Goal: Communication & Community: Answer question/provide support

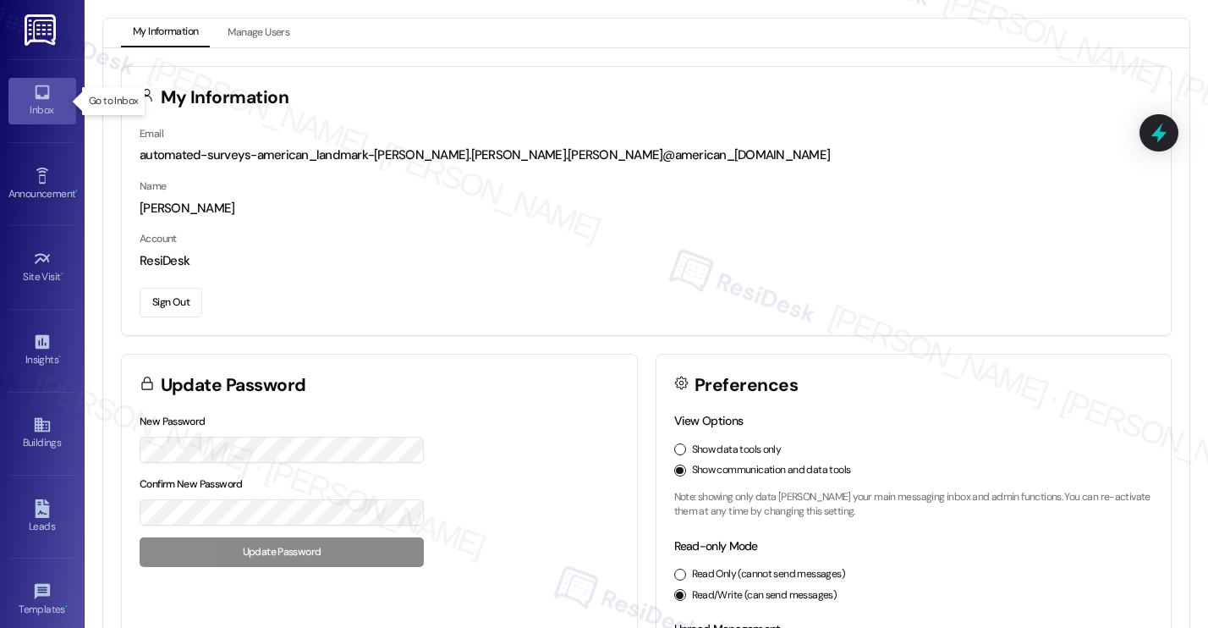
click at [54, 102] on div "Inbox" at bounding box center [42, 110] width 85 height 17
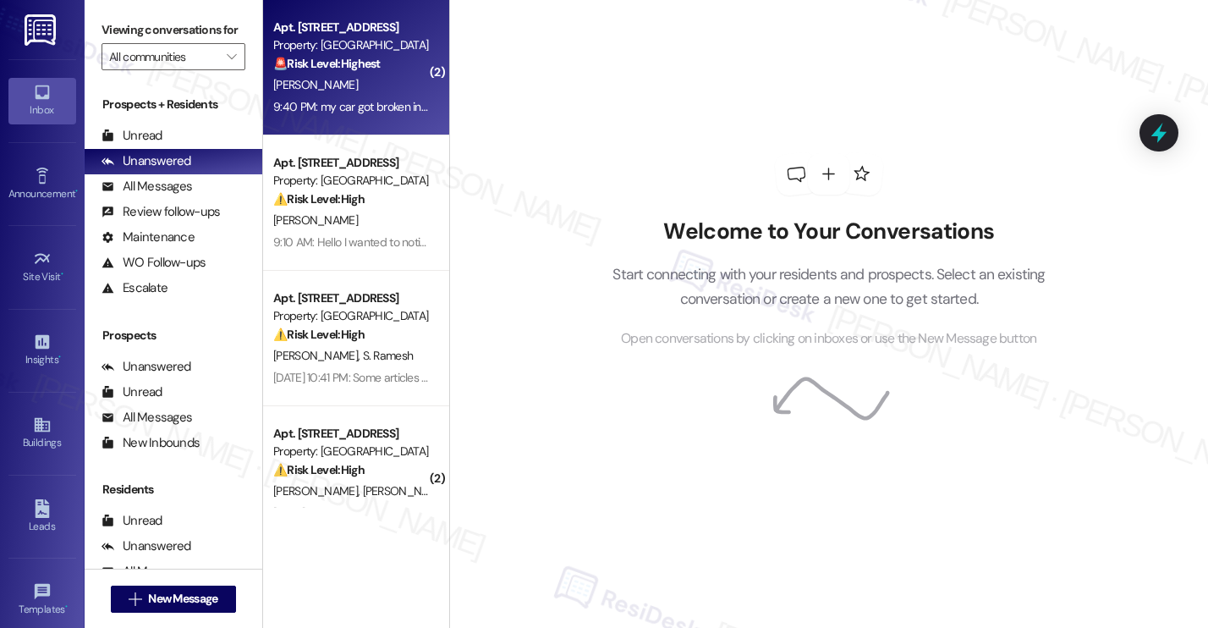
click at [360, 111] on div "9:40 PM: my car got broken into last night. 9:40 PM: my car got broken into las…" at bounding box center [376, 106] width 206 height 15
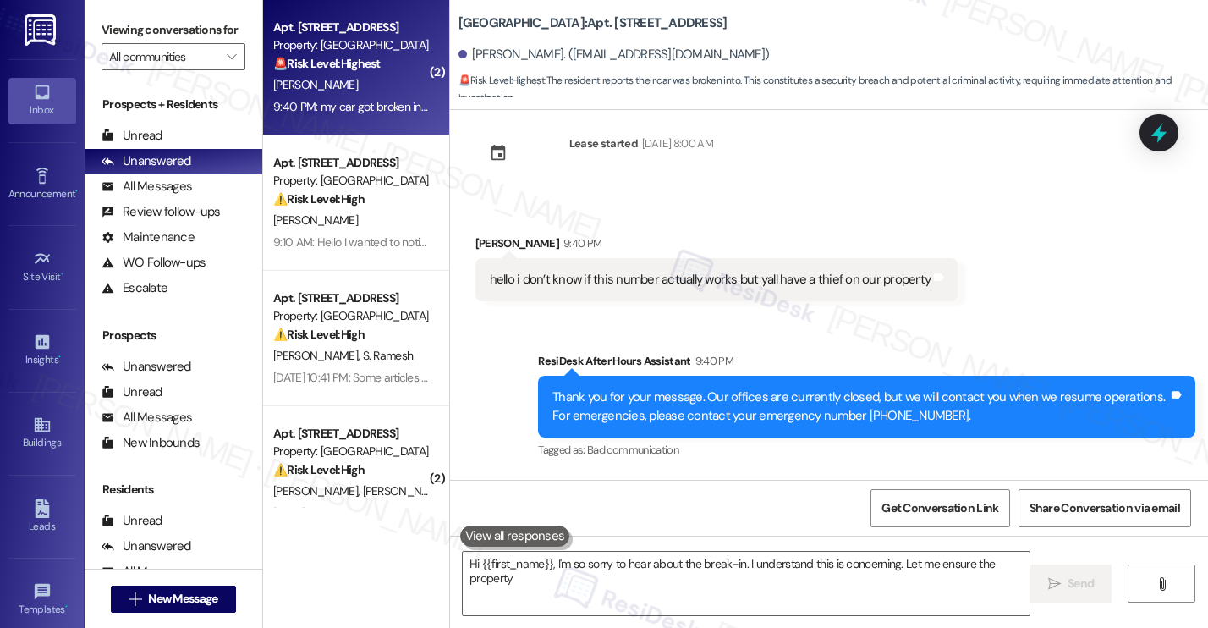
click at [360, 111] on div "9:40 PM: my car got broken into last night. 9:40 PM: my car got broken into las…" at bounding box center [376, 106] width 206 height 15
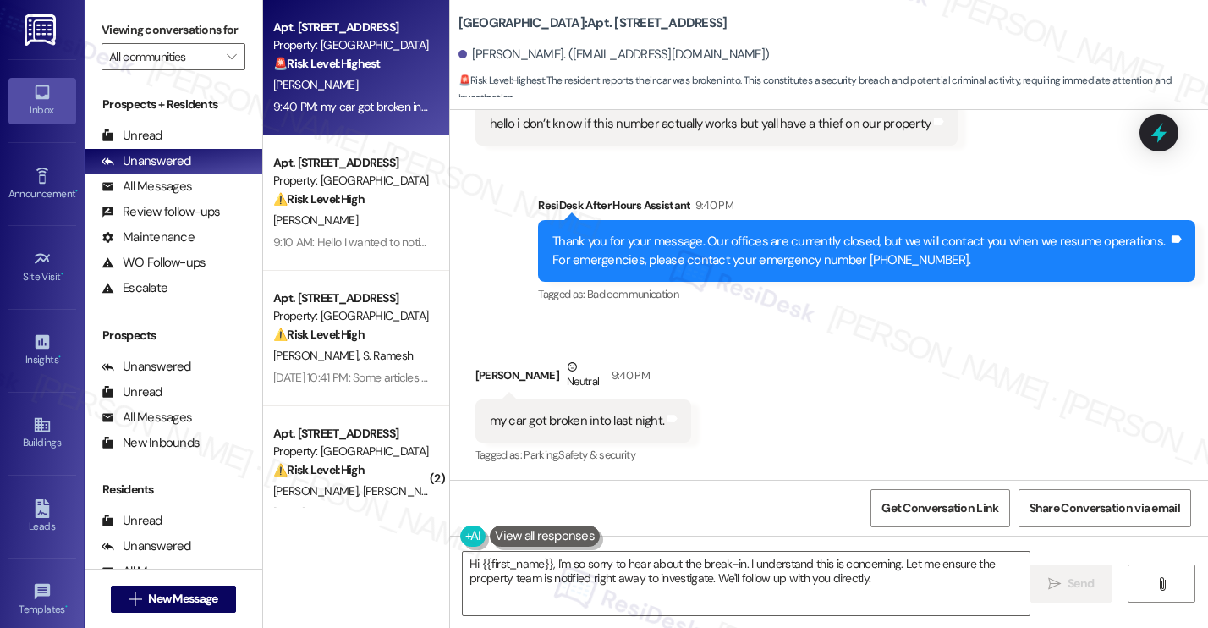
scroll to position [370, 0]
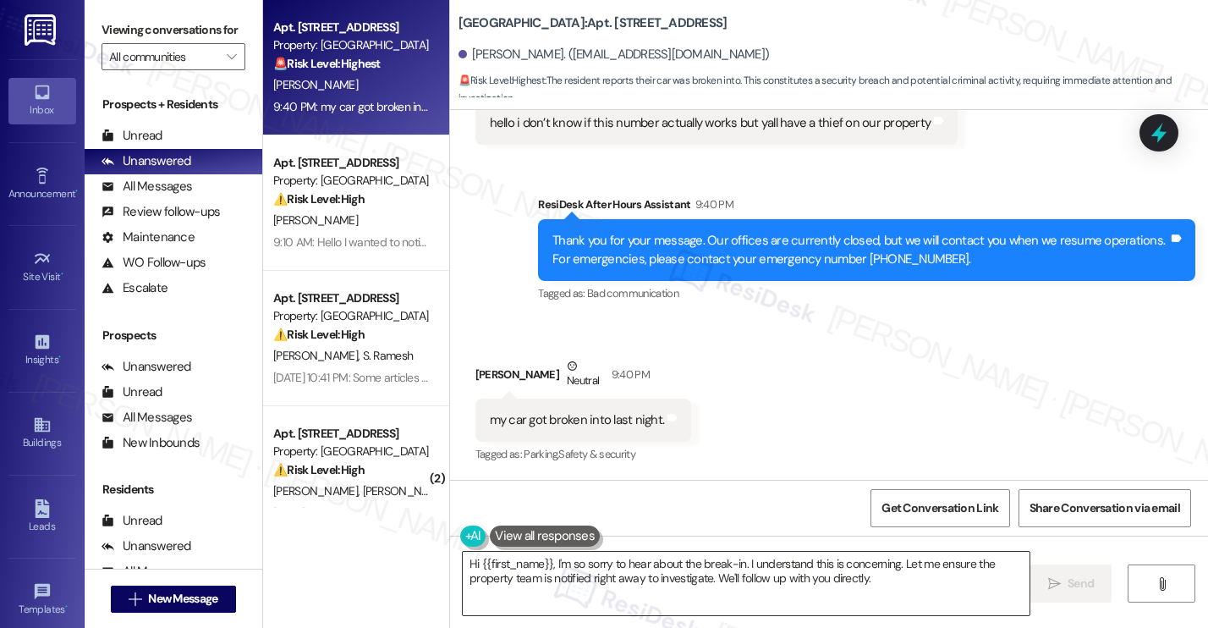
click at [860, 594] on textarea "Hi {{first_name}}, I'm so sorry to hear about the break-in. I understand this i…" at bounding box center [746, 583] width 567 height 63
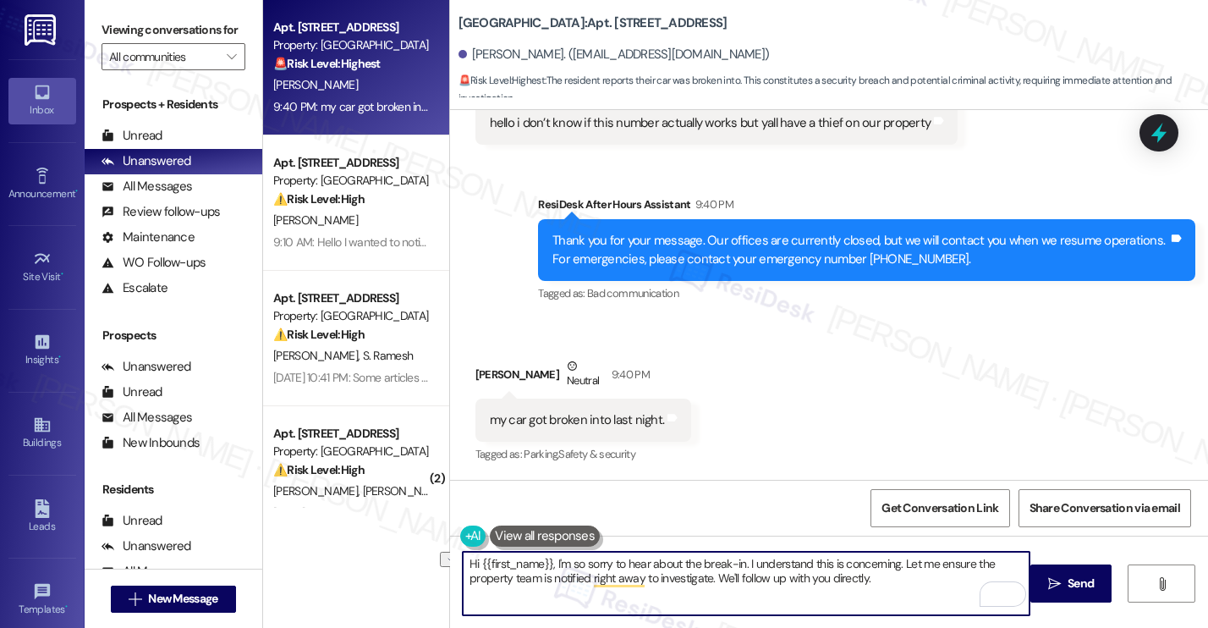
drag, startPoint x: 890, startPoint y: 576, endPoint x: 710, endPoint y: 579, distance: 180.2
click at [710, 579] on textarea "Hi {{first_name}}, I'm so sorry to hear about the break-in. I understand this i…" at bounding box center [746, 583] width 567 height 63
click at [1074, 591] on span "Send" at bounding box center [1081, 583] width 26 height 18
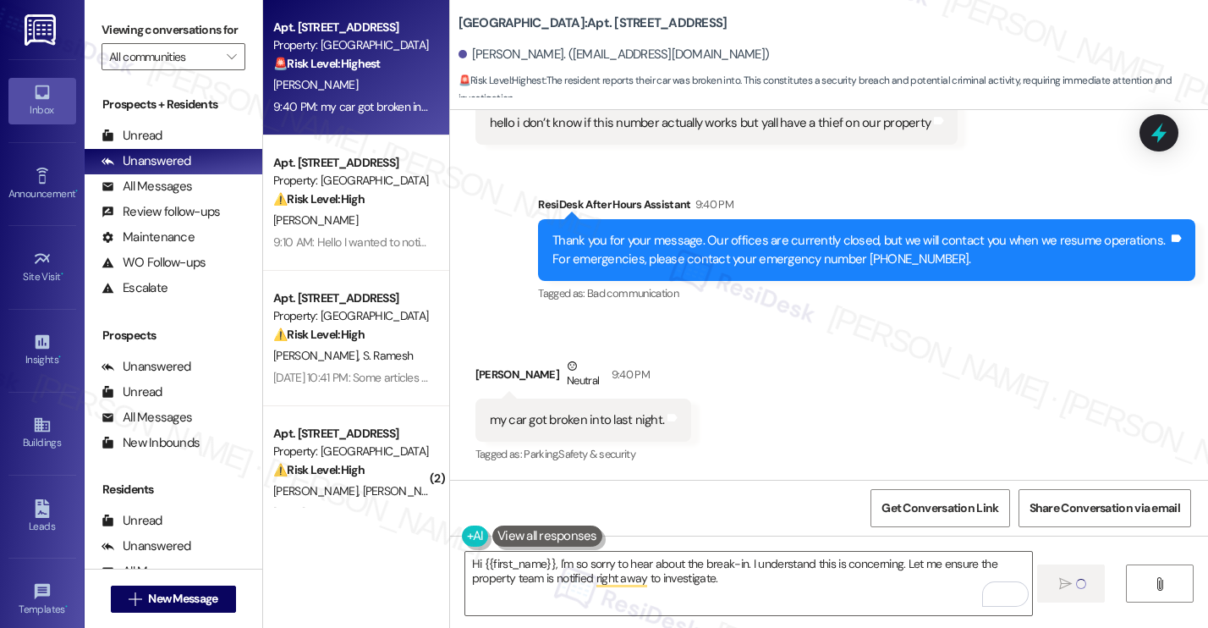
type textarea "Fetching suggested responses. Please feel free to read through the conversation…"
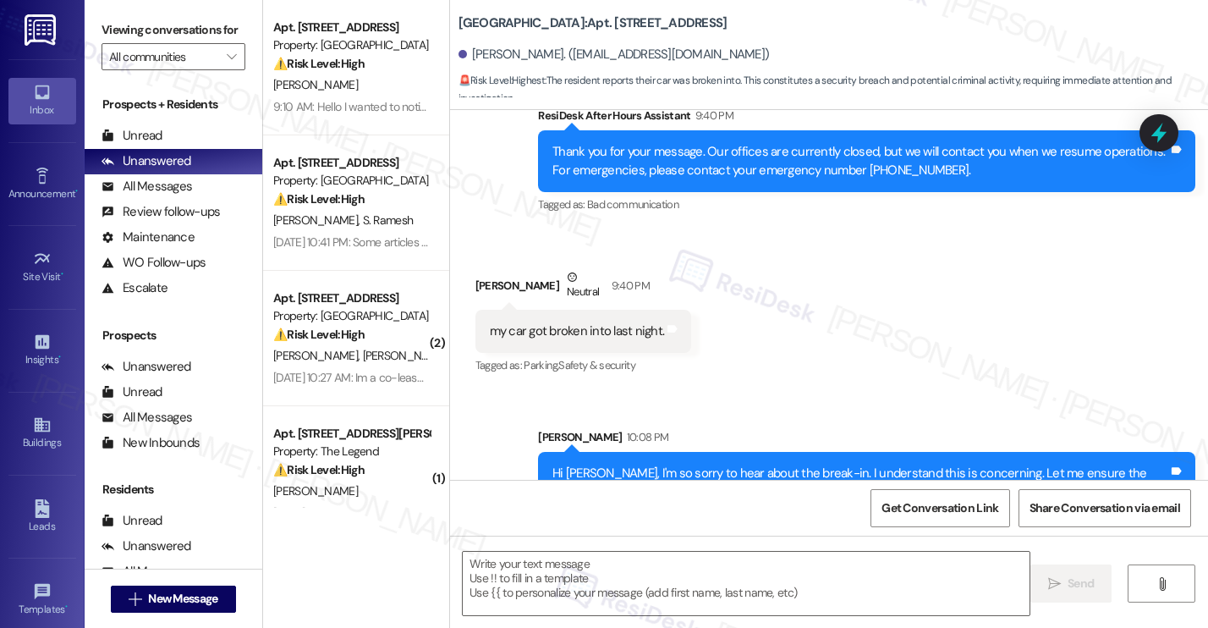
scroll to position [506, 0]
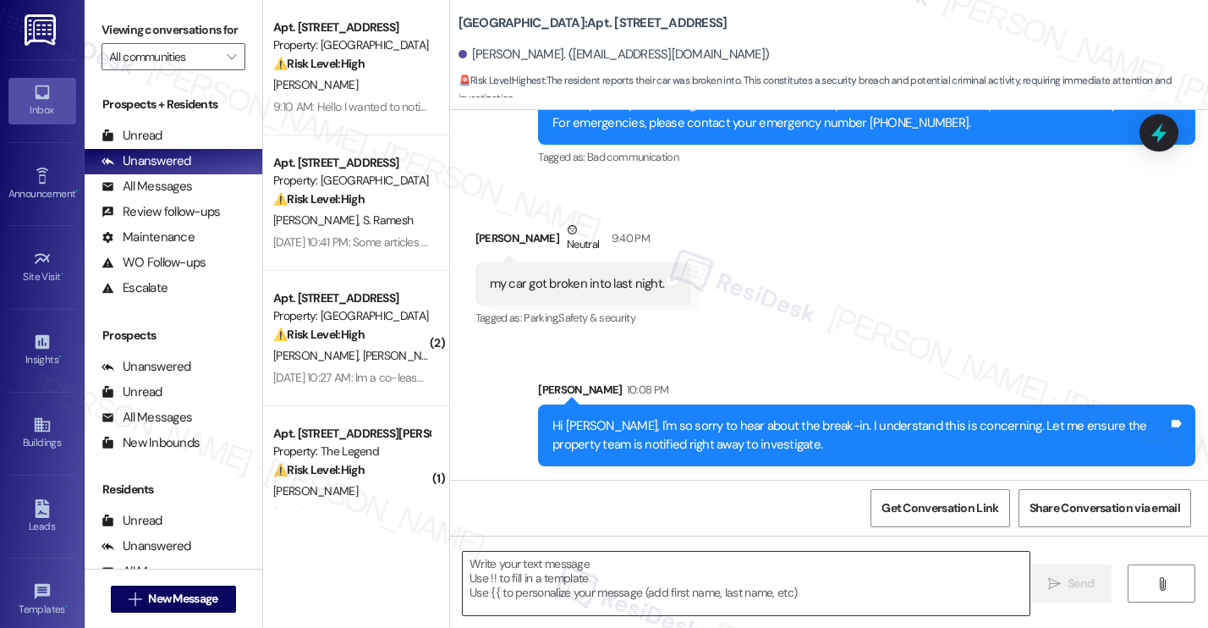
click at [587, 587] on textarea "To enrich screen reader interactions, please activate Accessibility in Grammarl…" at bounding box center [746, 583] width 567 height 63
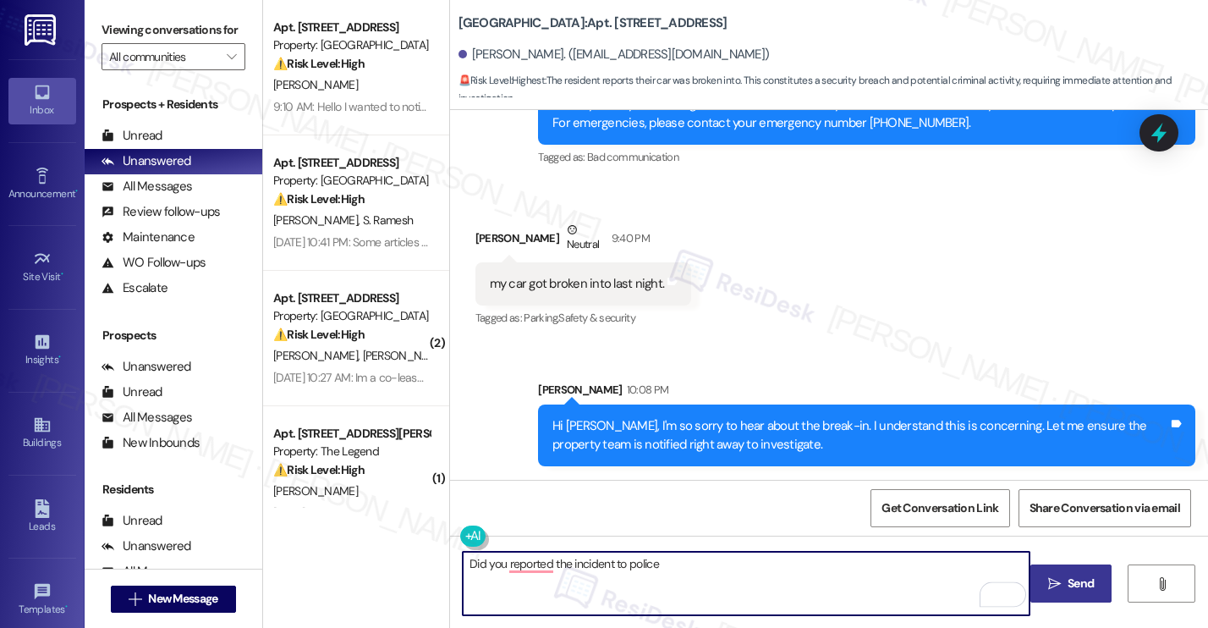
type textarea "Did you reported the incident to police?"
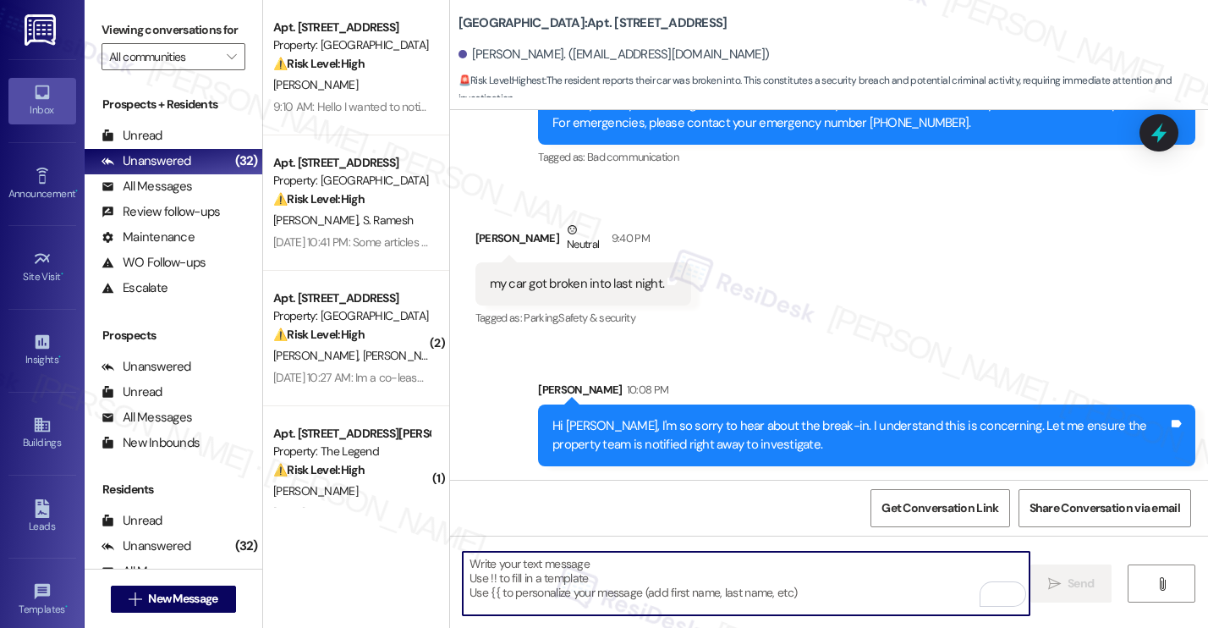
click at [556, 604] on textarea "To enrich screen reader interactions, please activate Accessibility in Grammarl…" at bounding box center [746, 583] width 567 height 63
paste textarea "Have you reported the incident to the police?"
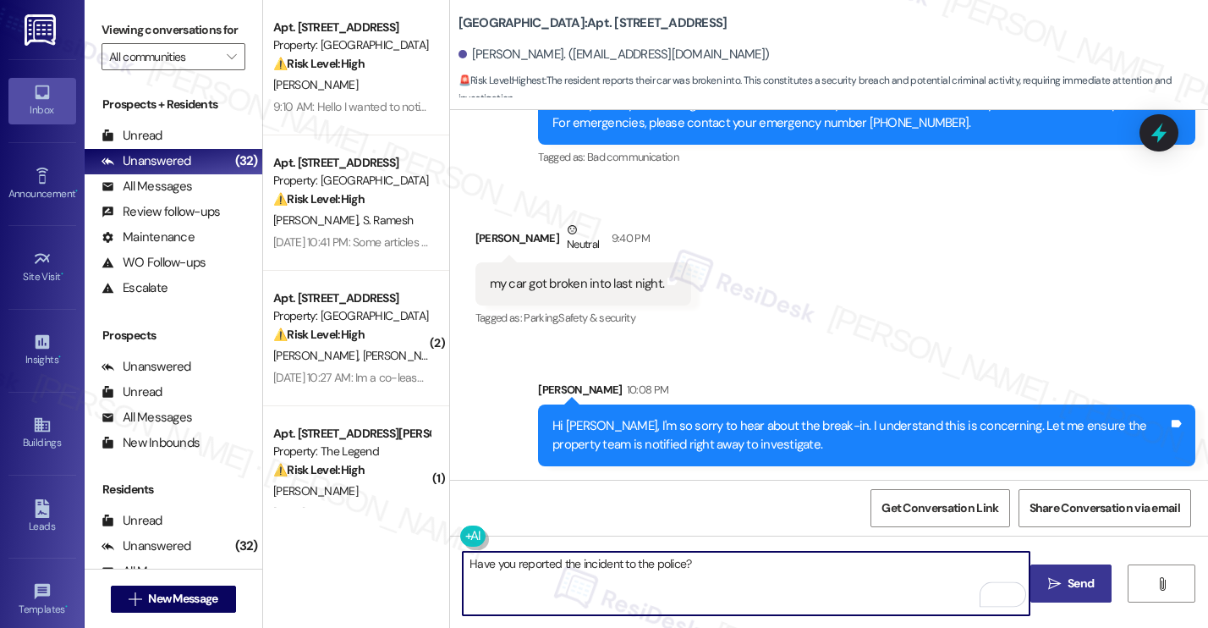
type textarea "Have you reported the incident to the police?"
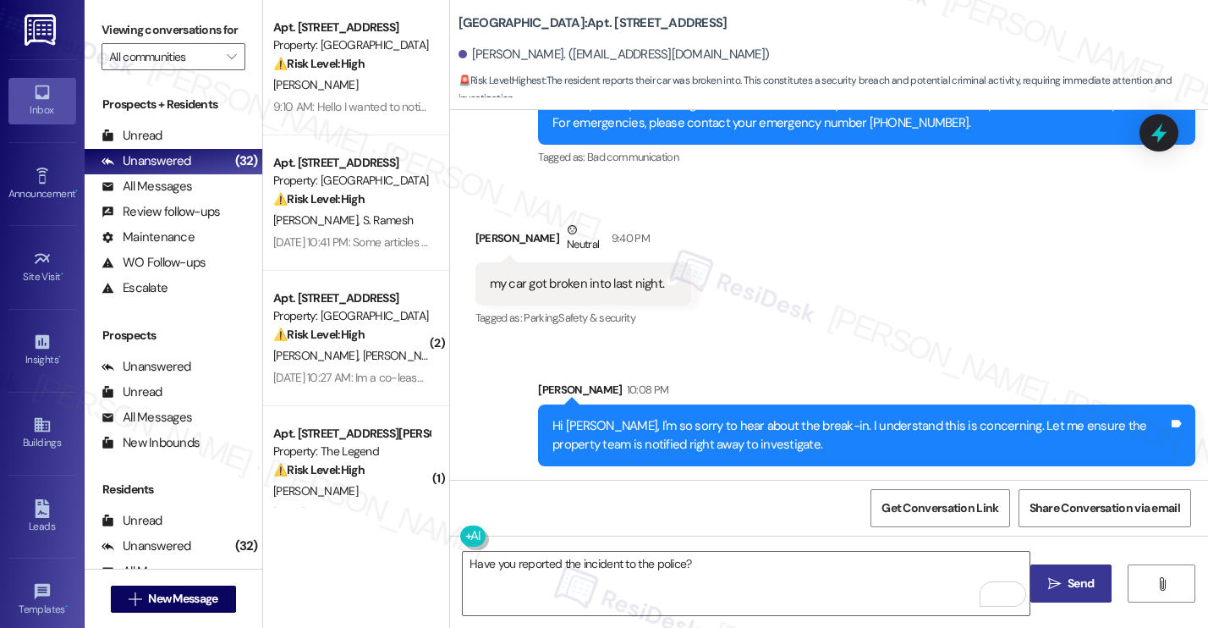
click at [1098, 585] on button " Send" at bounding box center [1071, 583] width 82 height 38
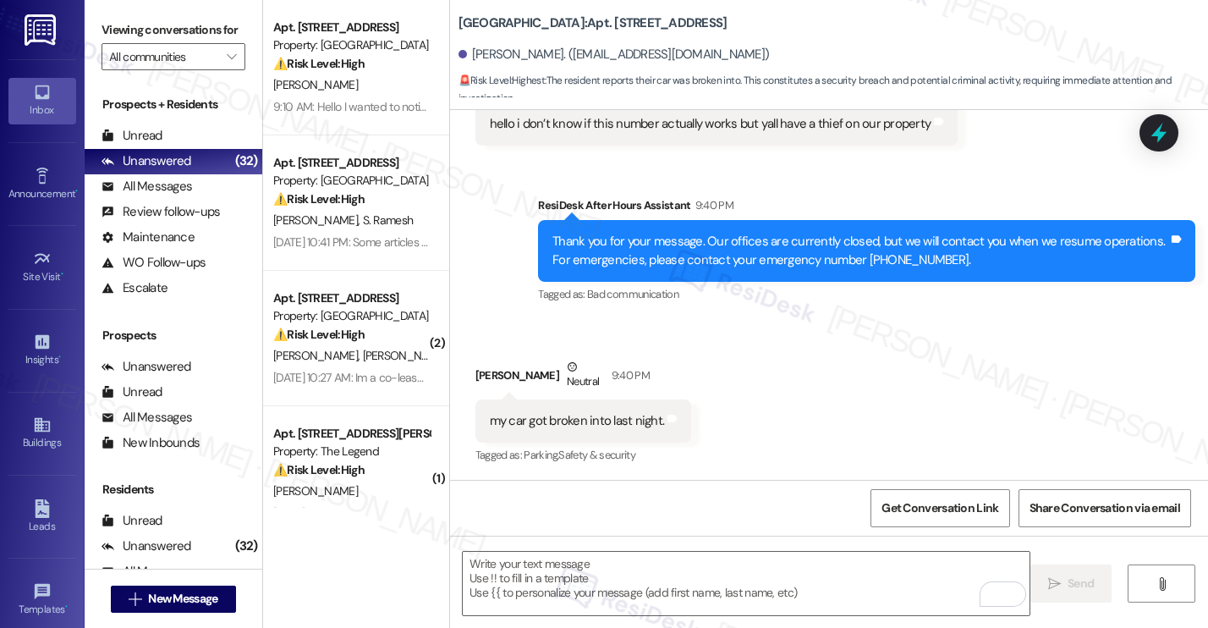
scroll to position [624, 0]
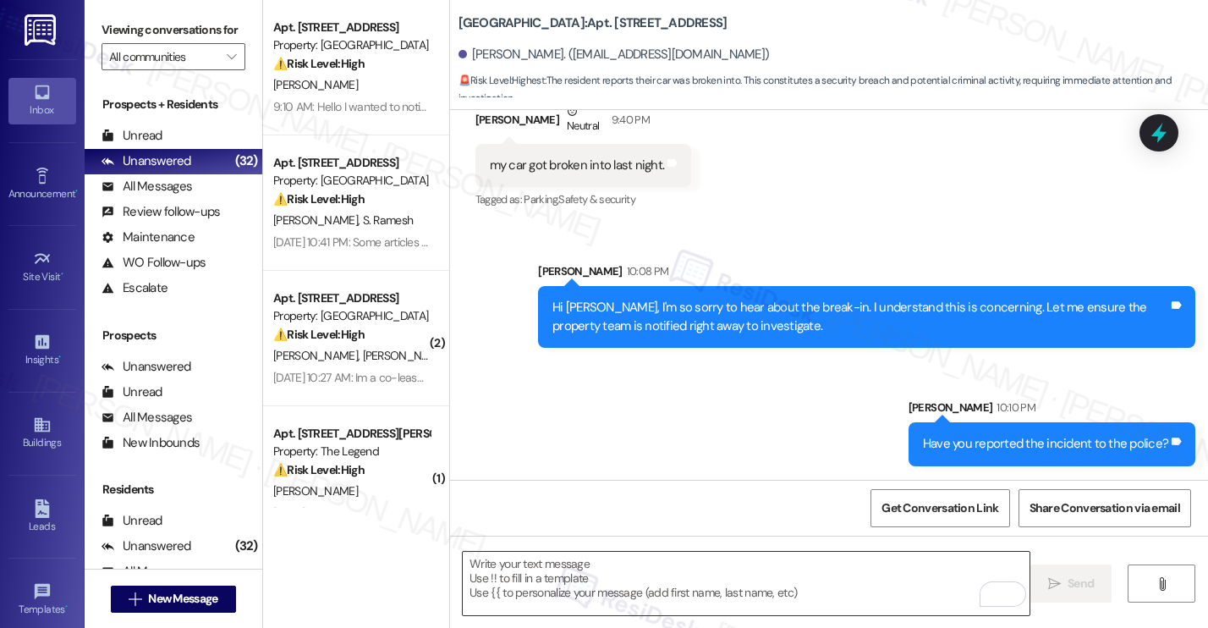
click at [810, 571] on textarea "To enrich screen reader interactions, please activate Accessibility in Grammarl…" at bounding box center [746, 583] width 567 height 63
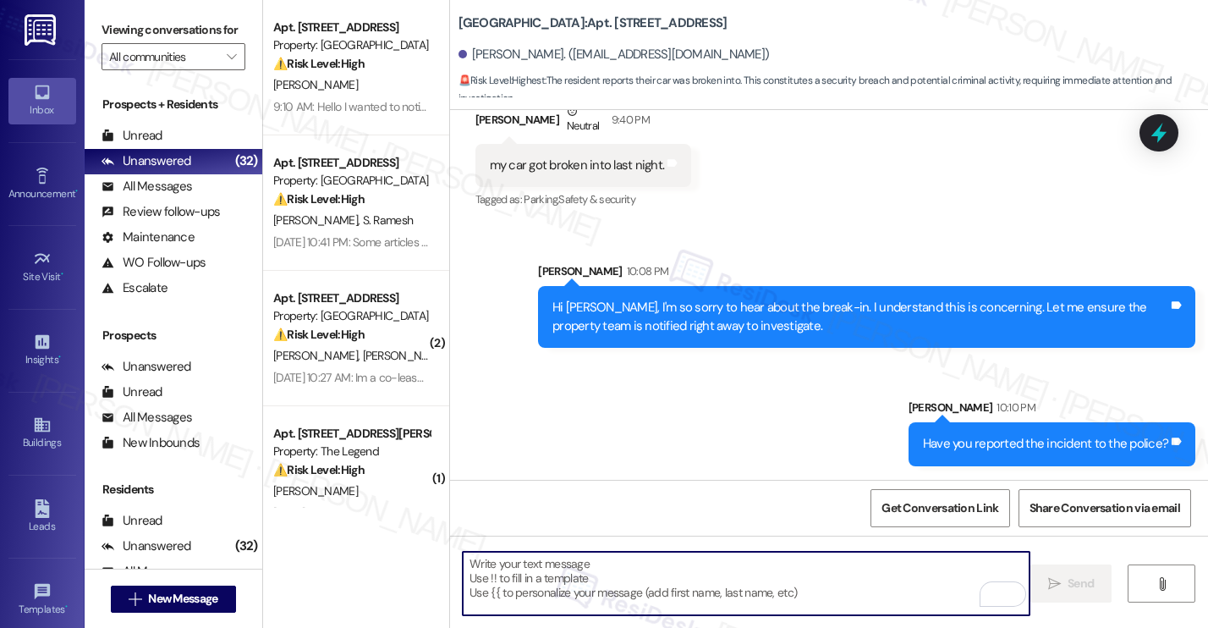
click at [599, 580] on textarea "To enrich screen reader interactions, please activate Accessibility in Grammarl…" at bounding box center [746, 583] width 567 height 63
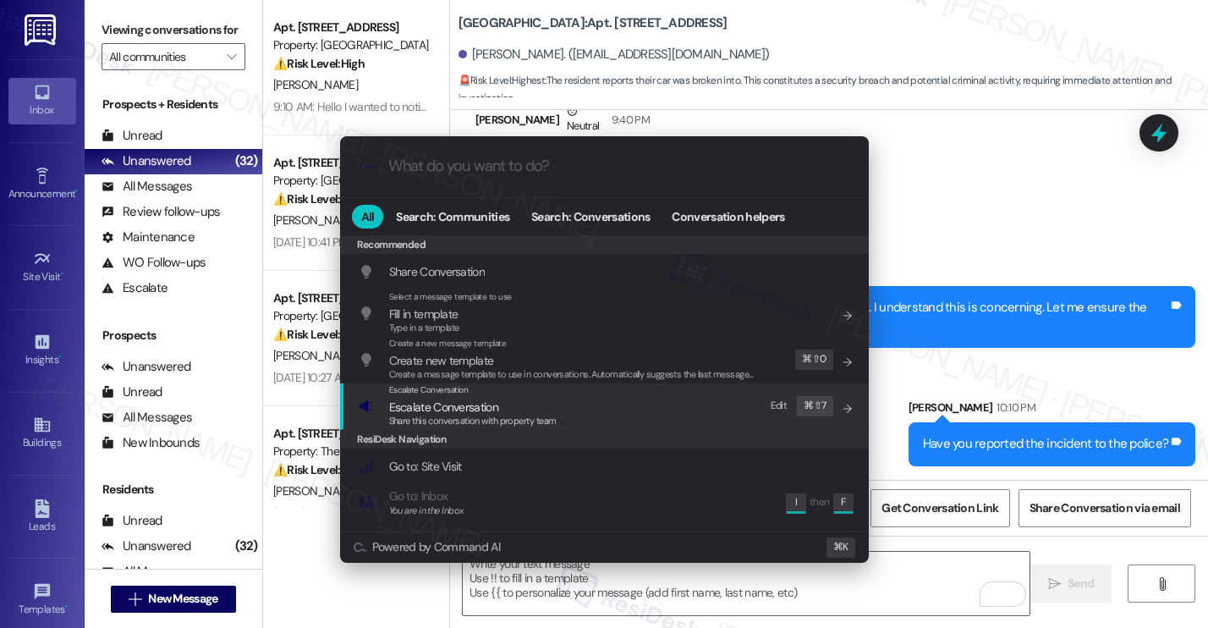
click at [558, 412] on div "Escalate Conversation Escalate Conversation Share this conversation with proper…" at bounding box center [606, 406] width 495 height 46
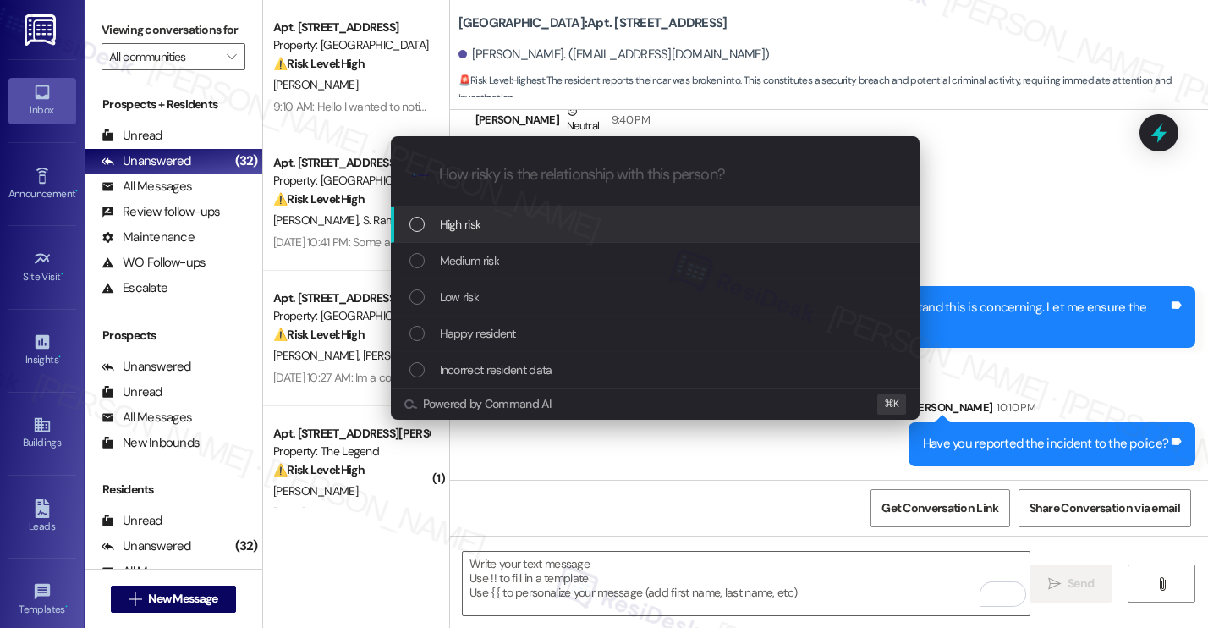
click at [533, 233] on div "High risk" at bounding box center [655, 224] width 529 height 36
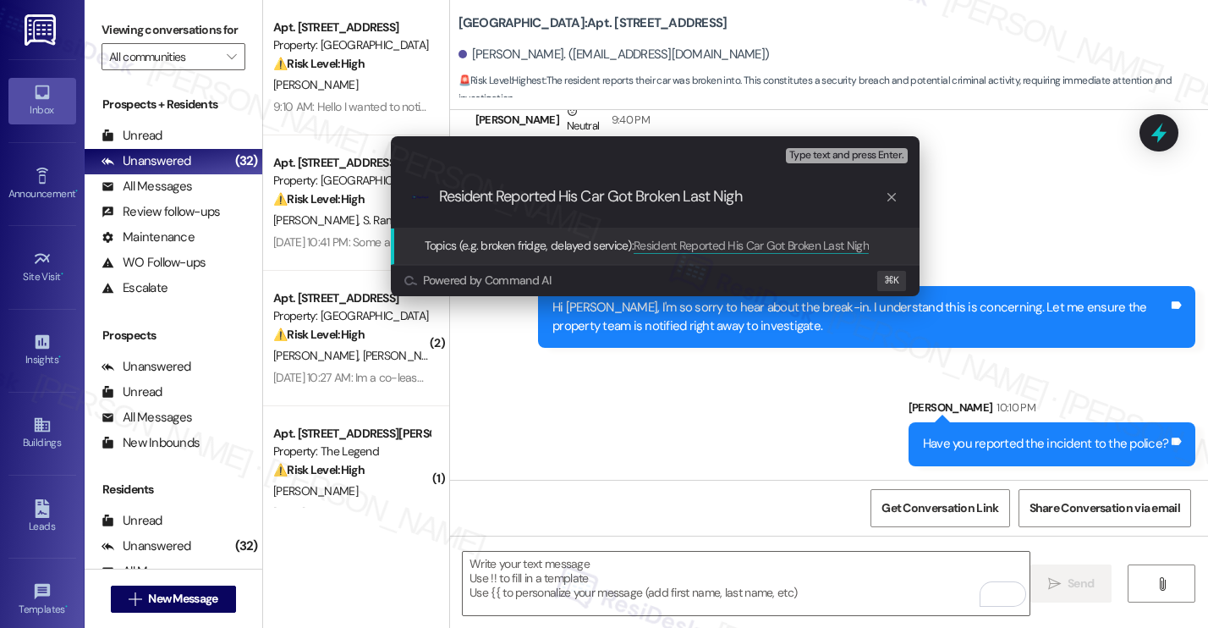
type input "Resident Reported His Car Got Broken Last Night"
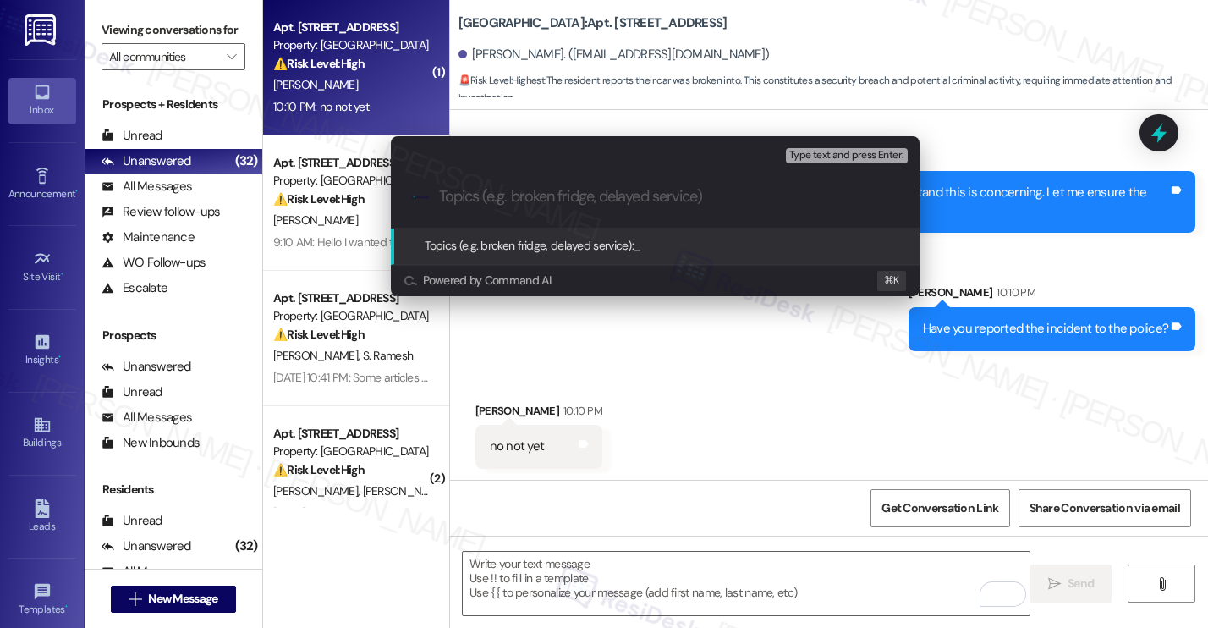
scroll to position [741, 0]
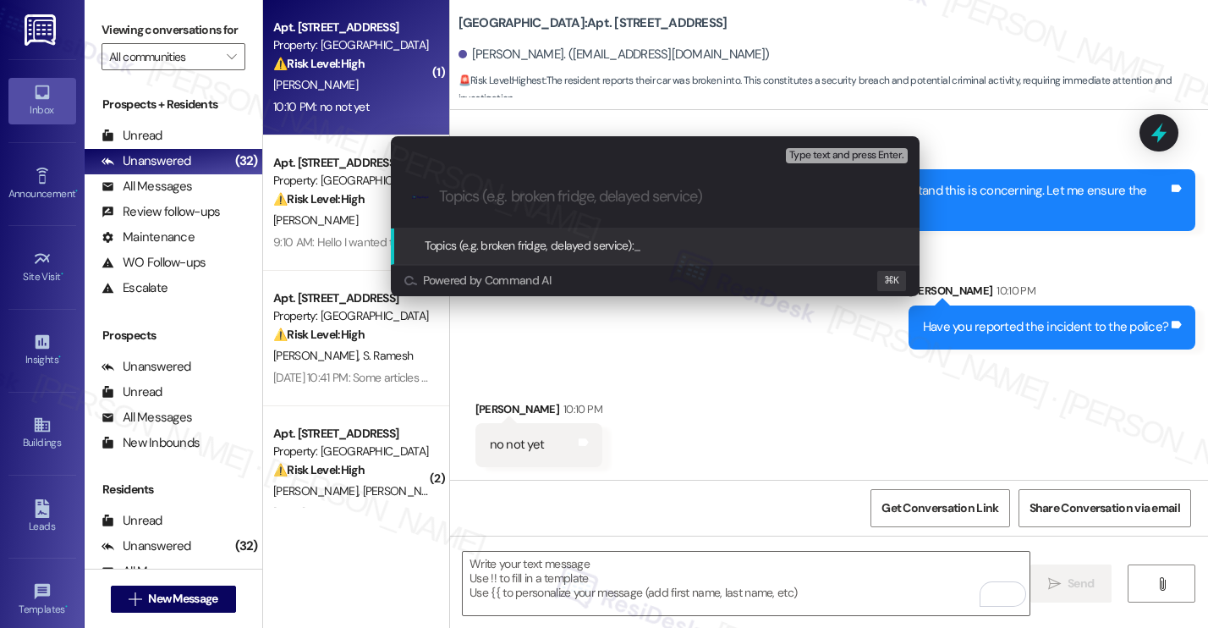
click at [483, 194] on input "Topics (e.g. broken fridge, delayed service)" at bounding box center [668, 197] width 459 height 18
paste input "Resident Reported Car Break-In Last Night"
type input "Resident Reported Car Break-In Last Night"
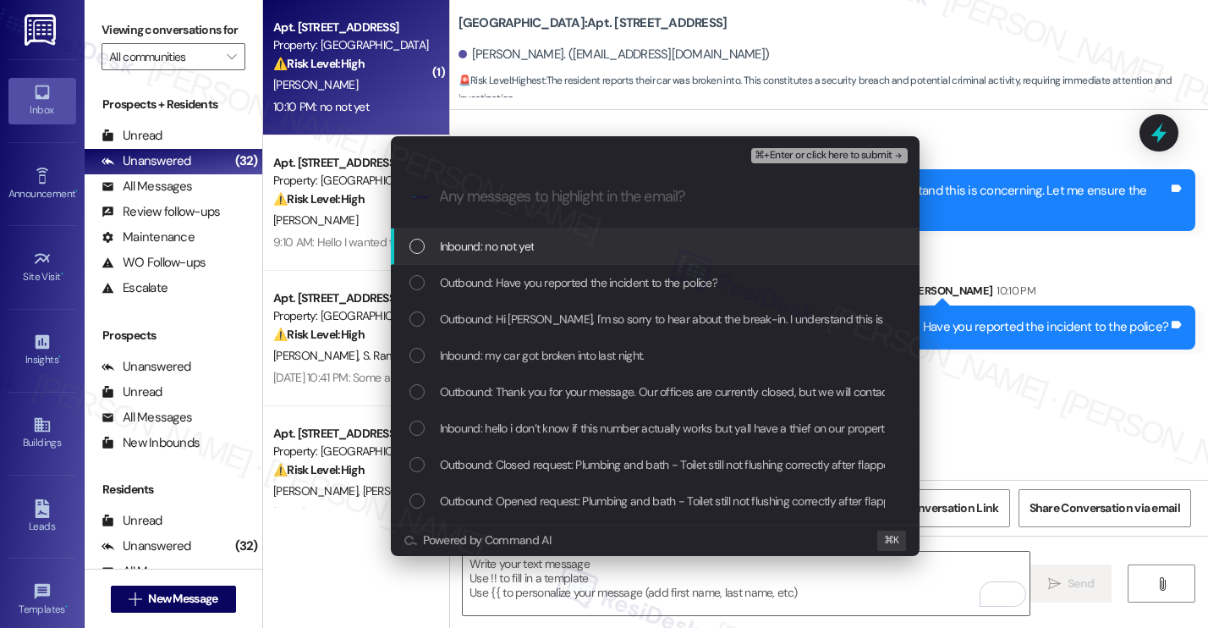
click at [516, 246] on span "Inbound: no not yet" at bounding box center [487, 246] width 95 height 19
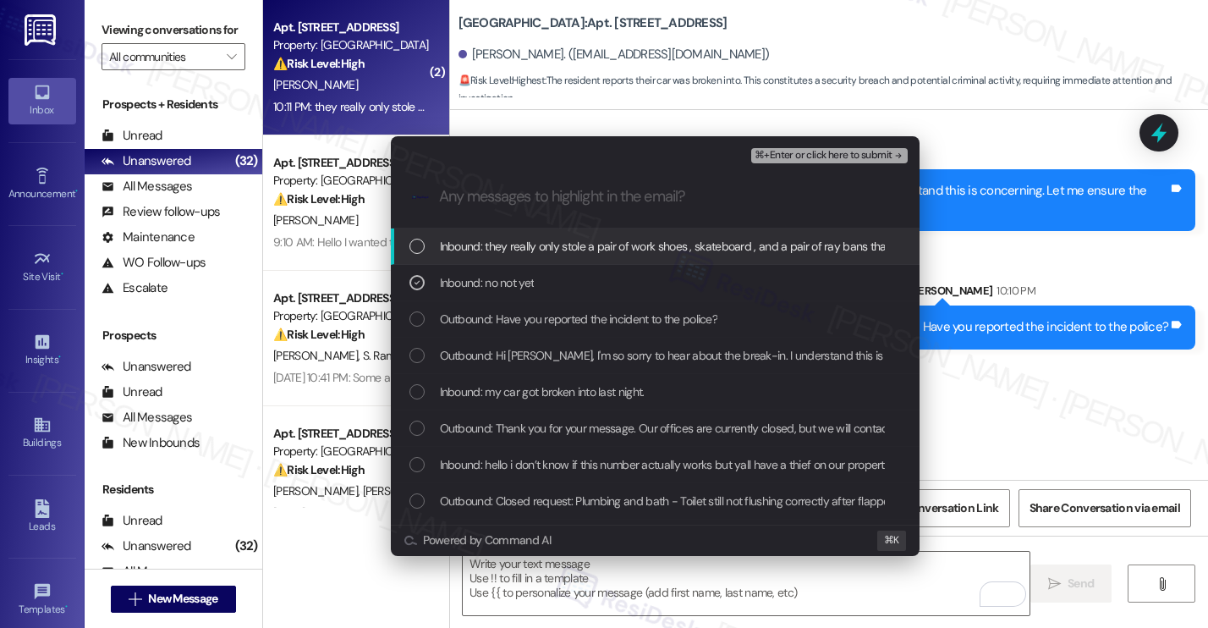
click at [534, 253] on span "Inbound: they really only stole a pair of work shoes , skateboard , and a pair …" at bounding box center [798, 246] width 717 height 19
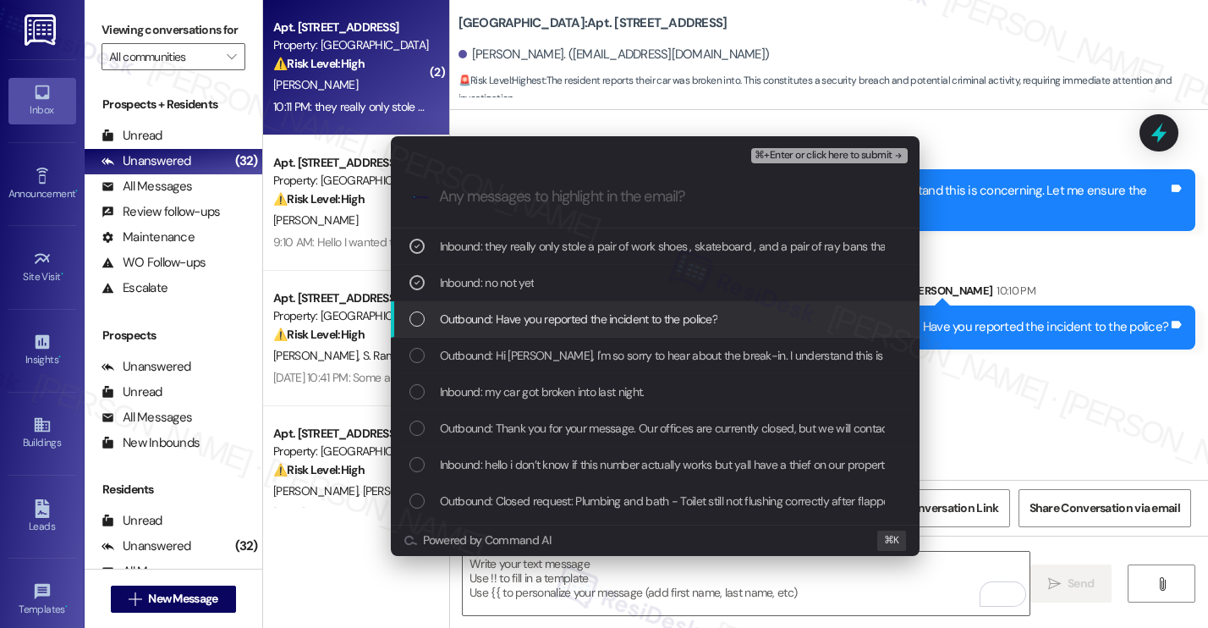
click at [526, 326] on span "Outbound: Have you reported the incident to the police?" at bounding box center [579, 319] width 278 height 19
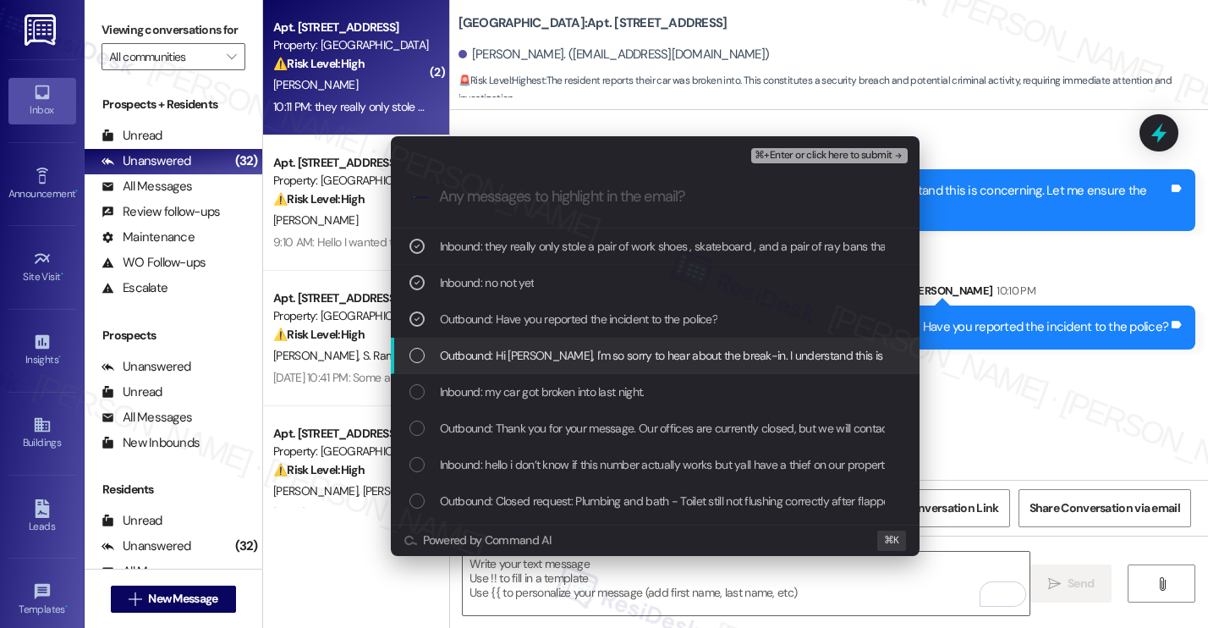
click at [518, 360] on span "Outbound: Hi Kaelyn, I'm so sorry to hear about the break-in. I understand this…" at bounding box center [861, 355] width 843 height 19
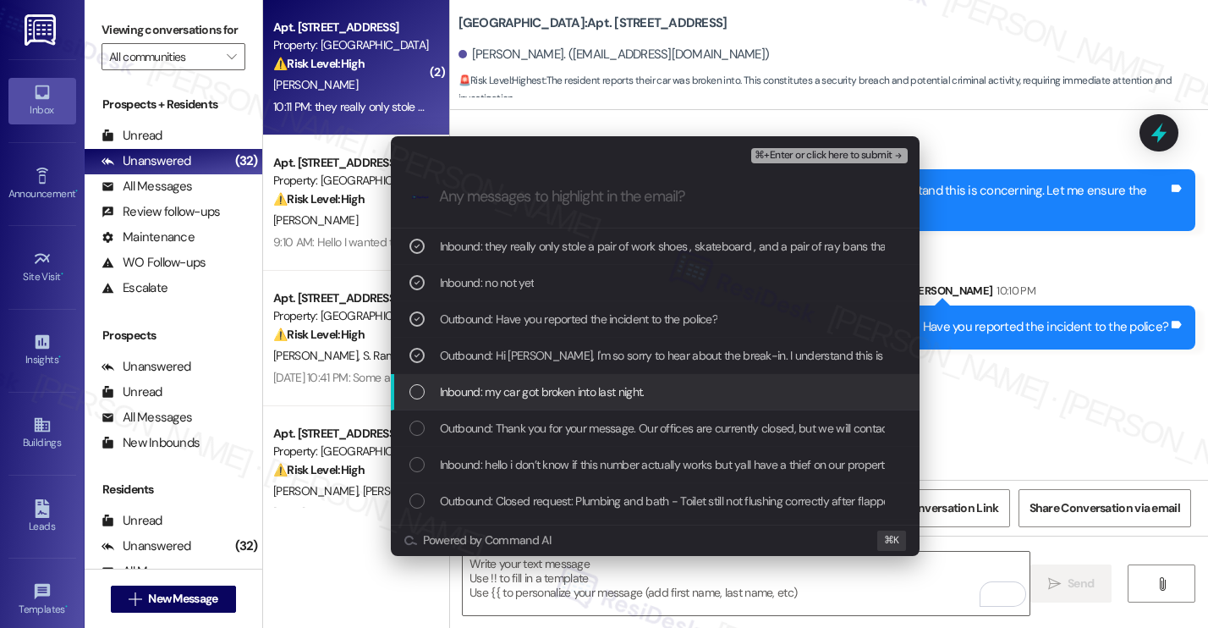
click at [512, 397] on span "Inbound: my car got broken into last night." at bounding box center [542, 391] width 205 height 19
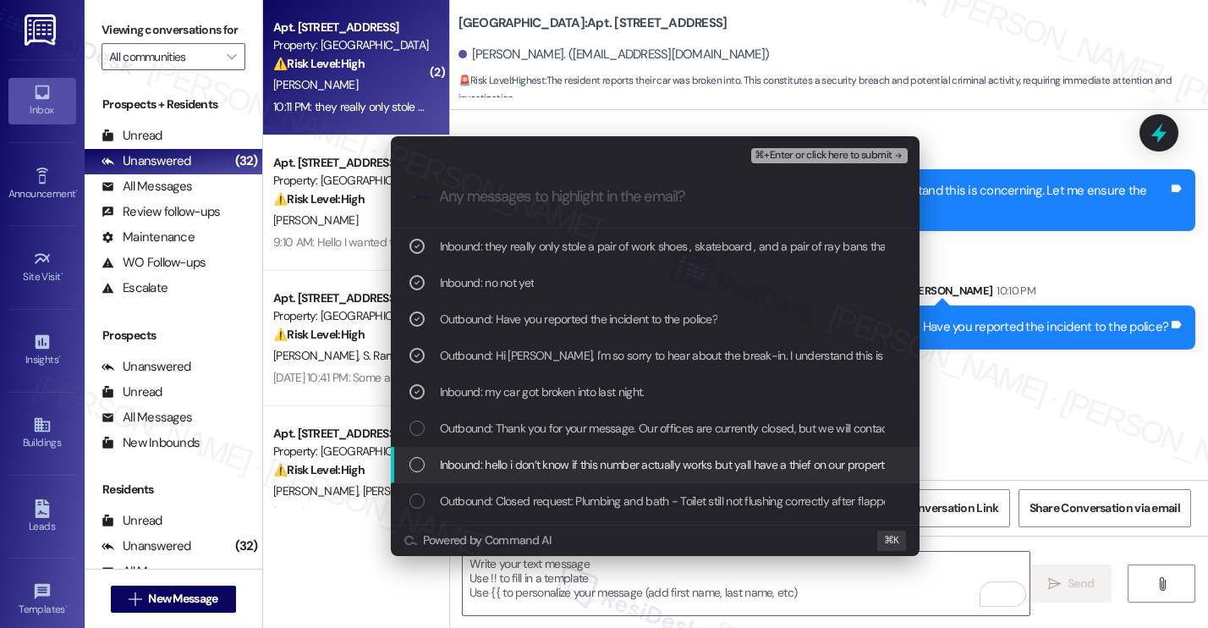
click at [839, 475] on div "Inbound: hello i don’t know if this number actually works but yall have a thief…" at bounding box center [655, 465] width 529 height 36
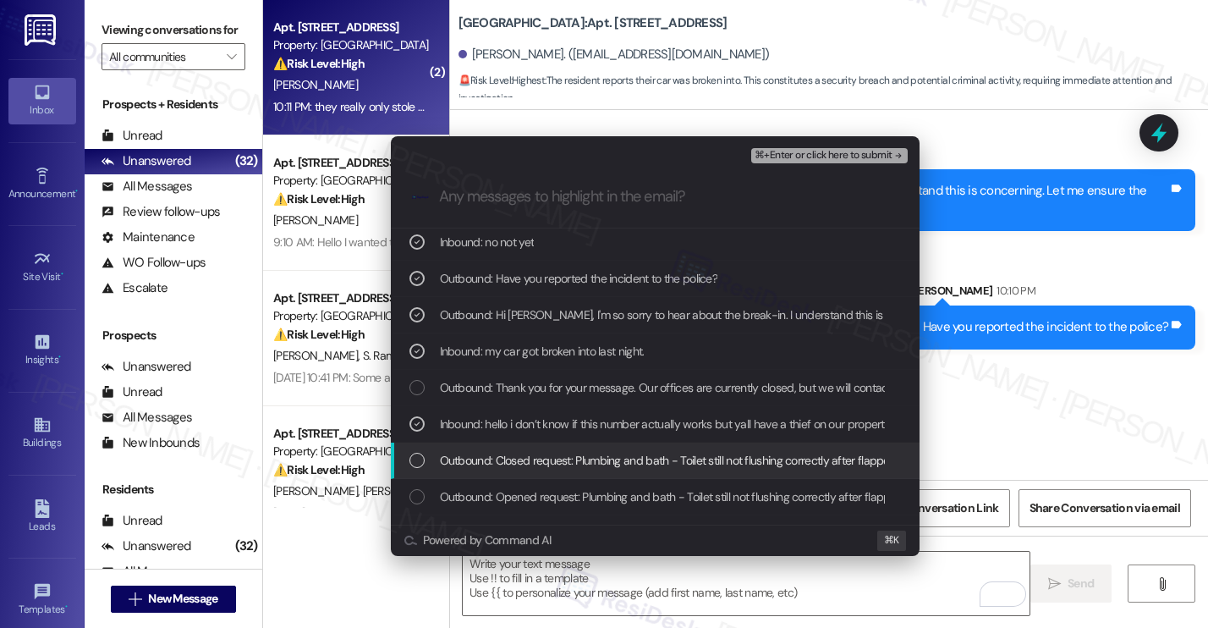
scroll to position [84, 0]
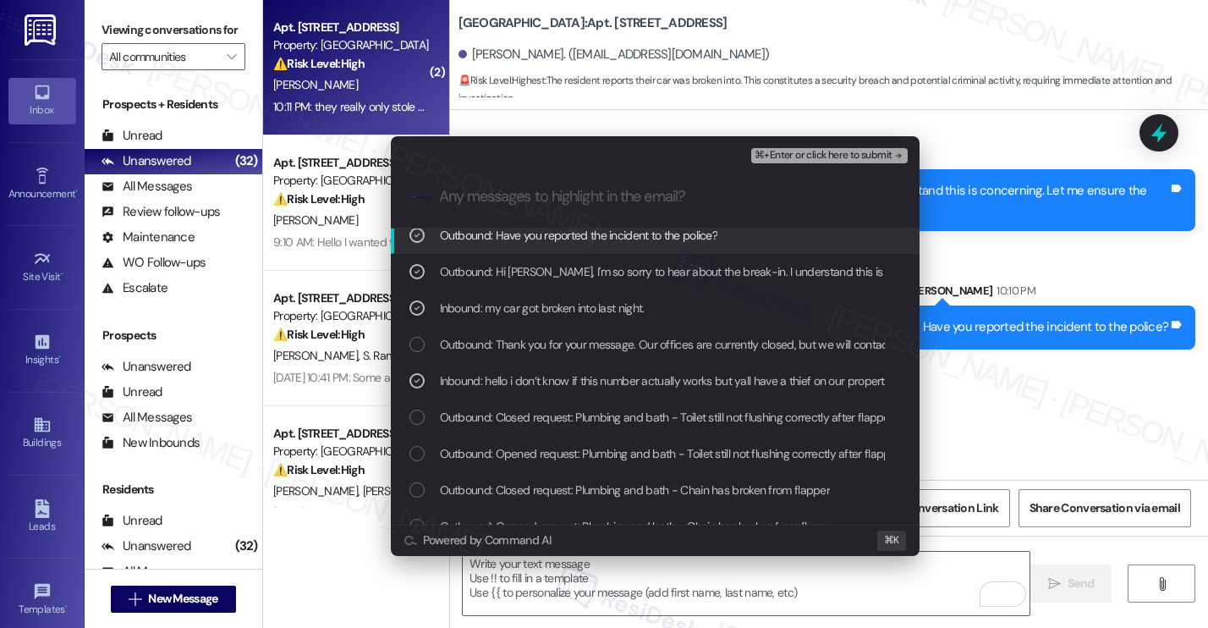
click at [822, 155] on span "⌘+Enter or click here to submit" at bounding box center [823, 156] width 137 height 12
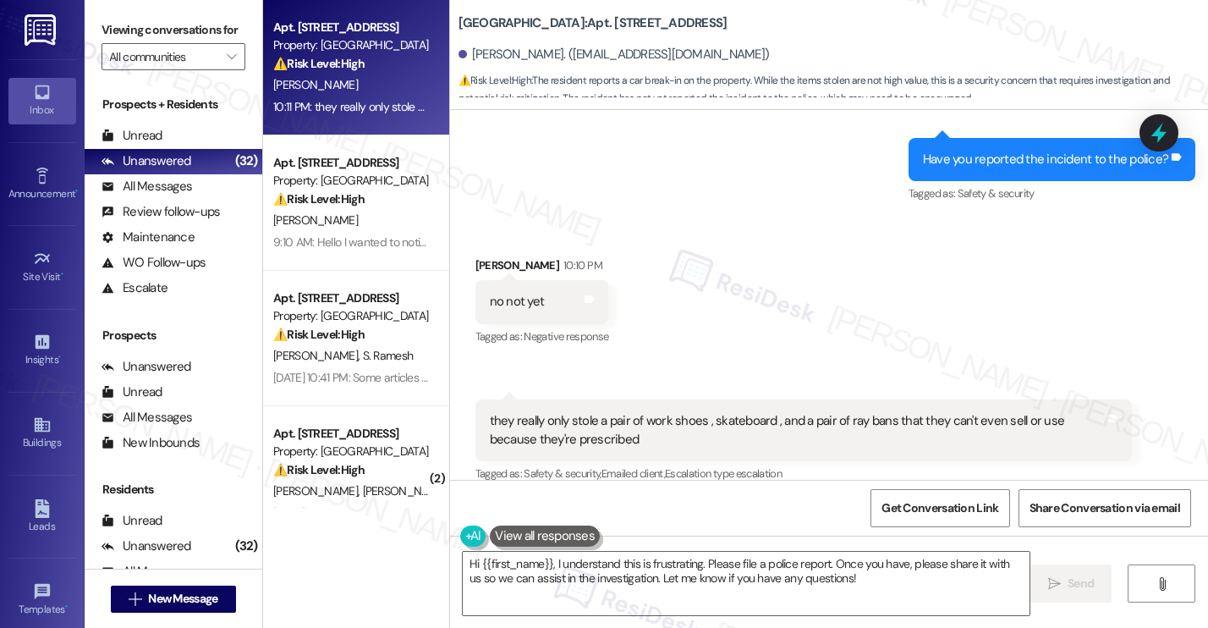
scroll to position [930, 0]
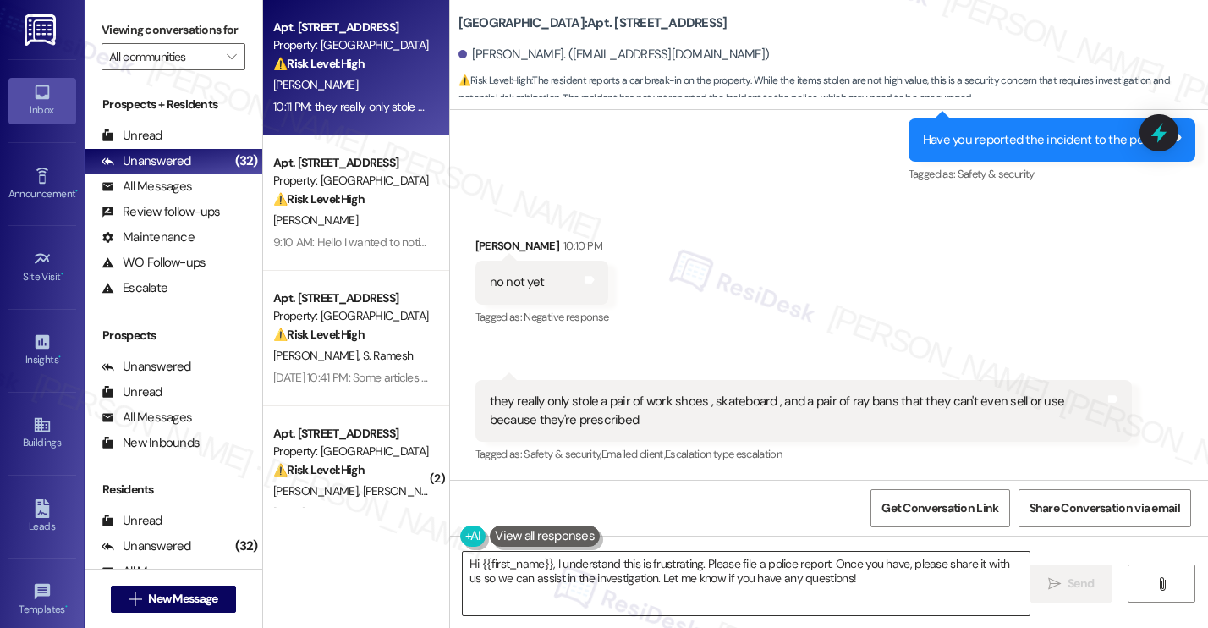
click at [660, 571] on textarea "Hi {{first_name}}, I understand this is frustrating. Please file a police repor…" at bounding box center [746, 583] width 567 height 63
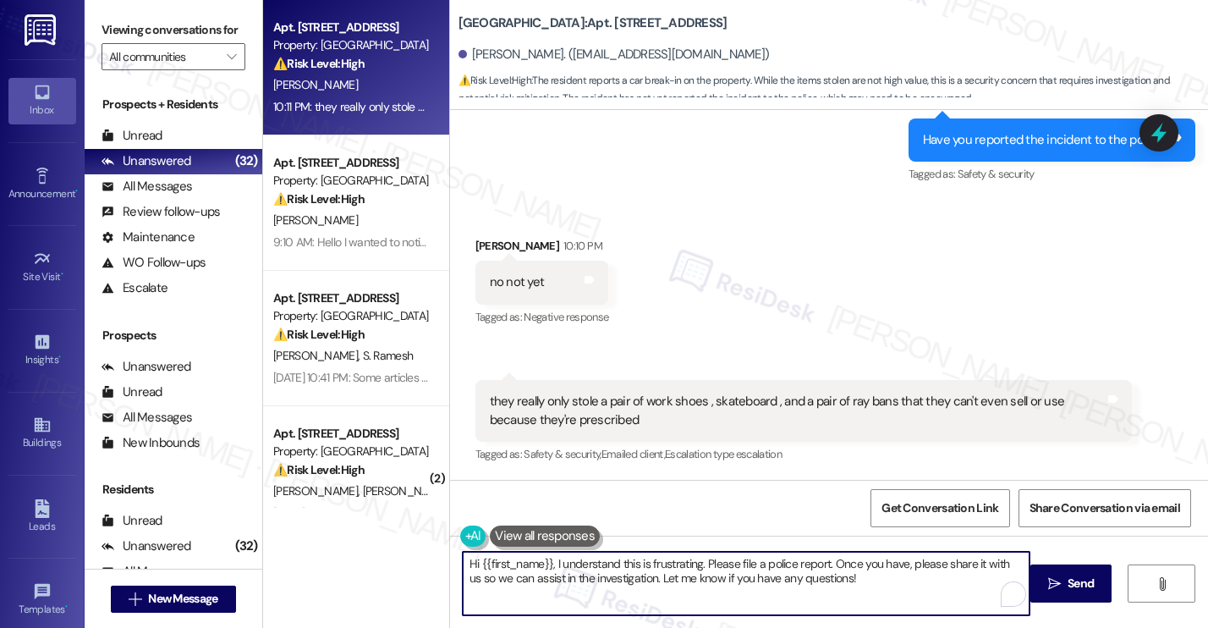
click at [660, 571] on textarea "Hi {{first_name}}, I understand this is frustrating. Please file a police repor…" at bounding box center [746, 583] width 567 height 63
type textarea "I have reported it to our onsite propertly managers. I will let you know as soo…"
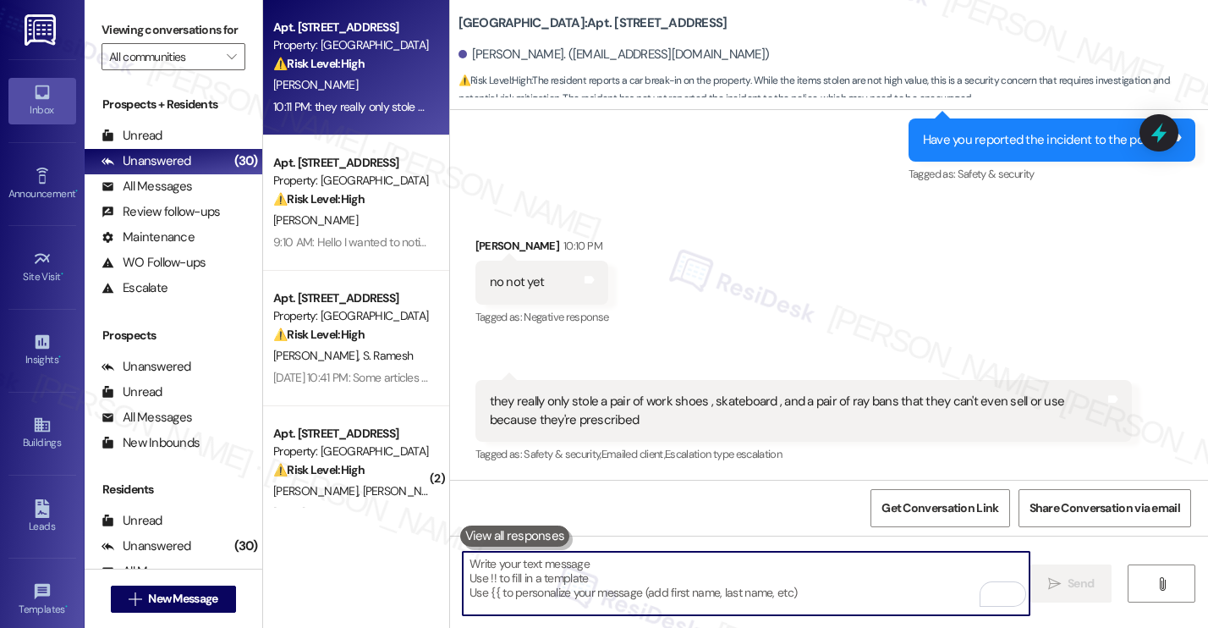
click at [529, 570] on textarea "To enrich screen reader interactions, please activate Accessibility in Grammarl…" at bounding box center [746, 583] width 567 height 63
paste textarea "Understood. The first step is to secure a police report. I’ve already informed …"
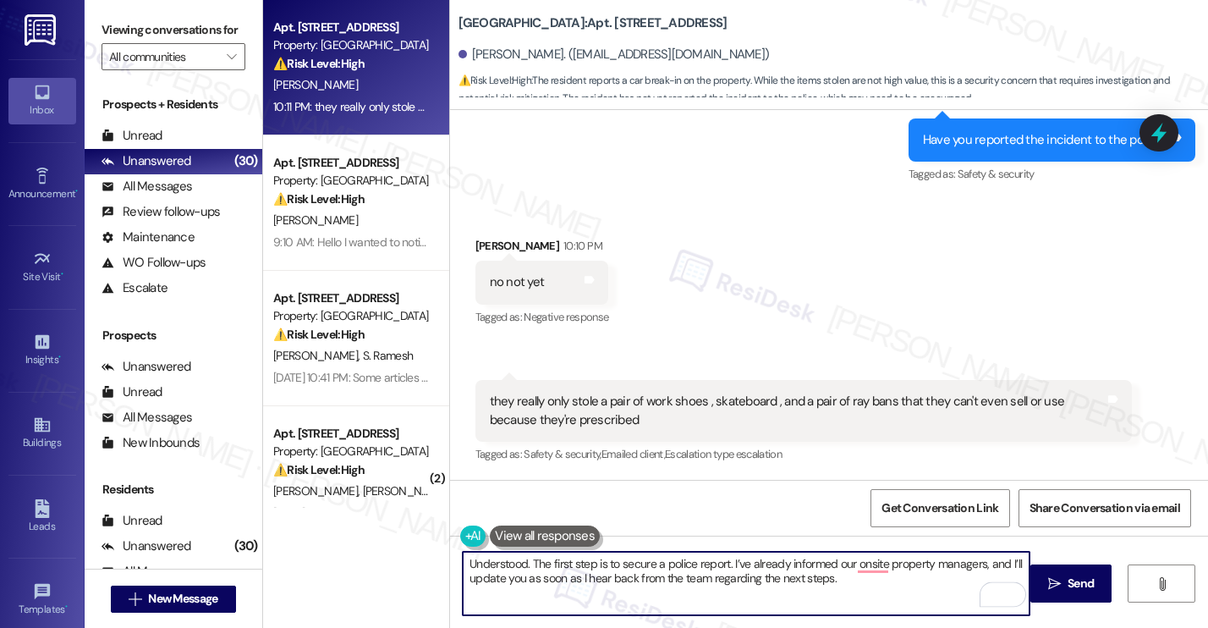
click at [463, 564] on textarea "Understood. The first step is to secure a police report. I’ve already informed …" at bounding box center [746, 583] width 567 height 63
click at [610, 563] on textarea "Understood. The first step is to secure a police report. I’ve already informed …" at bounding box center [746, 583] width 567 height 63
drag, startPoint x: 610, startPoint y: 564, endPoint x: 525, endPoint y: 568, distance: 84.7
click at [525, 568] on textarea "Understood. The first step is to secure a police report. I’ve already informed …" at bounding box center [746, 583] width 567 height 63
click at [798, 589] on textarea "Understood. Please secure a police report. I’ve already informed our onsite pro…" at bounding box center [746, 583] width 567 height 63
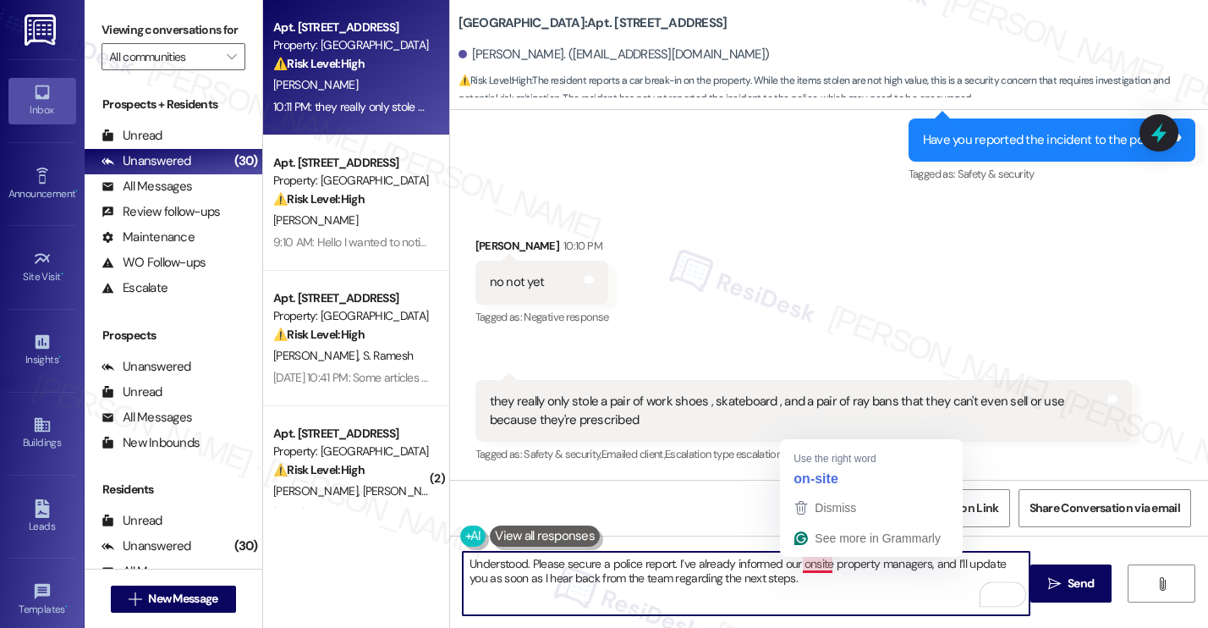
click at [814, 593] on textarea "Understood. Please secure a police report. I’ve already informed our onsite pro…" at bounding box center [746, 583] width 567 height 63
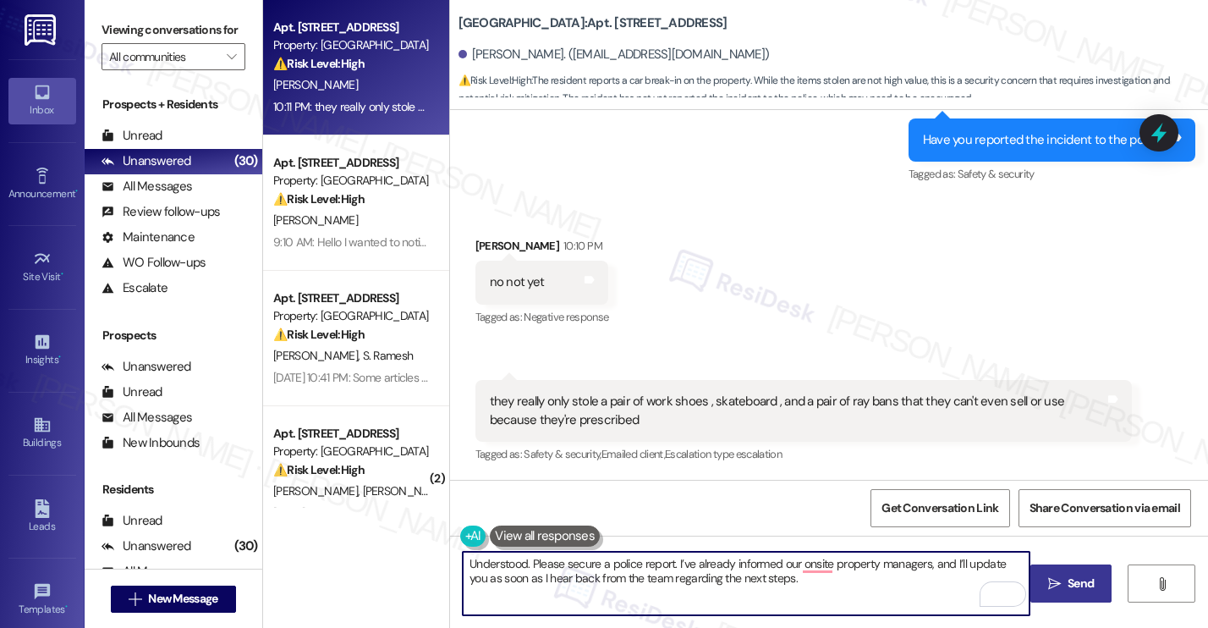
click at [1057, 580] on icon "" at bounding box center [1054, 584] width 13 height 14
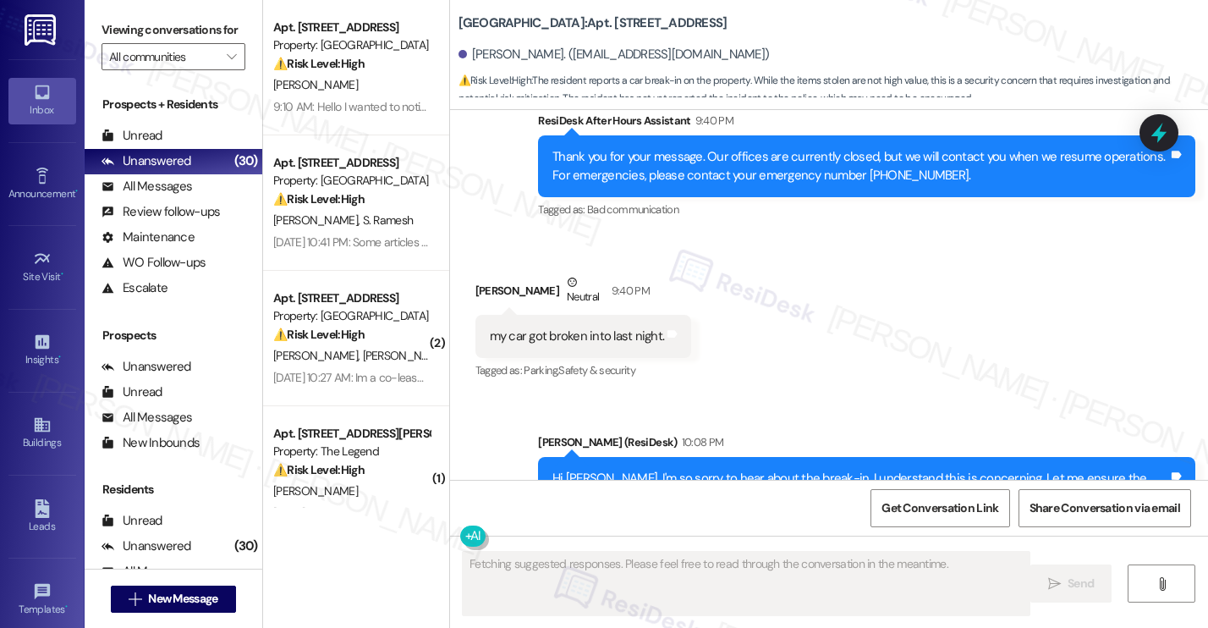
scroll to position [1066, 0]
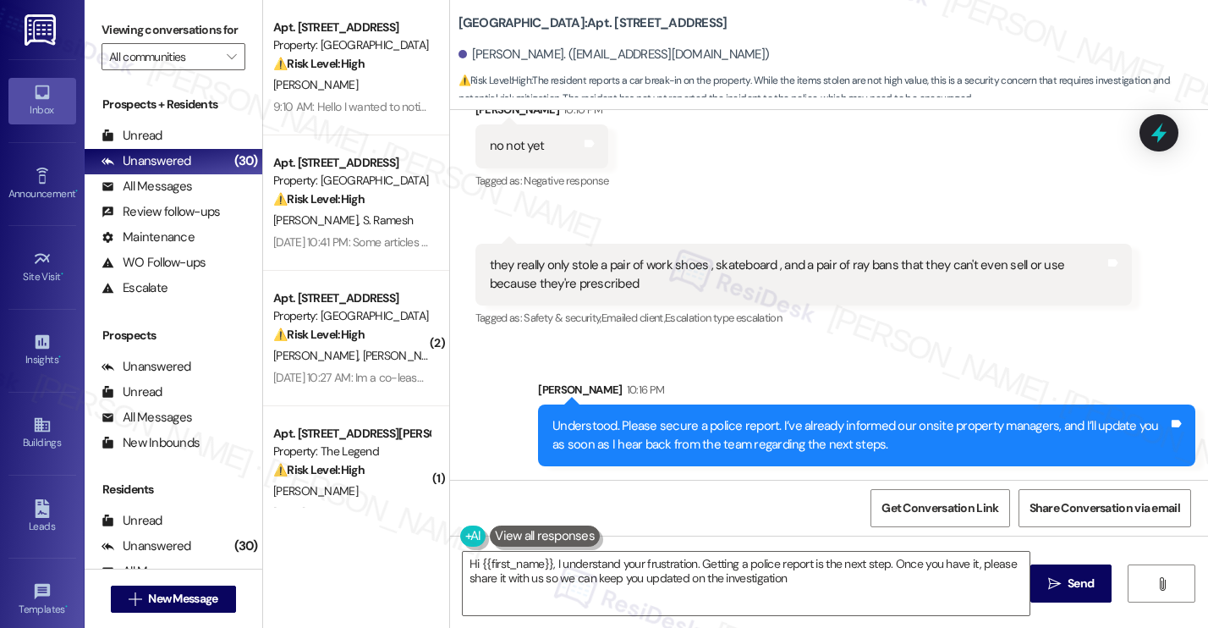
type textarea "Hi {{first_name}}, I understand your frustration. Getting a police report is th…"
click at [148, 195] on div "All Messages" at bounding box center [147, 187] width 91 height 18
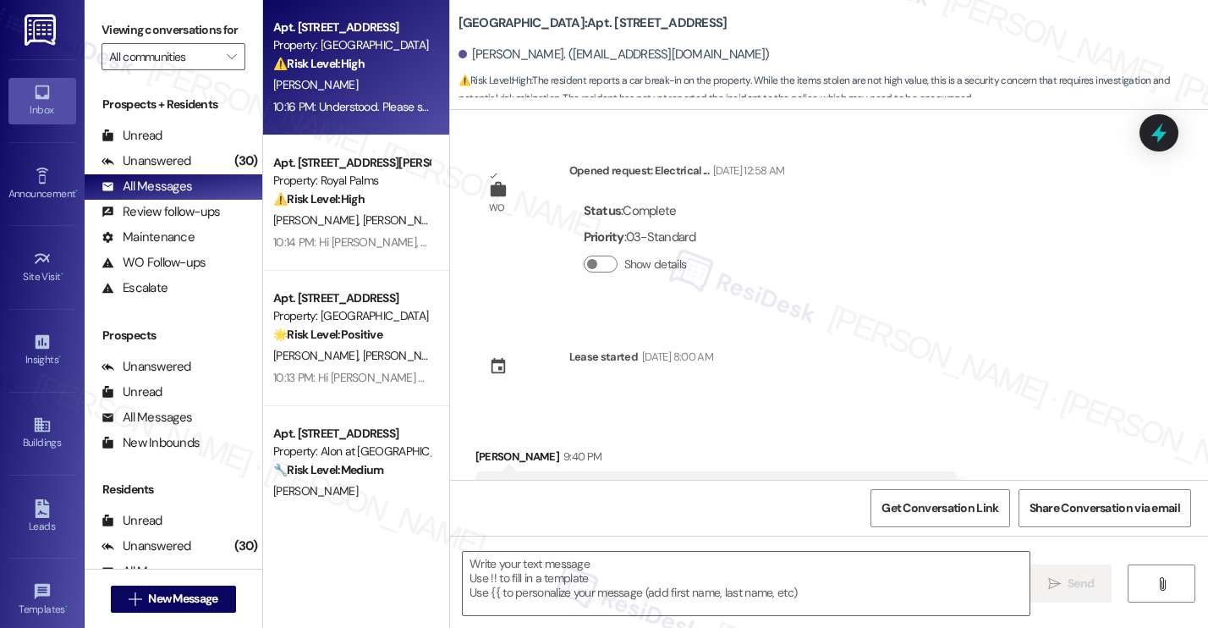
click at [355, 102] on div "10:16 PM: Understood. Please secure a police report. I’ve already informed our …" at bounding box center [729, 106] width 913 height 15
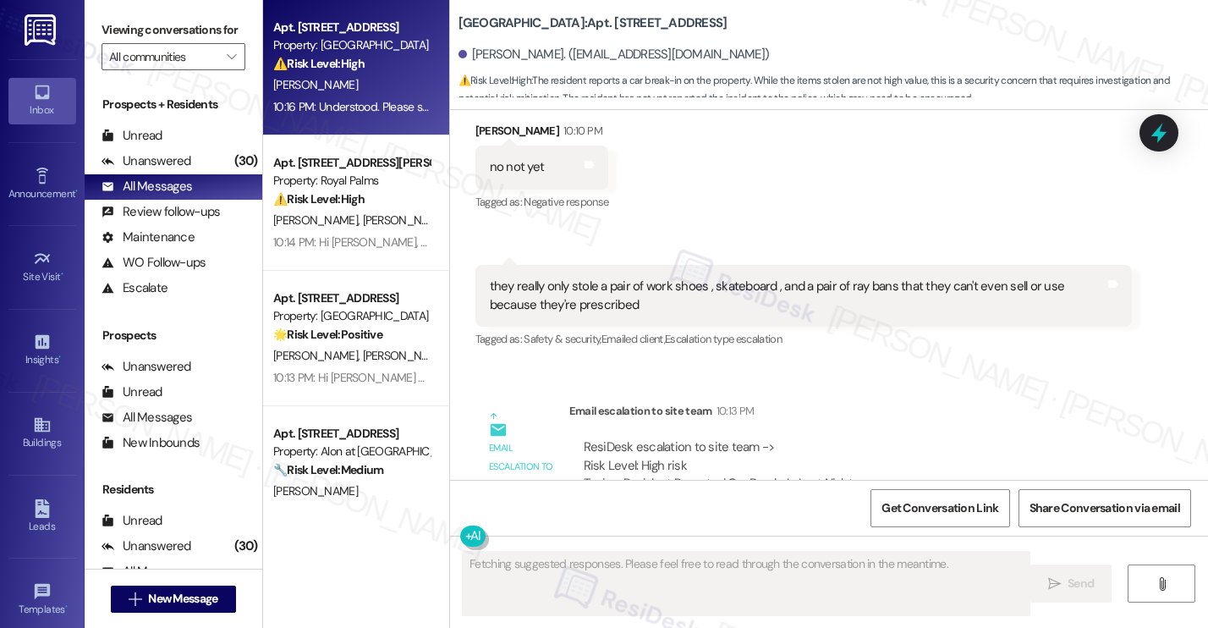
scroll to position [1036, 0]
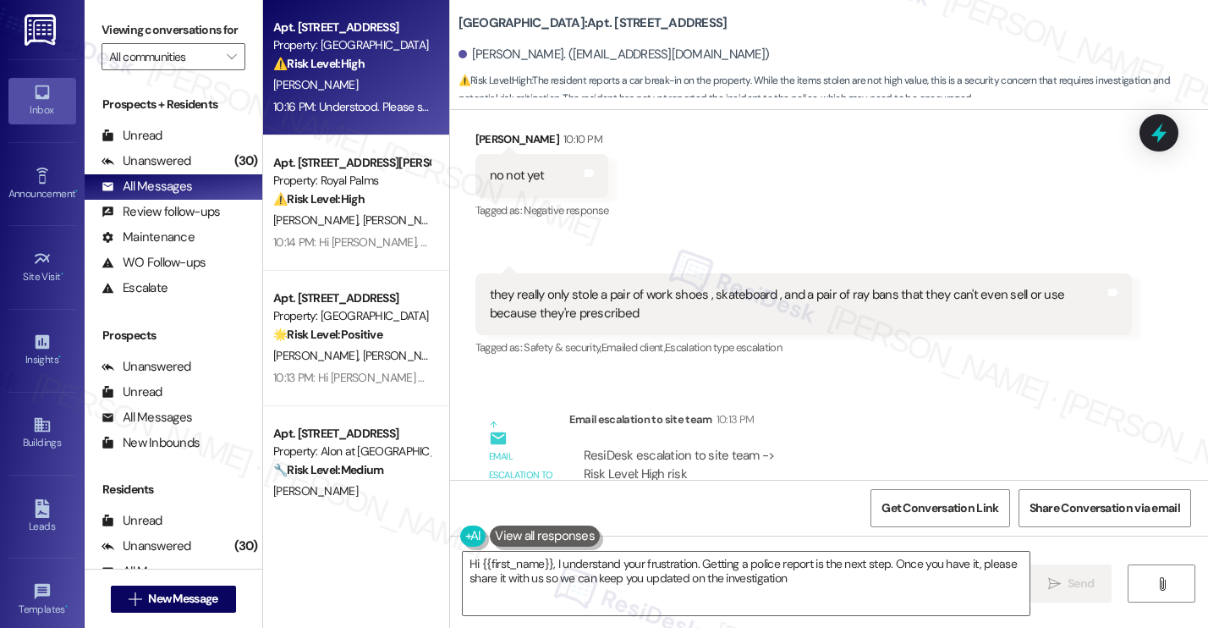
type textarea "Hi {{first_name}}, I understand your frustration. Getting a police report is th…"
click at [227, 63] on icon "" at bounding box center [231, 57] width 9 height 14
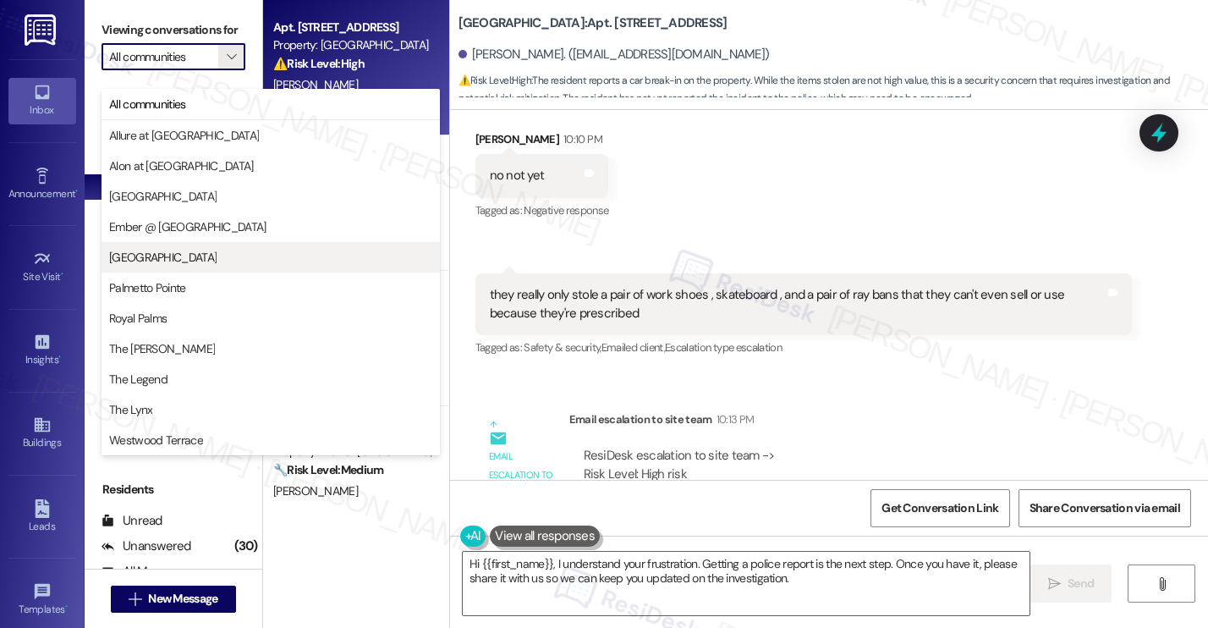
click at [197, 254] on span "[GEOGRAPHIC_DATA]" at bounding box center [270, 257] width 323 height 17
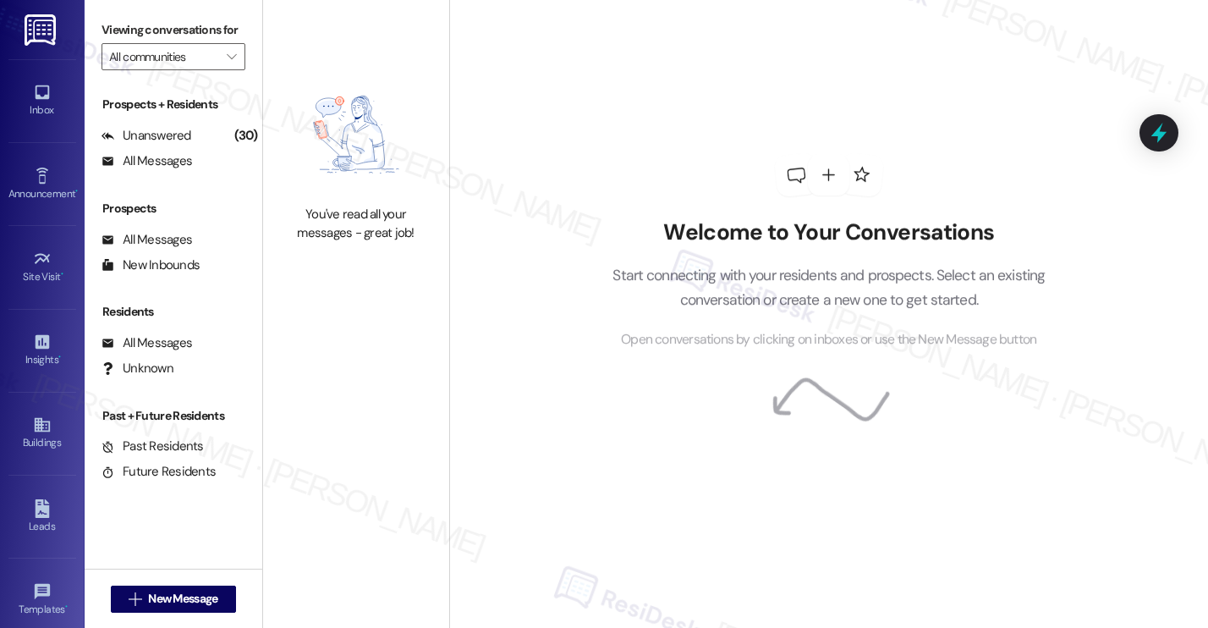
type input "[GEOGRAPHIC_DATA]"
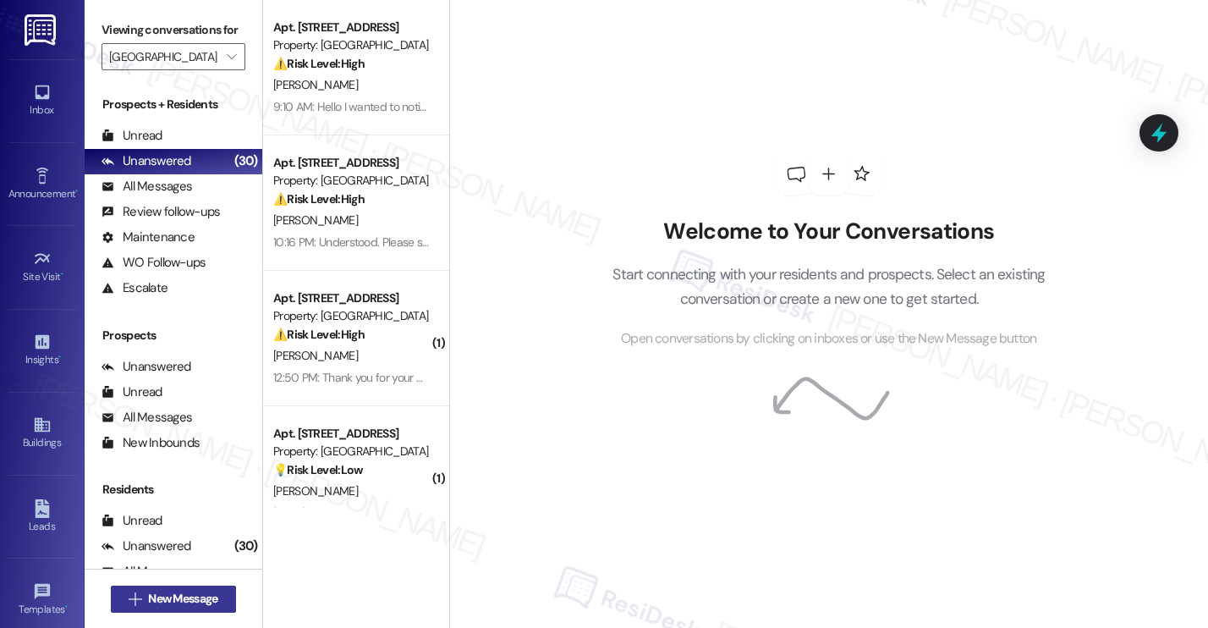
click at [184, 607] on button " New Message" at bounding box center [173, 598] width 125 height 27
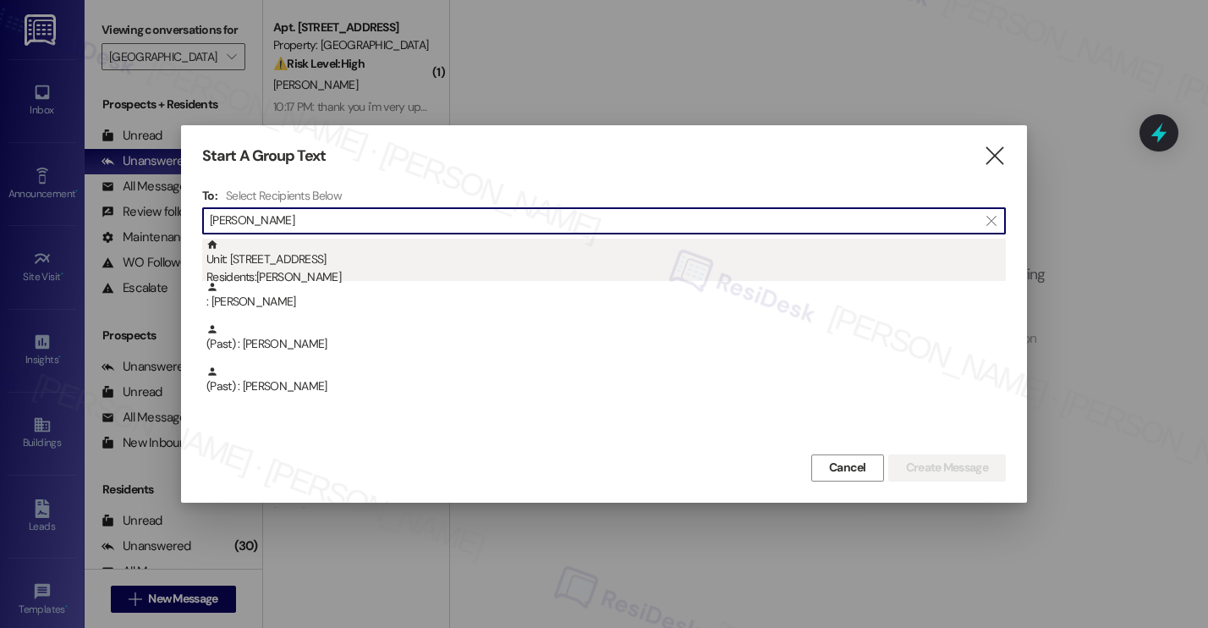
type input "rajak"
click at [334, 272] on div "Residents: Fahath Rajak" at bounding box center [605, 277] width 799 height 18
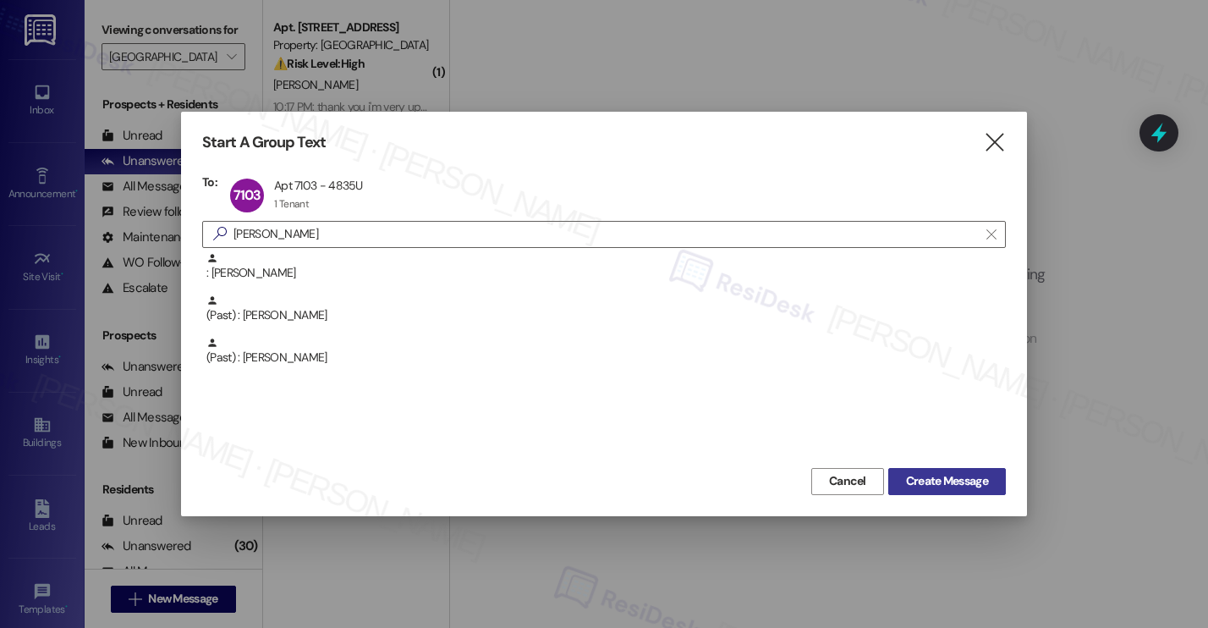
click at [954, 476] on span "Create Message" at bounding box center [947, 481] width 82 height 18
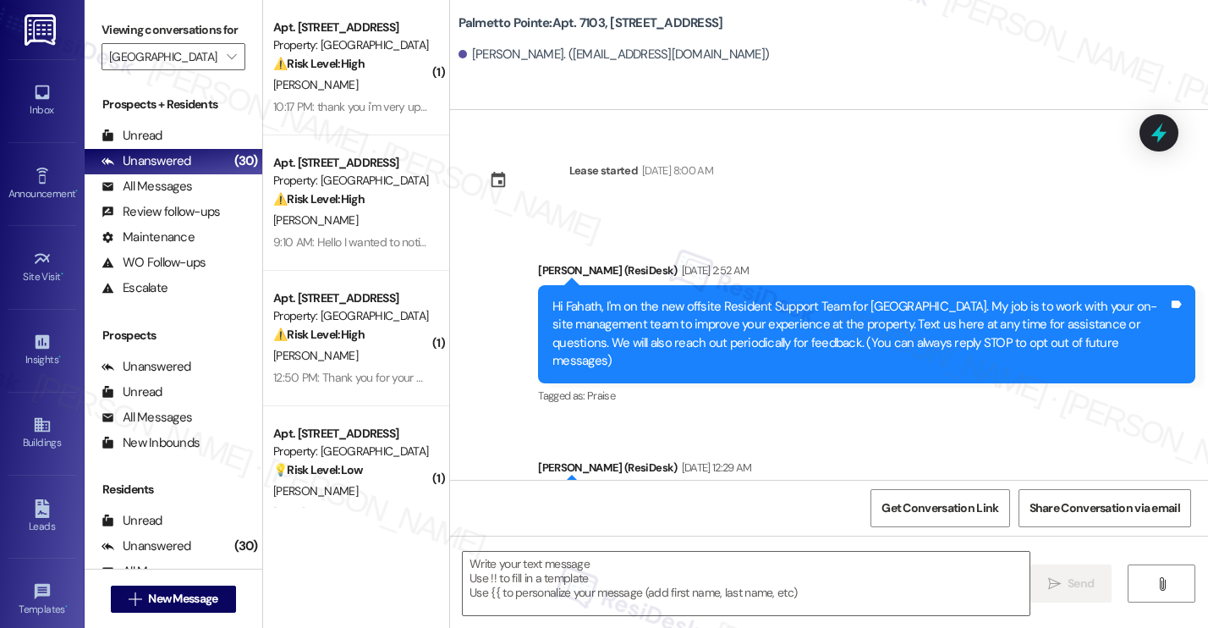
type textarea "Fetching suggested responses. Please feel free to read through the conversation…"
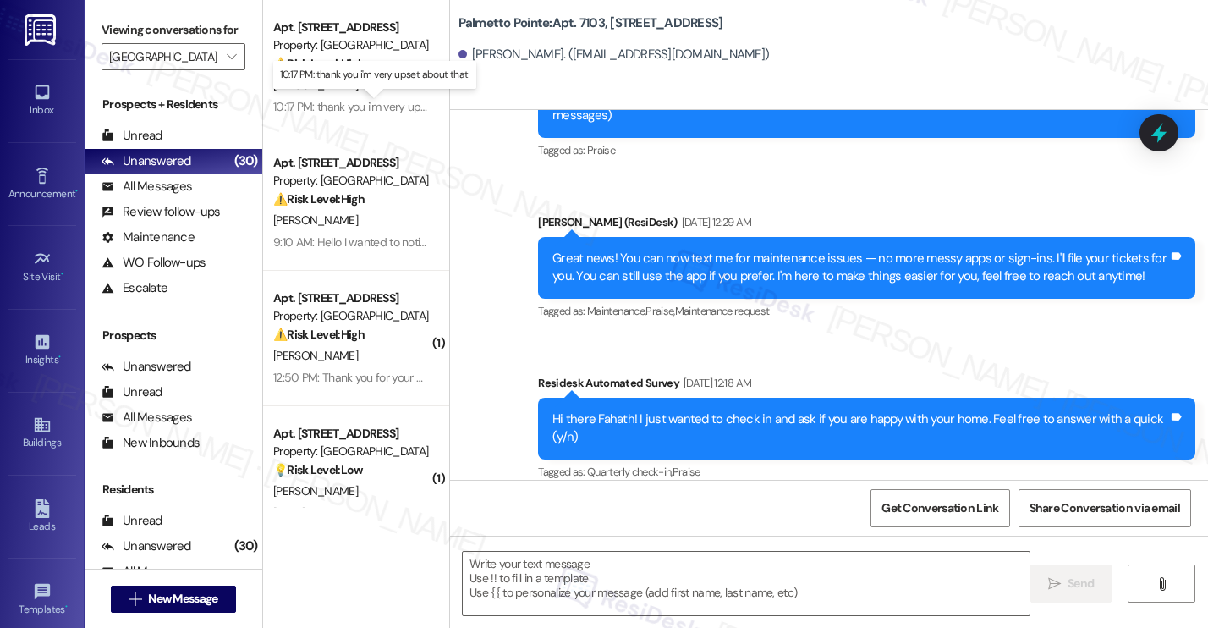
click at [337, 113] on div "10:17 PM: thank you i'm very upset about that. 10:17 PM: thank you i'm very ups…" at bounding box center [382, 106] width 219 height 15
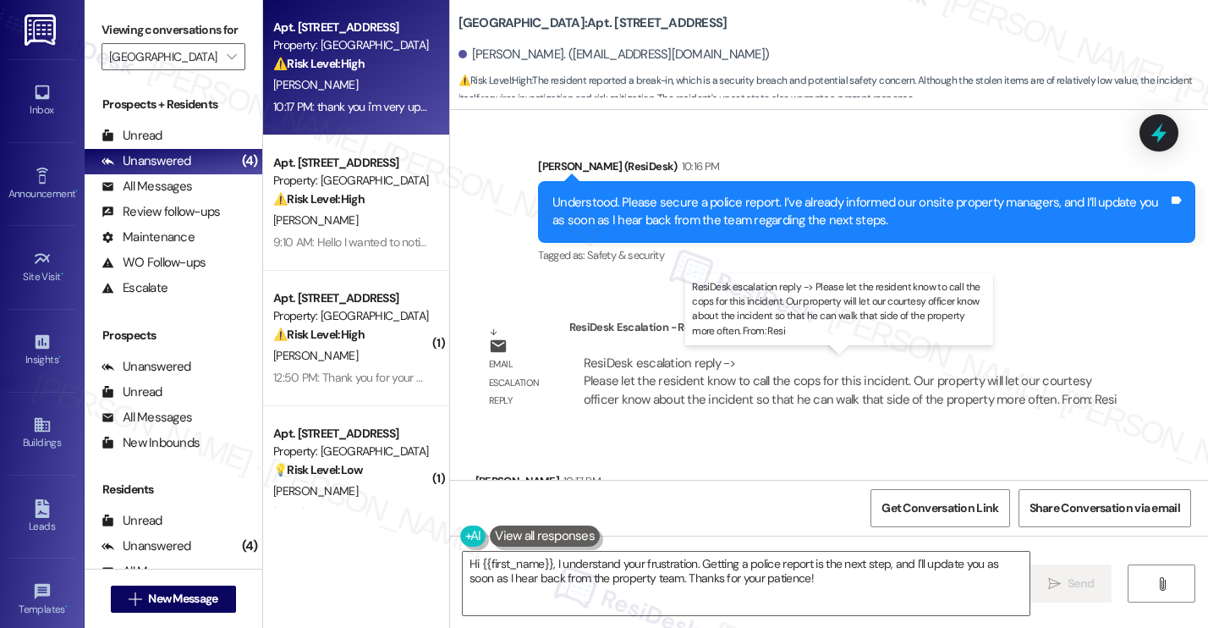
scroll to position [1596, 0]
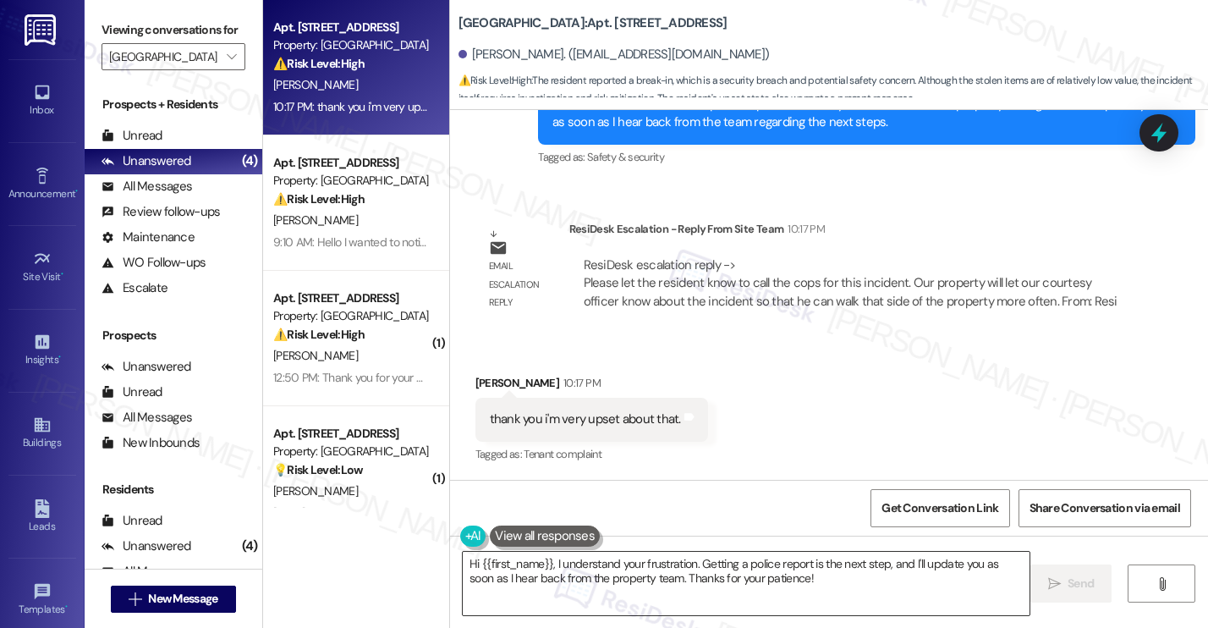
click at [668, 563] on textarea "Hi {{first_name}}, I understand your frustration. Getting a police report is th…" at bounding box center [746, 583] width 567 height 63
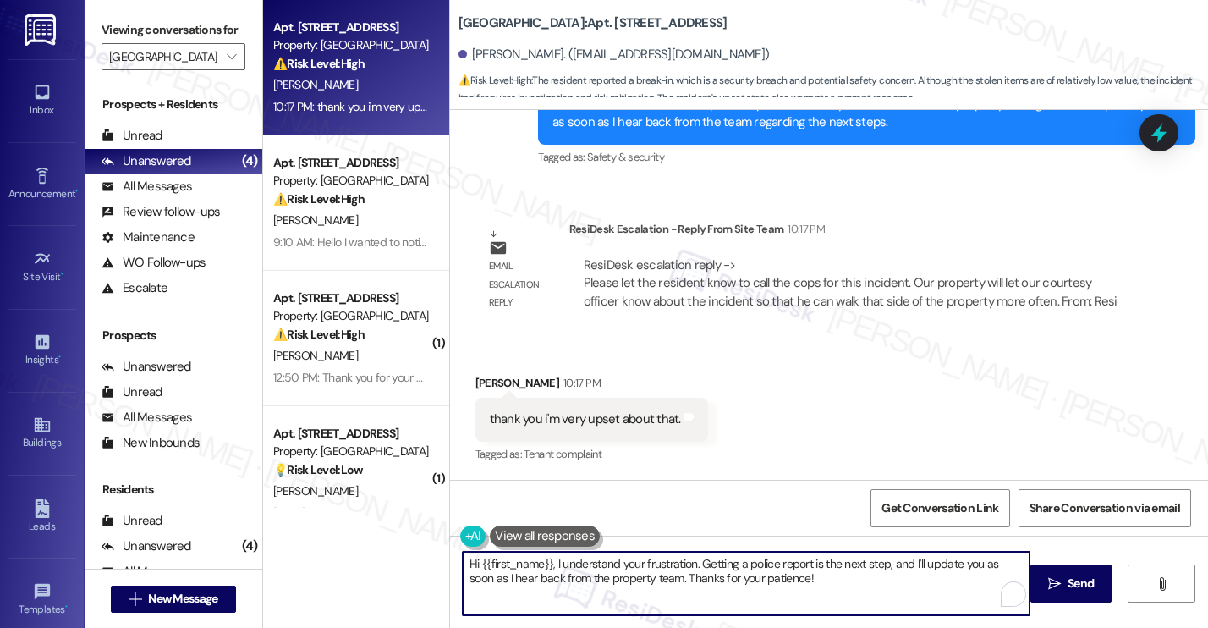
click at [668, 565] on textarea "Hi {{first_name}}, I understand your frustration. Getting a police report is th…" at bounding box center [746, 583] width 567 height 63
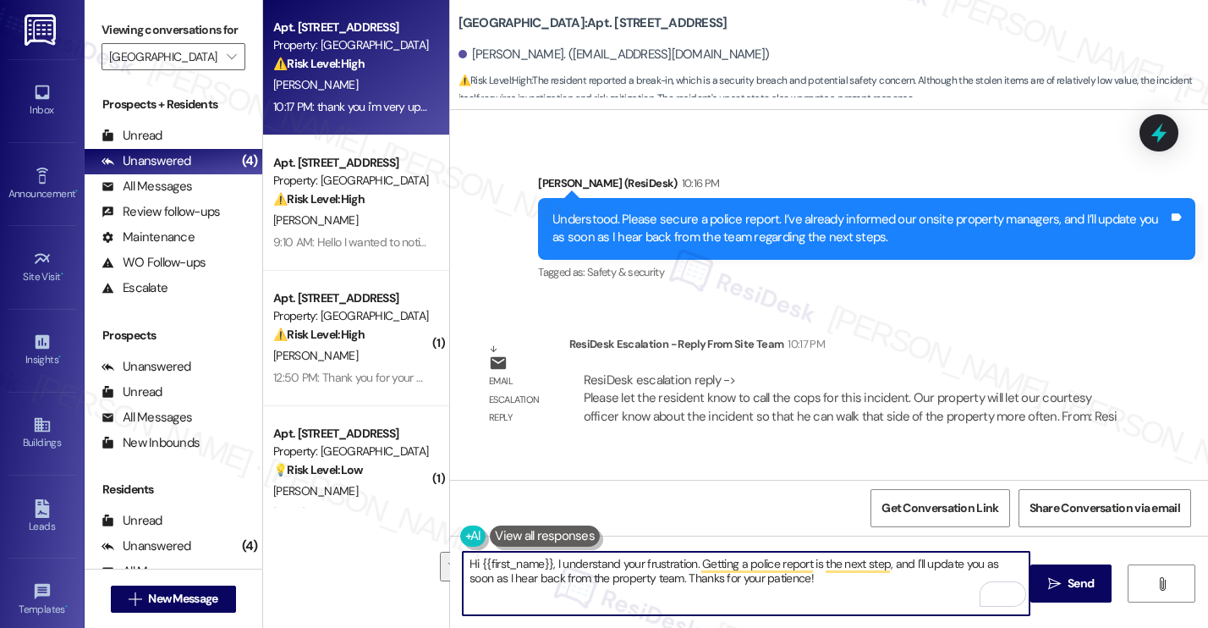
scroll to position [1447, 0]
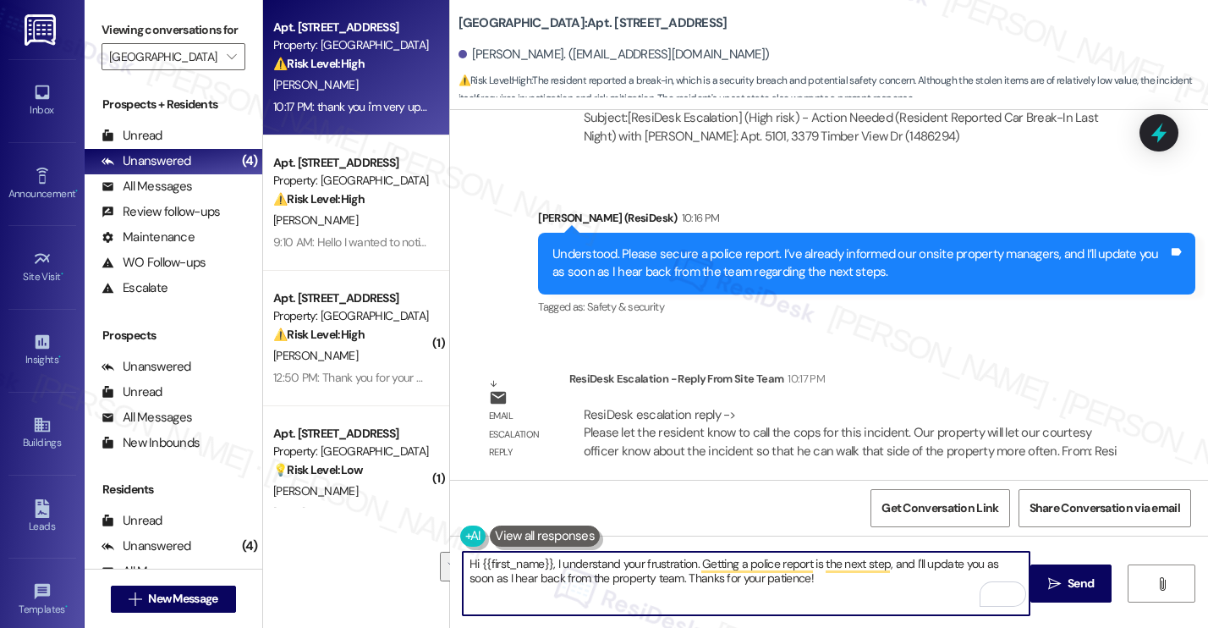
click at [619, 254] on div "Understood. Please secure a police report. I’ve already informed our onsite pro…" at bounding box center [860, 263] width 616 height 36
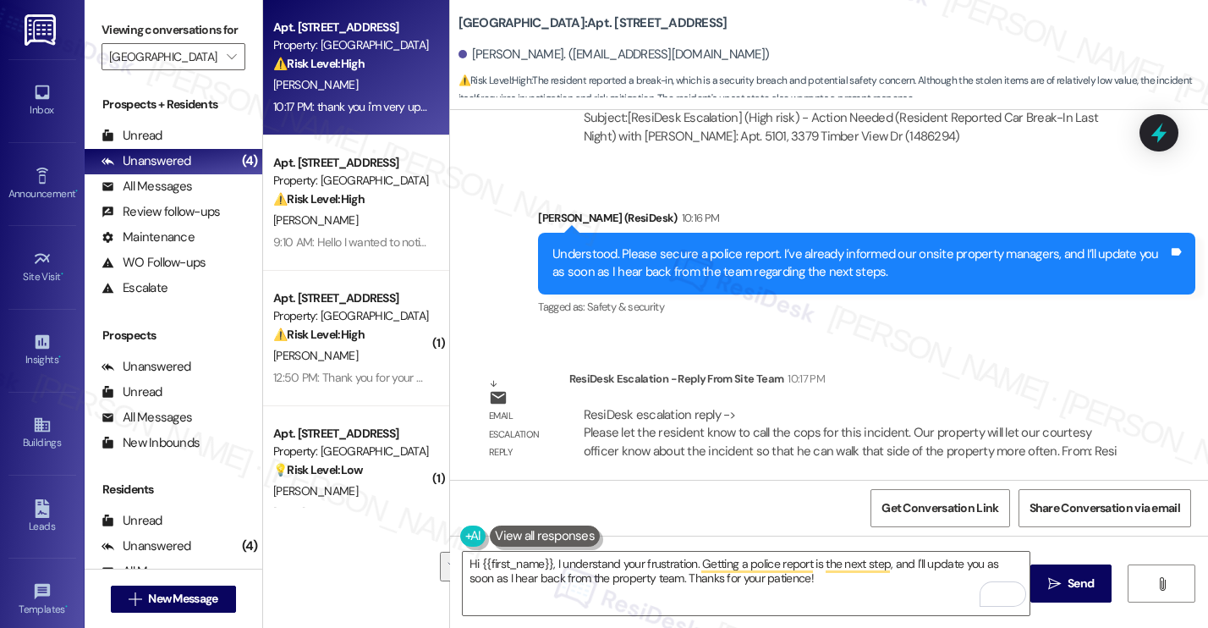
click at [619, 254] on div "Understood. Please secure a police report. I’ve already informed our onsite pro…" at bounding box center [860, 263] width 616 height 36
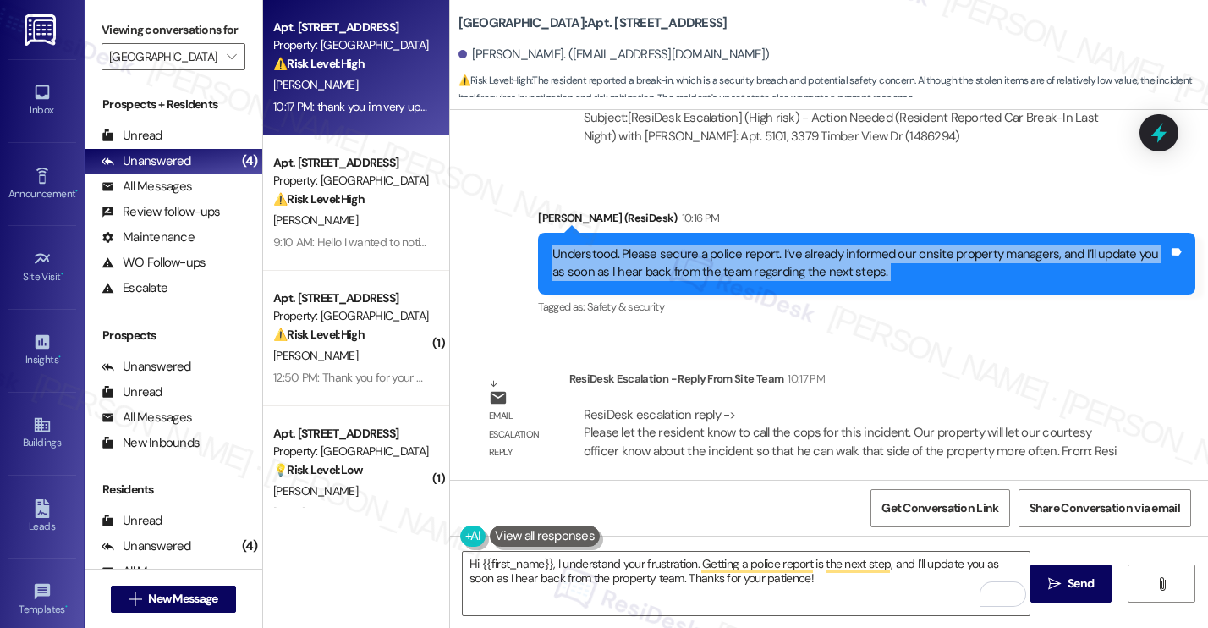
copy div "Understood. Please secure a police report. I’ve already informed our onsite pro…"
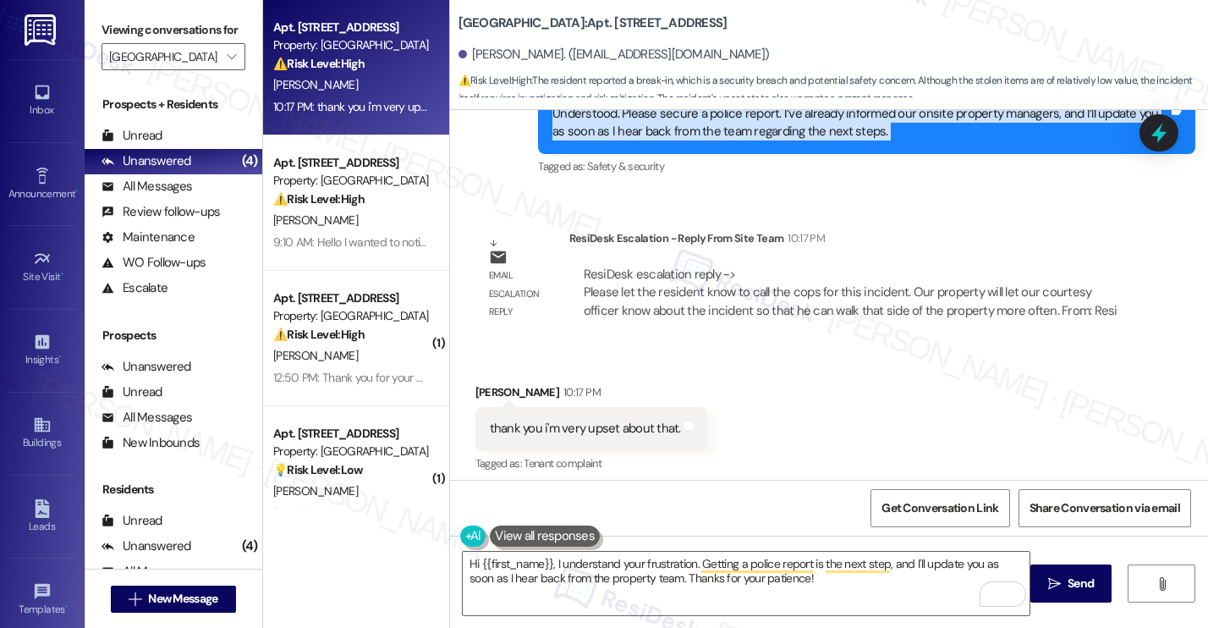
scroll to position [1596, 0]
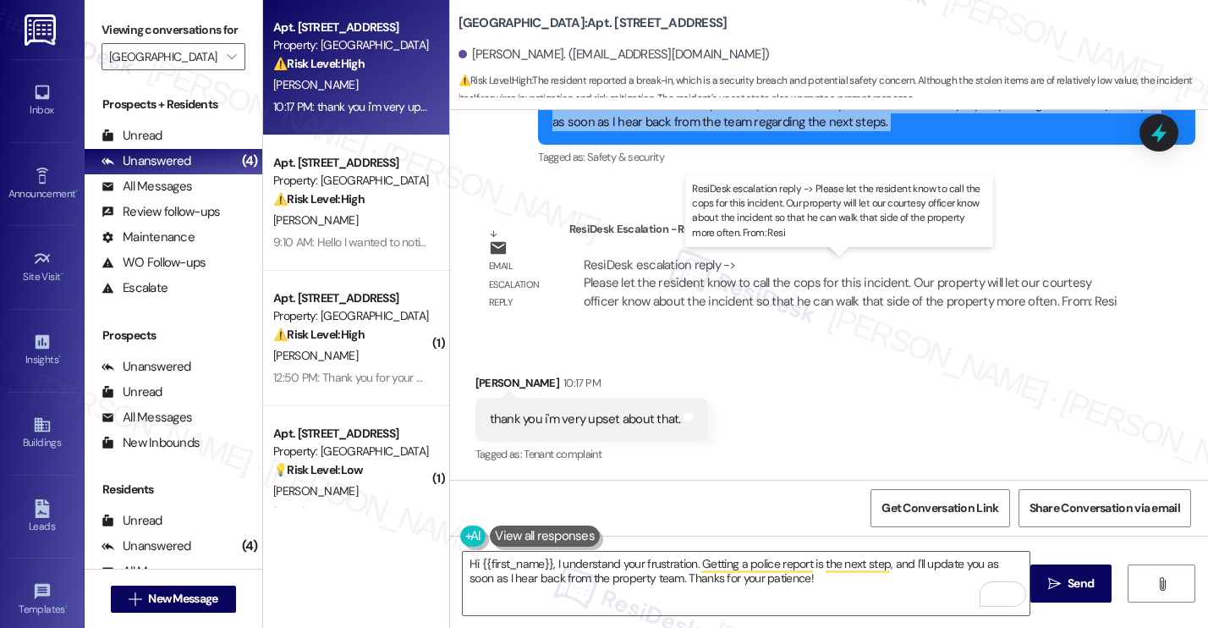
click at [580, 414] on div "thank you i'm very upset about that." at bounding box center [585, 419] width 191 height 18
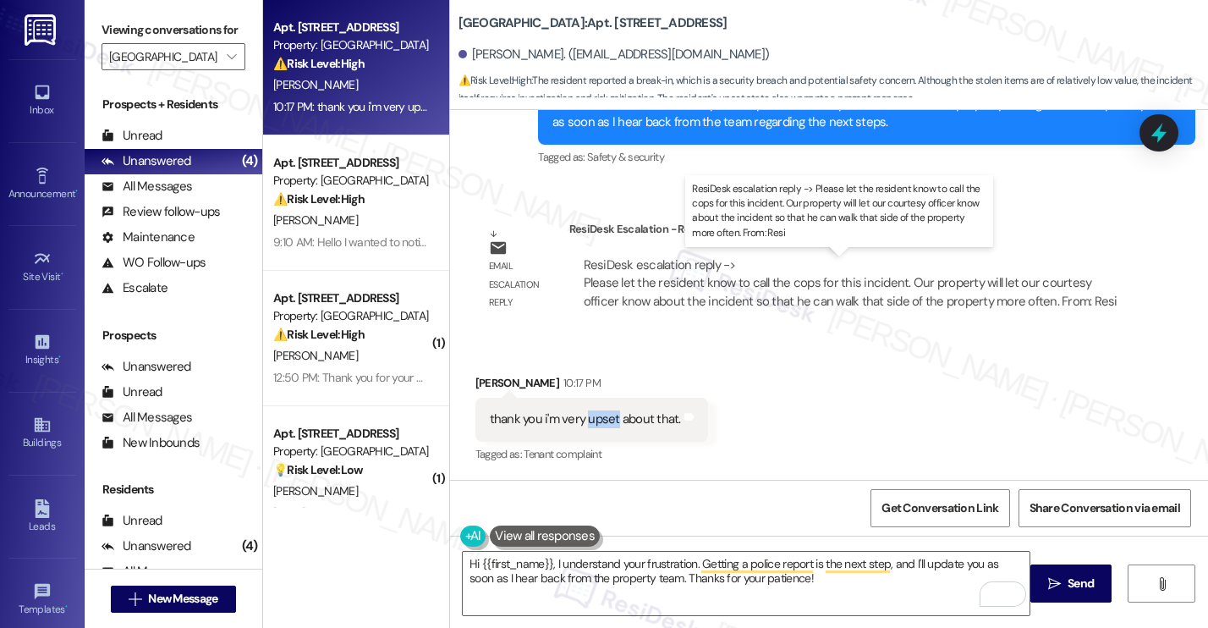
click at [580, 414] on div "thank you i'm very upset about that." at bounding box center [585, 419] width 191 height 18
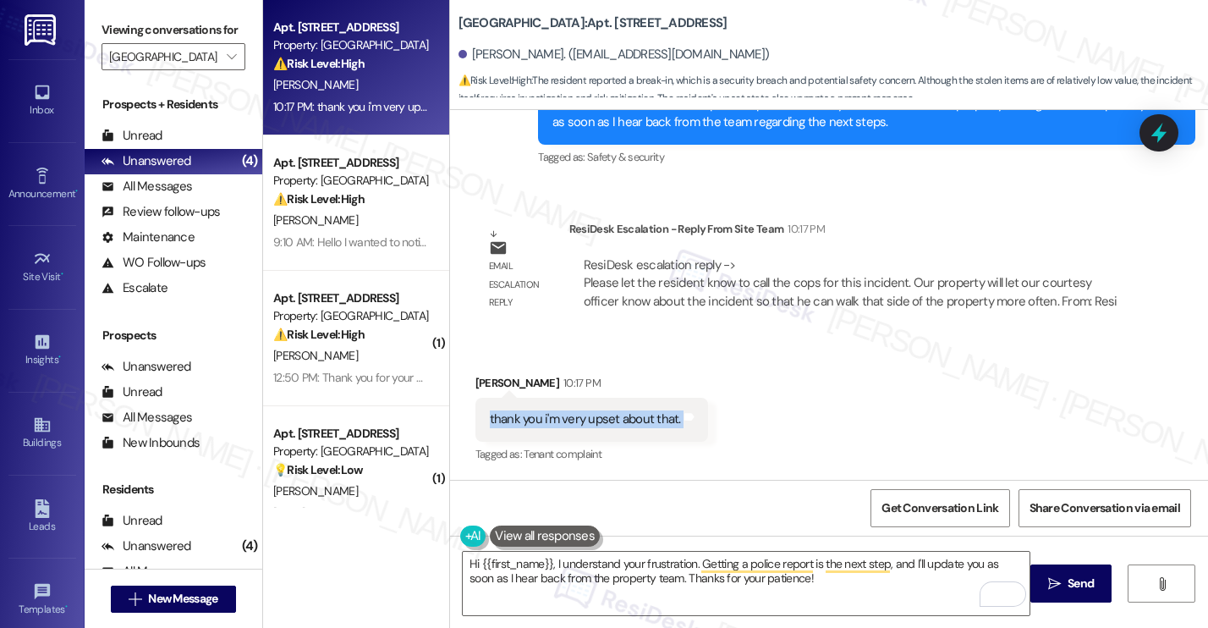
copy div "thank you i'm very upset about that. Tags and notes"
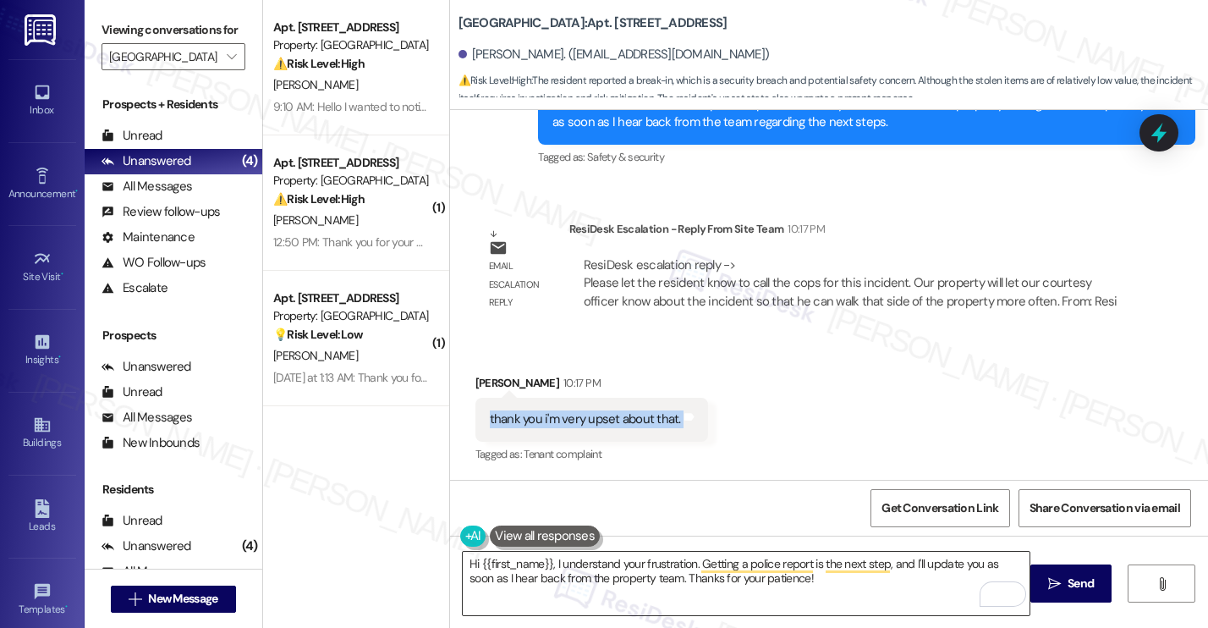
click at [580, 575] on textarea "Hi {{first_name}}, I understand your frustration. Getting a police report is th…" at bounding box center [746, 583] width 567 height 63
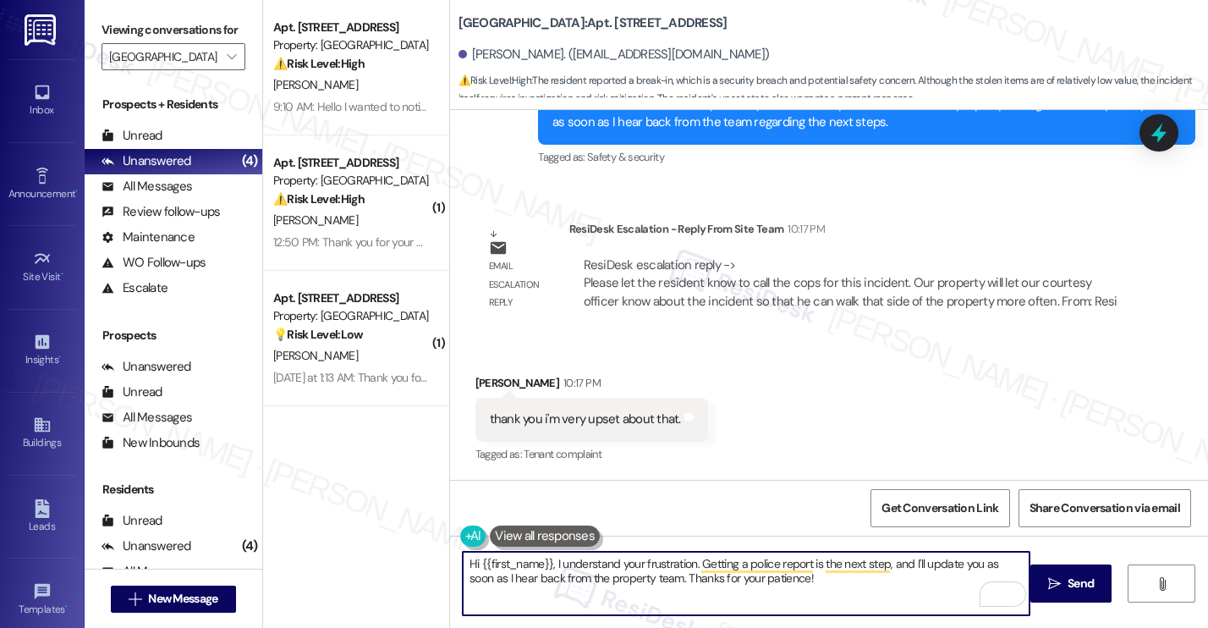
click at [580, 575] on textarea "Hi {{first_name}}, I understand your frustration. Getting a police report is th…" at bounding box center [746, 583] width 567 height 63
paste textarea "I’m really sorry you’re going through this — I can understand how upsetting it …"
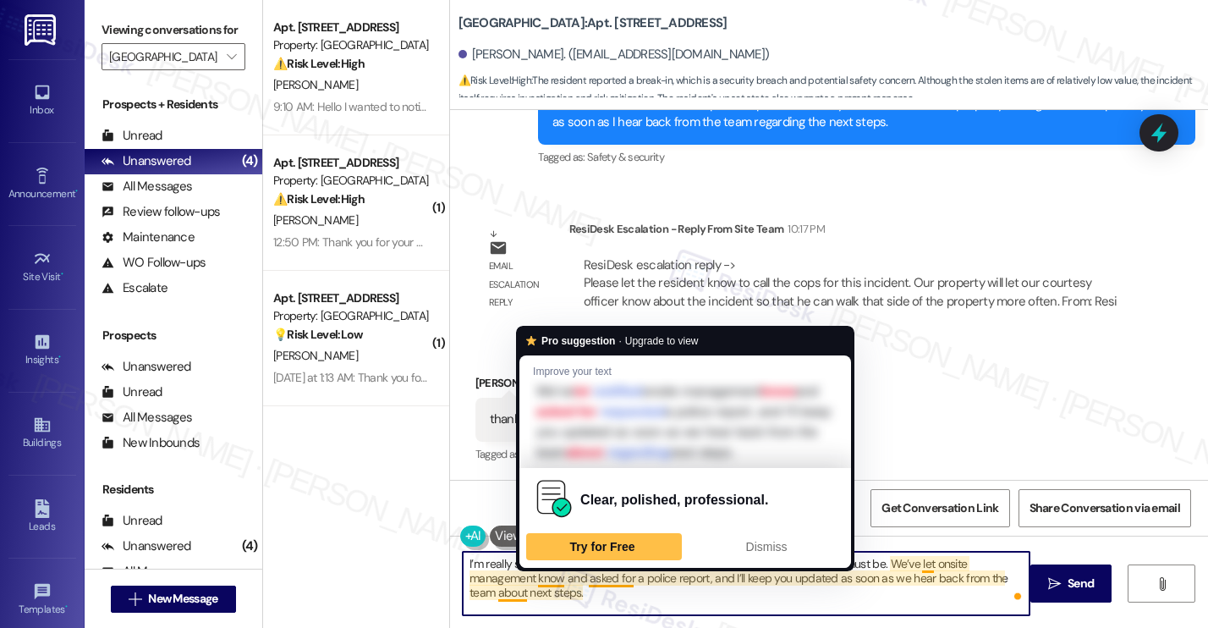
click at [758, 596] on textarea "I’m really sorry you’re going through this — I can understand how upsetting it …" at bounding box center [746, 583] width 567 height 63
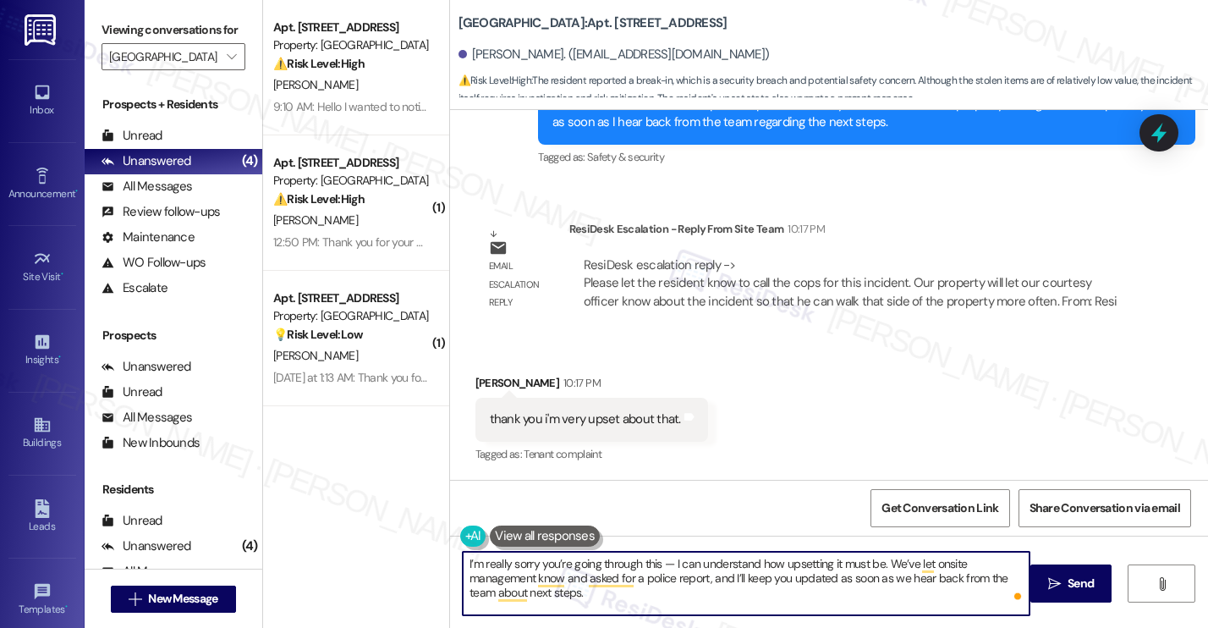
click at [670, 563] on textarea "I’m really sorry you’re going through this — I can understand how upsetting it …" at bounding box center [746, 583] width 567 height 63
drag, startPoint x: 668, startPoint y: 563, endPoint x: 446, endPoint y: 568, distance: 222.5
click at [453, 568] on div "I’m really sorry you’re going through this — I can understand how upsetting it …" at bounding box center [737, 583] width 569 height 65
click at [687, 563] on textarea "I can understand how upsetting it must be. We’ve let onsite management know and…" at bounding box center [746, 583] width 567 height 63
drag, startPoint x: 677, startPoint y: 563, endPoint x: 1011, endPoint y: 563, distance: 334.2
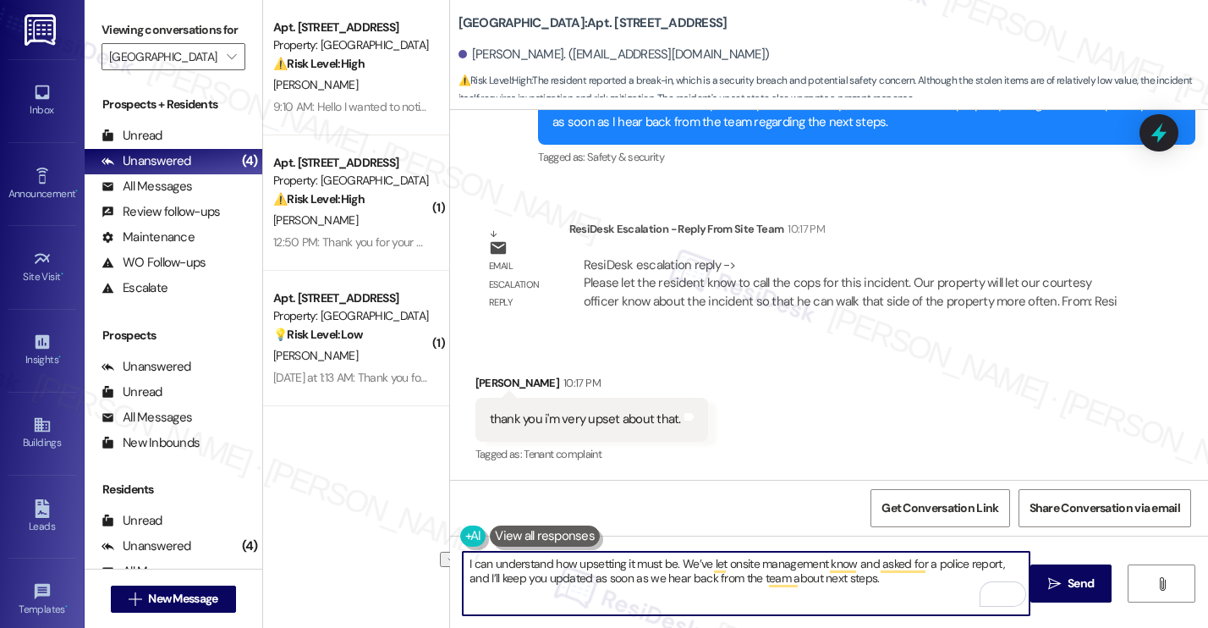
click at [1011, 563] on textarea "I can understand how upsetting it must be. We’ve let onsite management know and…" at bounding box center [746, 583] width 567 height 63
click at [807, 574] on textarea "I can understand how upsetting it must be. Please let us know once police repor…" at bounding box center [746, 583] width 567 height 63
click at [526, 580] on textarea "I can understand how upsetting it must be. Please let us know once police repor…" at bounding box center [746, 583] width 567 height 63
click at [820, 604] on textarea "I can understand how upsetting it must be. Please let us know once police repor…" at bounding box center [746, 583] width 567 height 63
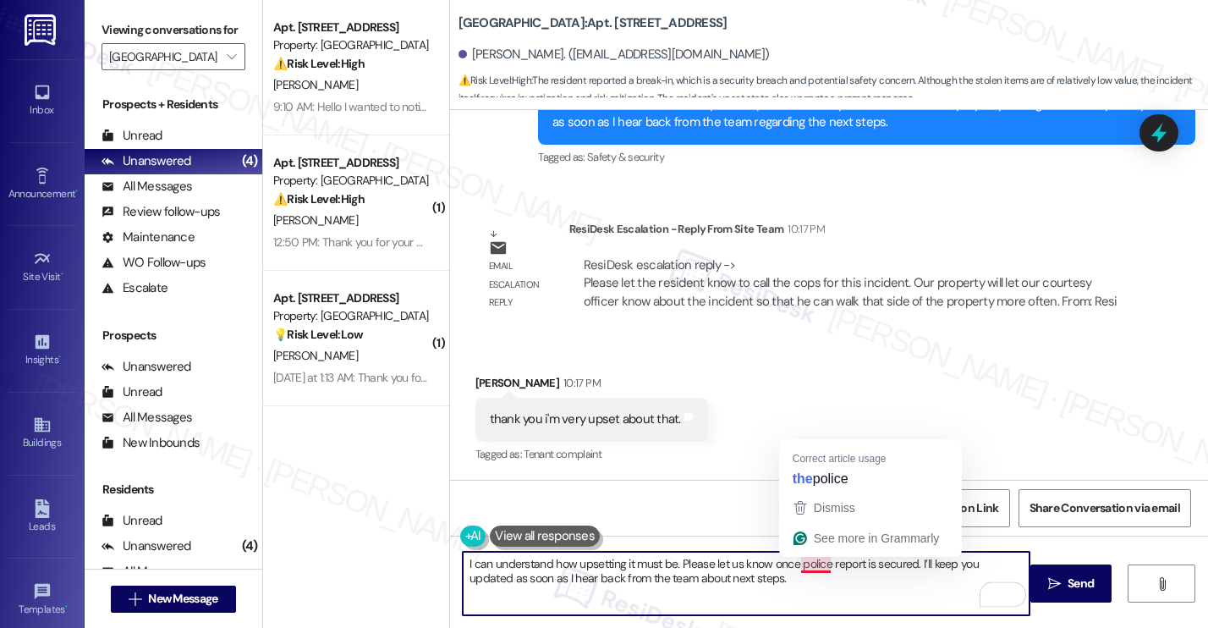
click at [805, 567] on textarea "I can understand how upsetting it must be. Please let us know once police repor…" at bounding box center [746, 583] width 567 height 63
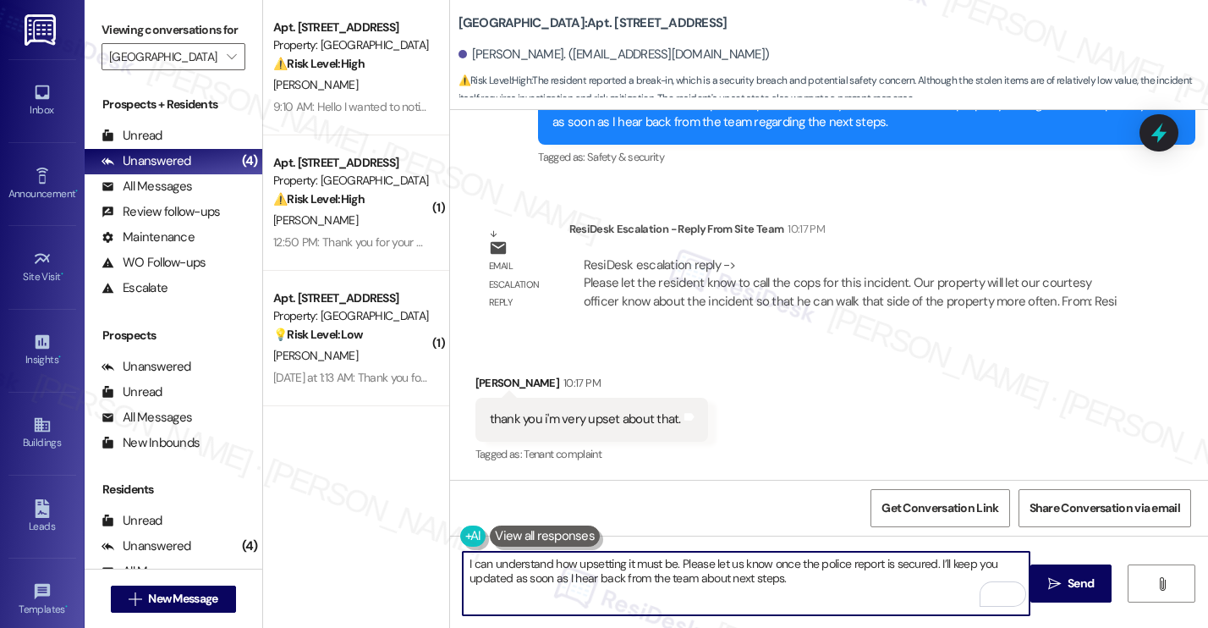
click at [920, 582] on textarea "I can understand how upsetting it must be. Please let us know once the police r…" at bounding box center [746, 583] width 567 height 63
type textarea "I can understand how upsetting it must be. Please let us know once the police r…"
click at [1052, 585] on icon "" at bounding box center [1054, 584] width 13 height 14
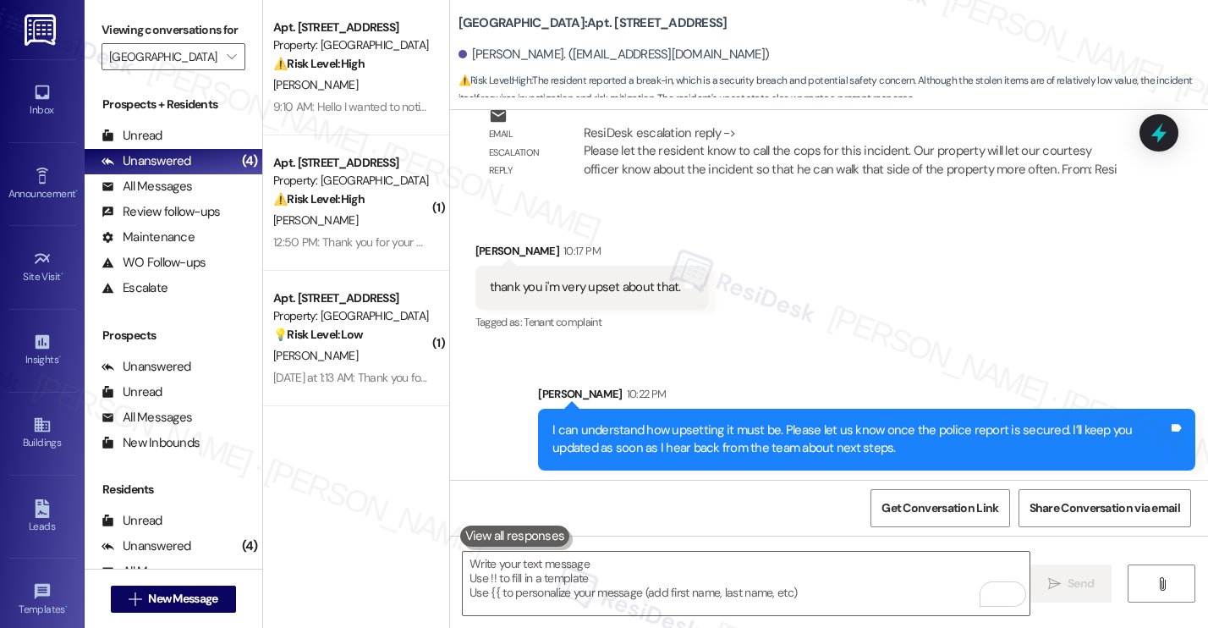
scroll to position [1733, 0]
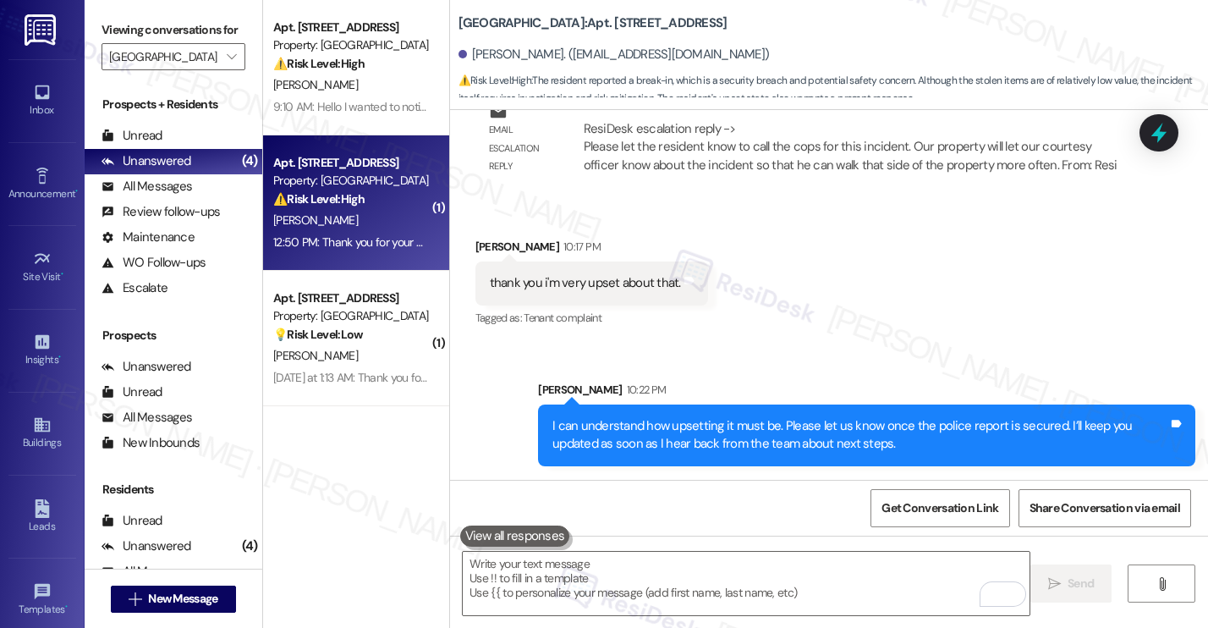
click at [373, 217] on div "M. Hinojosa" at bounding box center [352, 220] width 160 height 21
type textarea "Fetching suggested responses. Please feel free to read through the conversation…"
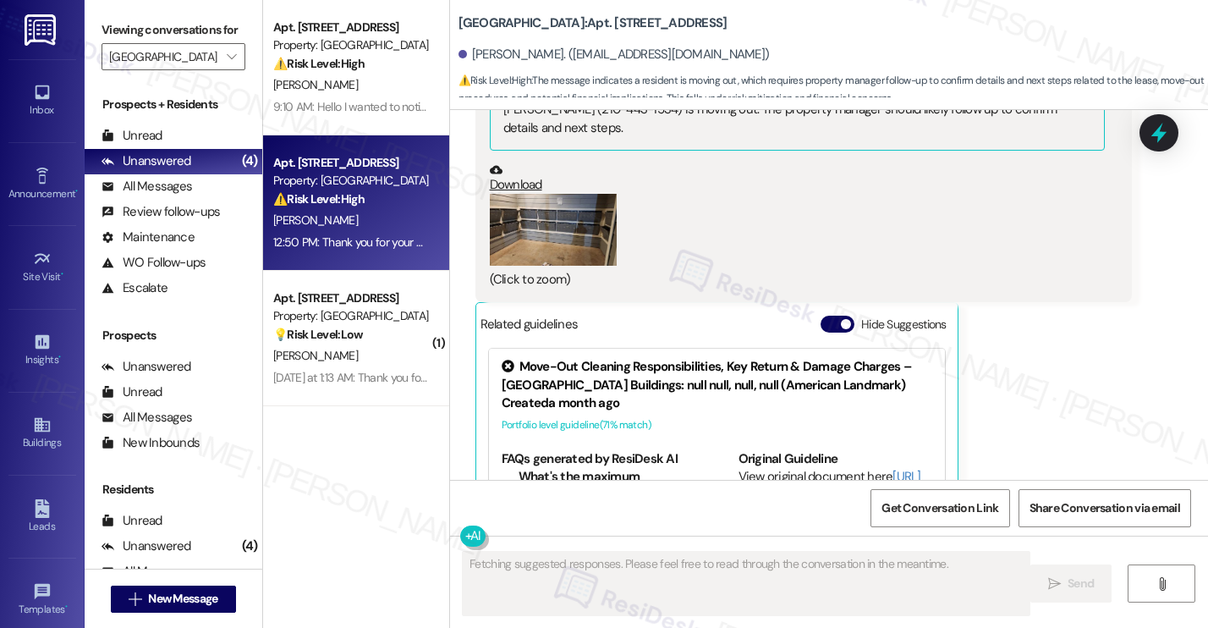
scroll to position [2042, 0]
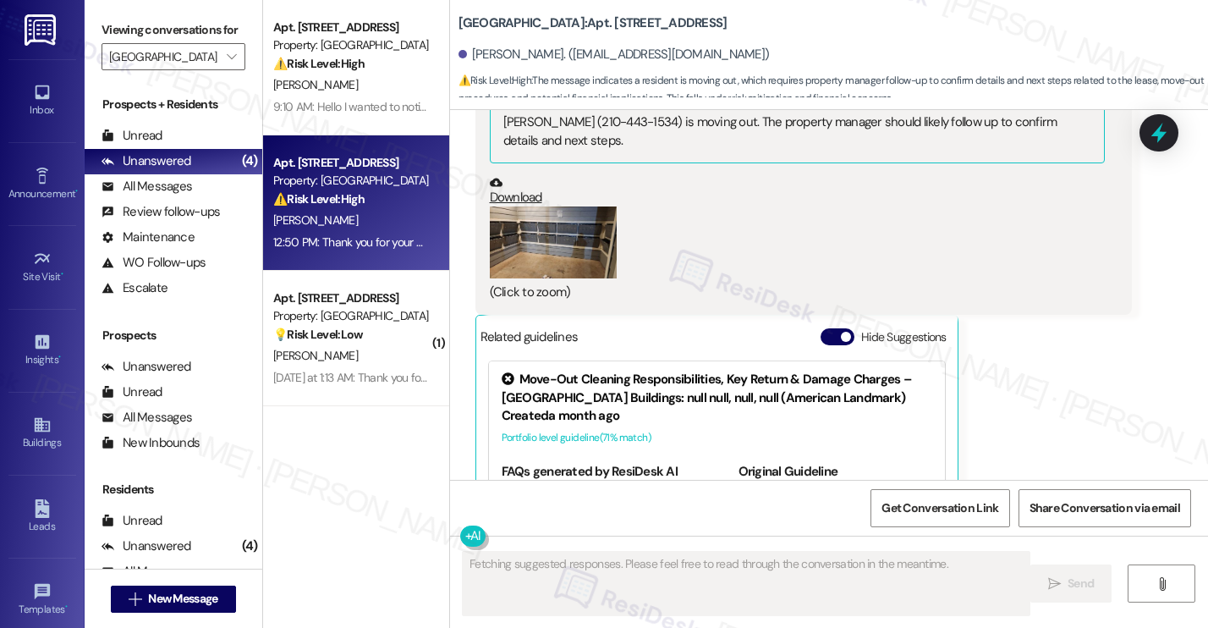
click at [529, 224] on button "Zoom image" at bounding box center [553, 241] width 127 height 71
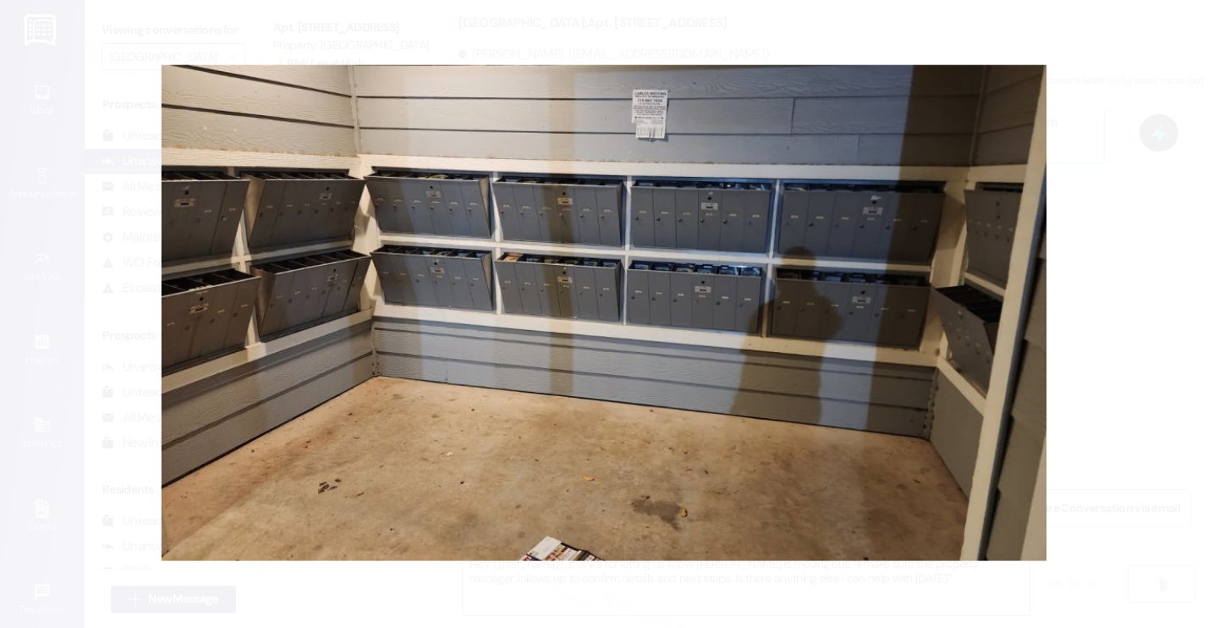
click at [529, 224] on button "Unzoom image" at bounding box center [604, 314] width 1208 height 628
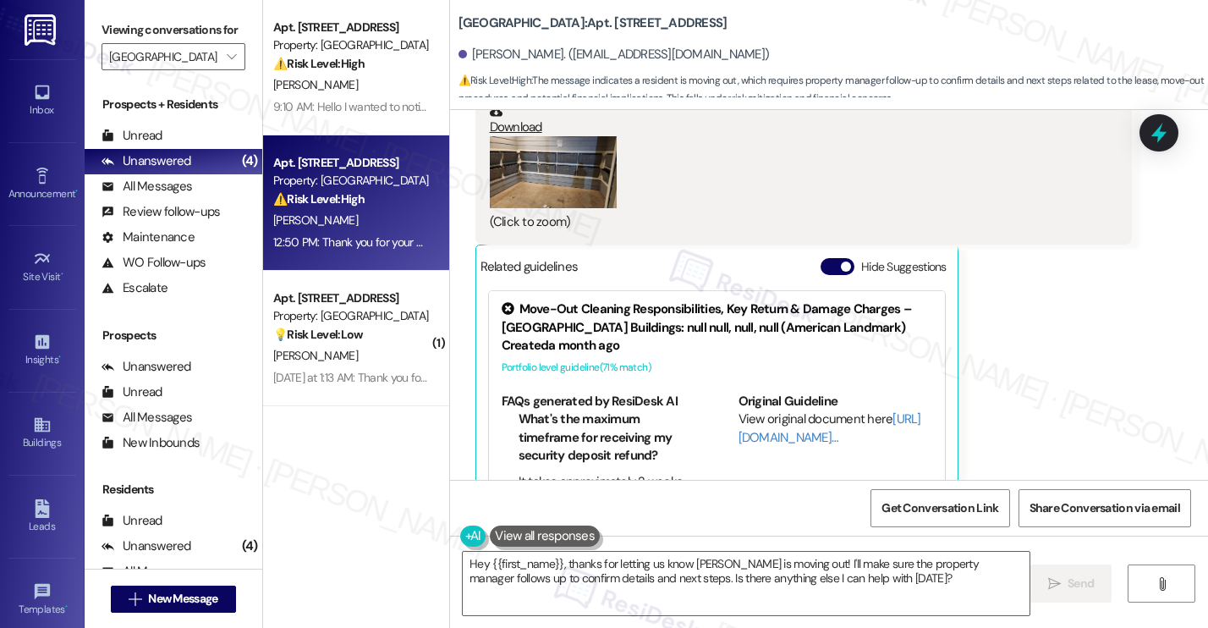
scroll to position [2328, 0]
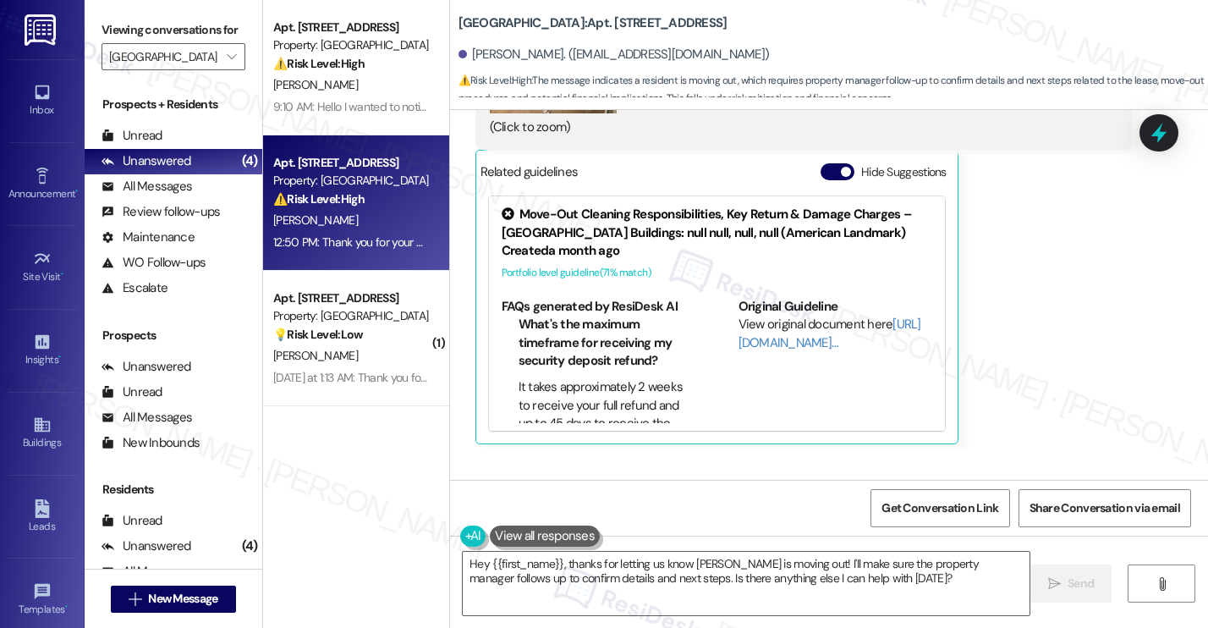
click at [547, 206] on div "Move-Out Cleaning Responsibilities, Key Return & Damage Charges – Kenzie Park B…" at bounding box center [717, 224] width 431 height 36
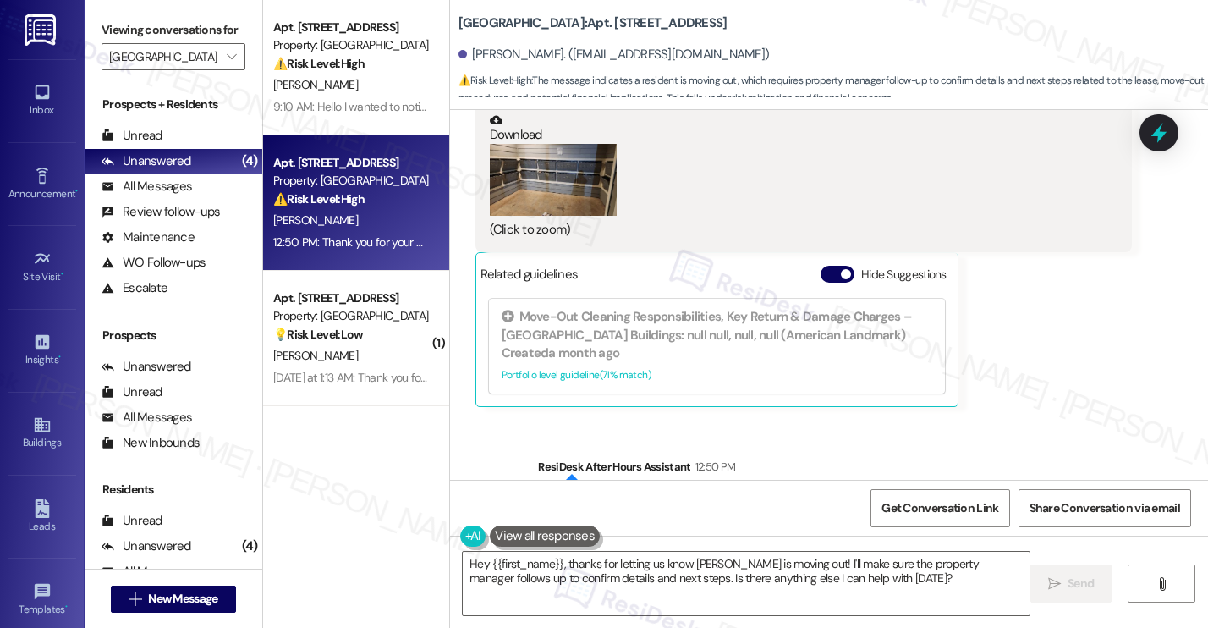
scroll to position [2189, 0]
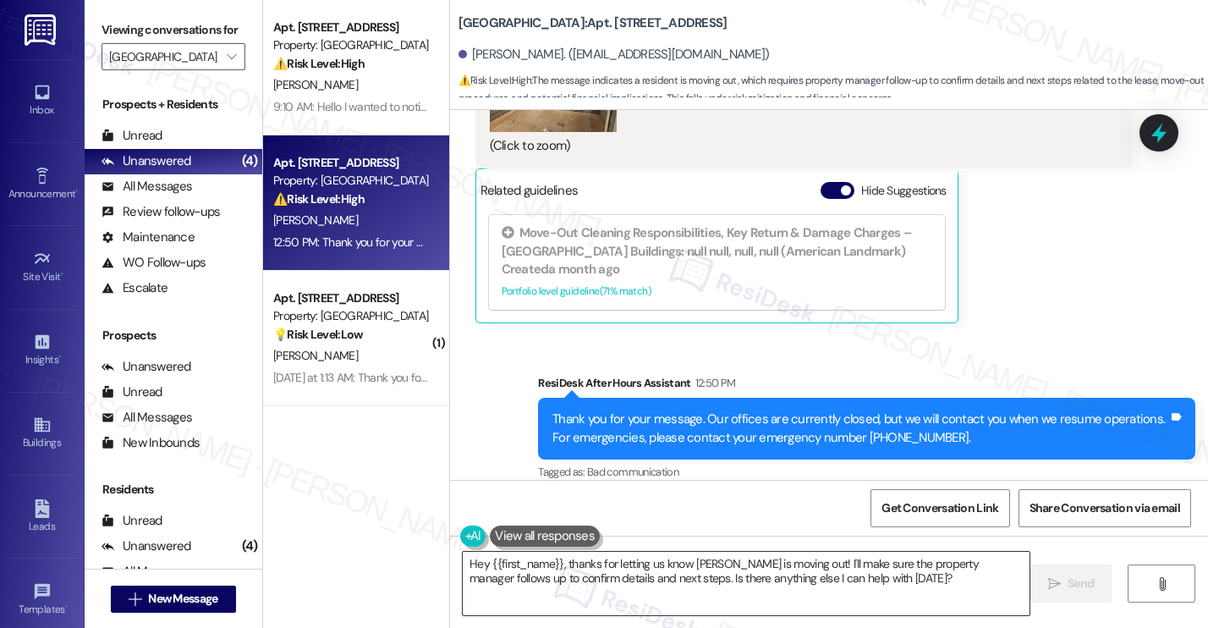
click at [674, 578] on textarea "Hey {{first_name}}, thanks for letting us know Carlos is moving out! I'll make …" at bounding box center [746, 583] width 567 height 63
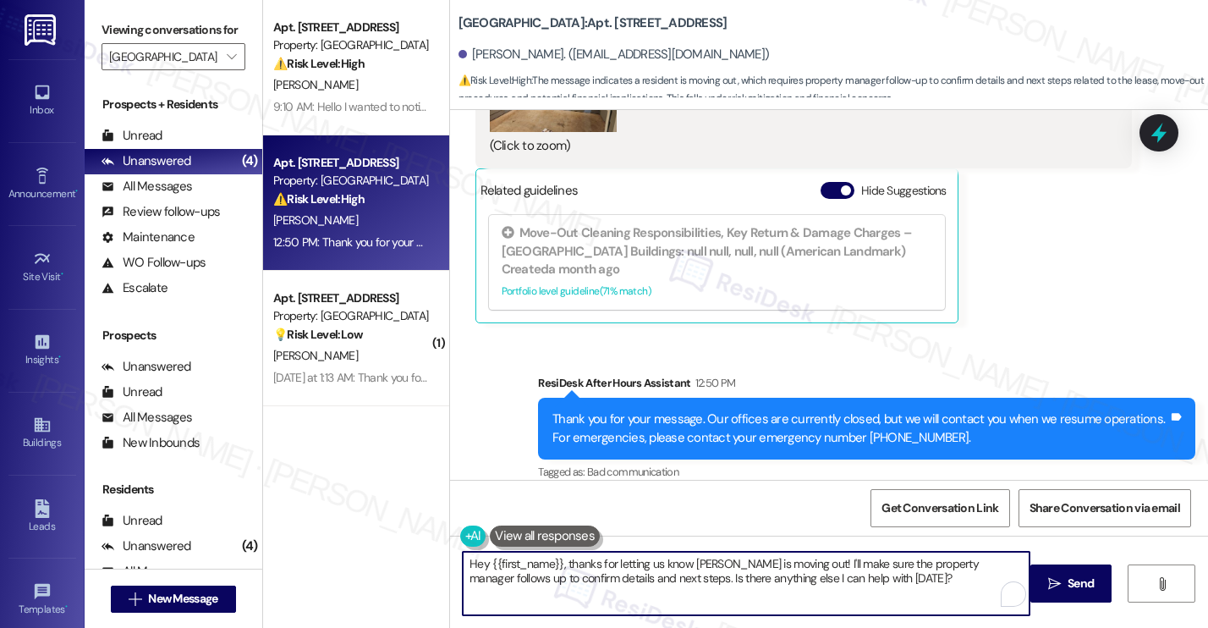
click at [674, 578] on textarea "Hey {{first_name}}, thanks for letting us know Carlos is moving out! I'll make …" at bounding box center [746, 583] width 567 height 63
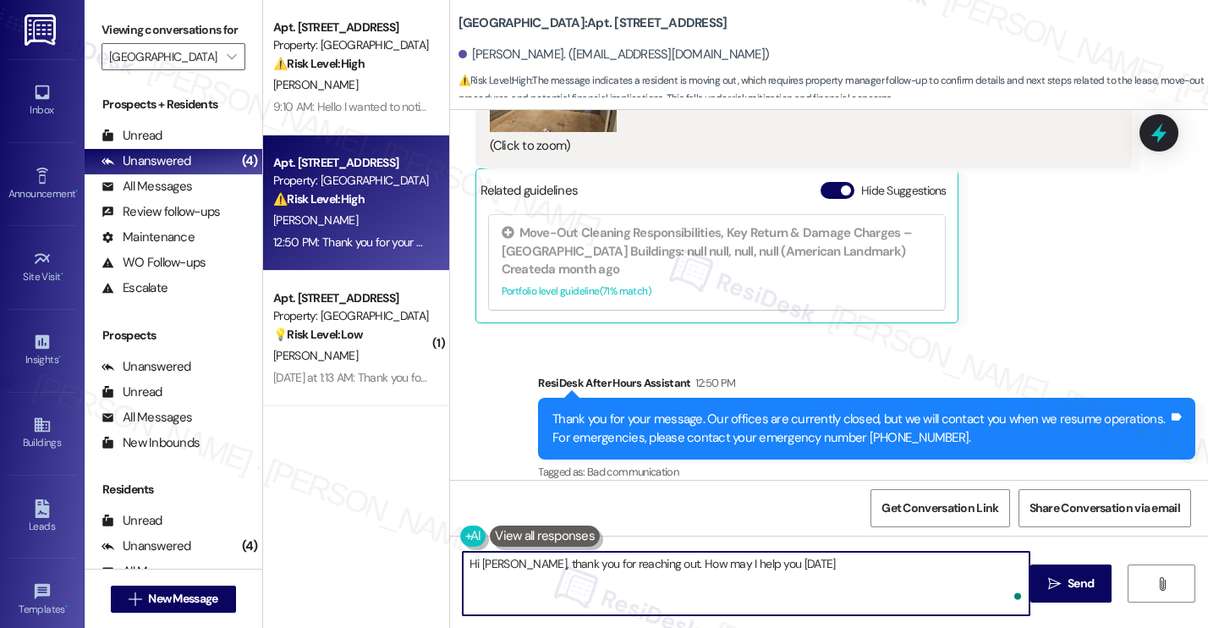
type textarea "Hi Miguel, thank you for reaching out. How may I help you today?"
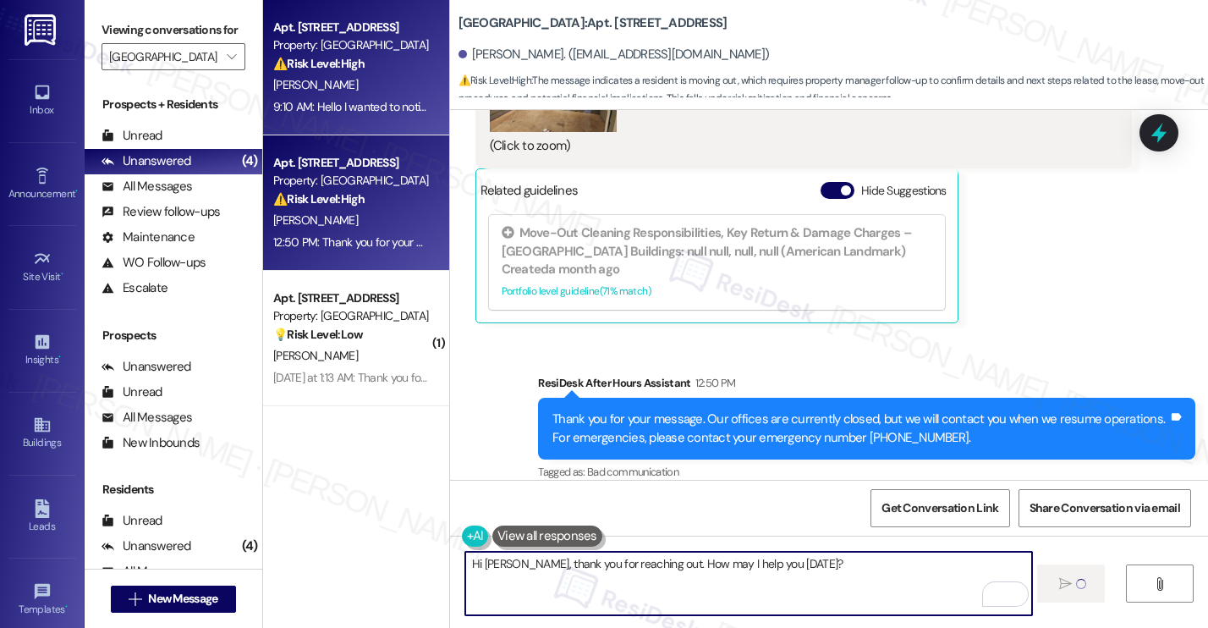
click at [330, 99] on div "9:10 AM: Hello I wanted to notify someone that these mailboxes were either left…" at bounding box center [525, 106] width 505 height 15
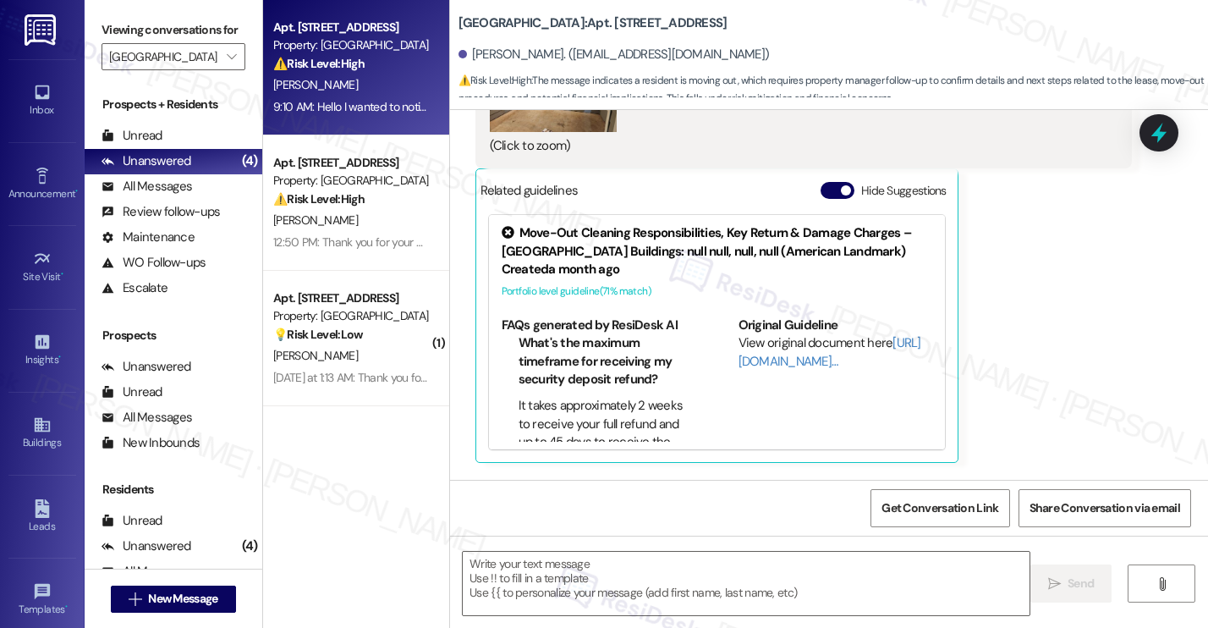
scroll to position [2166, 0]
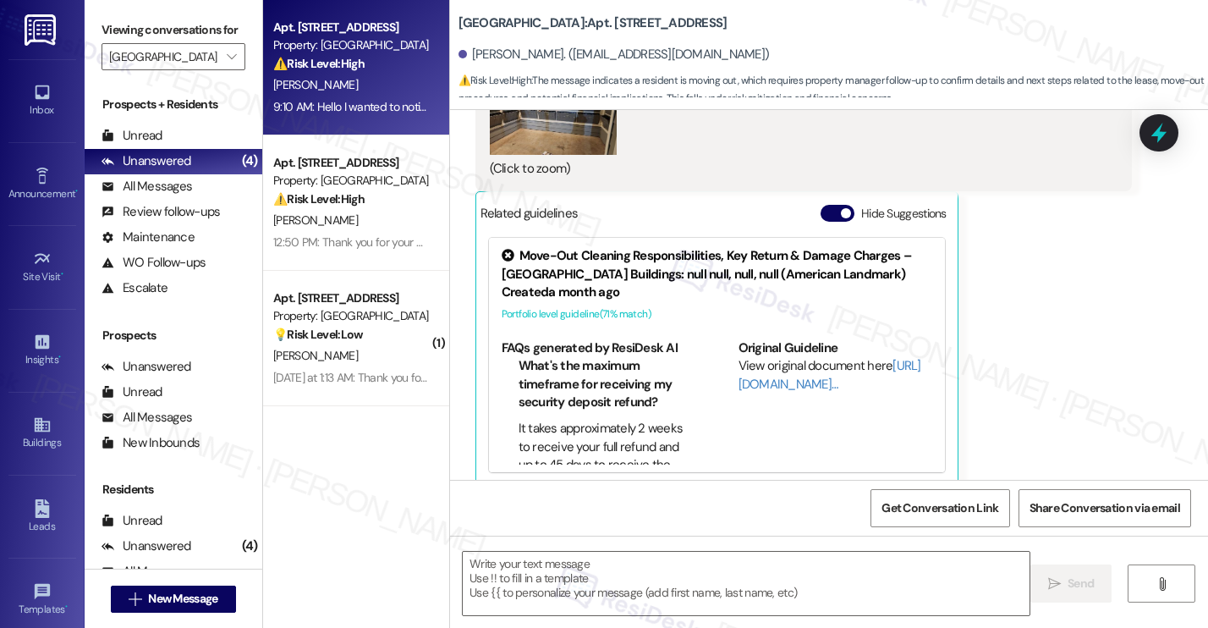
type textarea "Fetching suggested responses. Please feel free to read through the conversation…"
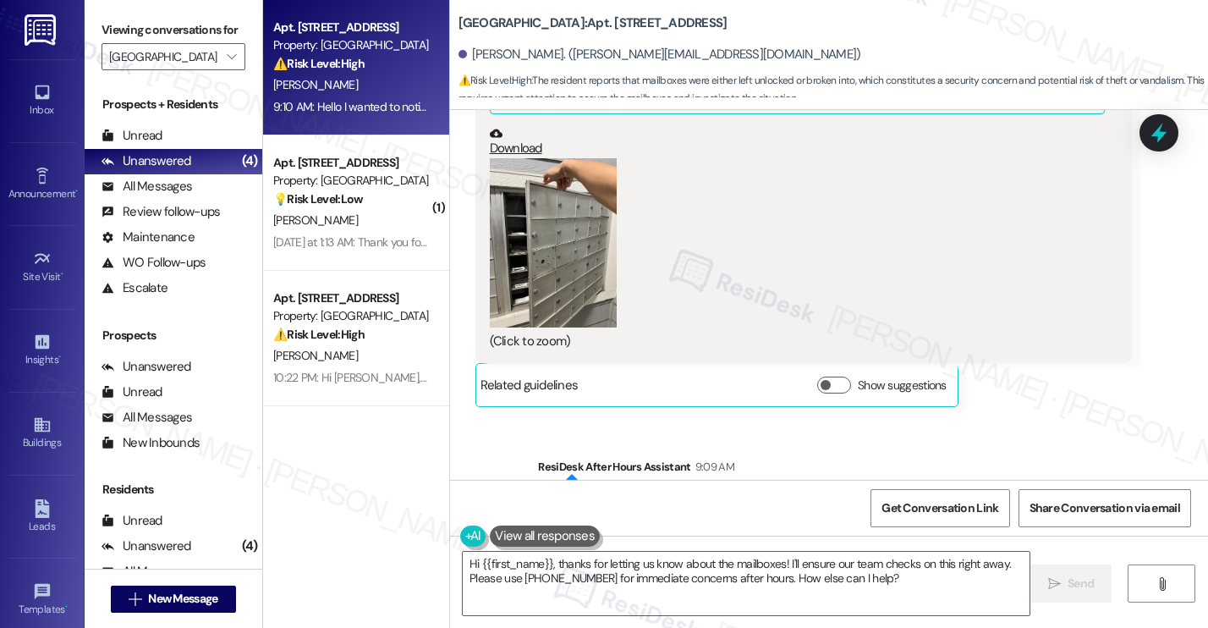
scroll to position [1355, 0]
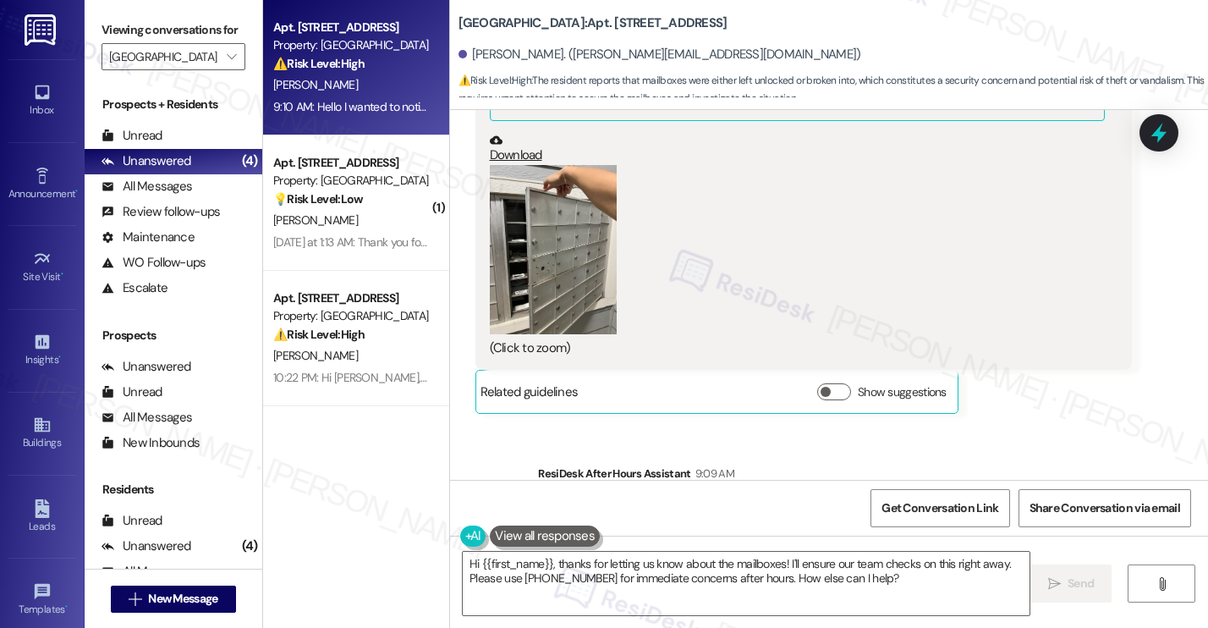
click at [528, 248] on button "Zoom image" at bounding box center [553, 249] width 127 height 169
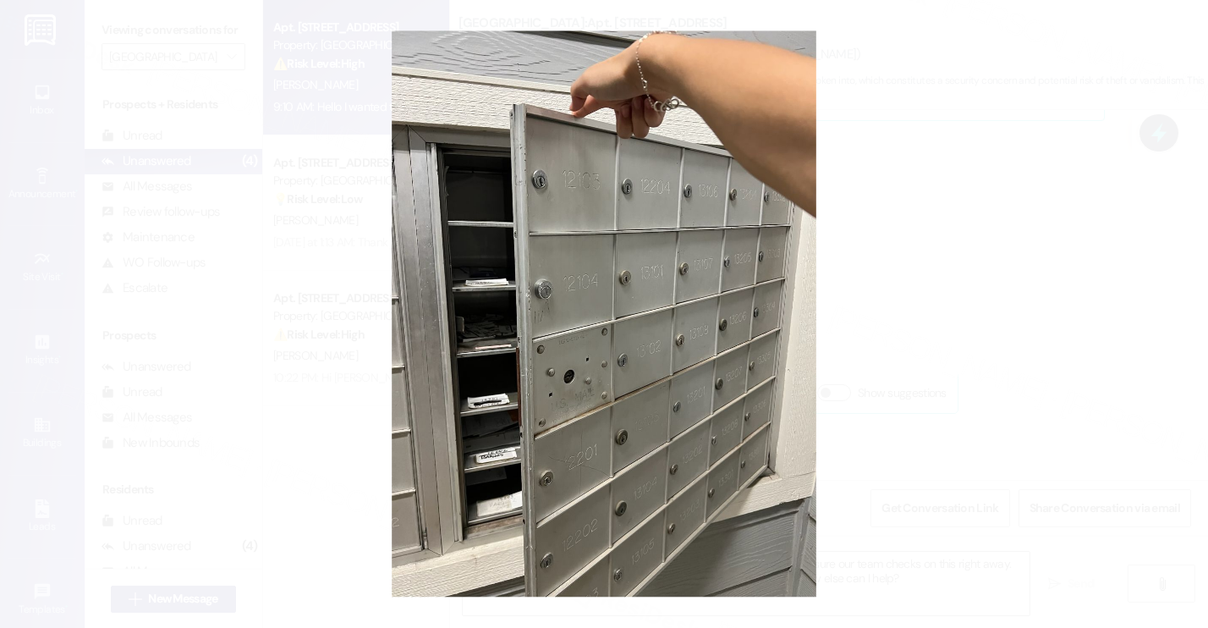
click at [985, 412] on button "Unzoom image" at bounding box center [604, 314] width 1208 height 628
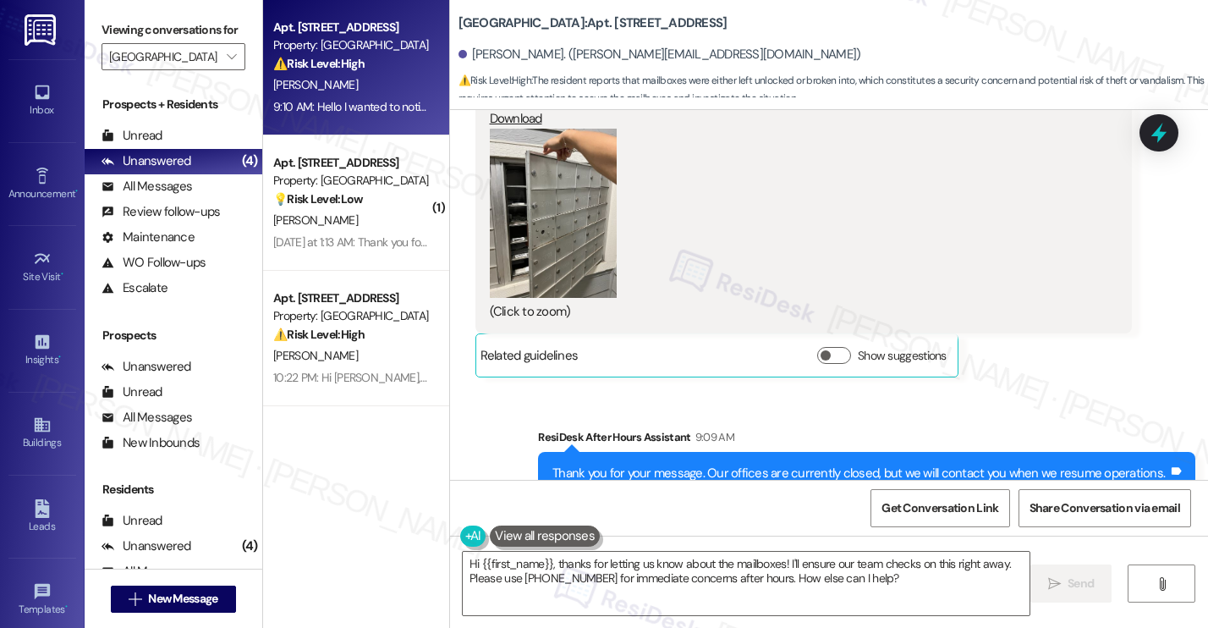
scroll to position [1591, 0]
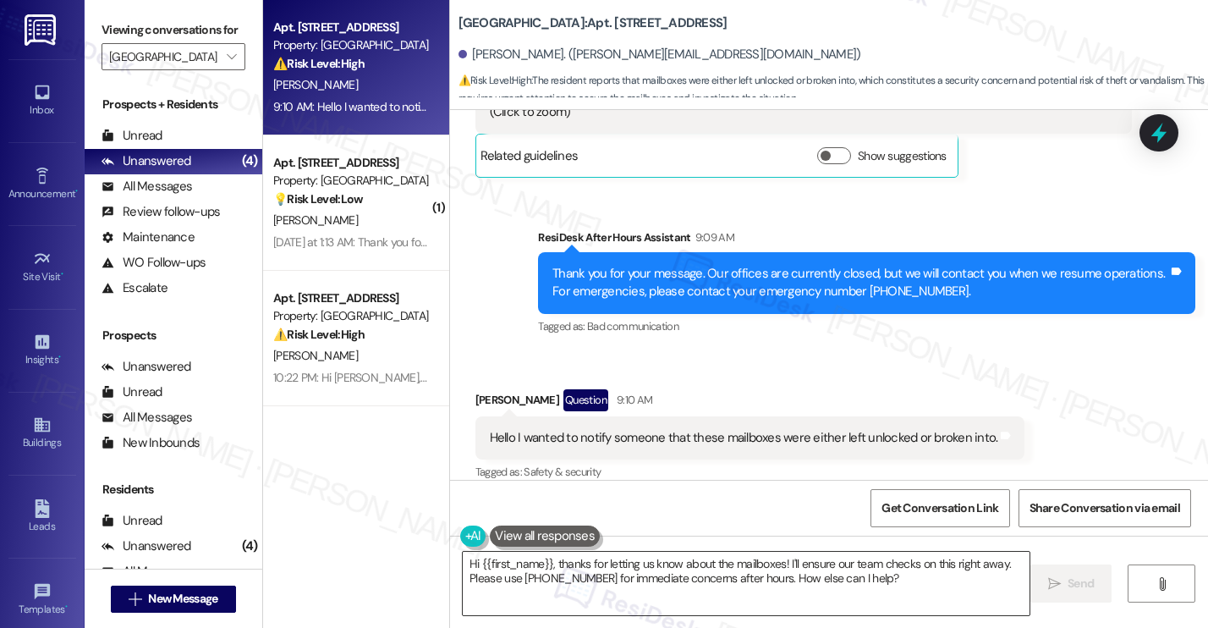
click at [827, 584] on textarea "Hi {{first_name}}, thanks for letting us know about the mailboxes! I'll ensure …" at bounding box center [746, 583] width 567 height 63
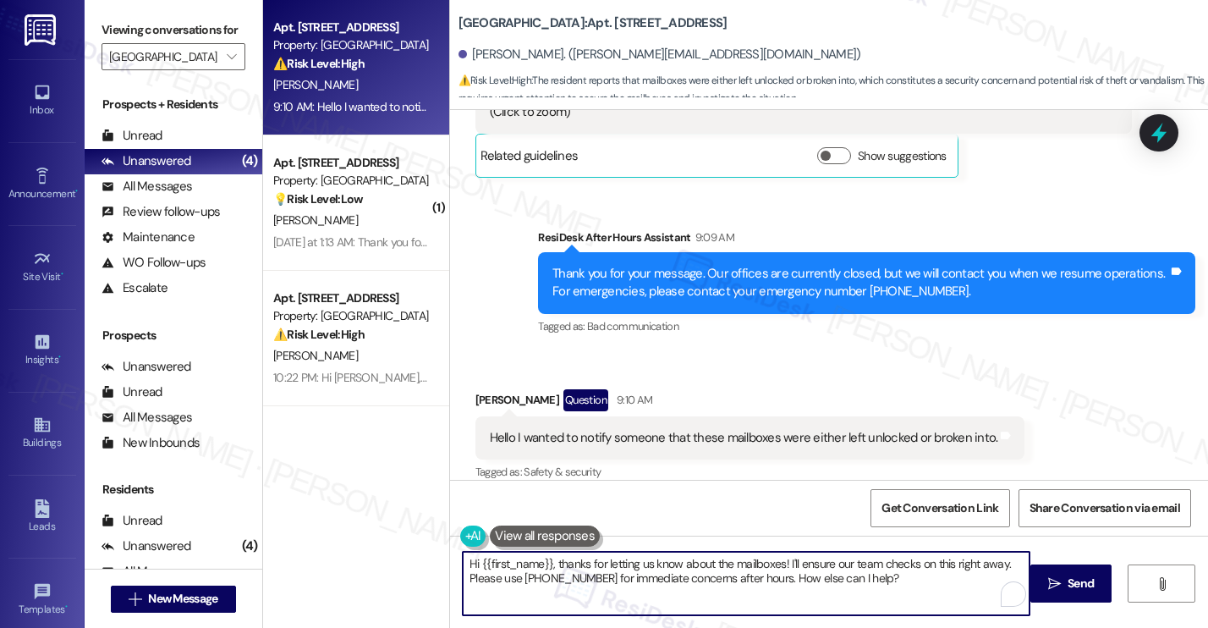
click at [827, 584] on textarea "Hi {{first_name}}, thanks for letting us know about the mailboxes! I'll ensure …" at bounding box center [746, 583] width 567 height 63
type textarea "Hey Jocelyn! I appreciate you sending me this photo. I will have it forwarded t…"
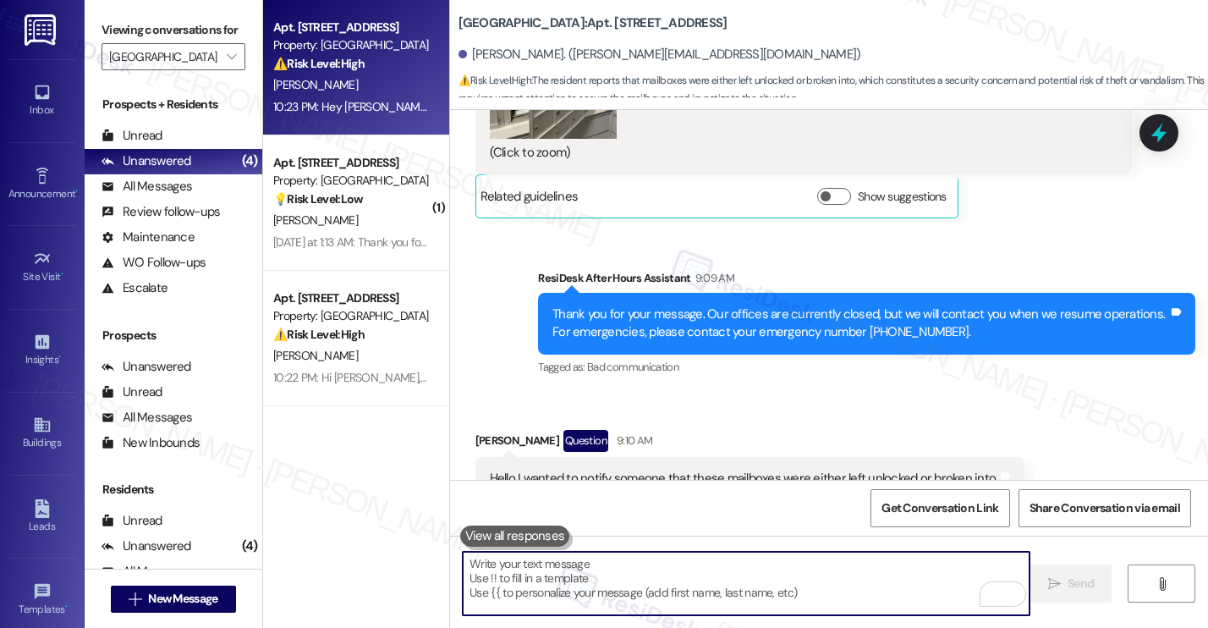
scroll to position [1728, 0]
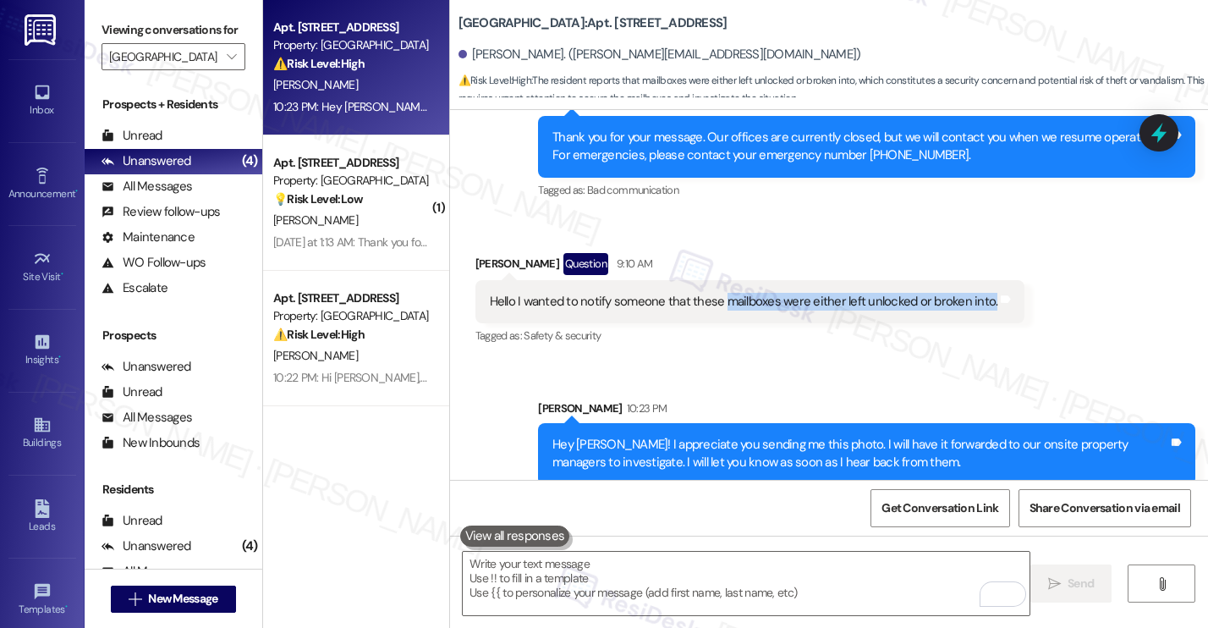
drag, startPoint x: 716, startPoint y: 286, endPoint x: 970, endPoint y: 294, distance: 253.9
click at [970, 294] on div "Hello I wanted to notify someone that these mailboxes were either left unlocked…" at bounding box center [750, 301] width 550 height 43
copy div "mailboxes were either left unlocked or broken into."
click at [793, 560] on textarea "To enrich screen reader interactions, please activate Accessibility in Grammarl…" at bounding box center [746, 583] width 567 height 63
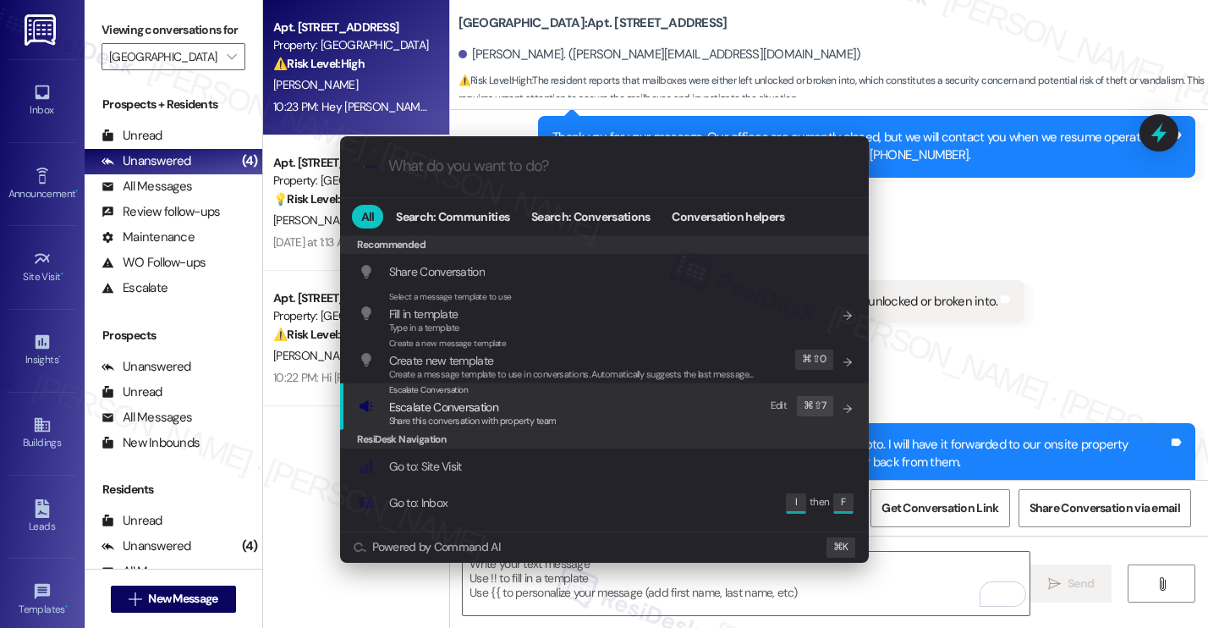
click at [470, 412] on span "Escalate Conversation" at bounding box center [443, 406] width 109 height 15
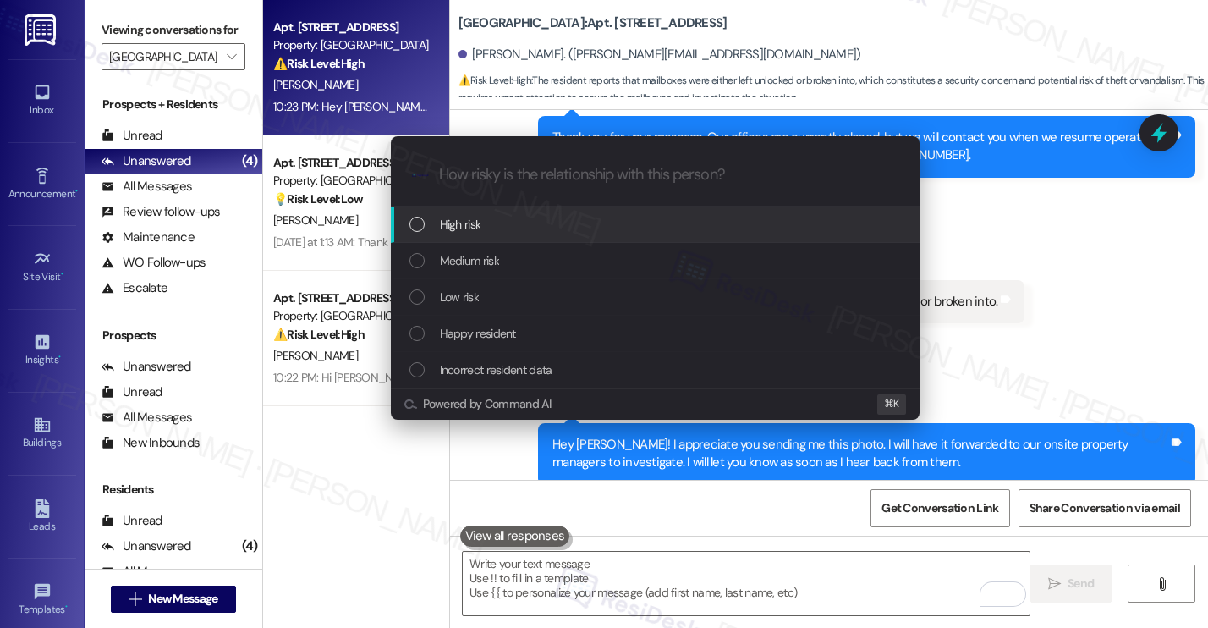
click at [493, 238] on div "High risk" at bounding box center [655, 224] width 529 height 36
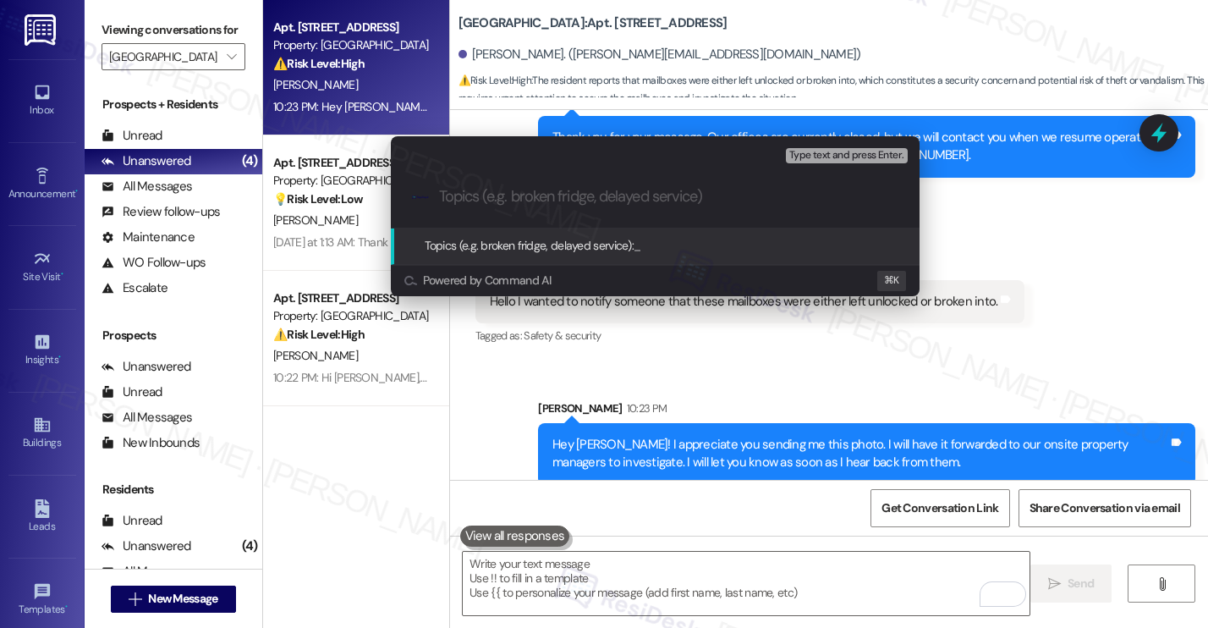
paste input "mailboxes were either left unlocked or broken into."
type input "mailboxes were either left unlocked or broken into"
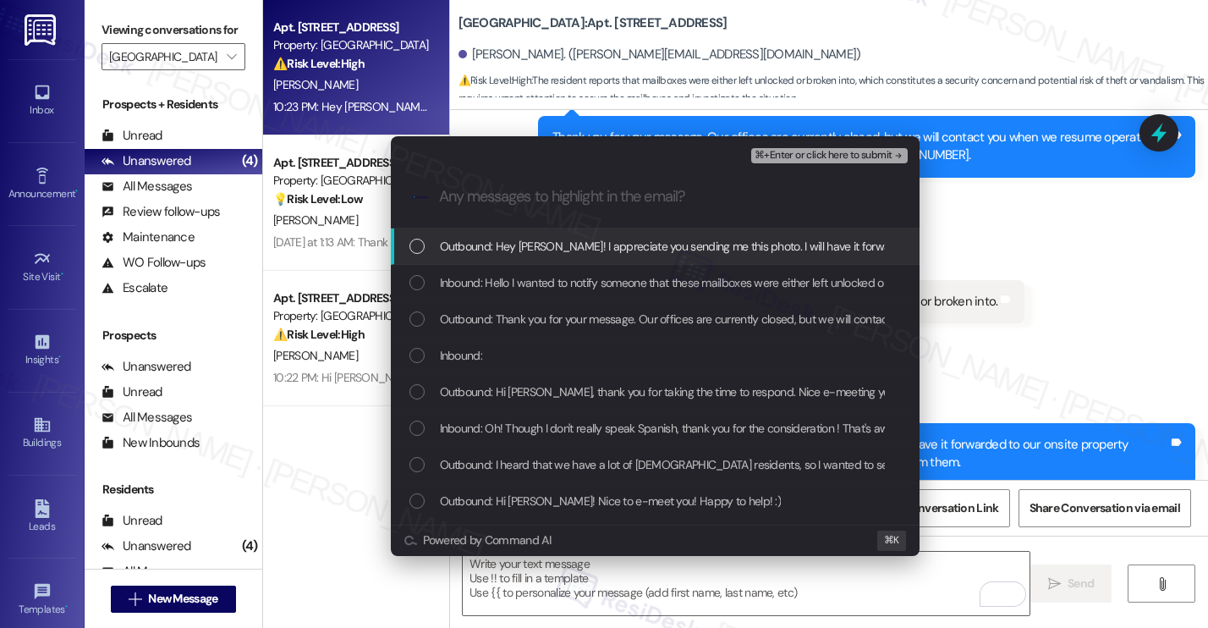
click at [613, 233] on div "Outbound: Hey Jocelyn! I appreciate you sending me this photo. I will have it f…" at bounding box center [655, 246] width 529 height 36
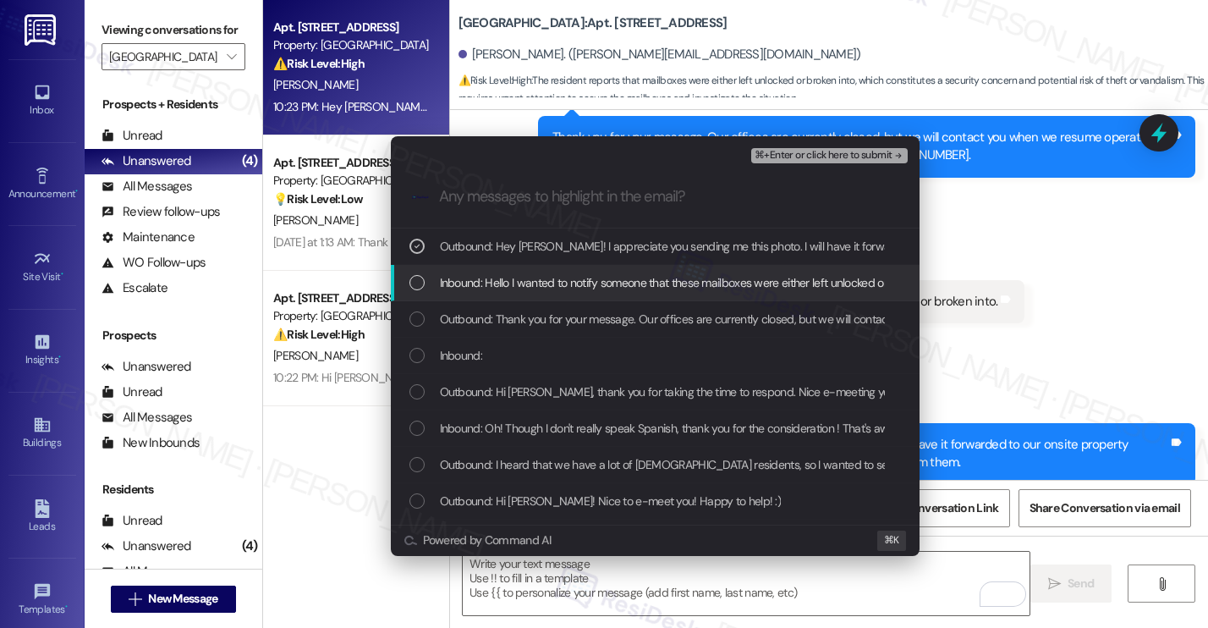
click at [603, 273] on span "Inbound: Hello I wanted to notify someone that these mailboxes were either left…" at bounding box center [693, 282] width 507 height 19
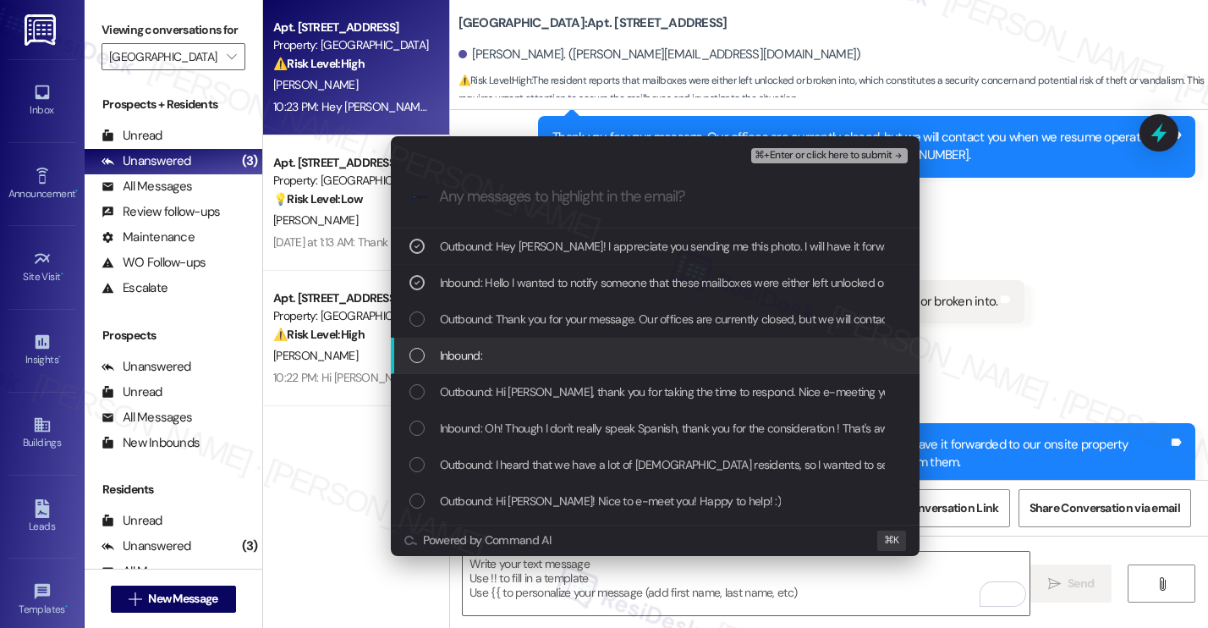
click at [624, 355] on div "Inbound:" at bounding box center [656, 355] width 495 height 19
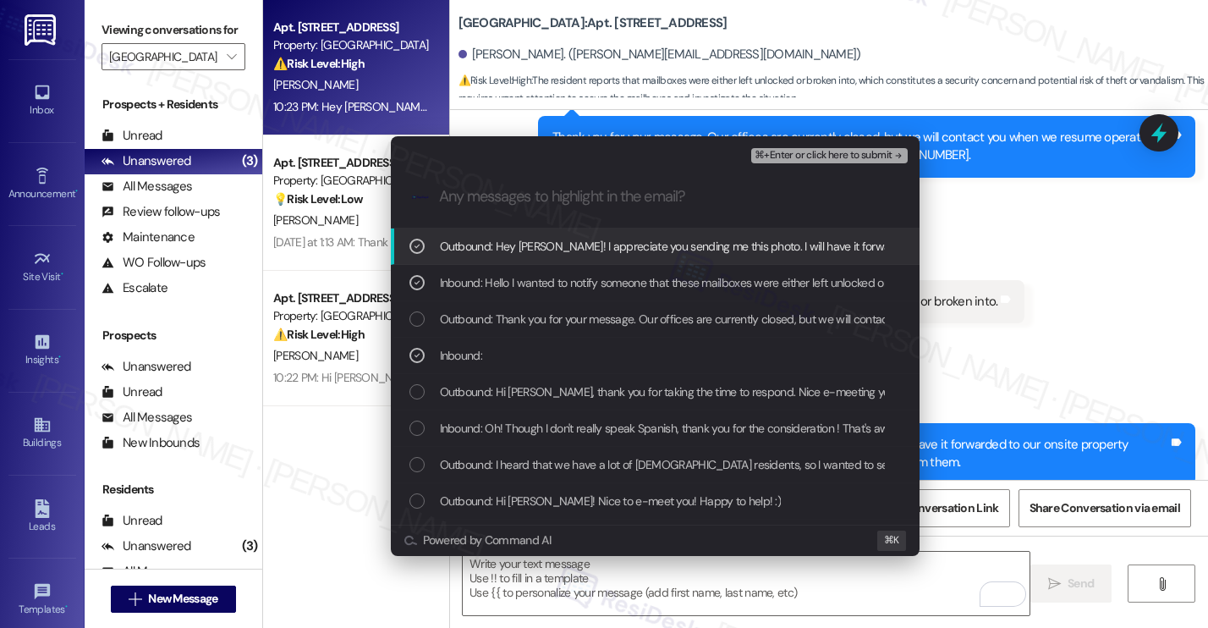
click at [794, 155] on span "⌘+Enter or click here to submit" at bounding box center [823, 156] width 137 height 12
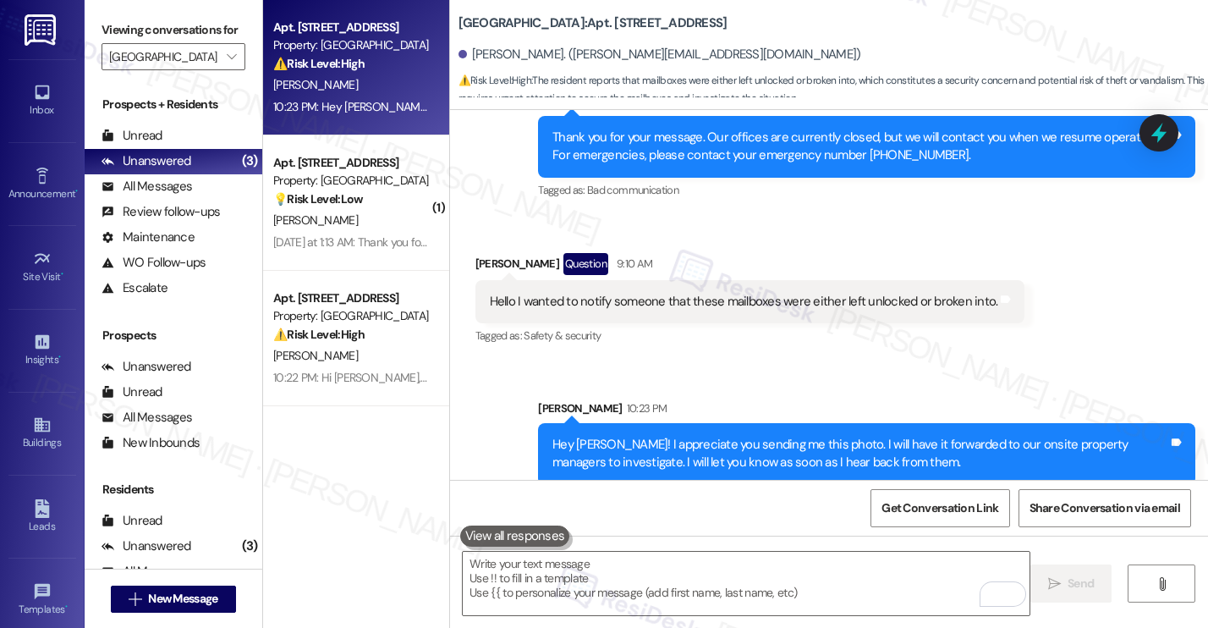
scroll to position [1727, 0]
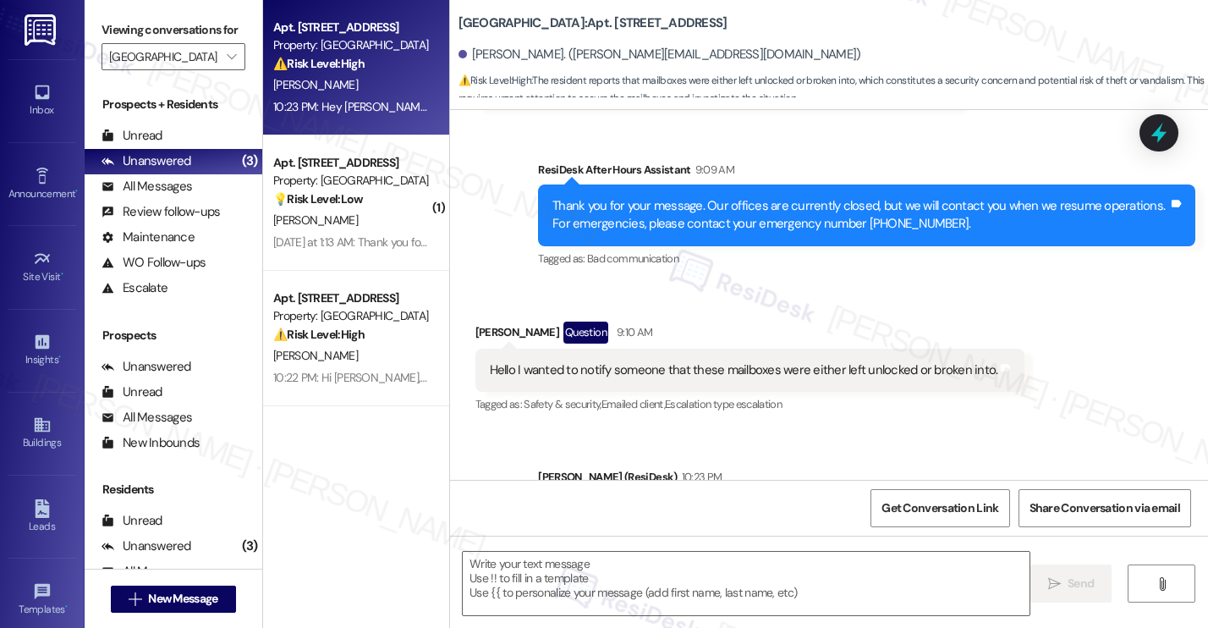
type textarea "Fetching suggested responses. Please feel free to read through the conversation…"
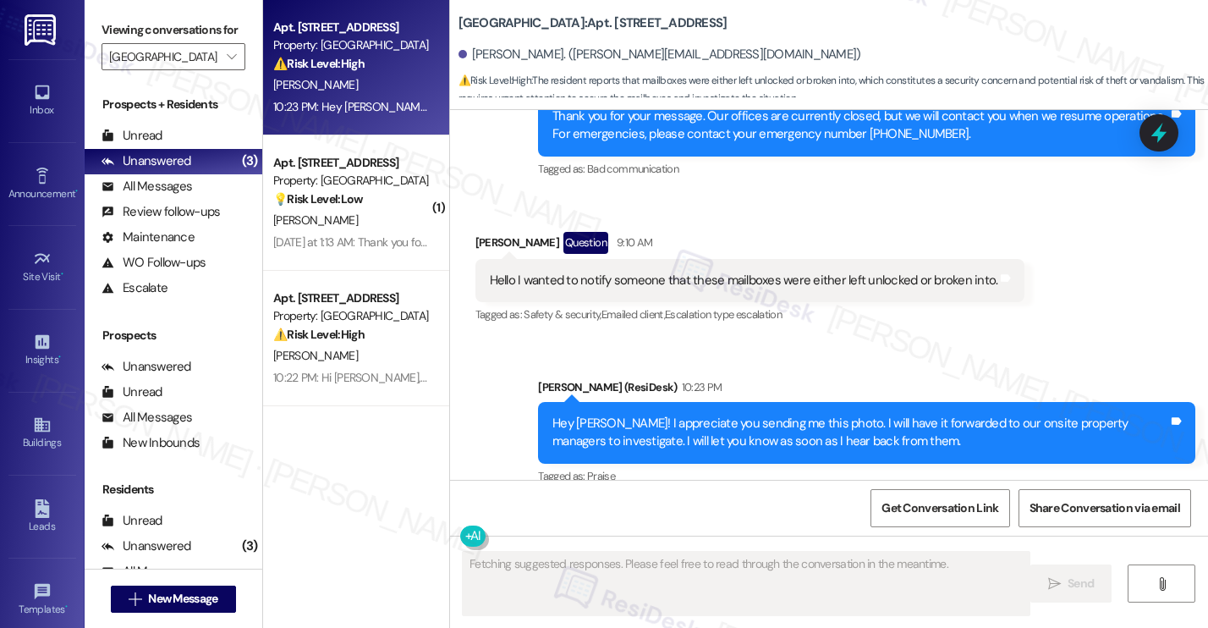
scroll to position [1753, 0]
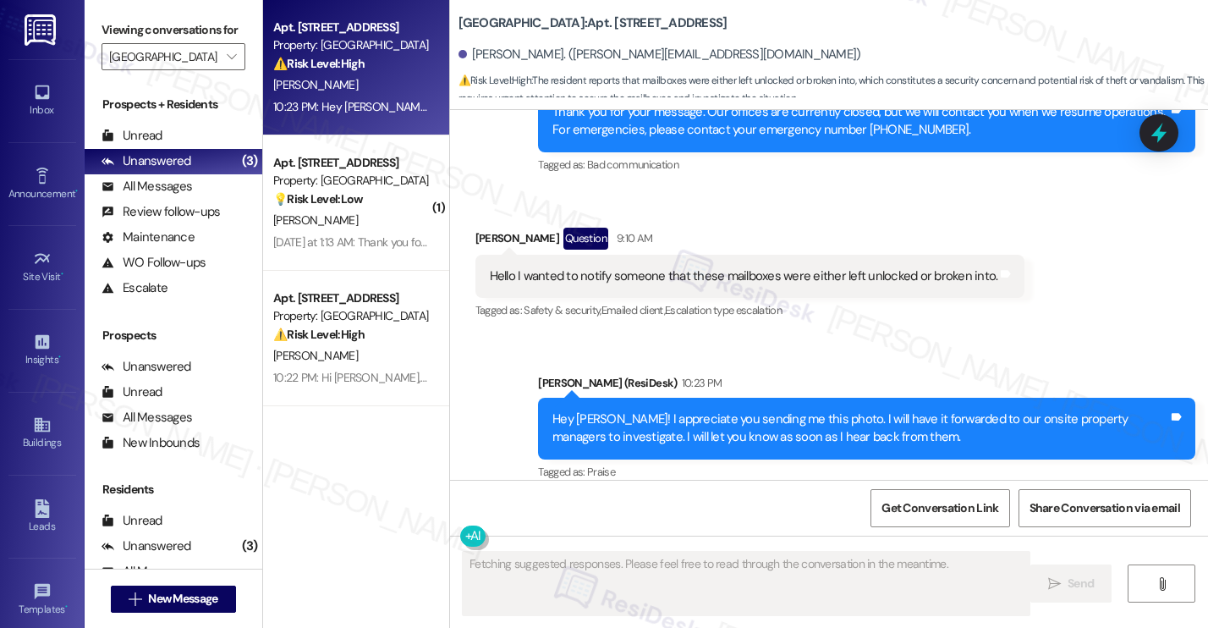
click at [381, 237] on div "Yesterday at 1:13 AM: Thank you for your message. Our offices are currently clo…" at bounding box center [788, 241] width 1030 height 15
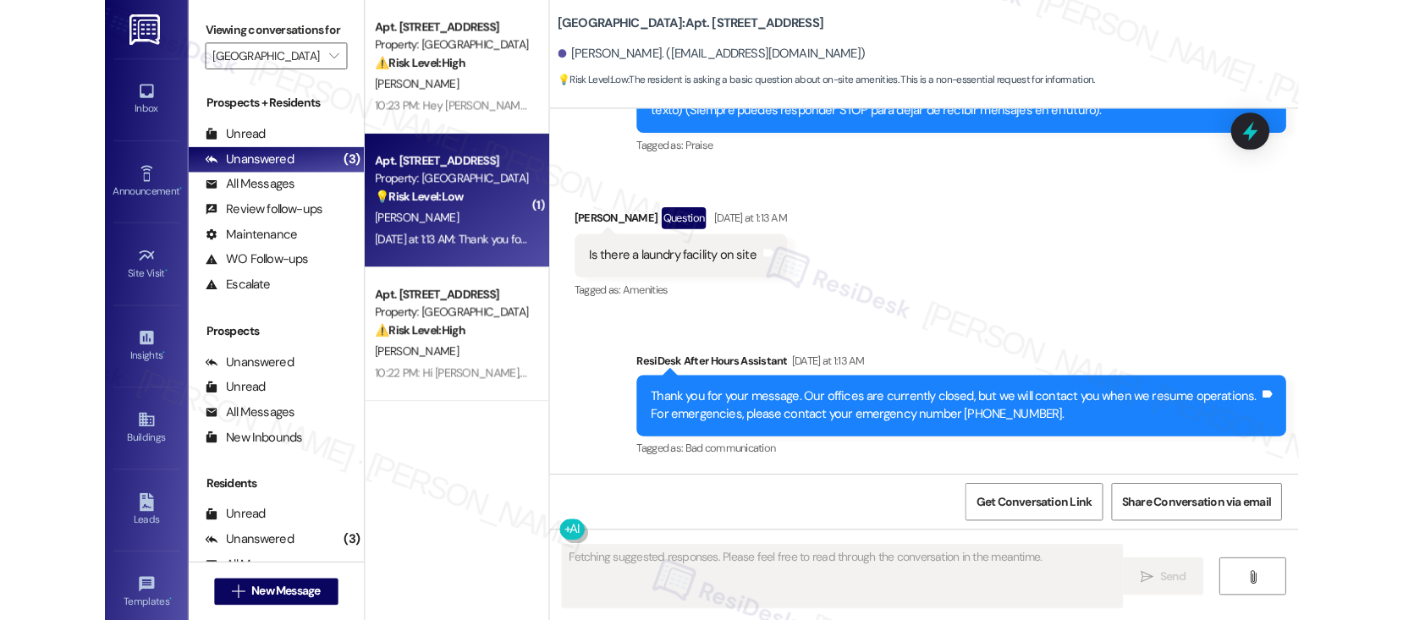
scroll to position [482, 0]
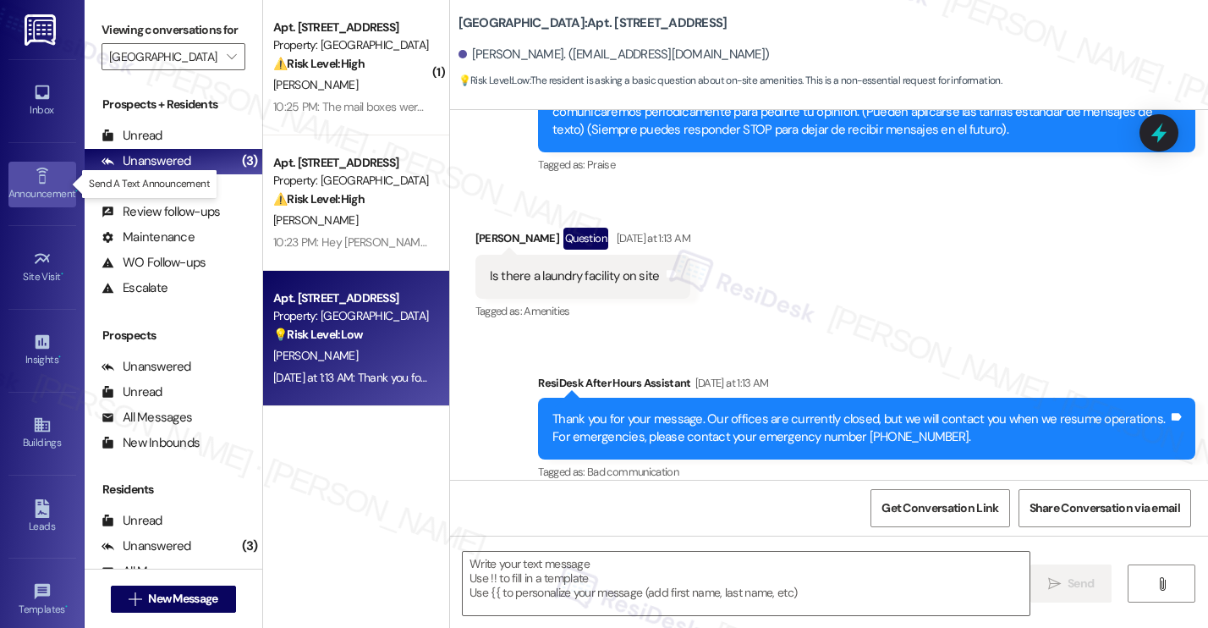
click at [36, 197] on div "Announcement •" at bounding box center [42, 193] width 85 height 17
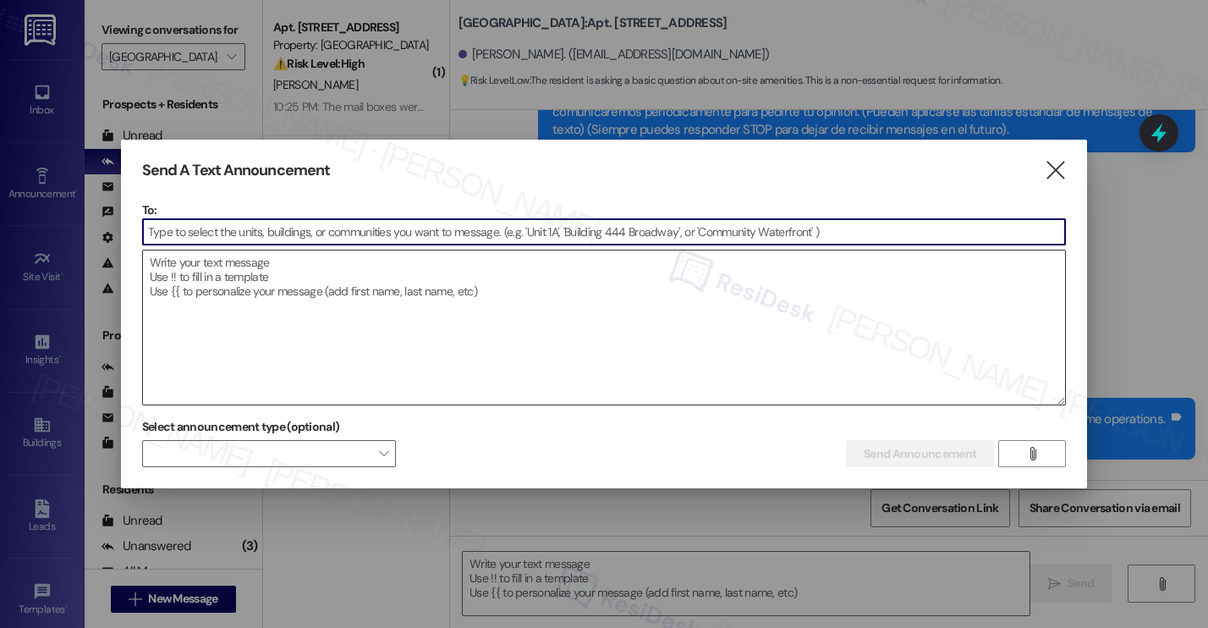
click at [288, 280] on textarea at bounding box center [604, 327] width 922 height 154
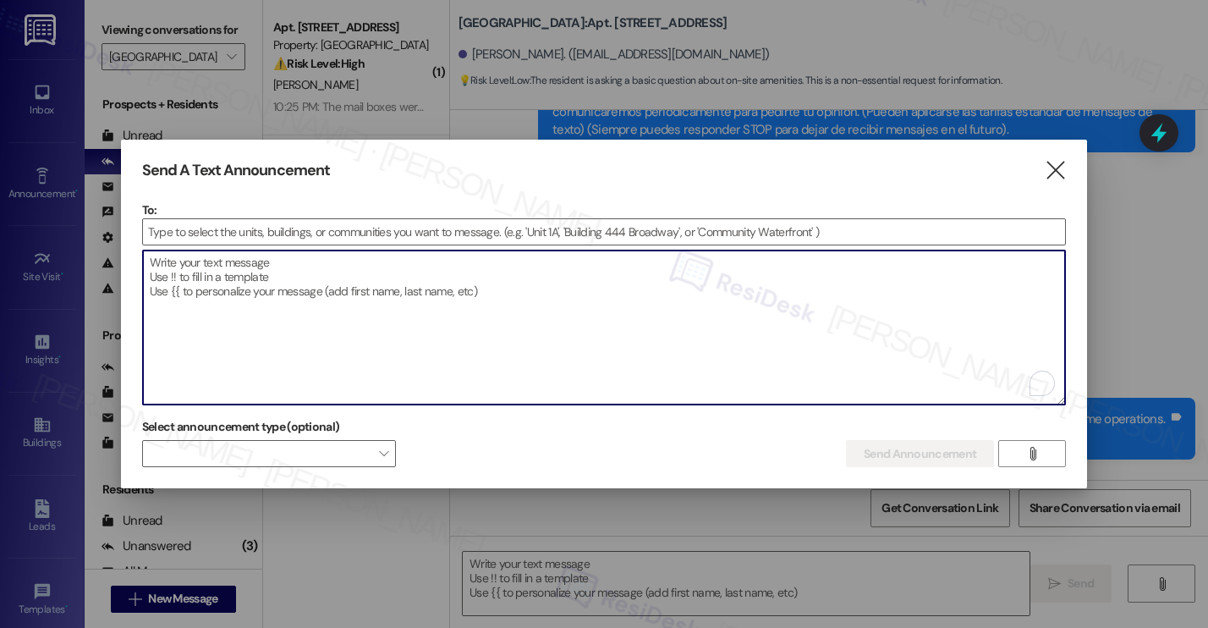
click at [288, 281] on textarea "To enrich screen reader interactions, please activate Accessibility in Grammarl…" at bounding box center [604, 327] width 922 height 154
paste textarea "Great news! You can now text me for maintenance issues — no more messy apps or …"
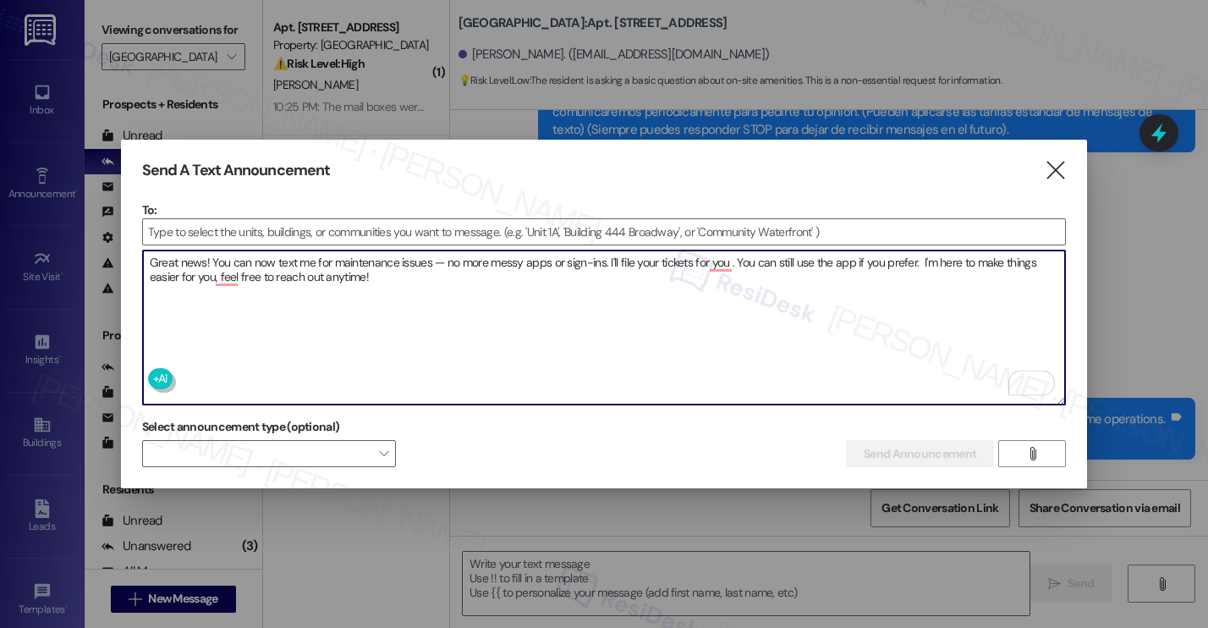
click at [429, 316] on textarea "Great news! You can now text me for maintenance issues — no more messy apps or …" at bounding box center [604, 327] width 922 height 154
click at [232, 276] on textarea "Great news! You can now text me for maintenance issues — no more messy apps or …" at bounding box center [604, 327] width 922 height 154
click at [221, 276] on textarea "Great news! You can now text me for maintenance issues — no more messy apps or …" at bounding box center [604, 327] width 922 height 154
click at [217, 277] on textarea "Great news! You can now text me for maintenance issues — no more messy apps or …" at bounding box center [604, 327] width 922 height 154
click at [244, 287] on textarea "Great news! You can now text me for maintenance issues — no more messy apps or …" at bounding box center [604, 327] width 922 height 154
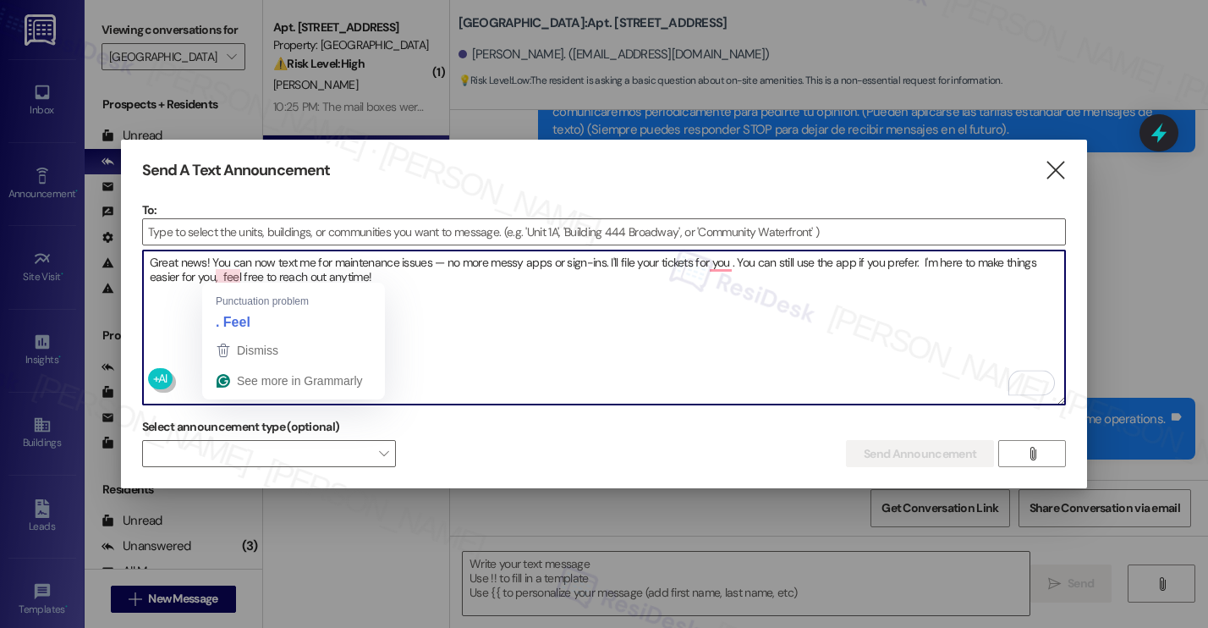
click at [220, 277] on textarea "Great news! You can now text me for maintenance issues — no more messy apps or …" at bounding box center [604, 327] width 922 height 154
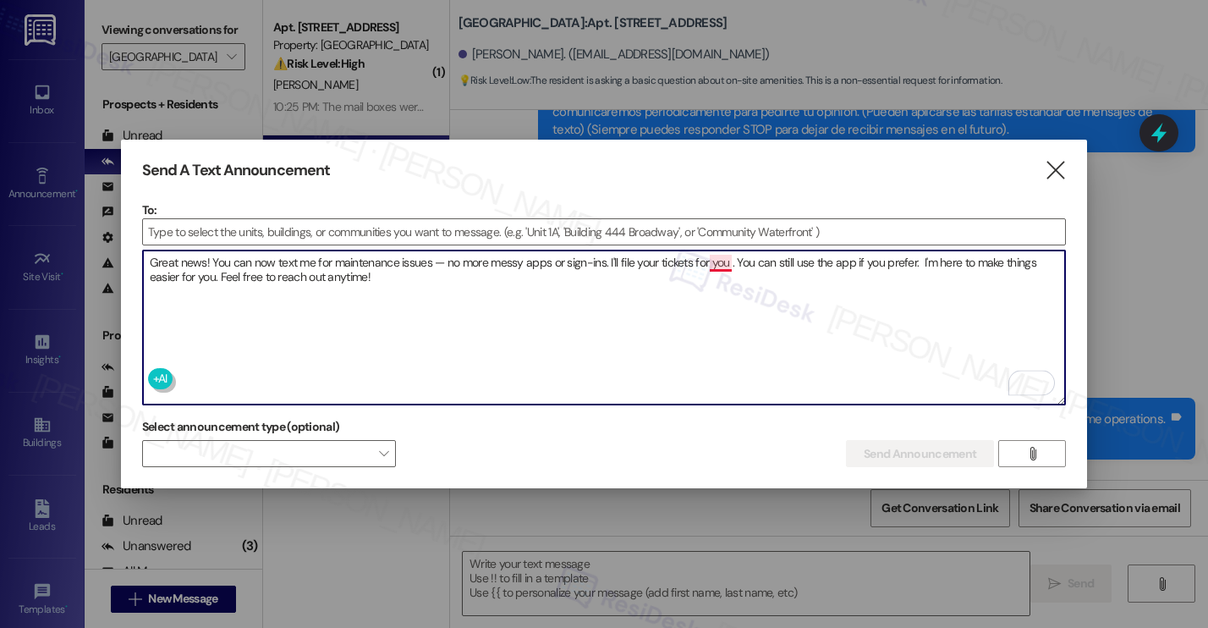
click at [716, 258] on textarea "Great news! You can now text me for maintenance issues — no more messy apps or …" at bounding box center [604, 327] width 922 height 154
type textarea "Great news! You can now text me for maintenance issues — no more messy apps or …"
click at [262, 231] on input at bounding box center [604, 231] width 922 height 25
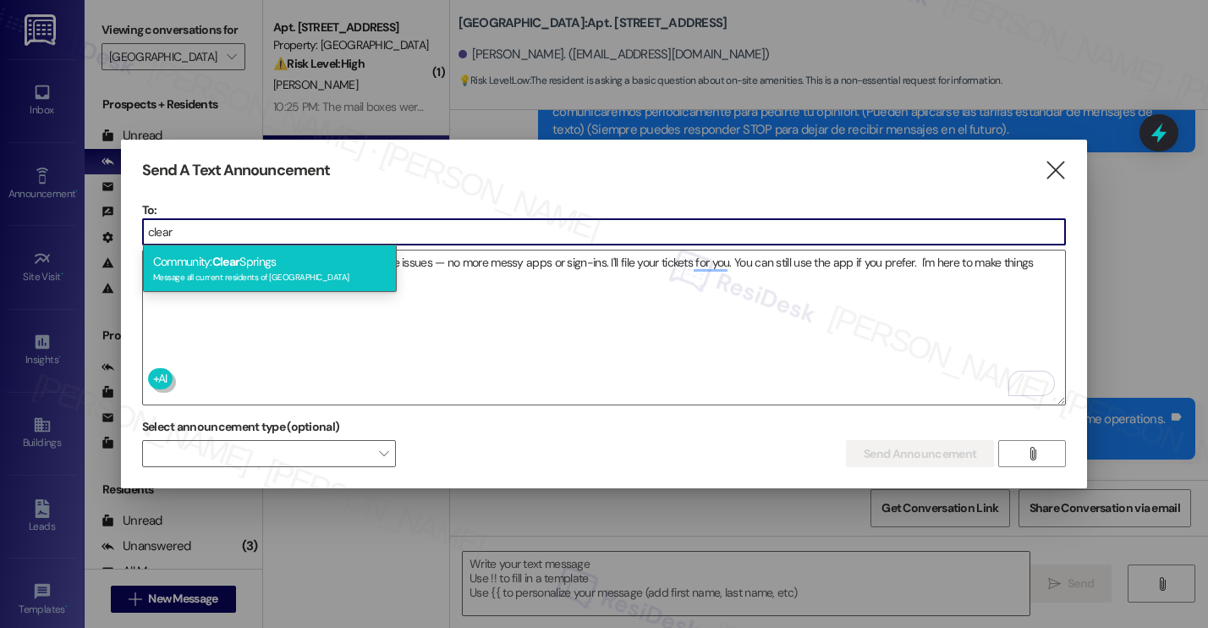
type input "clear"
click at [262, 266] on div "Community: Clear Springs Message all current residents of Clear Springs" at bounding box center [270, 268] width 254 height 48
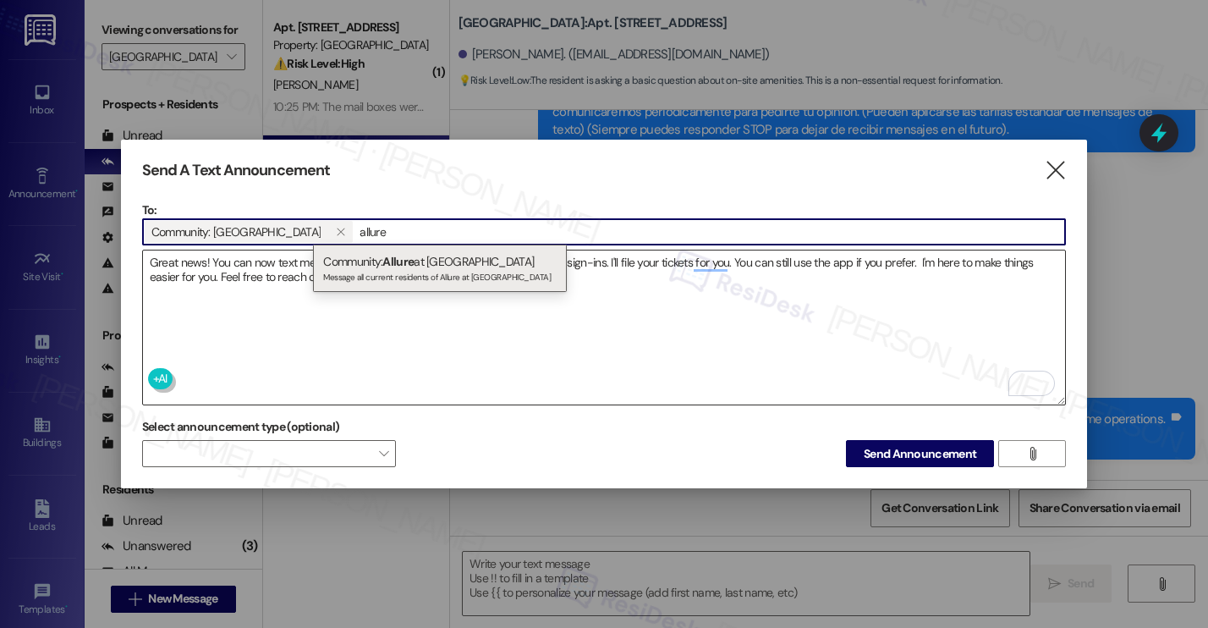
type input "allure"
click at [406, 278] on div "Message all current residents of Allure at Shavano" at bounding box center [439, 275] width 233 height 14
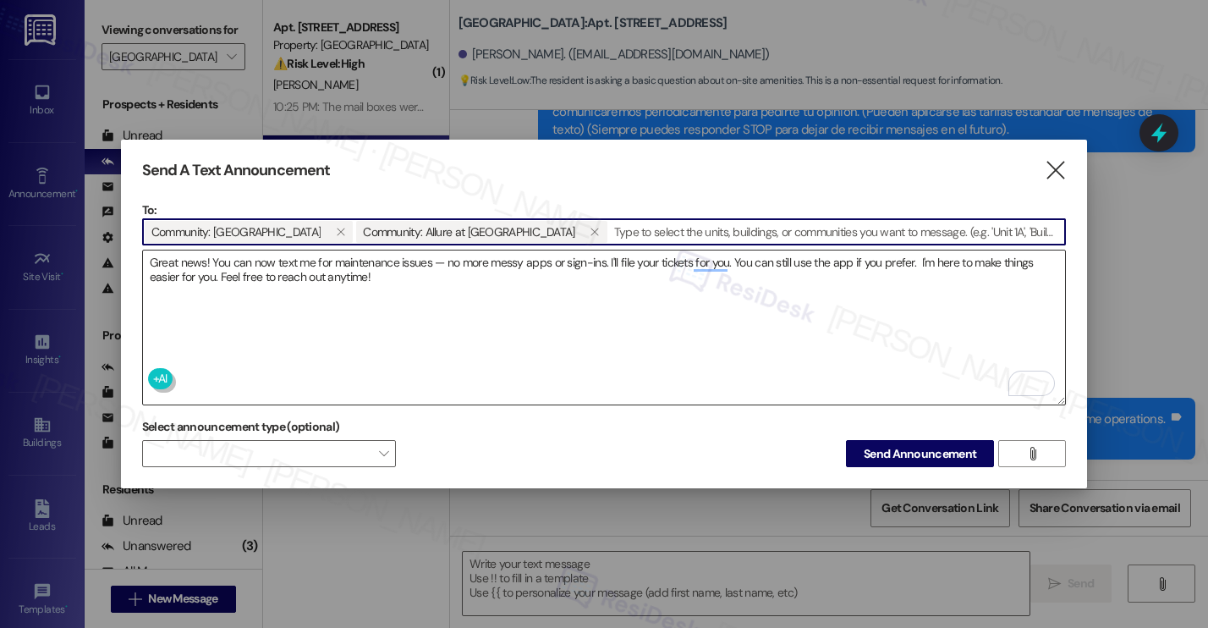
click at [503, 329] on textarea "Great news! You can now text me for maintenance issues — no more messy apps or …" at bounding box center [604, 327] width 922 height 154
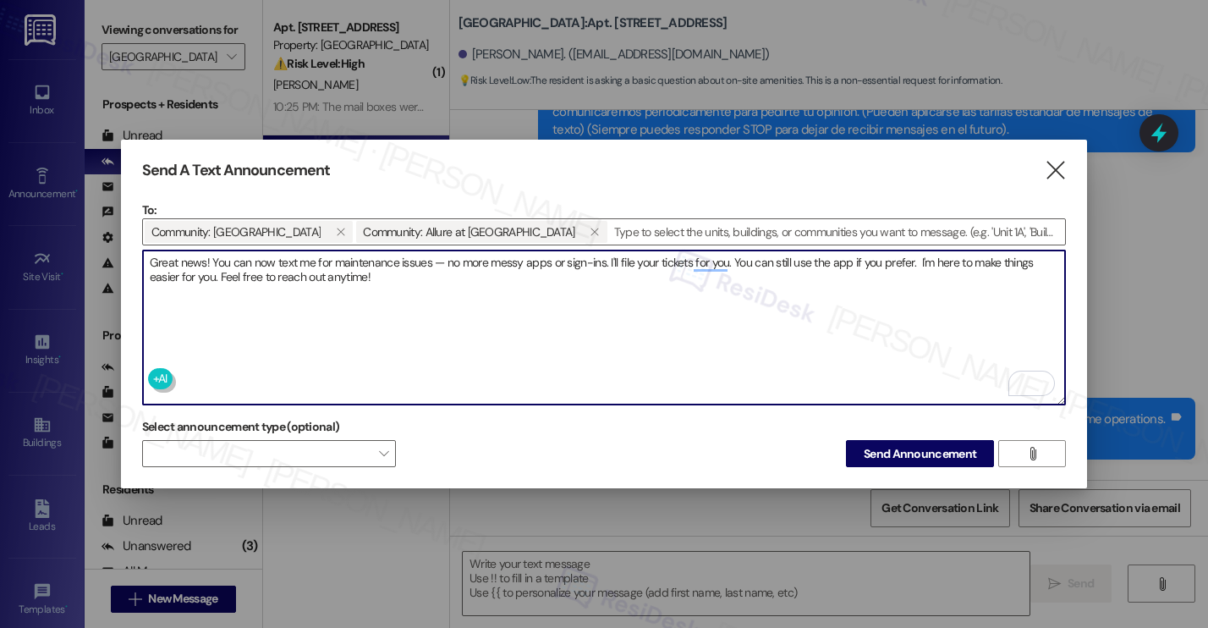
click at [709, 268] on textarea "Great news! You can now text me for maintenance issues — no more messy apps or …" at bounding box center [604, 327] width 922 height 154
click at [710, 264] on textarea "Great news! You can now text me for maintenance issues — no more messy apps or …" at bounding box center [604, 327] width 922 height 154
type textarea "Great news! You can now text me for maintenance issues — no more messy apps or …"
click at [882, 452] on span "Send Announcement" at bounding box center [920, 454] width 113 height 18
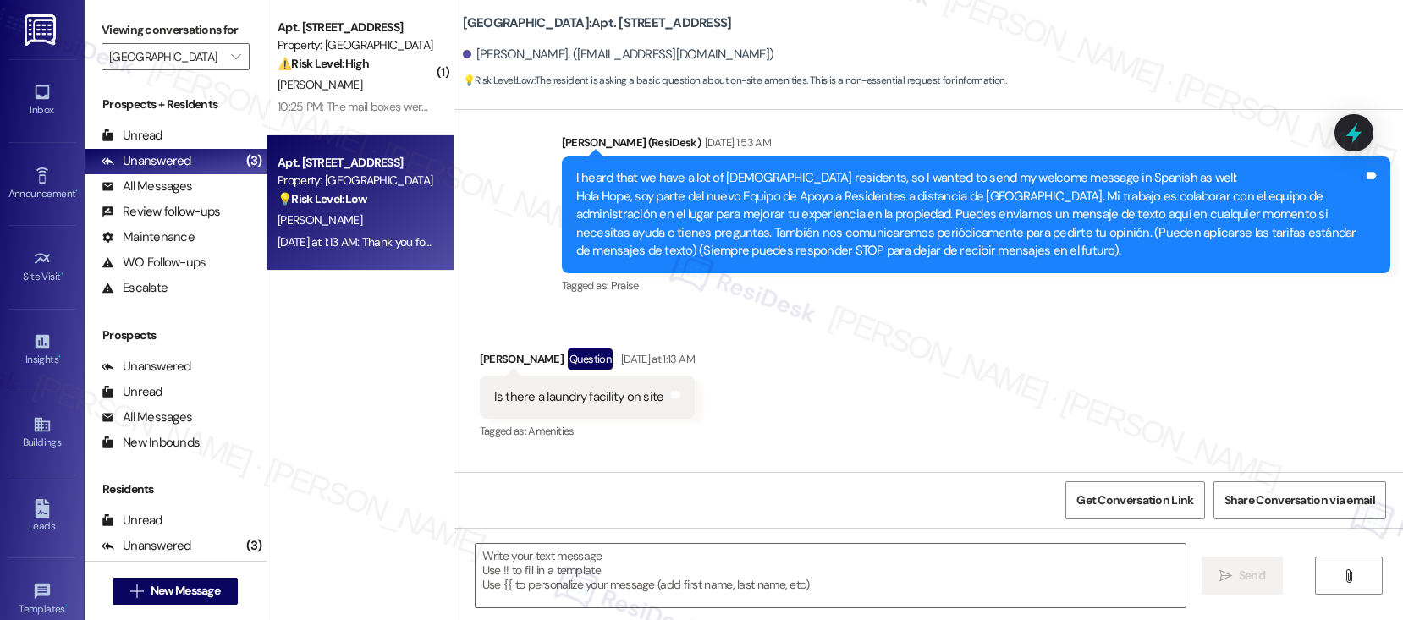
scroll to position [453, 0]
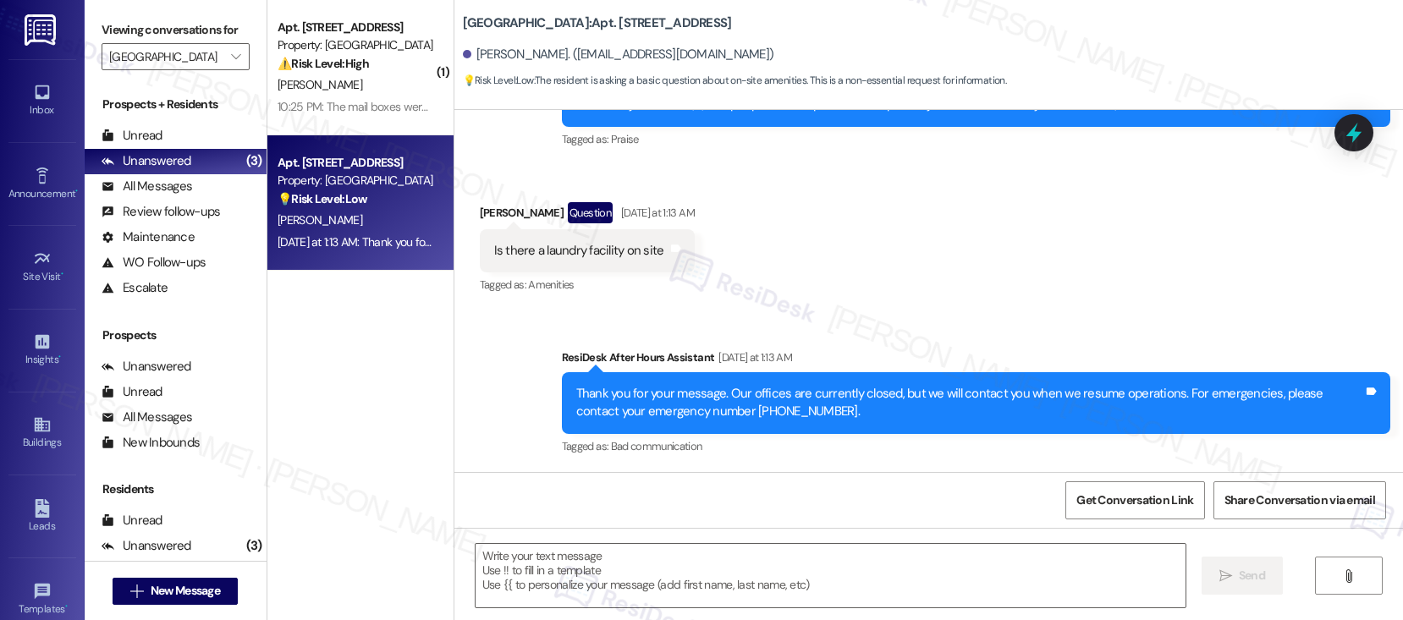
click at [592, 541] on div " Send " at bounding box center [928, 591] width 948 height 127
click at [475, 589] on textarea at bounding box center [830, 575] width 710 height 63
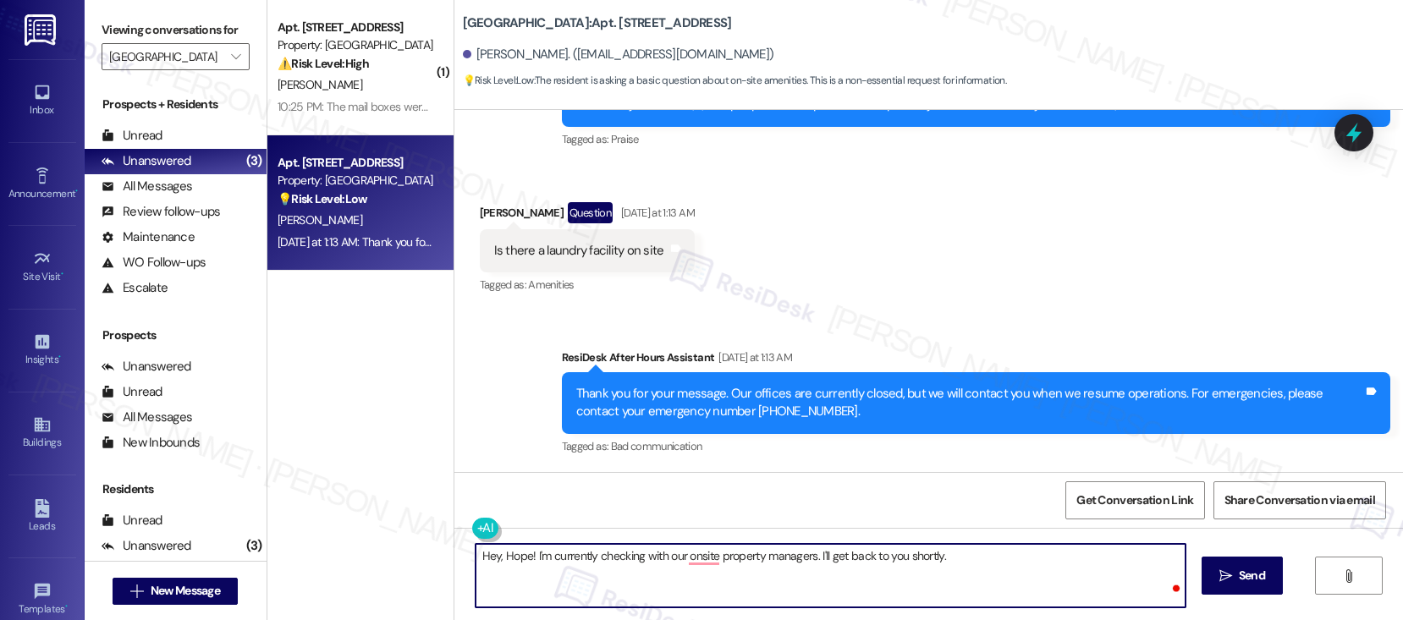
type textarea "Hey, Hope! I'm currently checking with our onsite property managers. I'll get b…"
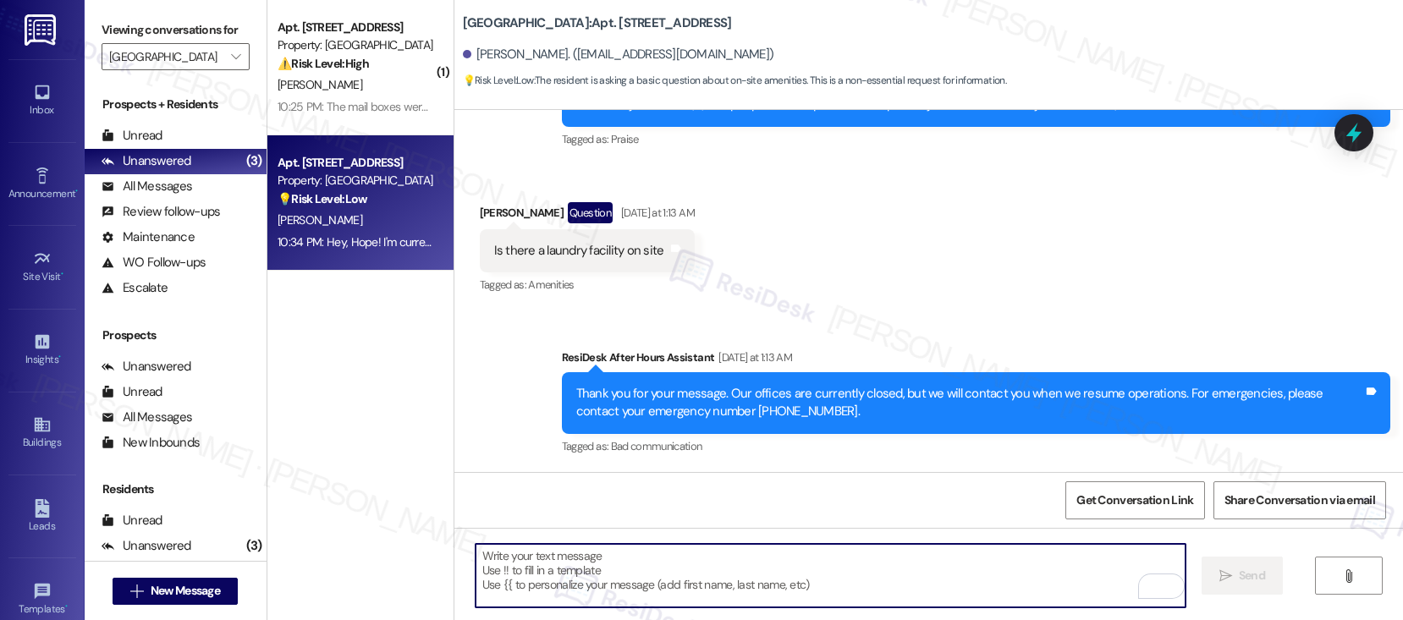
scroll to position [571, 0]
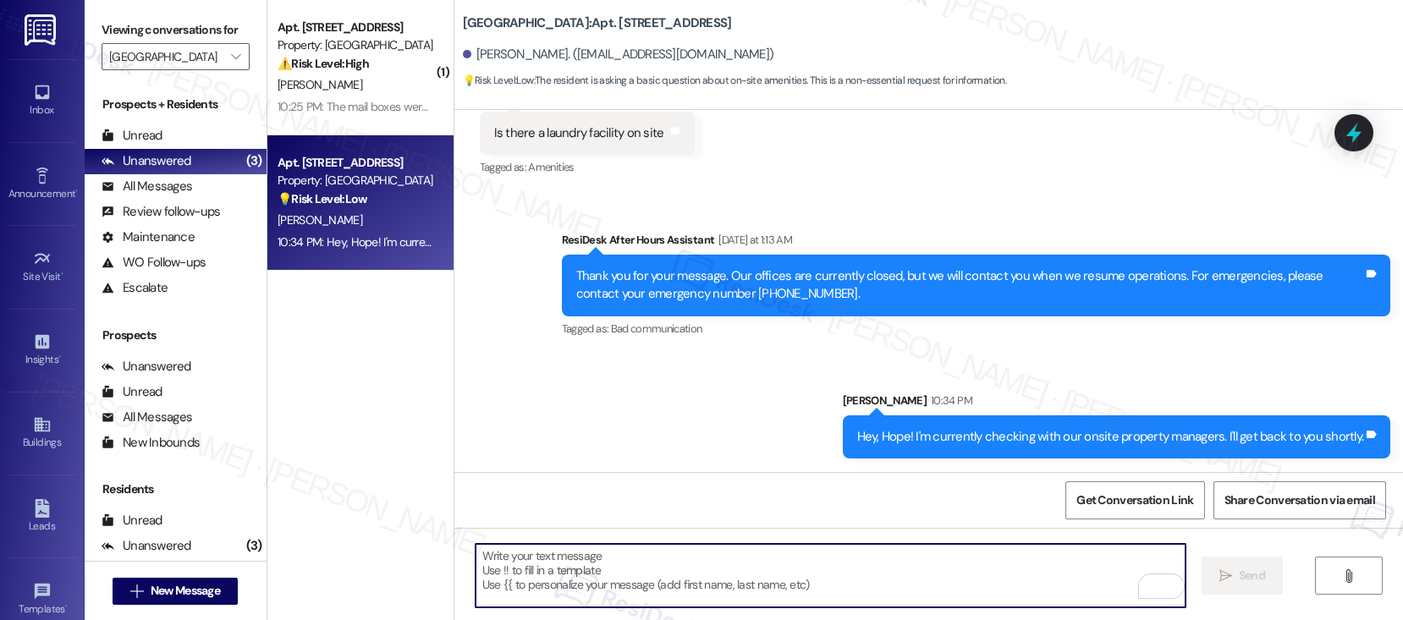
click at [694, 549] on textarea "To enrich screen reader interactions, please activate Accessibility in Grammarl…" at bounding box center [830, 575] width 710 height 63
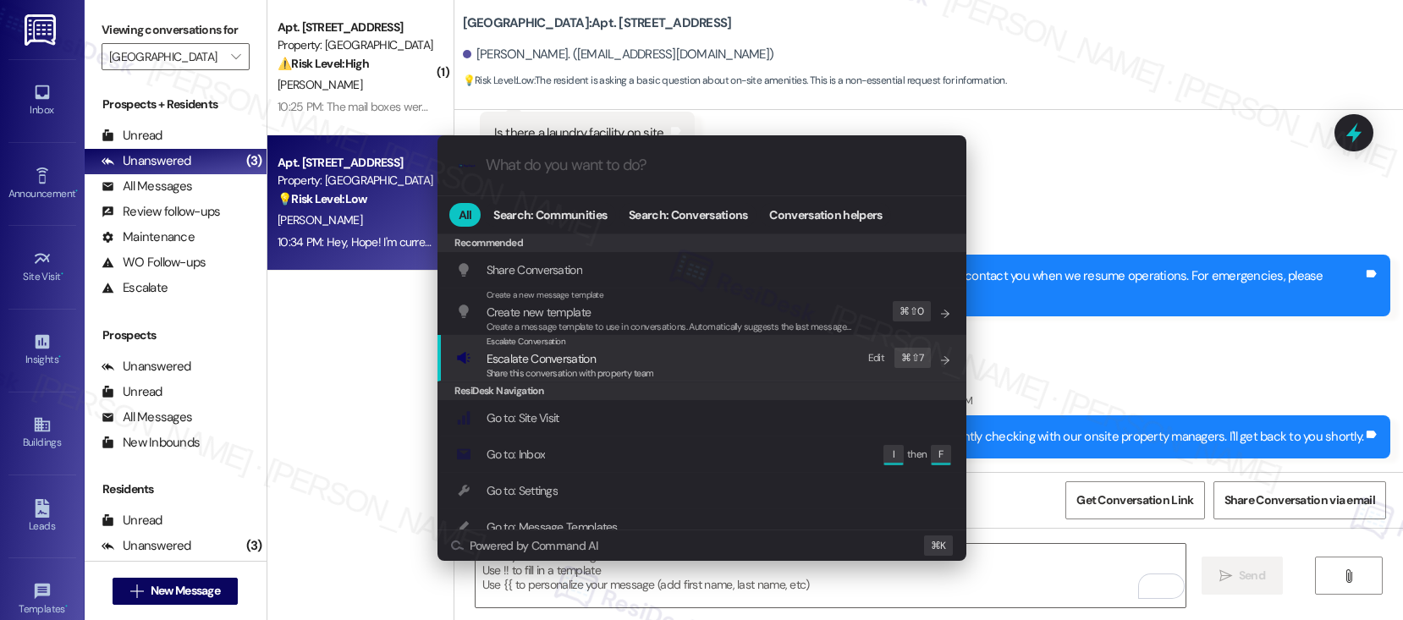
click at [585, 356] on span "Escalate Conversation" at bounding box center [540, 358] width 109 height 15
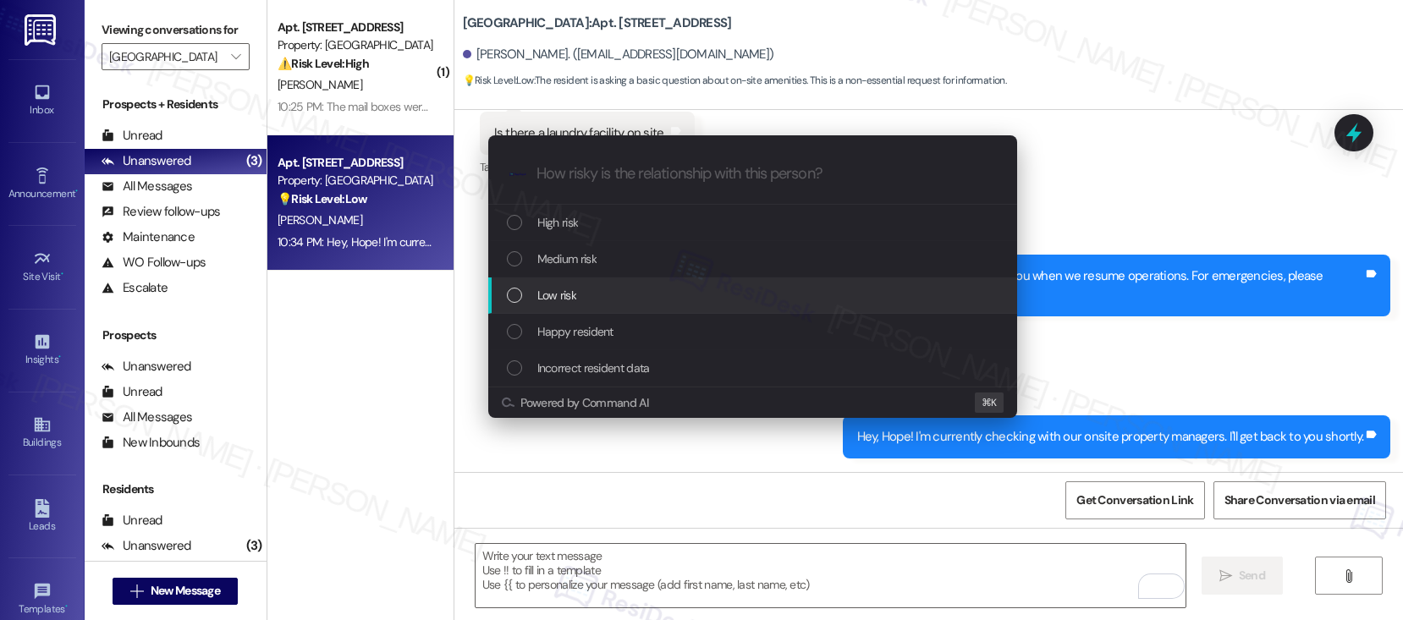
click at [575, 288] on span "Low risk" at bounding box center [556, 295] width 39 height 19
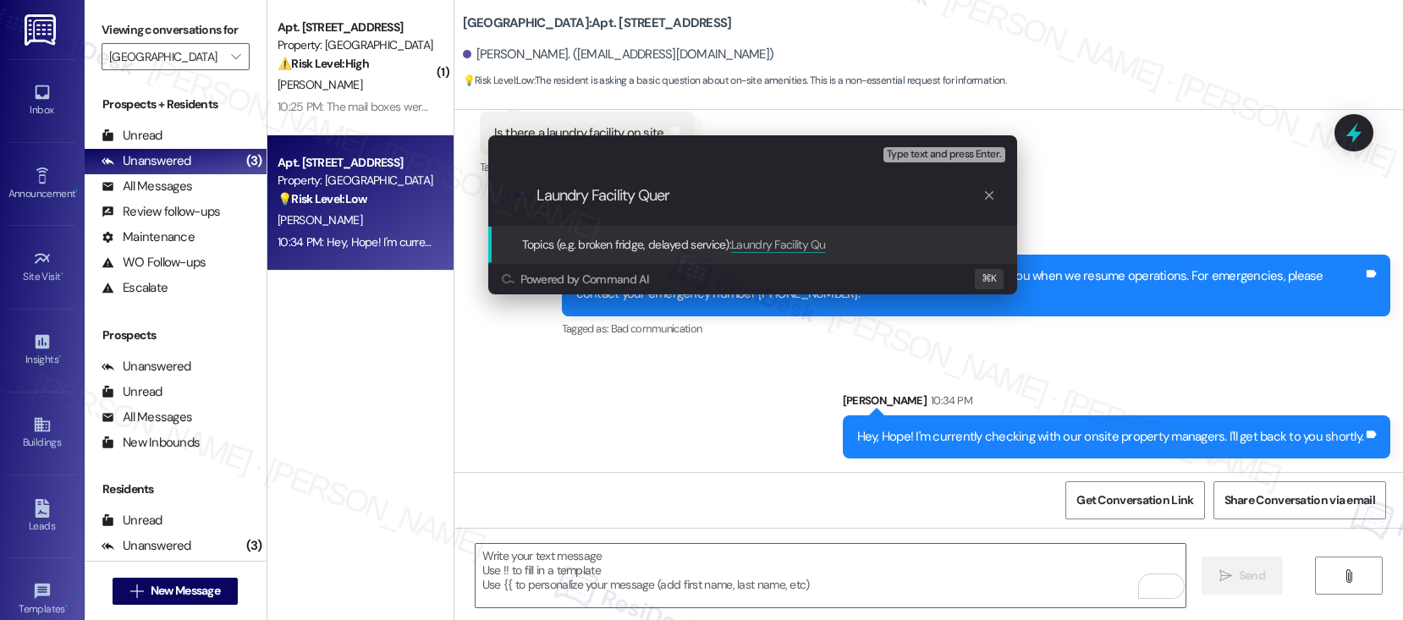
type input "Laundry Facility Query"
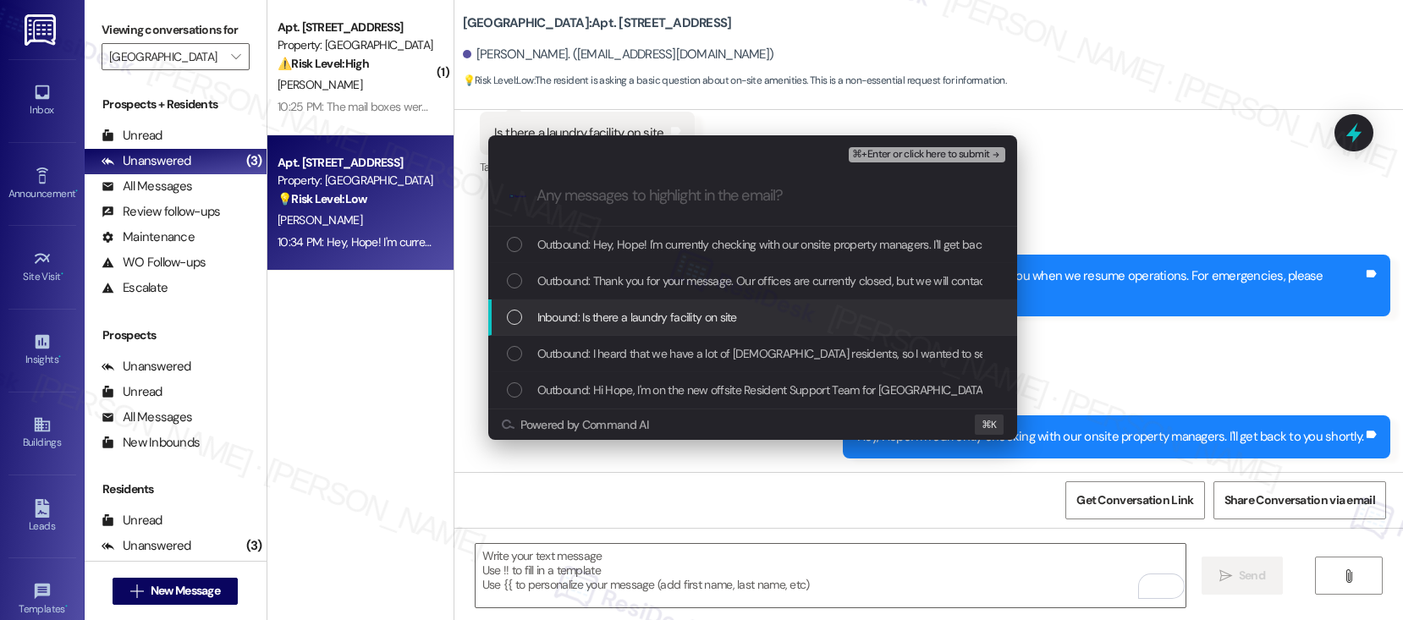
click at [614, 324] on span "Inbound: Is there a laundry facility on site" at bounding box center [637, 317] width 200 height 19
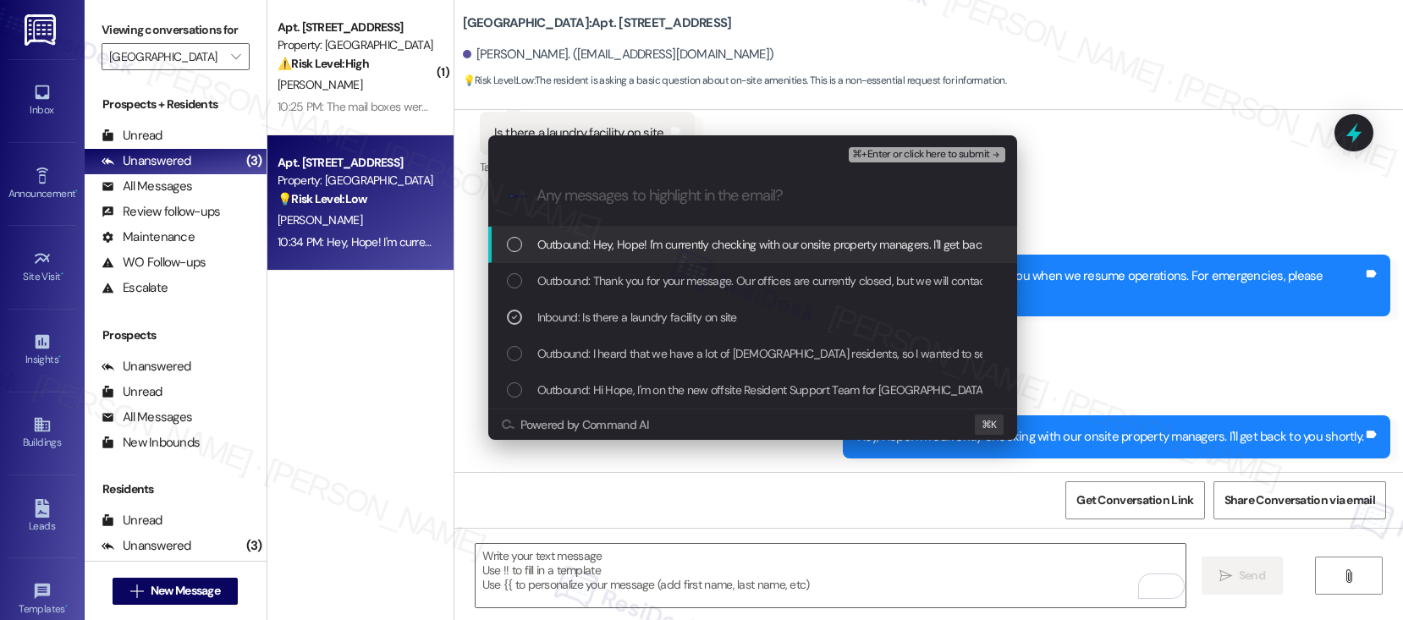
click at [656, 245] on span "Outbound: Hey, Hope! I'm currently checking with our onsite property managers. …" at bounding box center [796, 244] width 519 height 19
click at [937, 160] on span "⌘+Enter or click here to submit" at bounding box center [920, 155] width 137 height 12
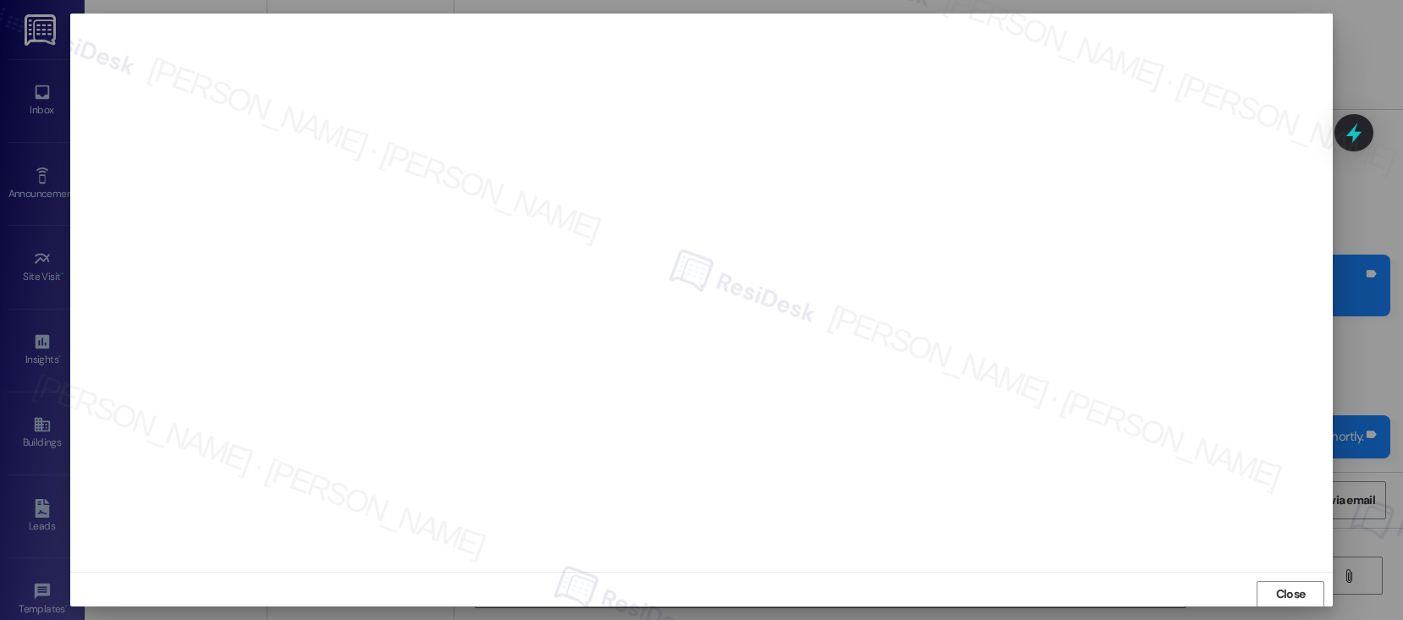
scroll to position [2, 0]
click at [1207, 599] on span "Close" at bounding box center [1291, 593] width 30 height 18
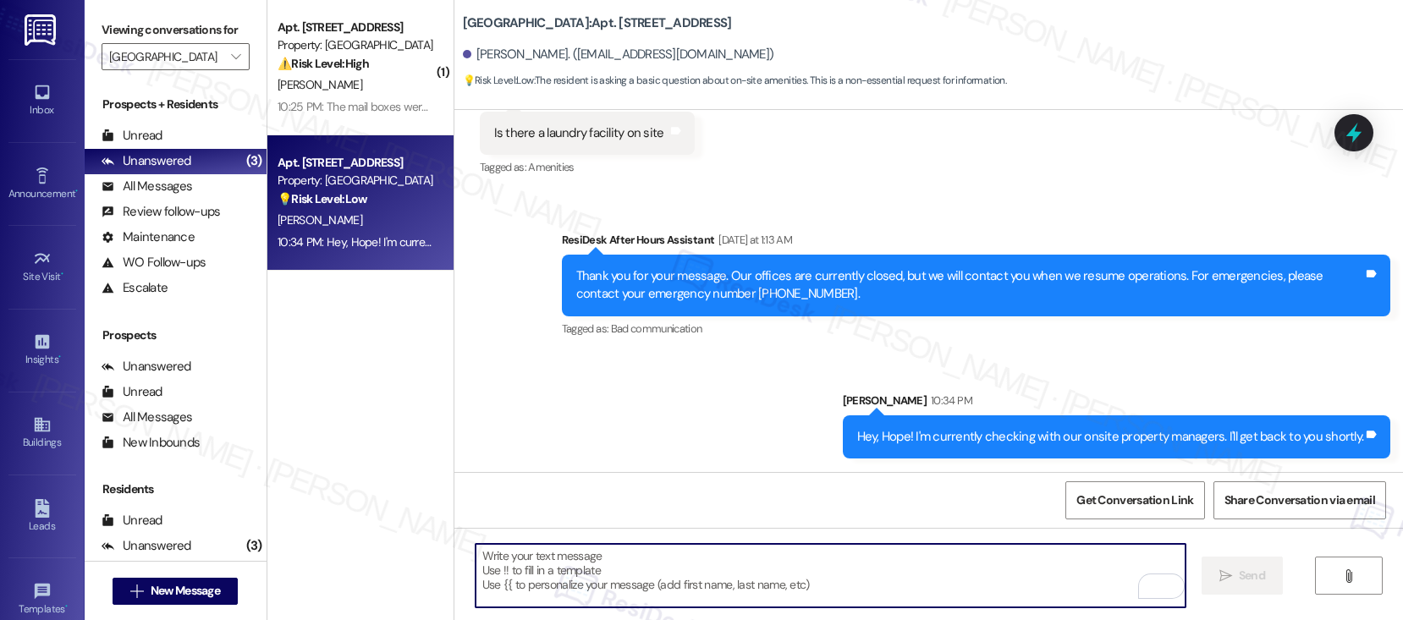
click at [880, 609] on div " Send " at bounding box center [928, 591] width 948 height 127
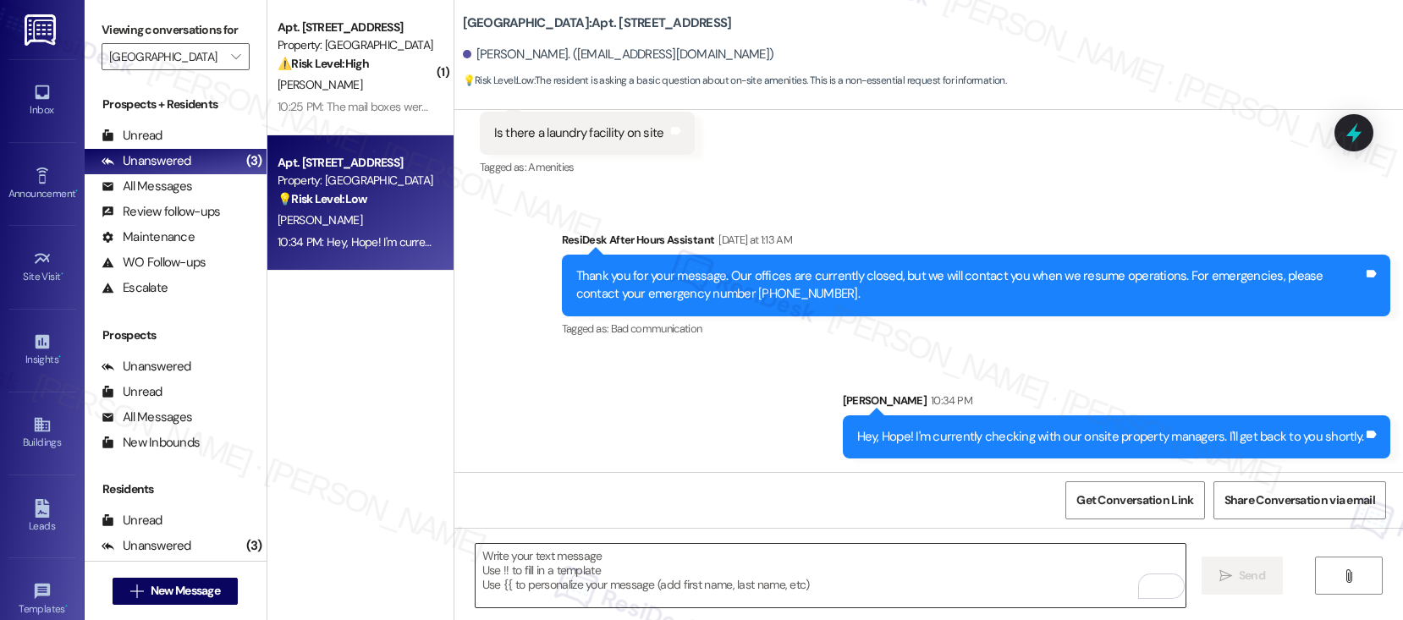
click at [876, 573] on textarea "To enrich screen reader interactions, please activate Accessibility in Grammarl…" at bounding box center [830, 575] width 710 height 63
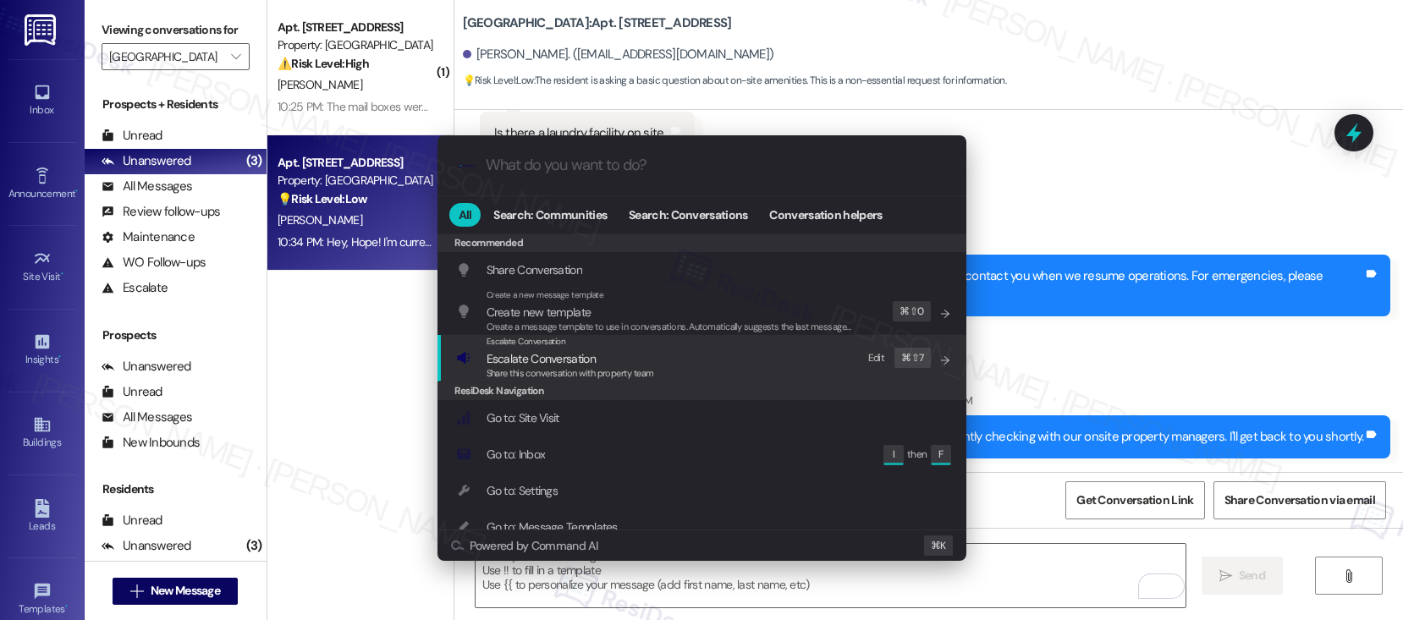
click at [666, 349] on div "Escalate Conversation Escalate Conversation Share this conversation with proper…" at bounding box center [703, 358] width 495 height 46
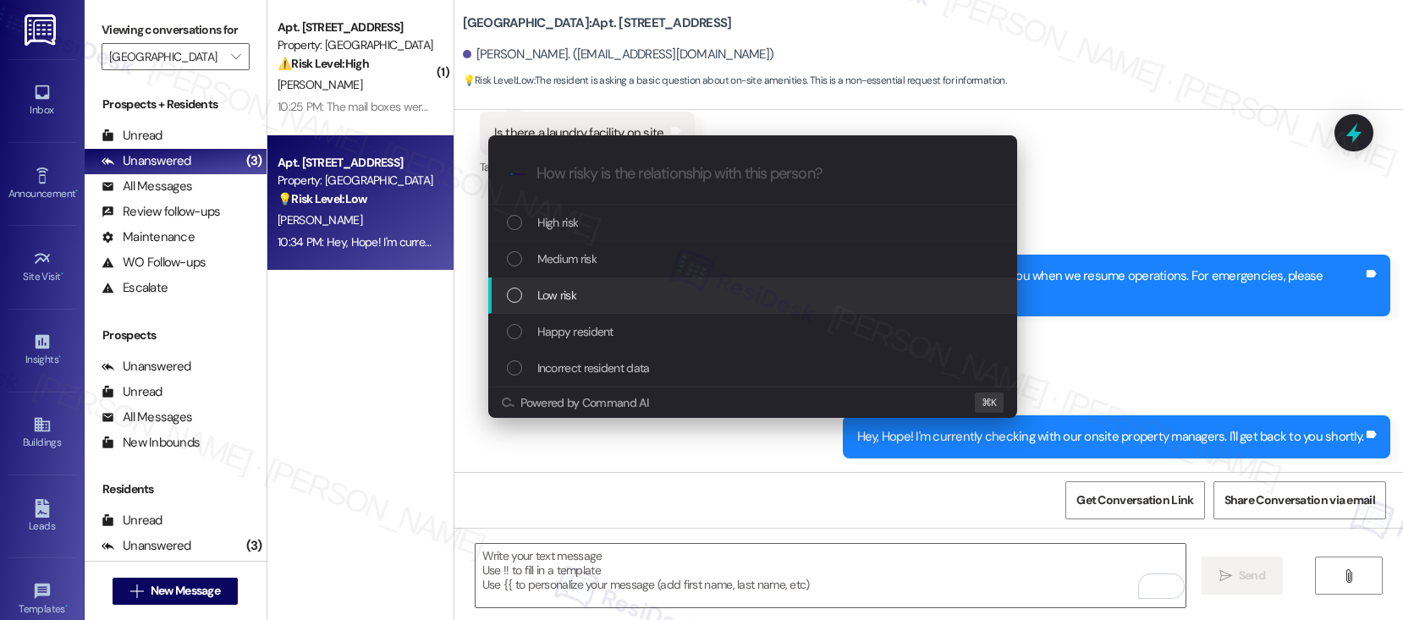
click at [678, 288] on div "Low risk" at bounding box center [754, 295] width 495 height 19
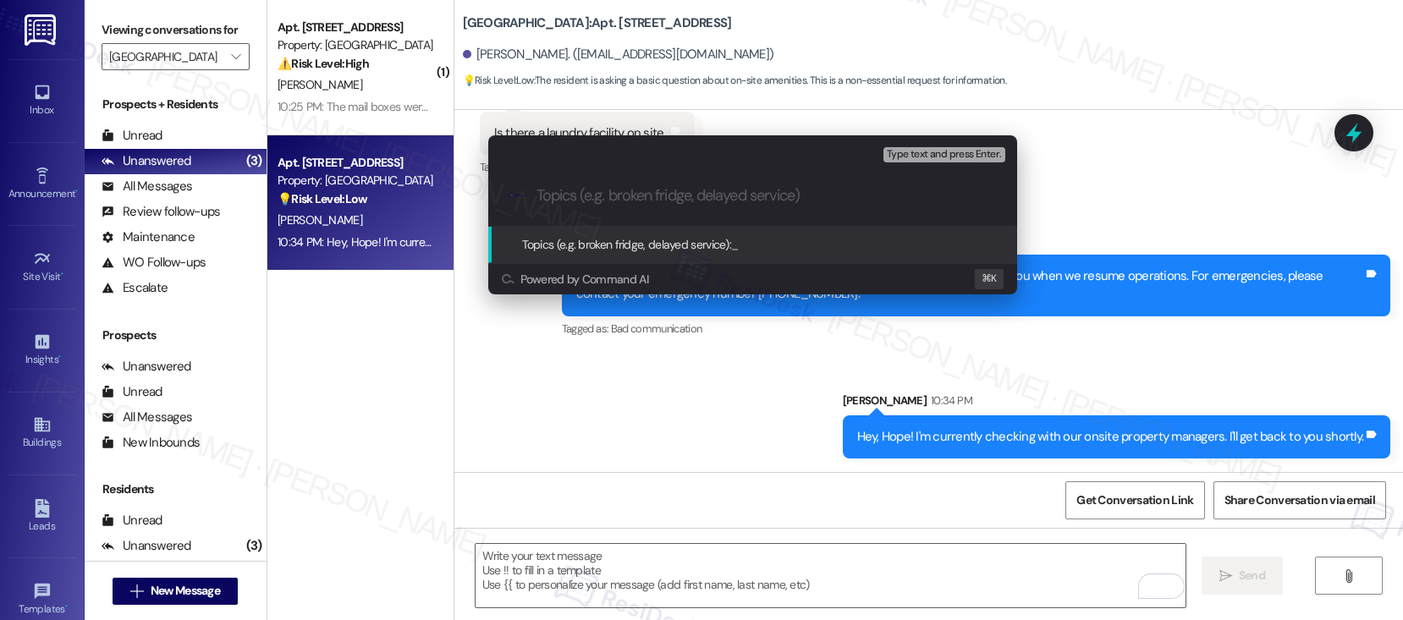
paste input "Laundry Facility Query"
type input "Laundry Facility Query"
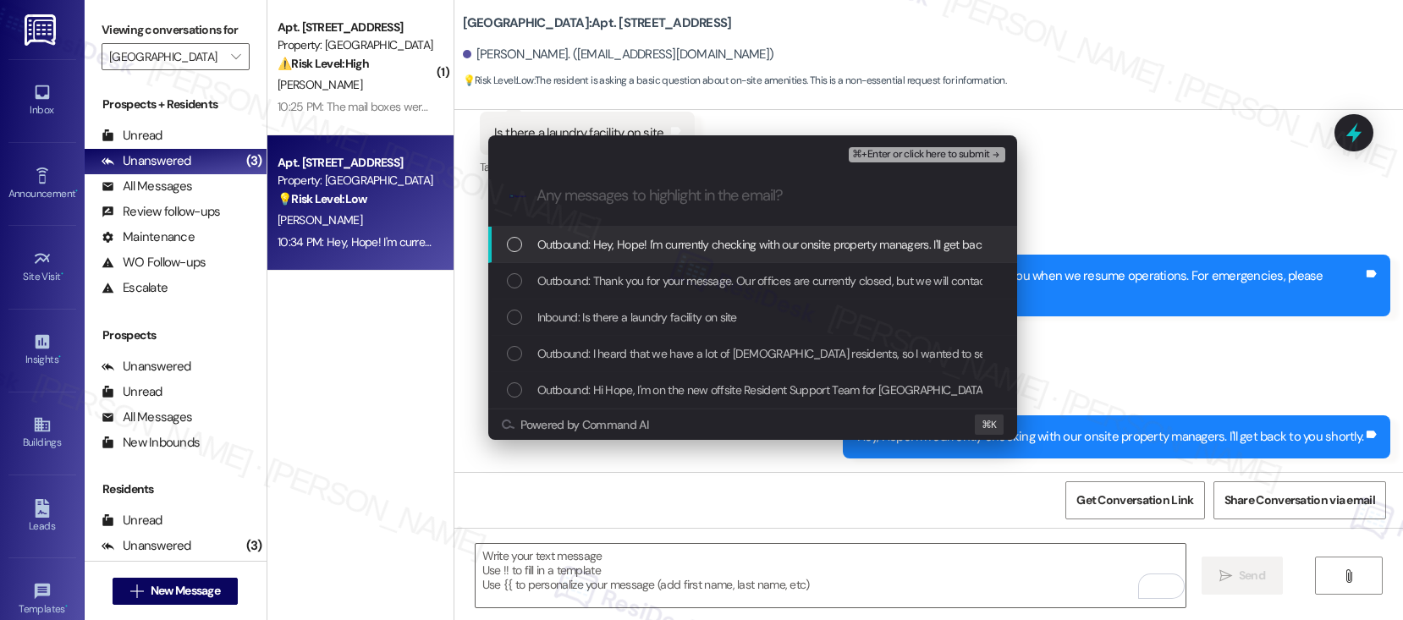
click at [694, 246] on span "Outbound: Hey, Hope! I'm currently checking with our onsite property managers. …" at bounding box center [796, 244] width 519 height 19
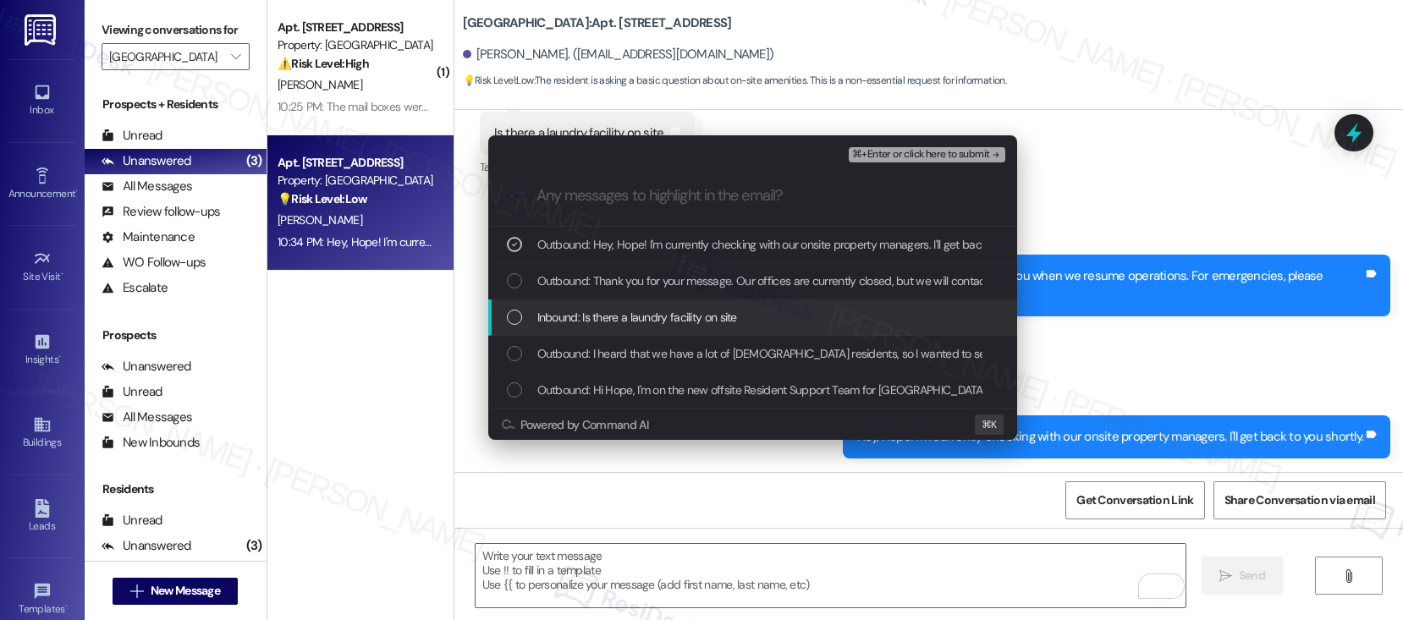
click at [673, 309] on span "Inbound: Is there a laundry facility on site" at bounding box center [637, 317] width 200 height 19
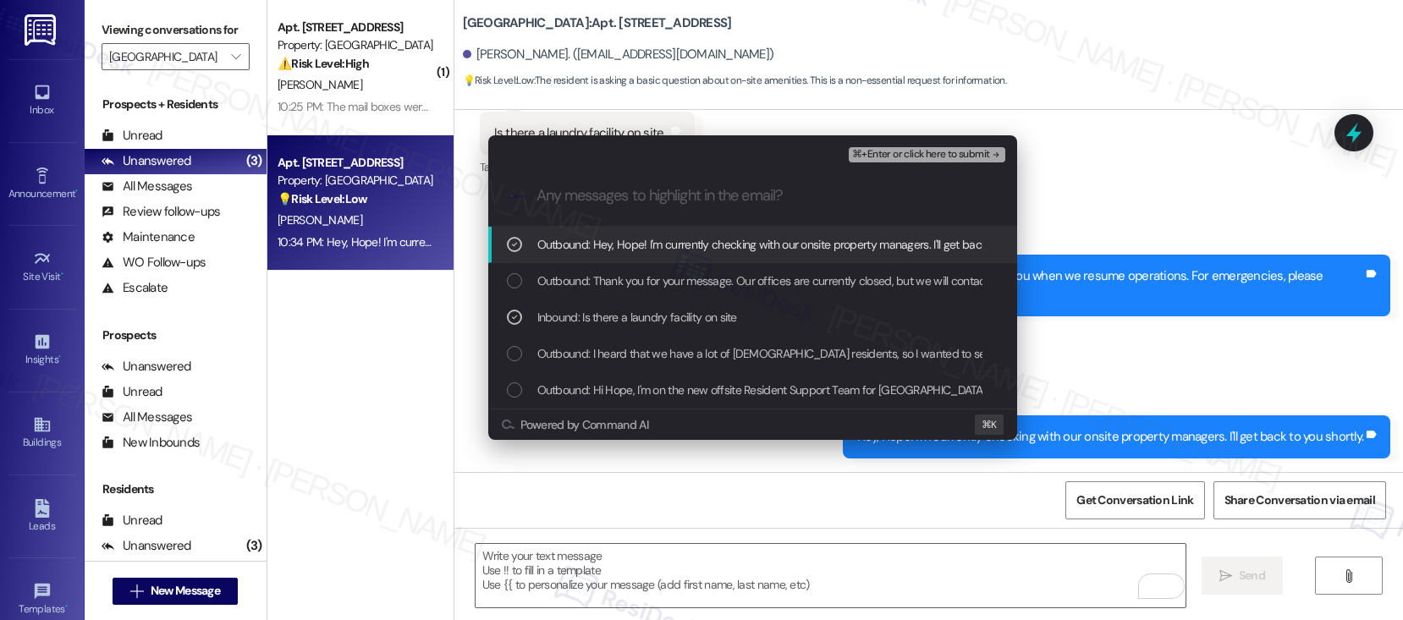
click at [877, 155] on span "⌘+Enter or click here to submit" at bounding box center [920, 155] width 137 height 12
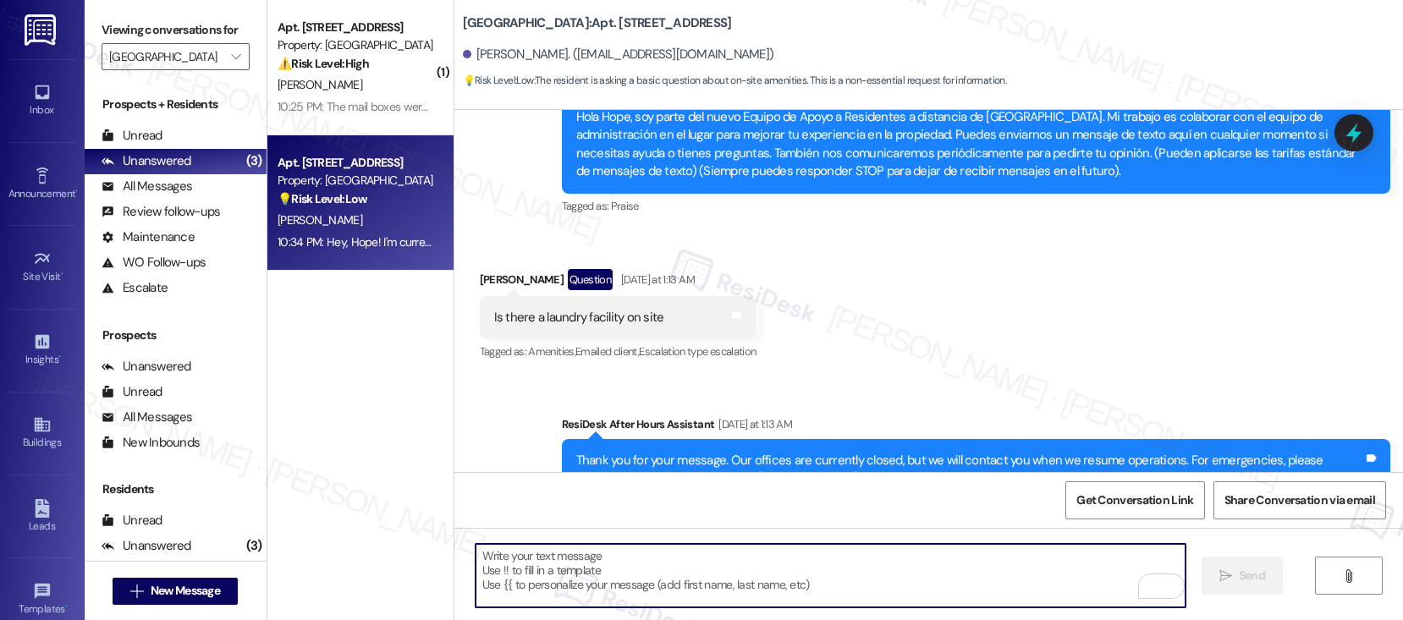
scroll to position [596, 0]
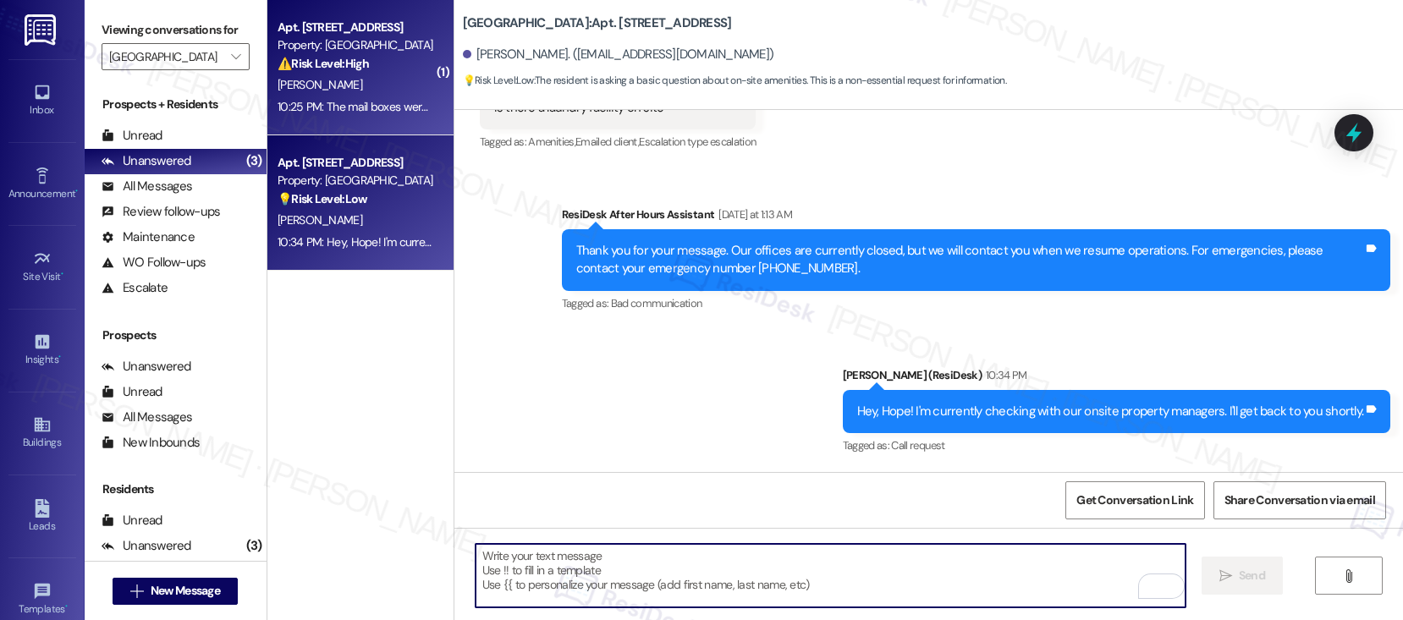
click at [351, 89] on div "M. Hinojosa" at bounding box center [356, 84] width 160 height 21
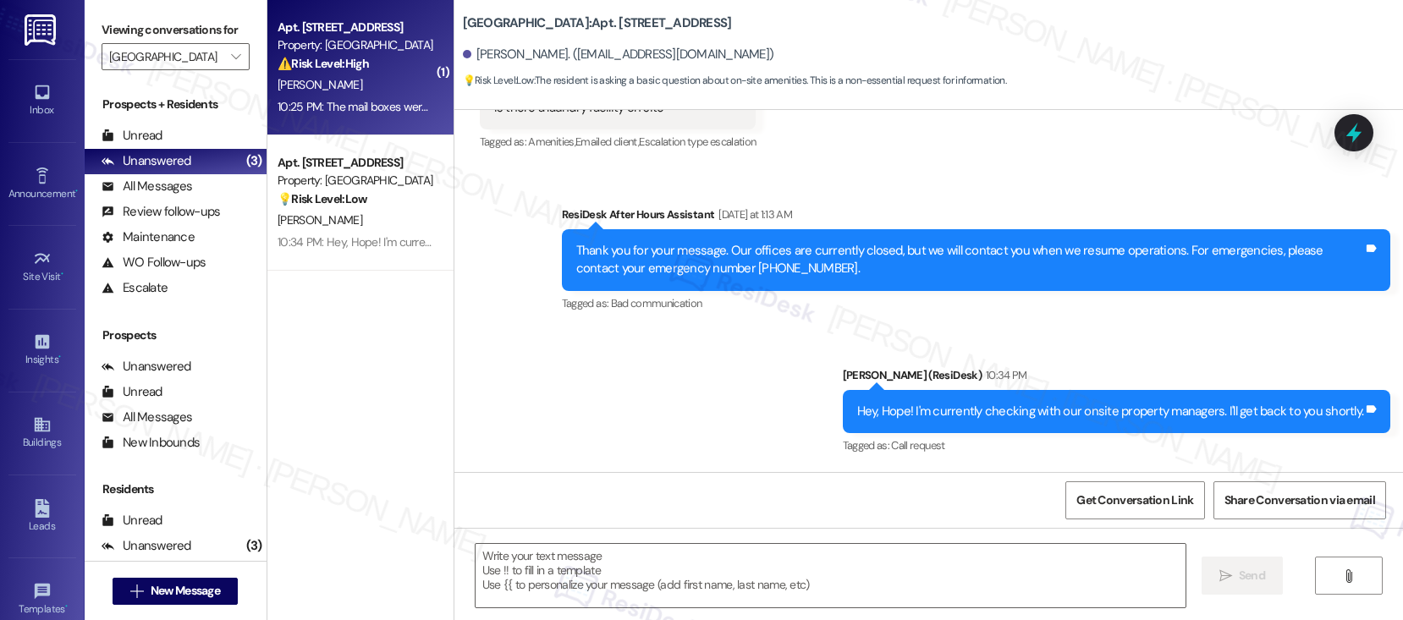
type textarea "Fetching suggested responses. Please feel free to read through the conversation…"
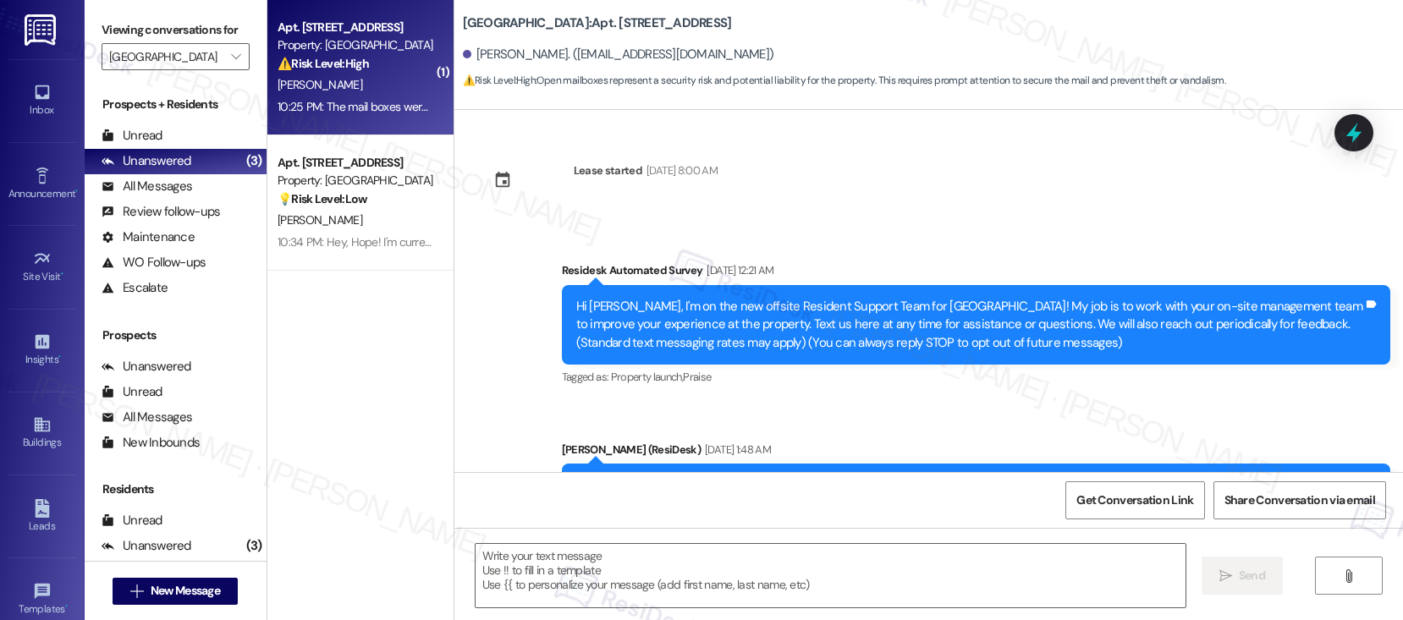
click at [351, 89] on div "M. Hinojosa" at bounding box center [356, 84] width 160 height 21
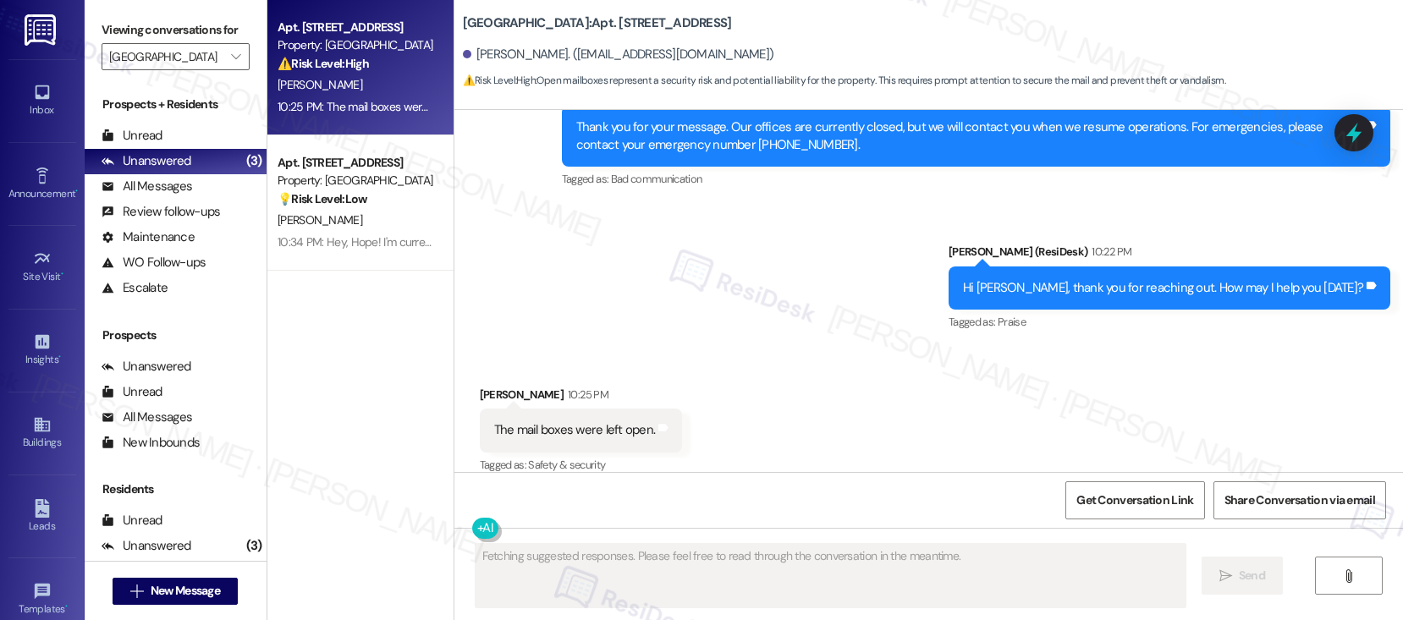
scroll to position [2261, 0]
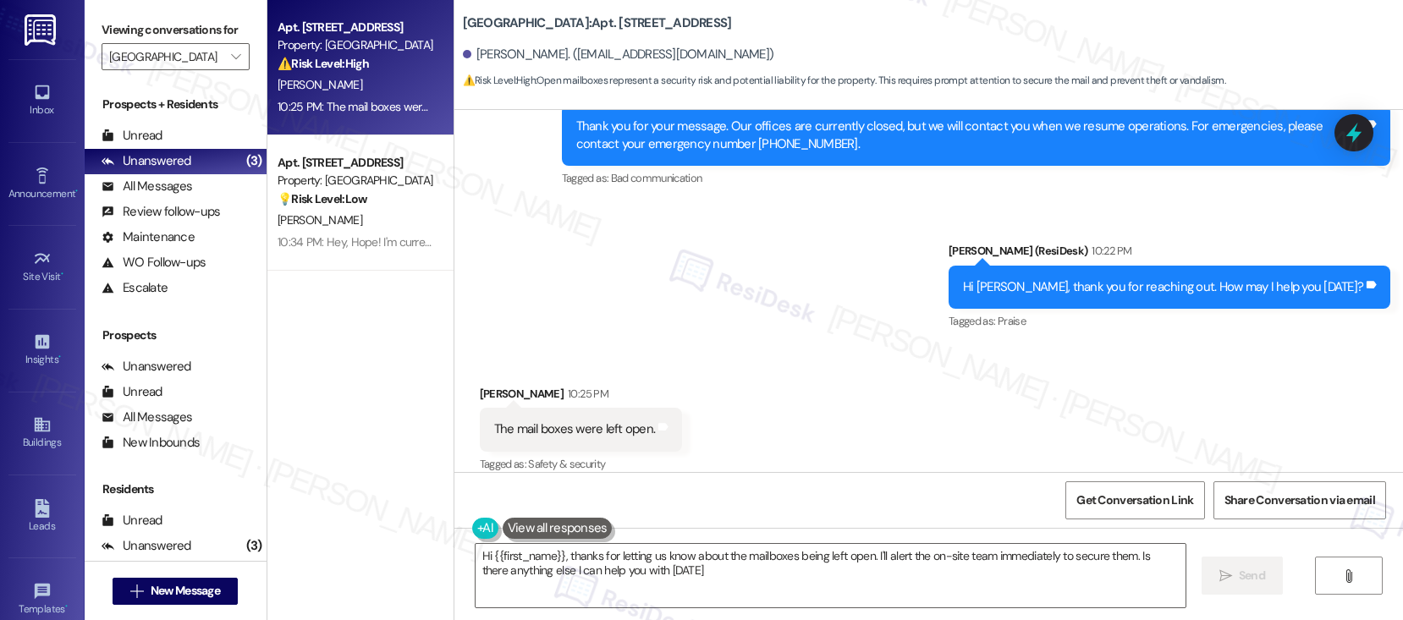
type textarea "Hi {{first_name}}, thanks for letting us know about the mailboxes being left op…"
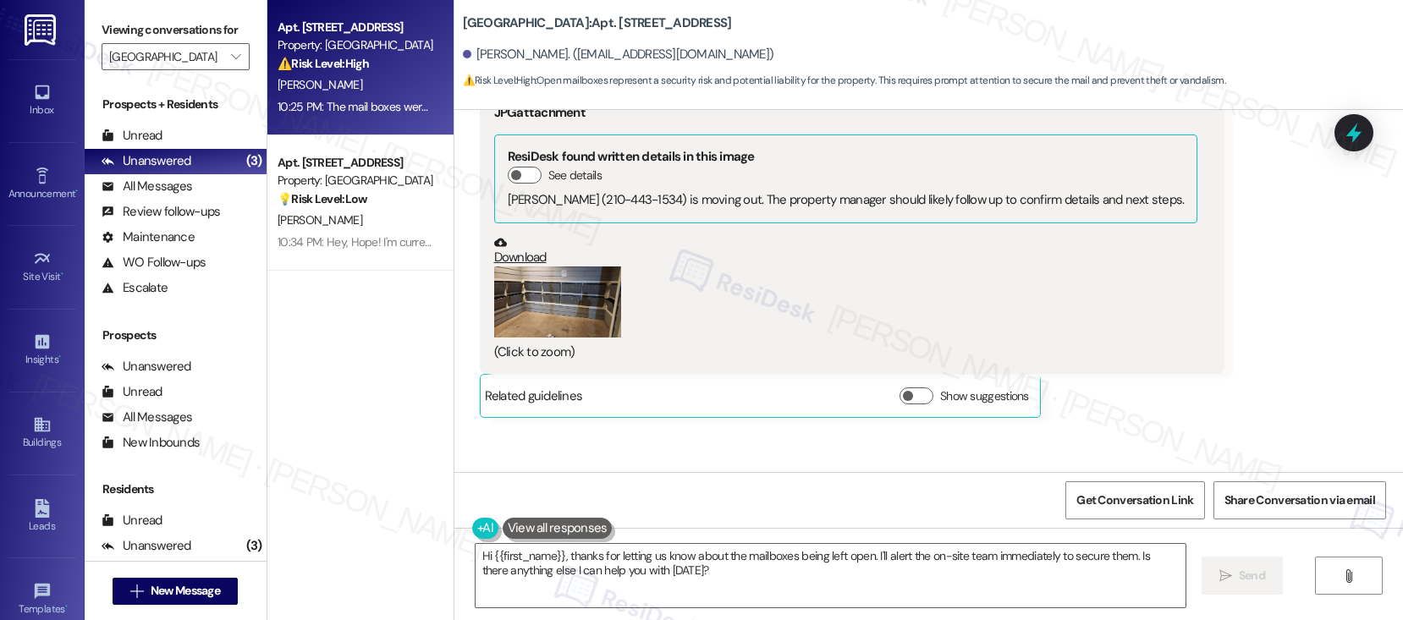
scroll to position [1812, 0]
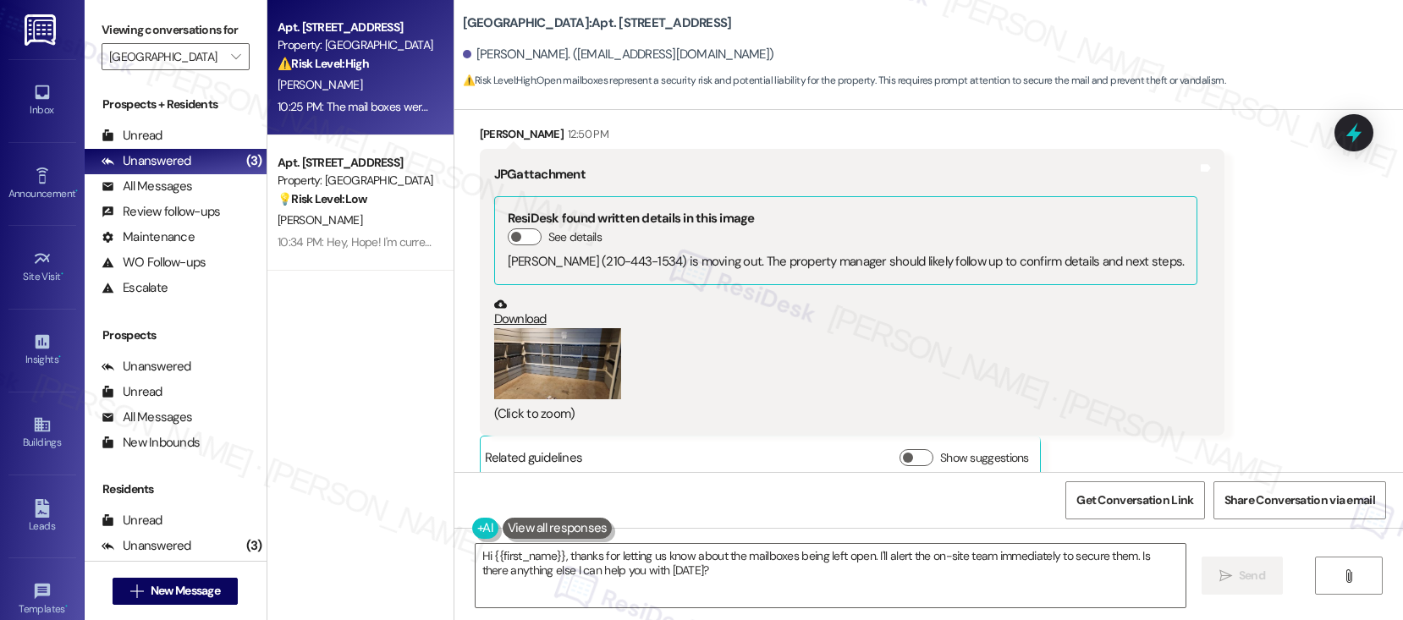
click at [557, 342] on button "Zoom image" at bounding box center [557, 363] width 127 height 71
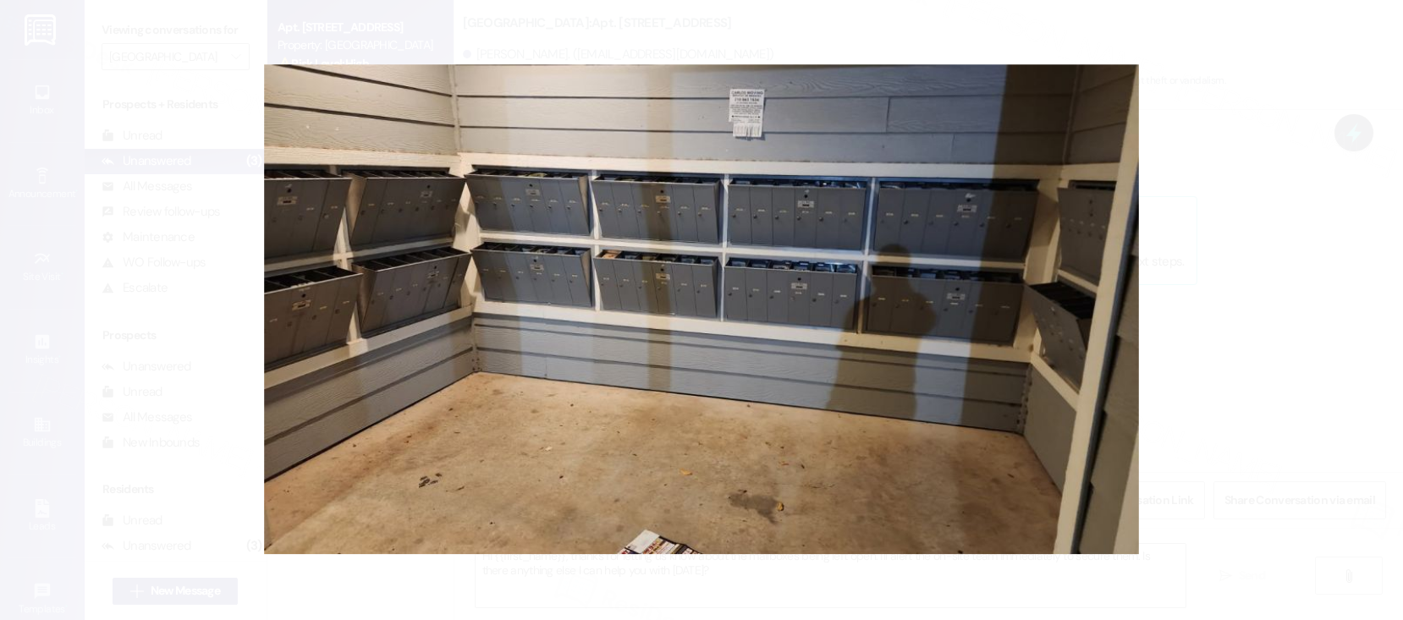
click at [1207, 392] on button "Unzoom image" at bounding box center [701, 310] width 1403 height 620
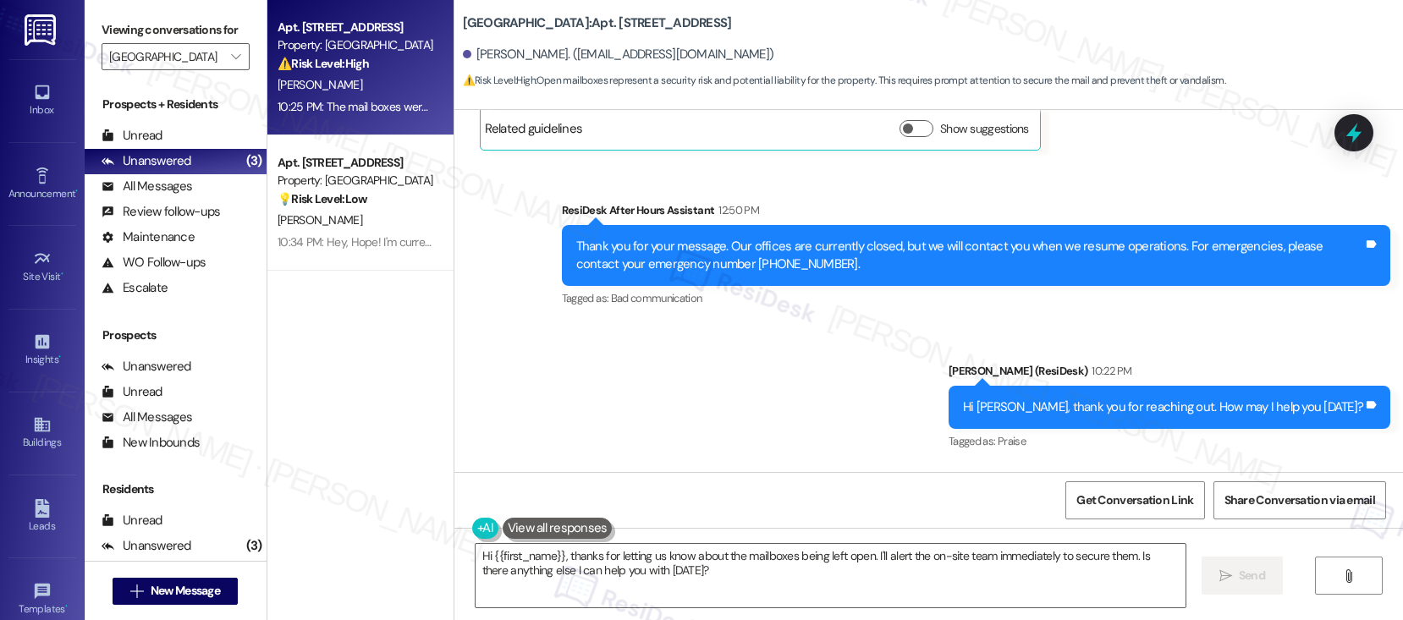
scroll to position [2261, 0]
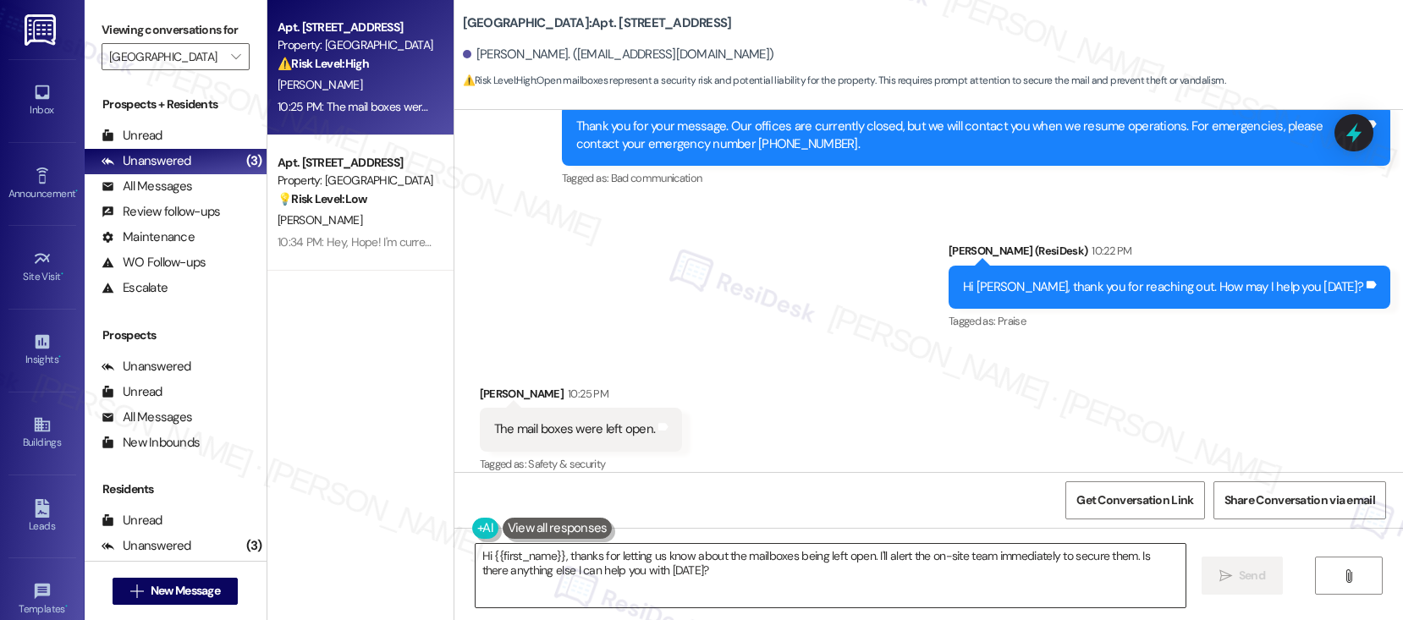
click at [768, 581] on textarea "Hi {{first_name}}, thanks for letting us know about the mailboxes being left op…" at bounding box center [830, 575] width 710 height 63
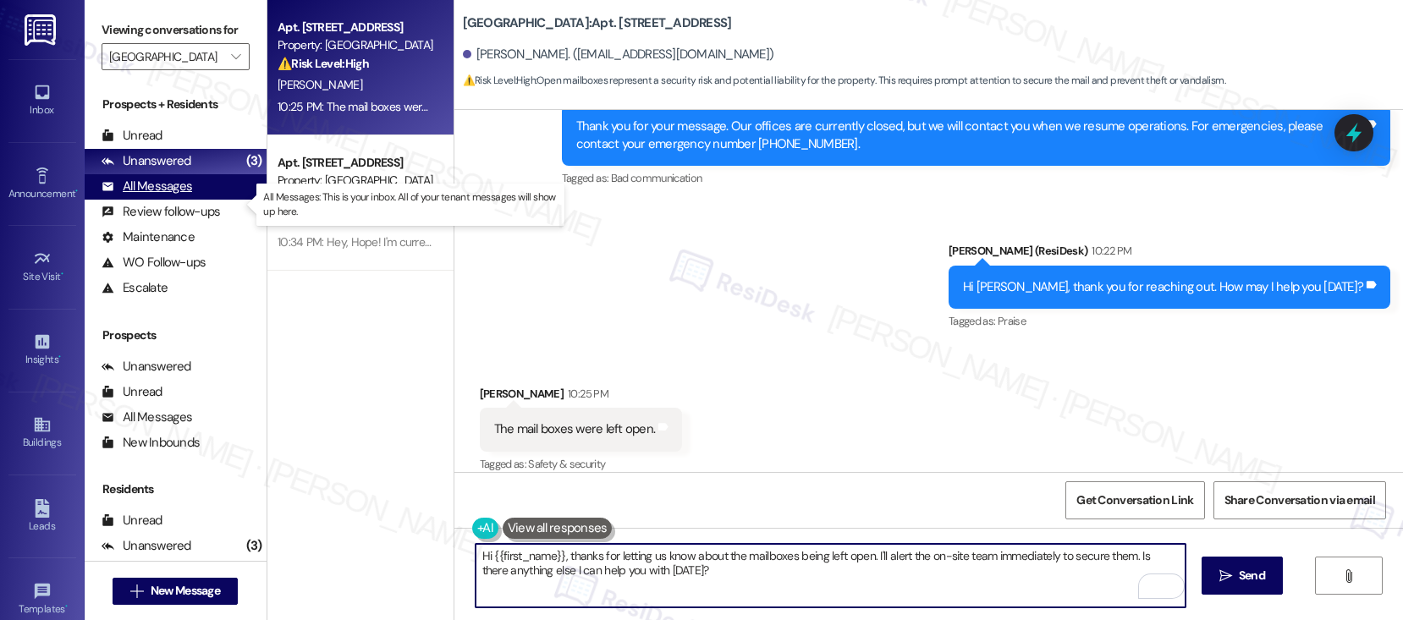
click at [176, 195] on div "All Messages" at bounding box center [147, 187] width 91 height 18
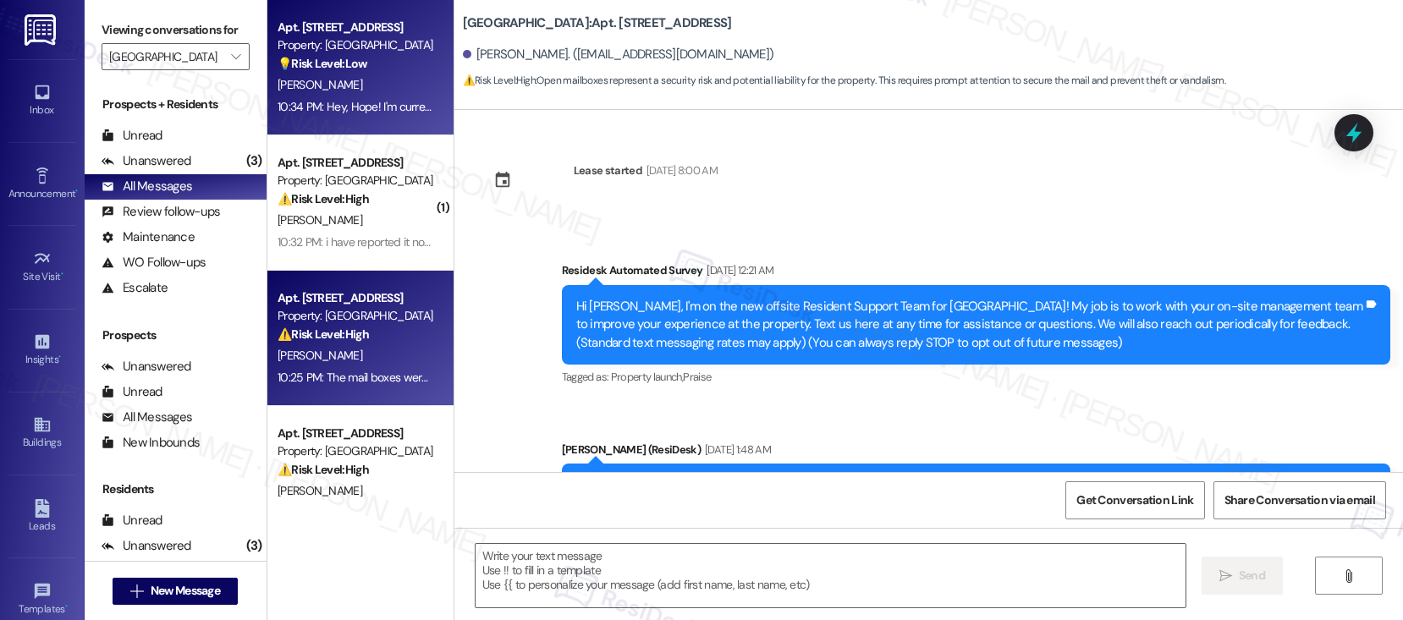
scroll to position [2261, 0]
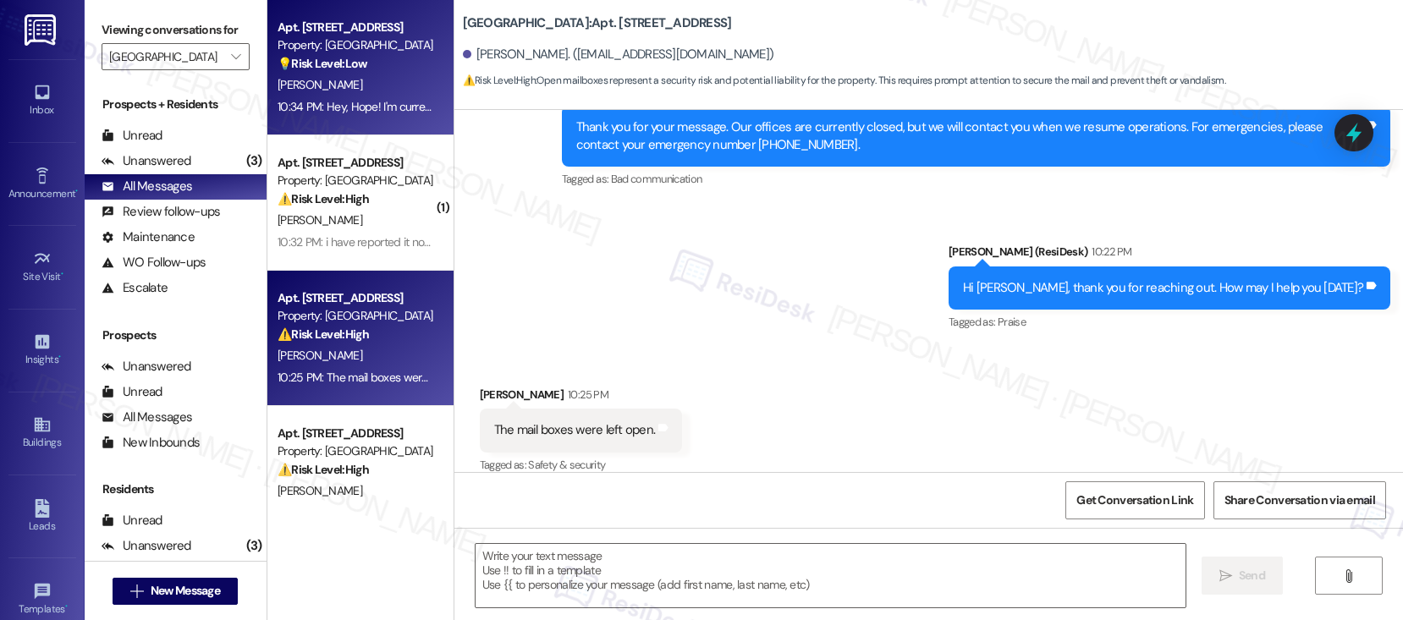
type textarea "Fetching suggested responses. Please feel free to read through the conversation…"
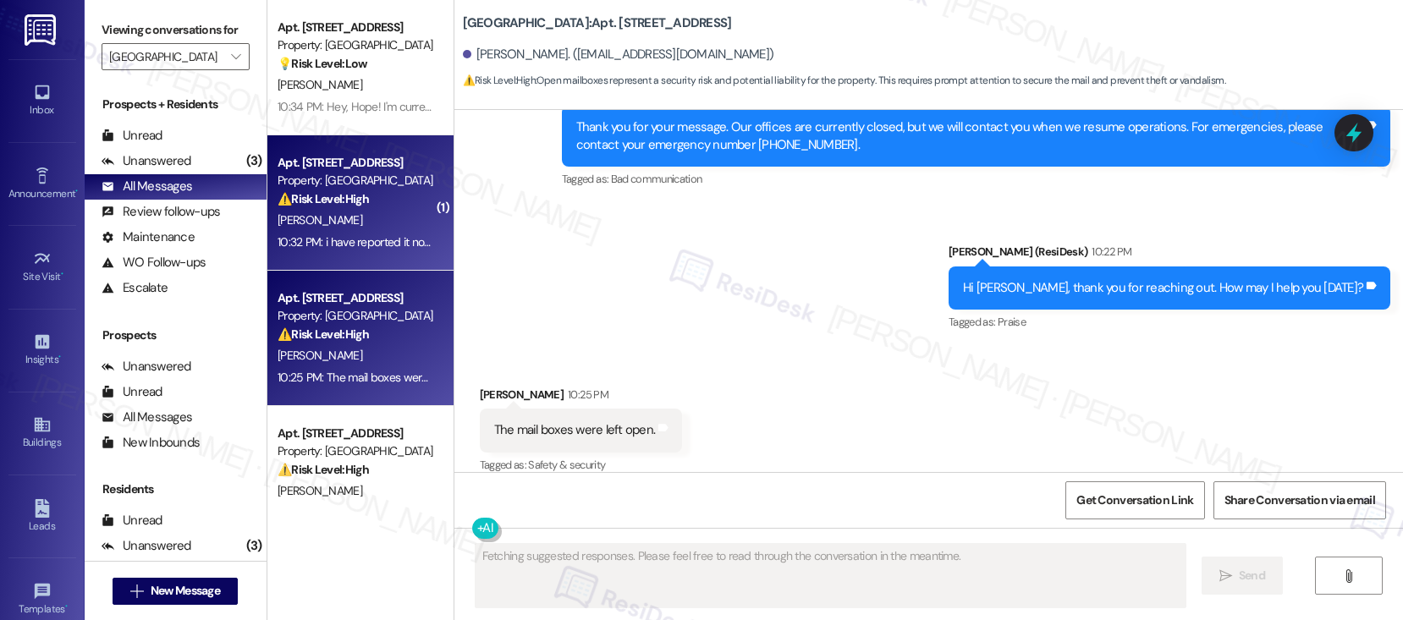
click at [361, 216] on div "K. Contreas" at bounding box center [356, 220] width 160 height 21
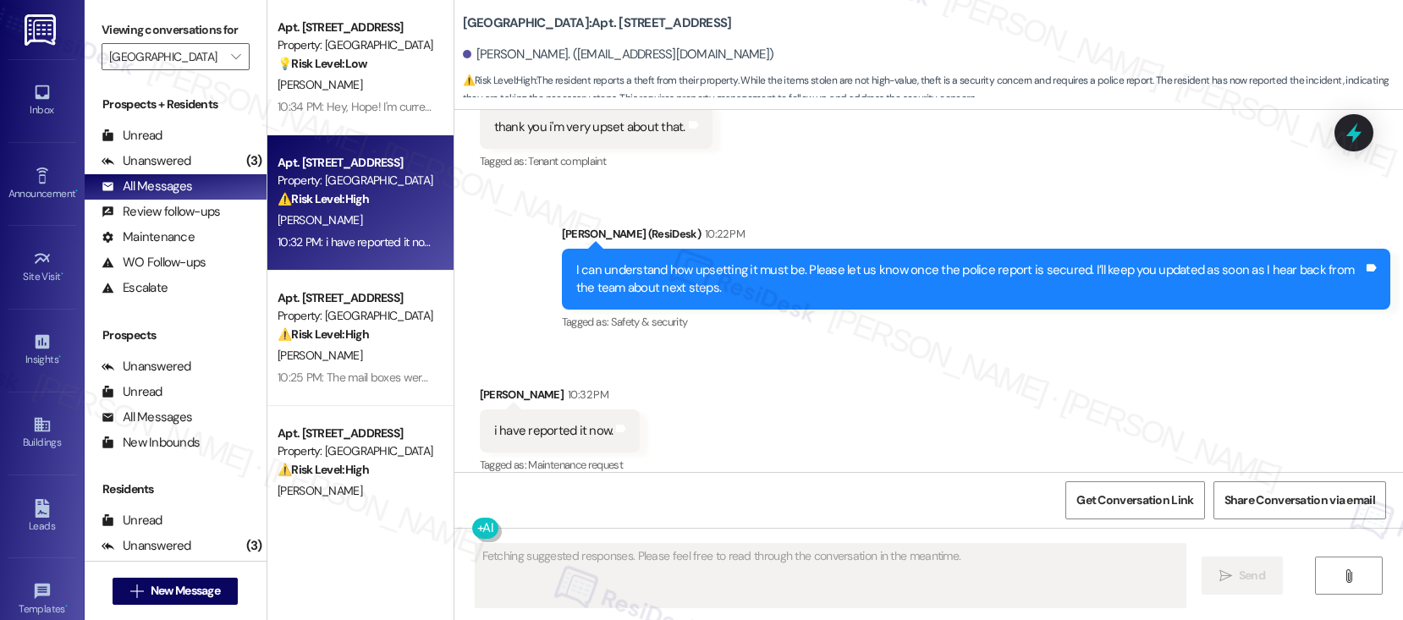
scroll to position [1871, 0]
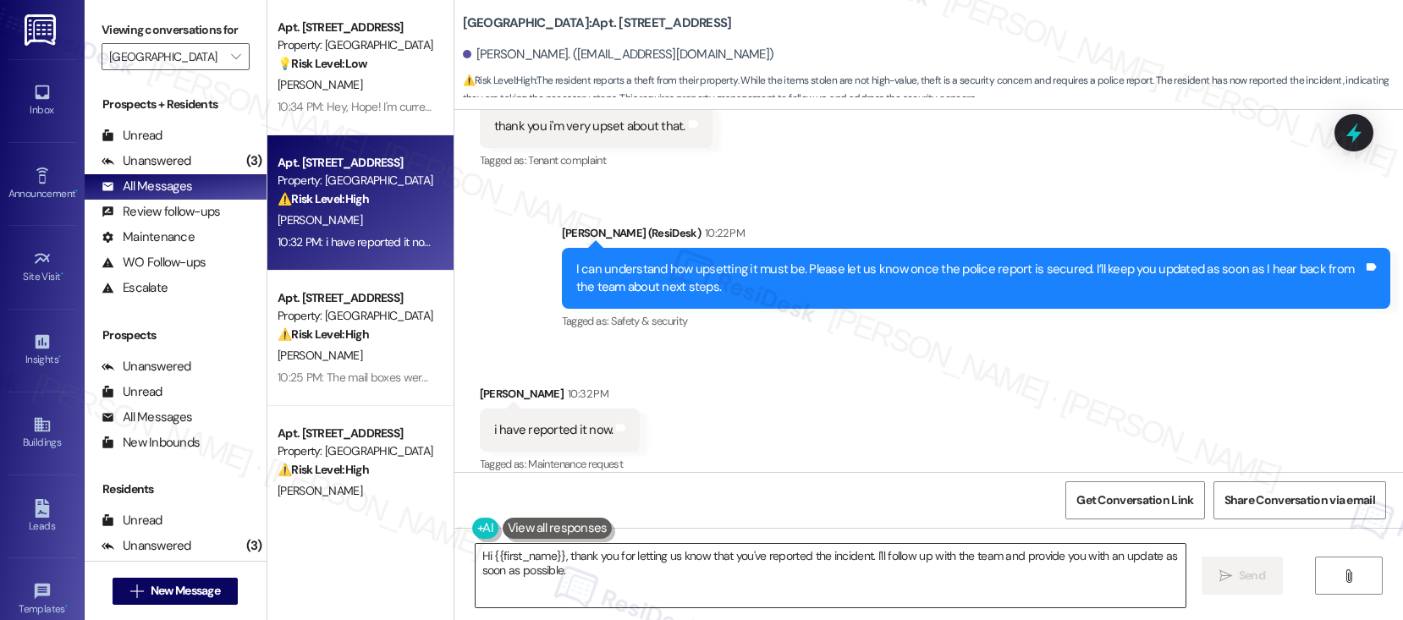
click at [629, 580] on textarea "Hi {{first_name}}, thank you for letting us know that you've reported the incid…" at bounding box center [830, 575] width 710 height 63
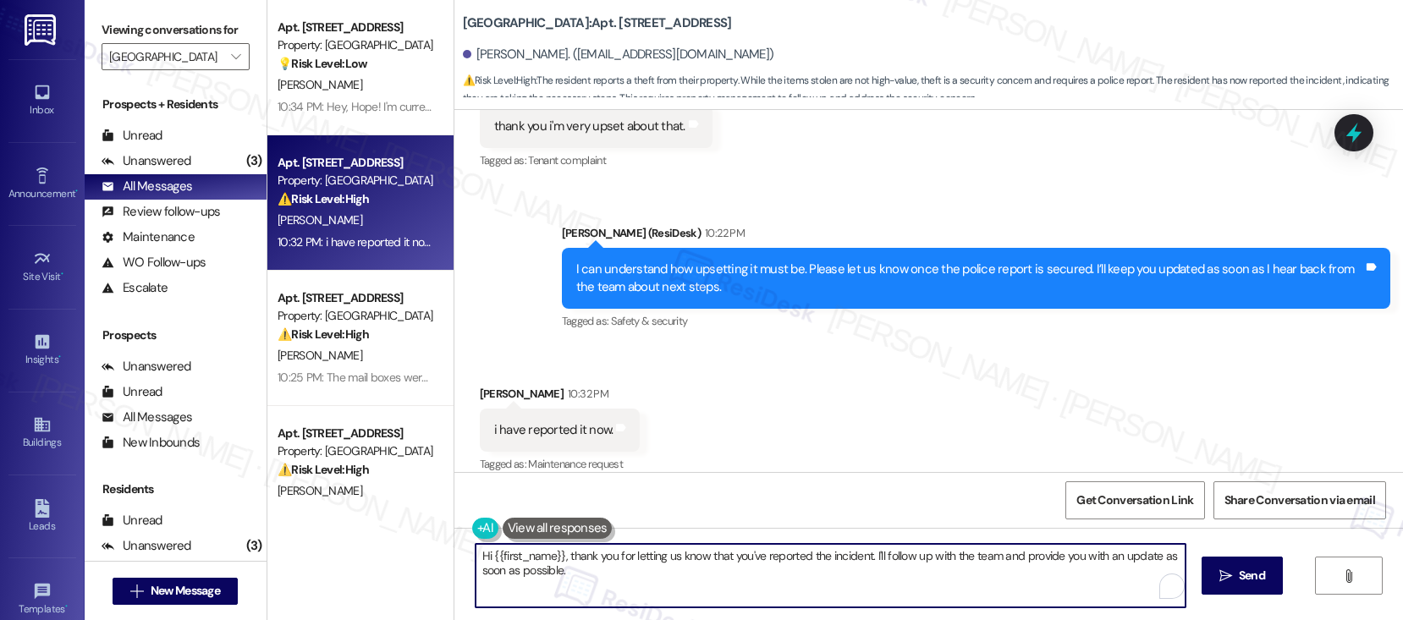
click at [629, 580] on textarea "Hi {{first_name}}, thank you for letting us know that you've reported the incid…" at bounding box center [830, 575] width 710 height 63
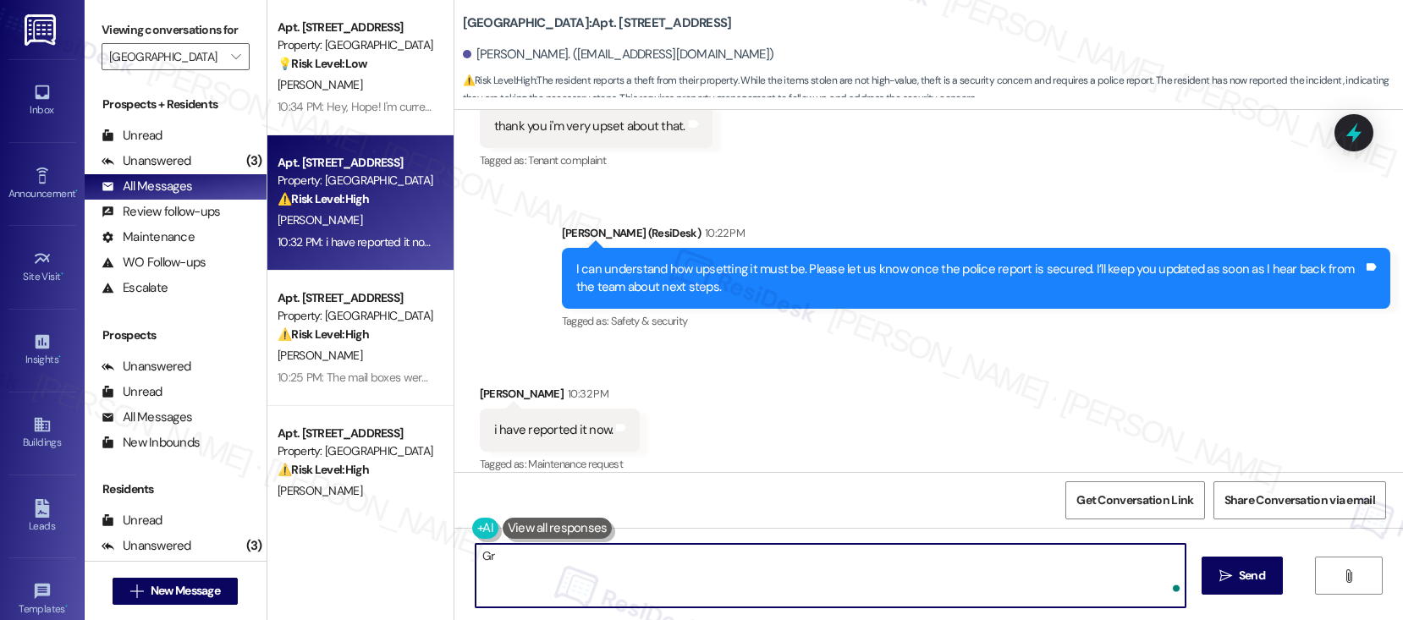
type textarea "G"
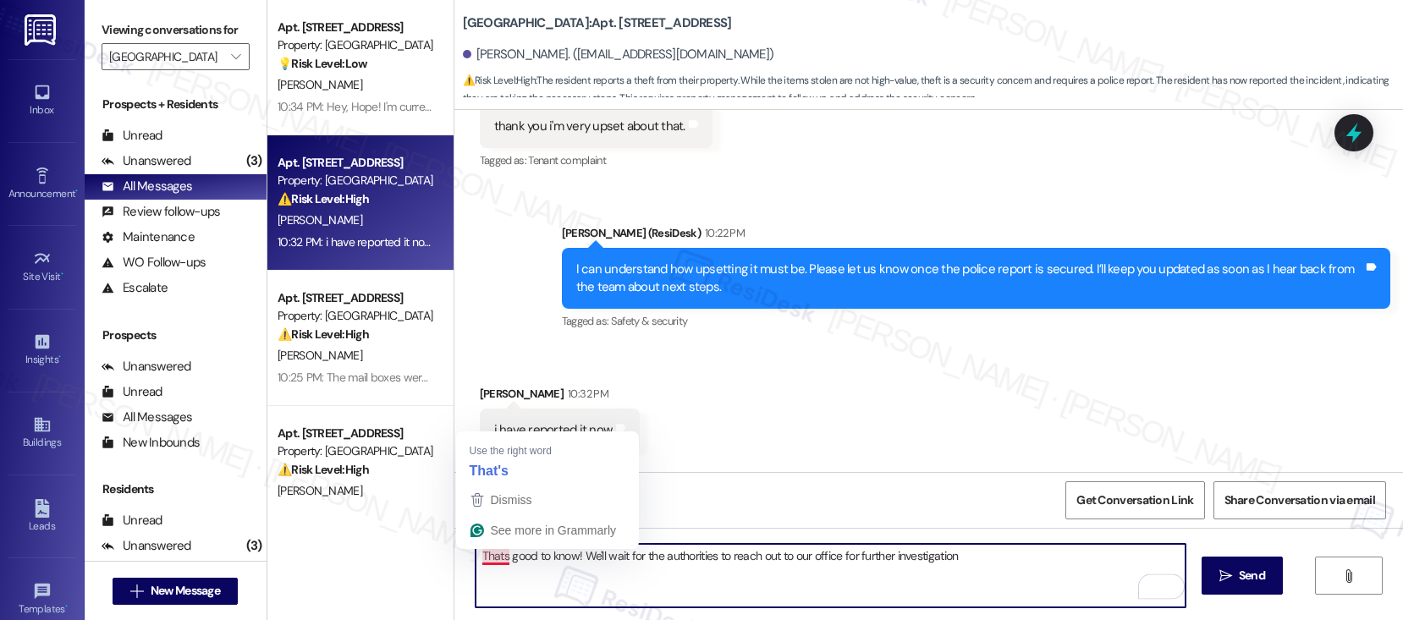
click at [487, 553] on textarea "Thats good to know! We'll wait for the authorities to reach out to our office f…" at bounding box center [830, 575] width 710 height 63
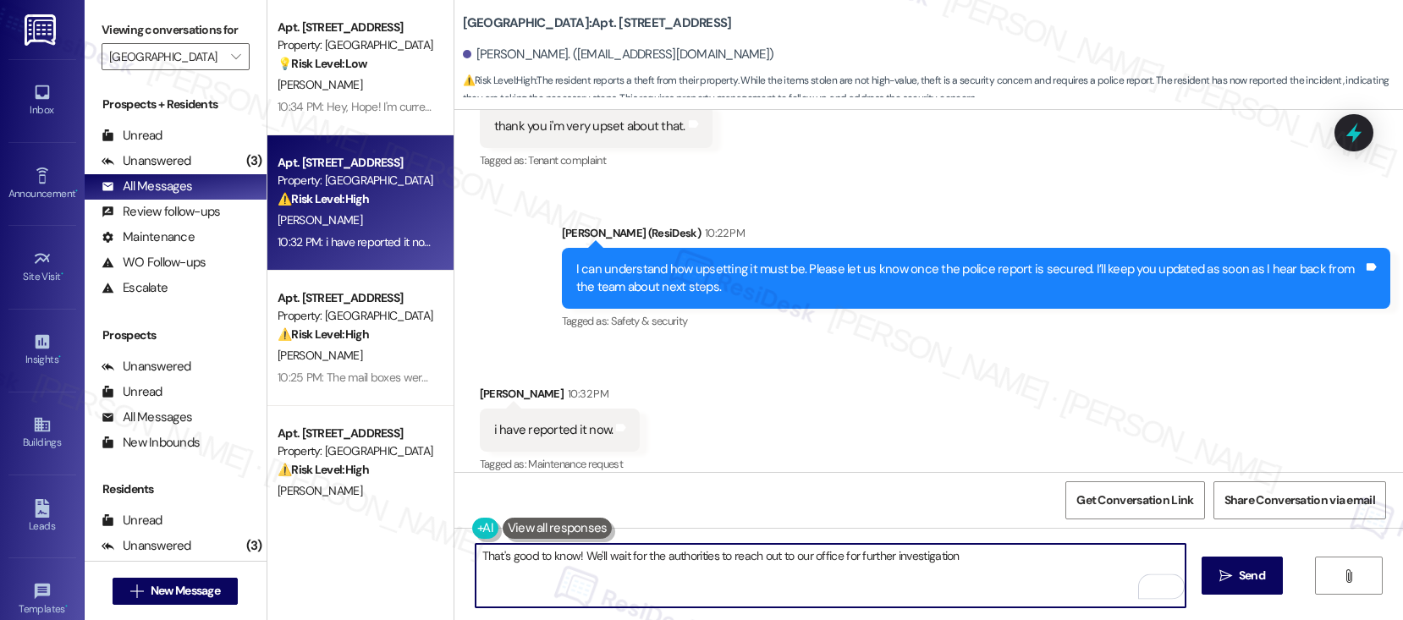
click at [973, 565] on textarea "That's good to know! We'll wait for the authorities to reach out to our office …" at bounding box center [830, 575] width 710 height 63
click at [992, 558] on textarea "That's good to know! We'll wait for the authorities to reach out to our office …" at bounding box center [830, 575] width 710 height 63
type textarea "That's good to know! We'll wait for the authorities to reach out to our office …"
click at [1207, 580] on span "Send" at bounding box center [1252, 576] width 26 height 18
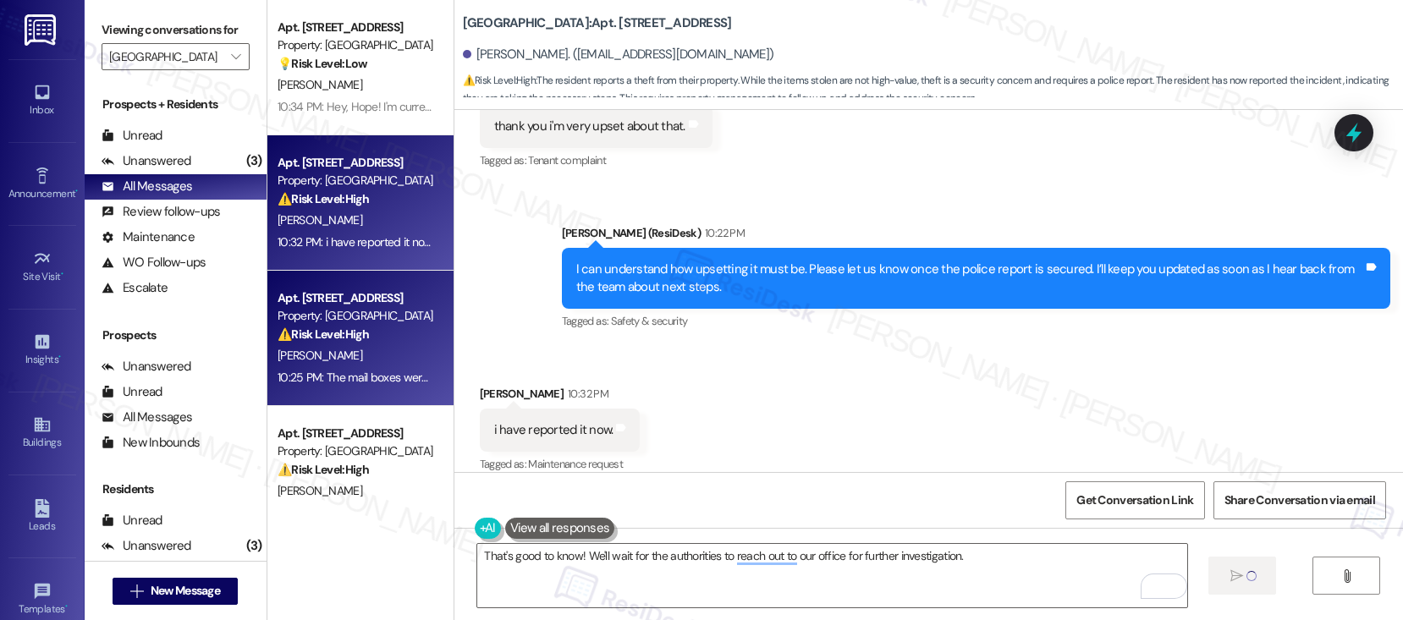
click at [353, 347] on div "M. Hinojosa" at bounding box center [356, 355] width 160 height 21
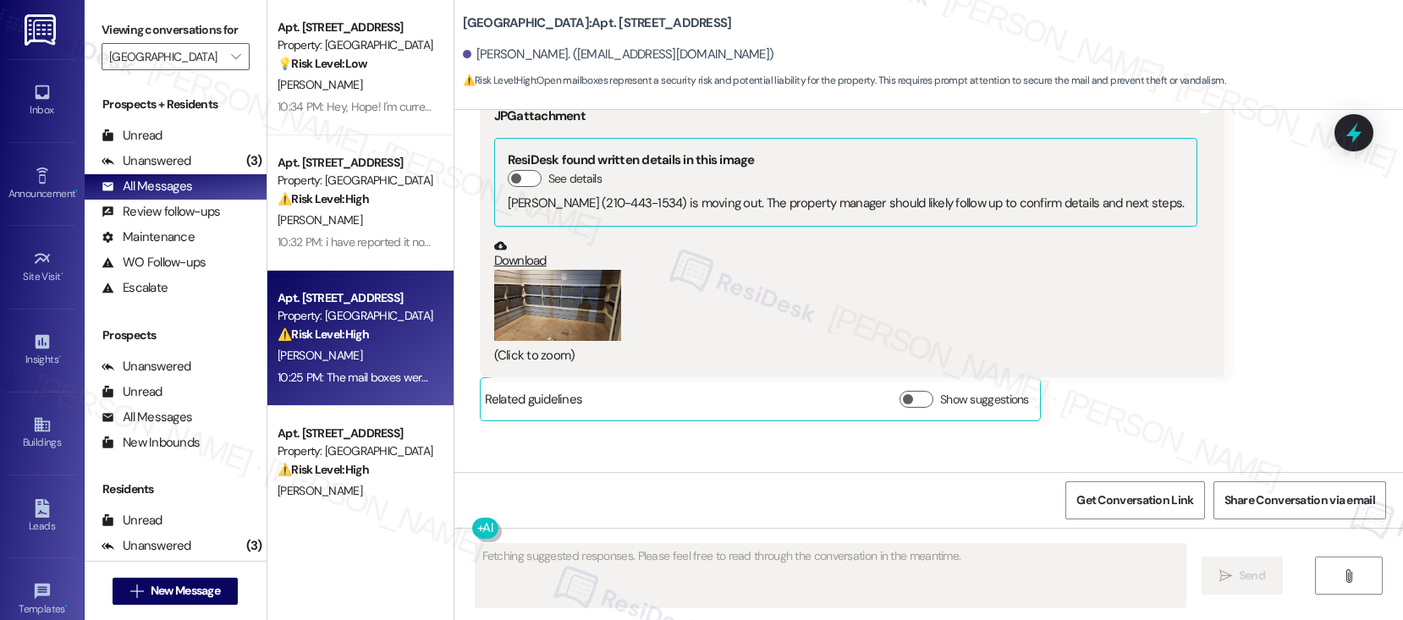
scroll to position [2261, 0]
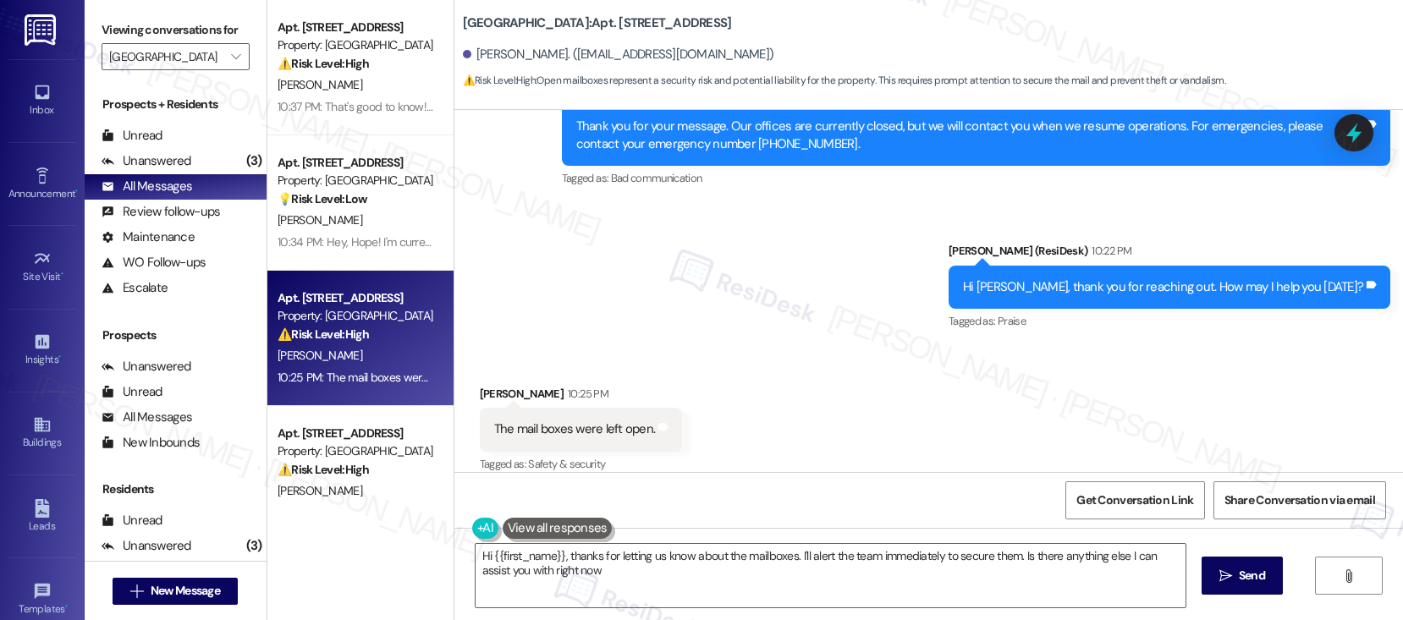
type textarea "Hi {{first_name}}, thanks for letting us know about the mailboxes. I'll alert t…"
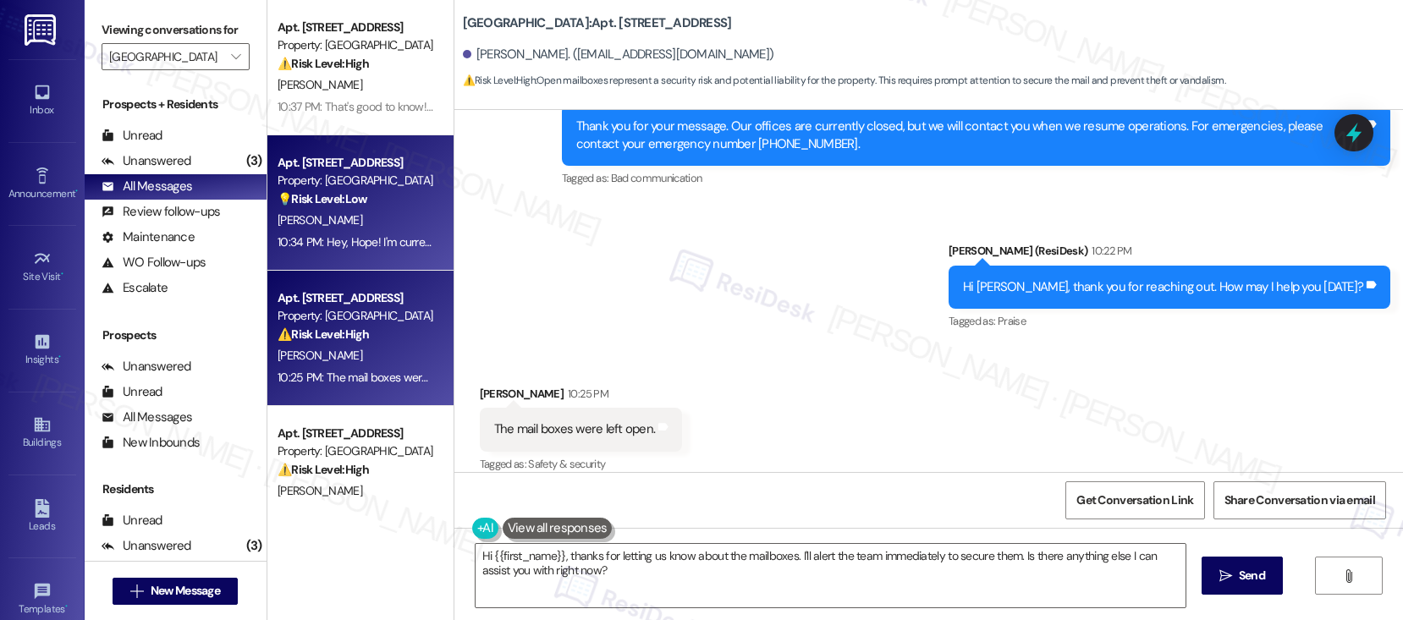
click at [365, 227] on div "H. Martinez" at bounding box center [356, 220] width 160 height 21
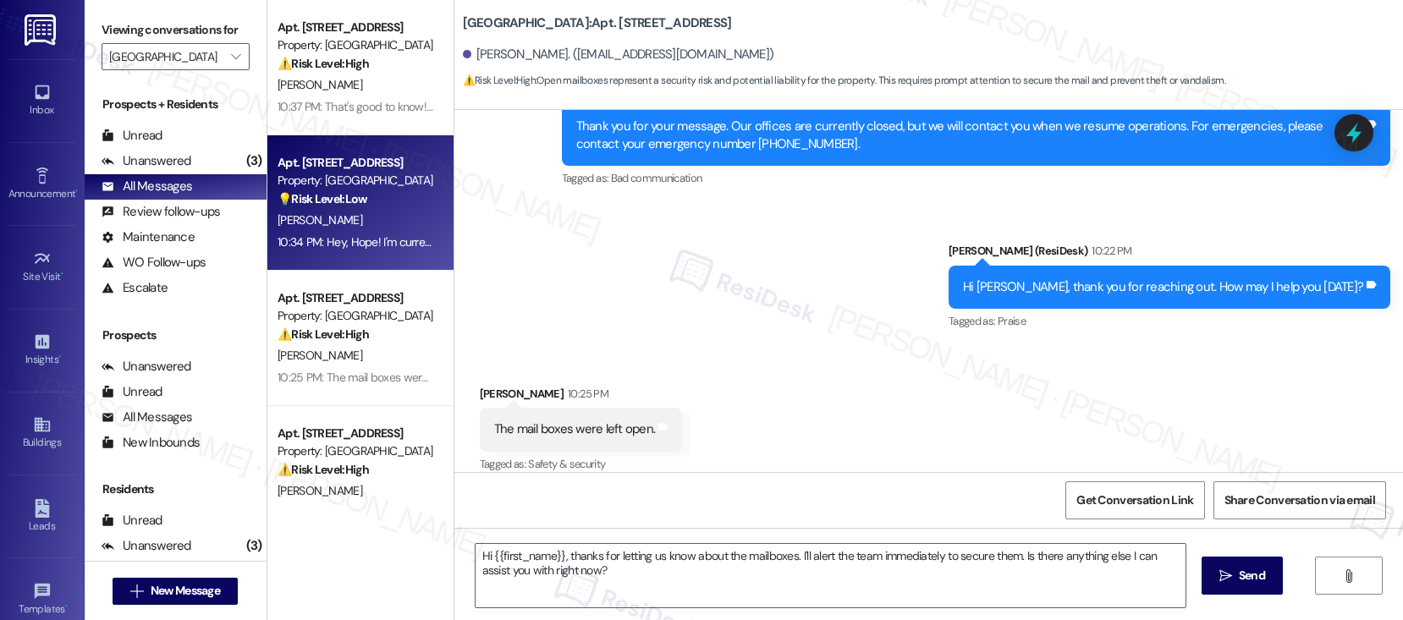
type textarea "Fetching suggested responses. Please feel free to read through the conversation…"
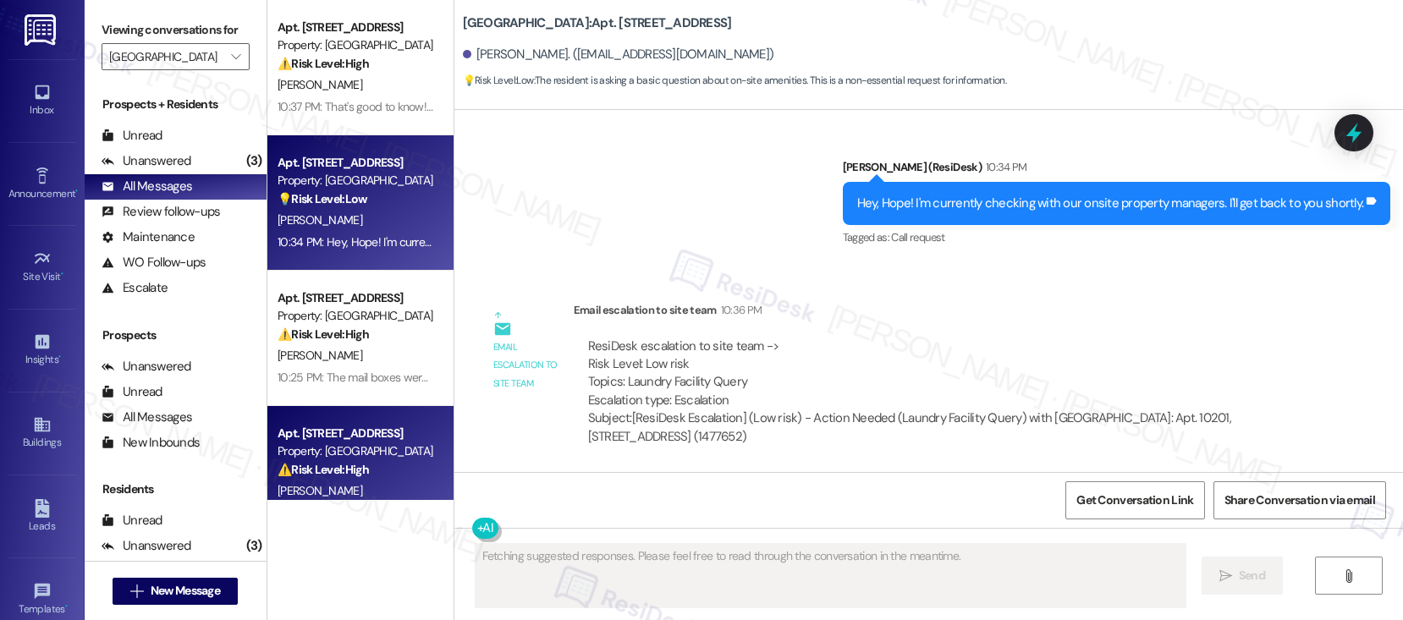
click at [370, 441] on div "Apt. 13205, 3379 Timber View Dr" at bounding box center [355, 434] width 157 height 18
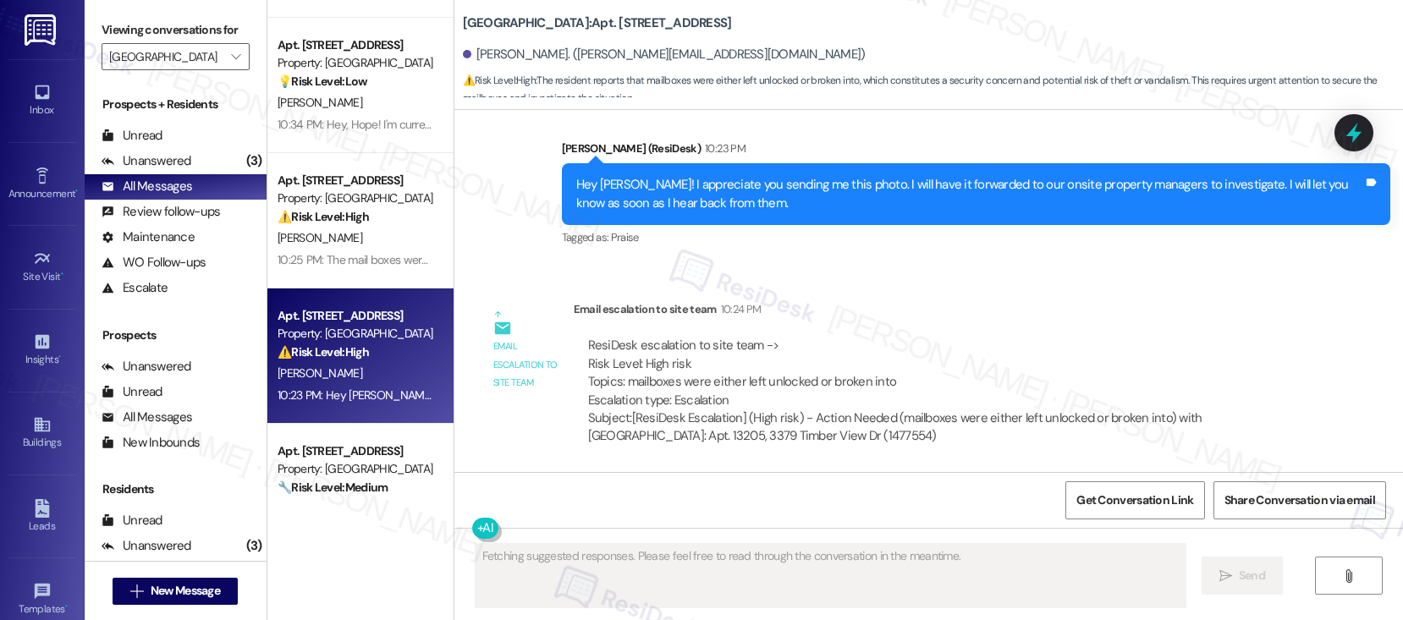
scroll to position [0, 0]
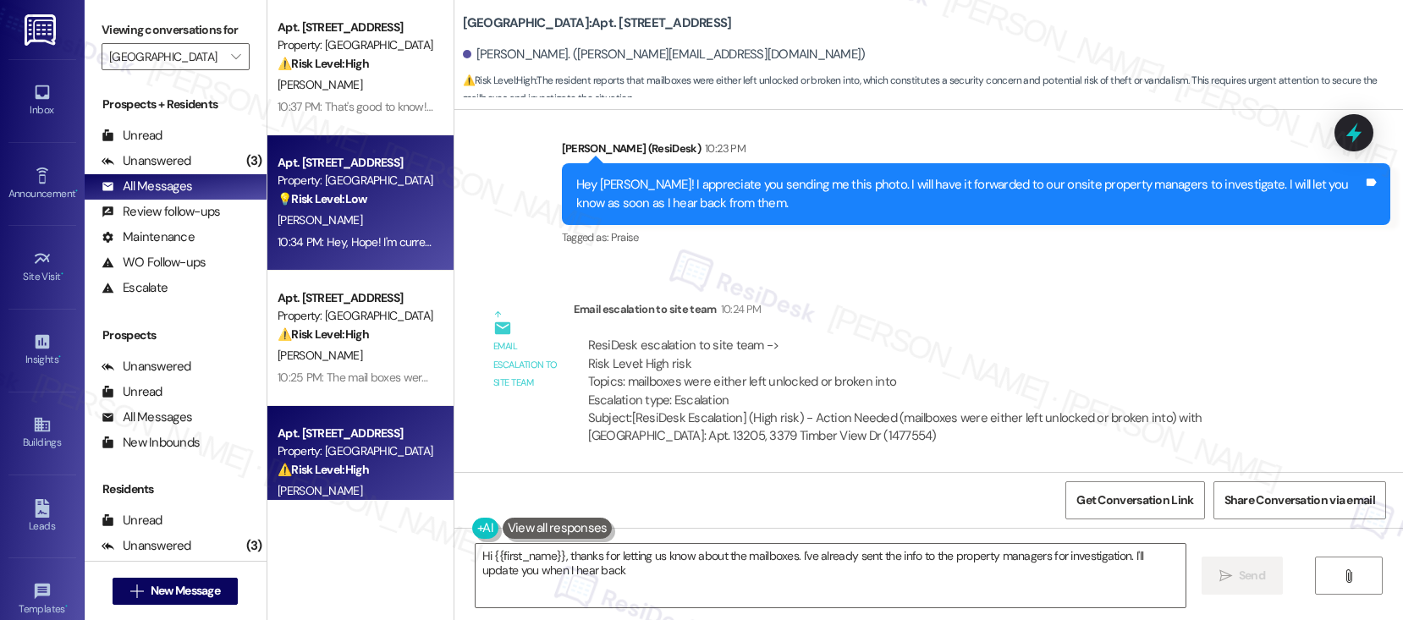
type textarea "Hi {{first_name}}, thanks for letting us know about the mailboxes. I've already…"
click at [334, 234] on div "10:34 PM: Hey, Hope! I'm currently checking with our onsite property managers. …" at bounding box center [533, 241] width 513 height 15
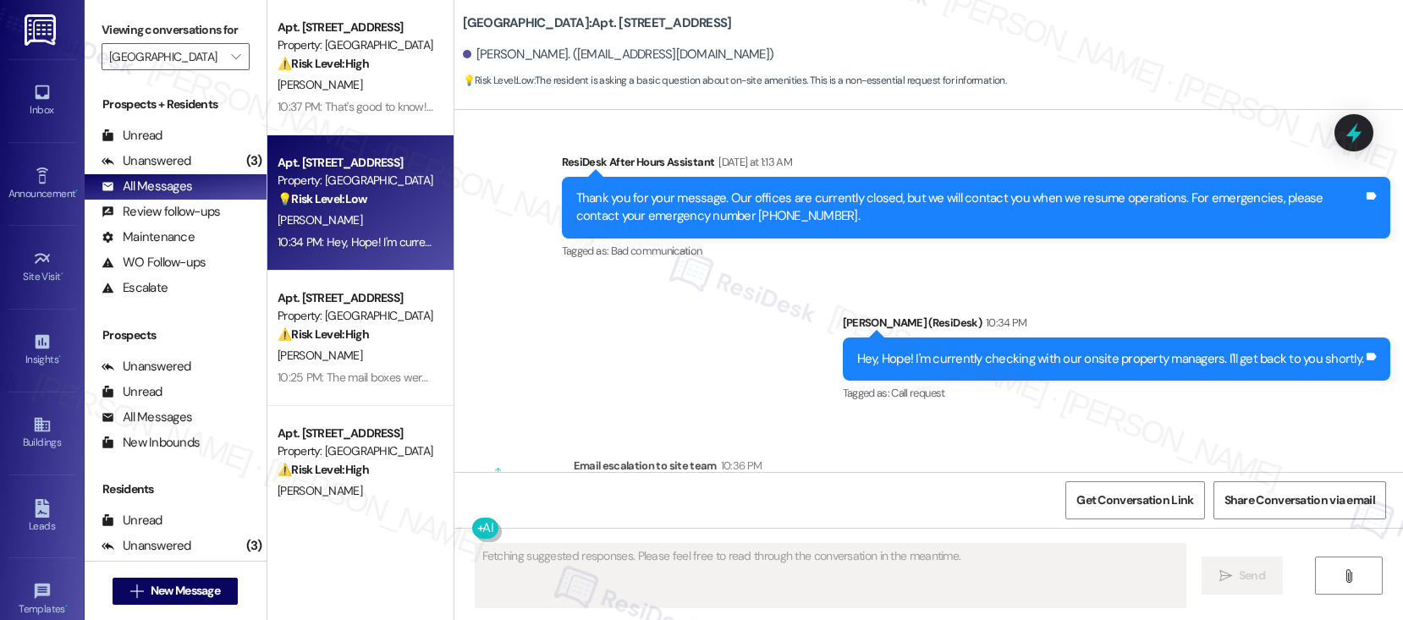
scroll to position [640, 0]
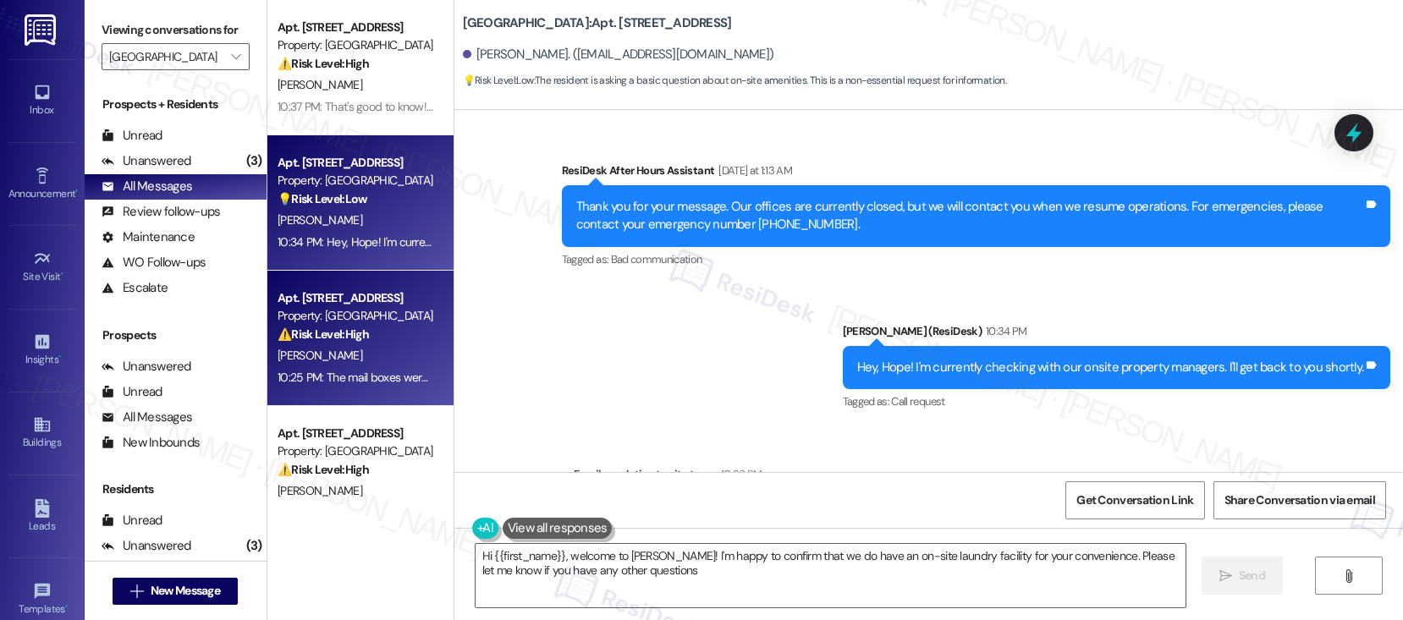
type textarea "Hi {{first_name}}, welcome to Kenzie Park! I'm happy to confirm that we do have…"
click at [373, 368] on div "10:25 PM: The mail boxes were left open. 10:25 PM: The mail boxes were left ope…" at bounding box center [356, 377] width 160 height 21
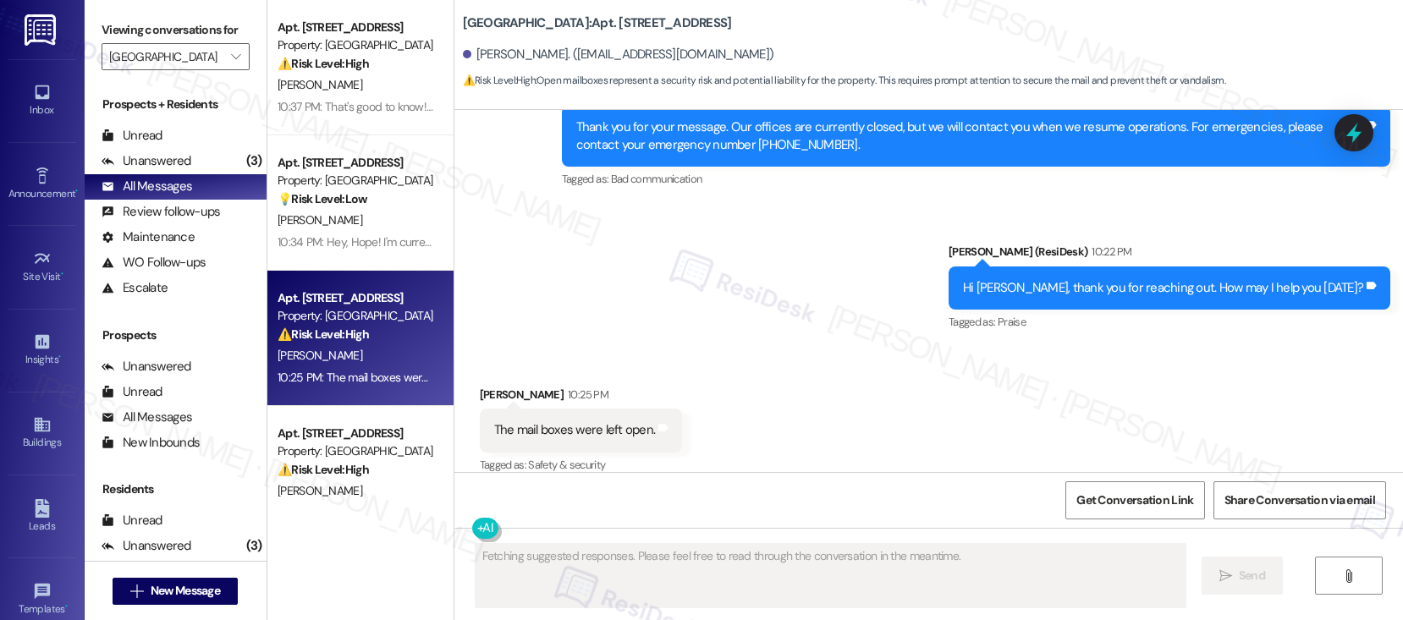
scroll to position [2261, 0]
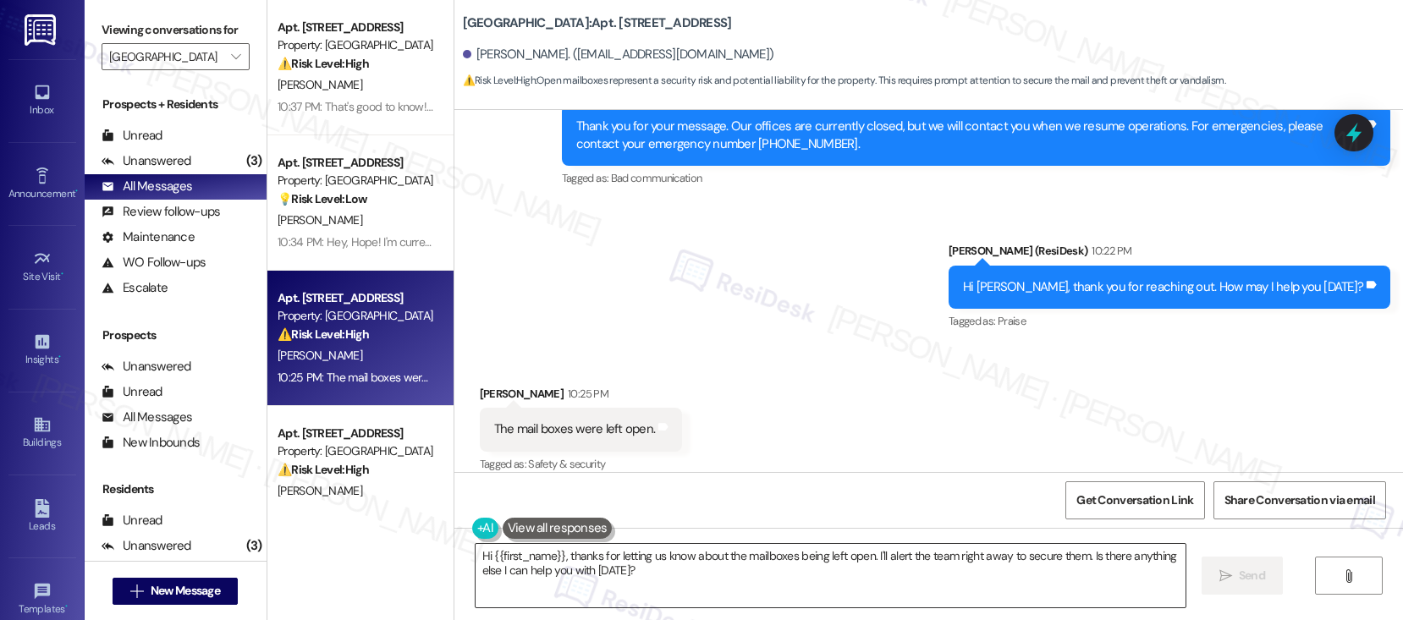
click at [569, 554] on textarea "Hi {{first_name}}, thanks for letting us know about the mailboxes being left op…" at bounding box center [830, 575] width 710 height 63
click at [568, 553] on textarea "Hi {{first_name}}, thanks for letting us know about the mailboxes being left op…" at bounding box center [830, 575] width 710 height 63
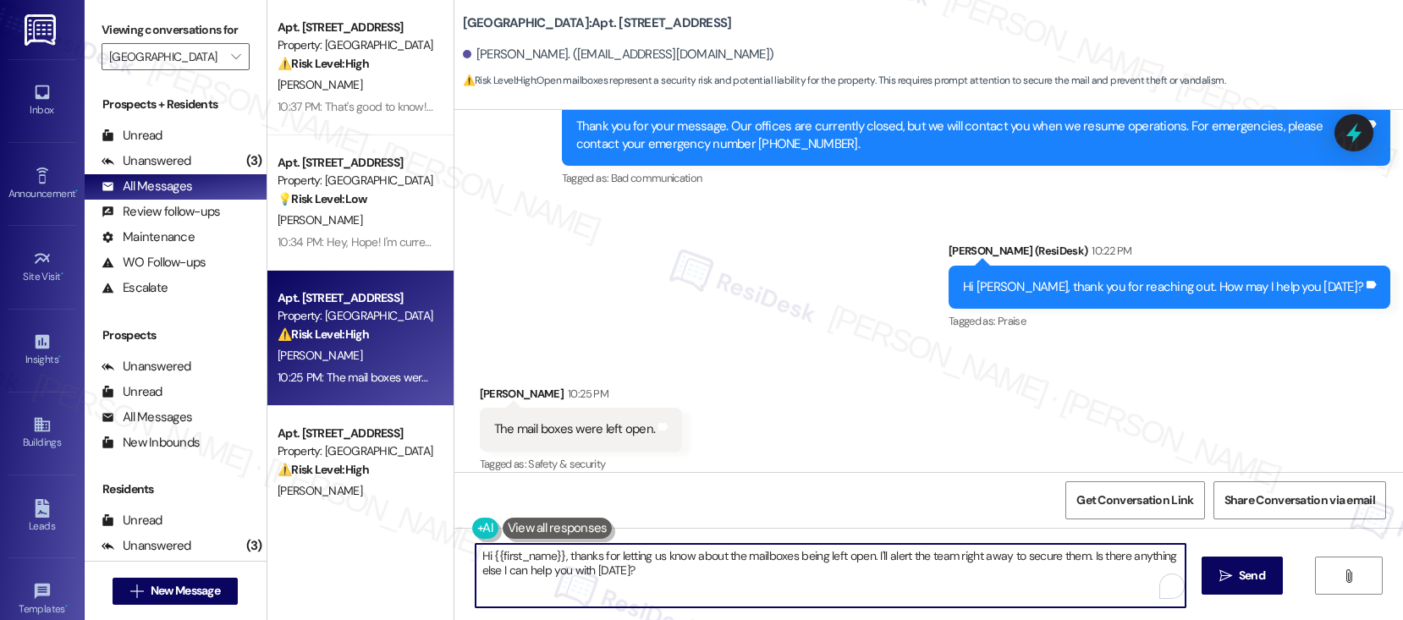
click at [568, 553] on textarea "Hi {{first_name}}, thanks for letting us know about the mailboxes being left op…" at bounding box center [830, 575] width 710 height 63
type textarea "Hey Miguel! Thank you for letting me know. I will have it forwarded to our onsi…"
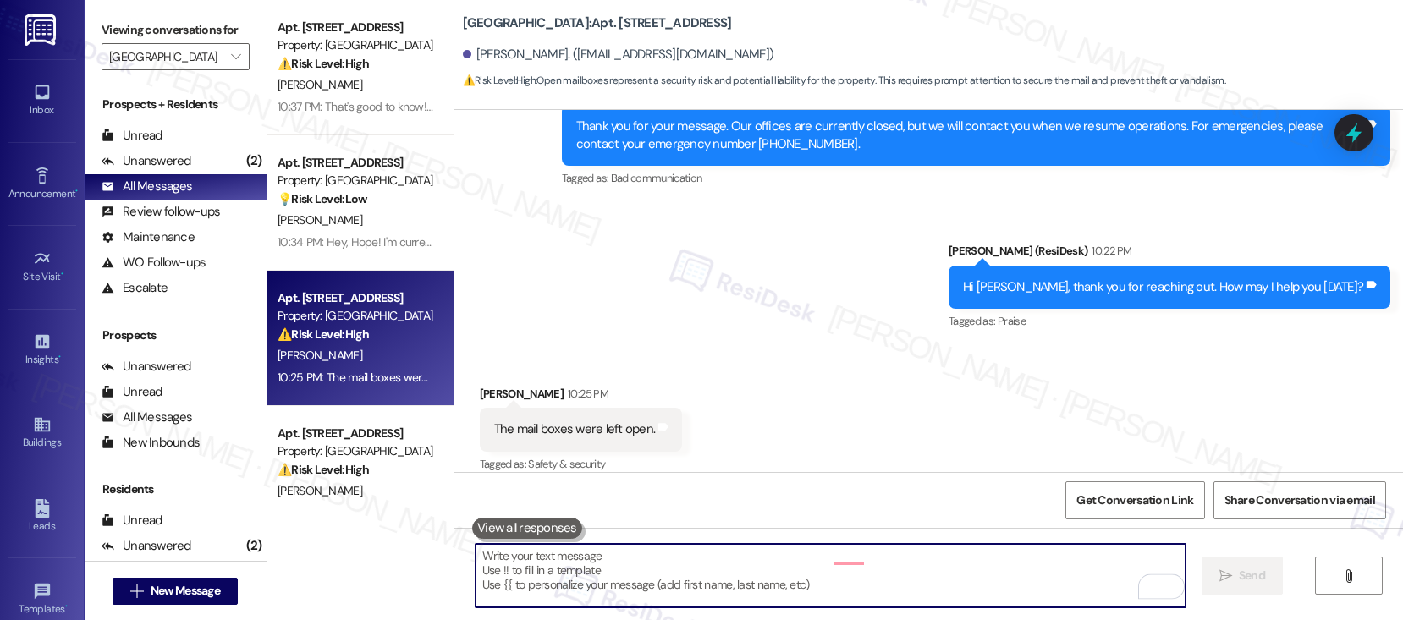
scroll to position [2261, 0]
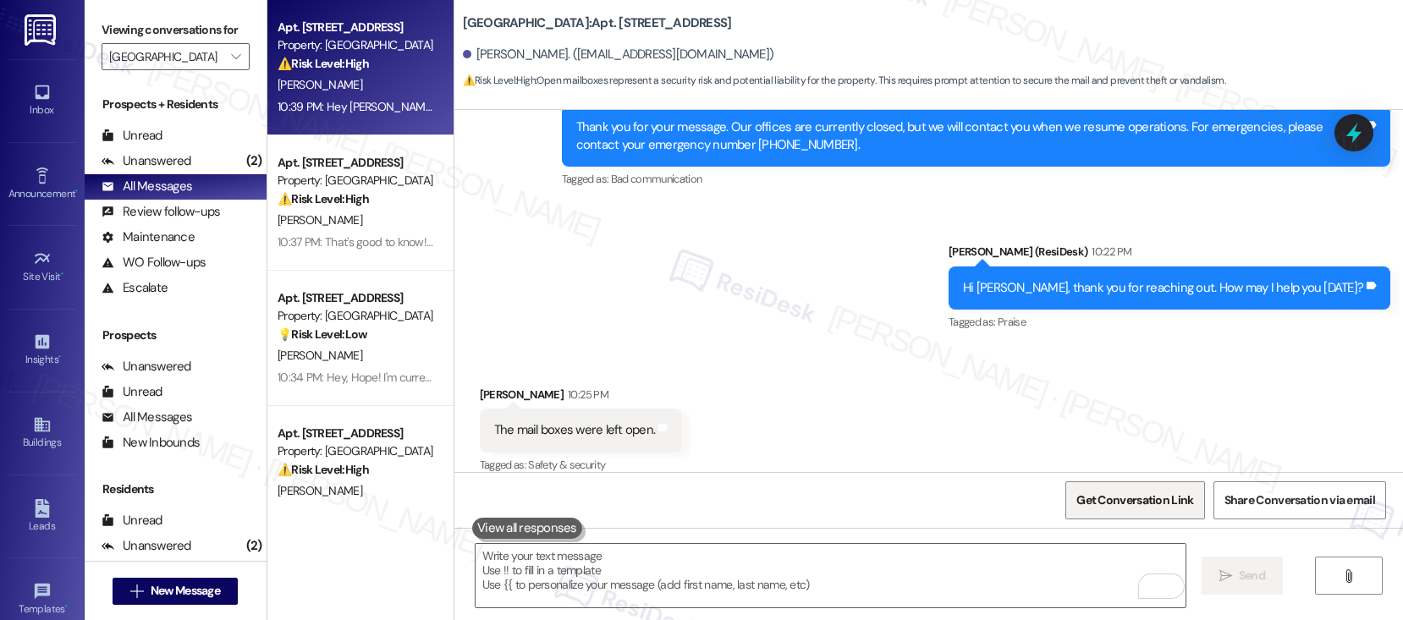
click at [1116, 507] on span "Get Conversation Link" at bounding box center [1134, 501] width 117 height 18
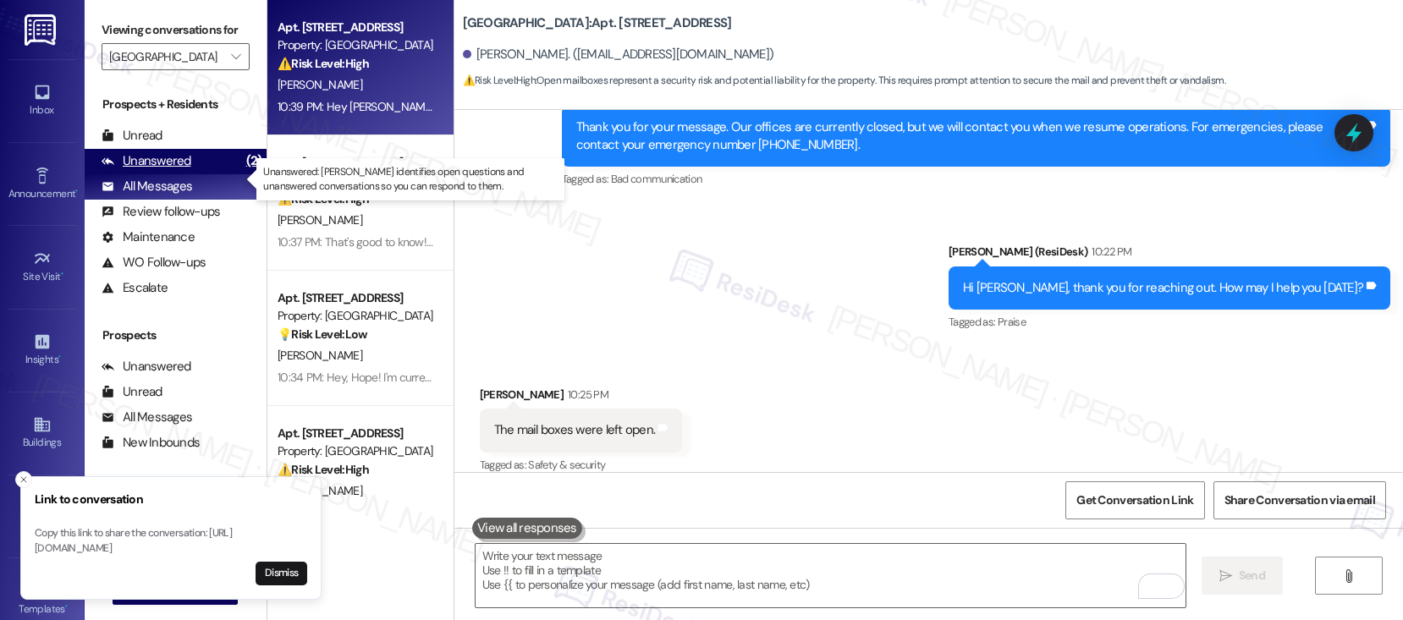
click at [151, 170] on div "Unanswered" at bounding box center [147, 161] width 90 height 18
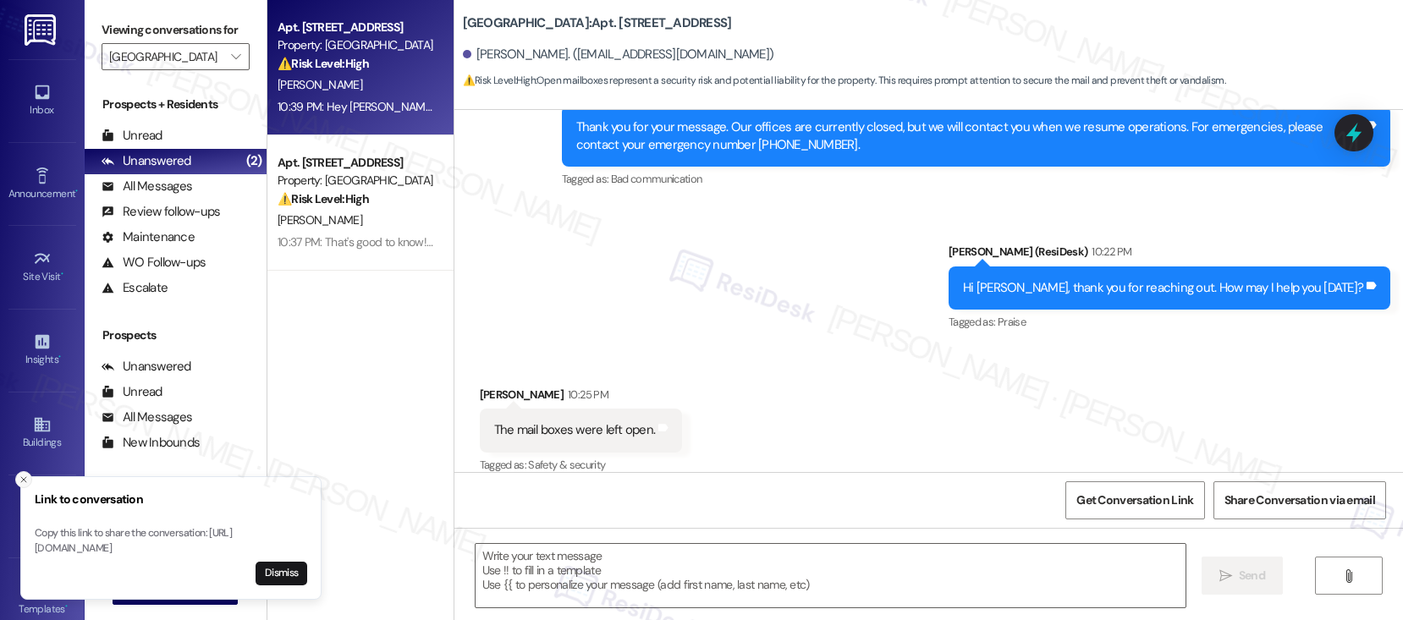
type textarea "Fetching suggested responses. Please feel free to read through the conversation…"
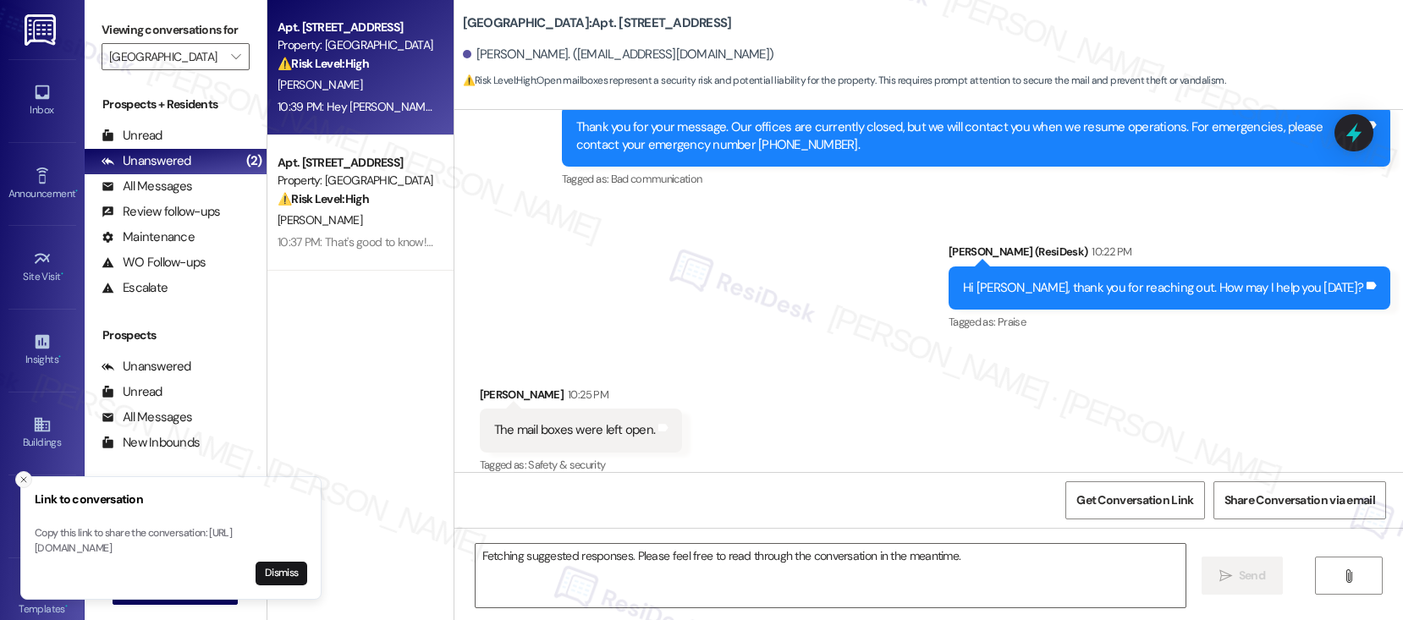
click at [25, 475] on icon "Close toast" at bounding box center [24, 480] width 10 height 10
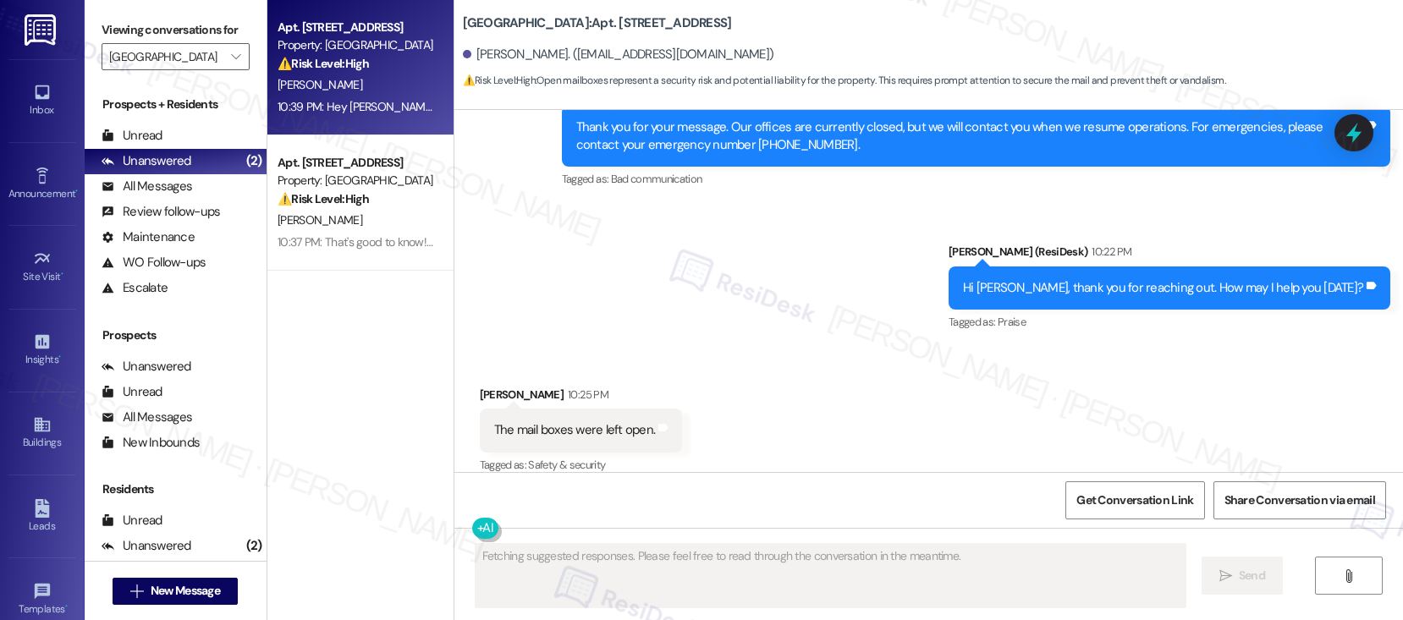
scroll to position [2422, 0]
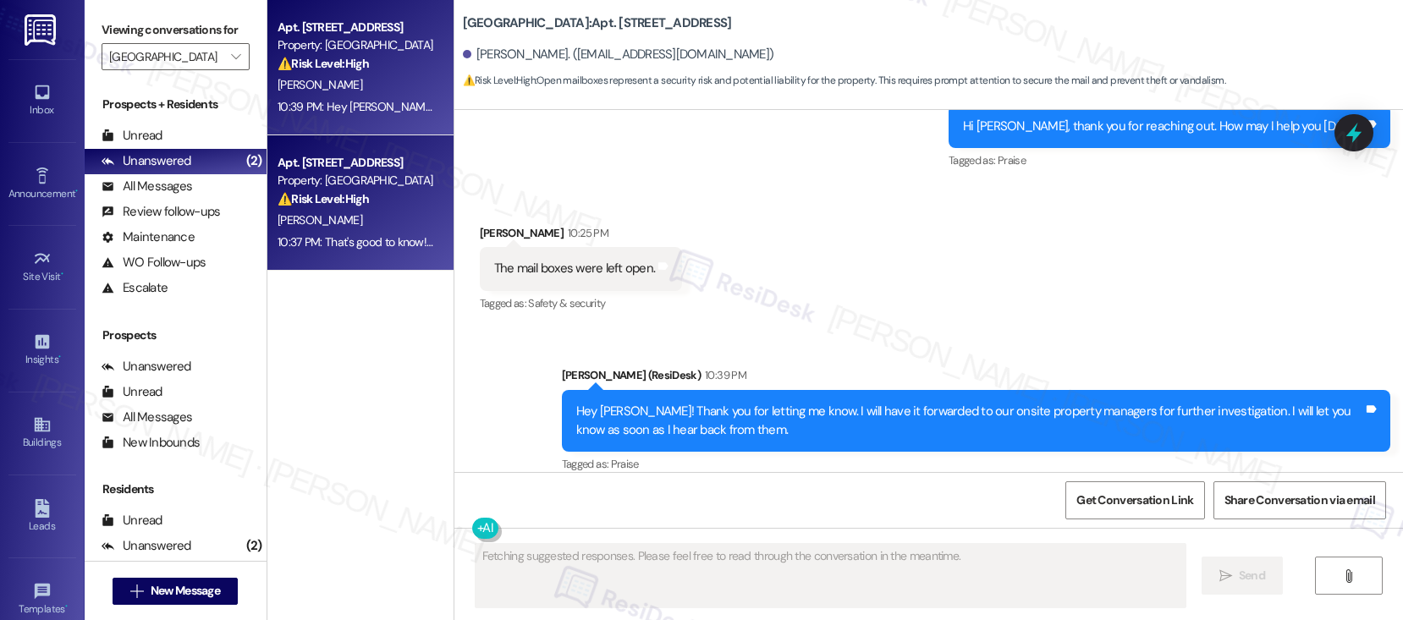
click at [381, 199] on div "⚠️ Risk Level: High The resident reports a theft from their property. While the…" at bounding box center [355, 199] width 157 height 18
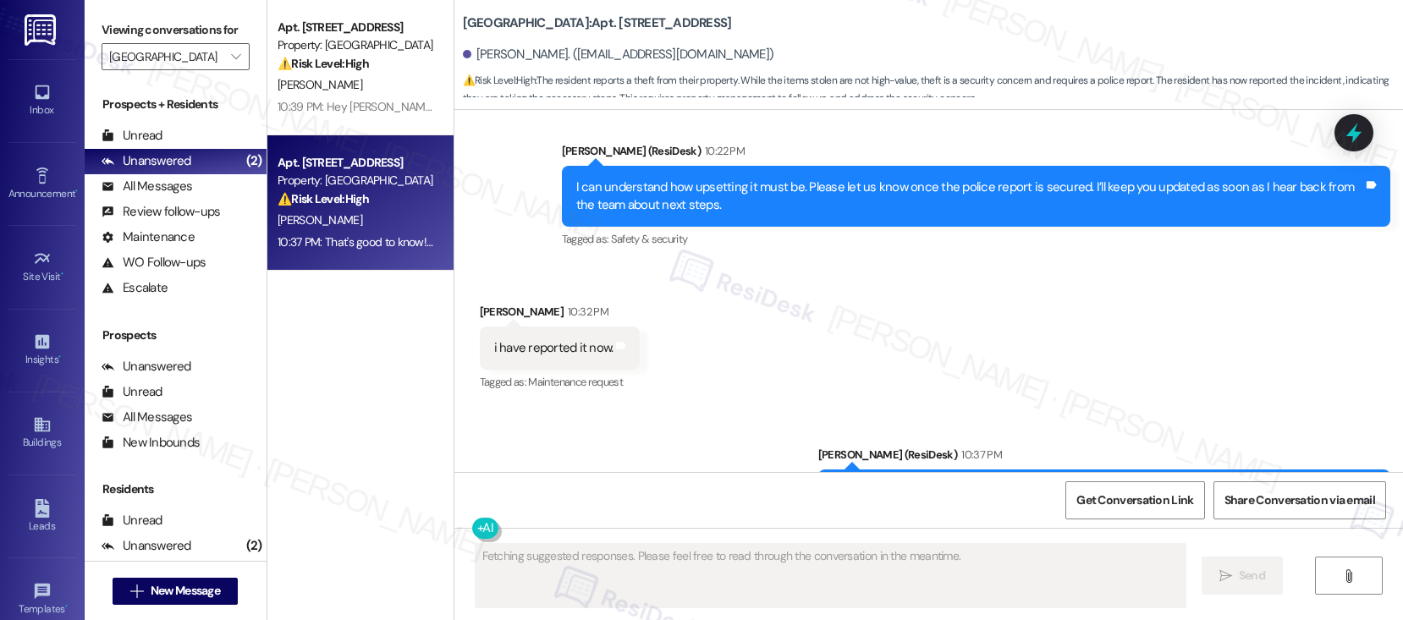
scroll to position [2014, 0]
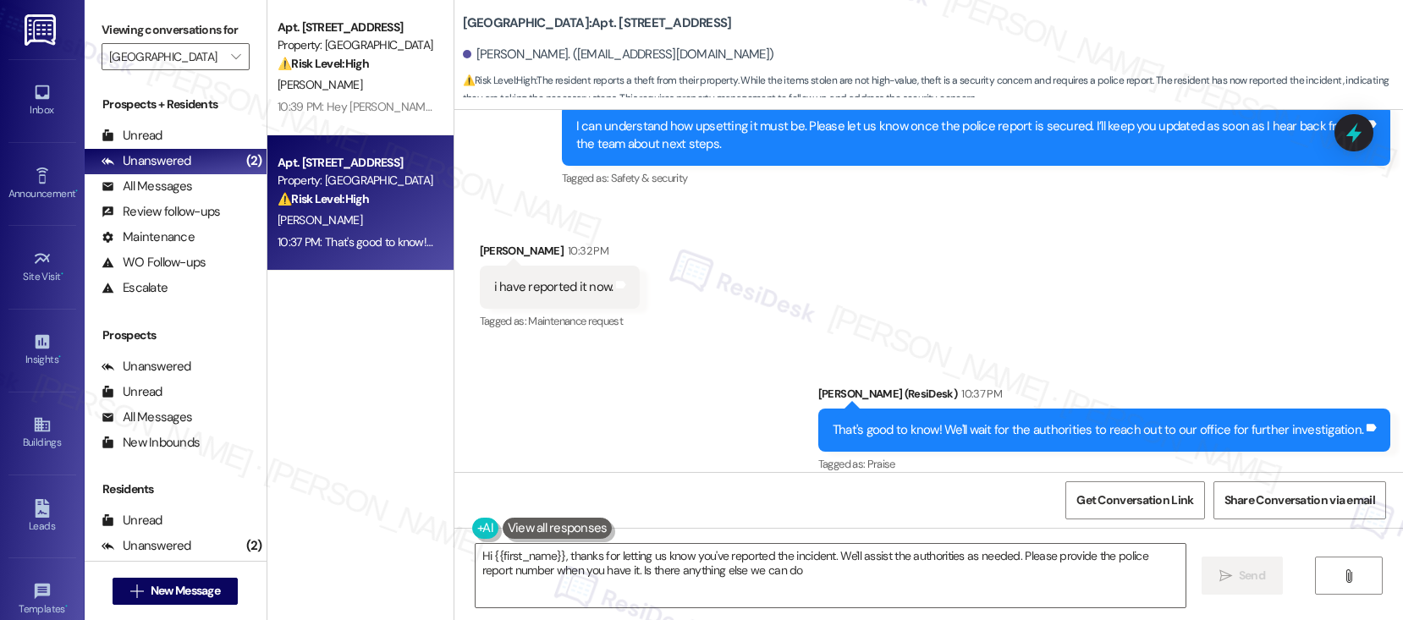
type textarea "Hi {{first_name}}, thanks for letting us know you've reported the incident. We'…"
click at [231, 63] on icon "" at bounding box center [235, 57] width 9 height 14
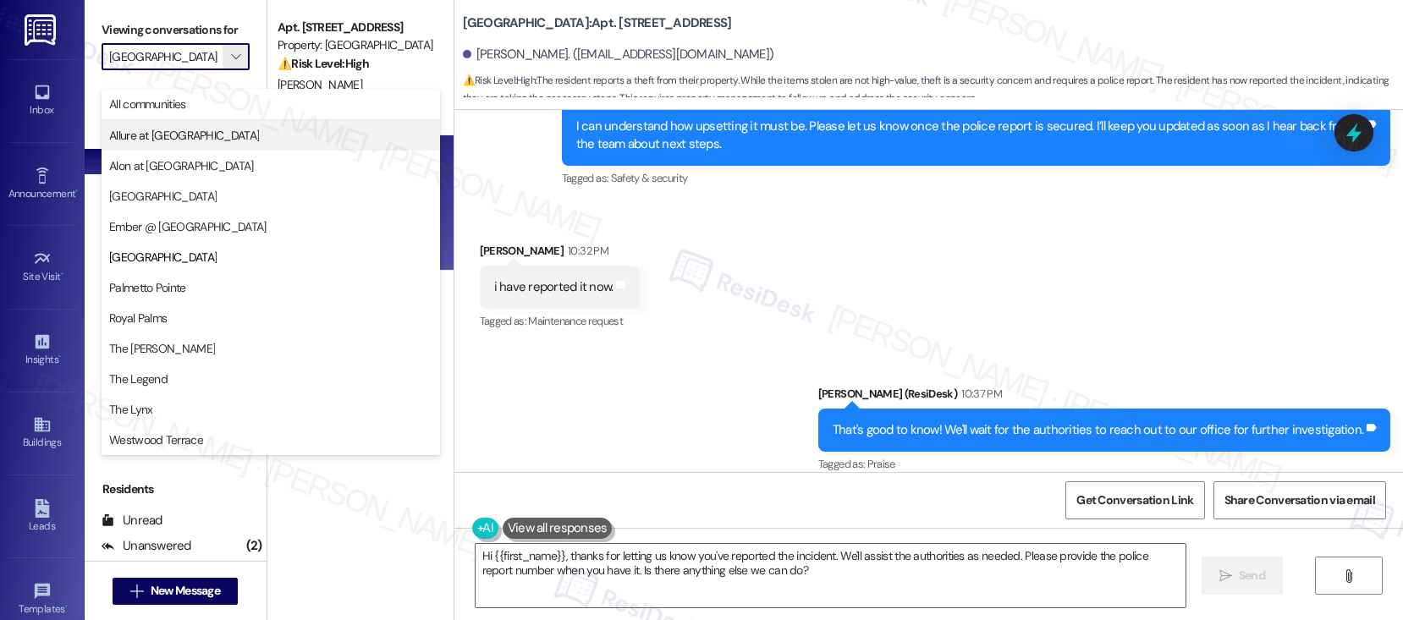
click at [279, 132] on span "Allure at [GEOGRAPHIC_DATA]" at bounding box center [270, 135] width 323 height 17
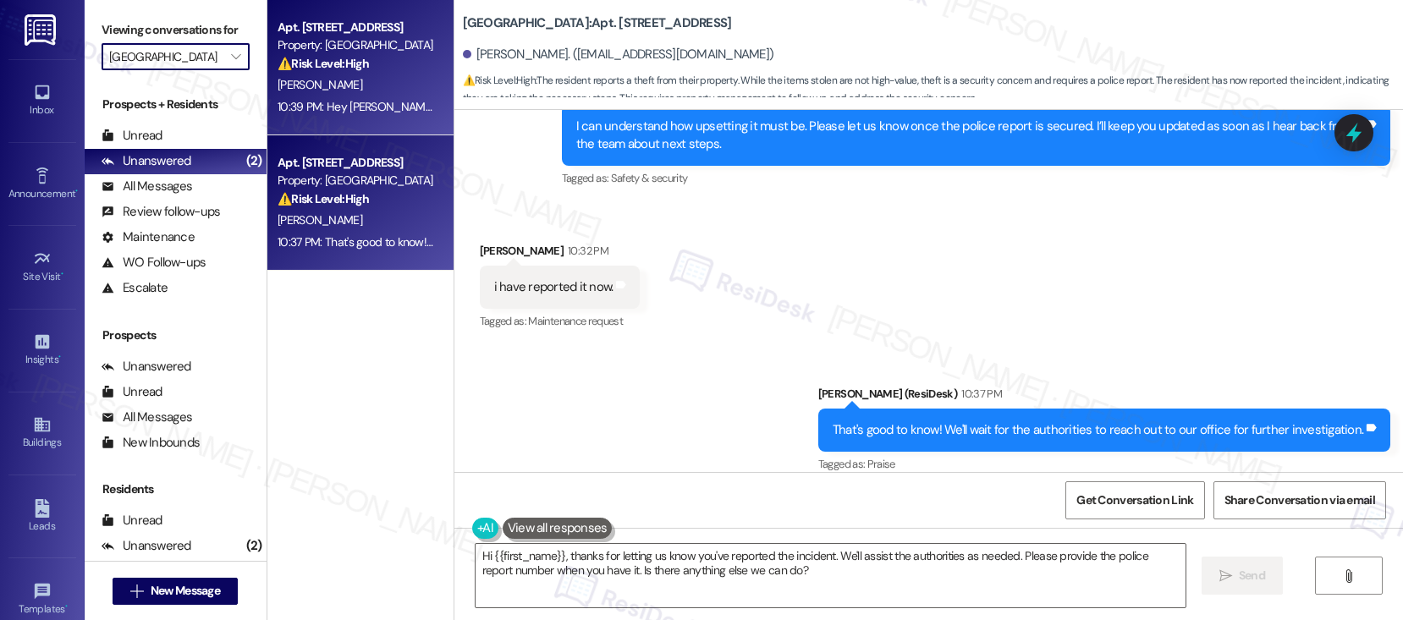
type input "Allure at [GEOGRAPHIC_DATA]"
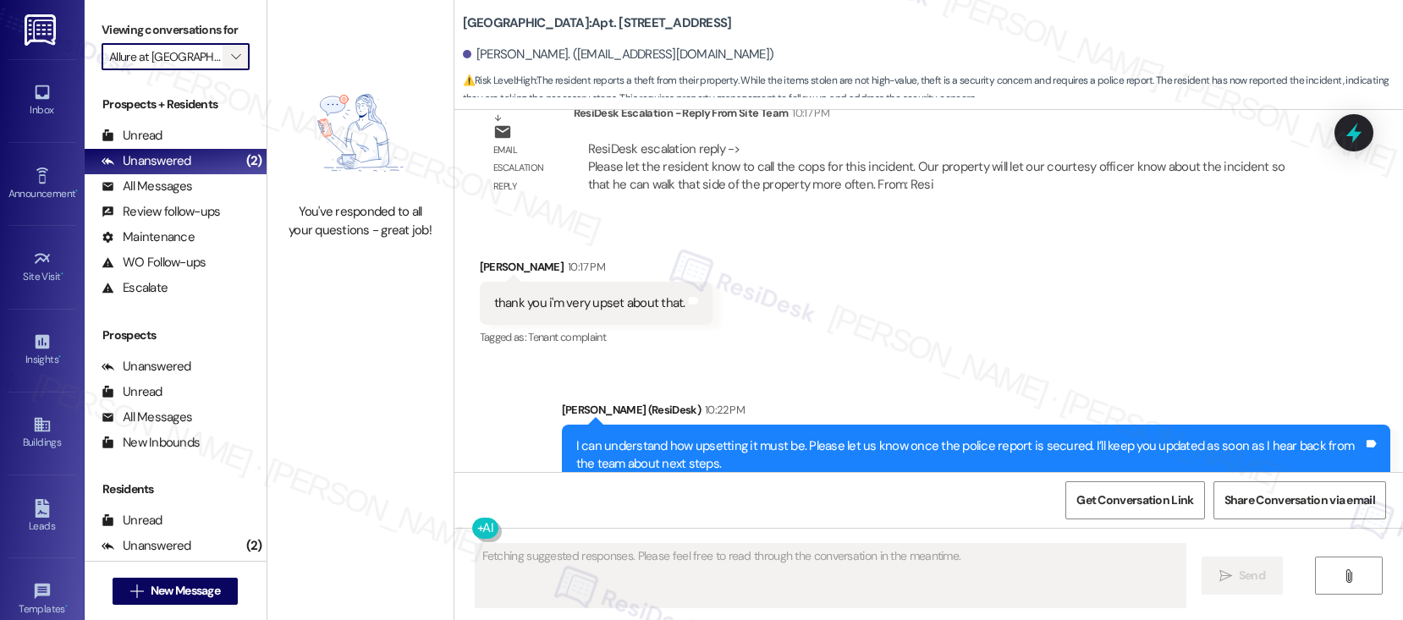
scroll to position [1871, 0]
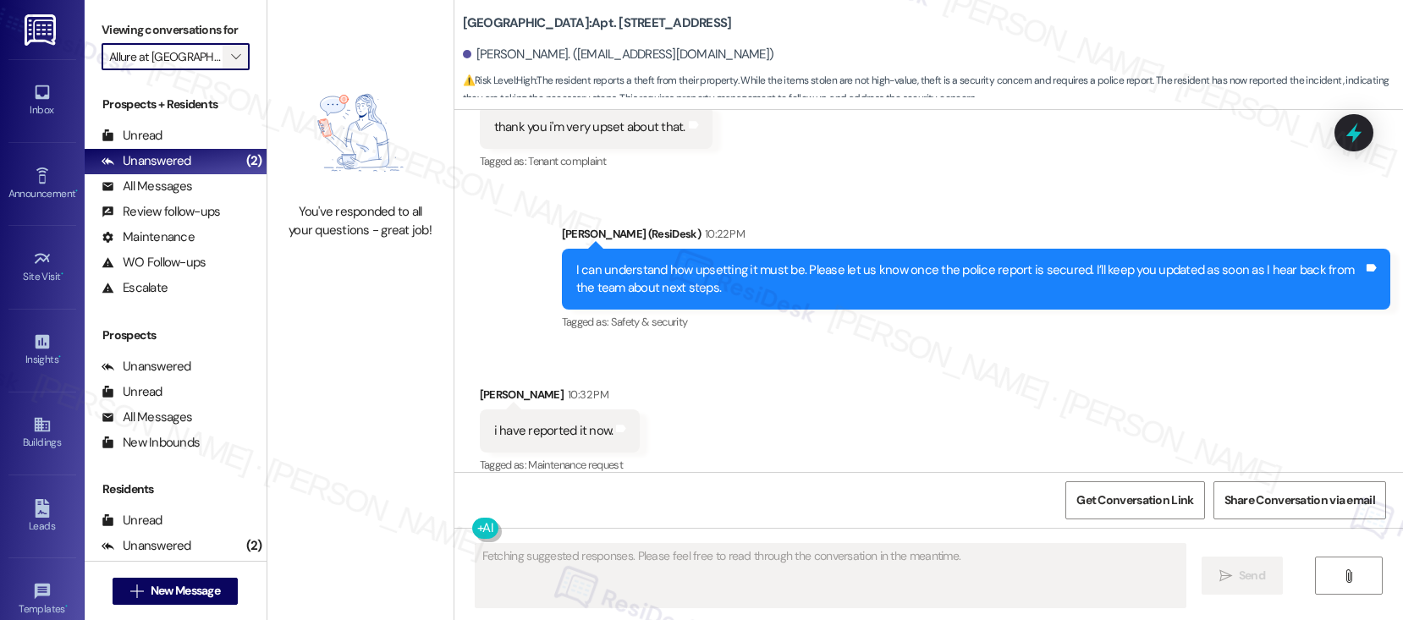
click at [231, 63] on icon "" at bounding box center [235, 57] width 9 height 14
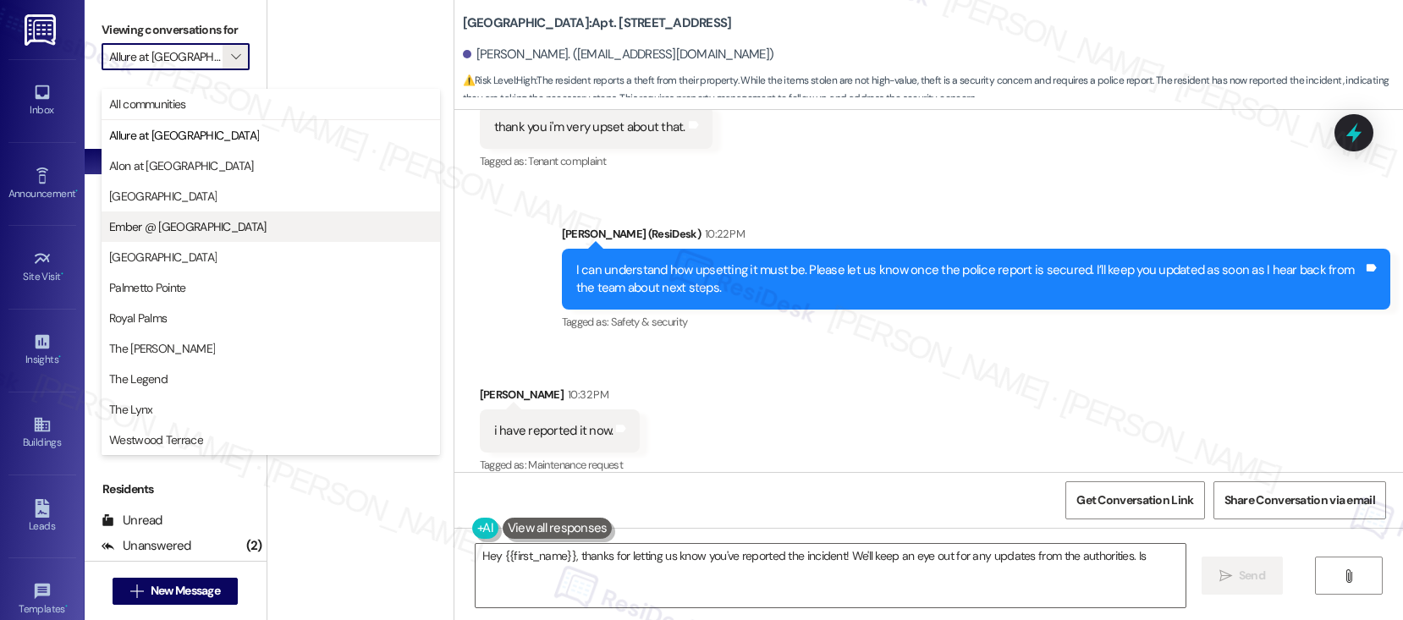
click at [210, 229] on span "Ember @ [GEOGRAPHIC_DATA]" at bounding box center [187, 226] width 157 height 17
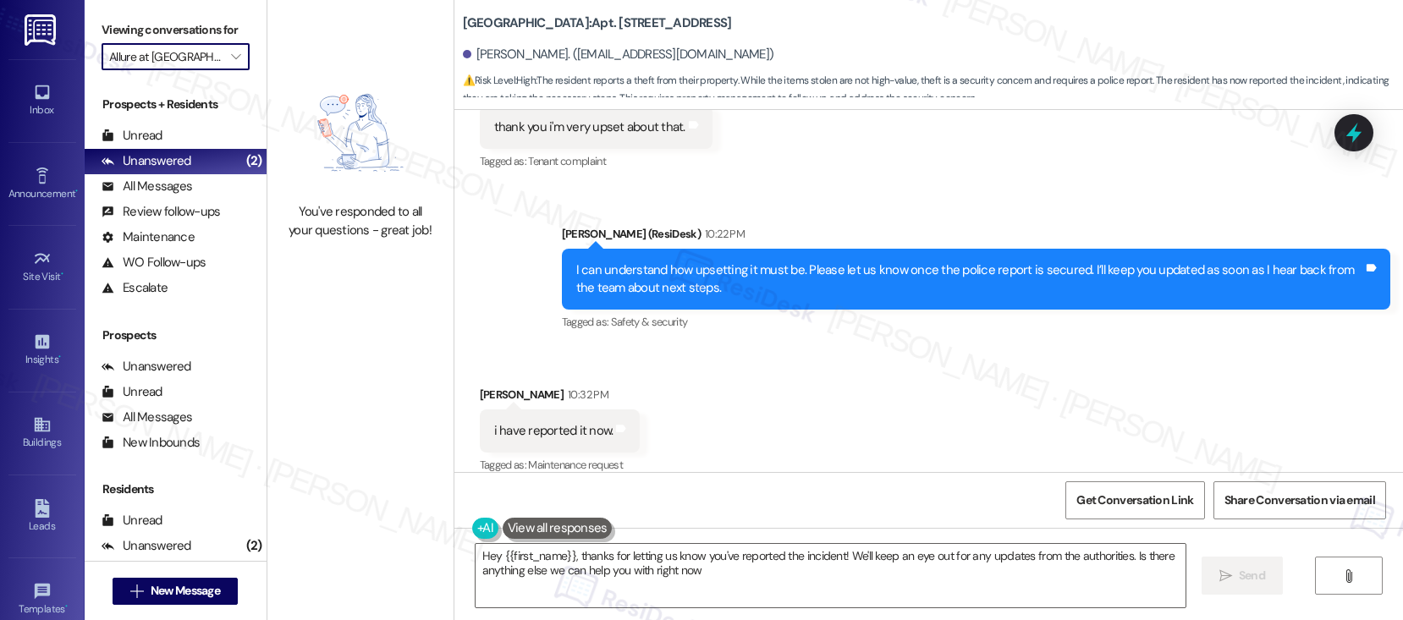
type textarea "Hey {{first_name}}, thanks for letting us know you've reported the incident! We…"
type input "Ember @ [GEOGRAPHIC_DATA]"
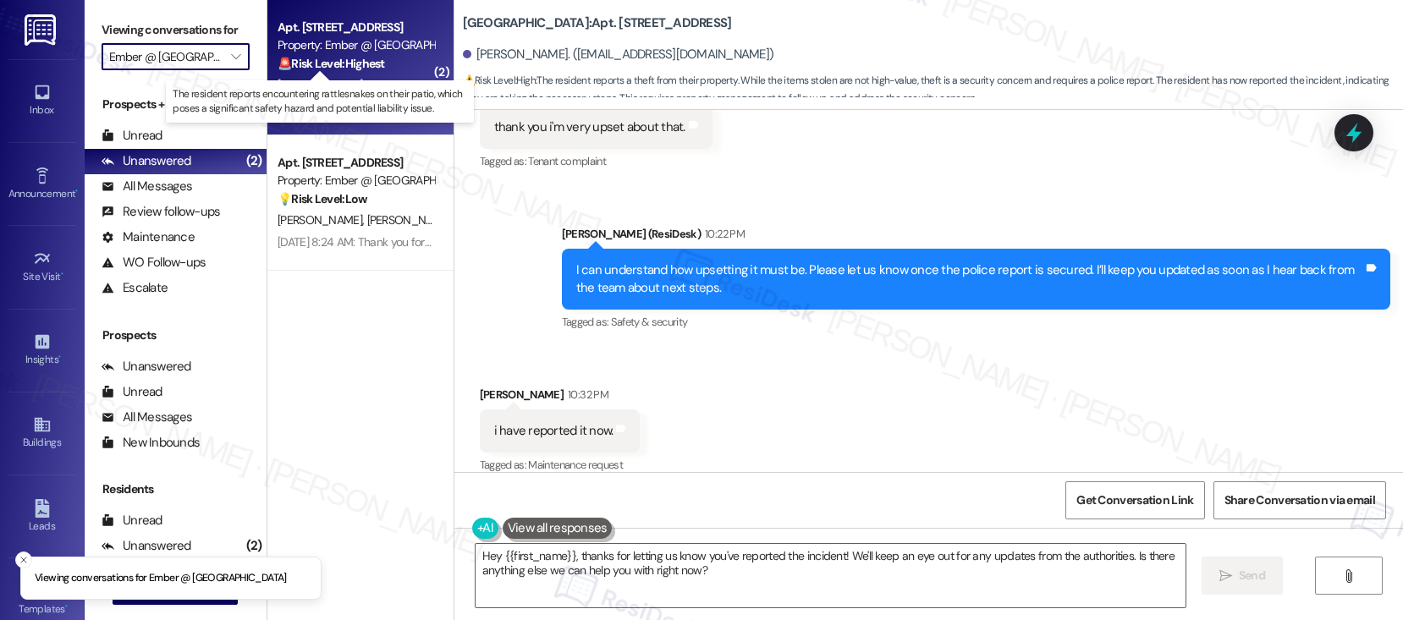
click at [361, 58] on strong "🚨 Risk Level: Highest" at bounding box center [330, 63] width 107 height 15
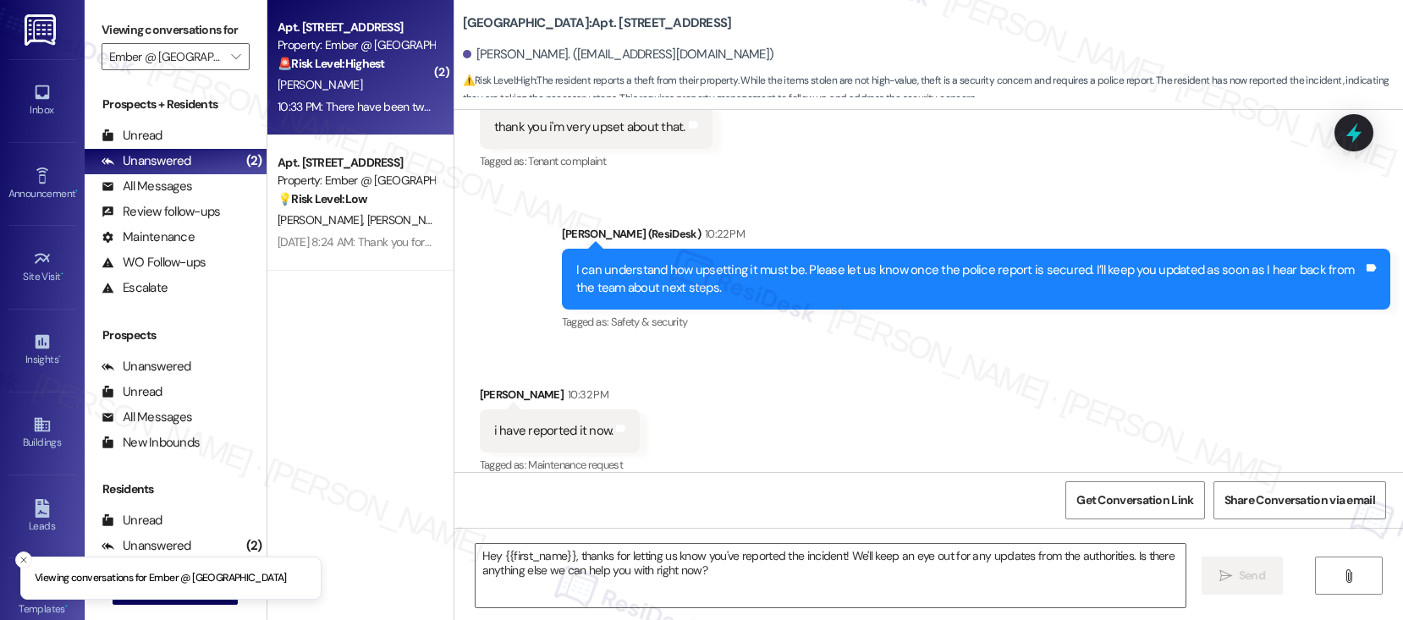
type textarea "Fetching suggested responses. Please feel free to read through the conversation…"
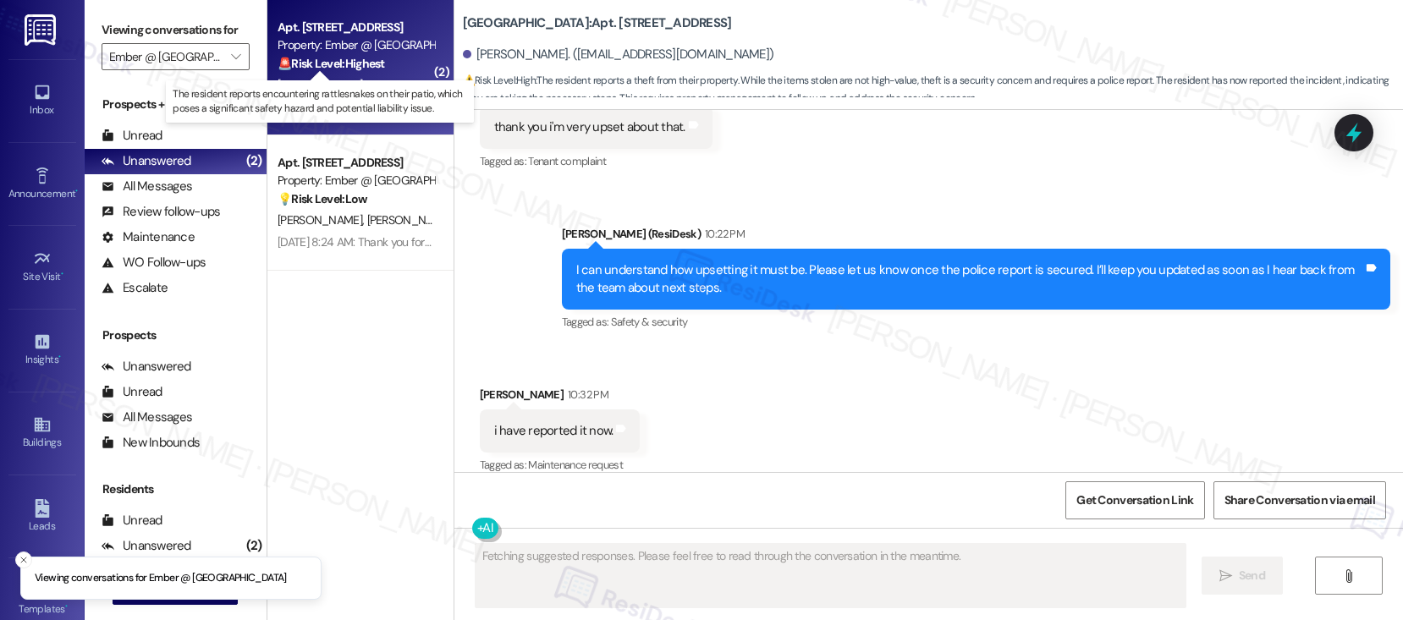
click at [360, 58] on strong "🚨 Risk Level: Highest" at bounding box center [330, 63] width 107 height 15
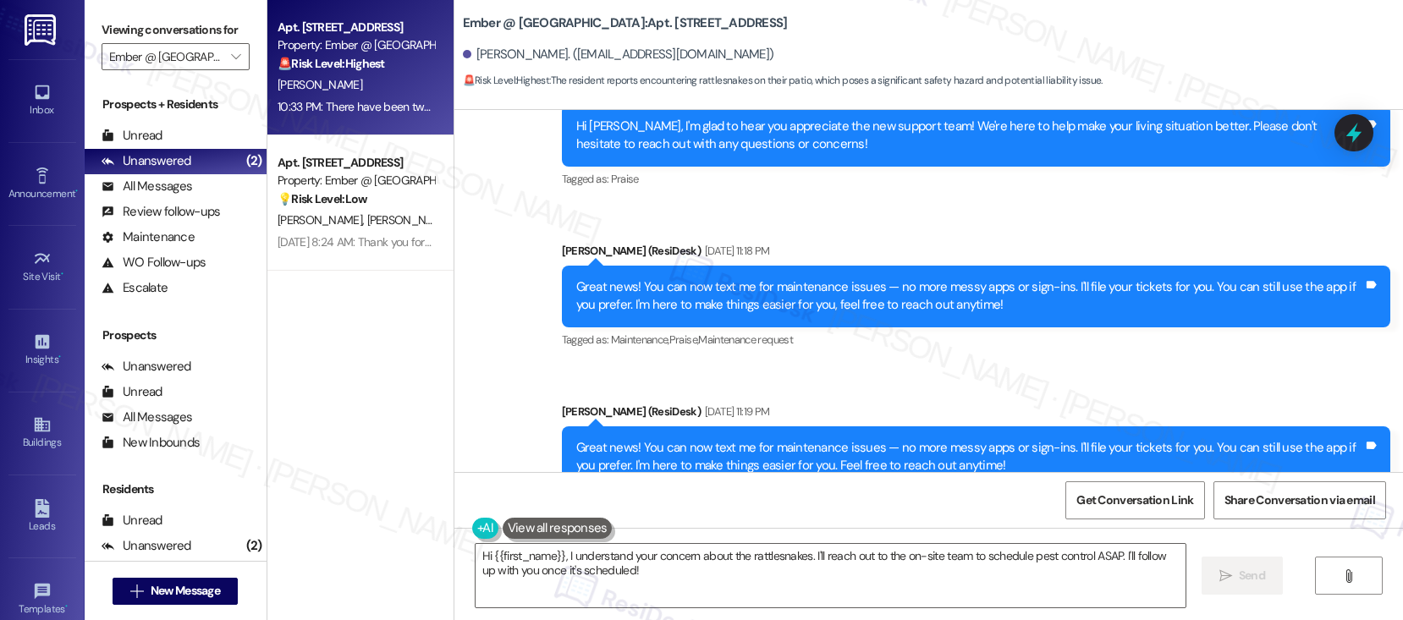
scroll to position [1129, 0]
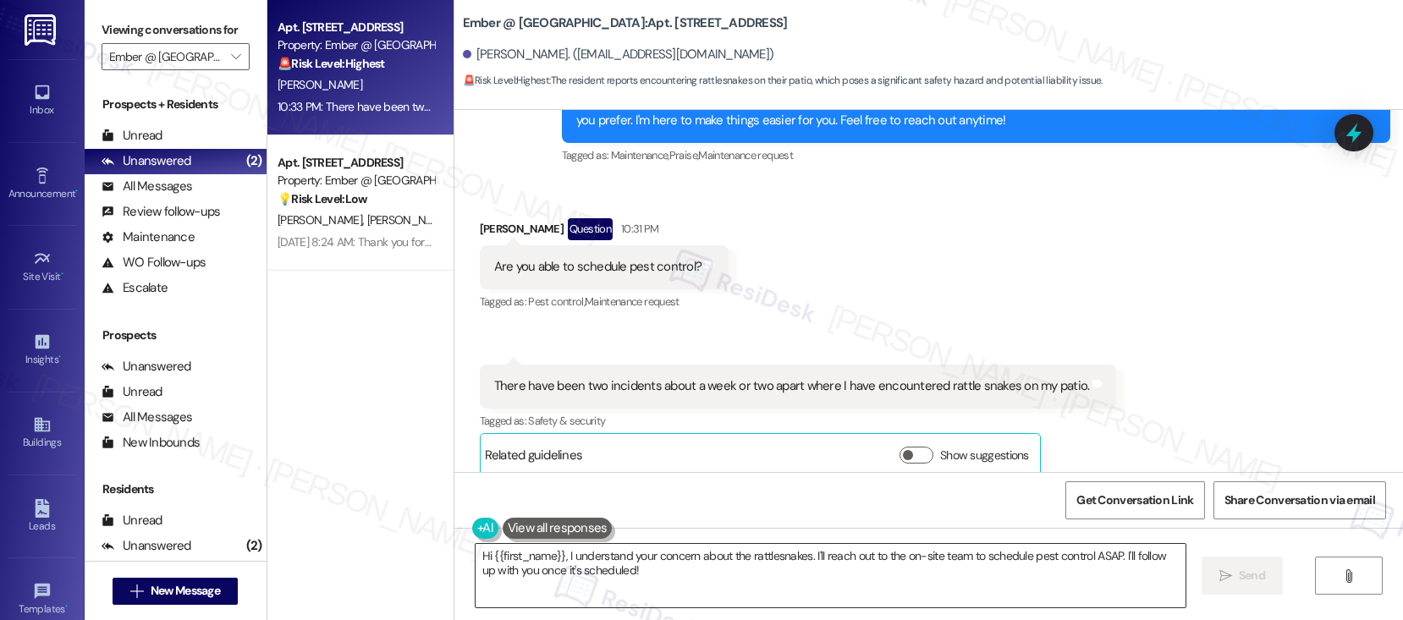
click at [749, 567] on textarea "Hi {{first_name}}, I understand your concern about the rattlesnakes. I'll reach…" at bounding box center [830, 575] width 710 height 63
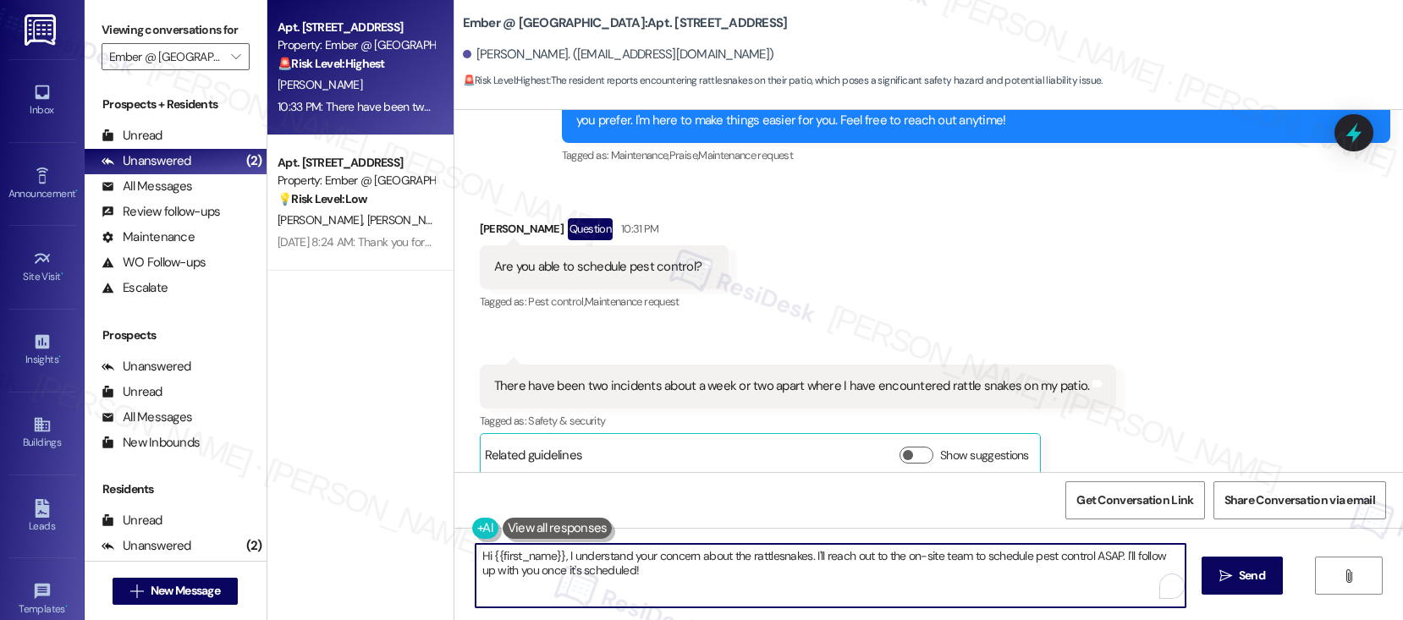
click at [749, 567] on textarea "Hi {{first_name}}, I understand your concern about the rattlesnakes. I'll reach…" at bounding box center [830, 575] width 710 height 63
click at [749, 568] on textarea "Hi {{first_name}}, I understand your concern about the rattlesnakes. I'll reach…" at bounding box center [830, 575] width 710 height 63
type textarea "Hi Amy! Thank you for reaching out! Let me help you generate a work order for p…"
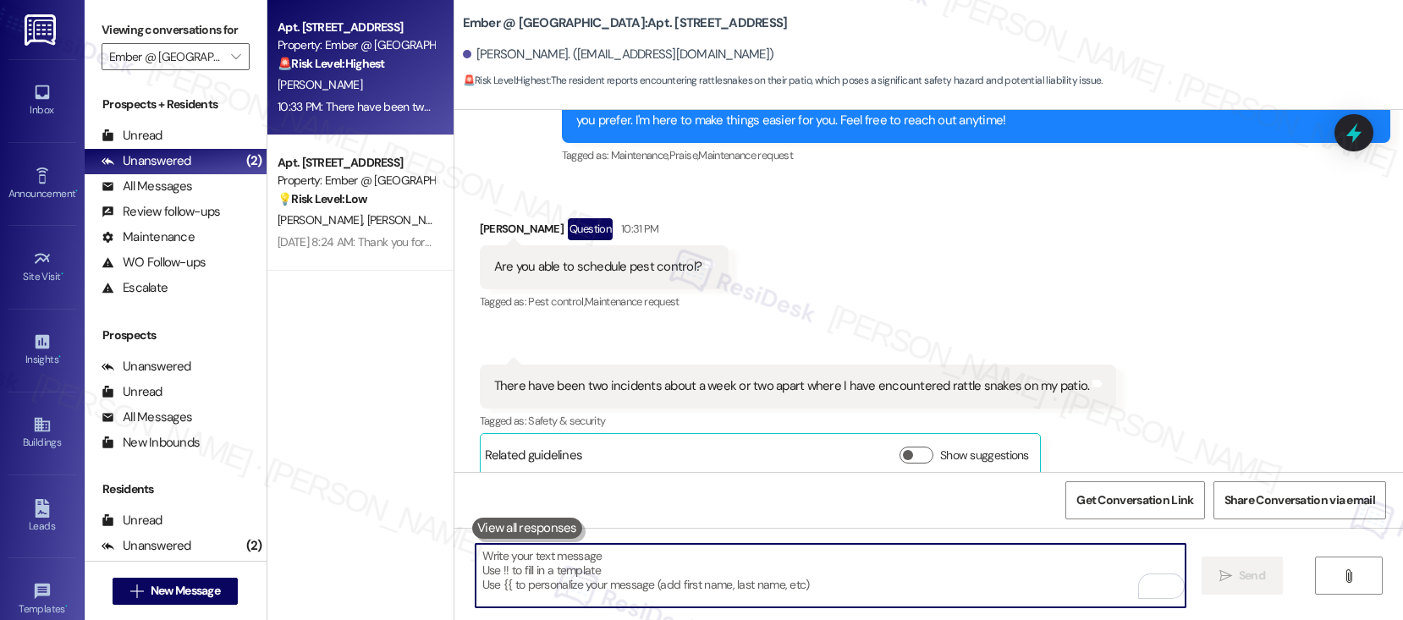
click at [607, 570] on textarea "To enrich screen reader interactions, please activate Accessibility in Grammarl…" at bounding box center [830, 575] width 710 height 63
paste textarea "Hi [PERSON_NAME], thank you for reaching out. I’ll help you generate a work ord…"
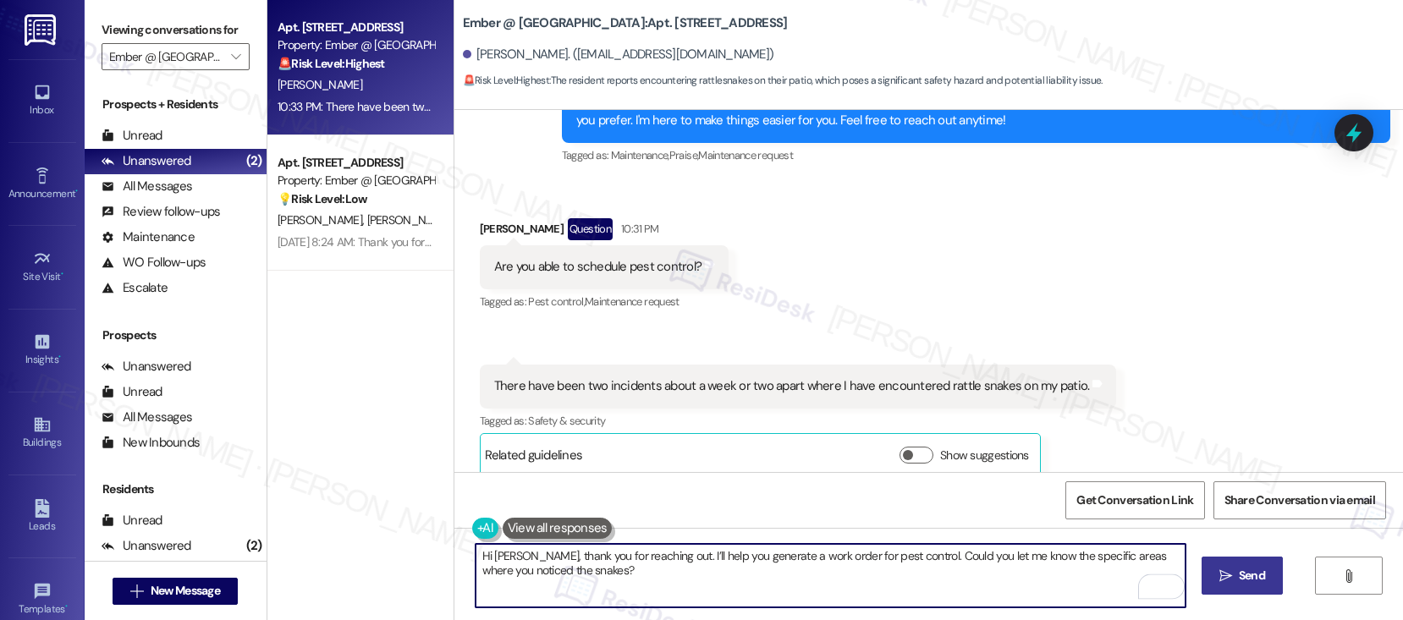
type textarea "Hi [PERSON_NAME], thank you for reaching out. I’ll help you generate a work ord…"
click at [1207, 580] on span " Send" at bounding box center [1242, 576] width 53 height 18
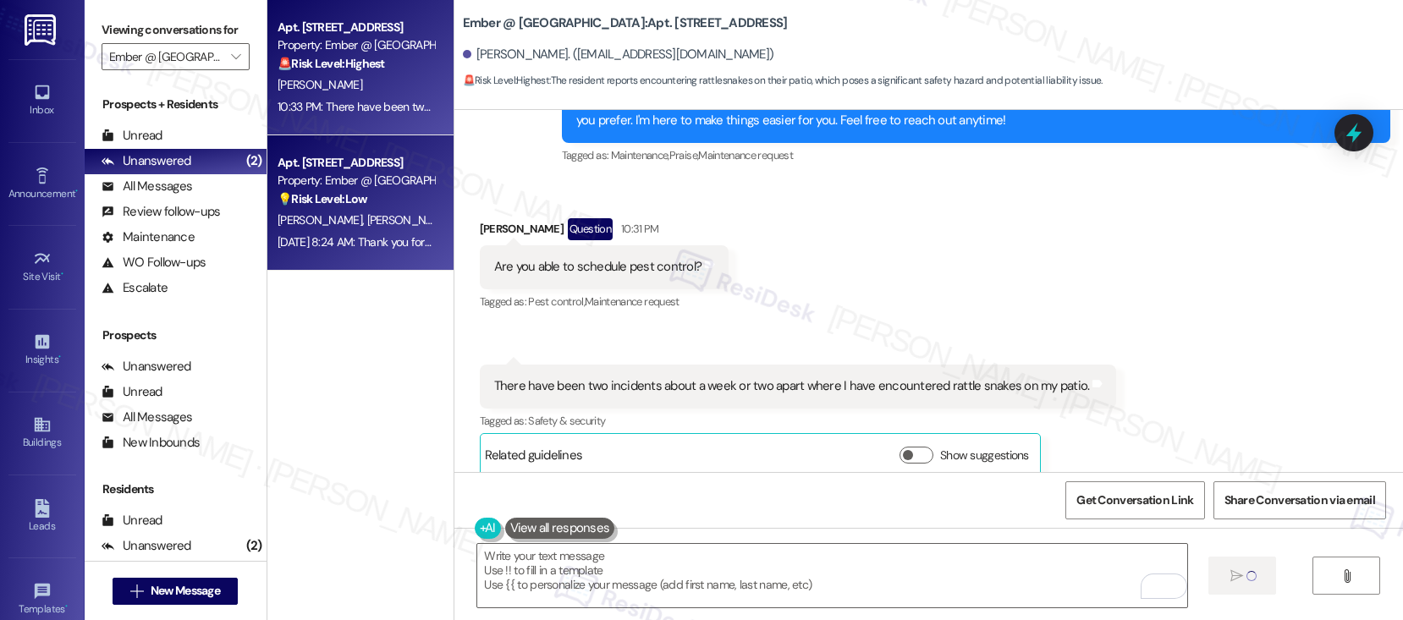
click at [316, 241] on div "Sep 20, 2025 at 8:24 AM: Thank you for your message. Our offices are currently …" at bounding box center [790, 241] width 1026 height 15
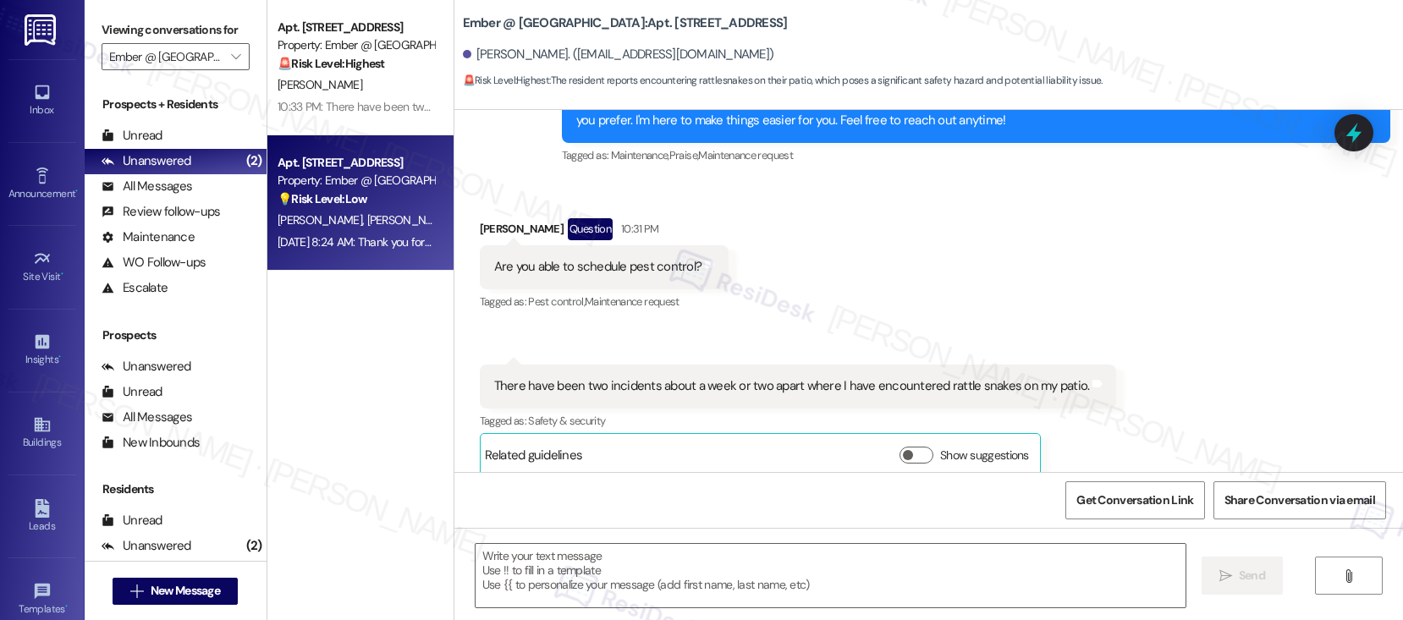
type textarea "Fetching suggested responses. Please feel free to read through the conversation…"
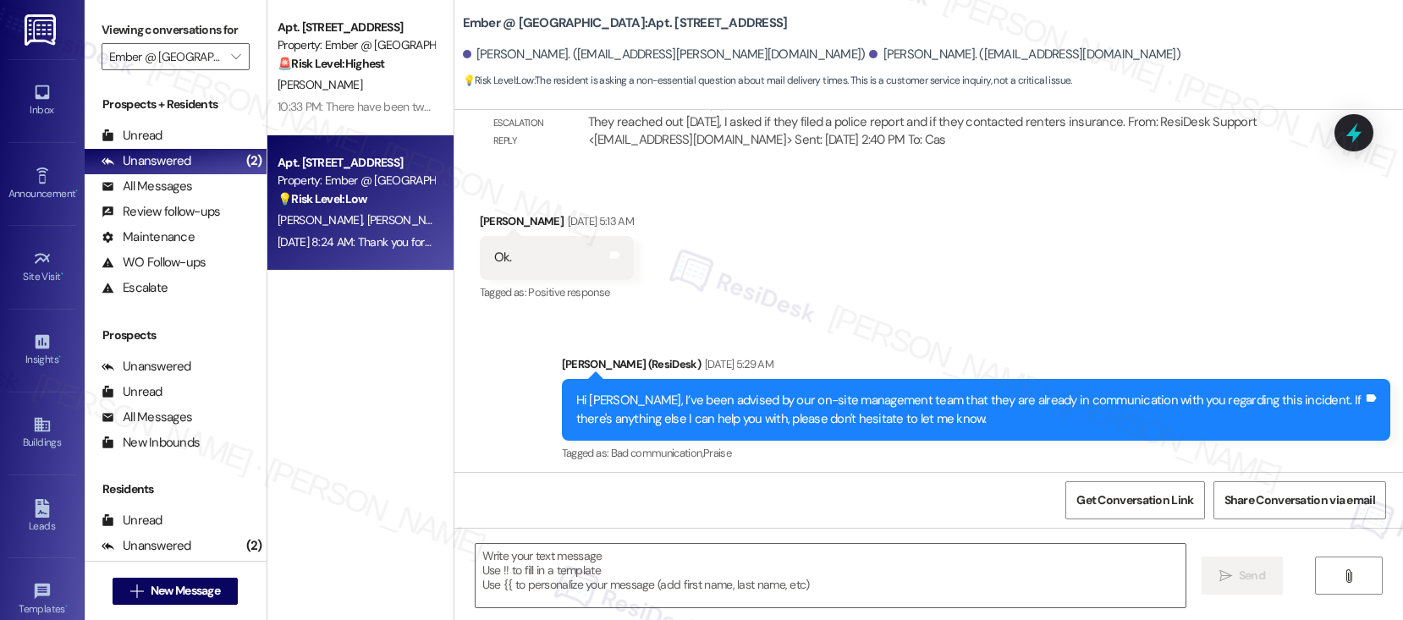
type textarea "Fetching suggested responses. Please feel free to read through the conversation…"
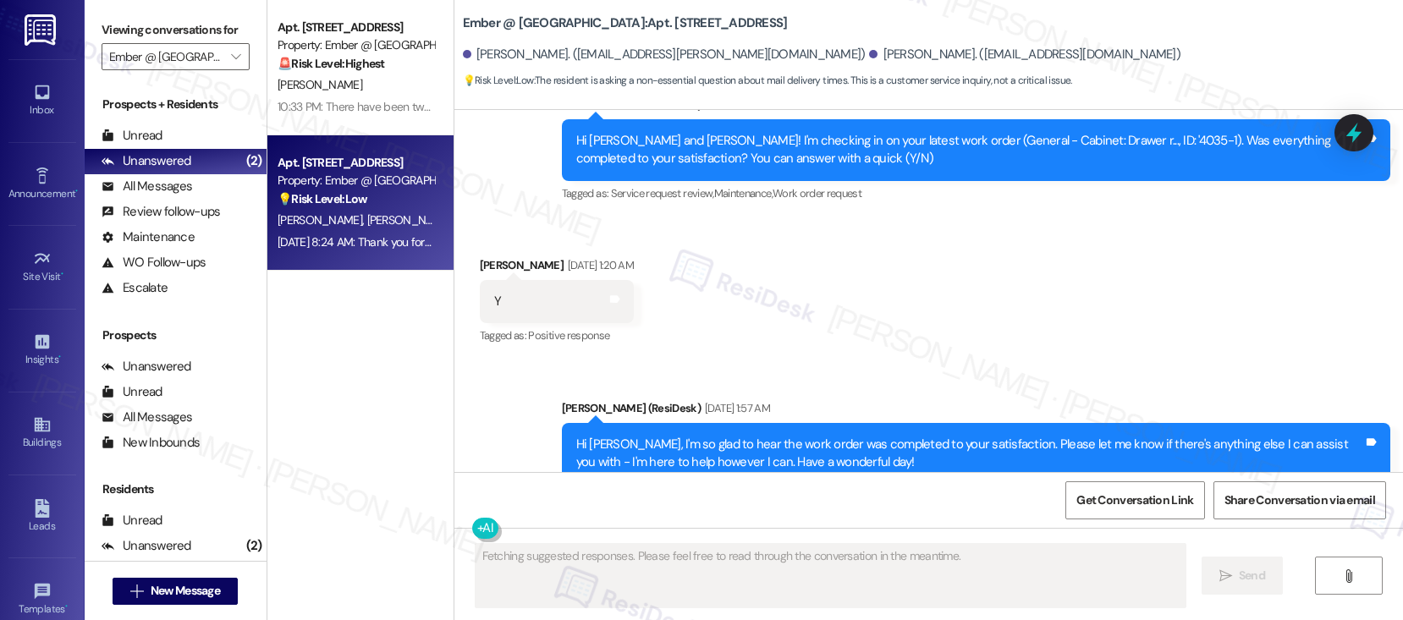
scroll to position [2309, 0]
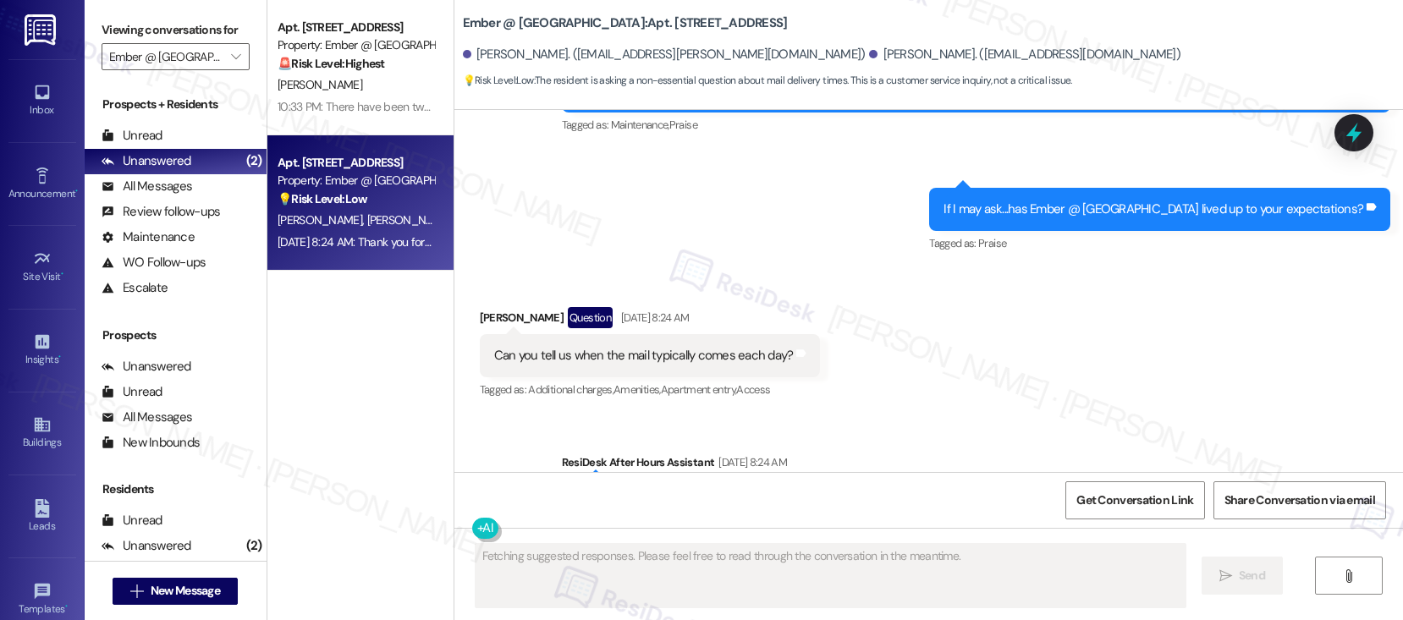
scroll to position [2470, 0]
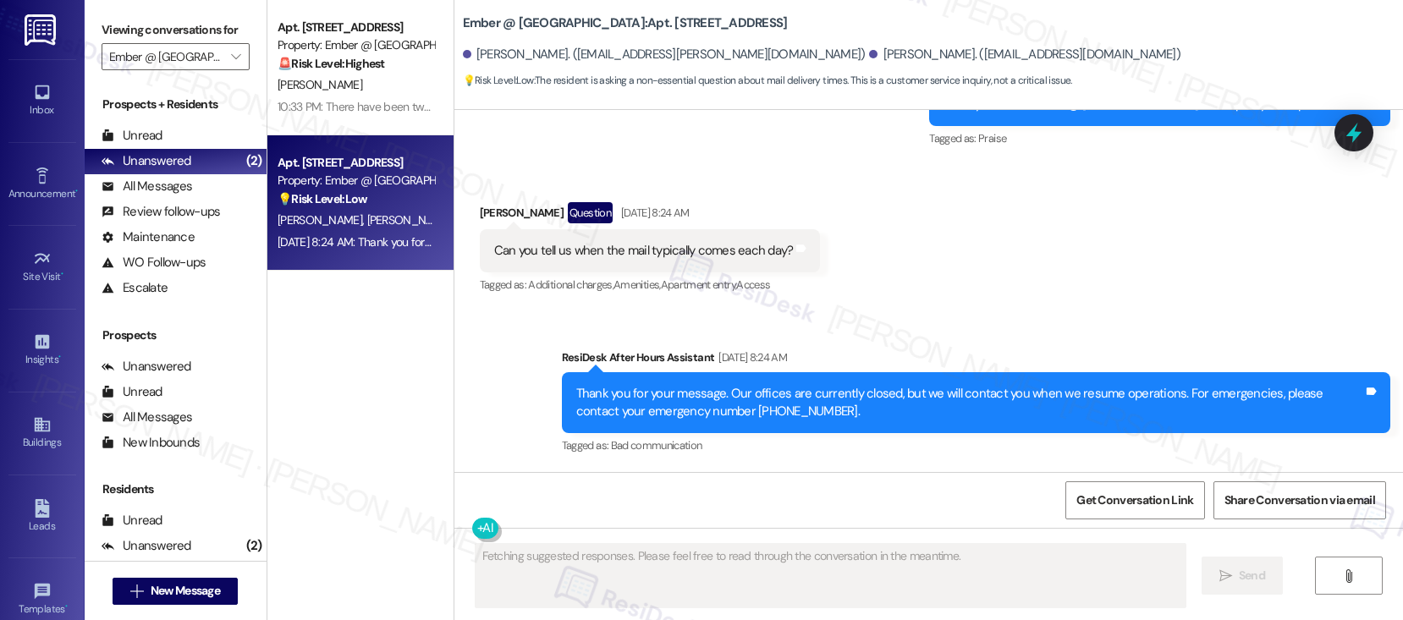
click at [629, 244] on div "Can you tell us when the mail typically comes each day?" at bounding box center [643, 251] width 299 height 18
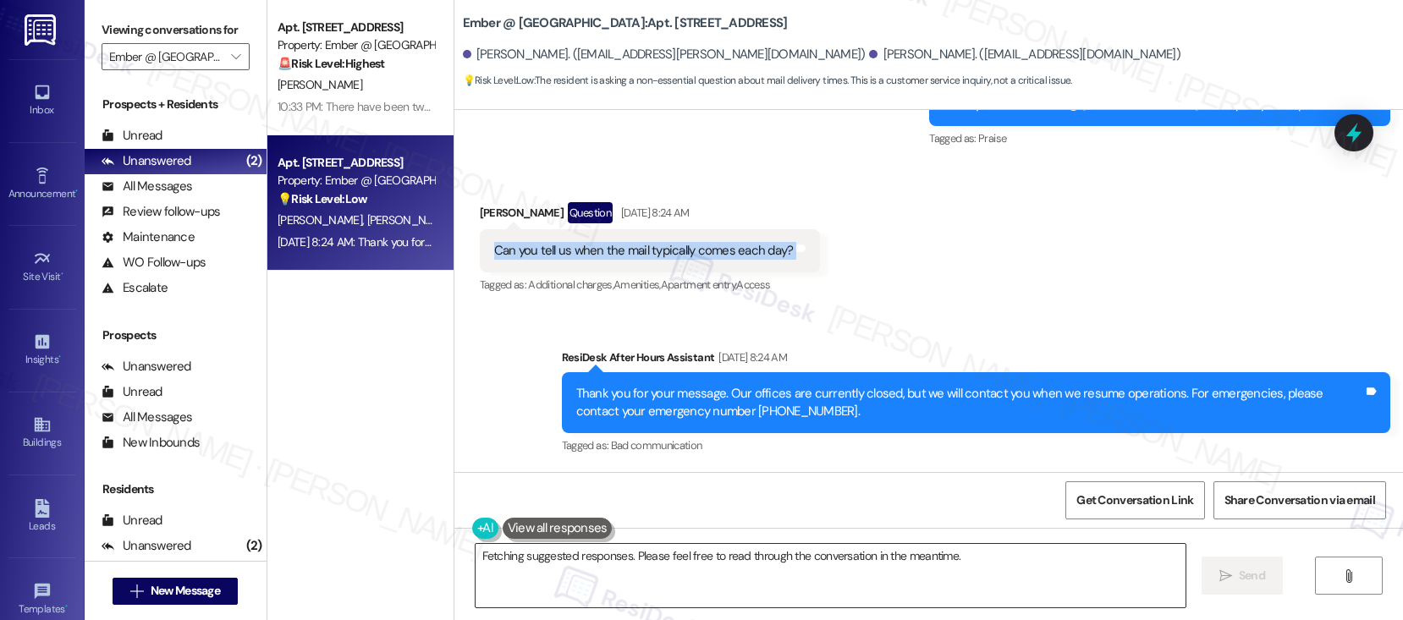
click at [619, 570] on textarea "Hi {{first_name}}! I'd be happy to check on the typical mail delivery time for …" at bounding box center [830, 575] width 710 height 63
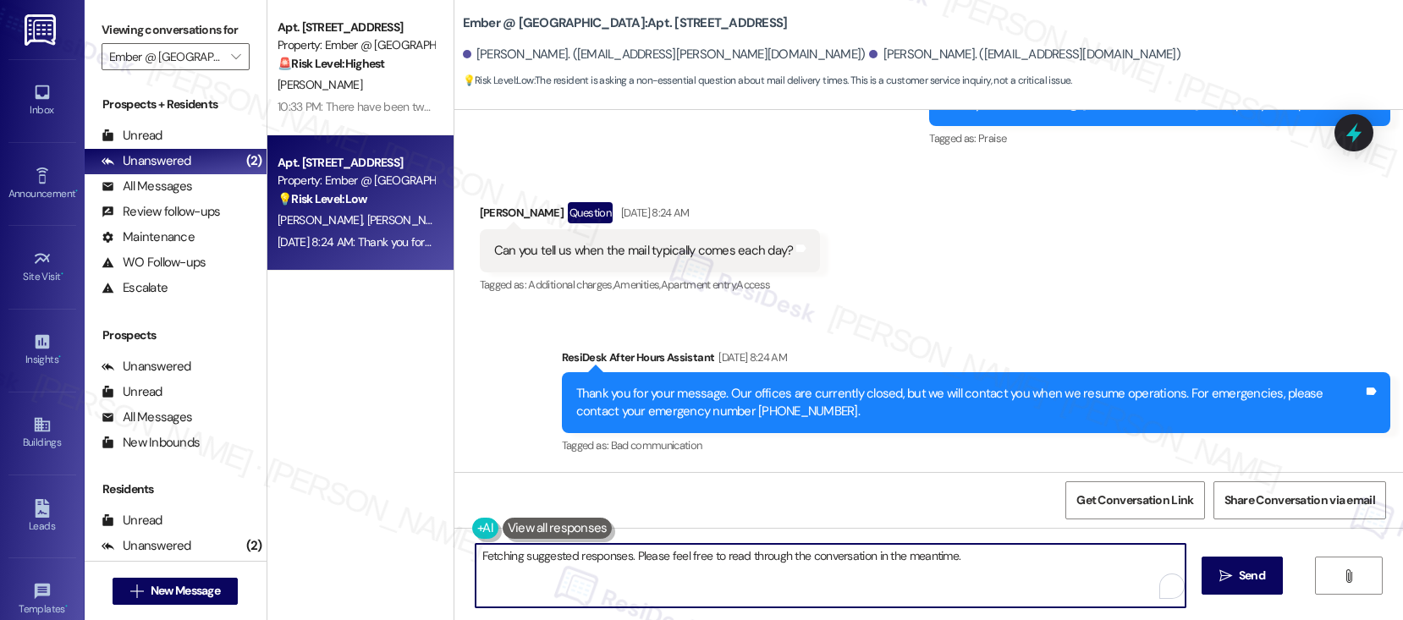
click at [620, 570] on textarea "Hi {{first_name}}! I'd be happy to check on the typical mail delivery time for …" at bounding box center [830, 575] width 710 height 63
type textarea "Hey, Stephanie! Let me check that for you. I'll get back to you shortly."
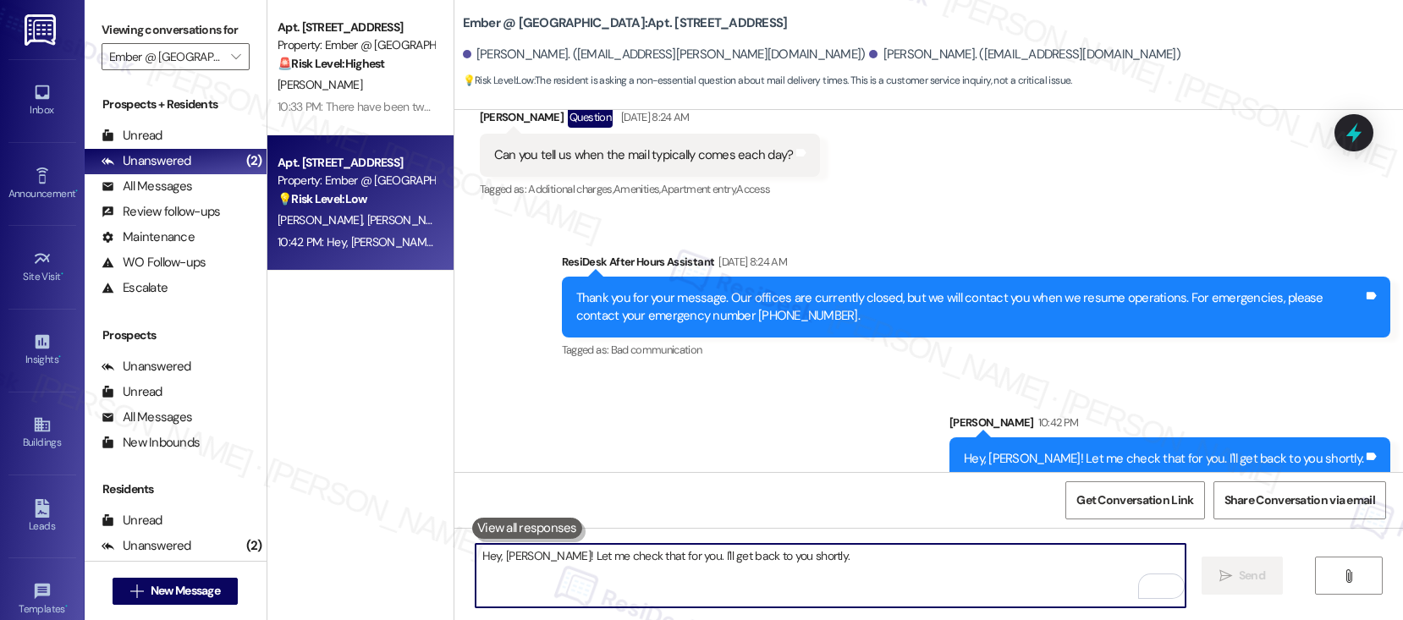
scroll to position [2588, 0]
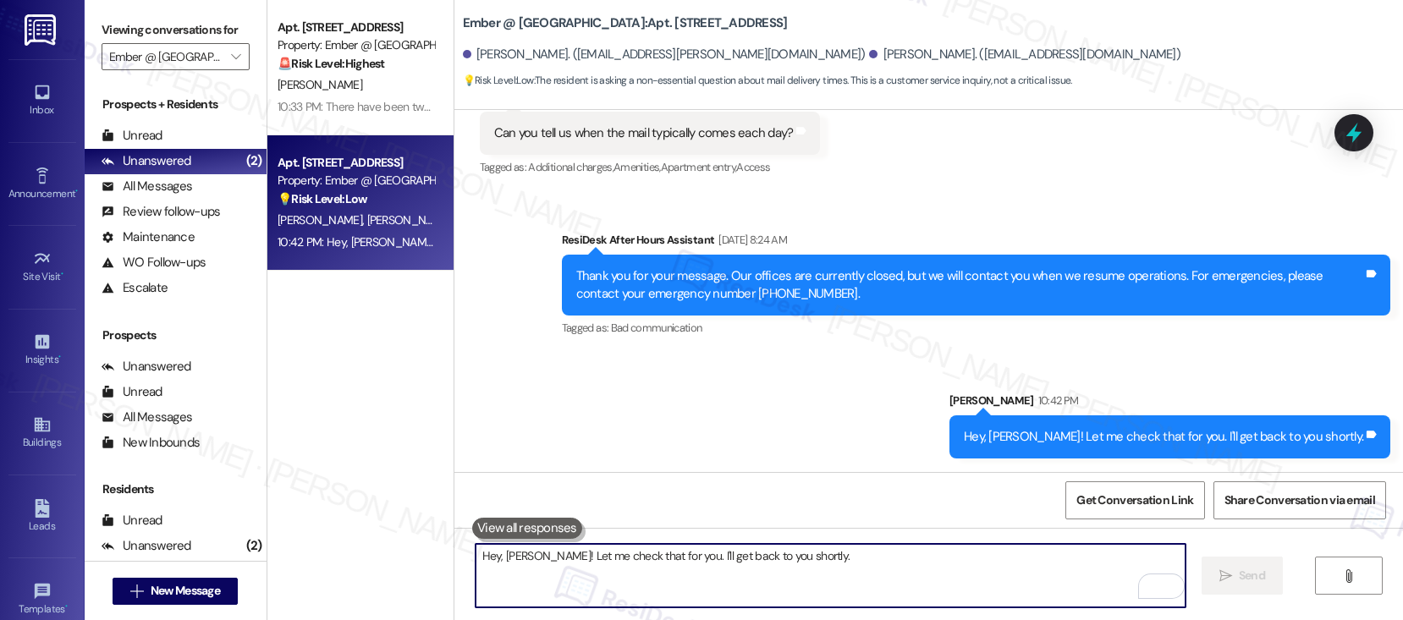
click at [674, 569] on textarea "Hey, Stephanie! Let me check that for you. I'll get back to you shortly." at bounding box center [830, 575] width 710 height 63
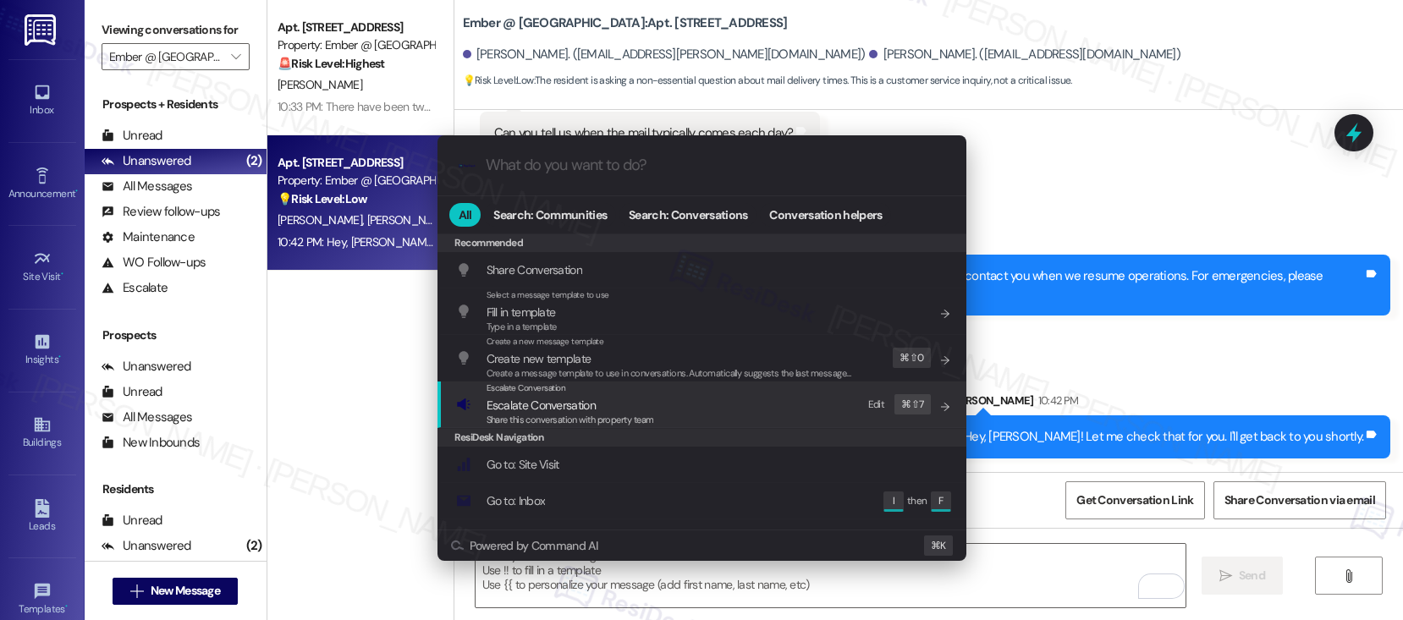
click at [660, 401] on div "Escalate Conversation Escalate Conversation Share this conversation with proper…" at bounding box center [703, 405] width 495 height 46
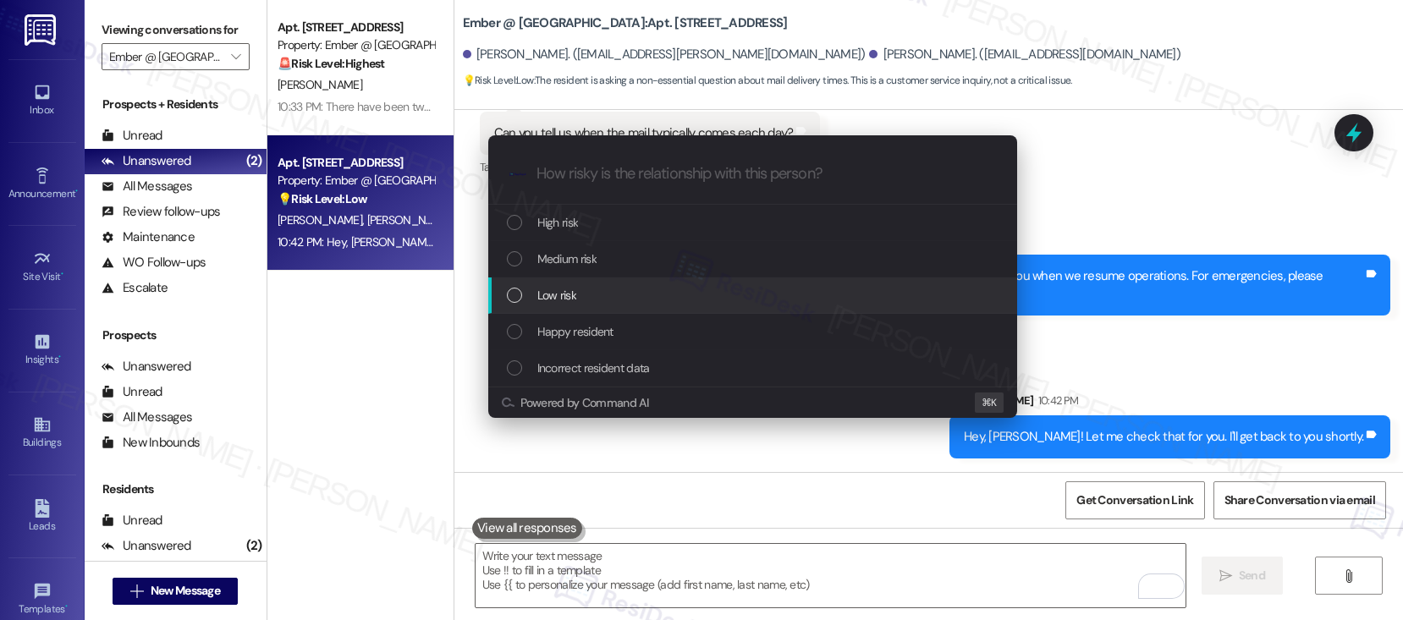
click at [662, 283] on div "Low risk" at bounding box center [752, 295] width 529 height 36
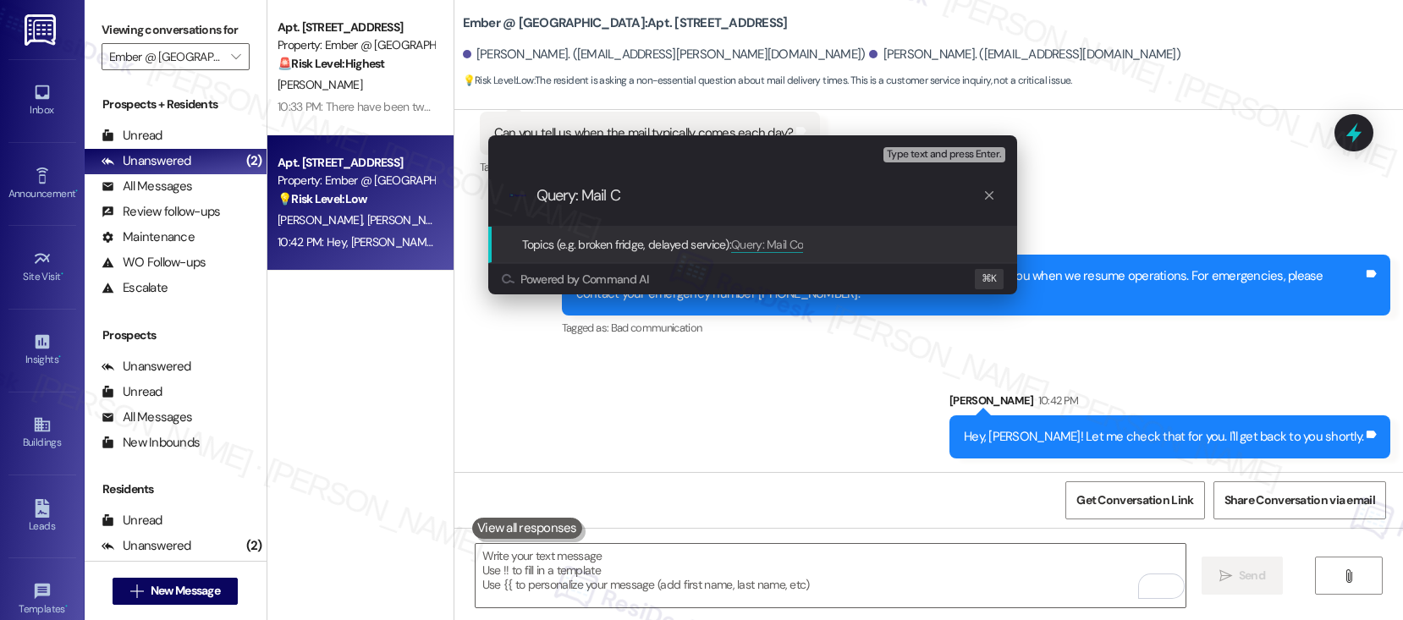
type input "Query: Mail"
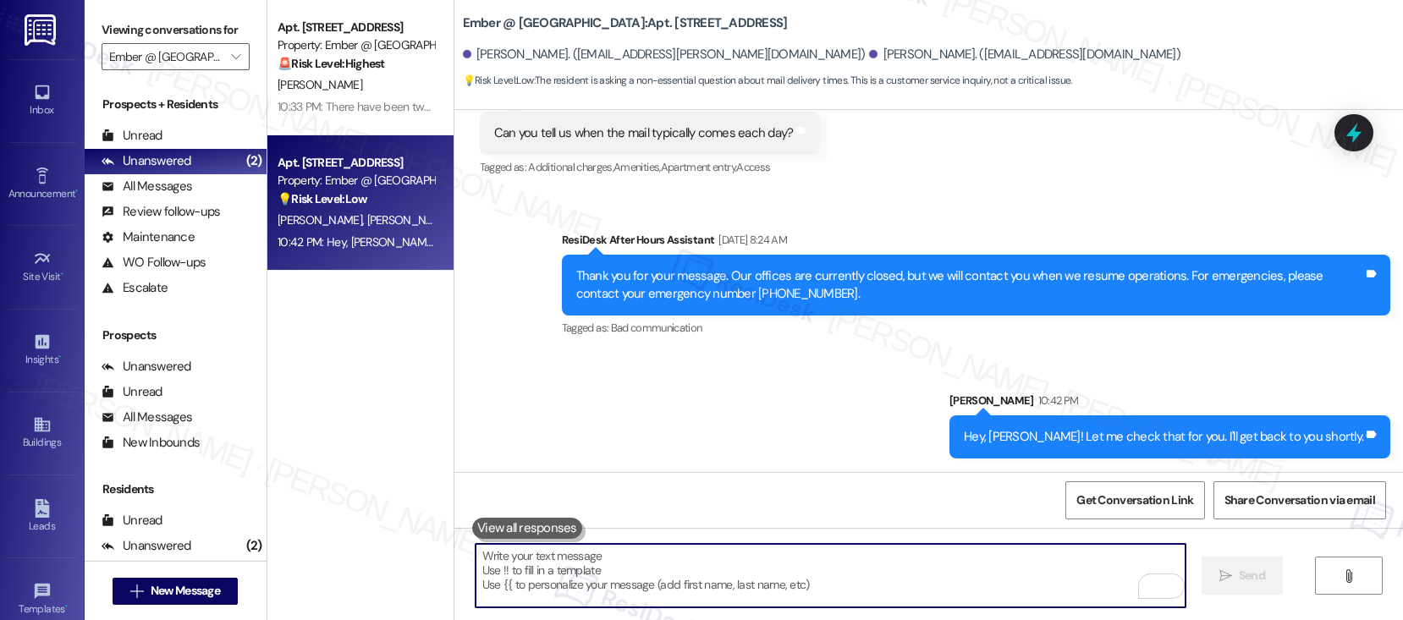
click at [642, 132] on div "Can you tell us when the mail typically comes each day?" at bounding box center [643, 133] width 299 height 18
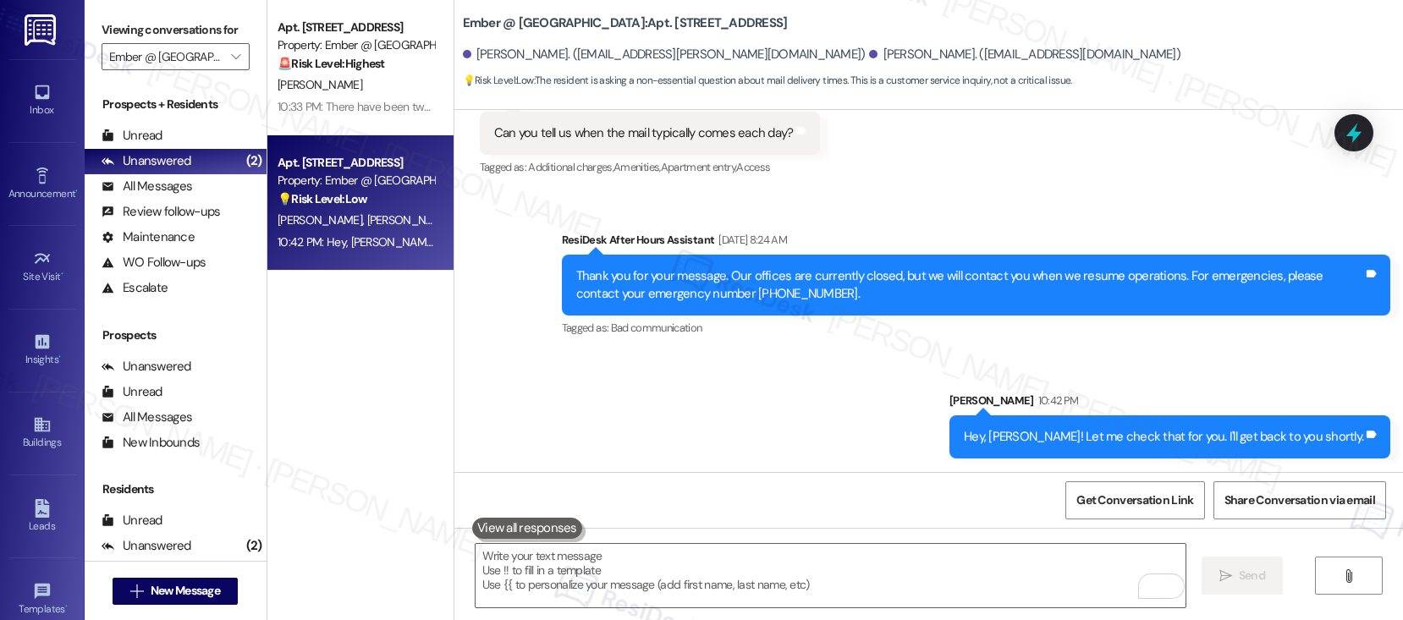
click at [643, 132] on div "Can you tell us when the mail typically comes each day?" at bounding box center [643, 133] width 299 height 18
copy div "Can you tell us when the mail typically comes each day? Tags and notes"
click at [629, 591] on textarea "To enrich screen reader interactions, please activate Accessibility in Grammarl…" at bounding box center [830, 575] width 710 height 63
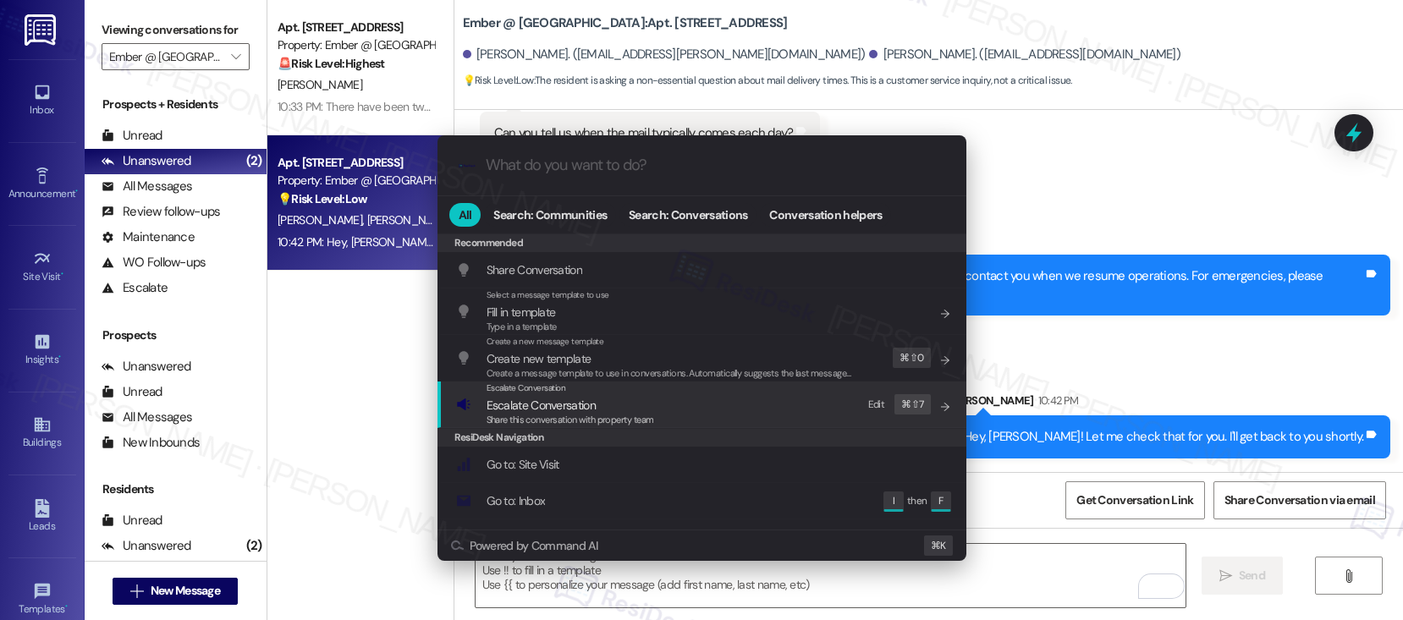
click at [554, 410] on span "Escalate Conversation" at bounding box center [540, 405] width 109 height 15
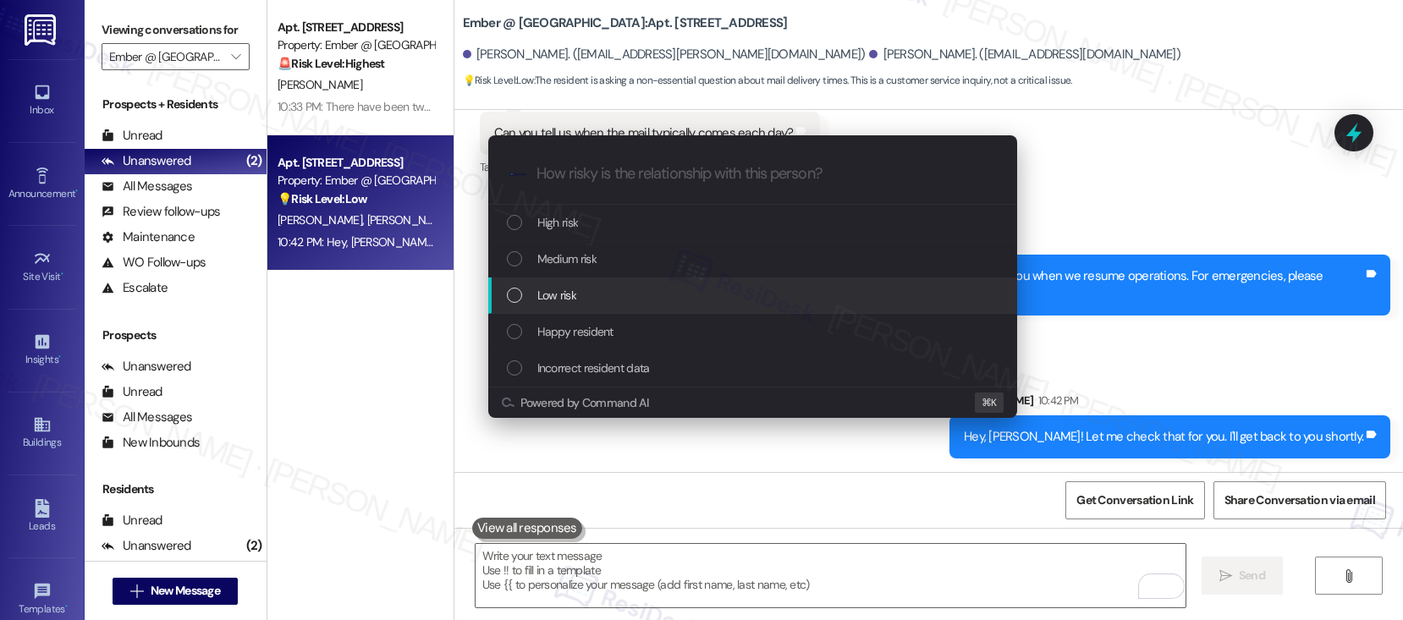
click at [607, 294] on div "Low risk" at bounding box center [754, 295] width 495 height 19
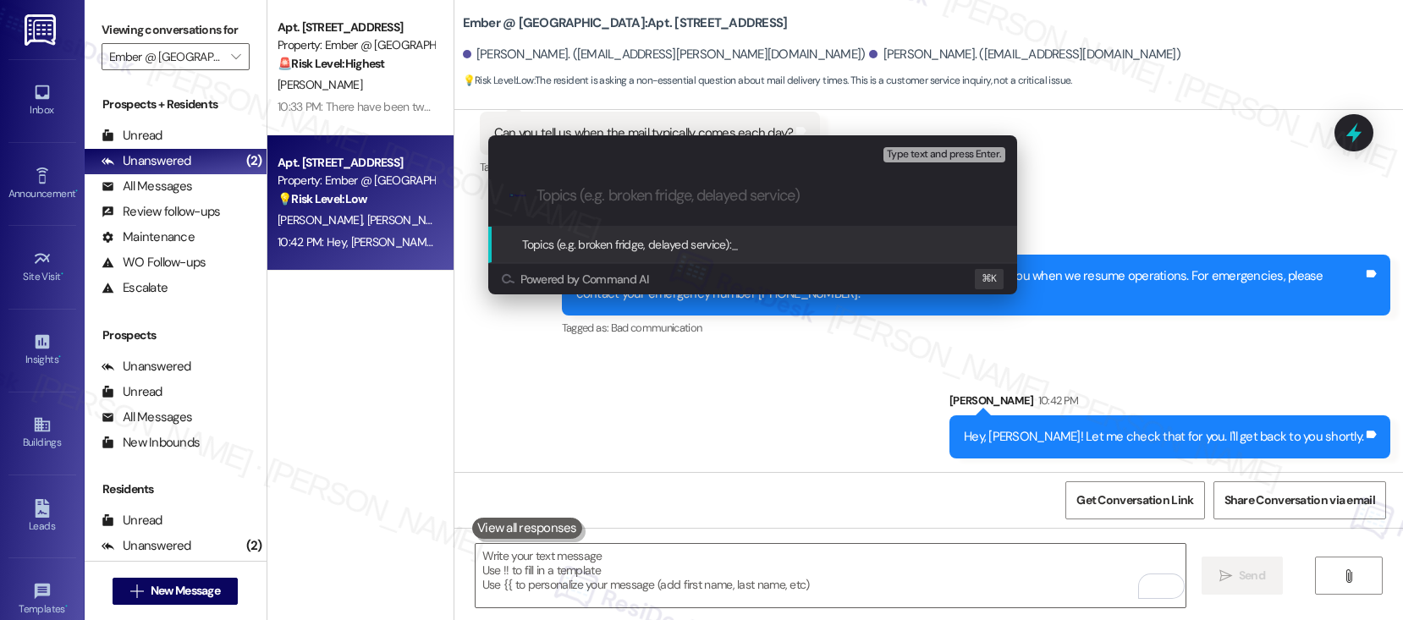
paste input "Mail Delivery Schedule Inquiry"
type input "Mail Delivery Schedule Inquiry"
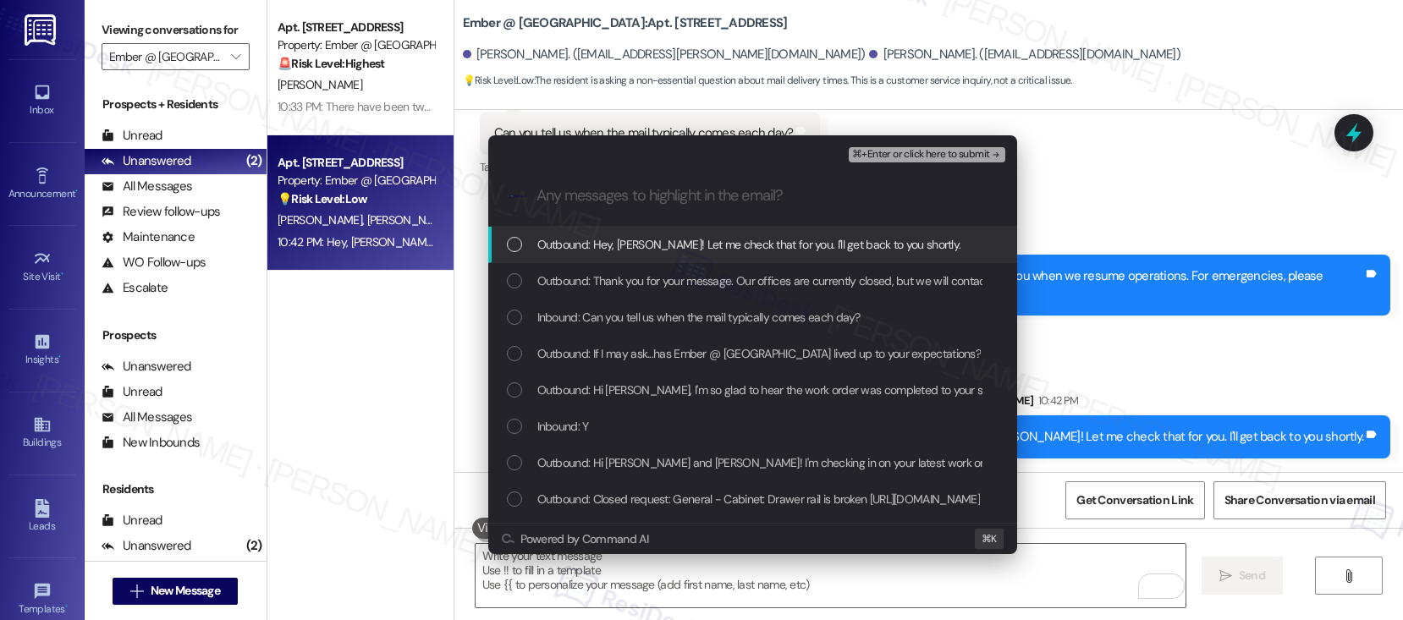
click at [655, 250] on span "Outbound: Hey, Stephanie! Let me check that for you. I'll get back to you short…" at bounding box center [749, 244] width 424 height 19
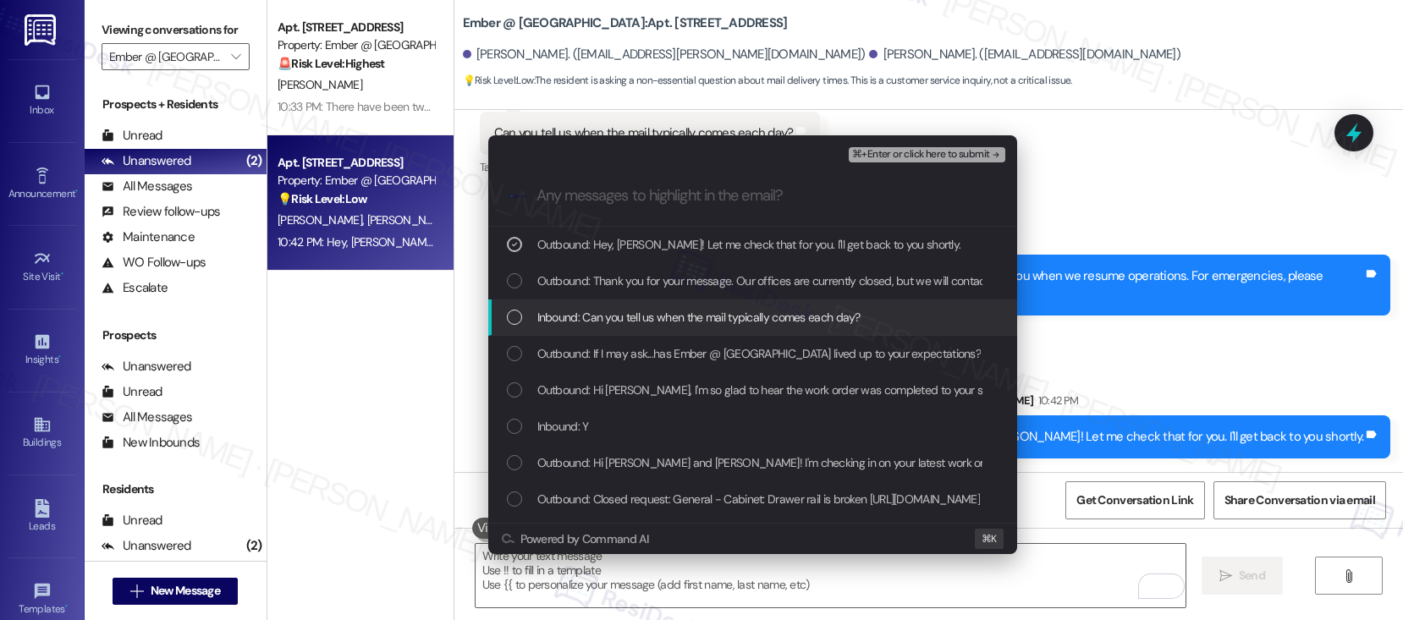
click at [657, 319] on span "Inbound: Can you tell us when the mail typically comes each day?" at bounding box center [698, 317] width 323 height 19
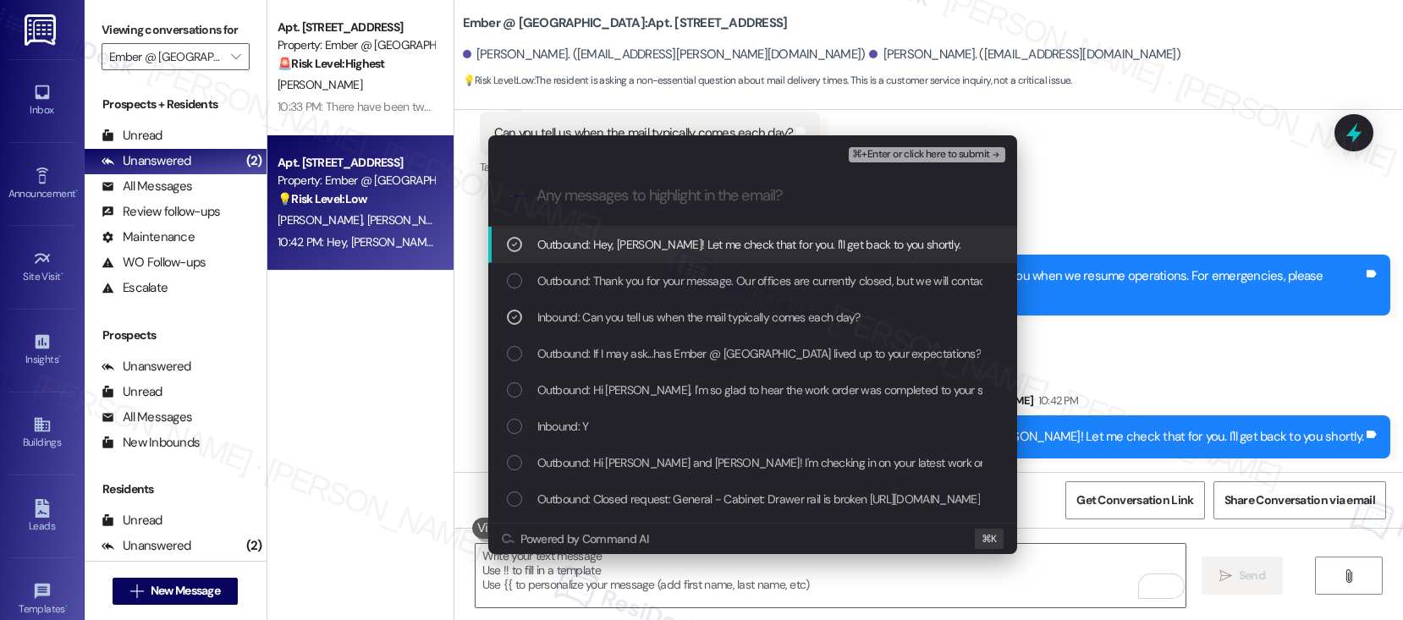
click at [941, 151] on span "⌘+Enter or click here to submit" at bounding box center [920, 155] width 137 height 12
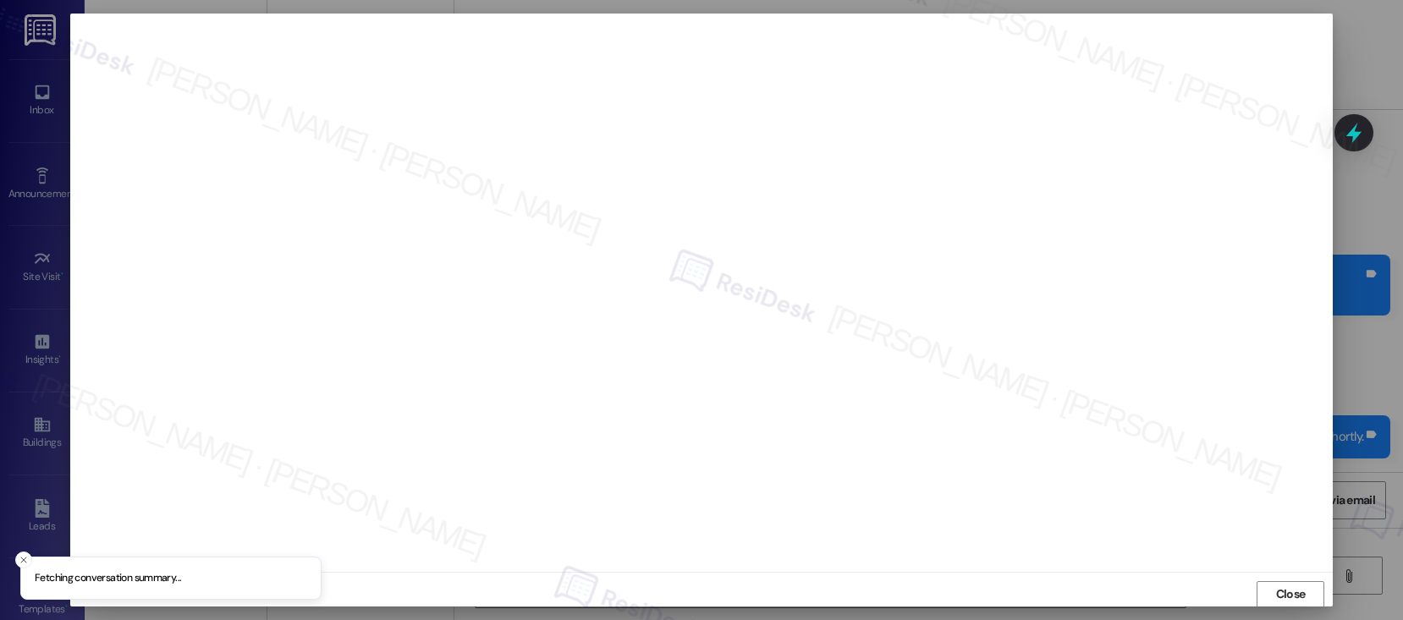
scroll to position [2, 0]
click at [1272, 591] on span "Close" at bounding box center [1290, 593] width 36 height 18
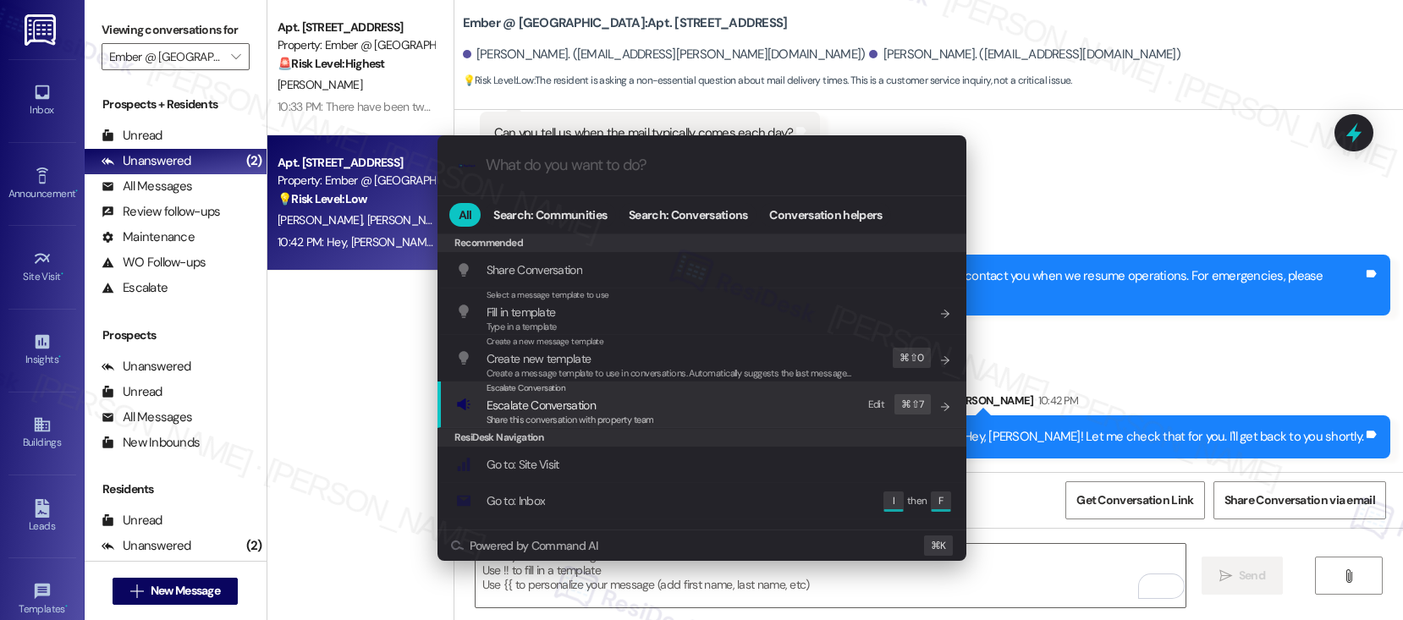
click at [790, 390] on div "Escalate Conversation Escalate Conversation Share this conversation with proper…" at bounding box center [703, 405] width 495 height 46
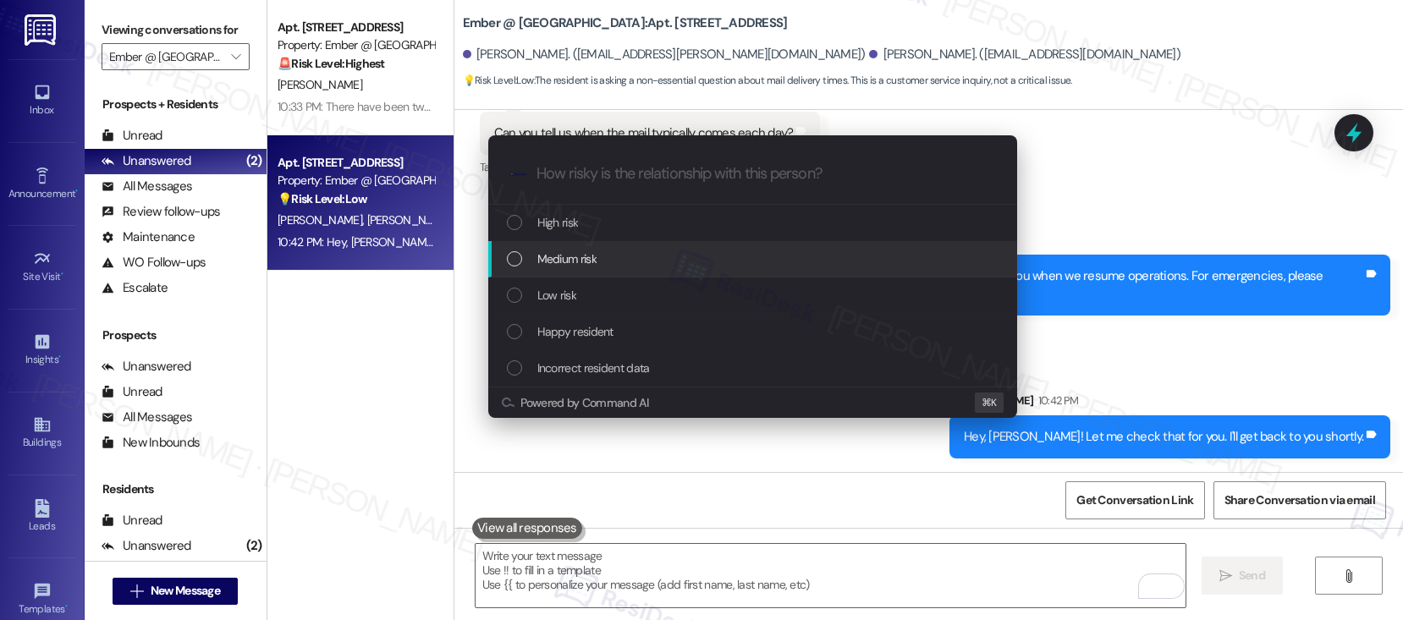
click at [760, 252] on div "Medium risk" at bounding box center [754, 259] width 495 height 19
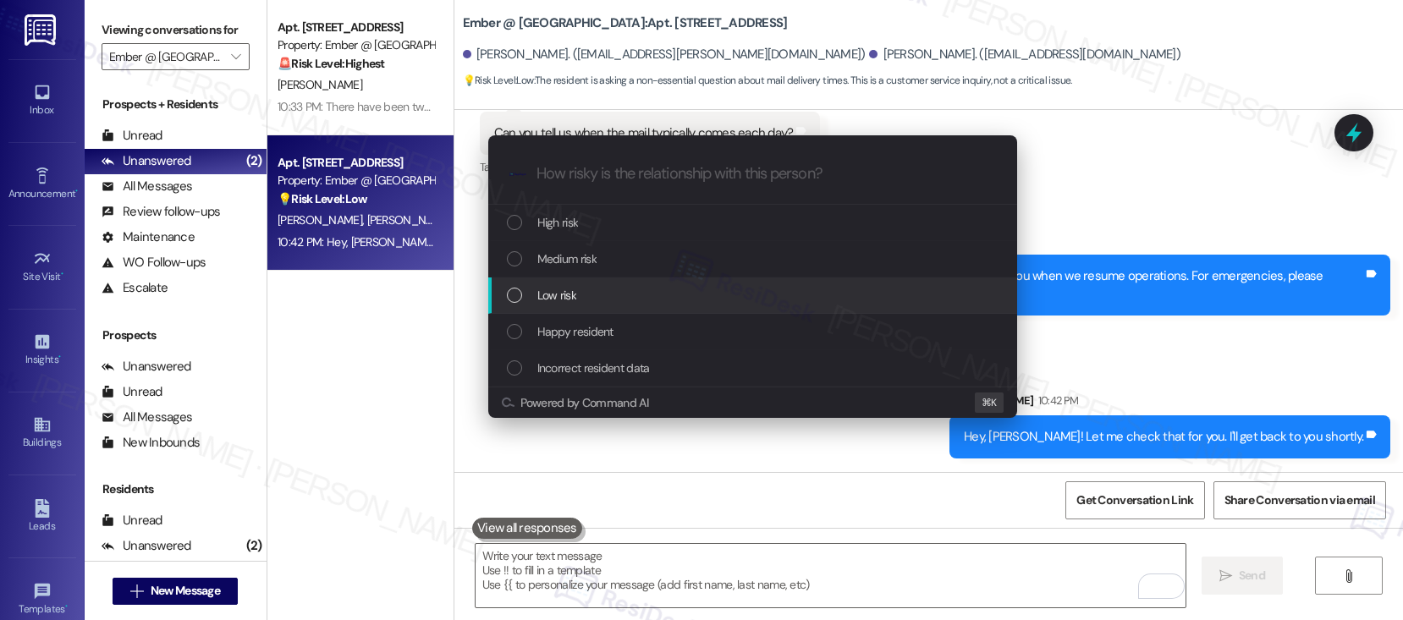
click at [737, 294] on div "Low risk" at bounding box center [754, 295] width 495 height 19
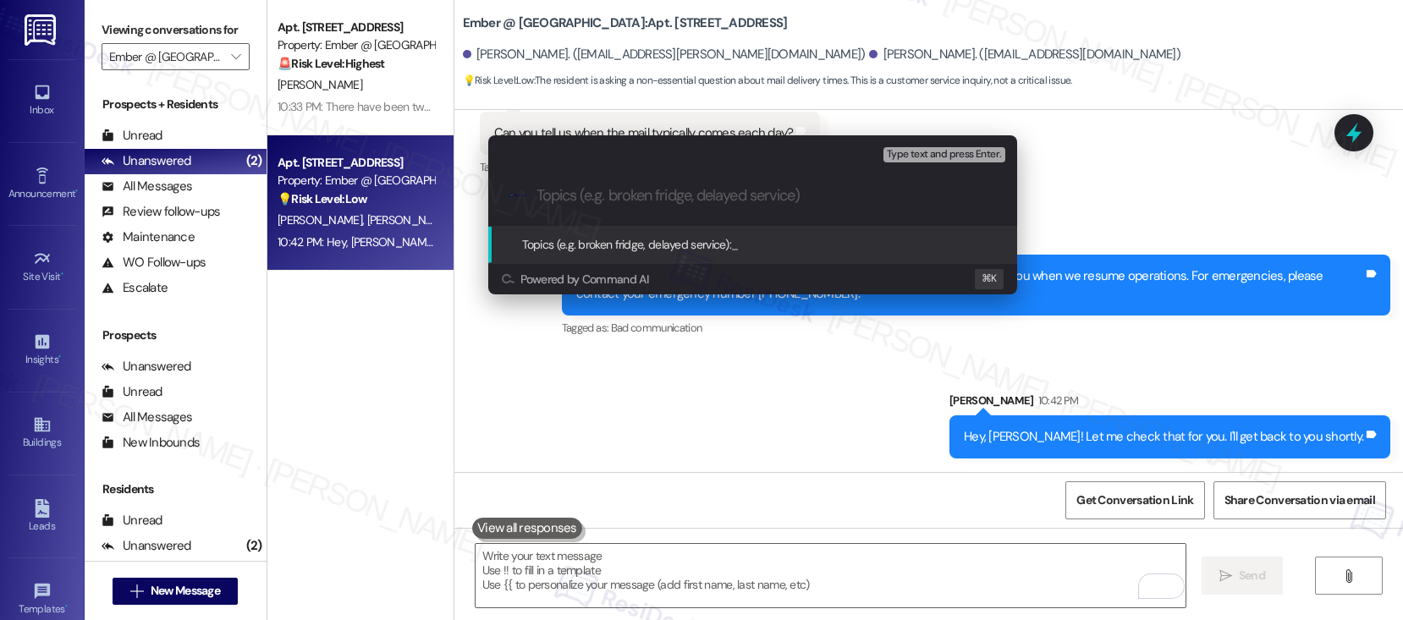
paste input "Mail Delivery Schedule Inquiry"
type input "Mail Delivery Schedule Inquiry"
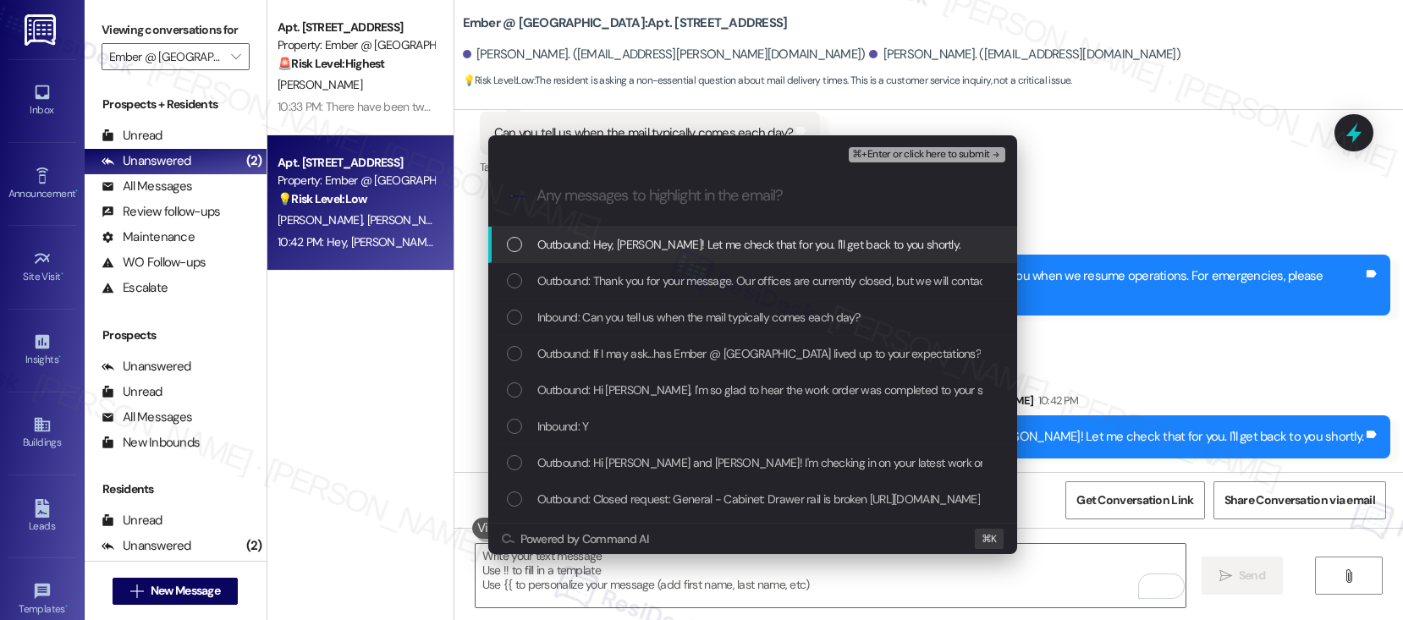
click at [669, 238] on span "Outbound: Hey, Stephanie! Let me check that for you. I'll get back to you short…" at bounding box center [749, 244] width 424 height 19
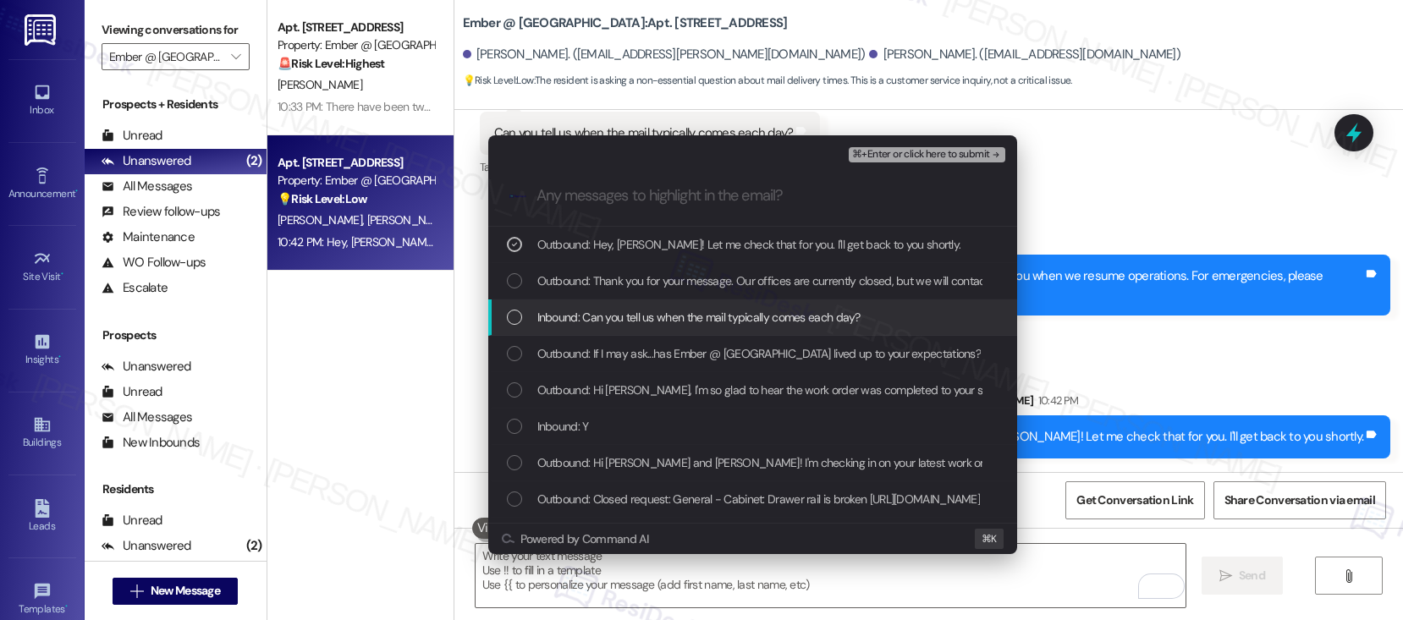
click at [653, 321] on span "Inbound: Can you tell us when the mail typically comes each day?" at bounding box center [698, 317] width 323 height 19
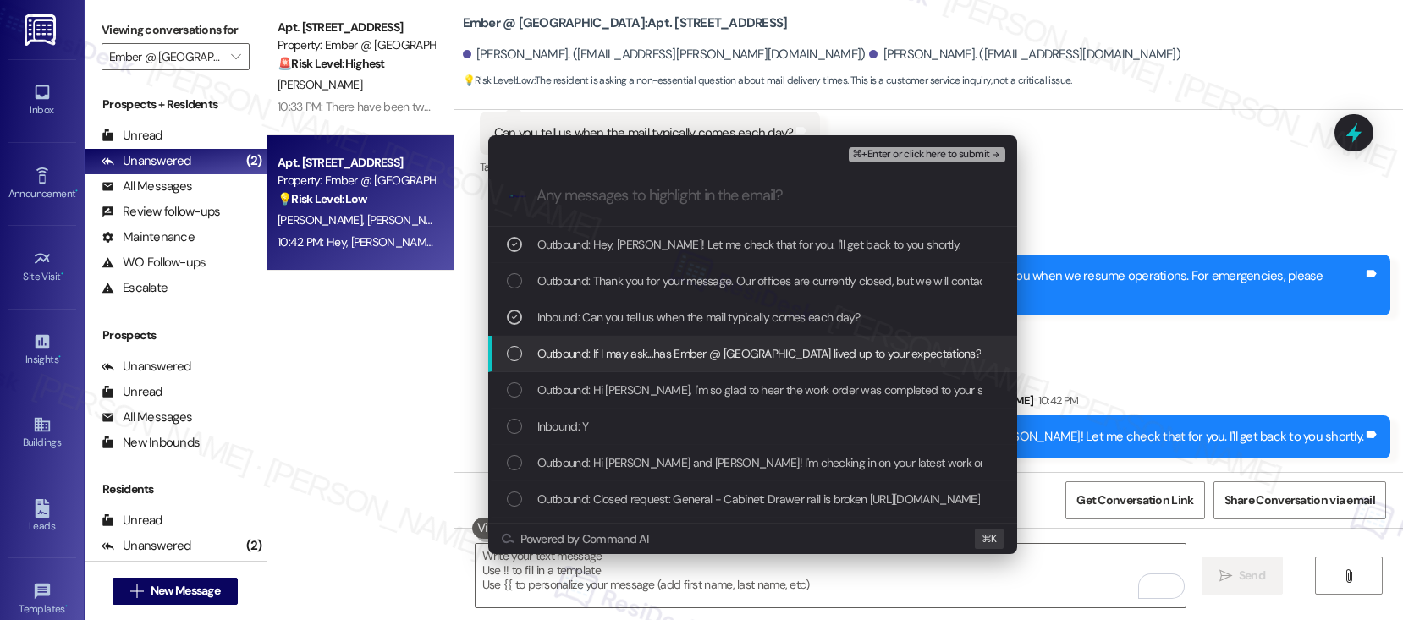
click at [656, 345] on span "Outbound: If I may ask...has Ember @ Alamo Ranch lived up to your expectations?" at bounding box center [759, 353] width 444 height 19
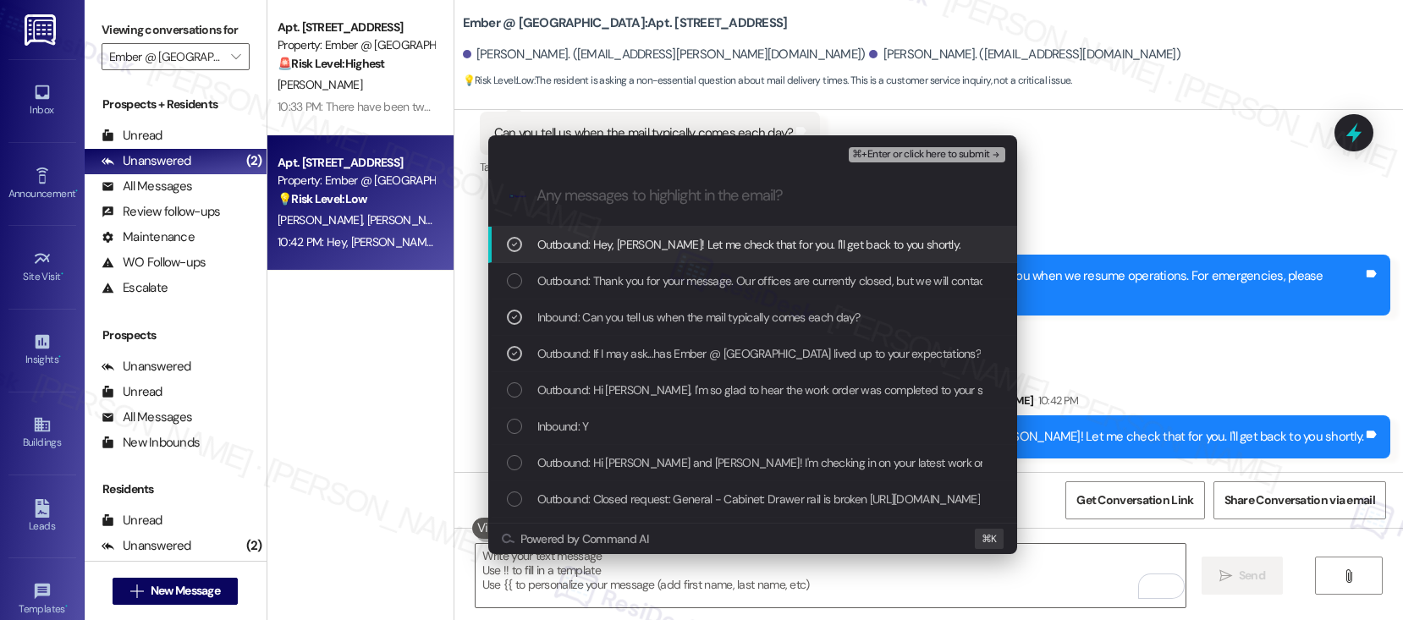
click at [941, 162] on button "⌘+Enter or click here to submit" at bounding box center [927, 154] width 156 height 15
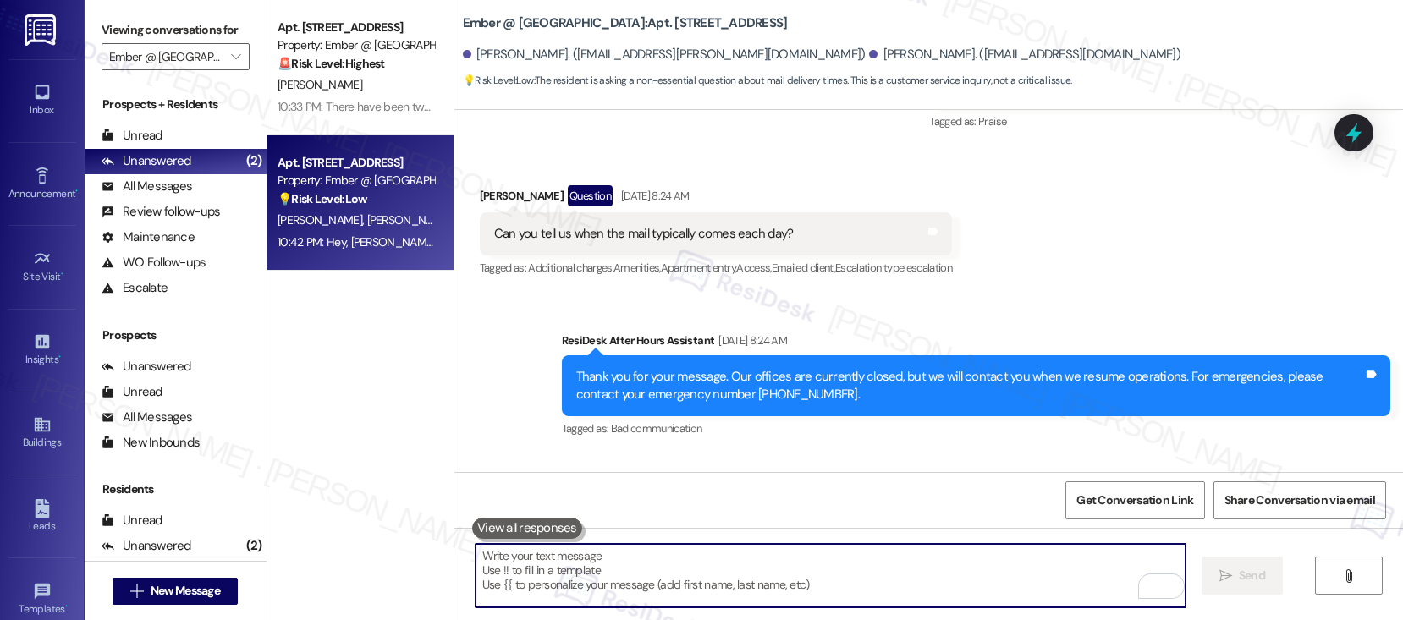
scroll to position [2613, 0]
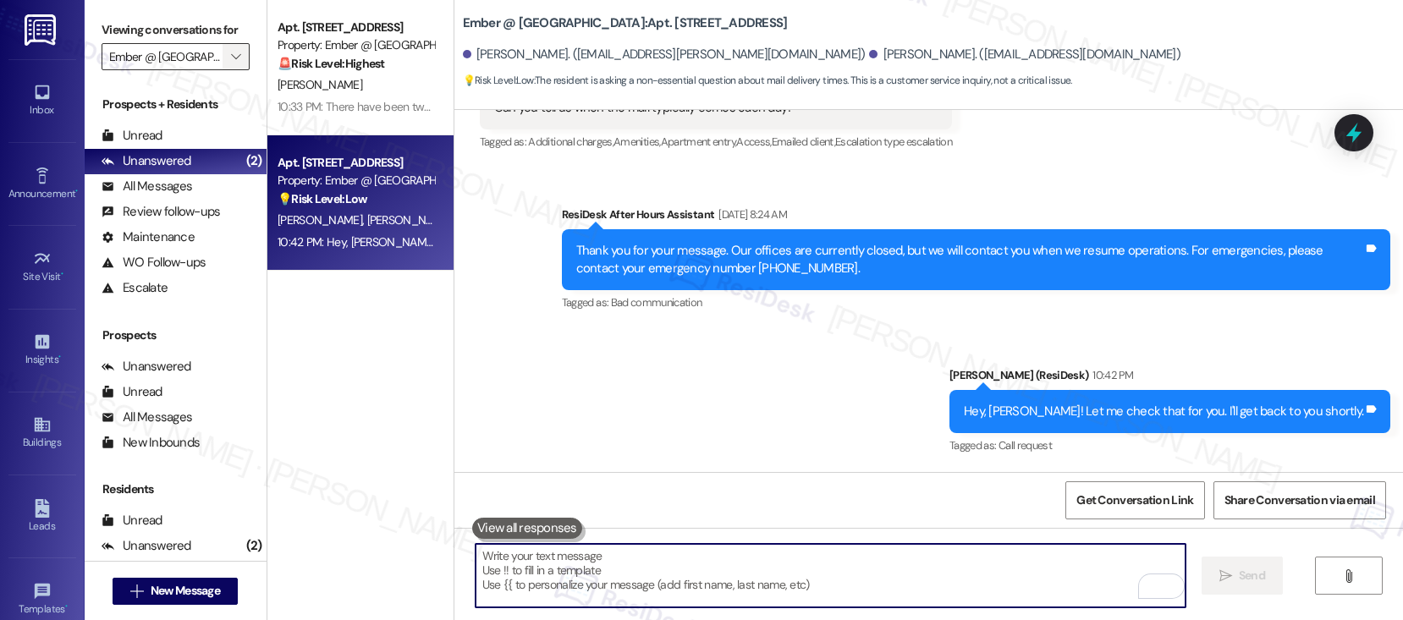
click at [231, 63] on icon "" at bounding box center [235, 57] width 9 height 14
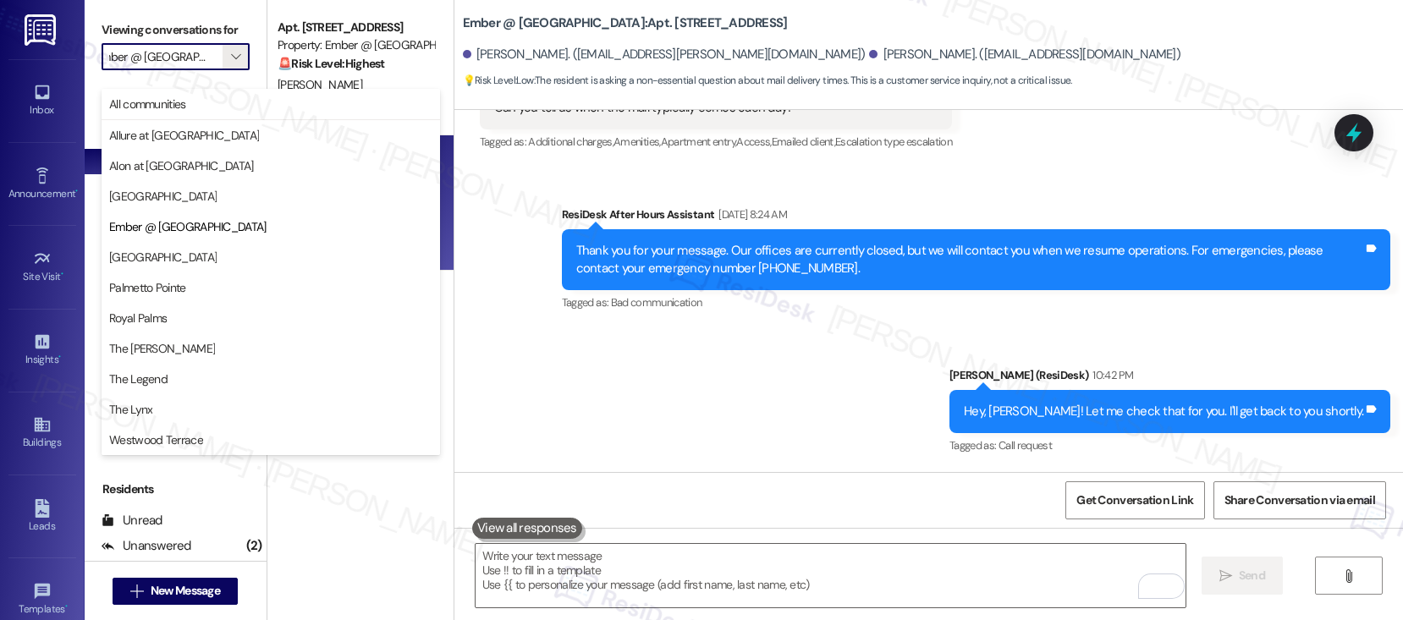
click at [228, 130] on span "Allure at [GEOGRAPHIC_DATA]" at bounding box center [270, 135] width 323 height 17
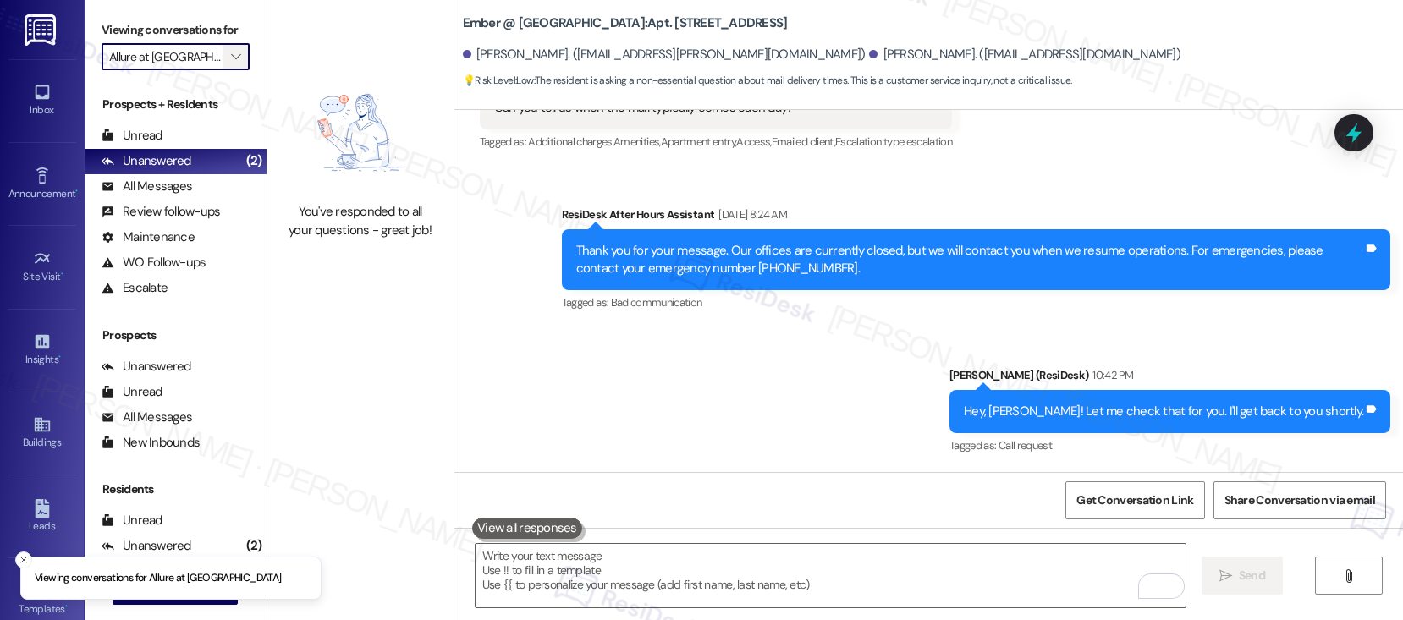
click at [229, 70] on span "" at bounding box center [236, 56] width 16 height 27
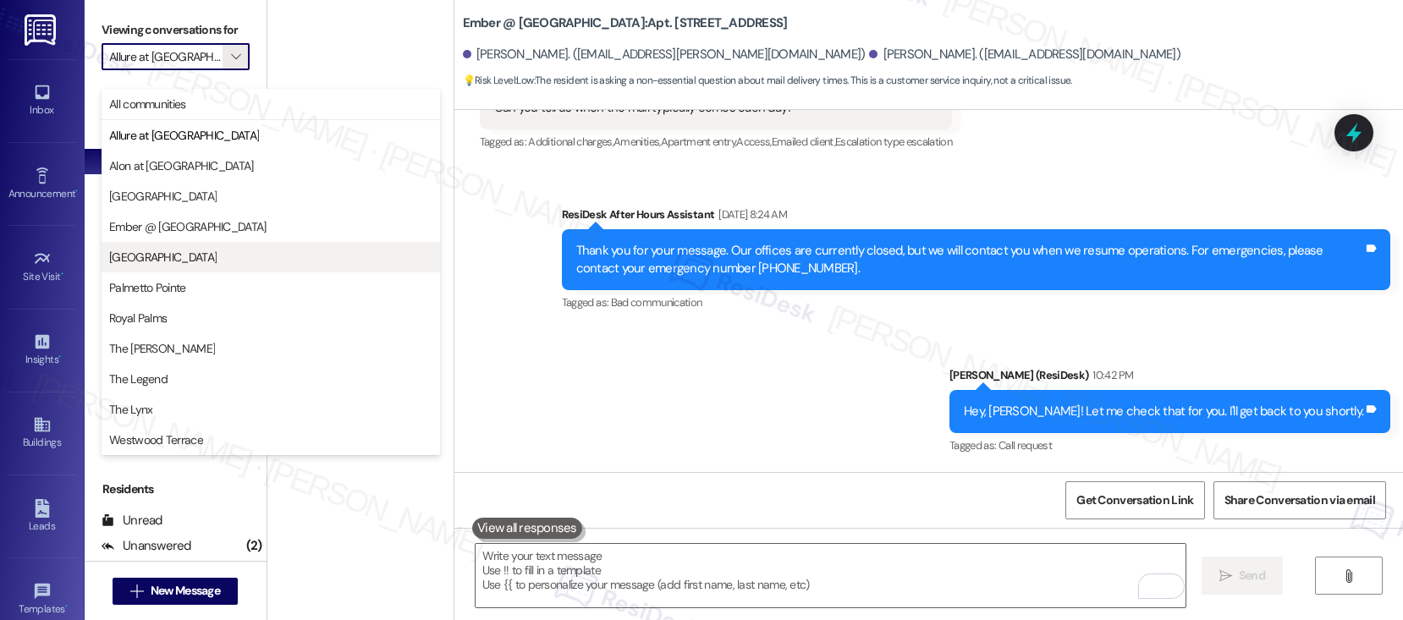
click at [184, 257] on span "[GEOGRAPHIC_DATA]" at bounding box center [270, 257] width 323 height 17
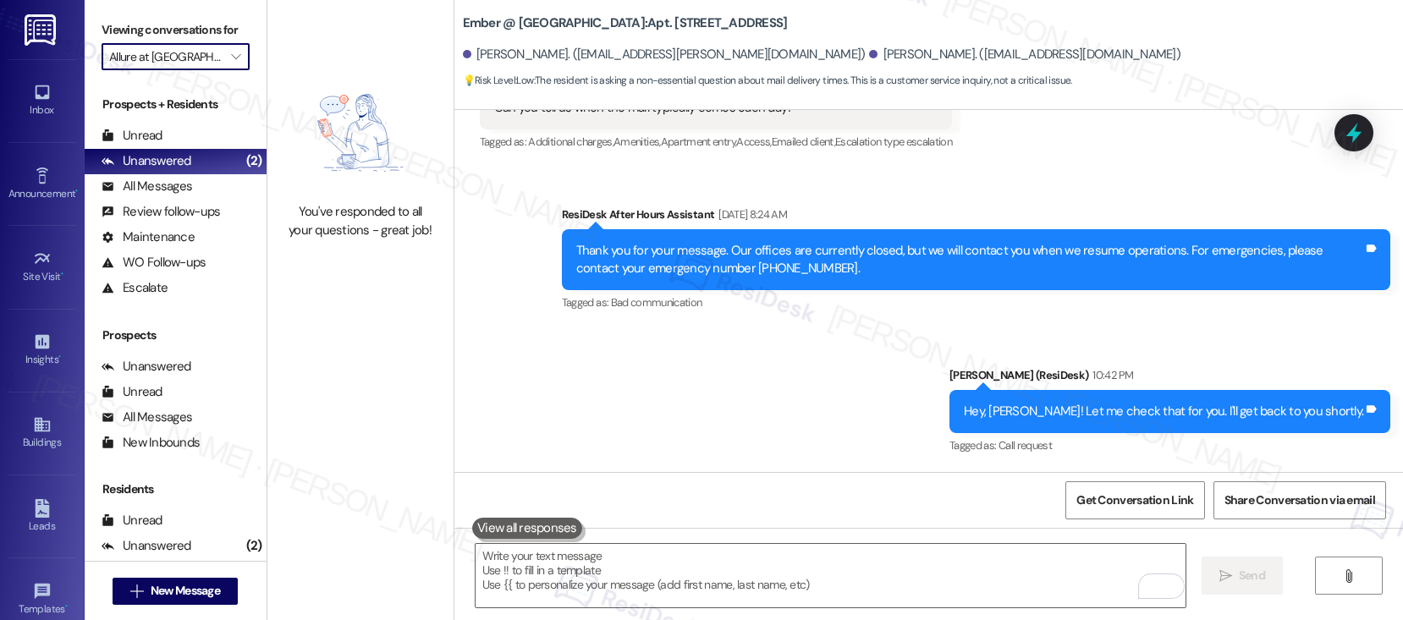
type input "[GEOGRAPHIC_DATA]"
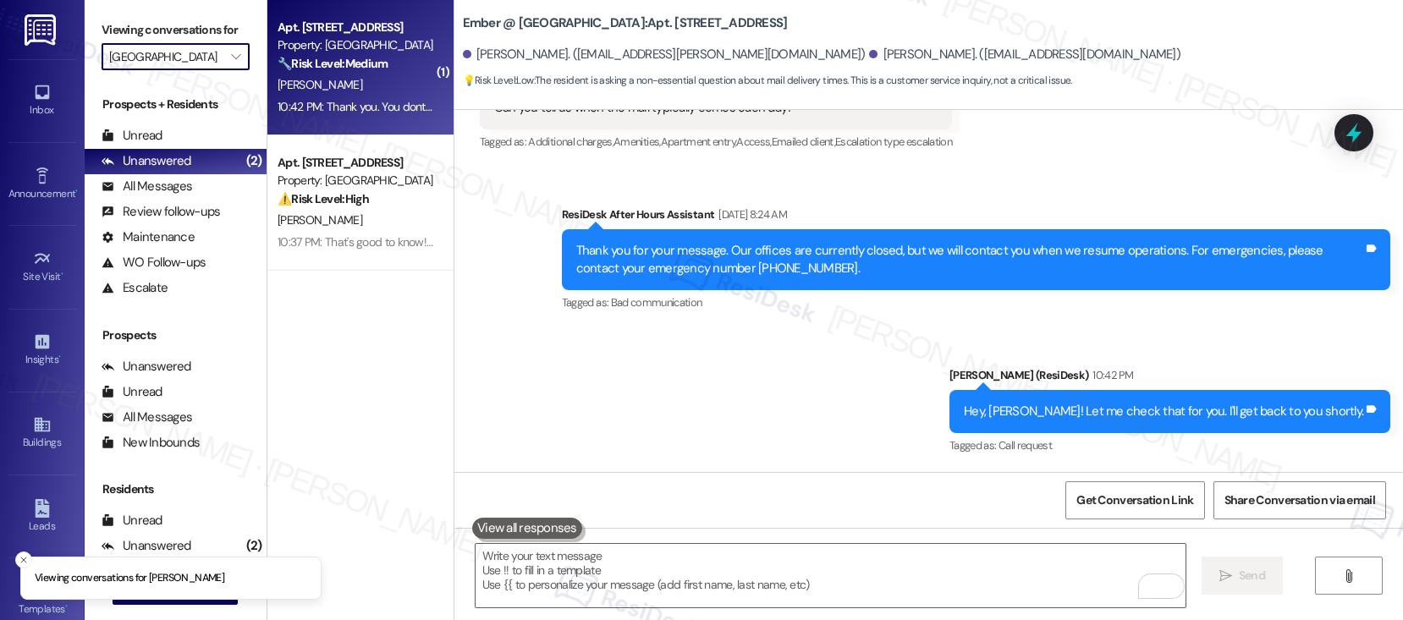
click at [330, 91] on div "M. Hinojosa" at bounding box center [356, 84] width 160 height 21
type textarea "Fetching suggested responses. Please feel free to read through the conversation…"
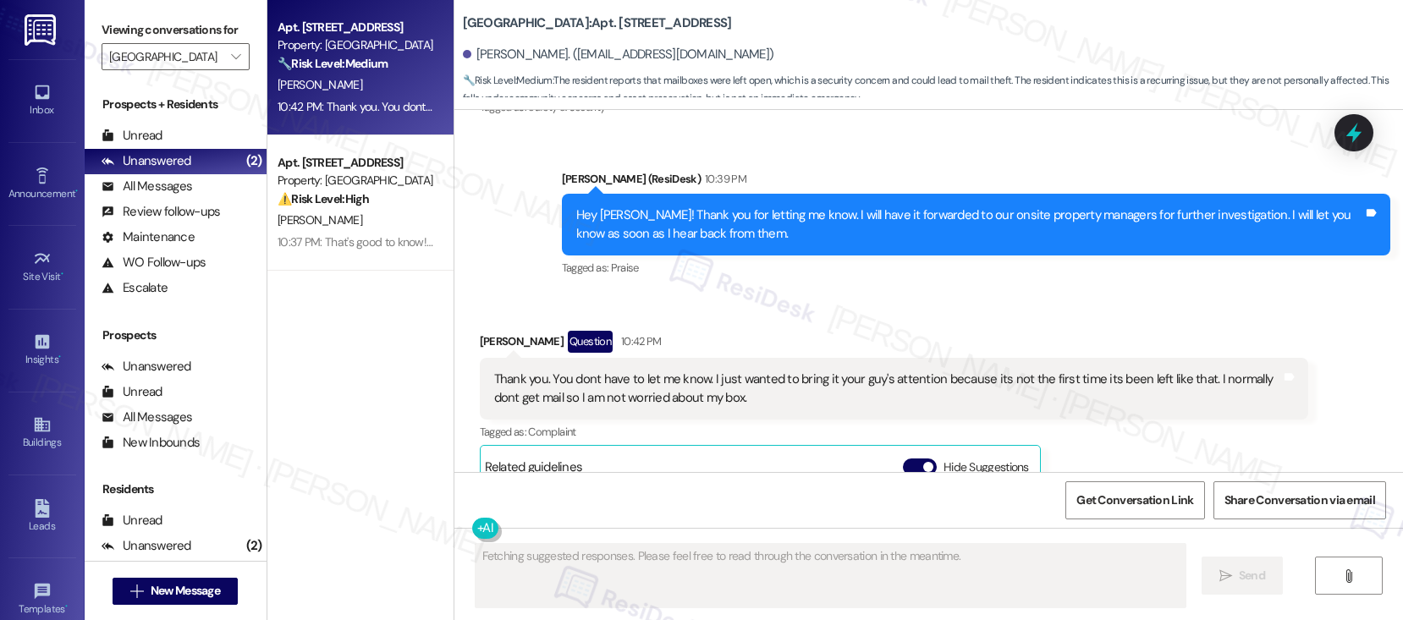
scroll to position [2618, 0]
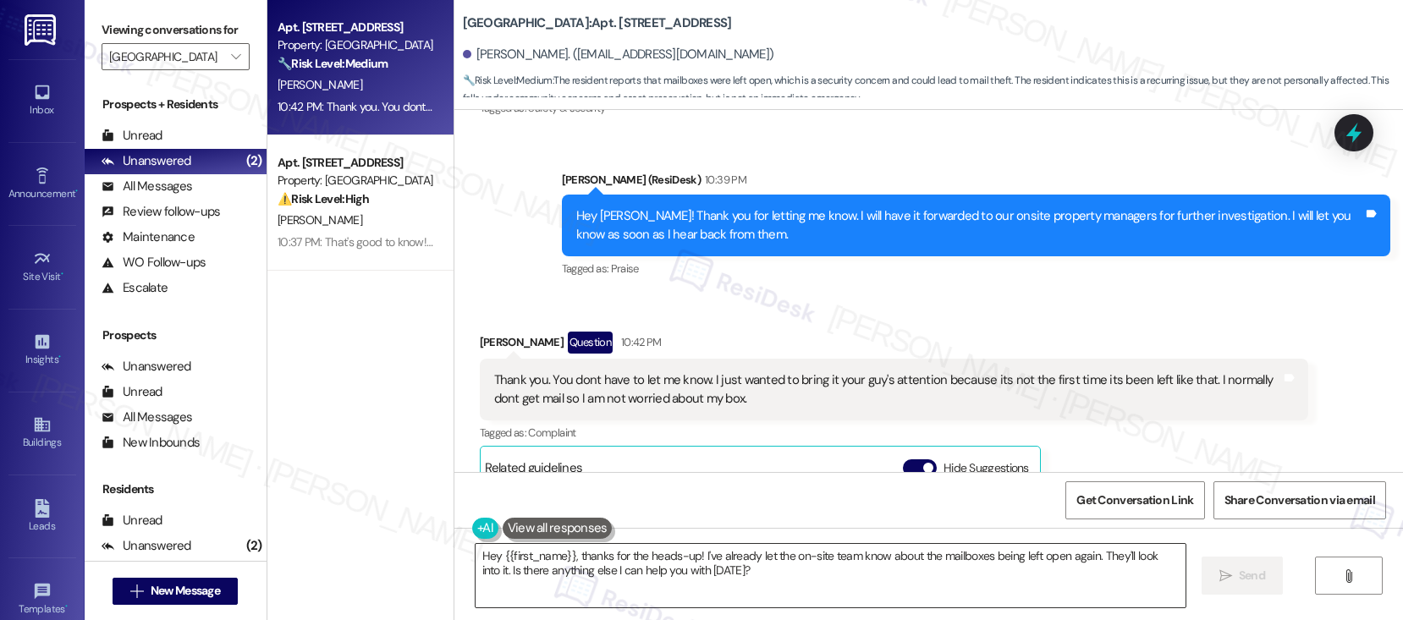
click at [953, 581] on textarea "Hey {{first_name}}, thanks for the heads-up! I've already let the on-site team …" at bounding box center [830, 575] width 710 height 63
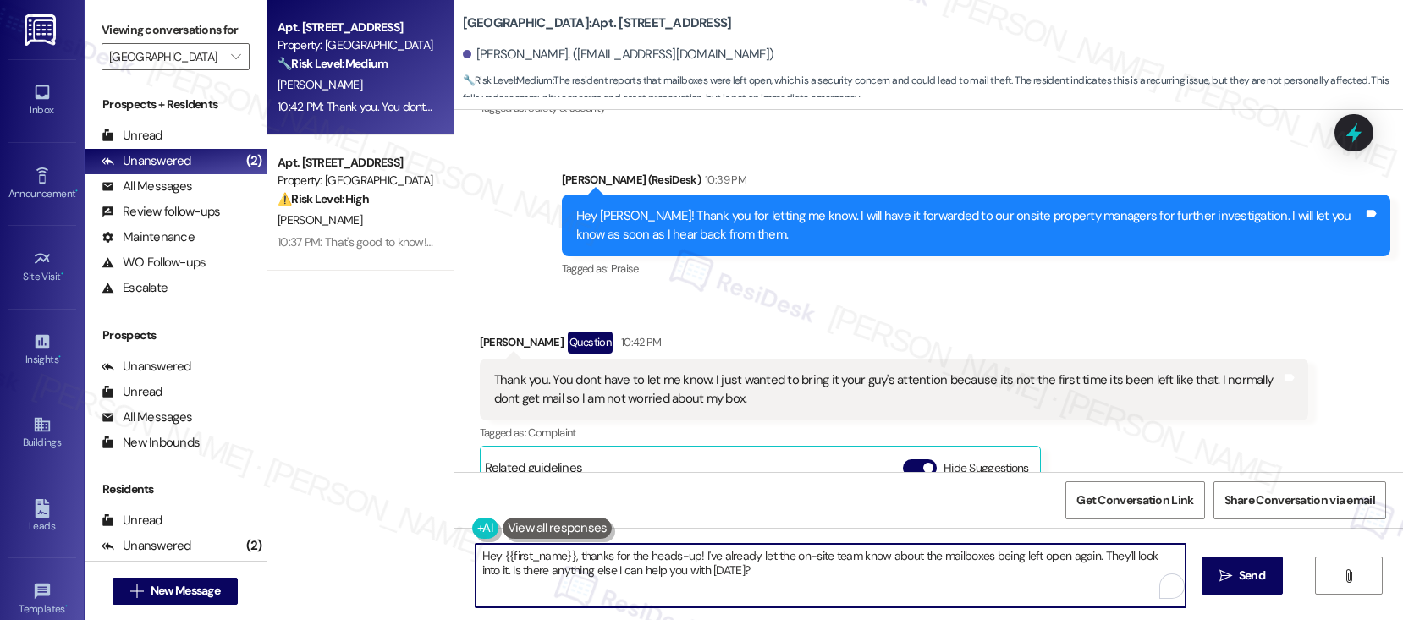
click at [953, 582] on textarea "Hey {{first_name}}, thanks for the heads-up! I've already let the on-site team …" at bounding box center [830, 575] width 710 height 63
click at [954, 582] on textarea "Hey {{first_name}}, thanks for the heads-up! I've already let the on-site team …" at bounding box center [830, 575] width 710 height 63
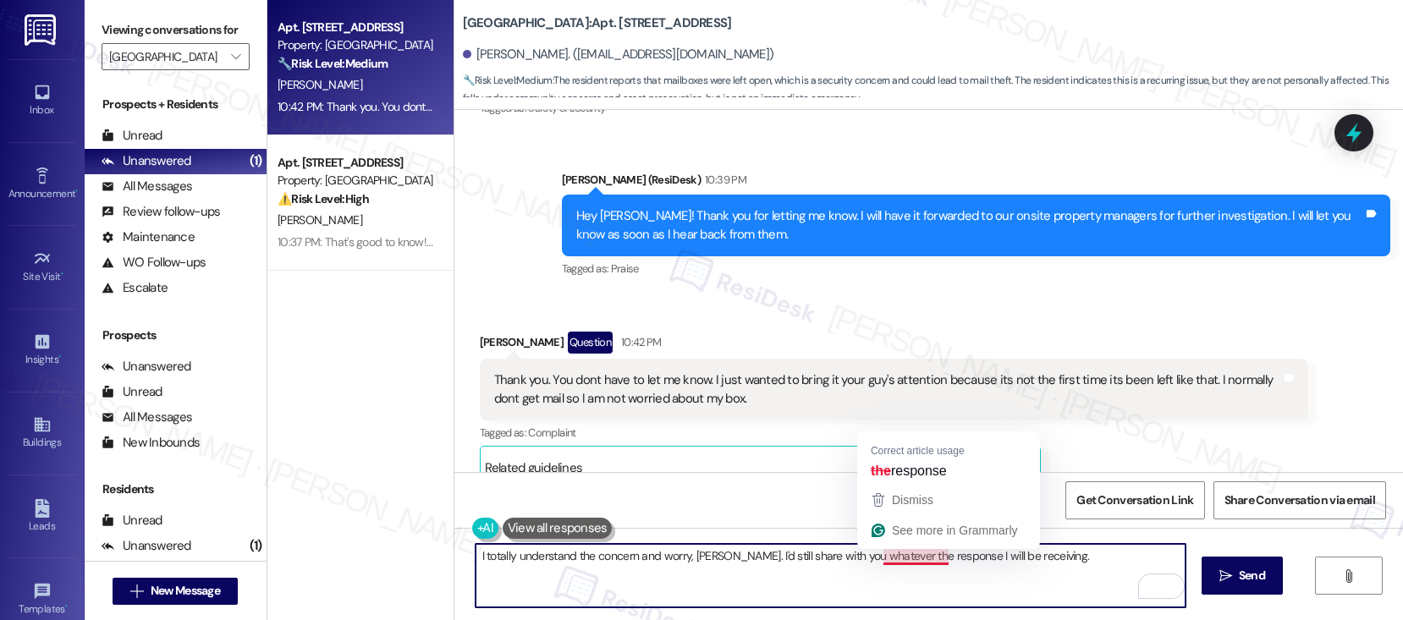
click at [905, 560] on textarea "I totally understand the concern and worry, Miguel. I'd still share with you wh…" at bounding box center [830, 575] width 710 height 63
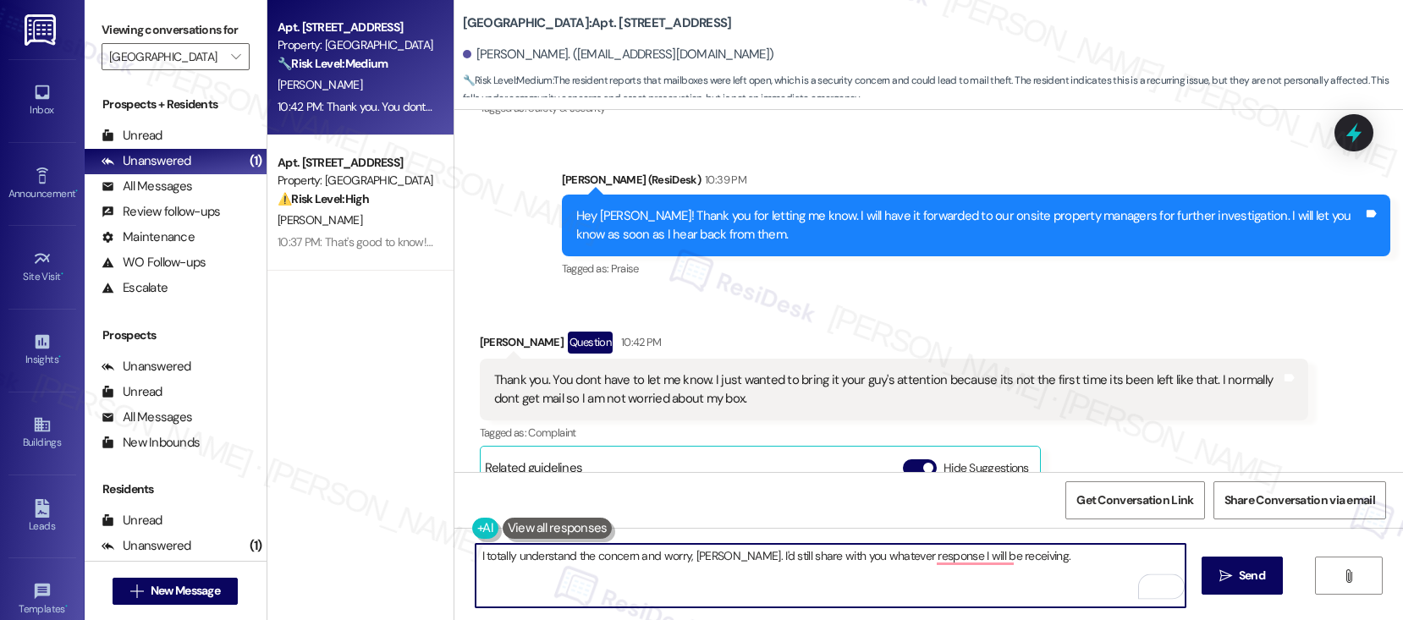
click at [1040, 554] on textarea "I totally understand the concern and worry, Miguel. I'd still share with you wh…" at bounding box center [830, 575] width 710 height 63
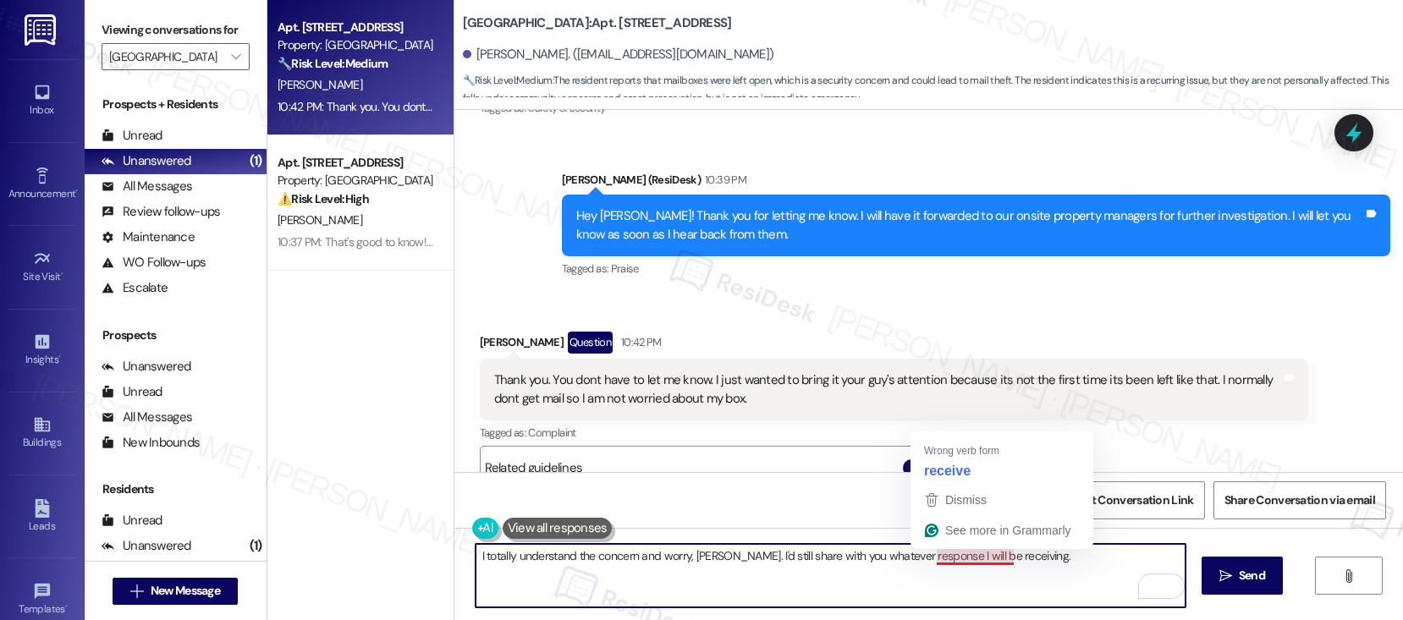
click at [955, 558] on textarea "I totally understand the concern and worry, Miguel. I'd still share with you wh…" at bounding box center [830, 575] width 710 height 63
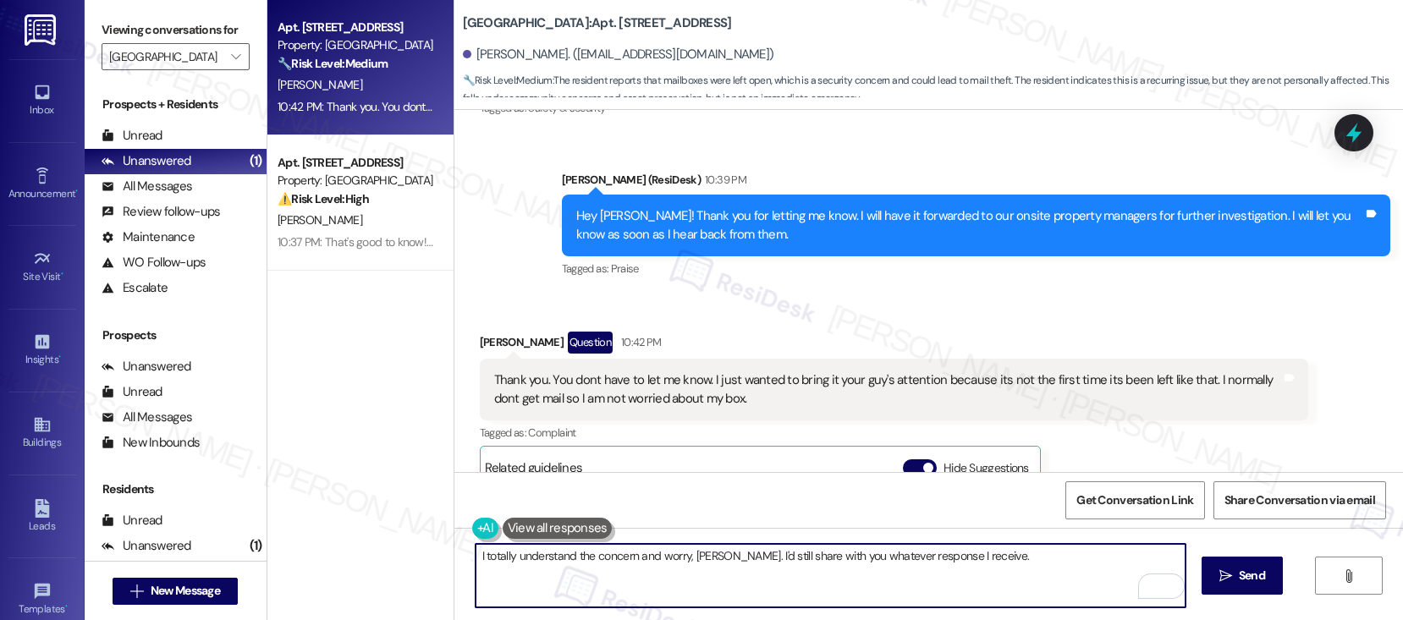
click at [980, 557] on textarea "I totally understand the concern and worry, Miguel. I'd still share with you wh…" at bounding box center [830, 575] width 710 height 63
type textarea "I totally understand the concern and worry, Miguel. I'd still share with you wh…"
click at [1235, 574] on span "Send" at bounding box center [1251, 576] width 33 height 18
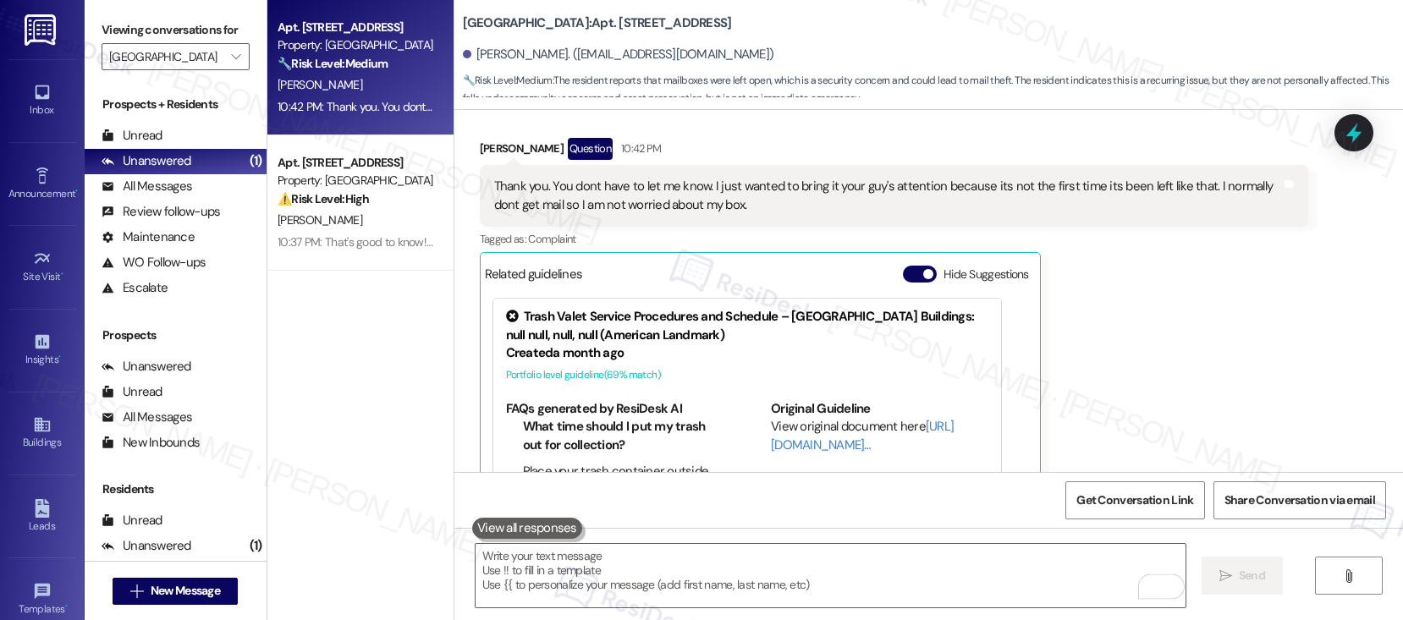
scroll to position [2877, 0]
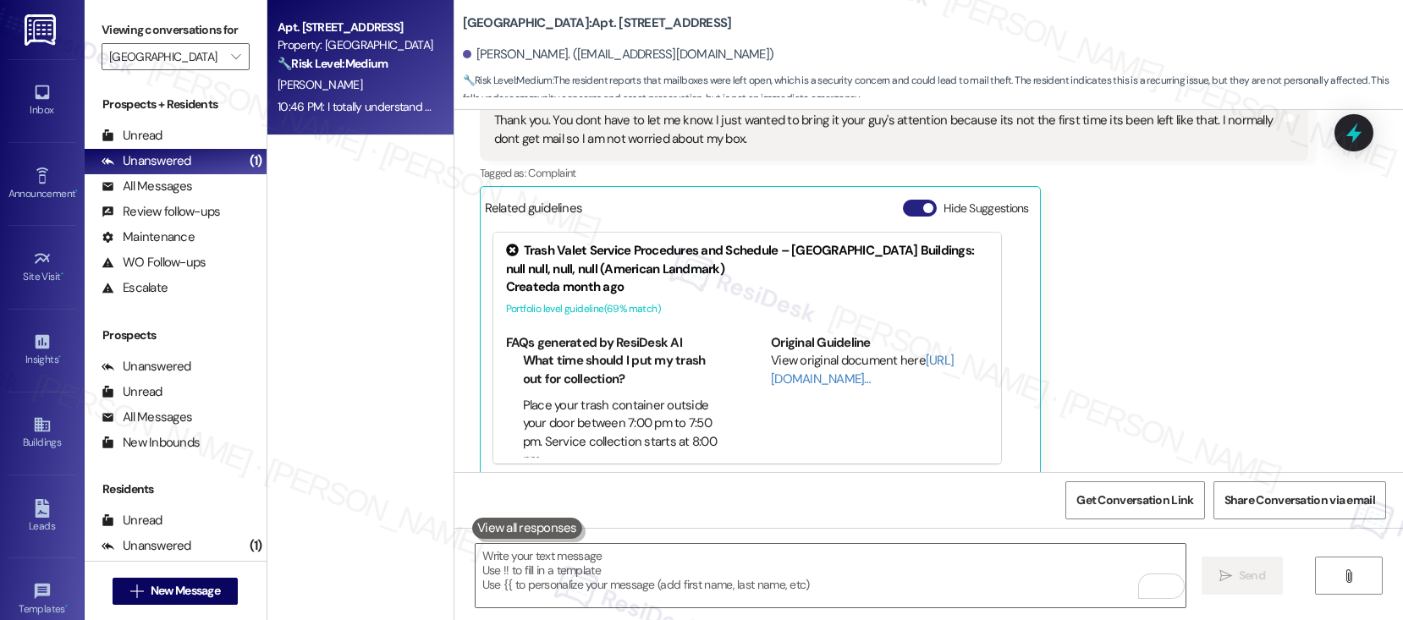
click at [905, 200] on button "Hide Suggestions" at bounding box center [920, 208] width 34 height 17
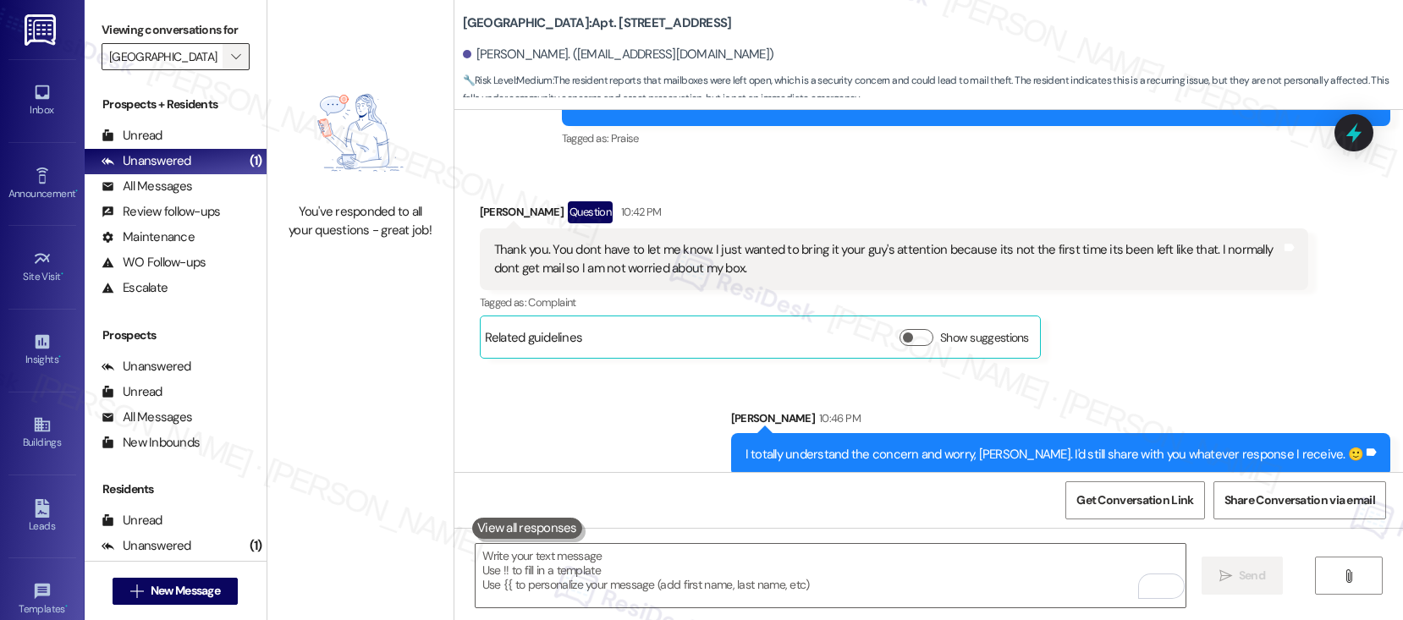
click at [231, 63] on icon "" at bounding box center [235, 57] width 9 height 14
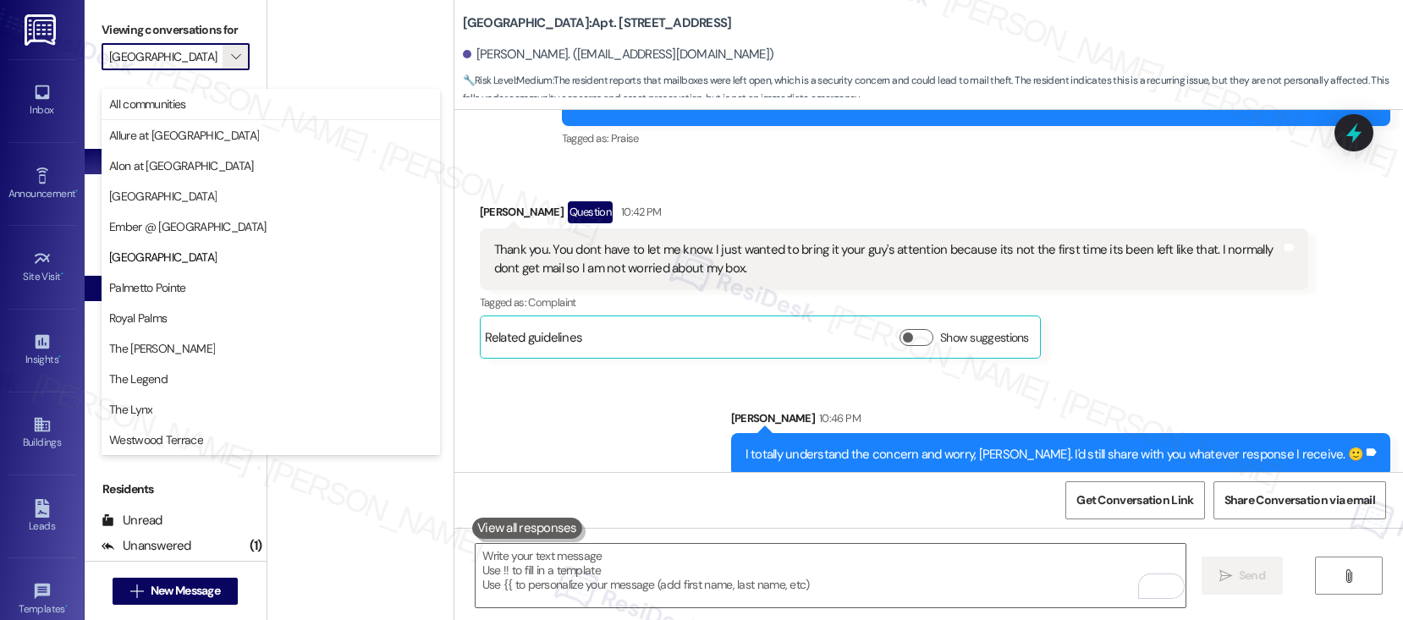
click at [176, 295] on span "Palmetto Pointe" at bounding box center [147, 287] width 77 height 17
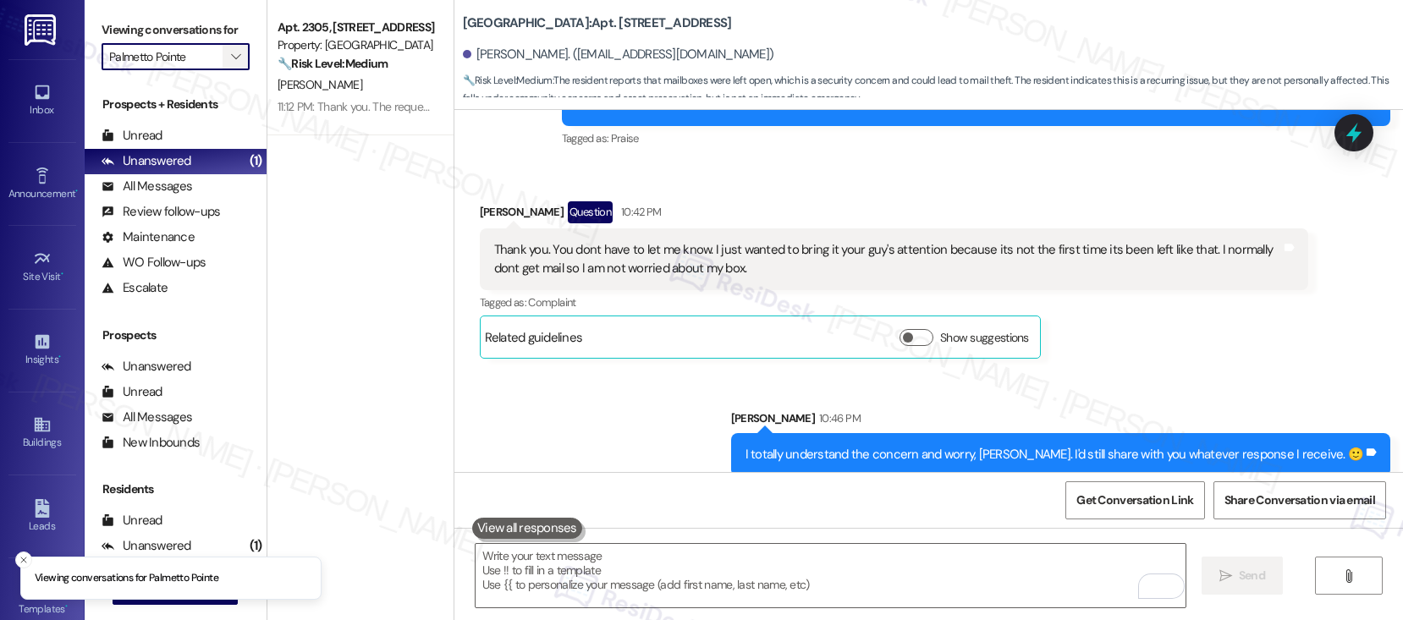
click at [231, 63] on icon "" at bounding box center [235, 57] width 9 height 14
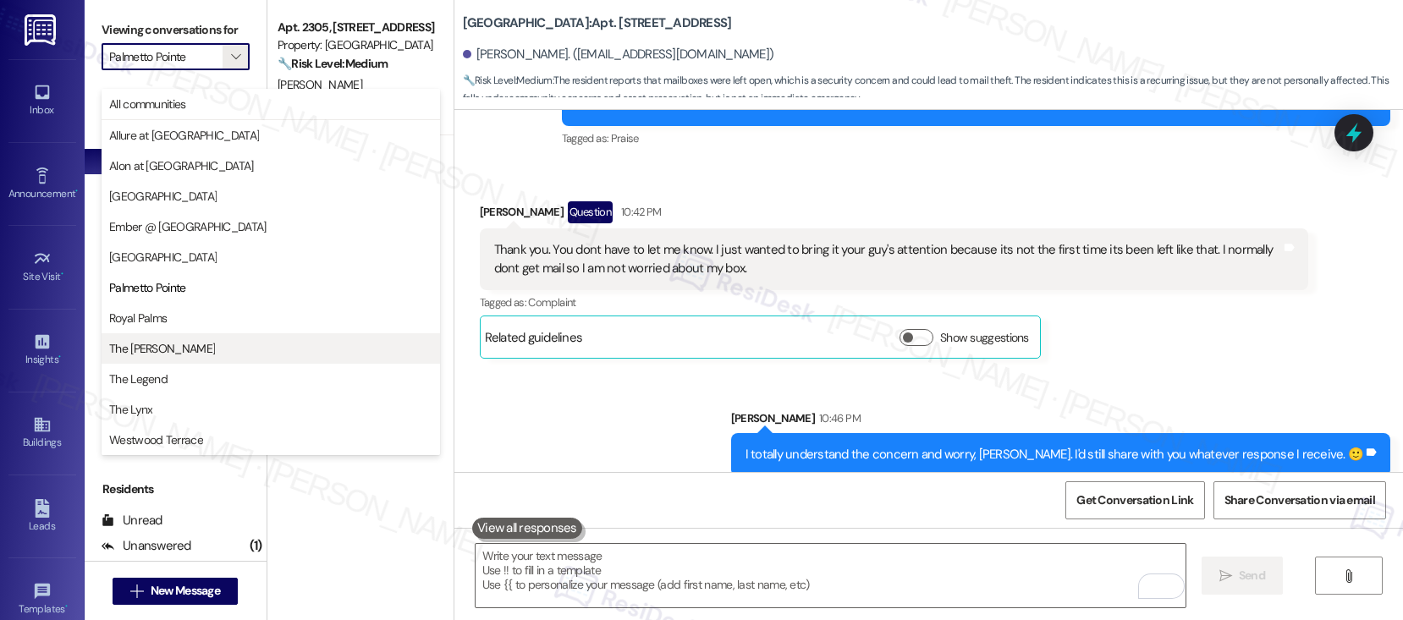
click at [162, 347] on span "The [PERSON_NAME]" at bounding box center [162, 348] width 106 height 17
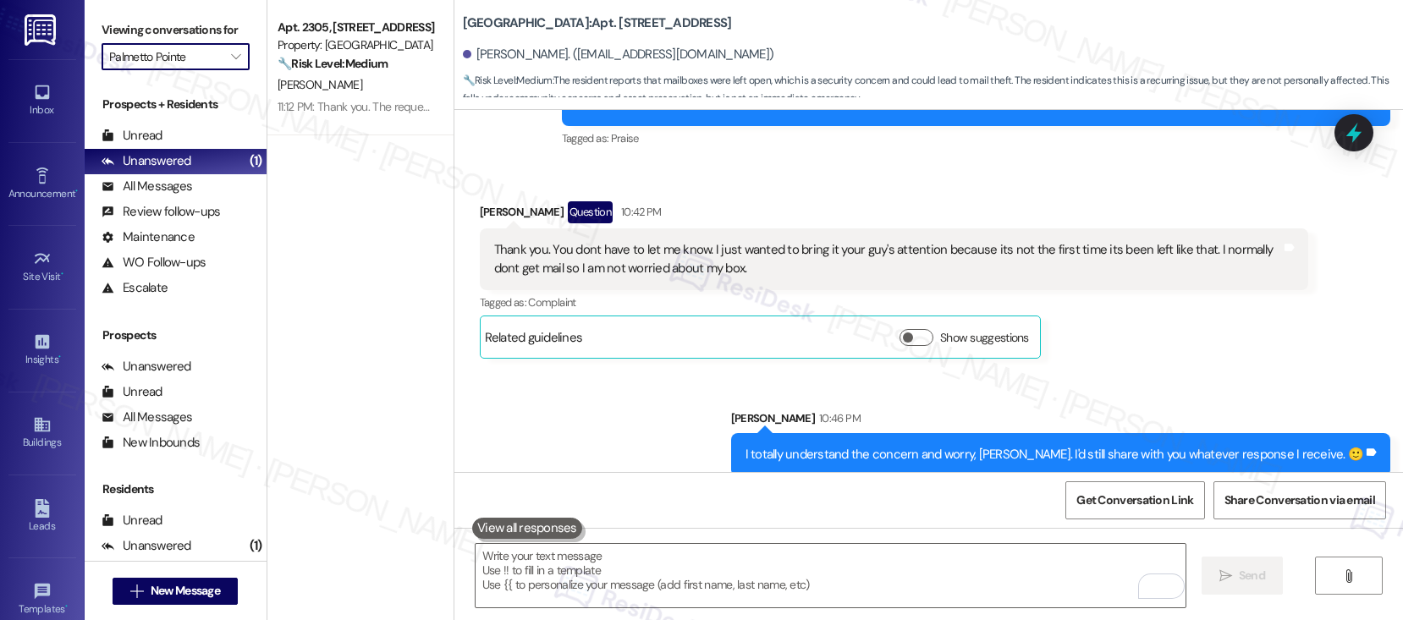
type input "The [PERSON_NAME]"
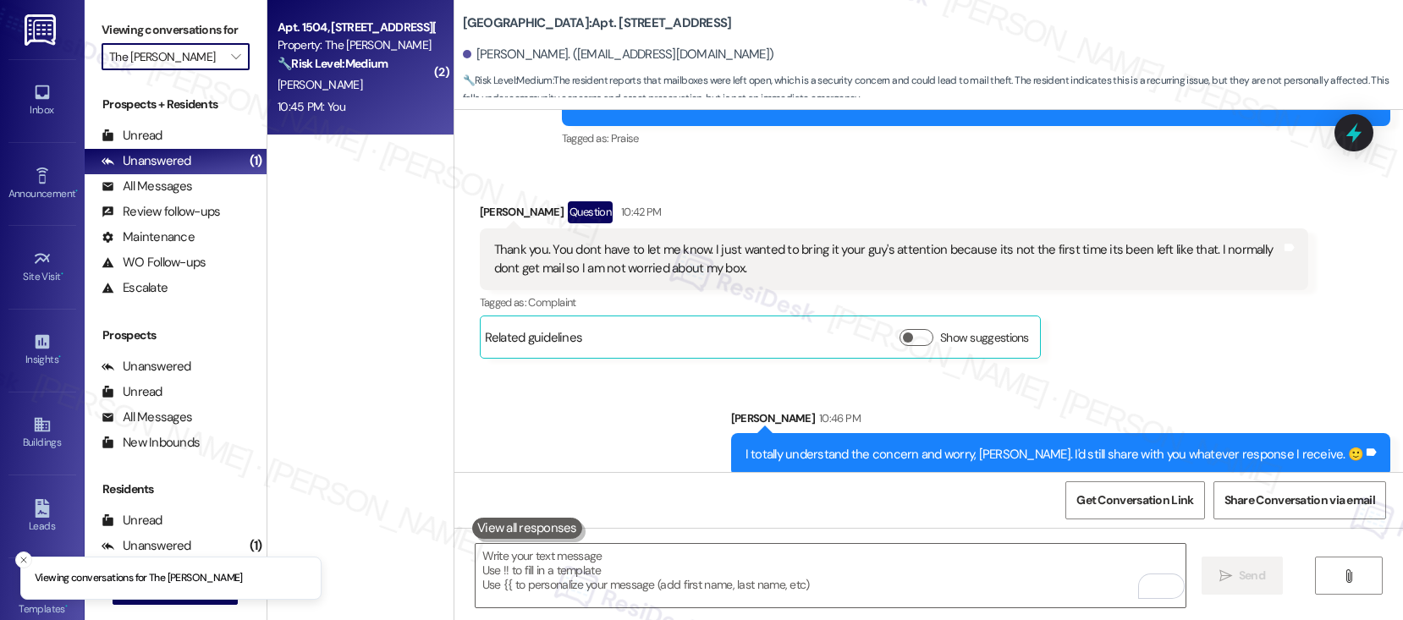
click at [365, 71] on div "🔧 Risk Level: Medium The resident acknowledged the work order submission and th…" at bounding box center [355, 64] width 157 height 18
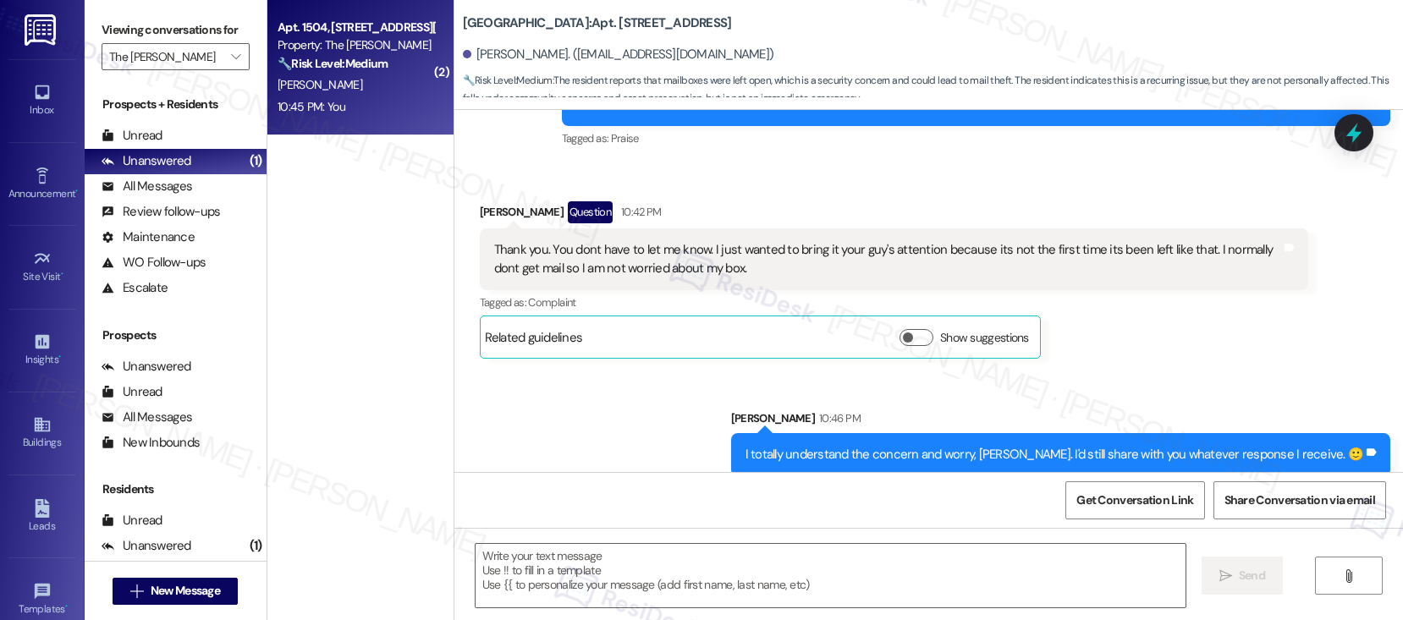
type textarea "Fetching suggested responses. Please feel free to read through the conversation…"
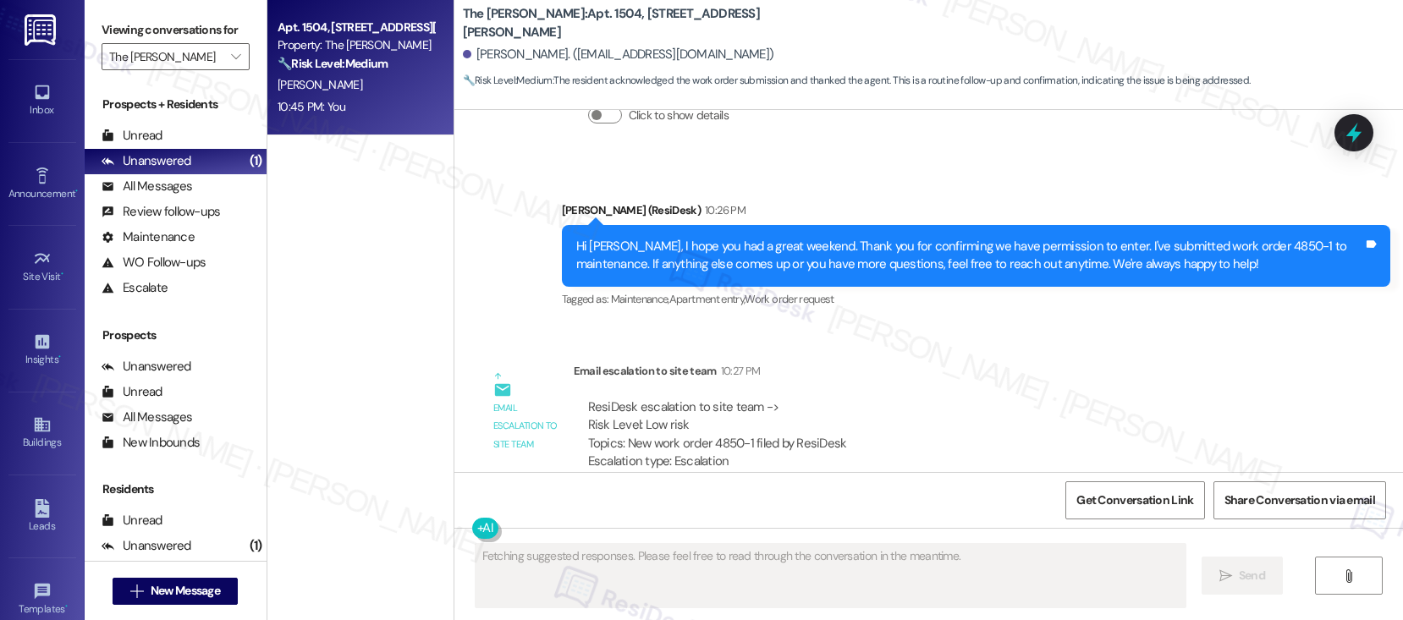
scroll to position [5709, 0]
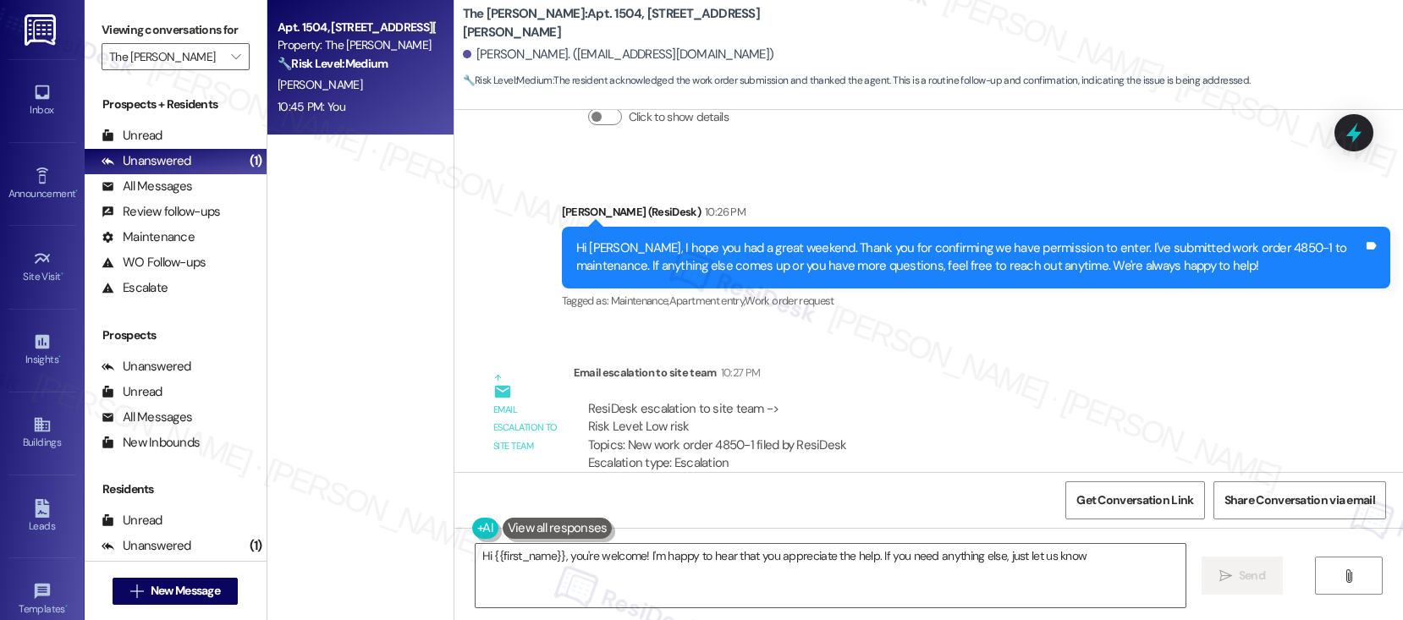
type textarea "Hi {{first_name}}, you're welcome! I'm happy to hear that you appreciate the he…"
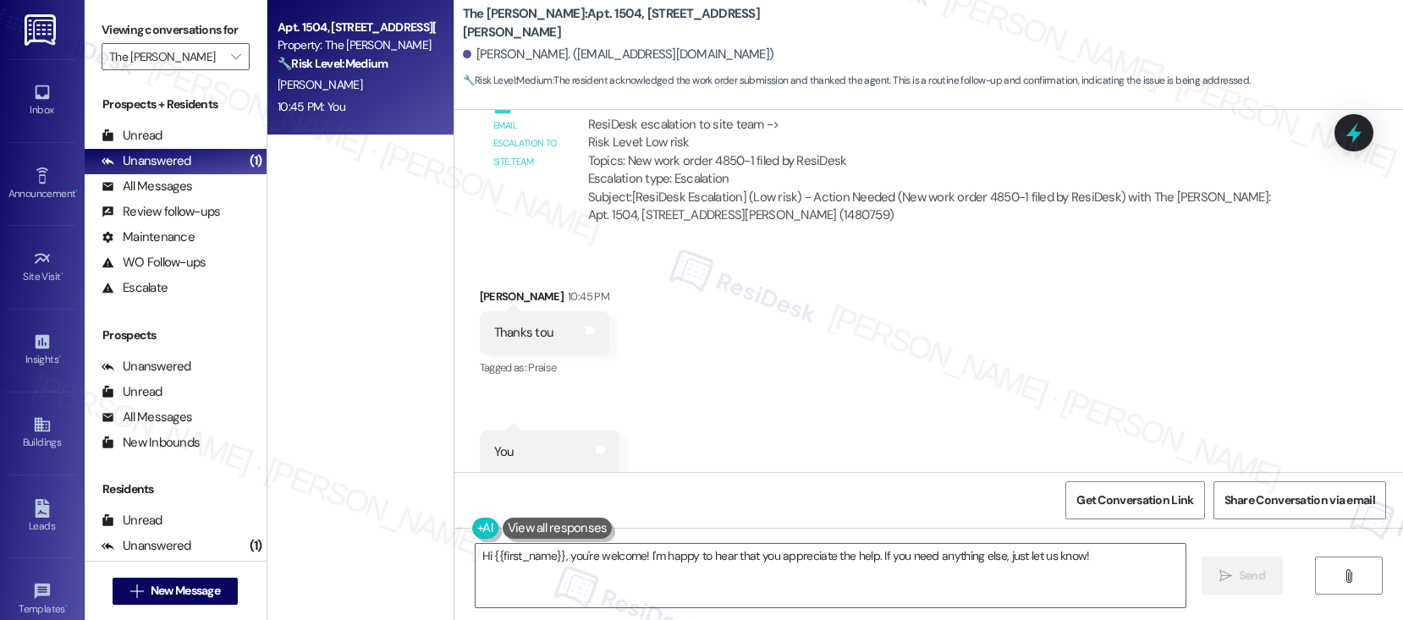
scroll to position [5997, 0]
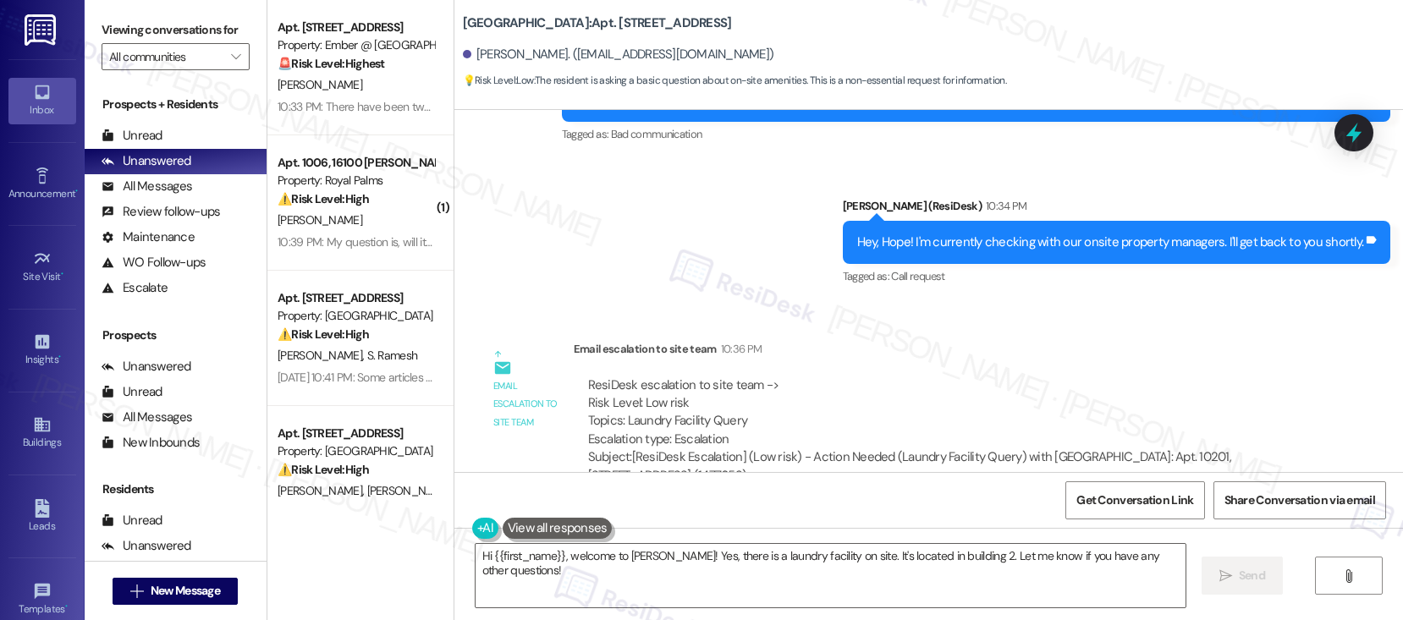
scroll to position [959, 0]
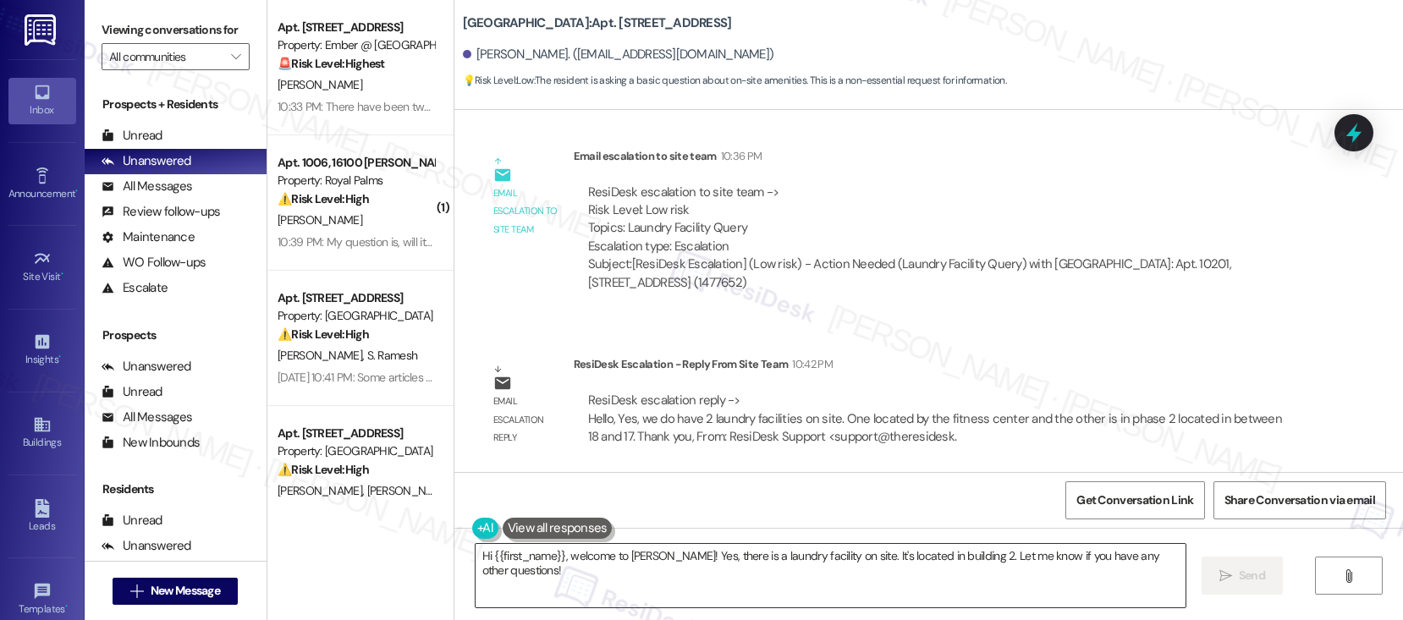
click at [574, 554] on textarea "Hi {{first_name}}, welcome to [PERSON_NAME]! Yes, there is a laundry facility o…" at bounding box center [830, 575] width 710 height 63
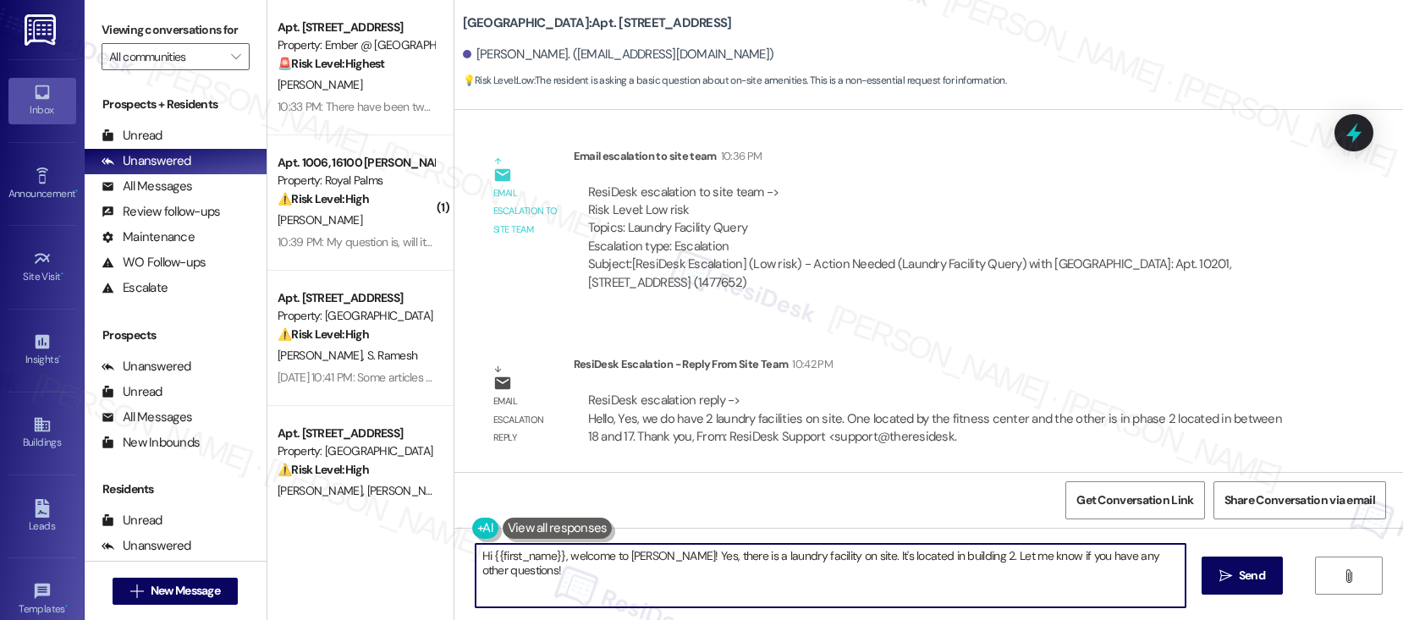
click at [574, 554] on textarea "Hi {{first_name}}, welcome to [PERSON_NAME]! Yes, there is a laundry facility o…" at bounding box center [830, 575] width 710 height 63
click at [574, 553] on textarea "Hi {{first_name}}, welcome to [PERSON_NAME]! Yes, there is a laundry facility o…" at bounding box center [830, 575] width 710 height 63
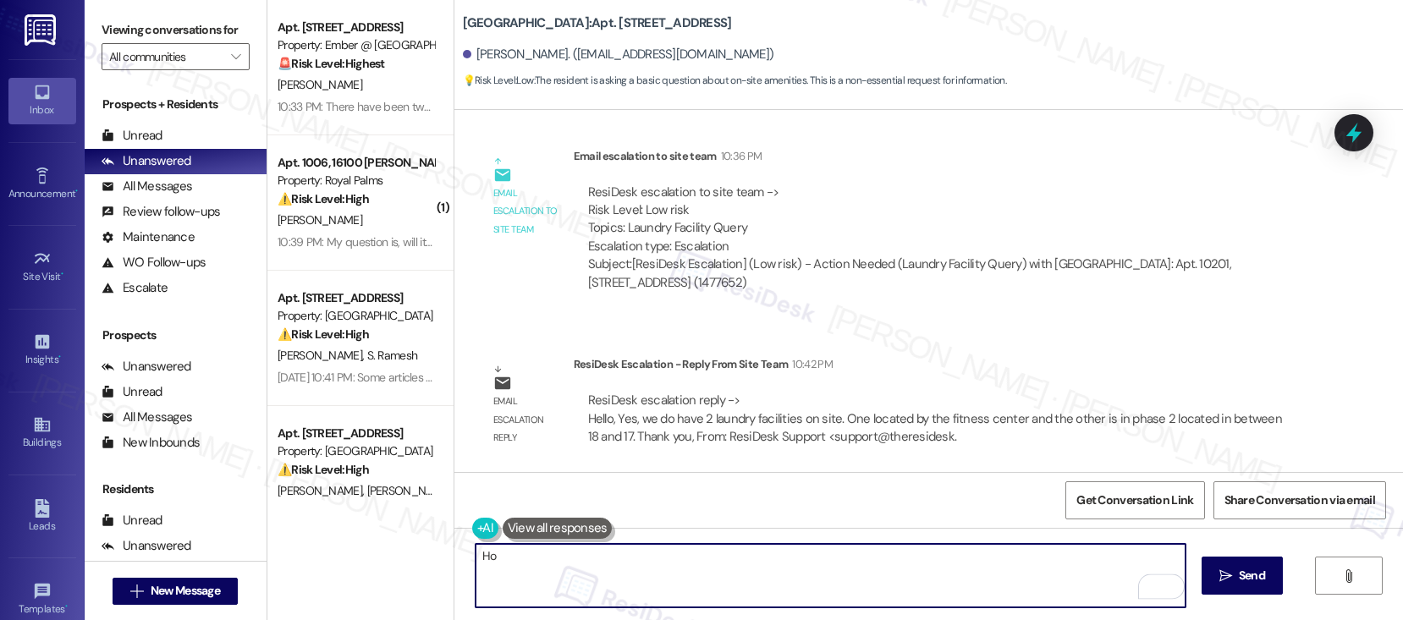
type textarea "H"
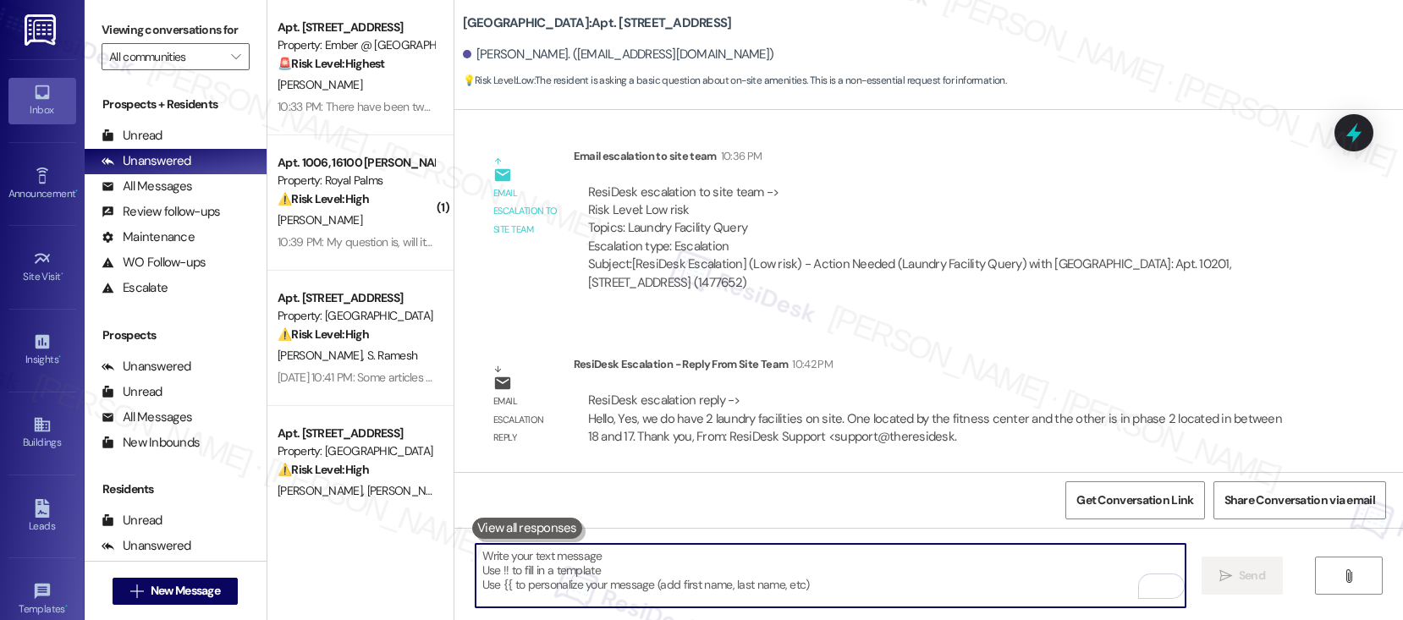
type textarea "H"
paste textarea "we do have 2 laundry facilities on site. One located by the fitness center and …"
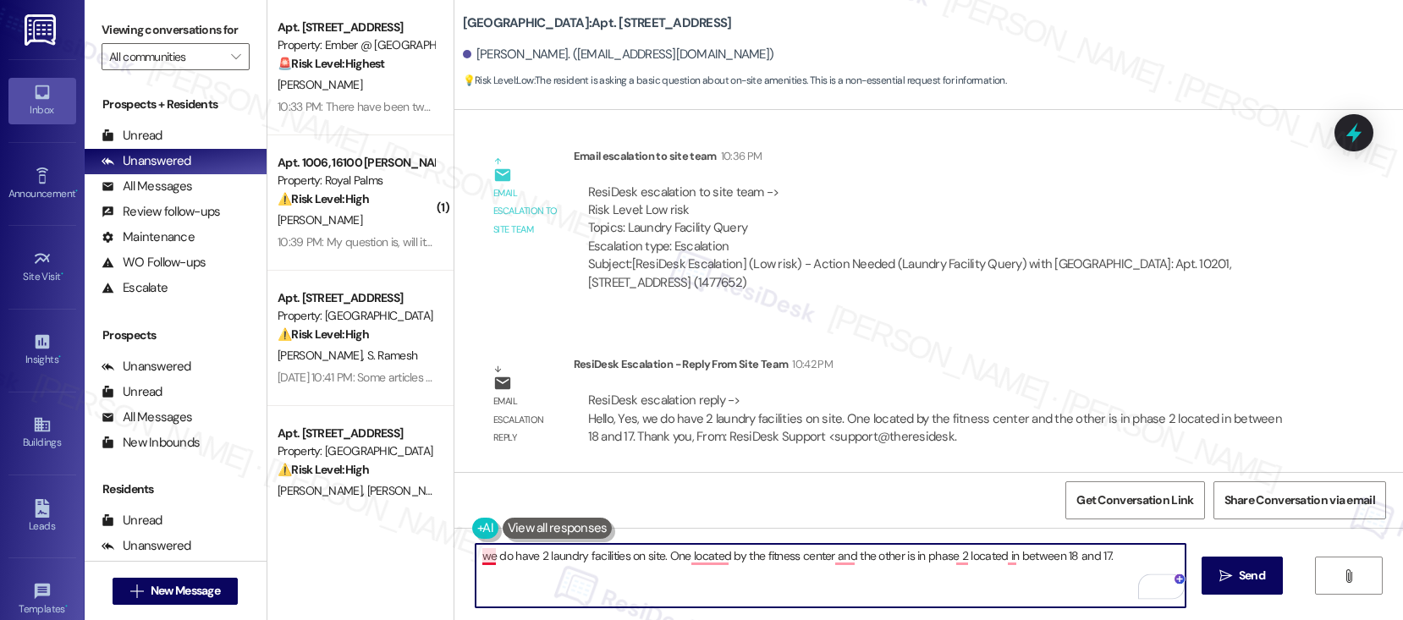
click at [478, 558] on textarea "we do have 2 laundry facilities on site. One located by the fitness center and …" at bounding box center [830, 575] width 710 height 63
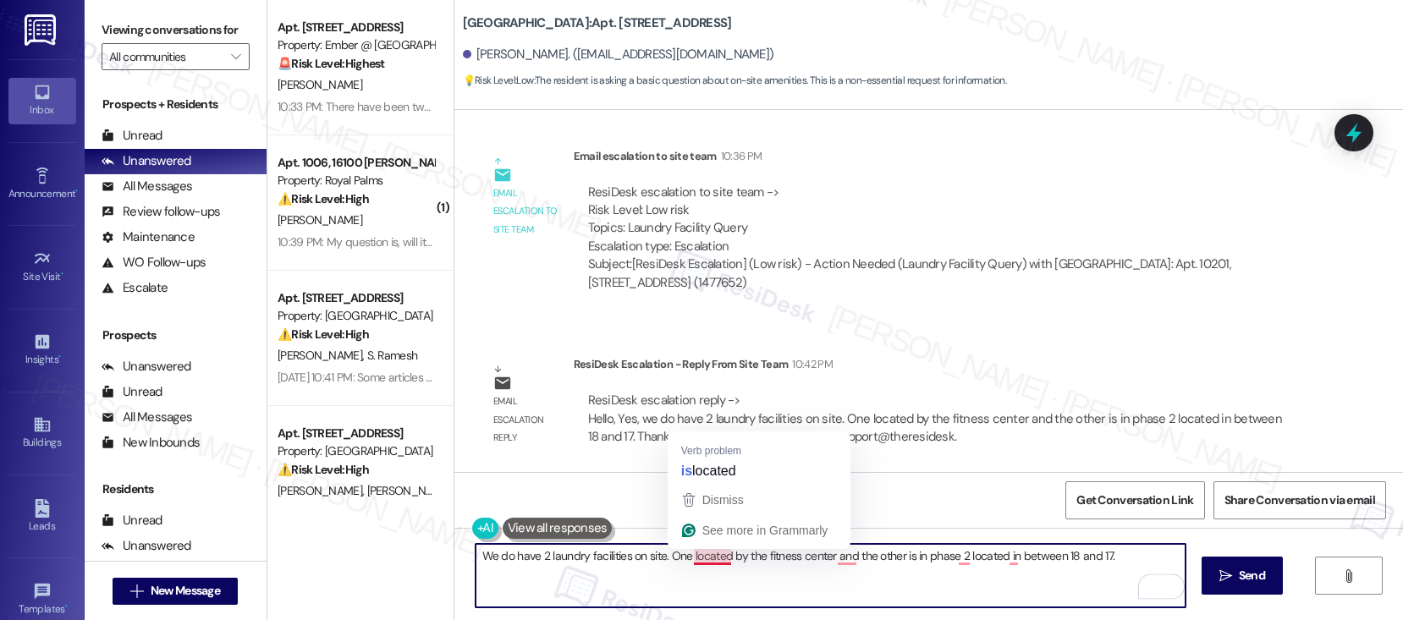
click at [702, 558] on textarea "We do have 2 laundry facilities on site. One located by the fitness center and …" at bounding box center [830, 575] width 710 height 63
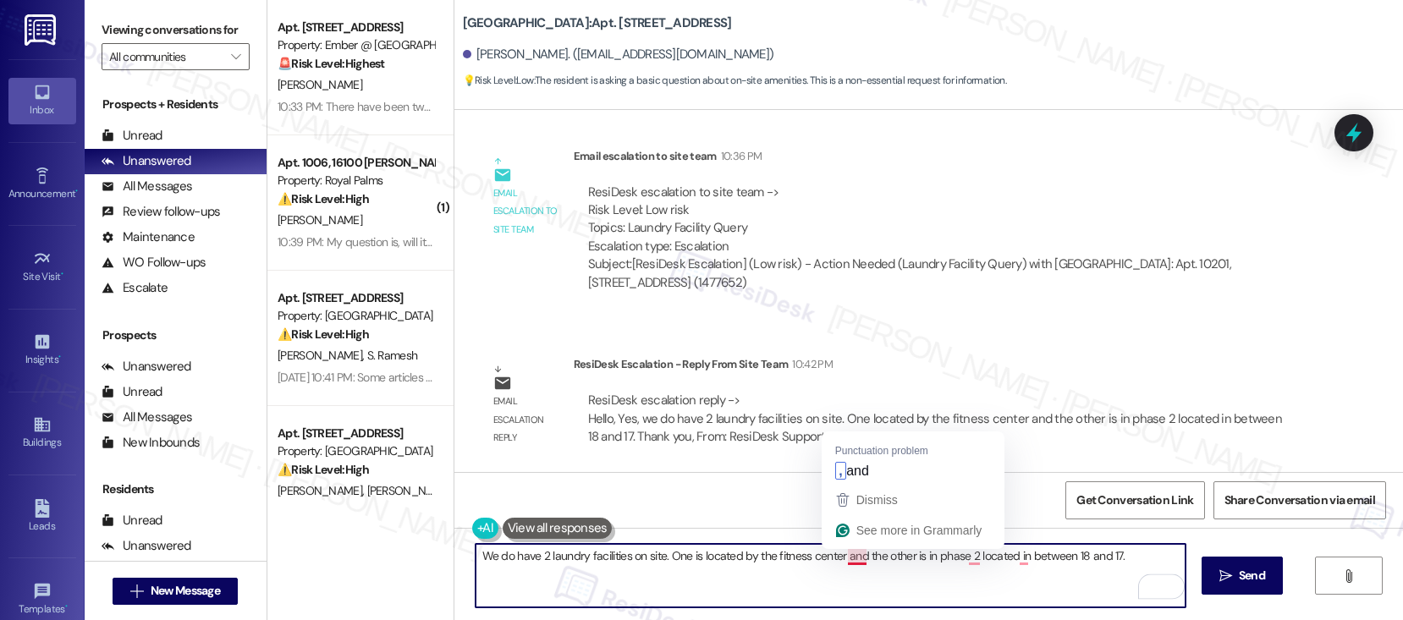
click at [843, 560] on textarea "We do have 2 laundry facilities on site. One is located by the fitness center a…" at bounding box center [830, 575] width 710 height 63
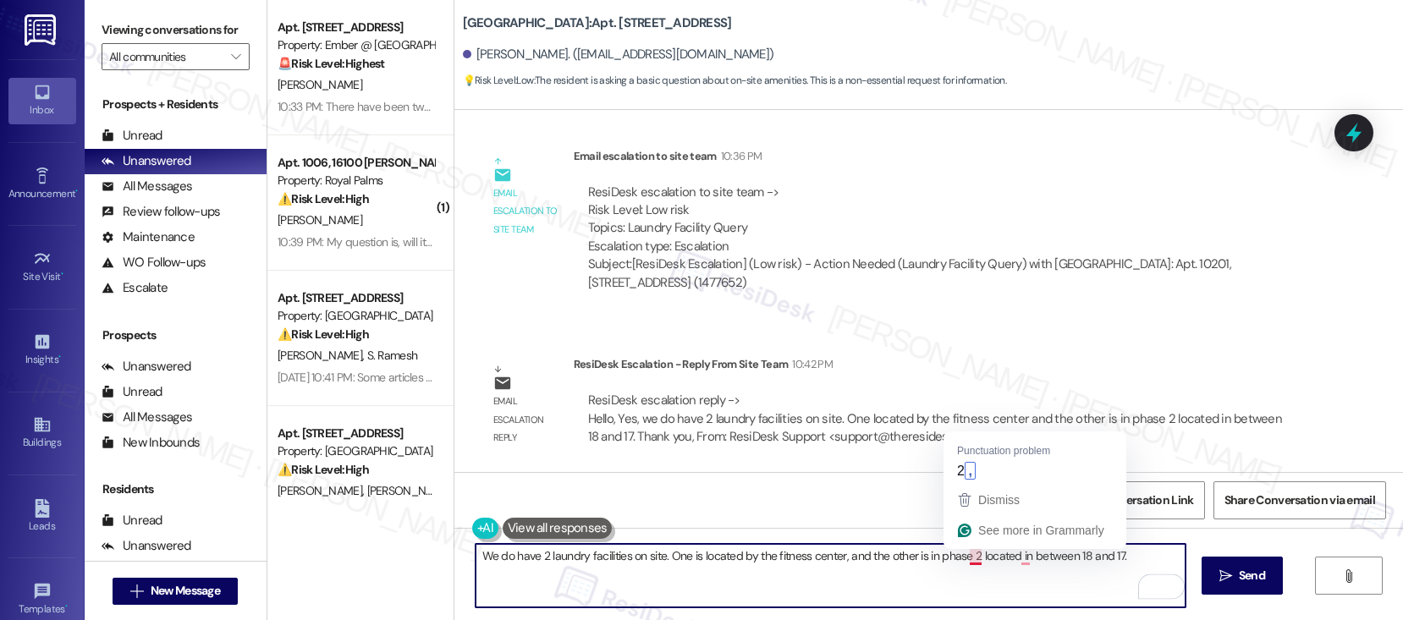
click at [959, 553] on textarea "We do have 2 laundry facilities on site. One is located by the fitness center, …" at bounding box center [830, 575] width 710 height 63
click at [1019, 561] on textarea "We do have 2 laundry facilities on site. One is located by the fitness center, …" at bounding box center [830, 575] width 710 height 63
click at [1009, 556] on textarea "We do have 2 laundry facilities on site. One is located by the fitness center, …" at bounding box center [830, 575] width 710 height 63
click at [1014, 558] on textarea "We do have 2 laundry facilities on site. One is located by the fitness center, …" at bounding box center [830, 575] width 710 height 63
click at [1135, 559] on textarea "We do have 2 laundry facilities on site. One is located by the fitness center, …" at bounding box center [830, 575] width 710 height 63
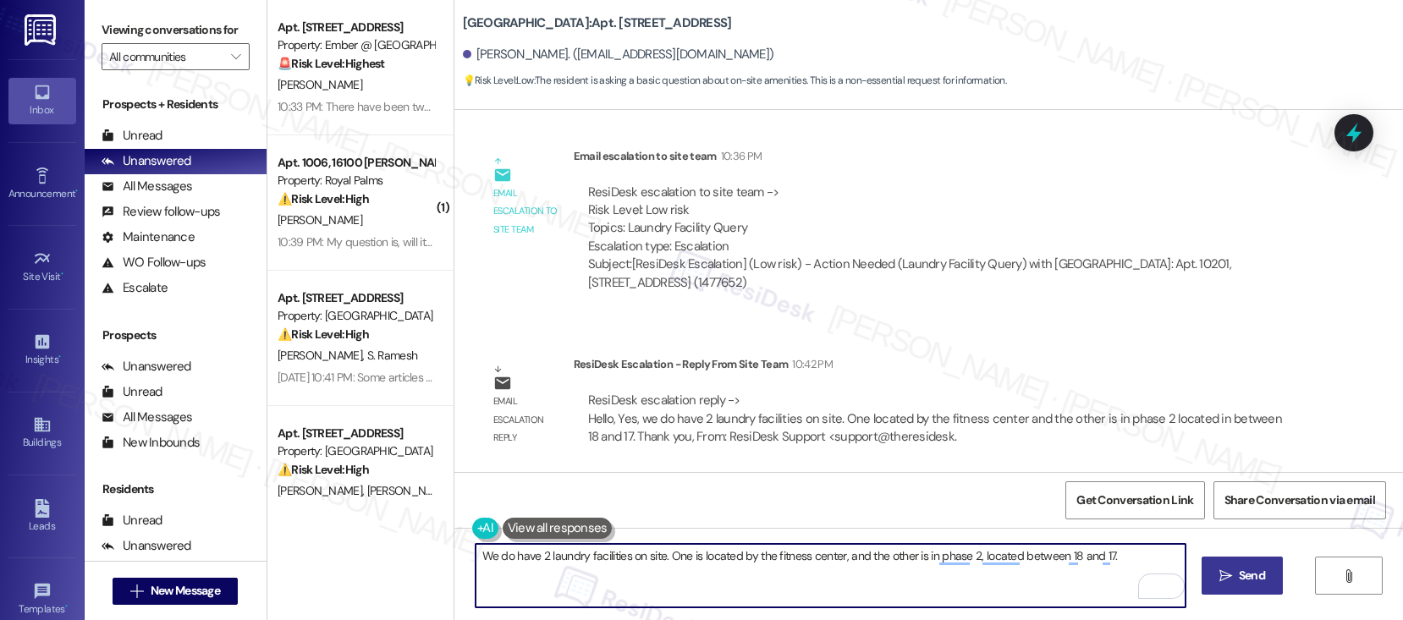
type textarea "We do have 2 laundry facilities on site. One is located by the fitness center, …"
click at [1232, 587] on button " Send" at bounding box center [1242, 576] width 82 height 38
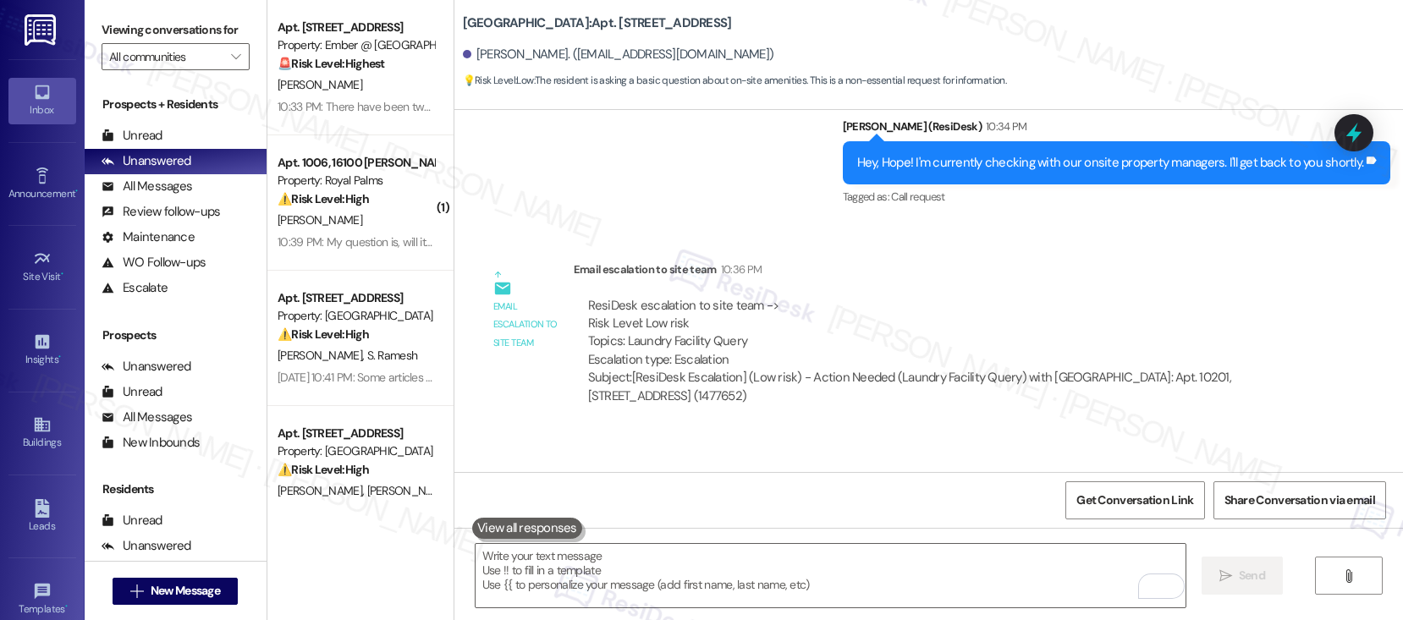
scroll to position [1077, 0]
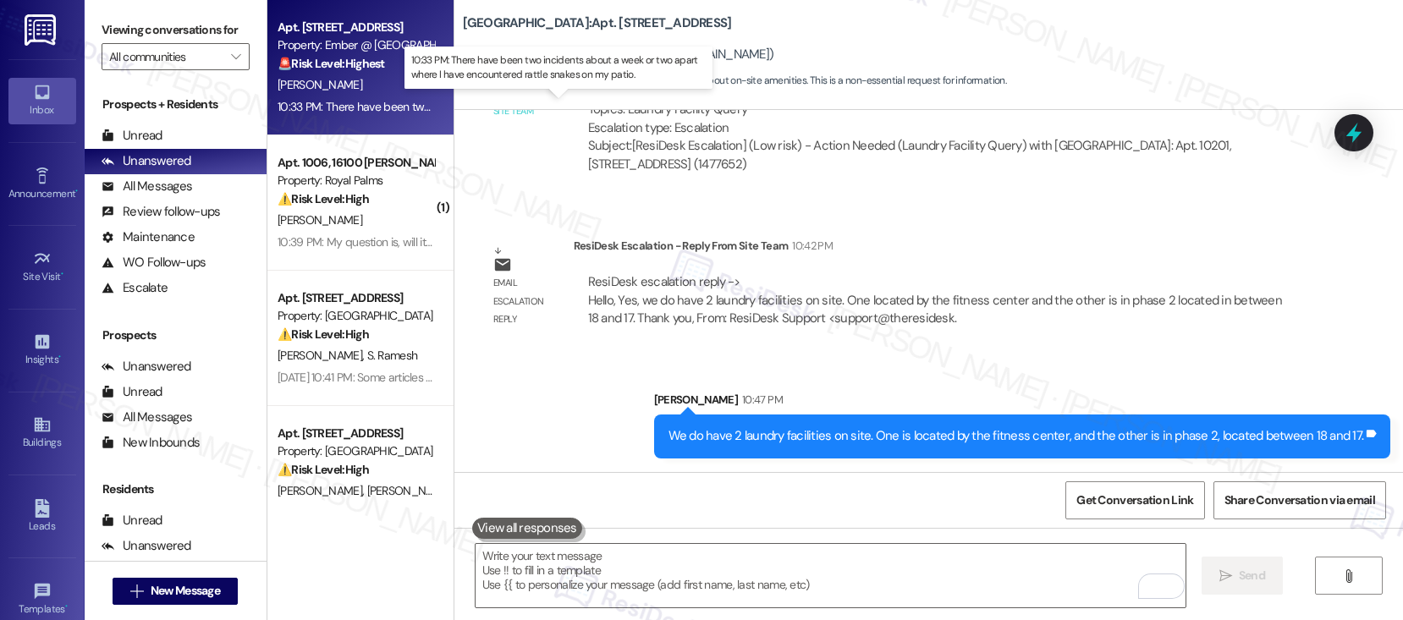
click at [384, 107] on div "10:33 PM: There have been two incidents about a week or two apart where I have …" at bounding box center [573, 106] width 593 height 15
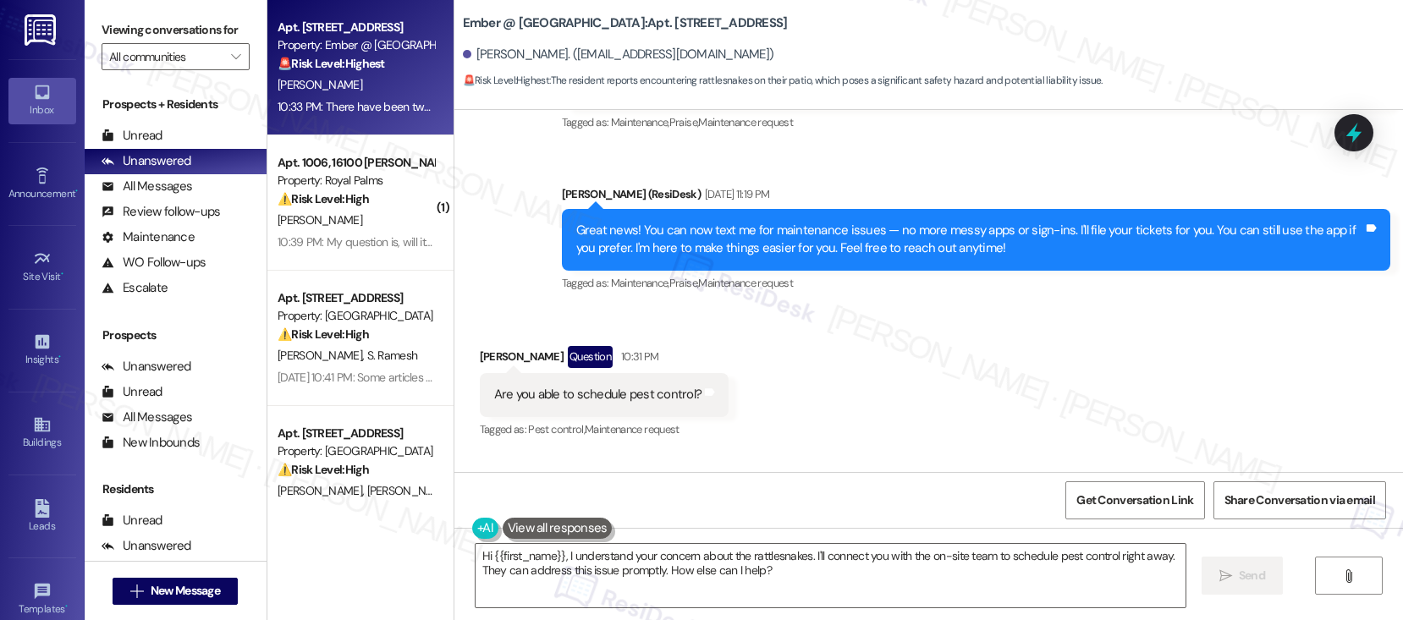
scroll to position [1129, 0]
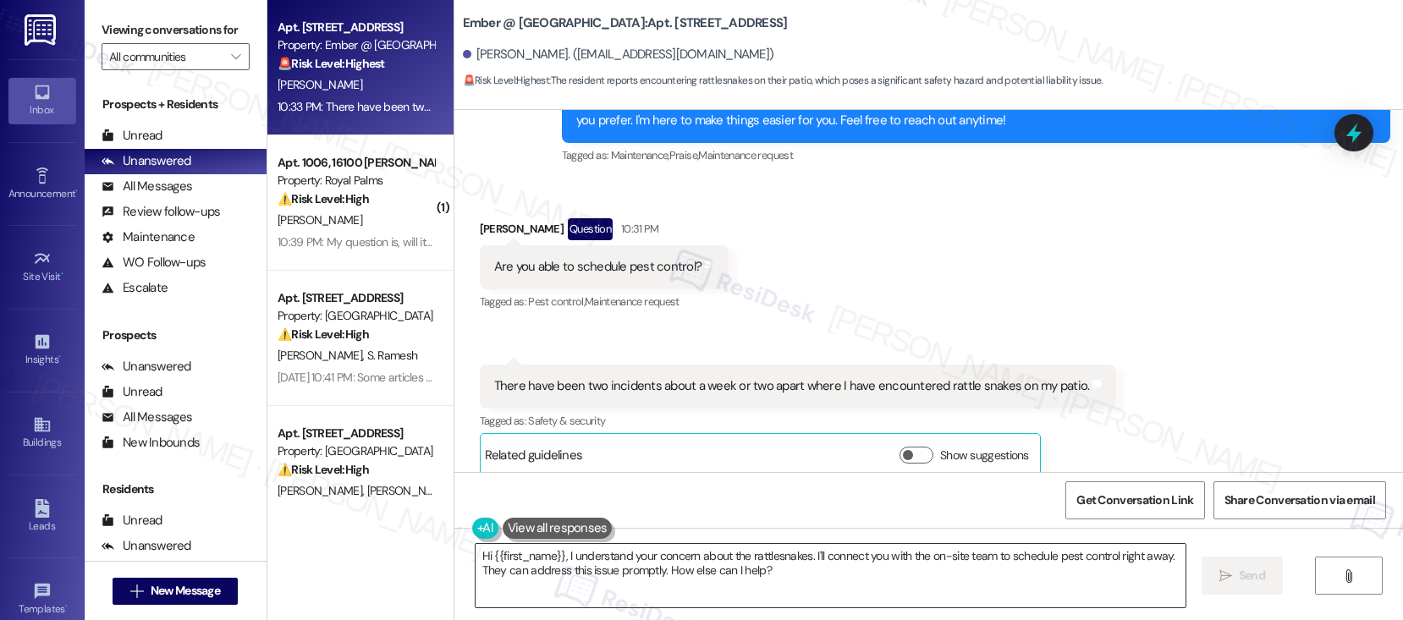
click at [561, 552] on textarea "Hi {{first_name}}, I understand your concern about the rattlesnakes. I'll conne…" at bounding box center [830, 575] width 710 height 63
click at [560, 552] on textarea "Hi {{first_name}}, I understand your concern about the rattlesnakes. I'll conne…" at bounding box center [830, 575] width 710 height 63
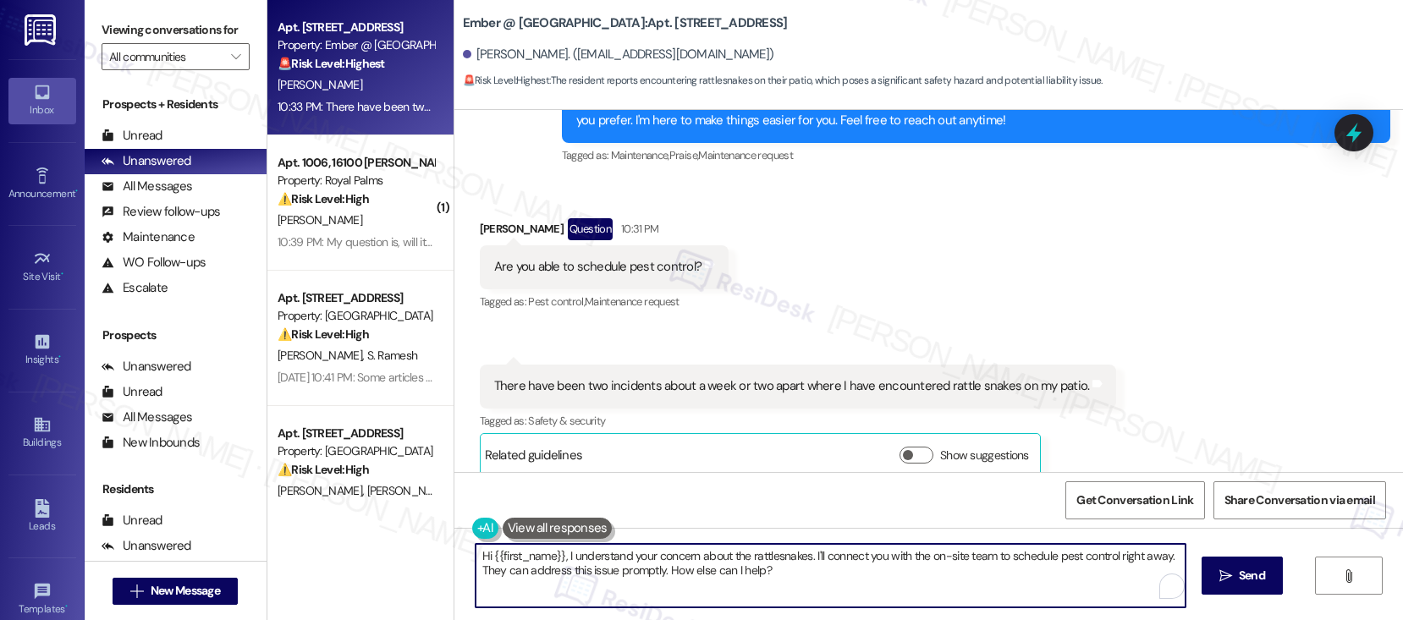
click at [559, 552] on textarea "Hi {{first_name}}, I understand your concern about the rattlesnakes. I'll conne…" at bounding box center [830, 575] width 710 height 63
paste textarea "[PERSON_NAME], thank you for reaching out. I’ll help you generate a work order …"
click at [579, 566] on textarea "Hi [PERSON_NAME], thank you for reaching out. I’ll help you generate a work ord…" at bounding box center [830, 575] width 710 height 63
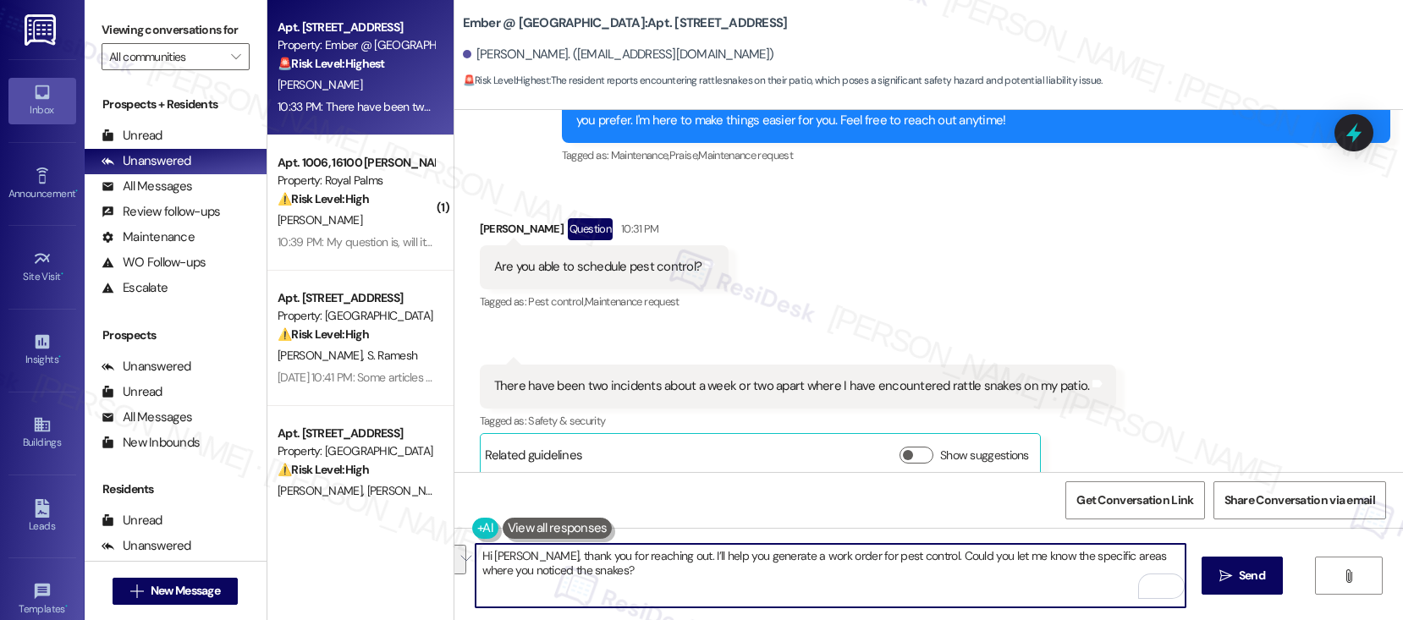
click at [646, 570] on textarea "Hi [PERSON_NAME], thank you for reaching out. I’ll help you generate a work ord…" at bounding box center [830, 575] width 710 height 63
type textarea "Hi [PERSON_NAME], thank you for reaching out. I’ll help you generate a work ord…"
click at [1244, 574] on span "Send" at bounding box center [1252, 576] width 26 height 18
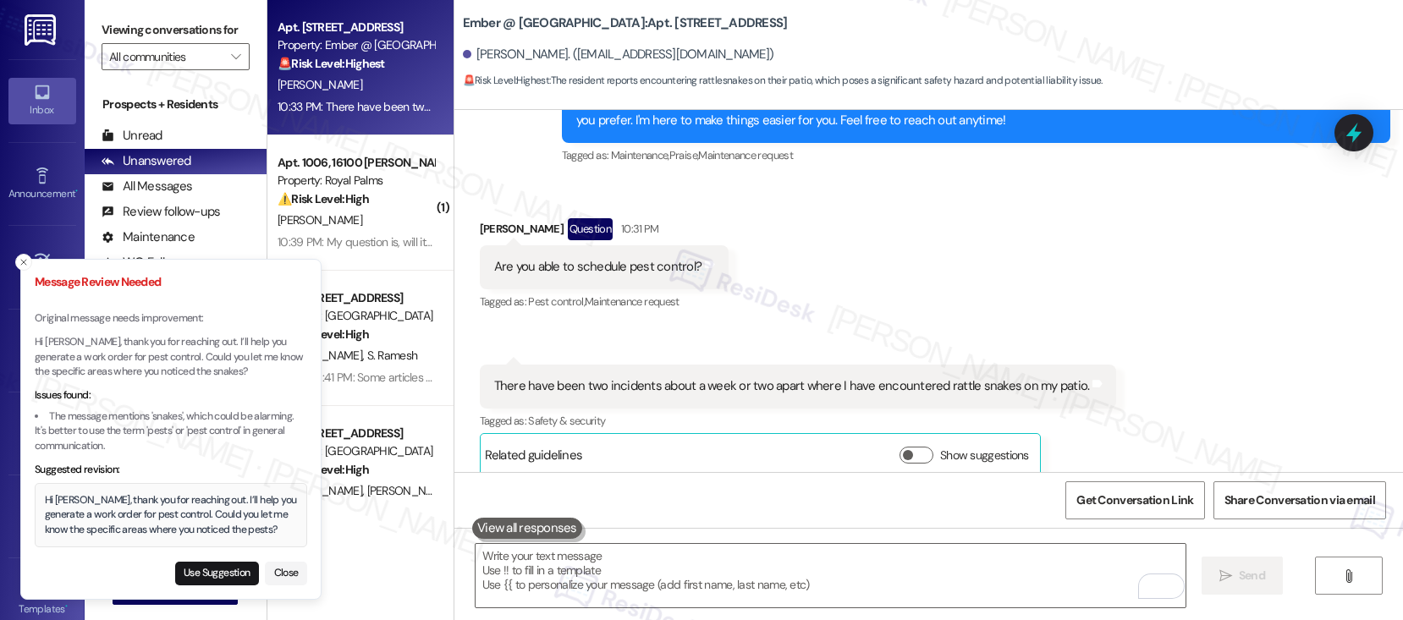
click at [233, 574] on button "Use Suggestion" at bounding box center [217, 574] width 84 height 24
type textarea "Hi [PERSON_NAME], thank you for reaching out. I’ll help you generate a work ord…"
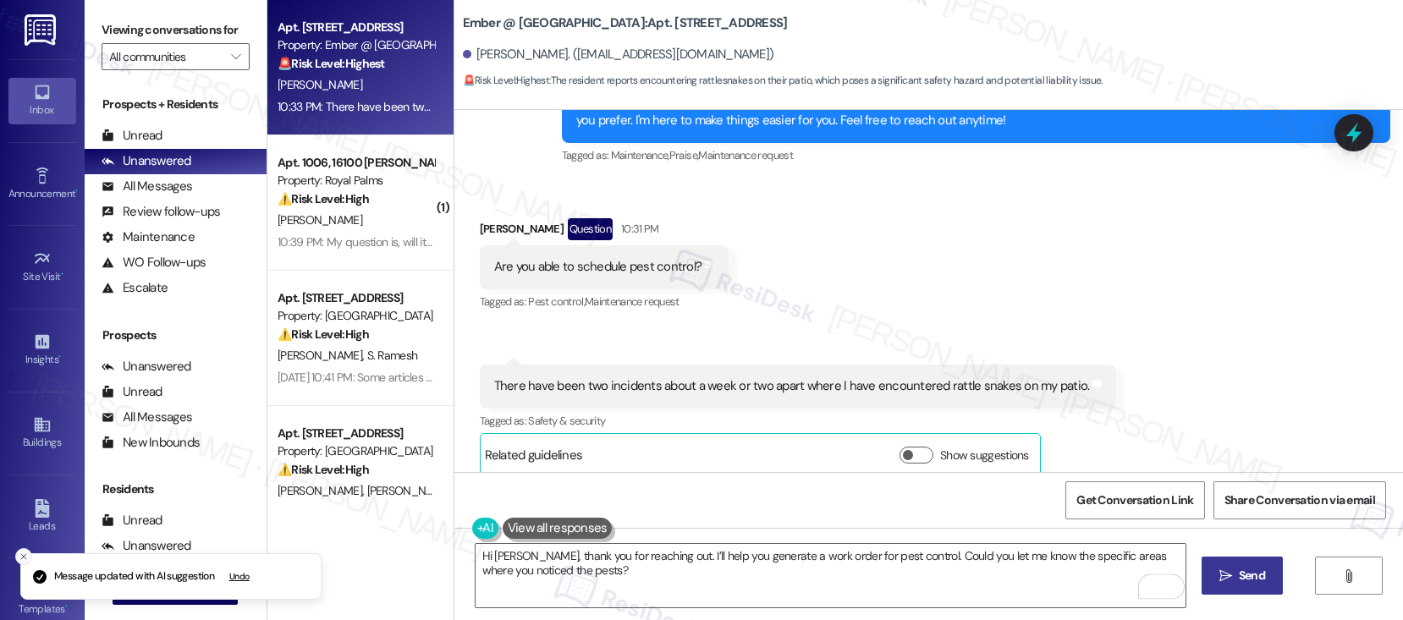
click at [19, 557] on icon "Close toast" at bounding box center [24, 557] width 10 height 10
click at [806, 590] on textarea "Hi [PERSON_NAME], thank you for reaching out. I’ll help you generate a work ord…" at bounding box center [830, 575] width 710 height 63
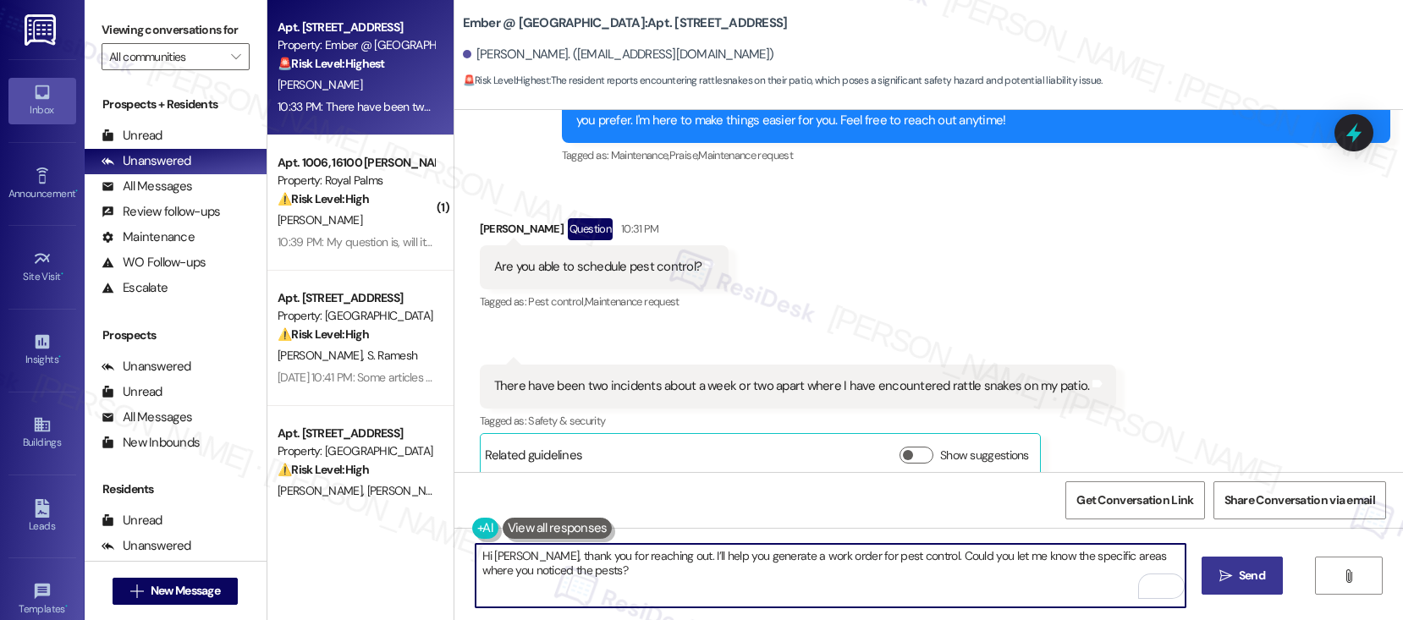
click at [1042, 585] on textarea "Hi [PERSON_NAME], thank you for reaching out. I’ll help you generate a work ord…" at bounding box center [830, 575] width 710 height 63
click at [1231, 568] on span " Send" at bounding box center [1242, 576] width 53 height 18
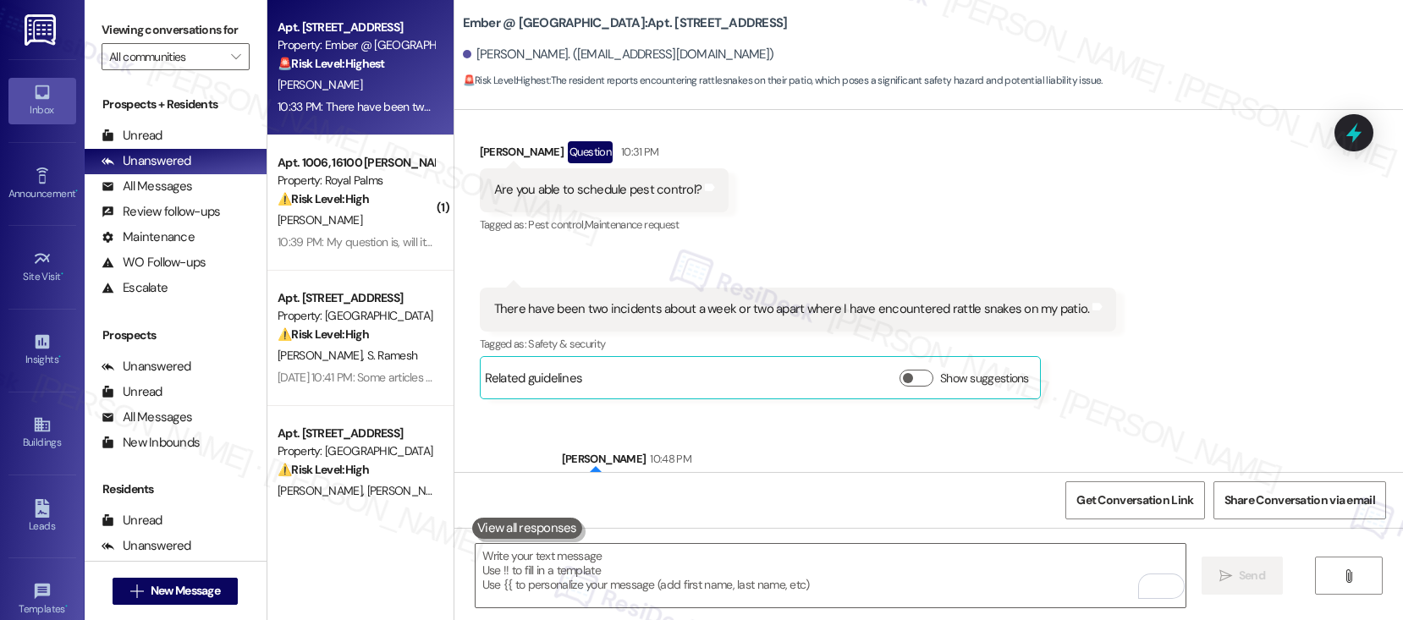
scroll to position [1265, 0]
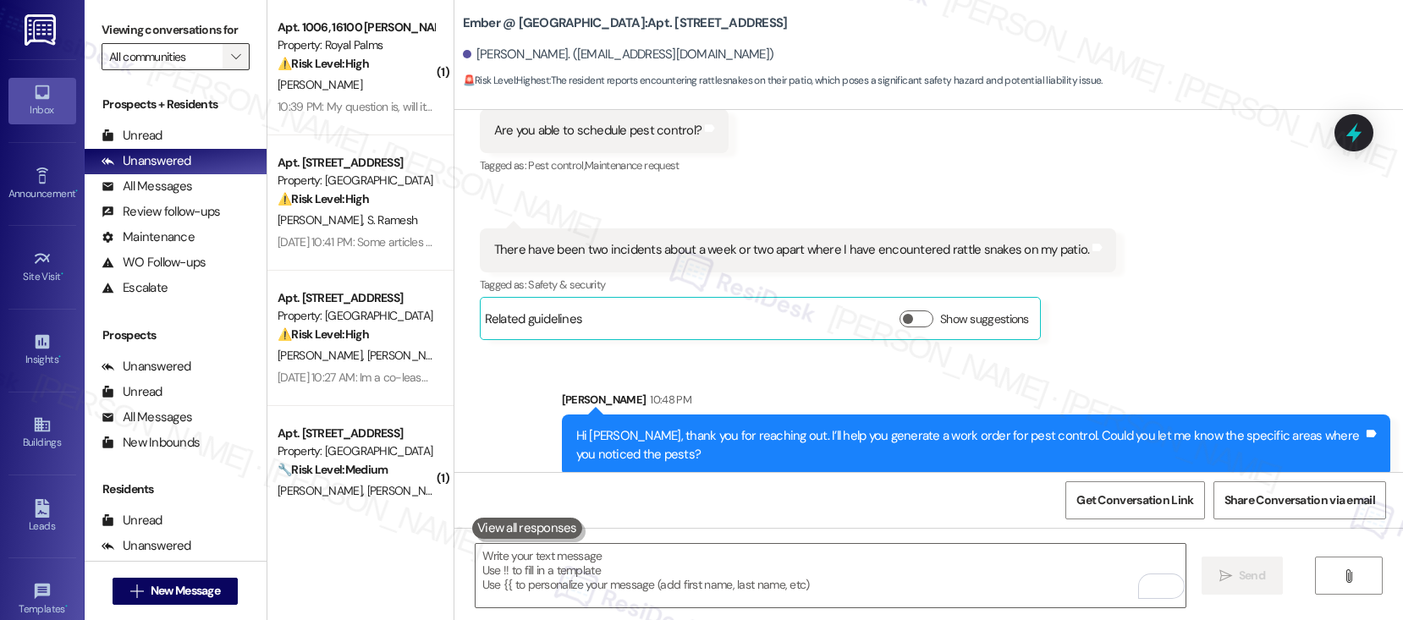
click at [228, 64] on span "" at bounding box center [236, 56] width 16 height 27
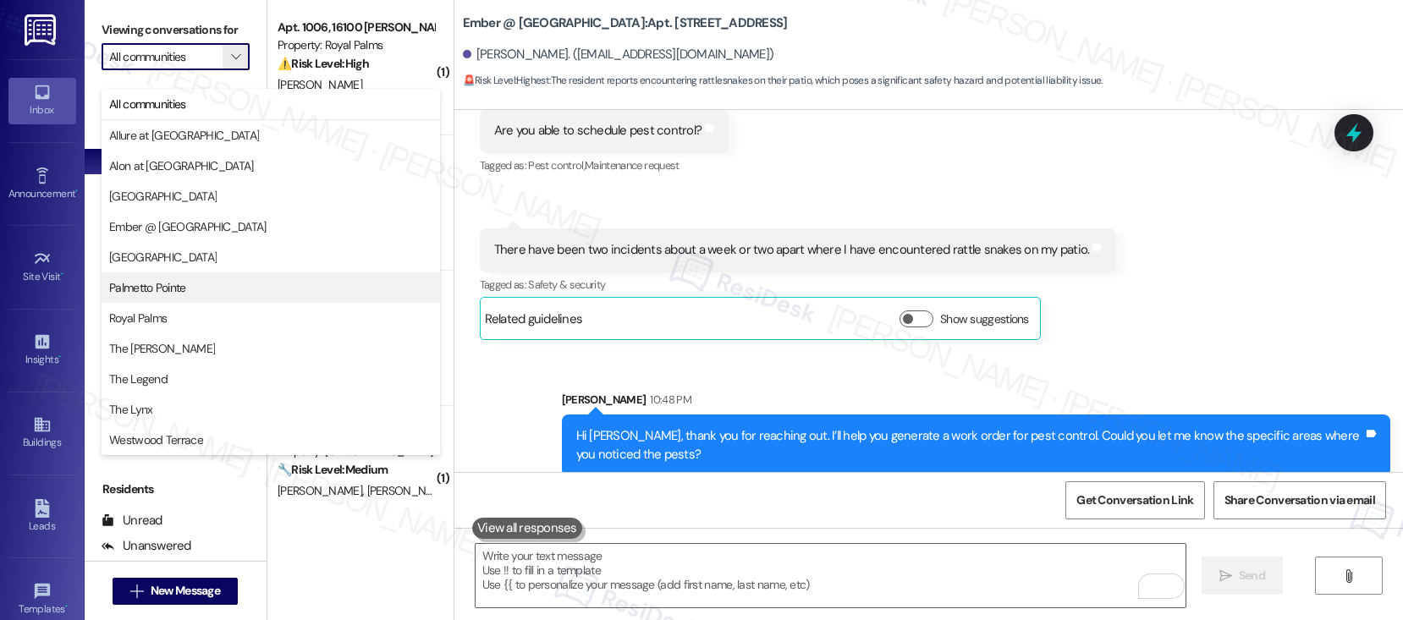
click at [164, 296] on button "Palmetto Pointe" at bounding box center [271, 287] width 338 height 30
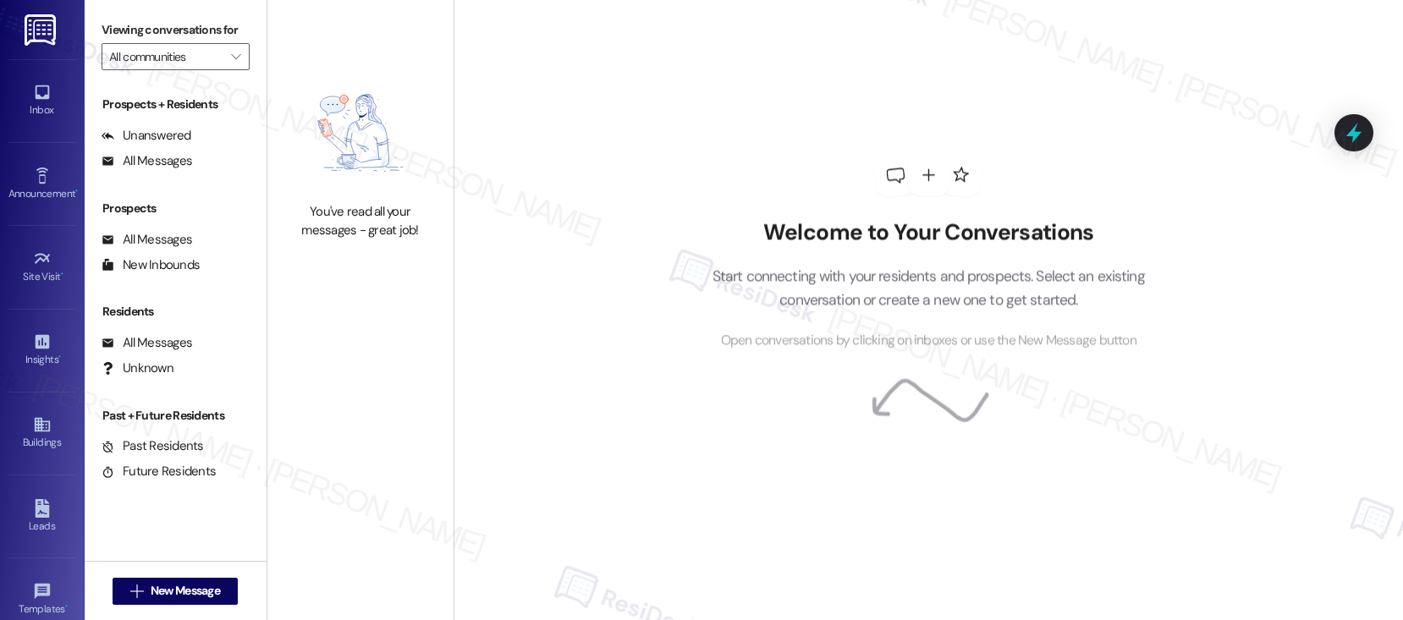
type input "Palmetto Pointe"
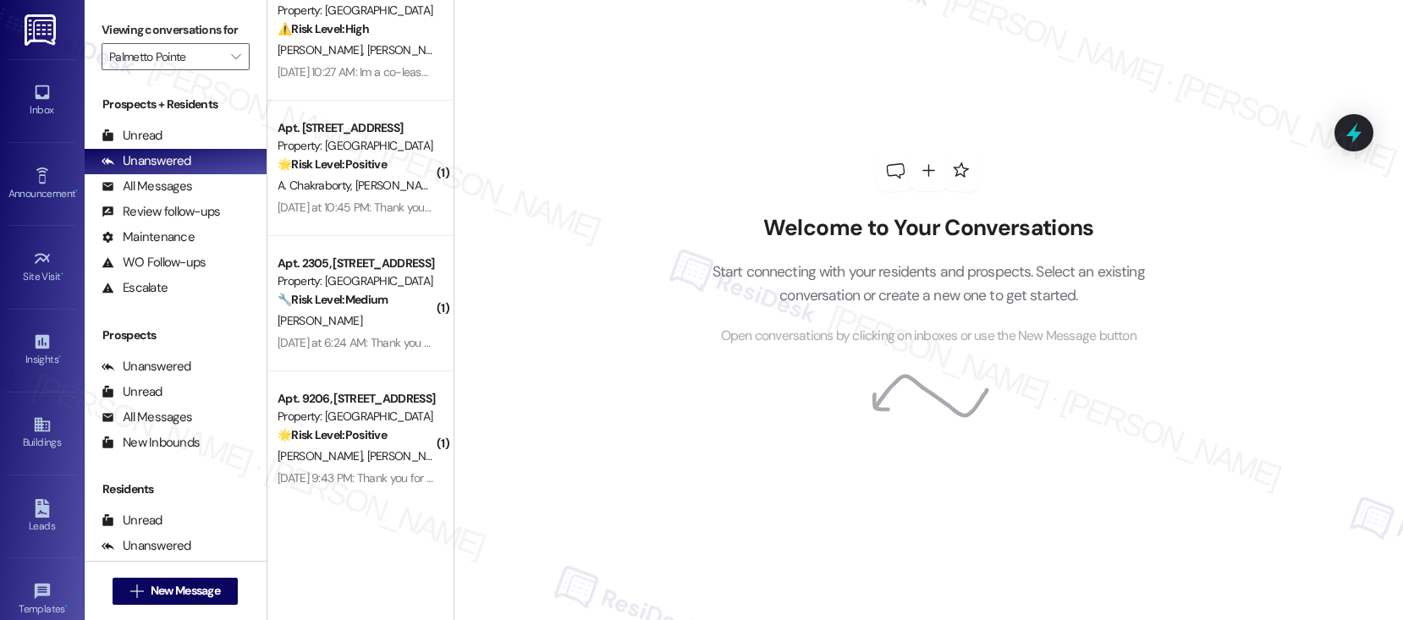
scroll to position [177, 0]
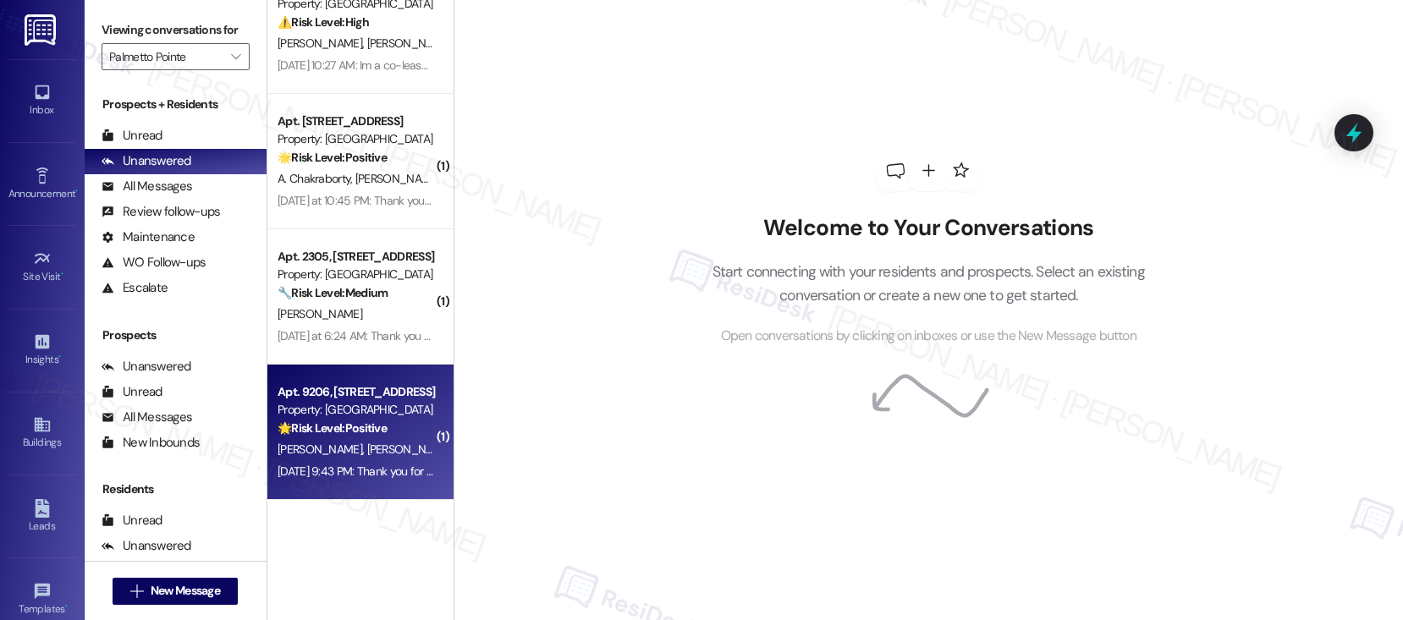
click at [318, 461] on div "[DATE] 9:43 PM: Thank you for your message. Our offices are currently closed, b…" at bounding box center [356, 471] width 160 height 21
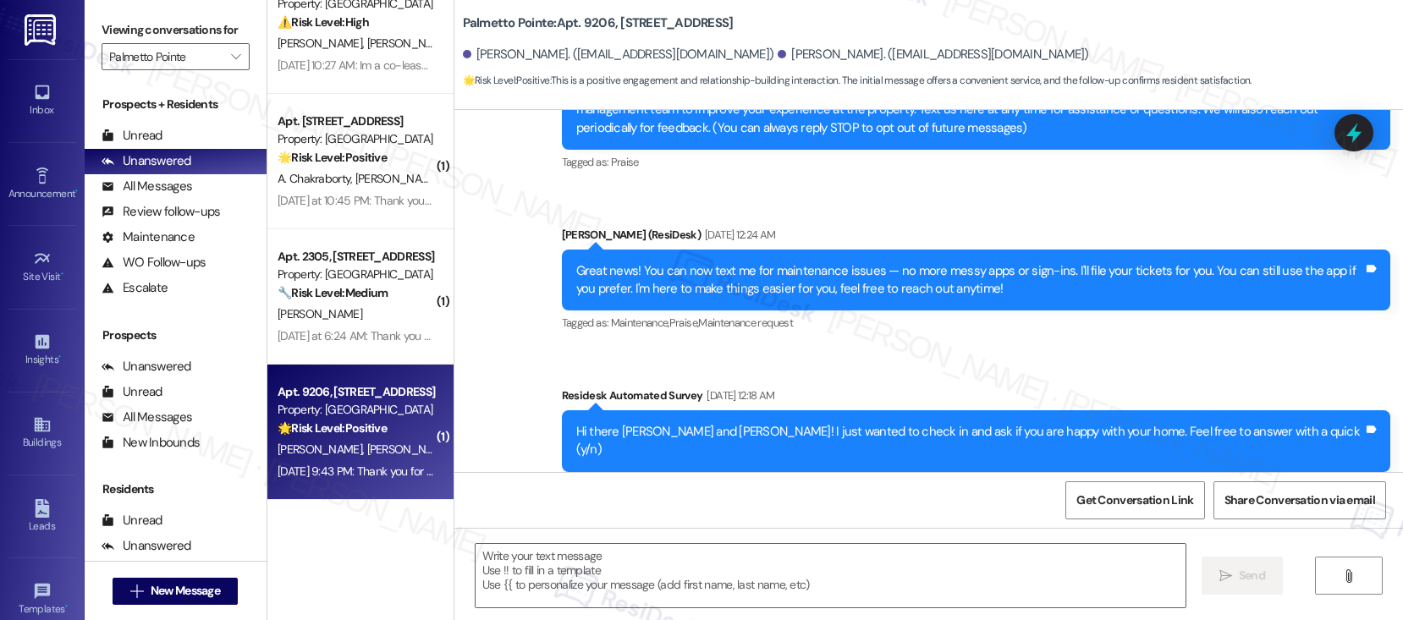
scroll to position [563, 0]
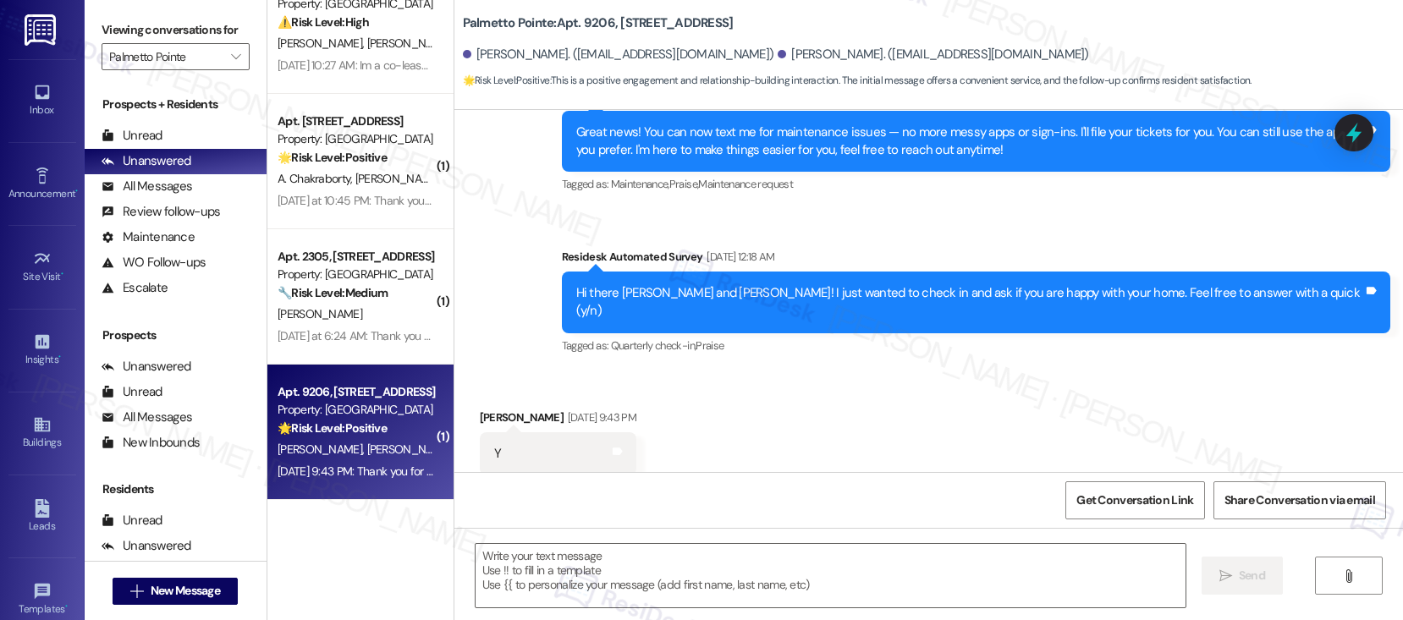
type textarea "Fetching suggested responses. Please feel free to read through the conversation…"
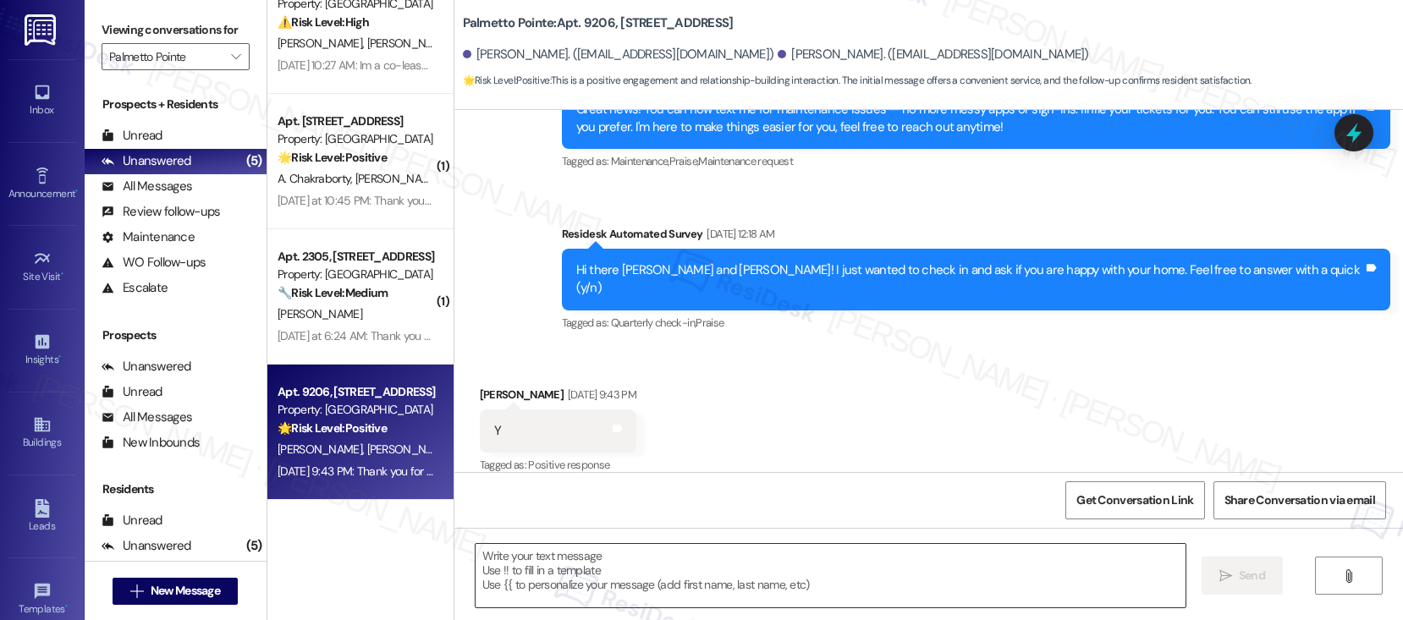
click at [626, 572] on textarea at bounding box center [830, 575] width 710 height 63
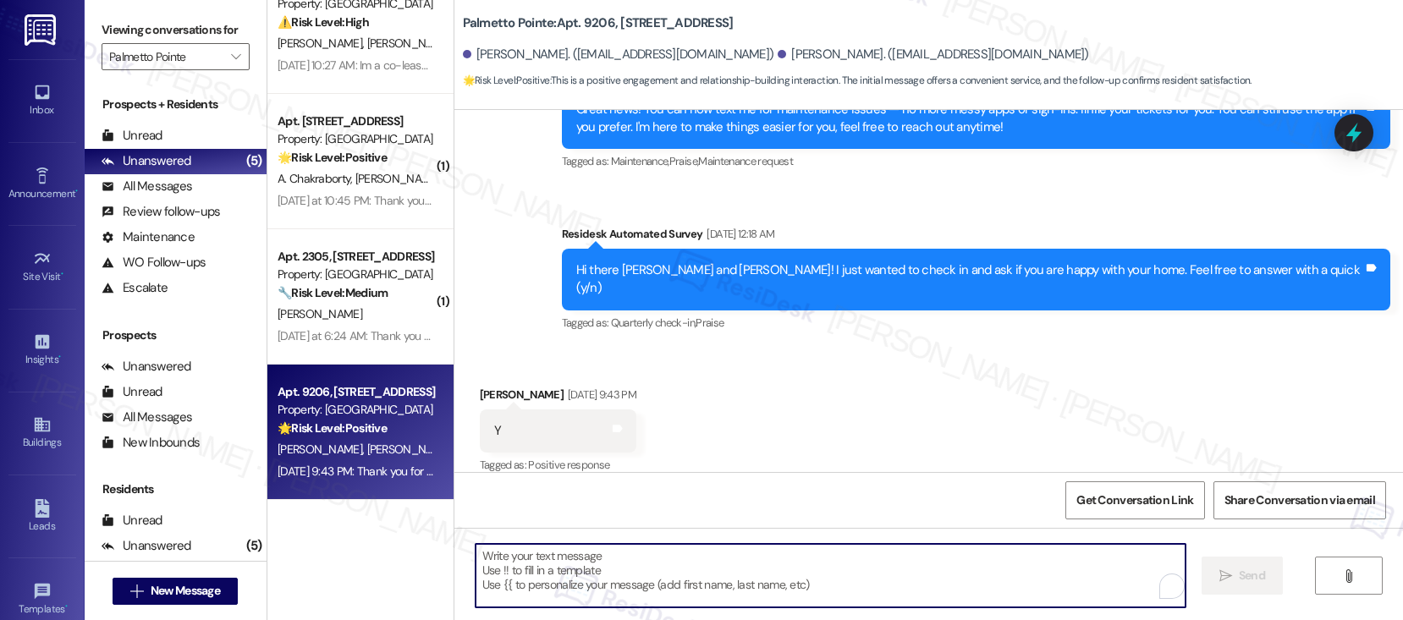
click at [626, 572] on textarea "To enrich screen reader interactions, please activate Accessibility in Grammarl…" at bounding box center [830, 575] width 710 height 63
paste textarea "Hi {{first_name}}! Thank you for letting us know! We’re so glad to hear that yo…"
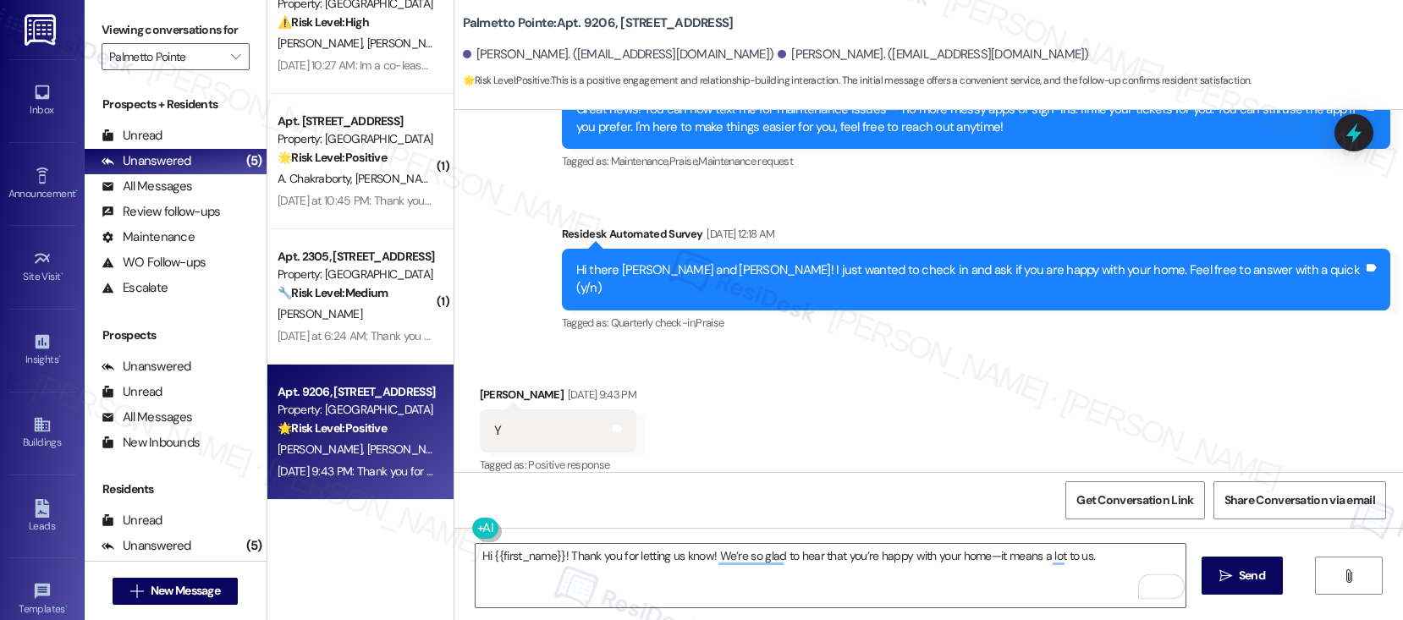
click at [480, 386] on div "[PERSON_NAME] [DATE] 9:43 PM" at bounding box center [558, 398] width 157 height 24
copy div "[PERSON_NAME]"
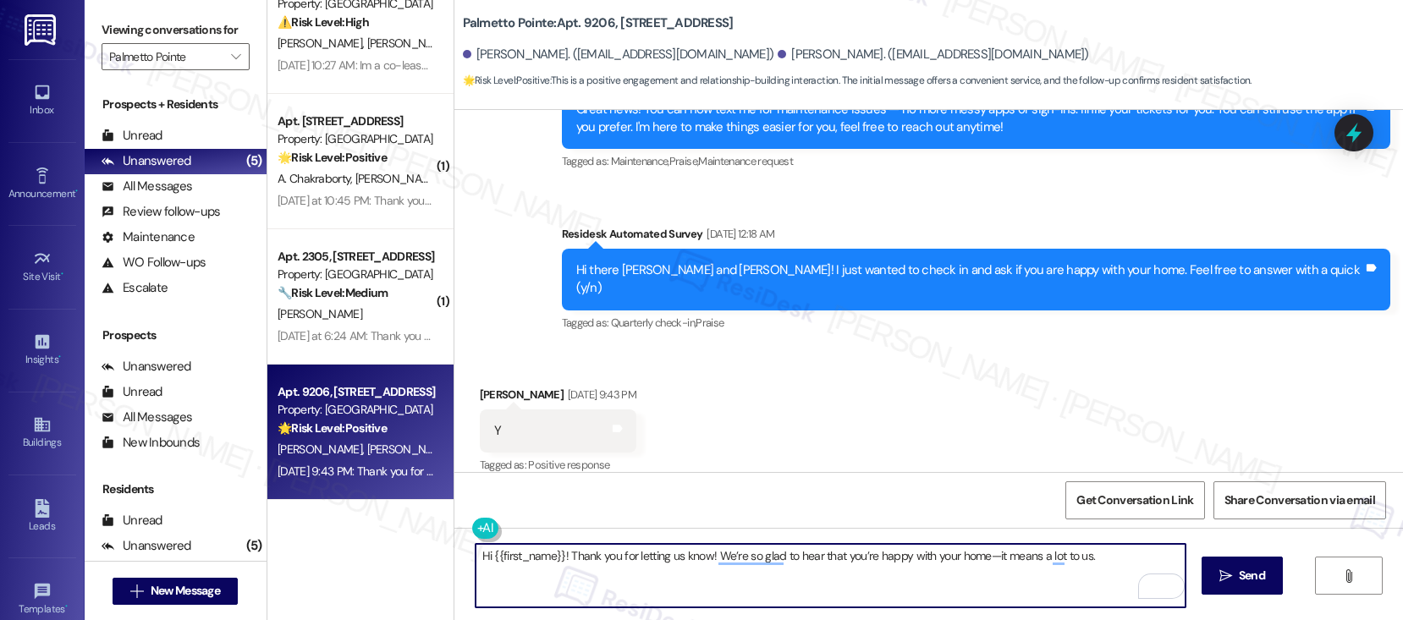
drag, startPoint x: 482, startPoint y: 557, endPoint x: 555, endPoint y: 555, distance: 72.8
click at [555, 555] on textarea "Hi {{first_name}}! Thank you for letting us know! We’re so glad to hear that yo…" at bounding box center [830, 575] width 710 height 63
paste textarea "[PERSON_NAME]"
click at [1061, 558] on textarea "Hi [PERSON_NAME]! Thank you for letting us know! We’re so glad to hear that you…" at bounding box center [830, 575] width 710 height 63
type textarea "Hi [PERSON_NAME]! Thank you for letting us know! We’re so glad to hear that you…"
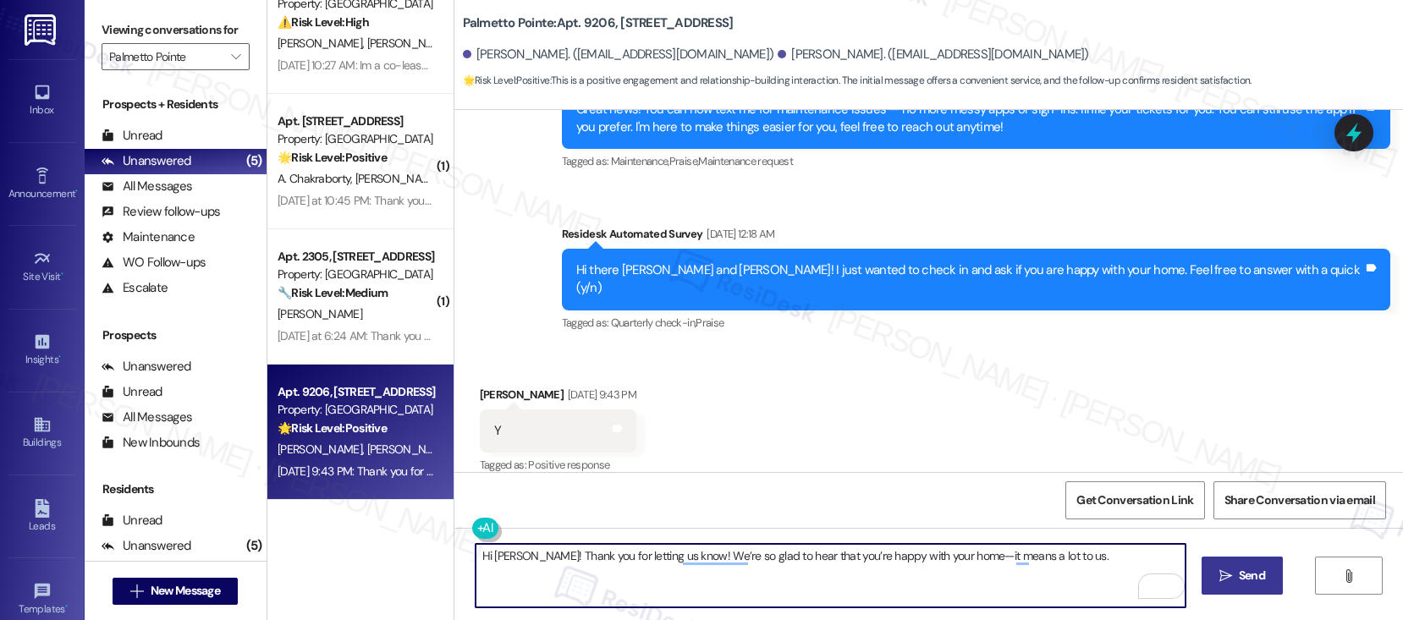
click at [1216, 578] on span " Send" at bounding box center [1242, 576] width 53 height 18
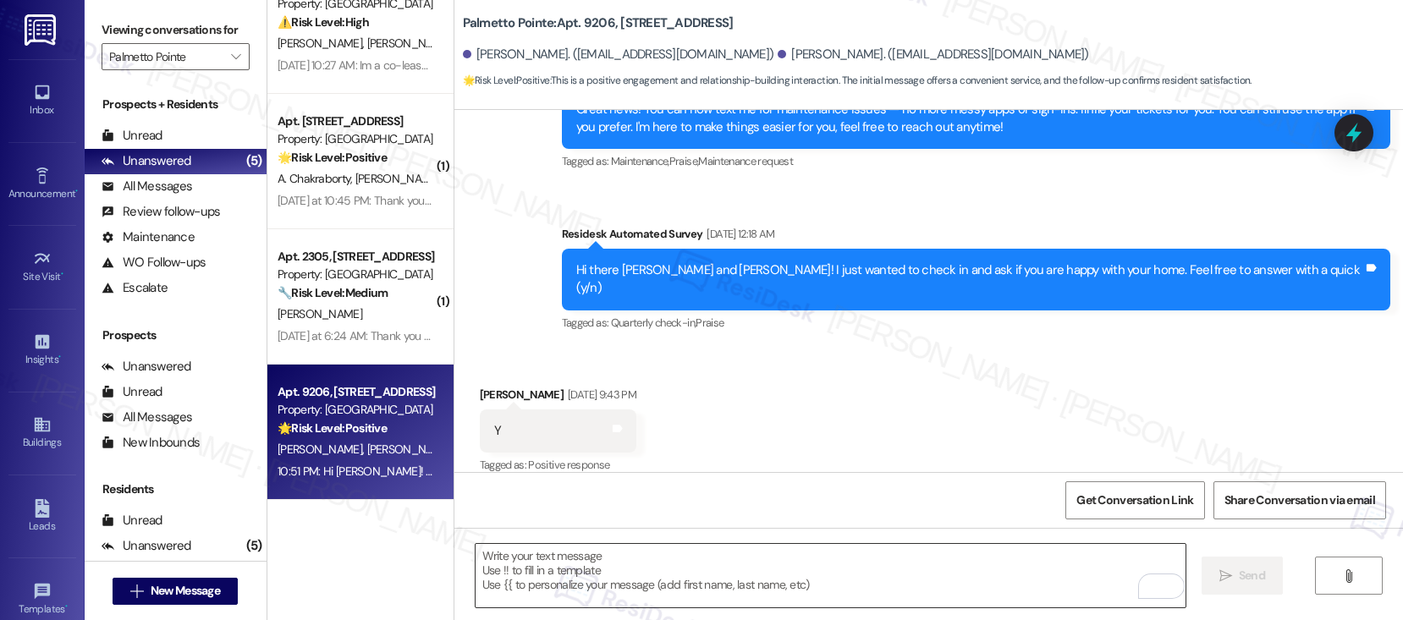
click at [642, 580] on textarea "To enrich screen reader interactions, please activate Accessibility in Grammarl…" at bounding box center [830, 575] width 710 height 63
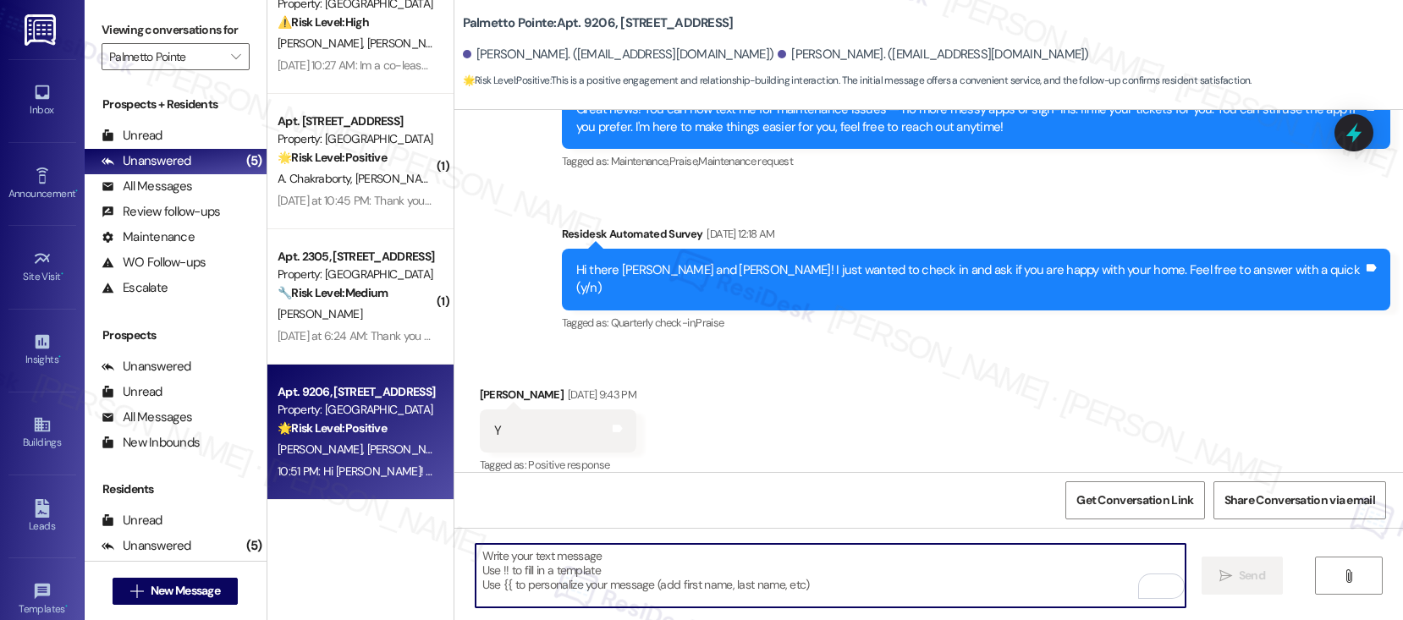
click at [642, 581] on textarea "To enrich screen reader interactions, please activate Accessibility in Grammarl…" at bounding box center [830, 575] width 710 height 63
paste textarea "Can I ask a quick favor? If you have a moment, would you mind leaving us a Goog…"
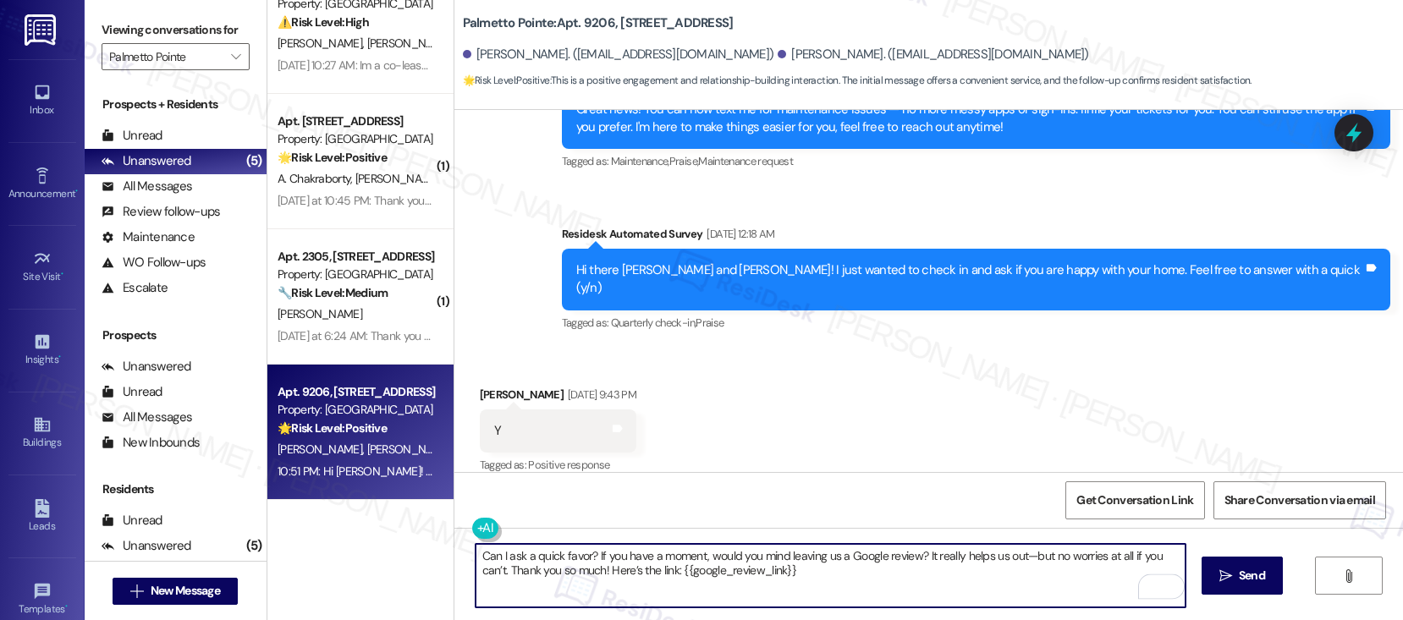
scroll to position [843, 0]
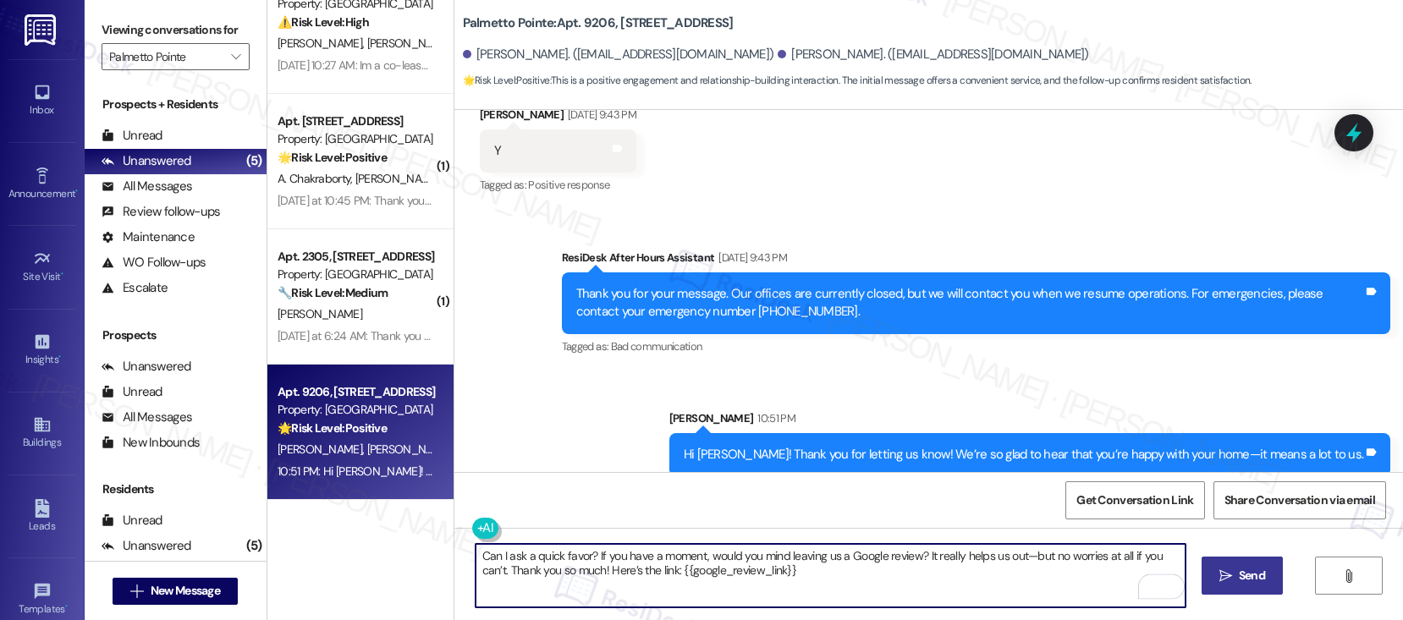
type textarea "Can I ask a quick favor? If you have a moment, would you mind leaving us a Goog…"
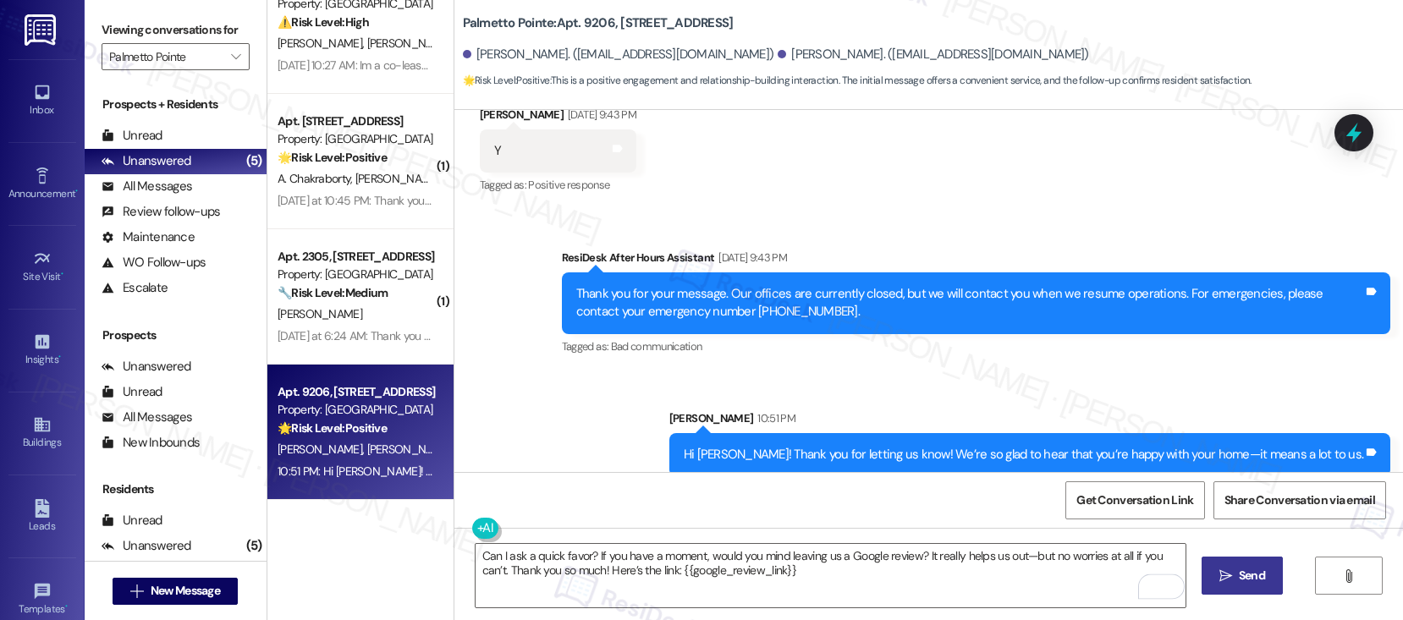
click at [1235, 574] on span "Send" at bounding box center [1251, 576] width 33 height 18
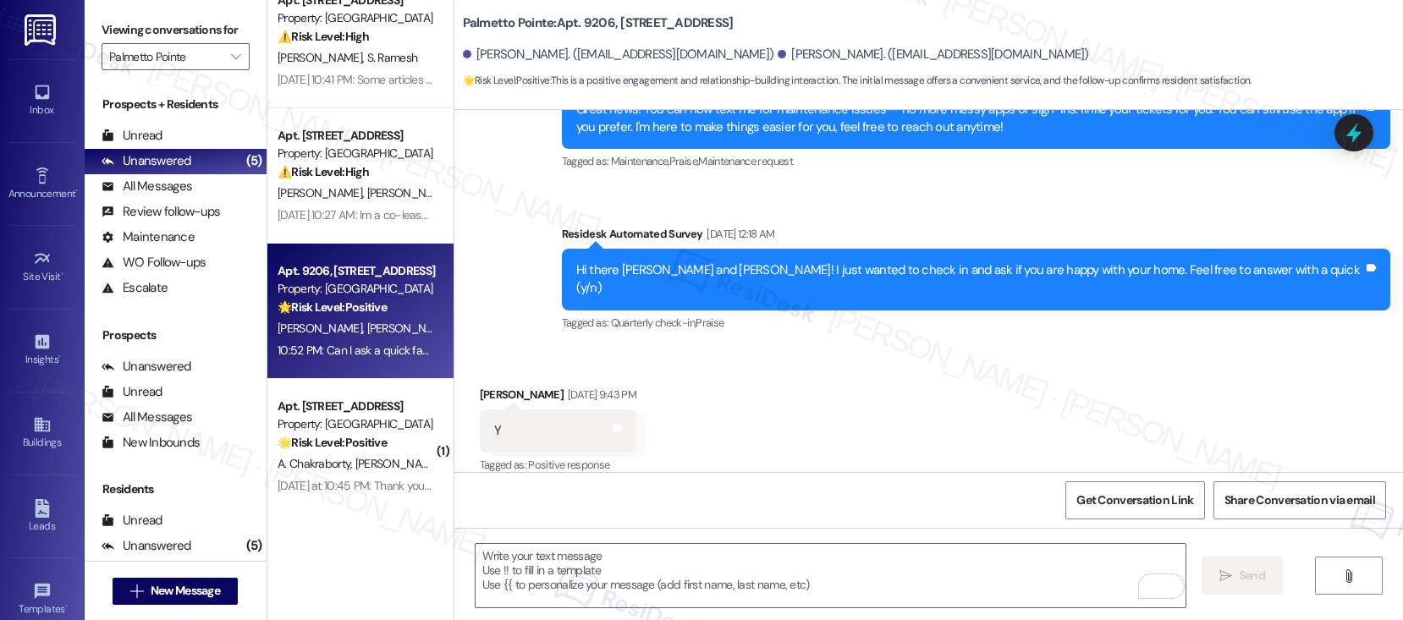
scroll to position [0, 0]
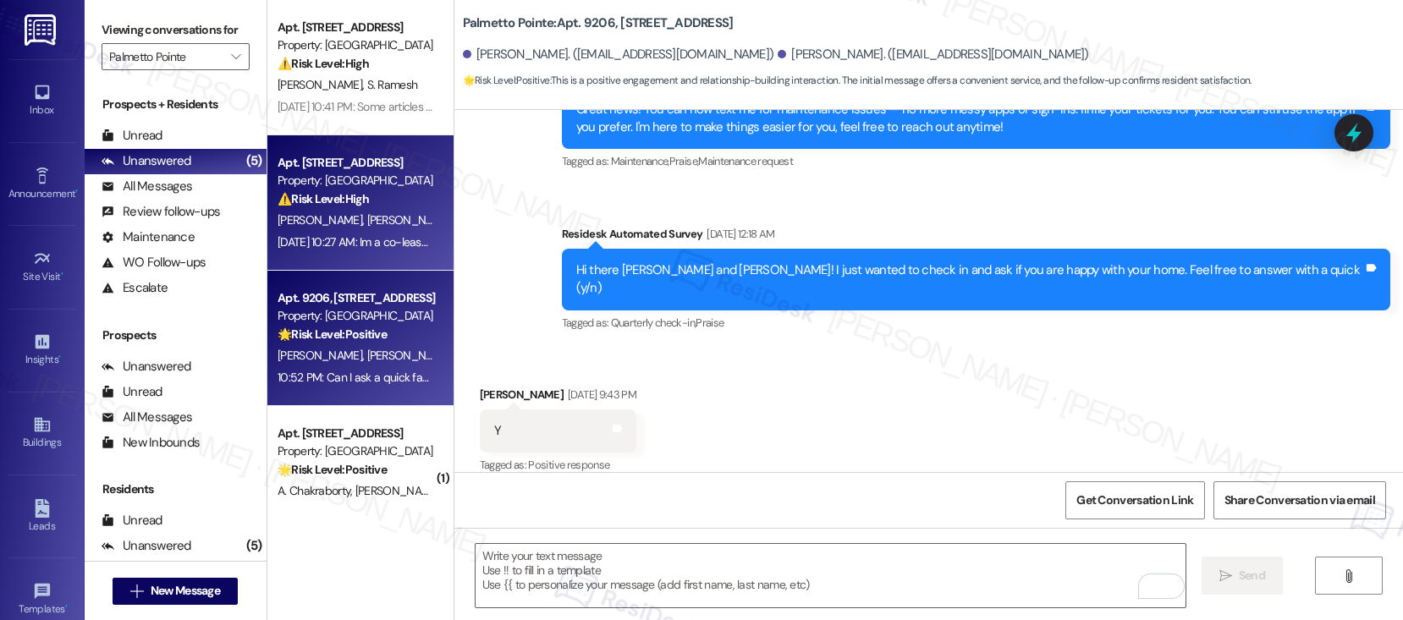
click at [372, 201] on div "⚠️ Risk Level: High The resident is reporting an issue with their lease documen…" at bounding box center [355, 199] width 157 height 18
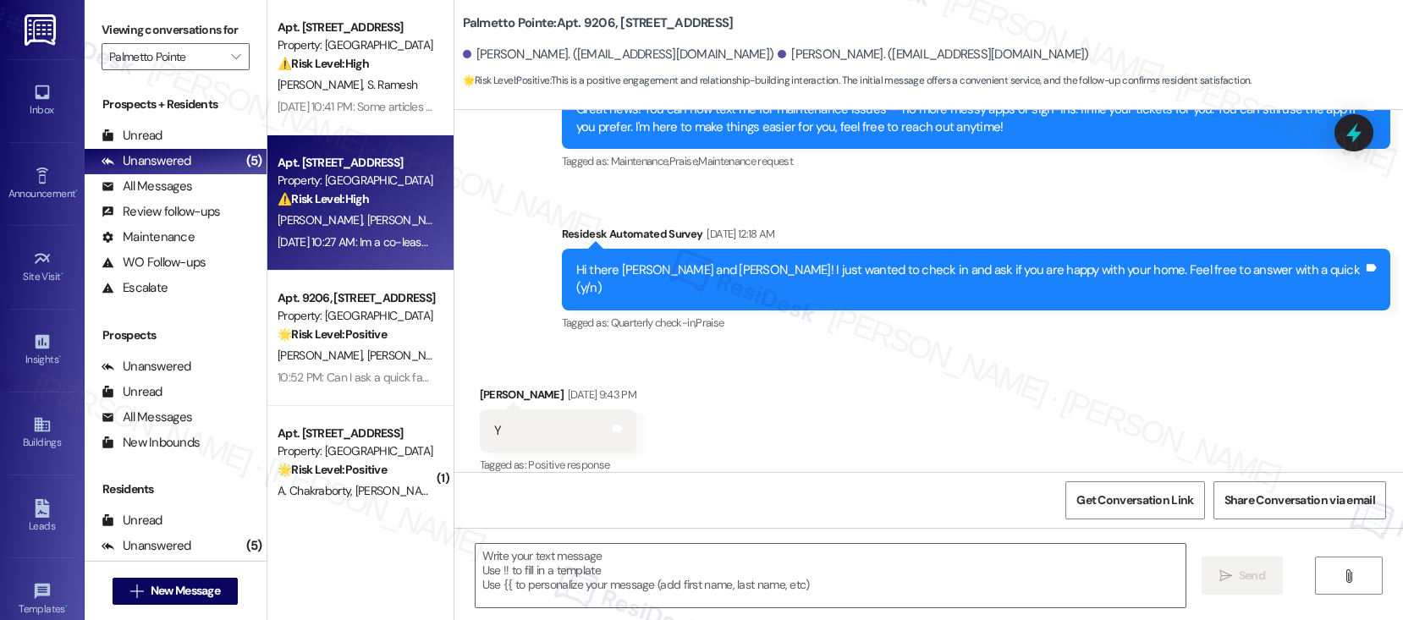
type textarea "Fetching suggested responses. Please feel free to read through the conversation…"
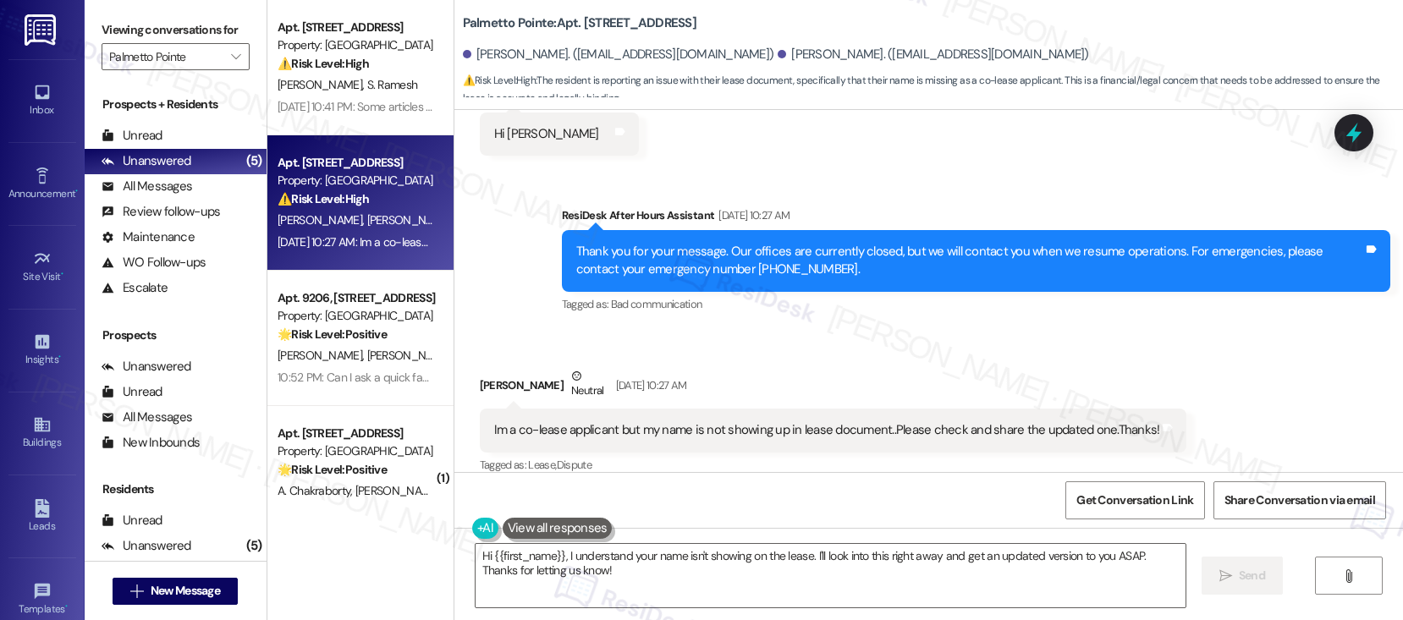
scroll to position [571, 0]
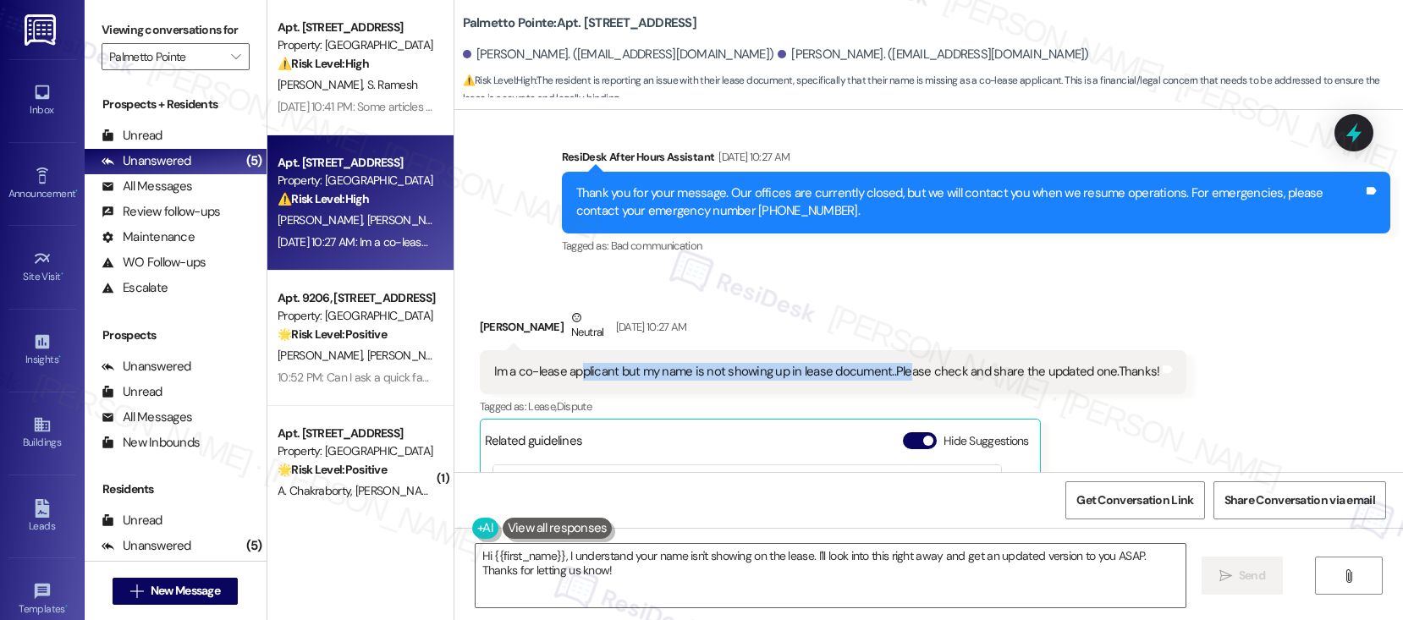
drag, startPoint x: 568, startPoint y: 370, endPoint x: 895, endPoint y: 375, distance: 327.4
click at [895, 375] on div "Im a co-lease applicant but my name is not showing up in lease document..Please…" at bounding box center [827, 372] width 666 height 18
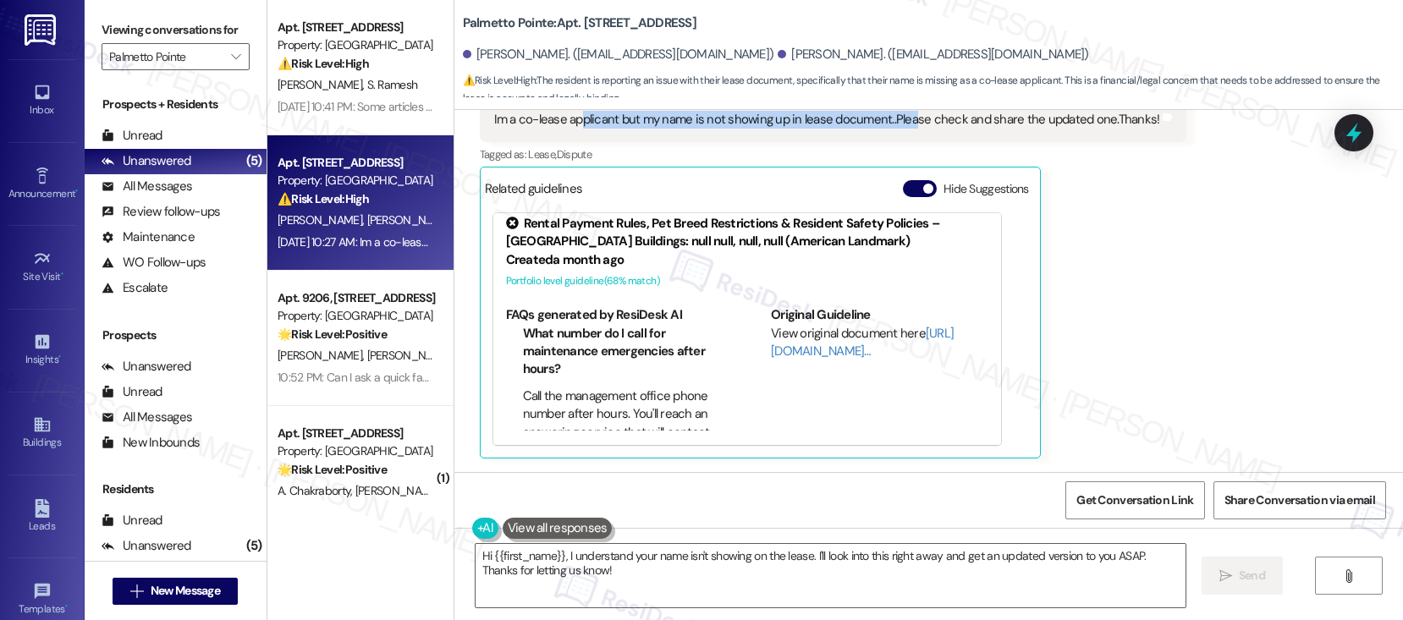
scroll to position [11, 0]
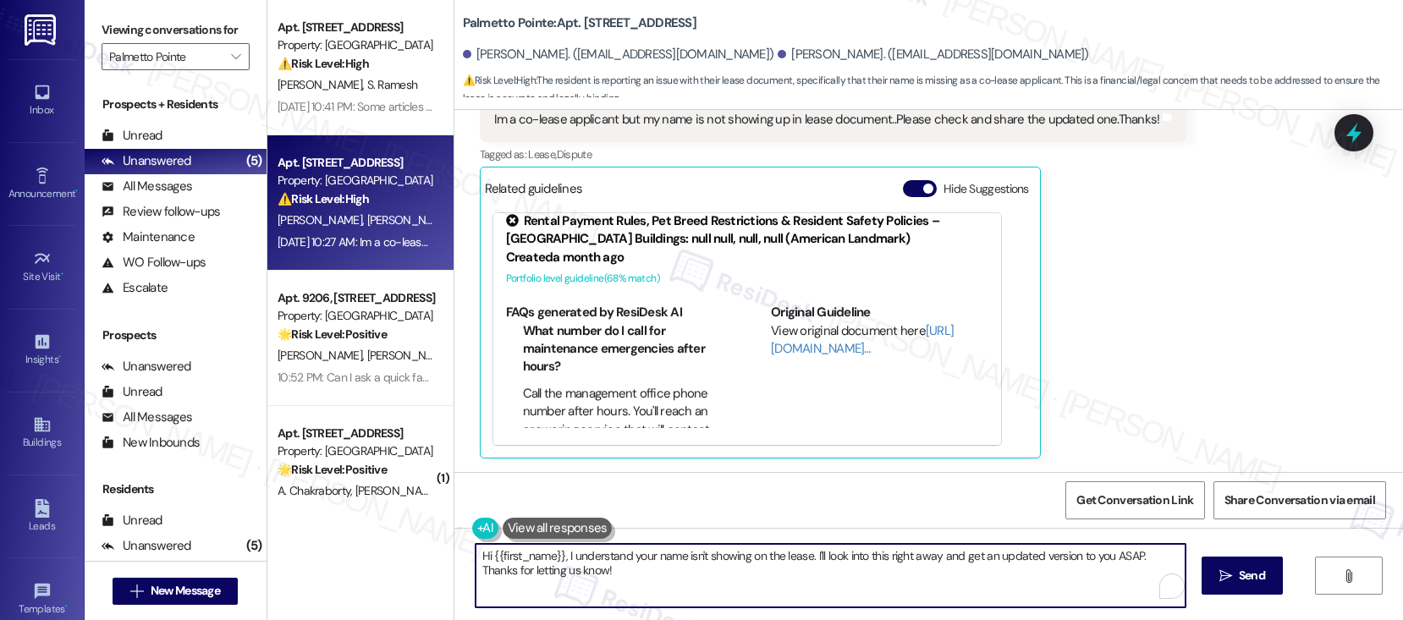
drag, startPoint x: 646, startPoint y: 559, endPoint x: 877, endPoint y: 567, distance: 231.1
click at [877, 567] on textarea "Hi {{first_name}}, I understand your name isn't showing on the lease. I'll look…" at bounding box center [830, 575] width 710 height 63
click at [878, 581] on textarea "Hi {{first_name}}, I understand your name isn't showing on the lease. I'll look…" at bounding box center [830, 575] width 710 height 63
click at [639, 579] on textarea "Hi {{first_name}}, I understand your name isn't showing on the lease. I'll look…" at bounding box center [830, 575] width 710 height 63
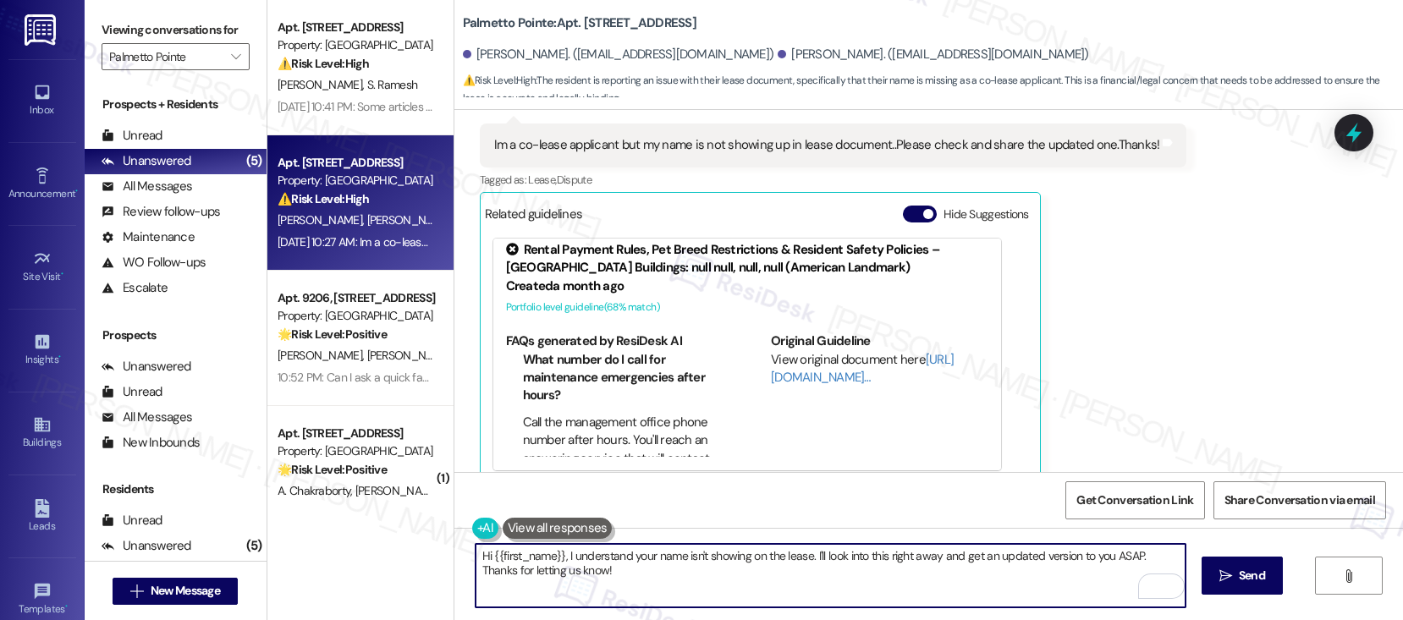
scroll to position [694, 0]
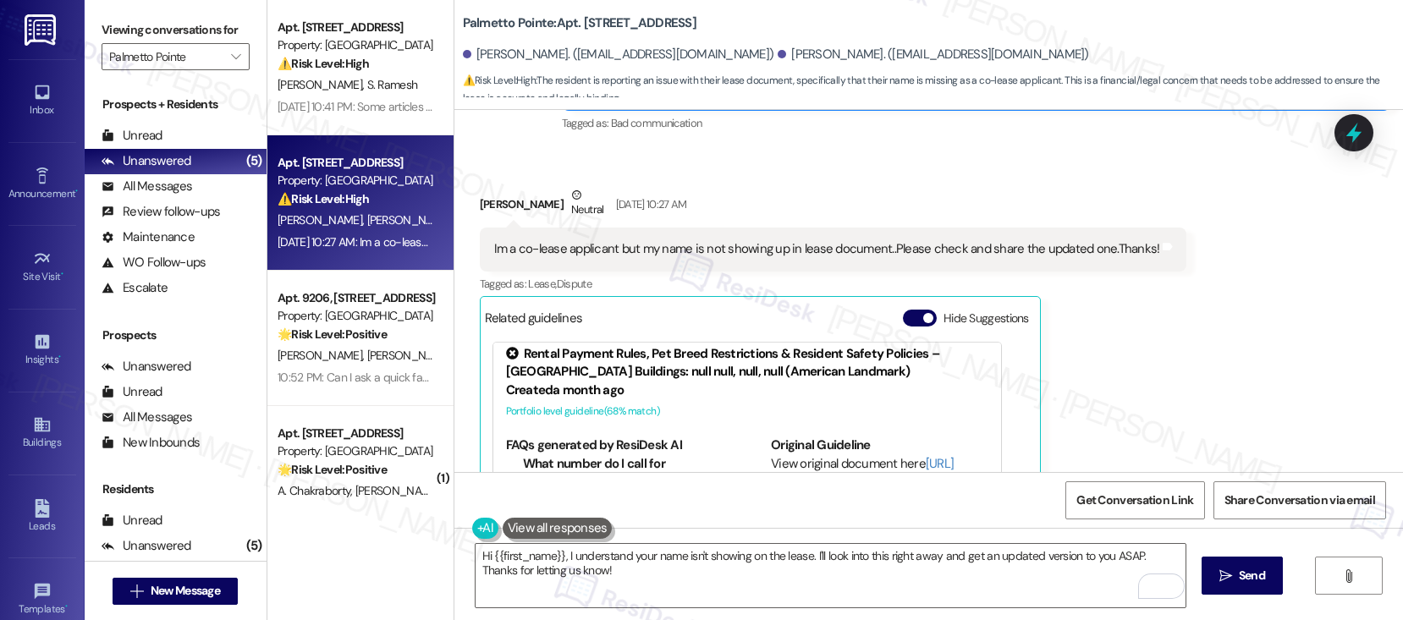
click at [480, 202] on div "Ramya Aerra Neutral Sep 20, 2025 at 10:27 AM" at bounding box center [833, 206] width 707 height 41
click at [480, 201] on div "Ramya Aerra Neutral Sep 20, 2025 at 10:27 AM" at bounding box center [833, 206] width 707 height 41
copy div "Ramya"
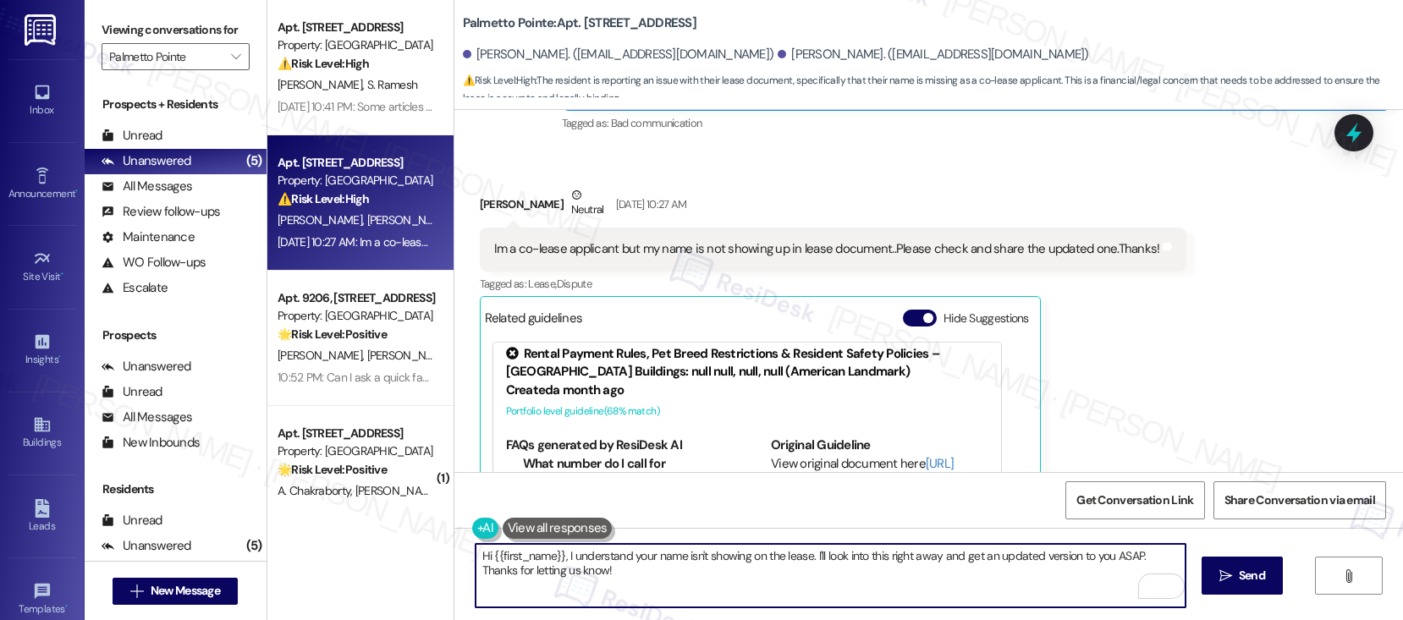
drag, startPoint x: 484, startPoint y: 555, endPoint x: 552, endPoint y: 557, distance: 67.7
click at [552, 557] on textarea "Hi {{first_name}}, I understand your name isn't showing on the lease. I'll look…" at bounding box center [830, 575] width 710 height 63
paste textarea "Ramya"
click at [597, 570] on textarea "Hi Ramya, I understand your name isn't showing on the lease. I'll look into thi…" at bounding box center [830, 575] width 710 height 63
type textarea "Hi Ramya, I understand your name isn't showing on the lease. I'll look into thi…"
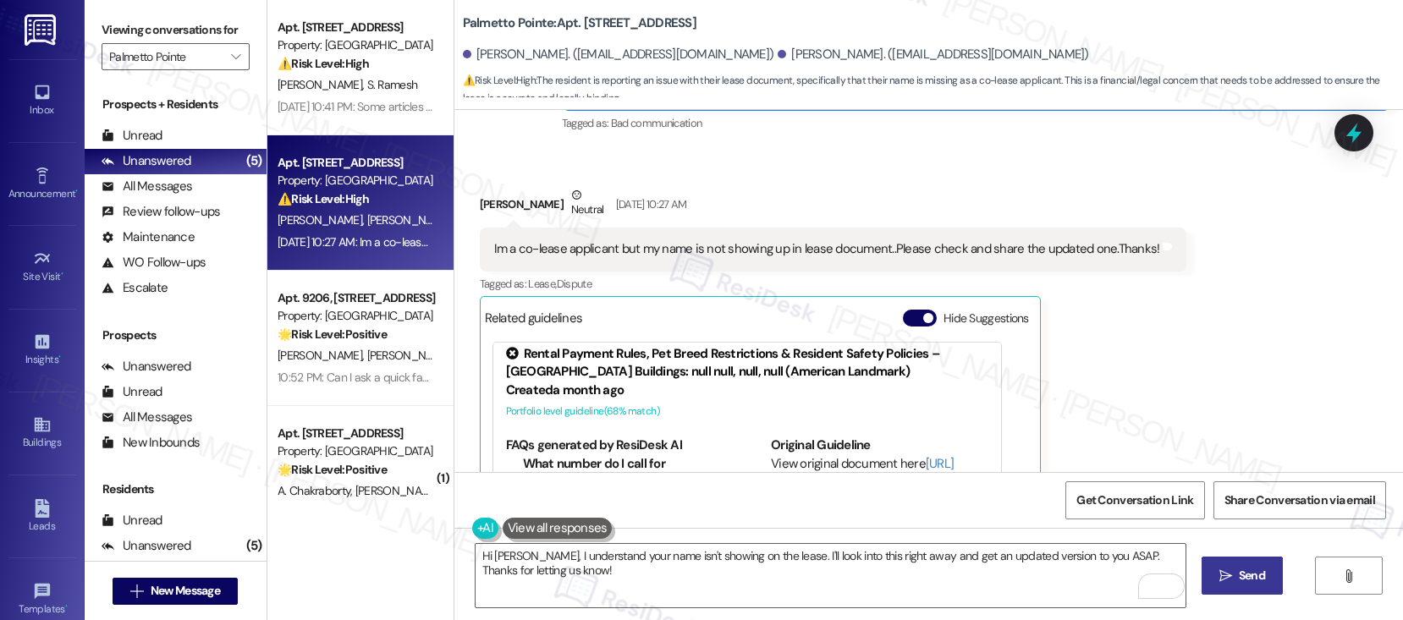
click at [1224, 567] on span " Send" at bounding box center [1242, 576] width 53 height 18
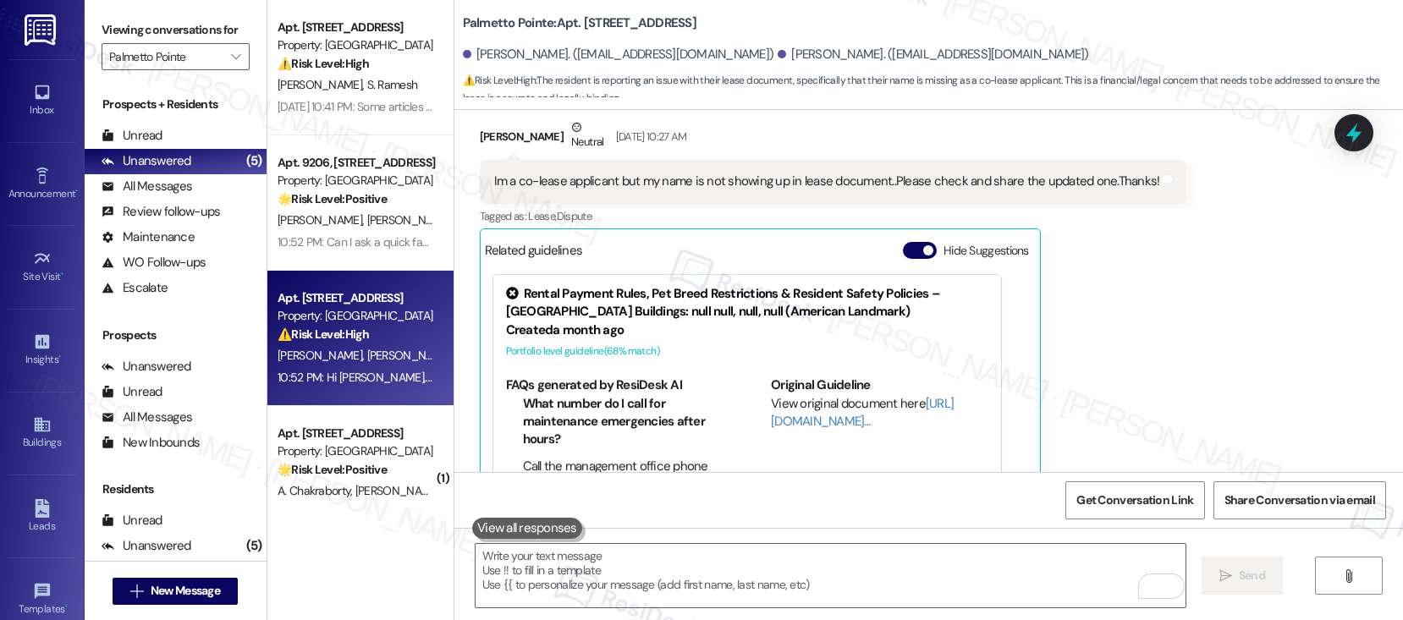
scroll to position [649, 0]
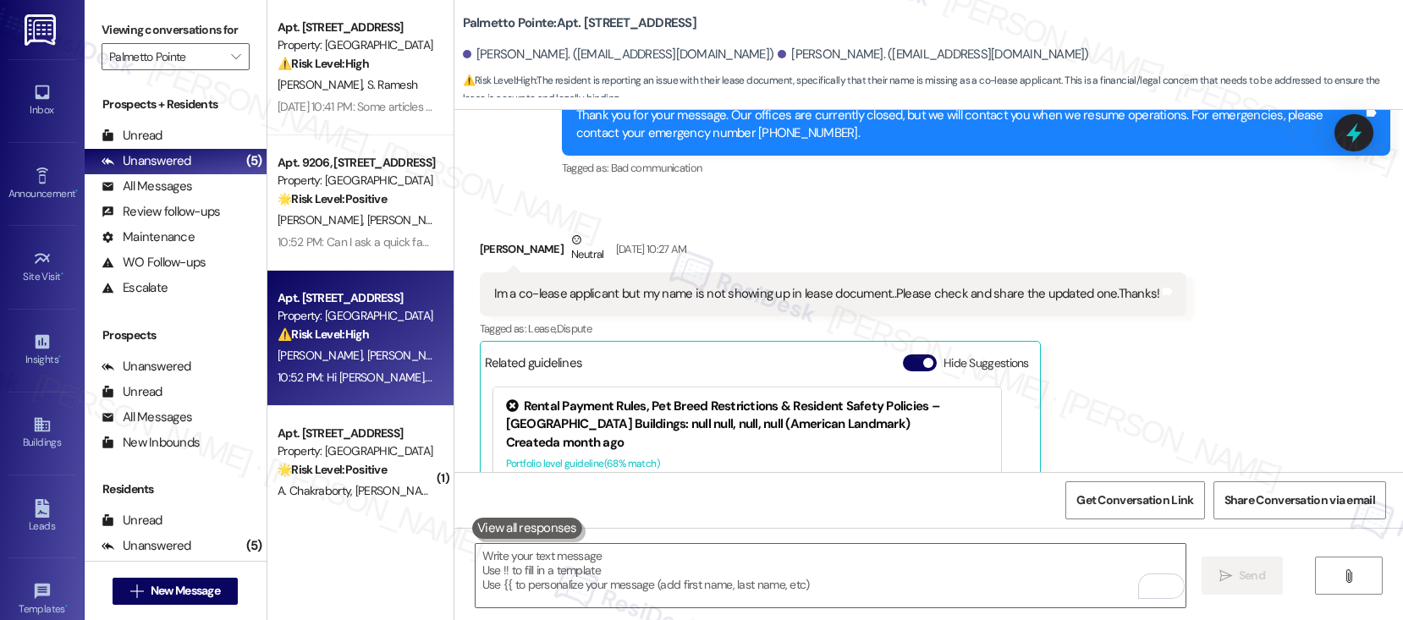
click at [667, 298] on div "Im a co-lease applicant but my name is not showing up in lease document..Please…" at bounding box center [827, 294] width 666 height 18
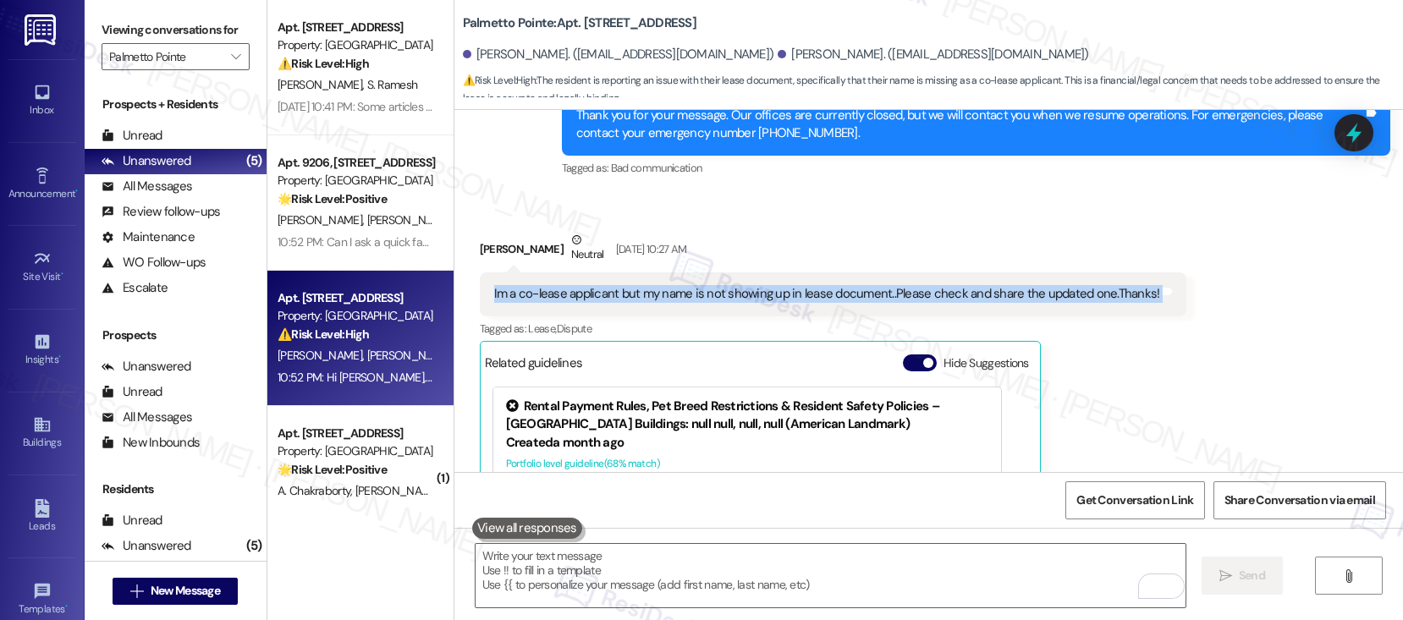
click at [667, 298] on div "Im a co-lease applicant but my name is not showing up in lease document..Please…" at bounding box center [827, 294] width 666 height 18
copy div "Im a co-lease applicant but my name is not showing up in lease document..Please…"
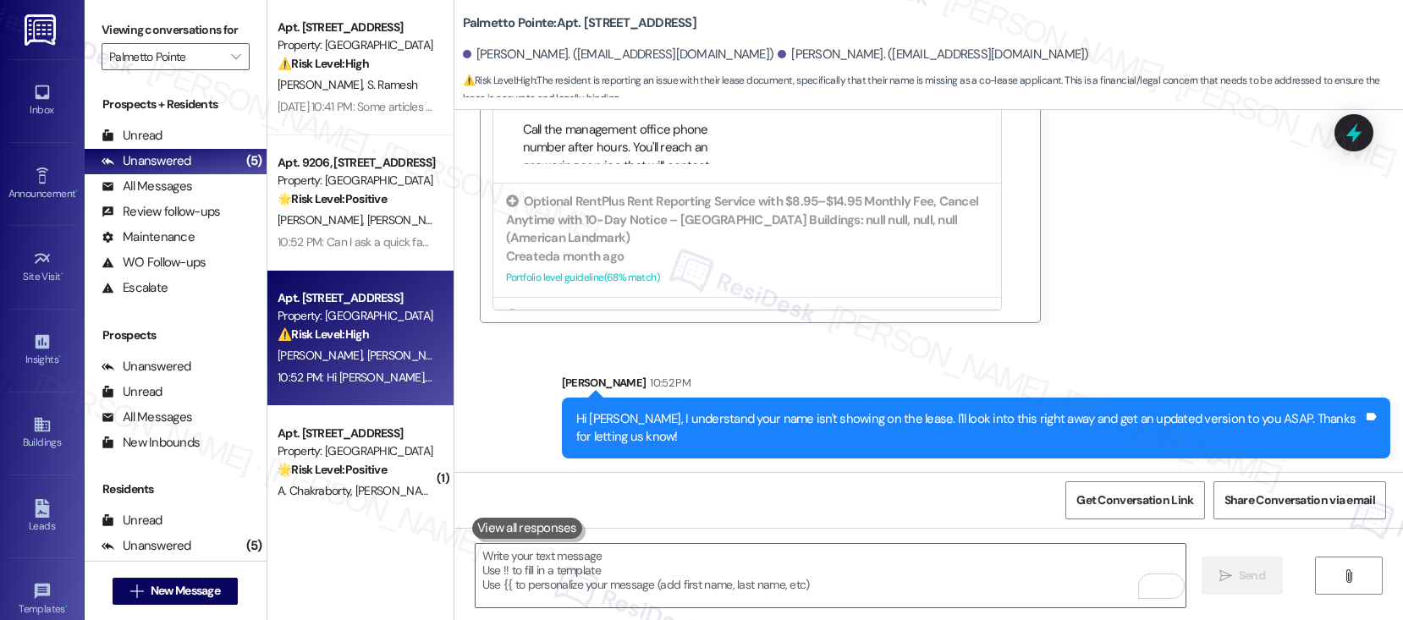
scroll to position [242, 0]
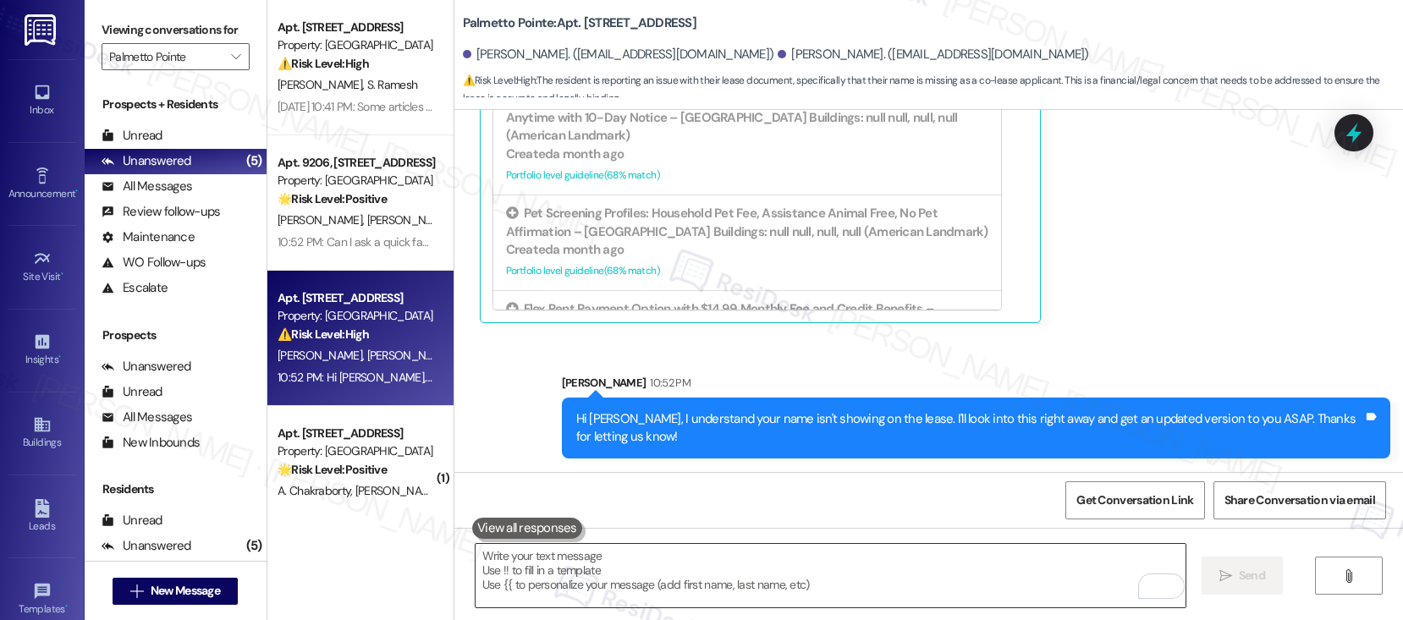
click at [690, 587] on textarea "To enrich screen reader interactions, please activate Accessibility in Grammarl…" at bounding box center [830, 575] width 710 height 63
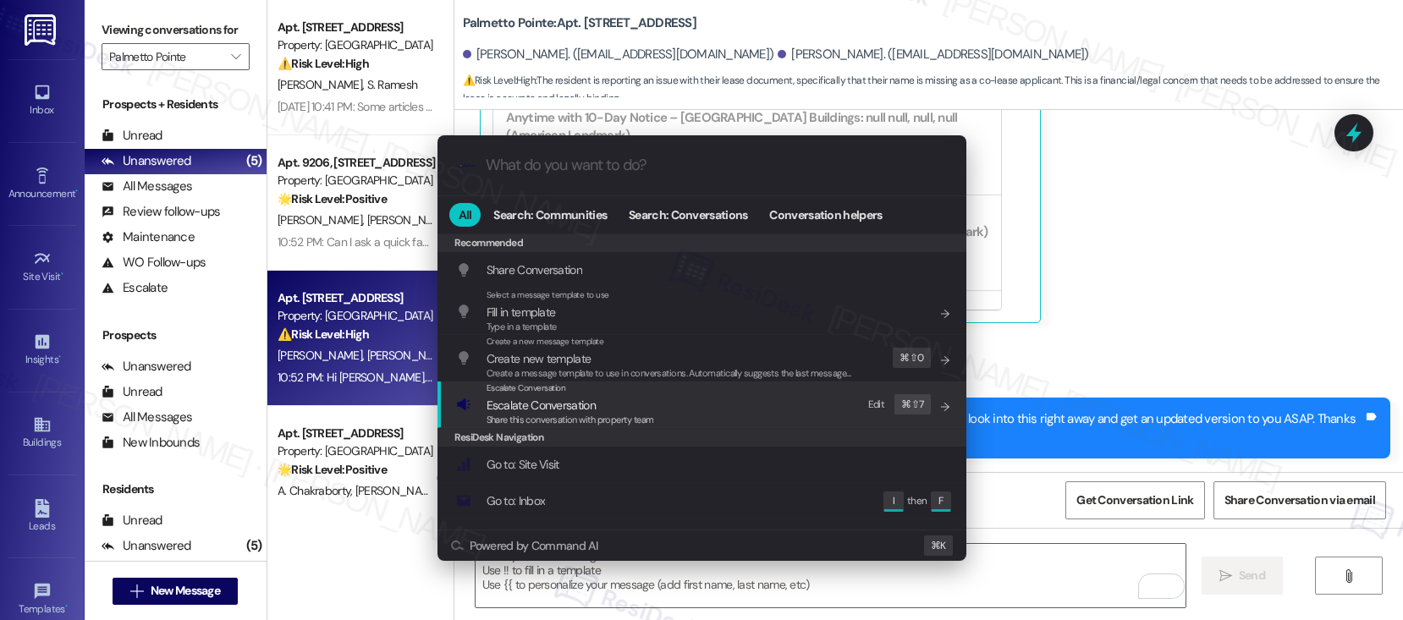
click at [556, 402] on span "Escalate Conversation" at bounding box center [540, 405] width 109 height 15
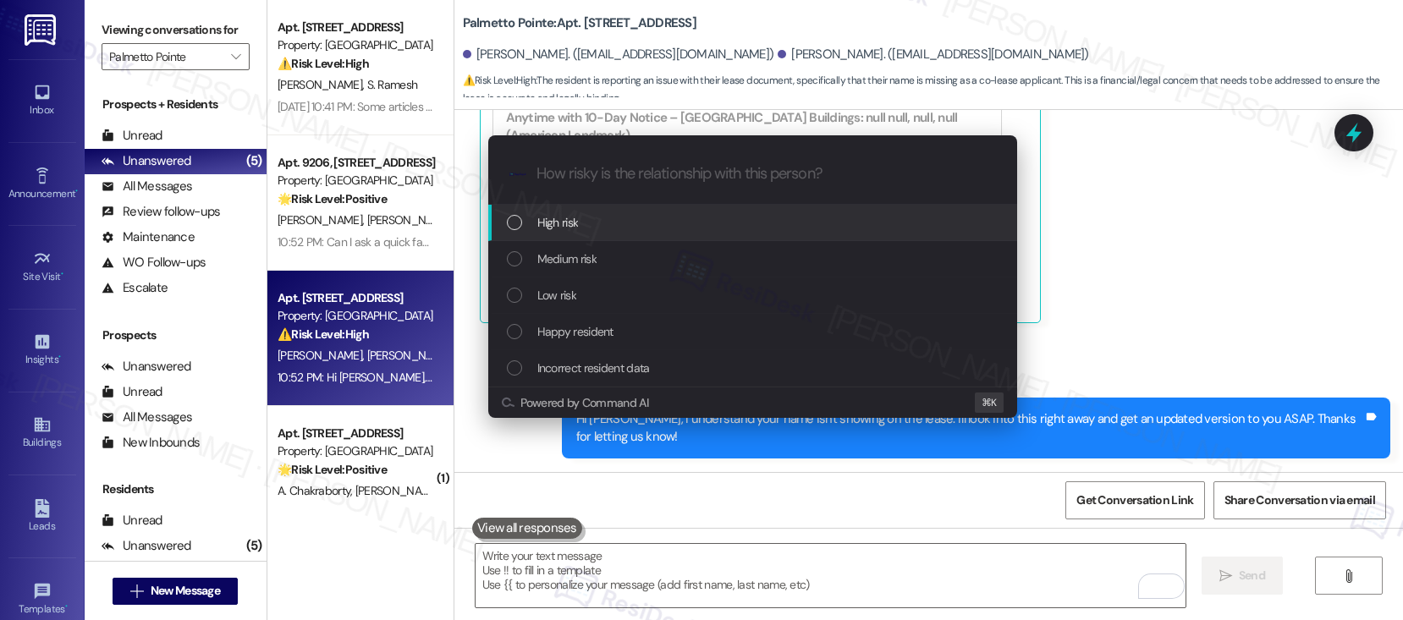
click at [603, 227] on div "High risk" at bounding box center [754, 222] width 495 height 19
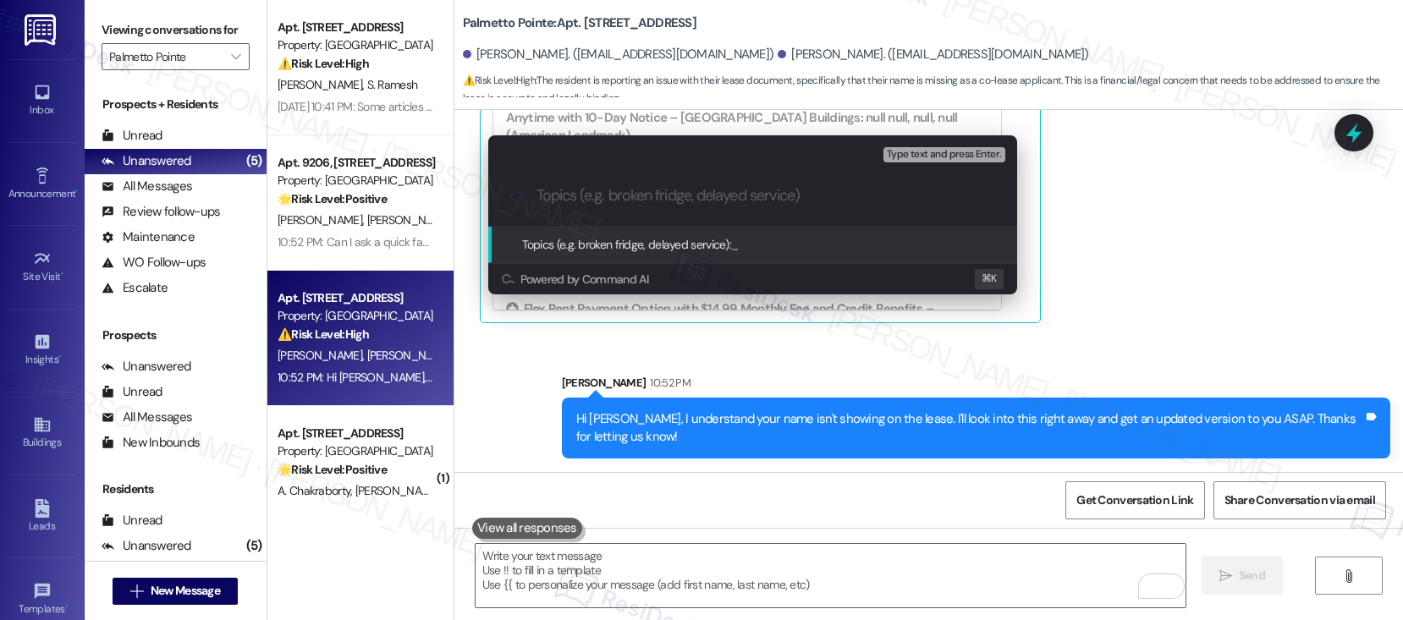
paste input "Missing Co-Lease Applicant on Lease Document"
type input "Missing Co-Lease Applicant on Lease Document"
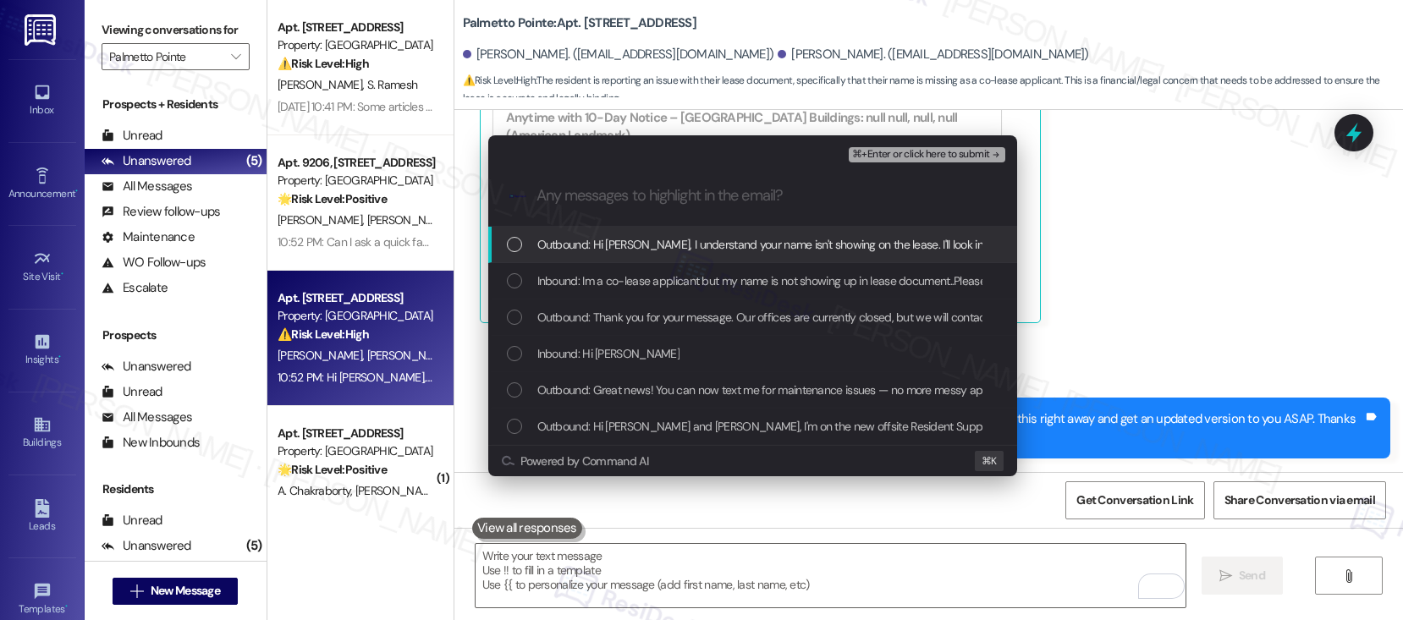
click at [605, 251] on span "Outbound: Hi Ramya, I understand your name isn't showing on the lease. I'll loo…" at bounding box center [970, 244] width 866 height 19
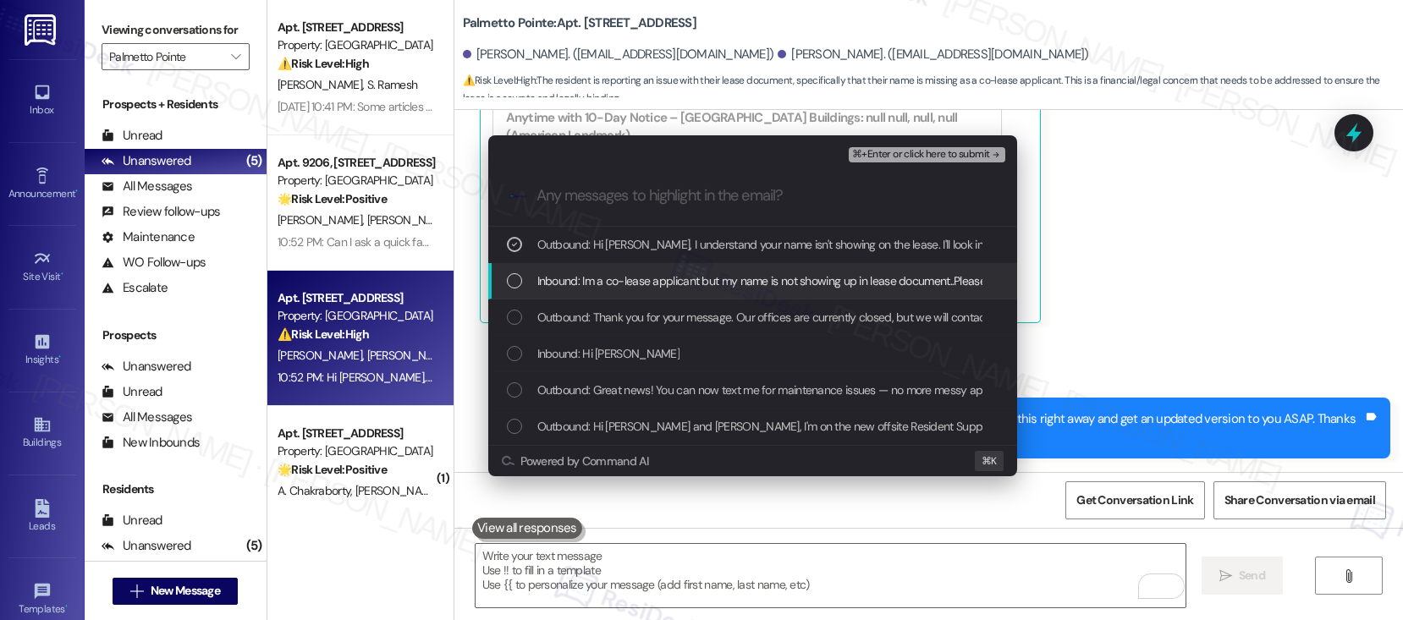
click at [596, 292] on div "Inbound: Im a co-lease applicant but my name is not showing up in lease documen…" at bounding box center [752, 281] width 529 height 36
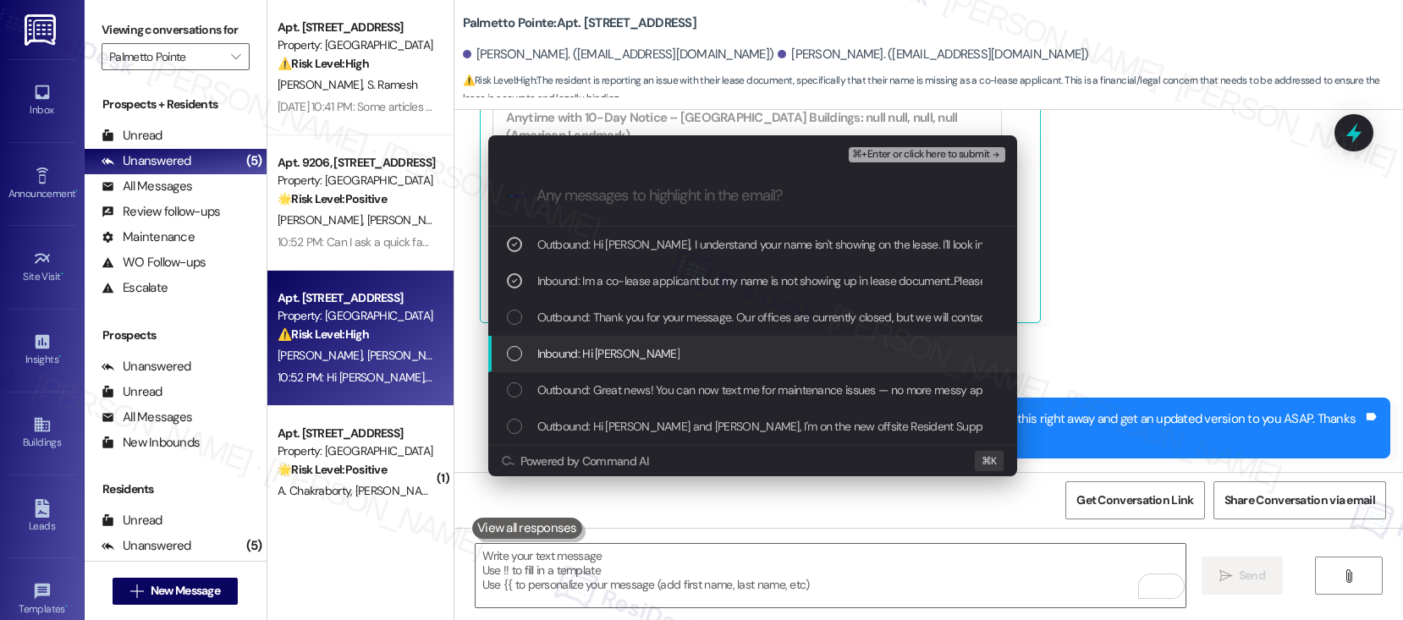
click at [591, 360] on span "Inbound: Hi Sarah" at bounding box center [608, 353] width 143 height 19
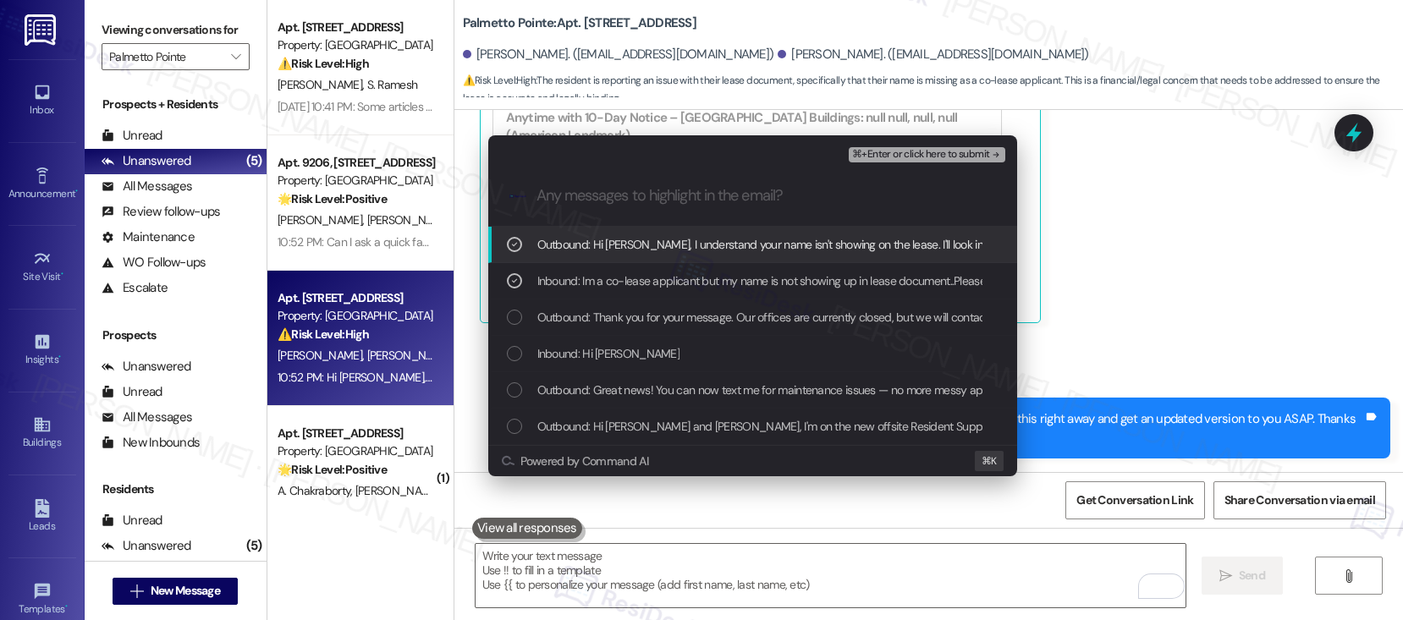
click at [903, 154] on span "⌘+Enter or click here to submit" at bounding box center [920, 155] width 137 height 12
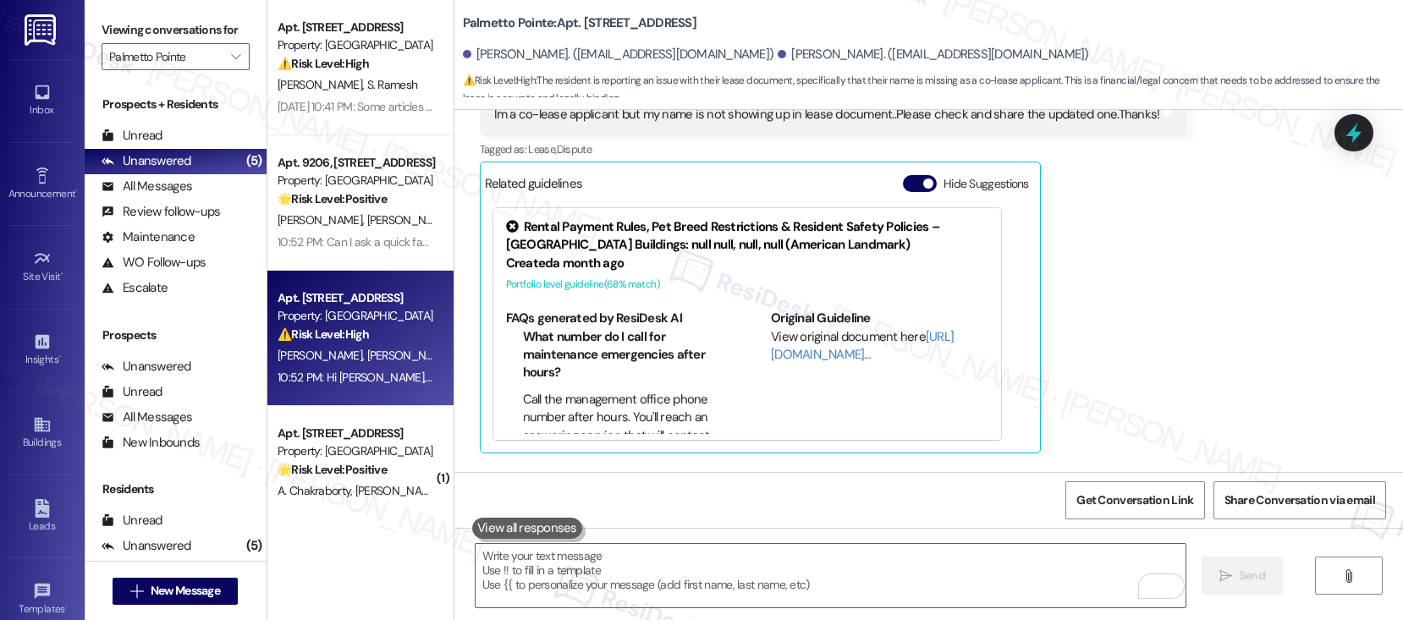
scroll to position [822, 0]
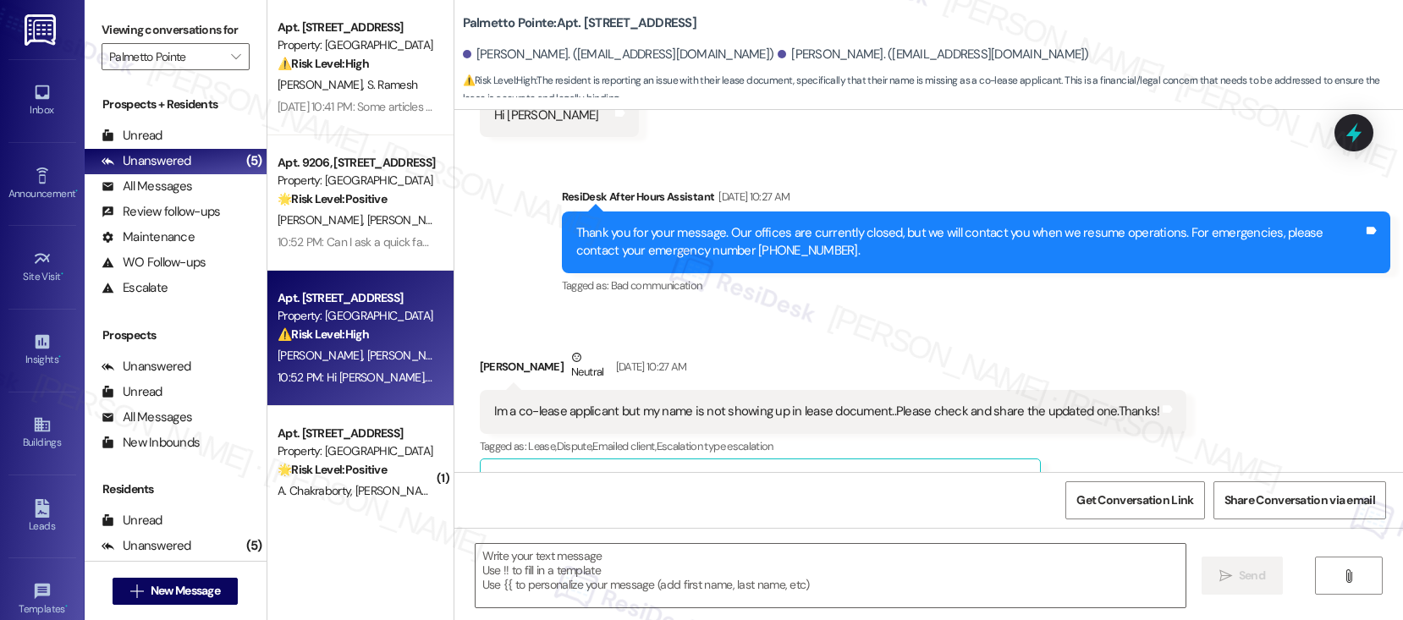
type textarea "Fetching suggested responses. Please feel free to read through the conversation…"
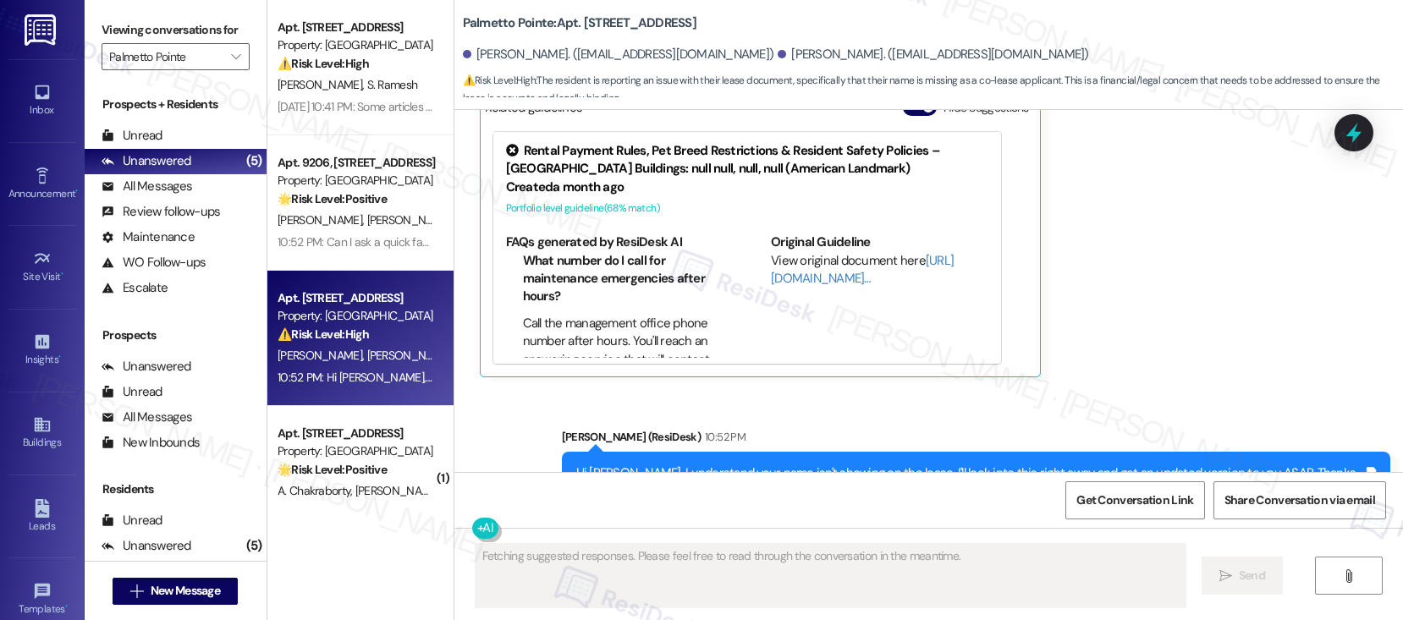
scroll to position [984, 0]
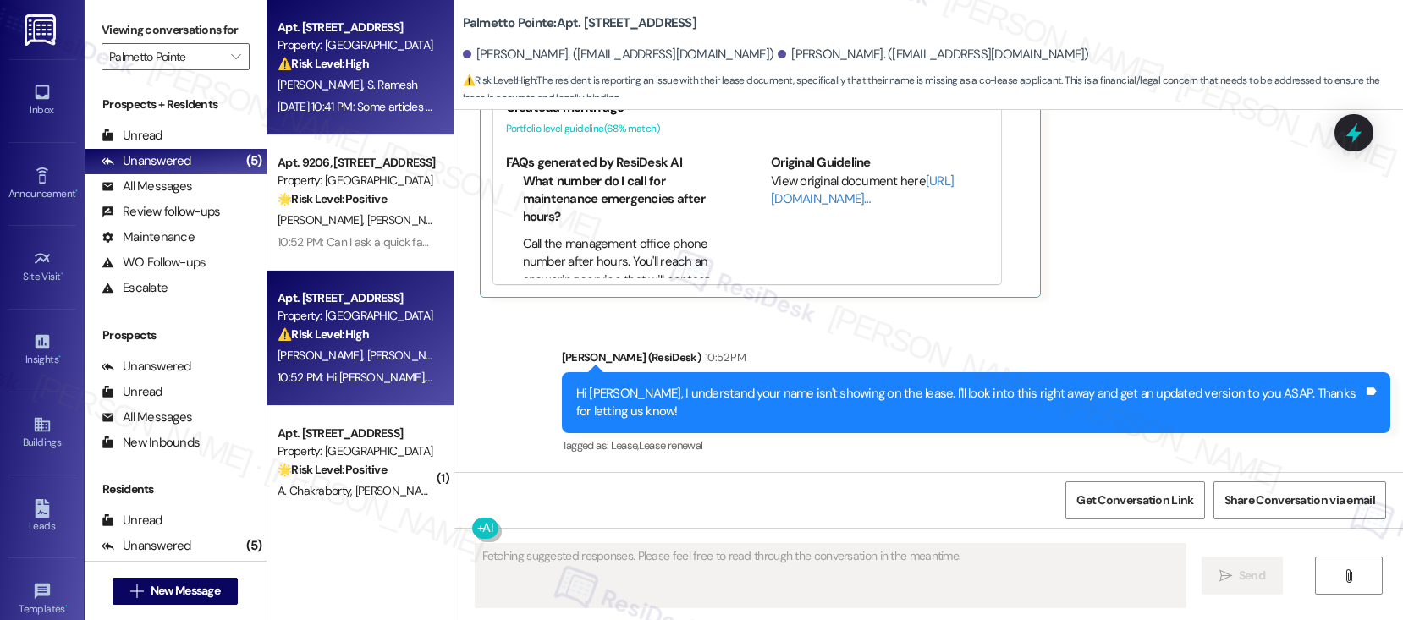
click at [308, 80] on span "S. Sowjanya" at bounding box center [322, 84] width 90 height 15
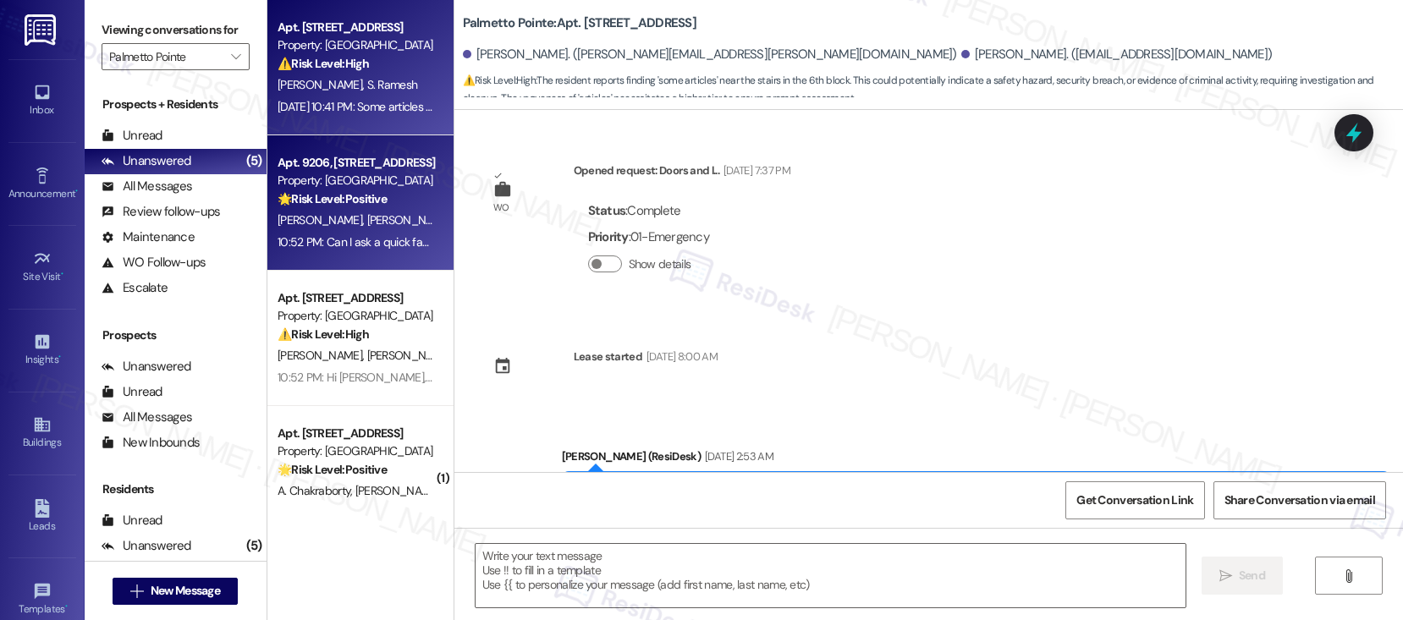
scroll to position [3818, 0]
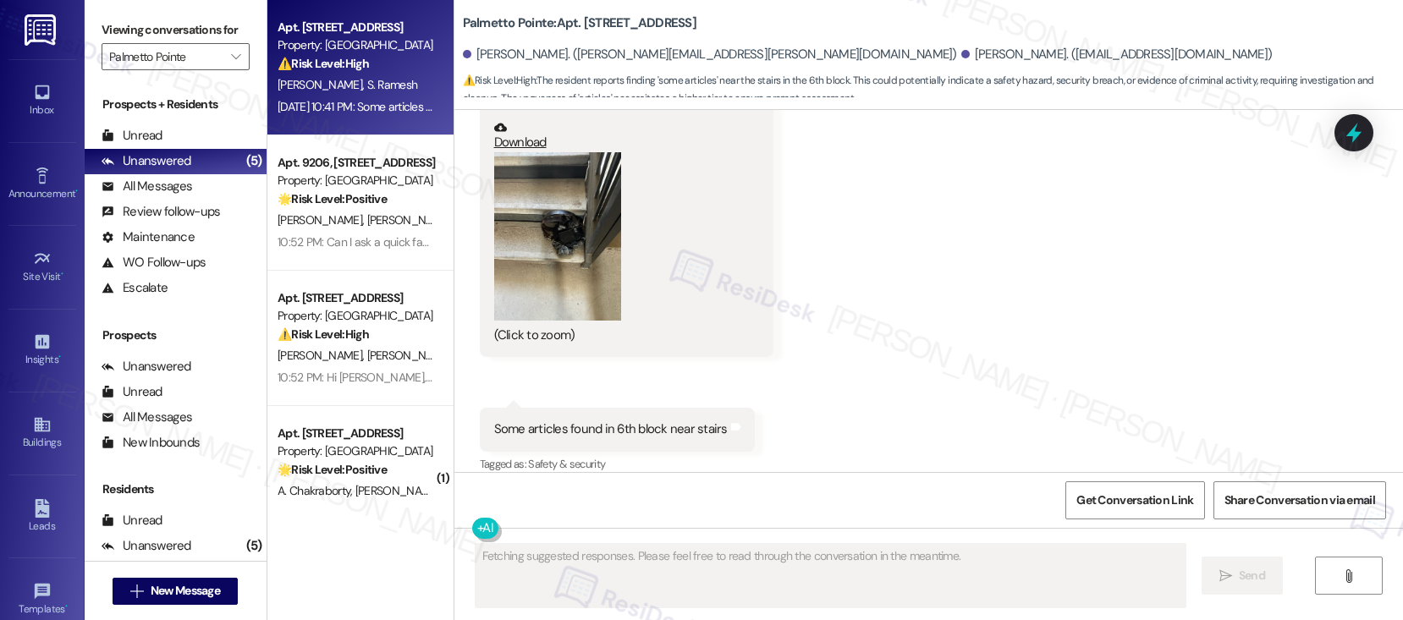
click at [525, 226] on button "Zoom image" at bounding box center [557, 236] width 127 height 169
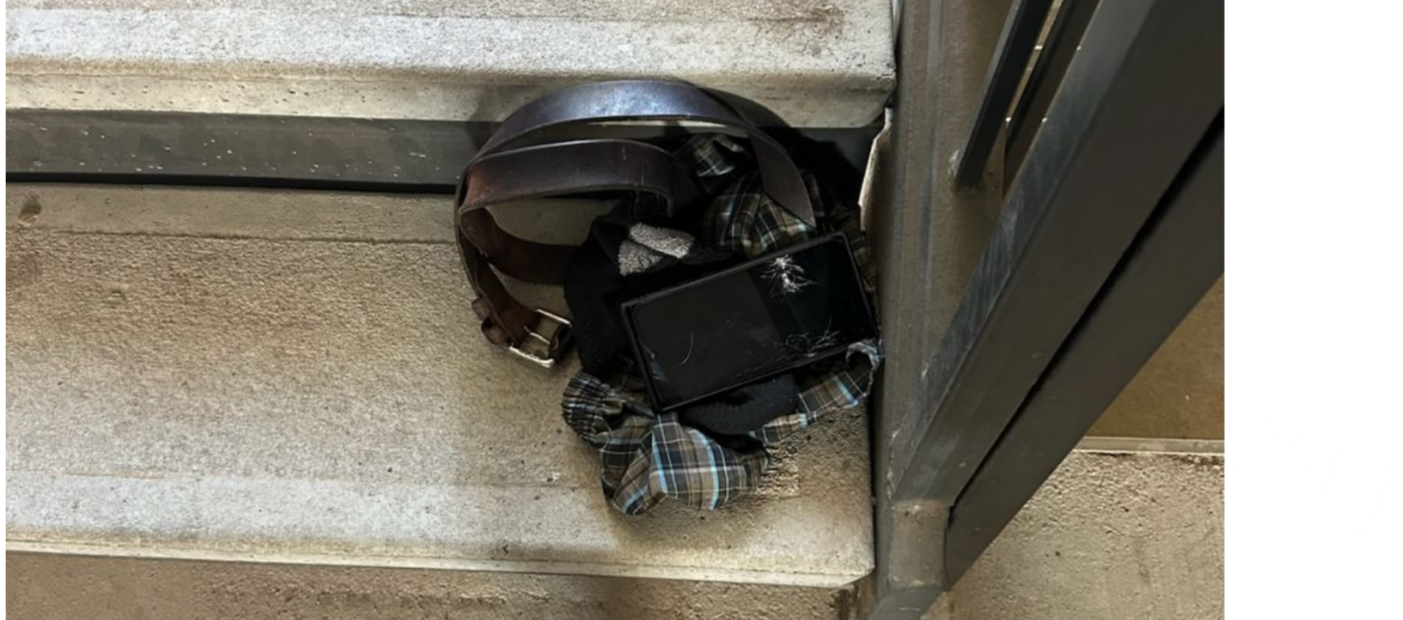
click at [746, 298] on button "Unzoom image" at bounding box center [701, 310] width 1403 height 620
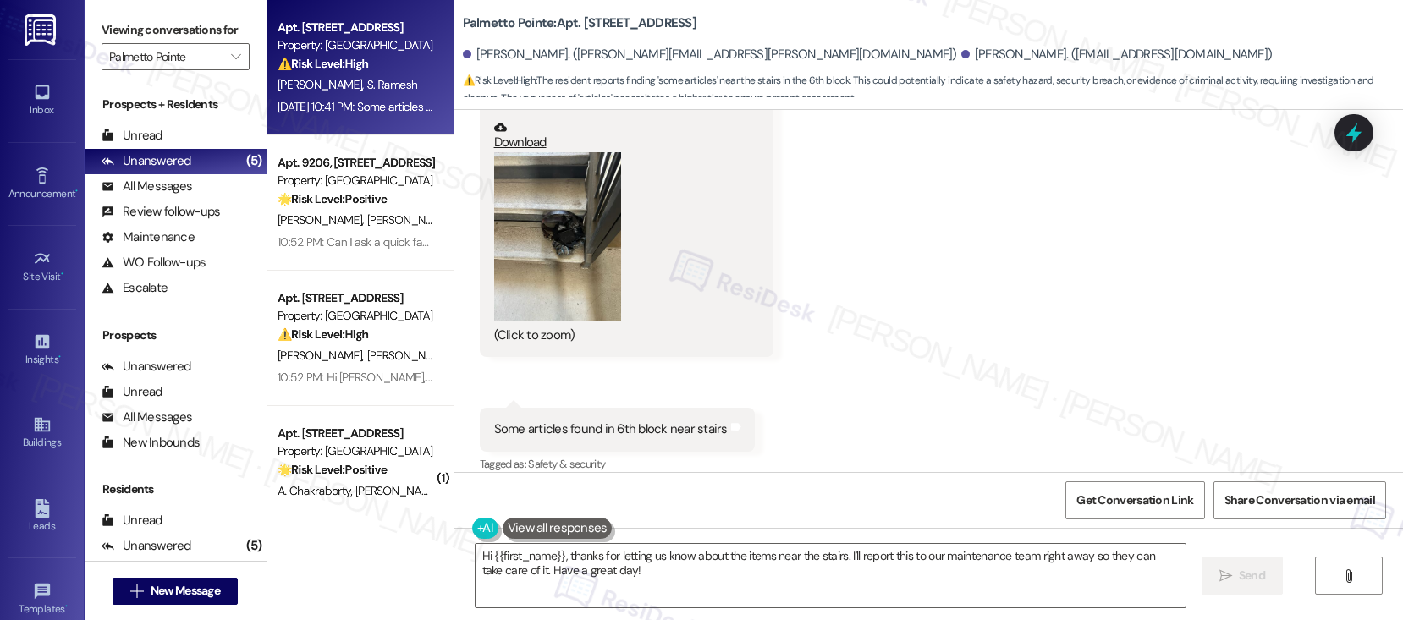
click at [524, 246] on button "Zoom image" at bounding box center [557, 236] width 127 height 169
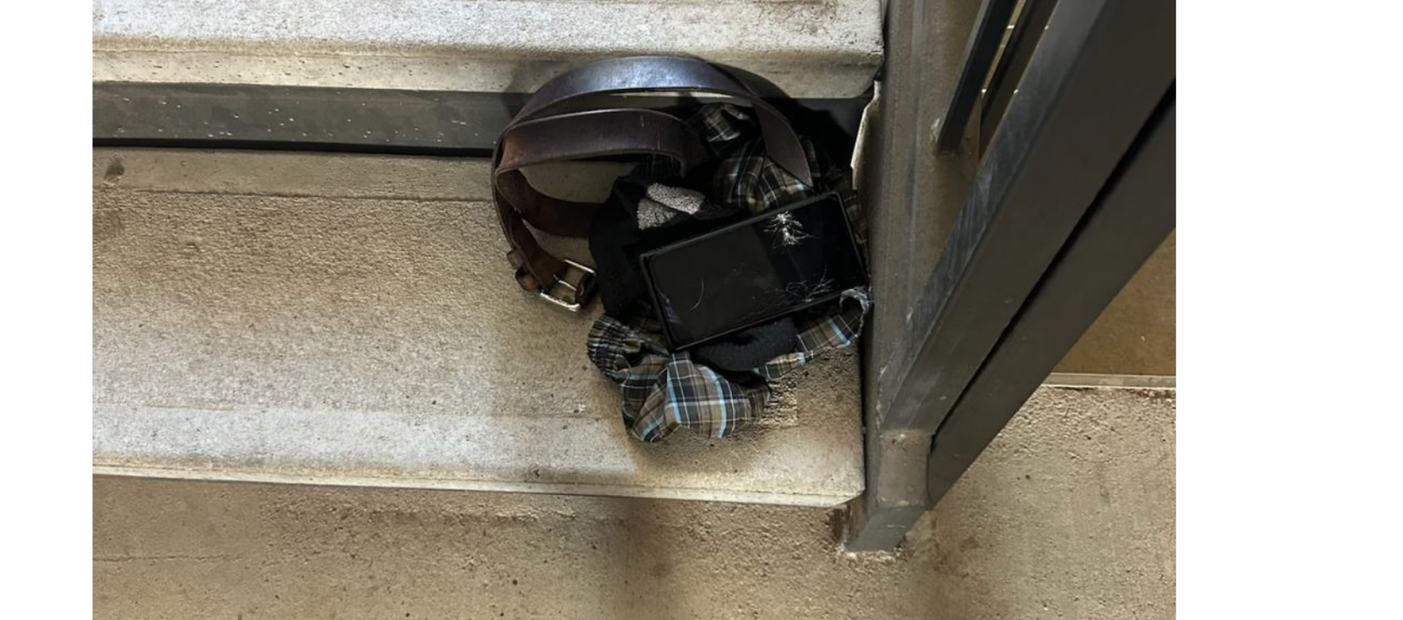
click at [928, 305] on button "Unzoom image" at bounding box center [701, 310] width 1403 height 620
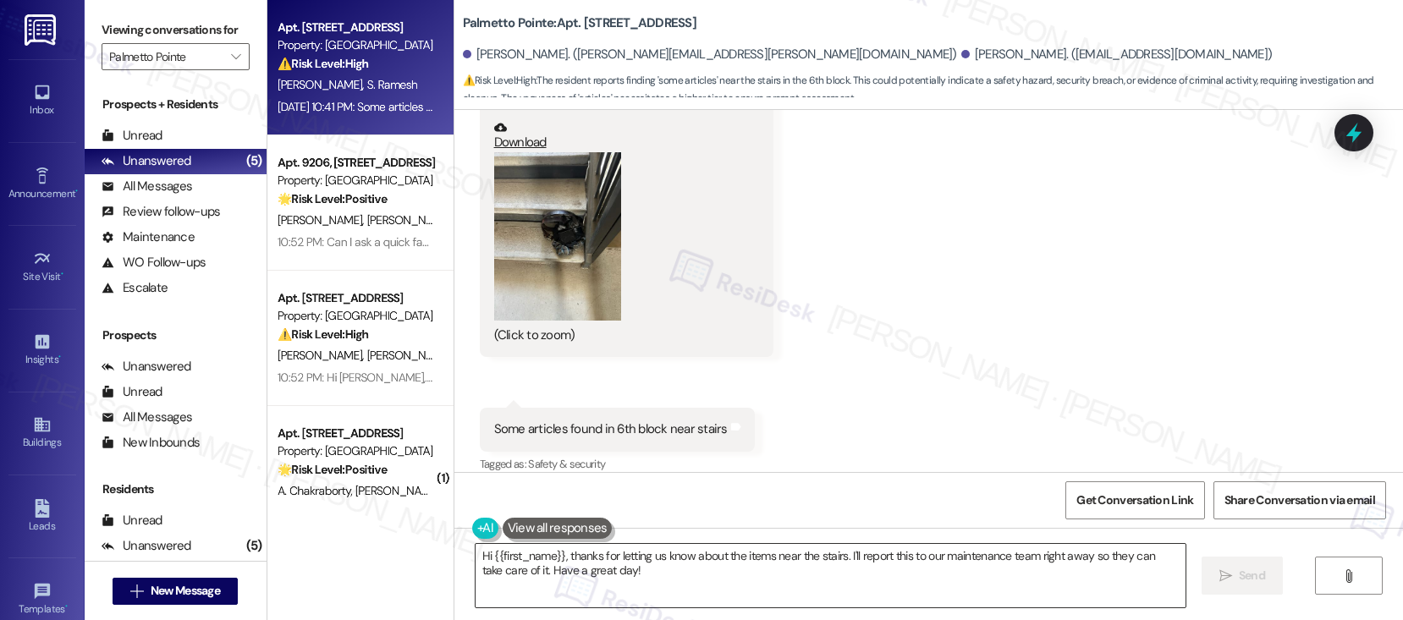
click at [737, 581] on textarea "Hi {{first_name}}, thanks for letting us know about the items near the stairs. …" at bounding box center [830, 575] width 710 height 63
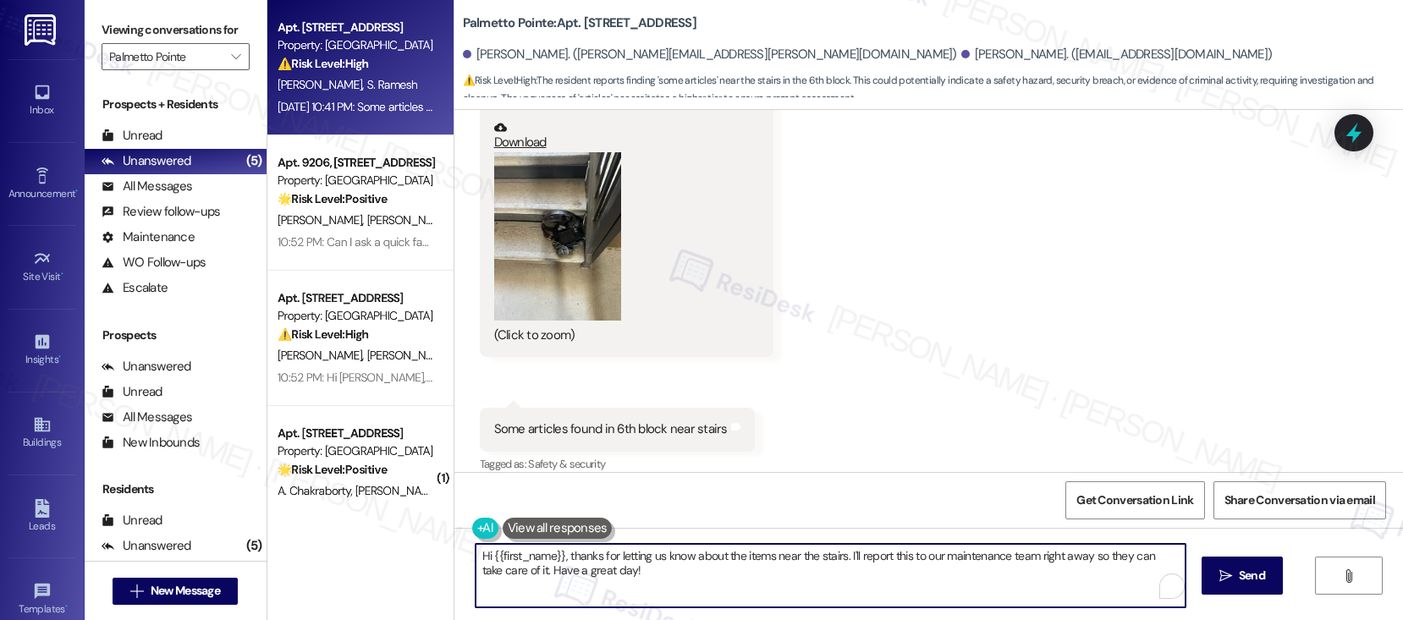
click at [737, 581] on textarea "Hi {{first_name}}, thanks for letting us know about the items near the stairs. …" at bounding box center [830, 575] width 710 height 63
click at [737, 582] on textarea "Hi {{first_name}}, thanks for letting us know about the items near the stairs. …" at bounding box center [830, 575] width 710 height 63
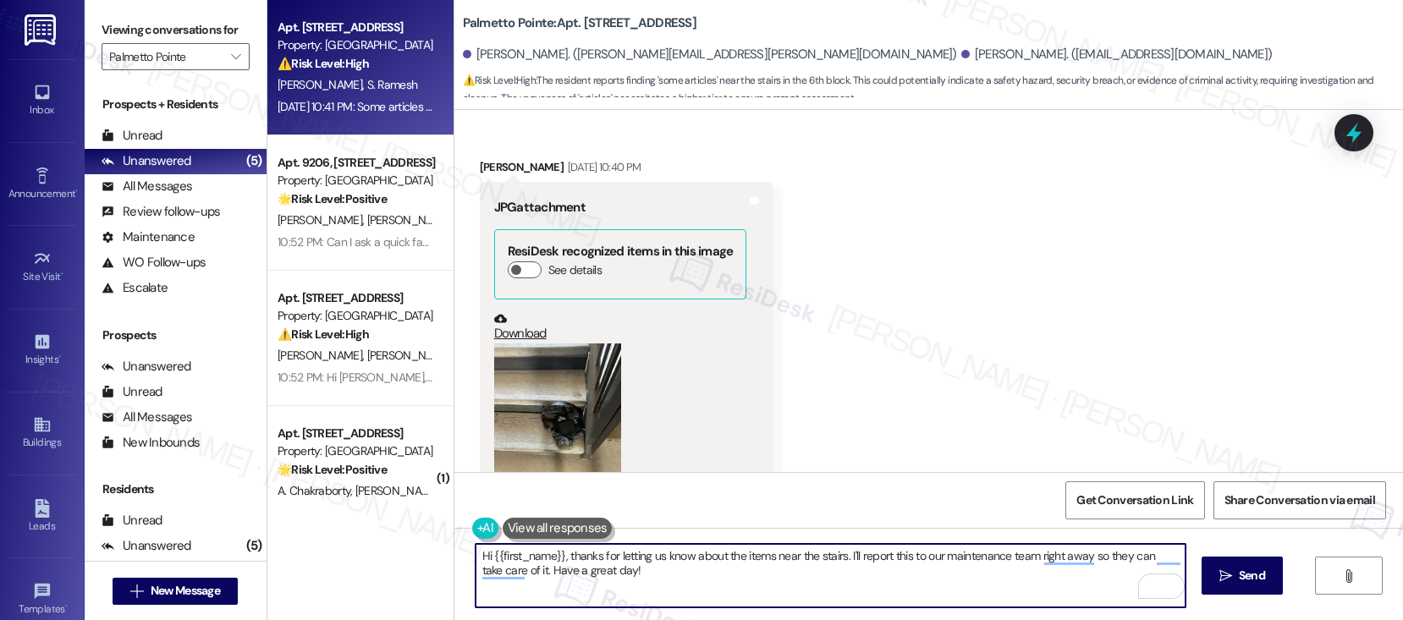
scroll to position [3618, 0]
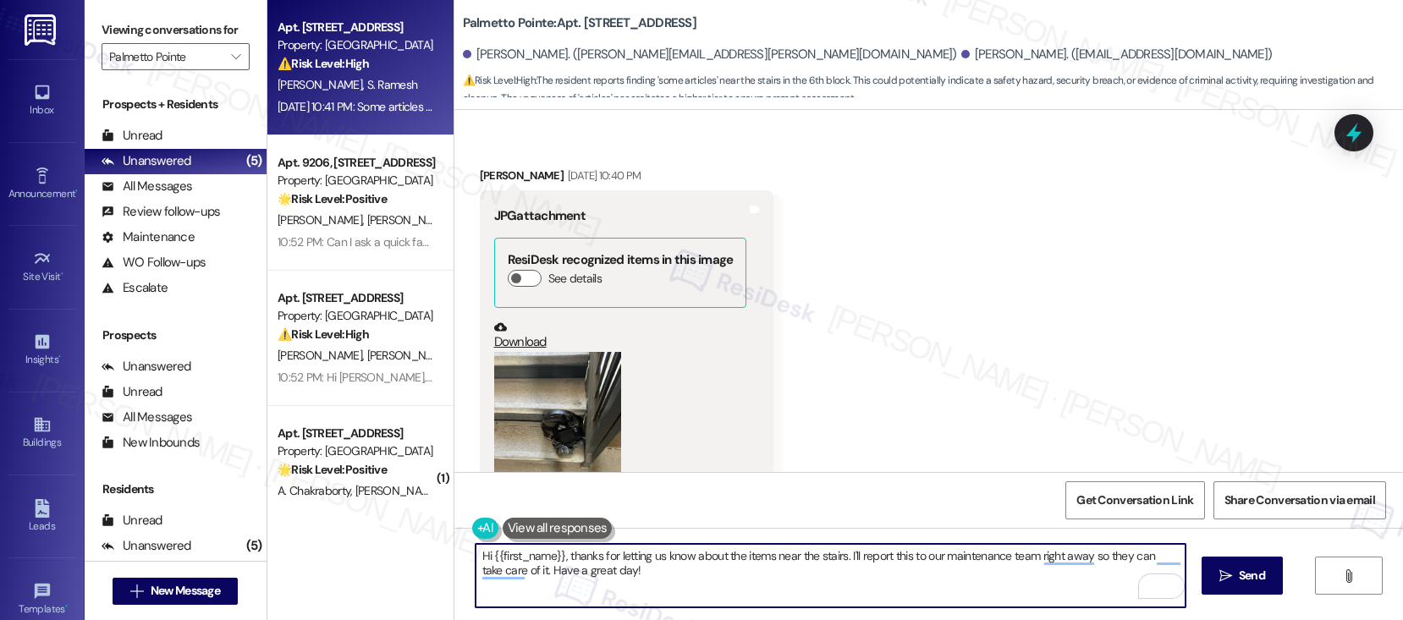
click at [480, 167] on div "Setty Ramesh Sep 20, 2025 at 10:40 PM" at bounding box center [627, 179] width 294 height 24
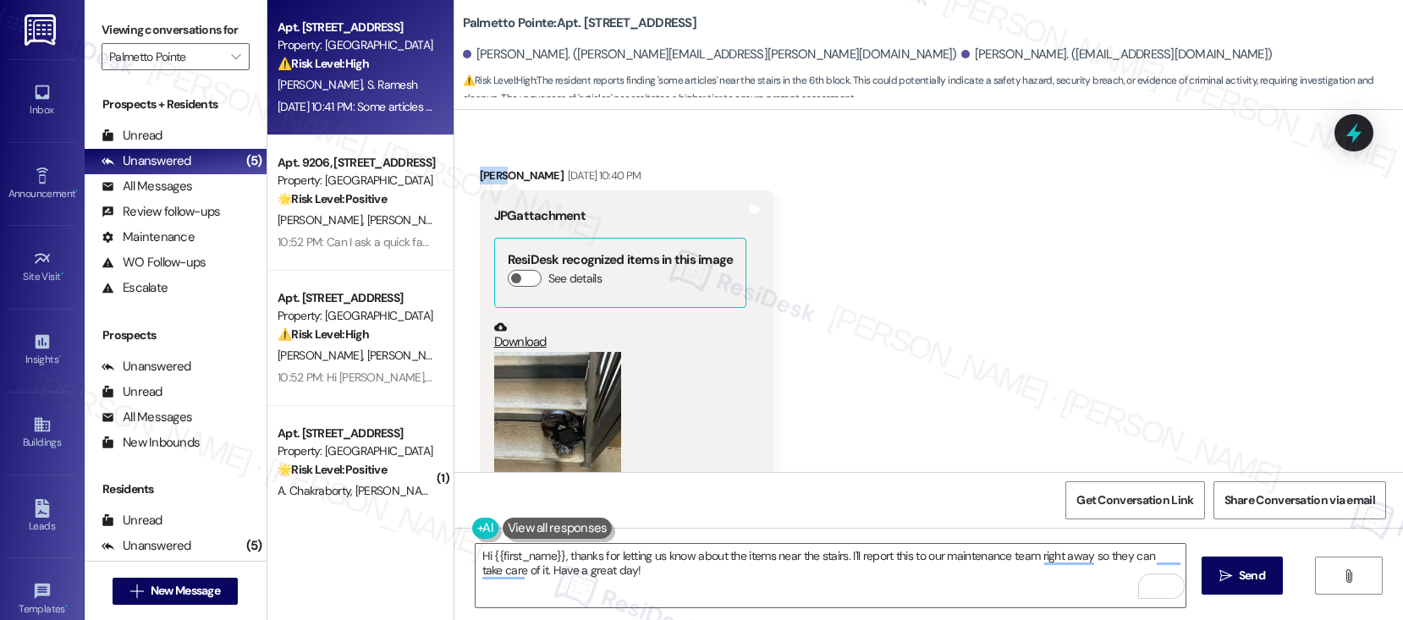
copy div "Setty"
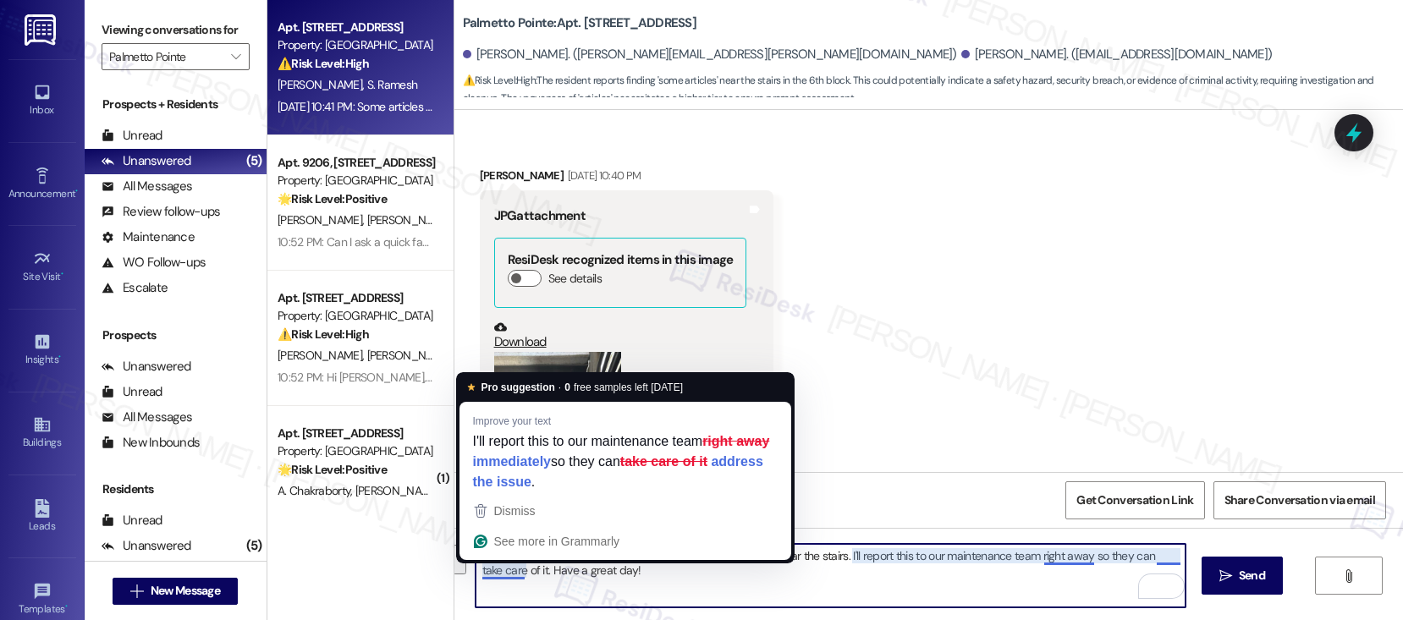
drag, startPoint x: 553, startPoint y: 554, endPoint x: 511, endPoint y: 580, distance: 49.3
click at [511, 580] on textarea "Hi {{first_name}}, thanks for letting us know about the items near the stairs. …" at bounding box center [830, 575] width 710 height 63
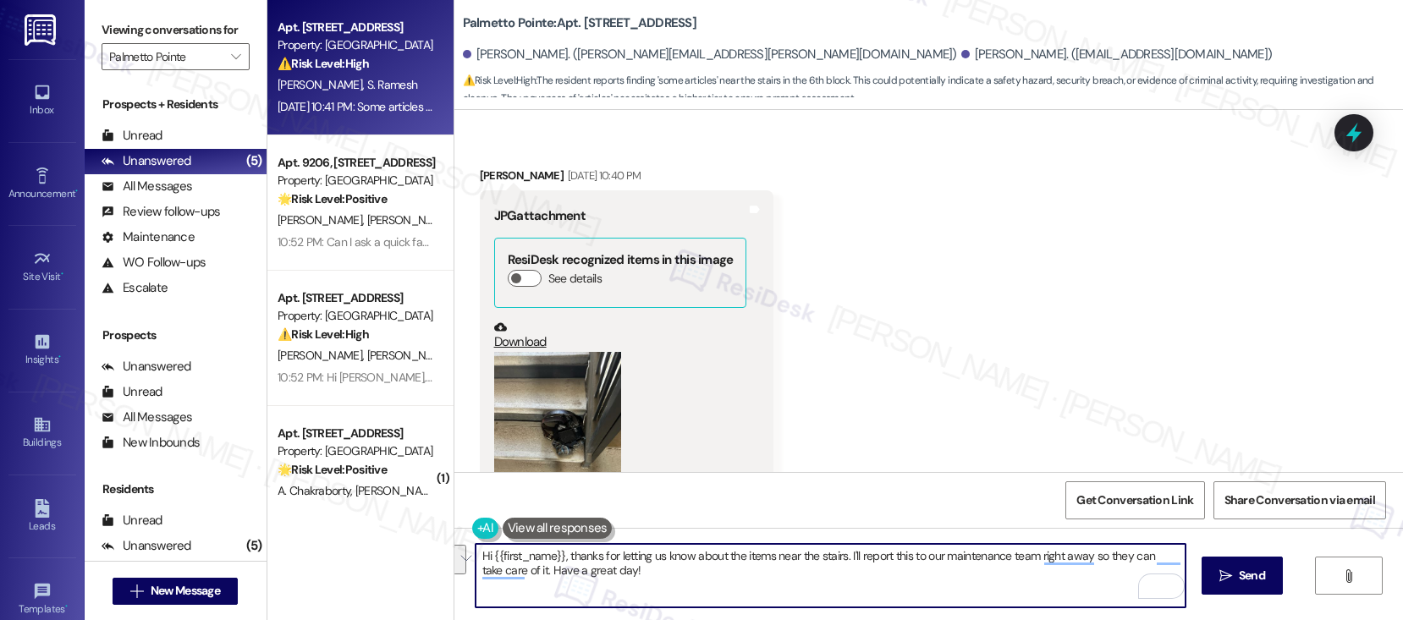
click at [511, 580] on textarea "Hi {{first_name}}, thanks for letting us know about the items near the stairs. …" at bounding box center [830, 575] width 710 height 63
click at [485, 558] on textarea "Hi {{first_name}}, thanks for letting us know about the items near the stairs. …" at bounding box center [830, 575] width 710 height 63
drag, startPoint x: 482, startPoint y: 558, endPoint x: 552, endPoint y: 556, distance: 69.4
click at [552, 556] on textarea "Hi {{first_name}}, thanks for letting us know about the items near the stairs. …" at bounding box center [830, 575] width 710 height 63
paste textarea "Setty"
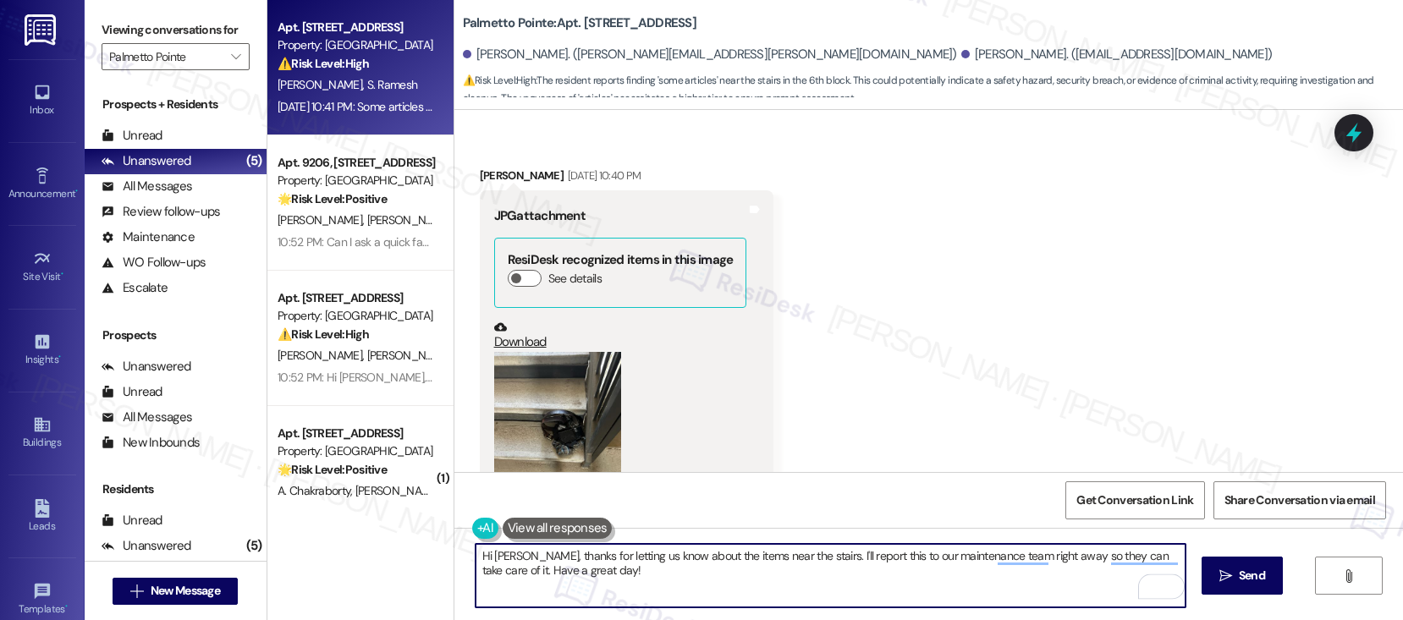
click at [607, 569] on textarea "Hi Setty, thanks for letting us know about the items near the stairs. I'll repo…" at bounding box center [830, 575] width 710 height 63
type textarea "Hi Setty, thanks for letting us know about the items near the stairs. I'll repo…"
click at [1239, 567] on span "Send" at bounding box center [1252, 576] width 26 height 18
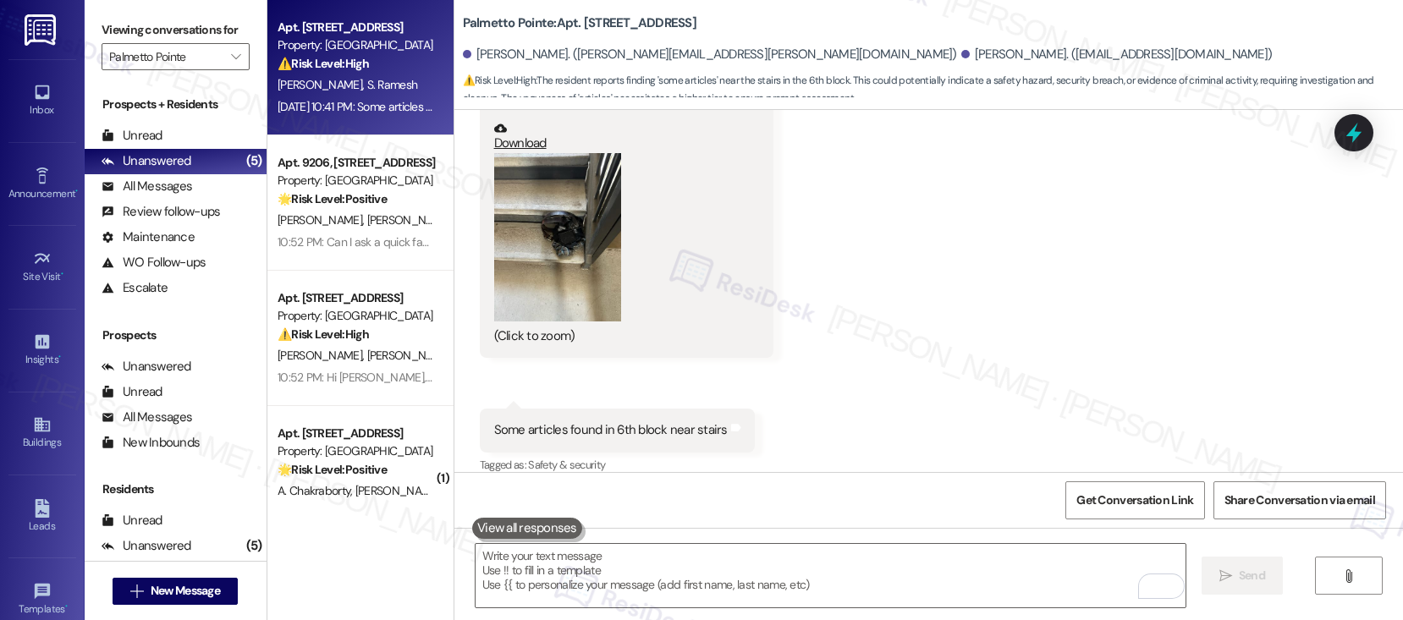
scroll to position [3953, 0]
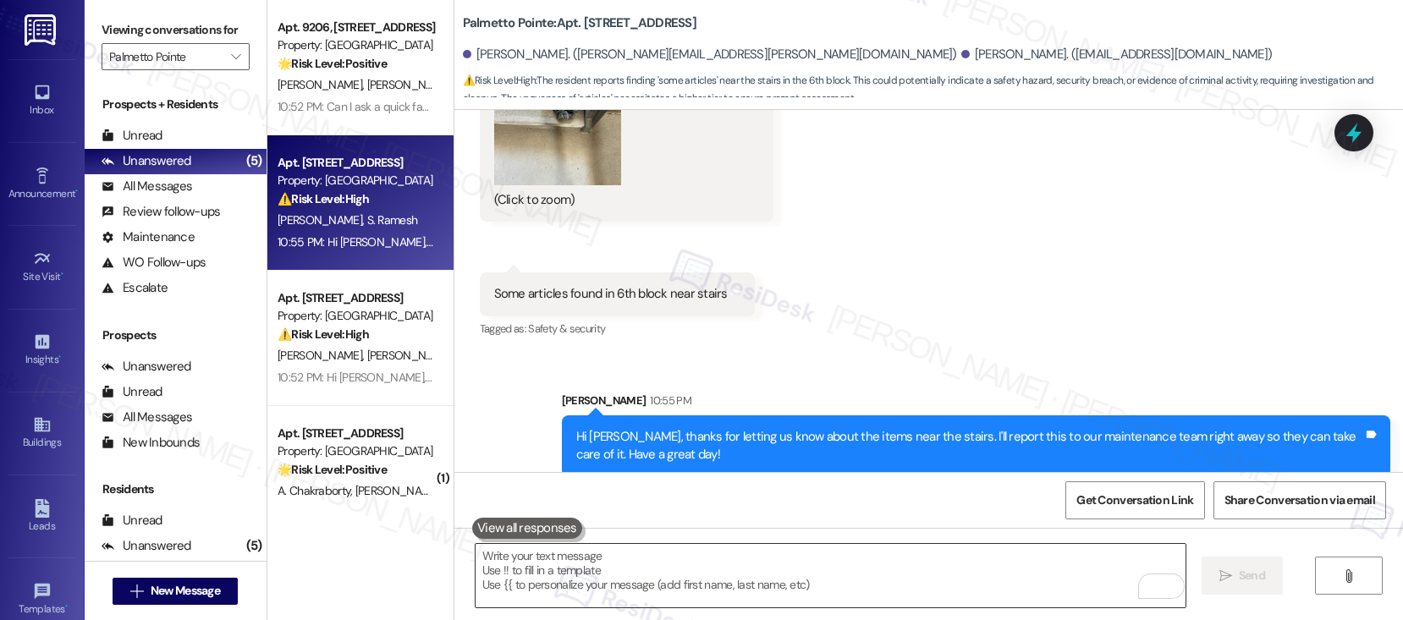
click at [773, 566] on textarea "To enrich screen reader interactions, please activate Accessibility in Grammarl…" at bounding box center [830, 575] width 710 height 63
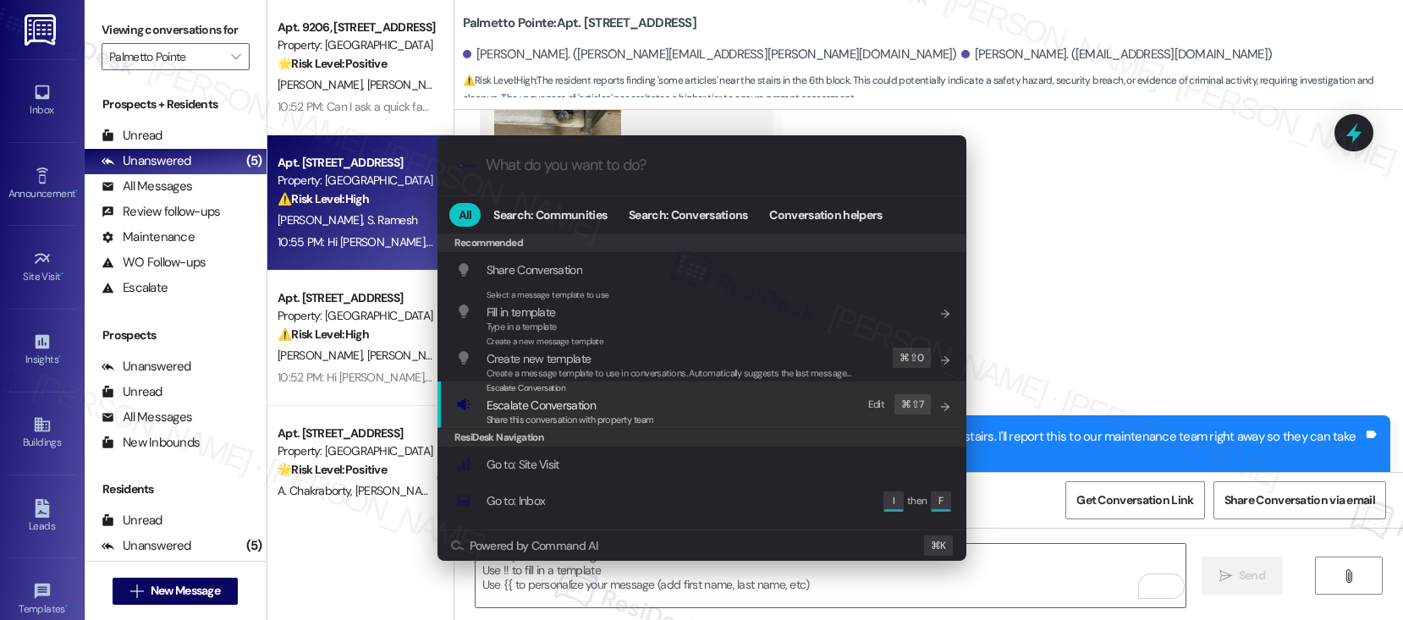
click at [700, 419] on div "Escalate Conversation Escalate Conversation Share this conversation with proper…" at bounding box center [703, 405] width 495 height 46
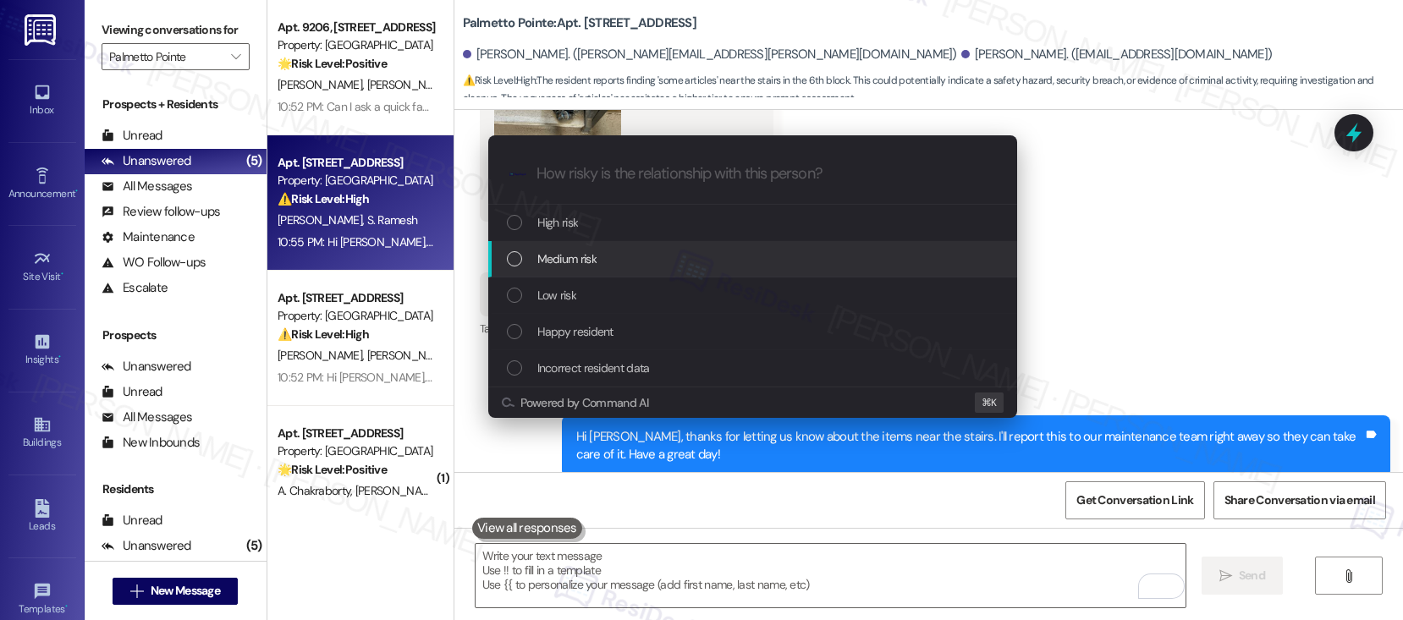
click at [690, 262] on div "Medium risk" at bounding box center [754, 259] width 495 height 19
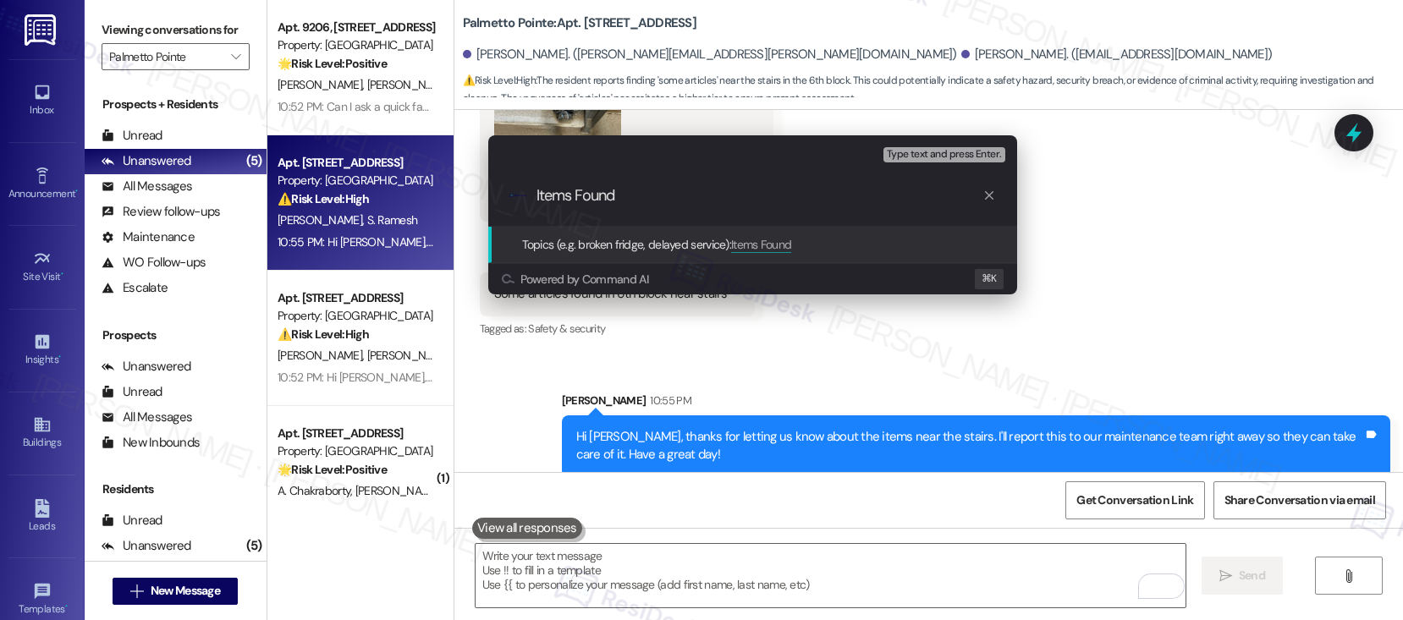
type input "Items Found"
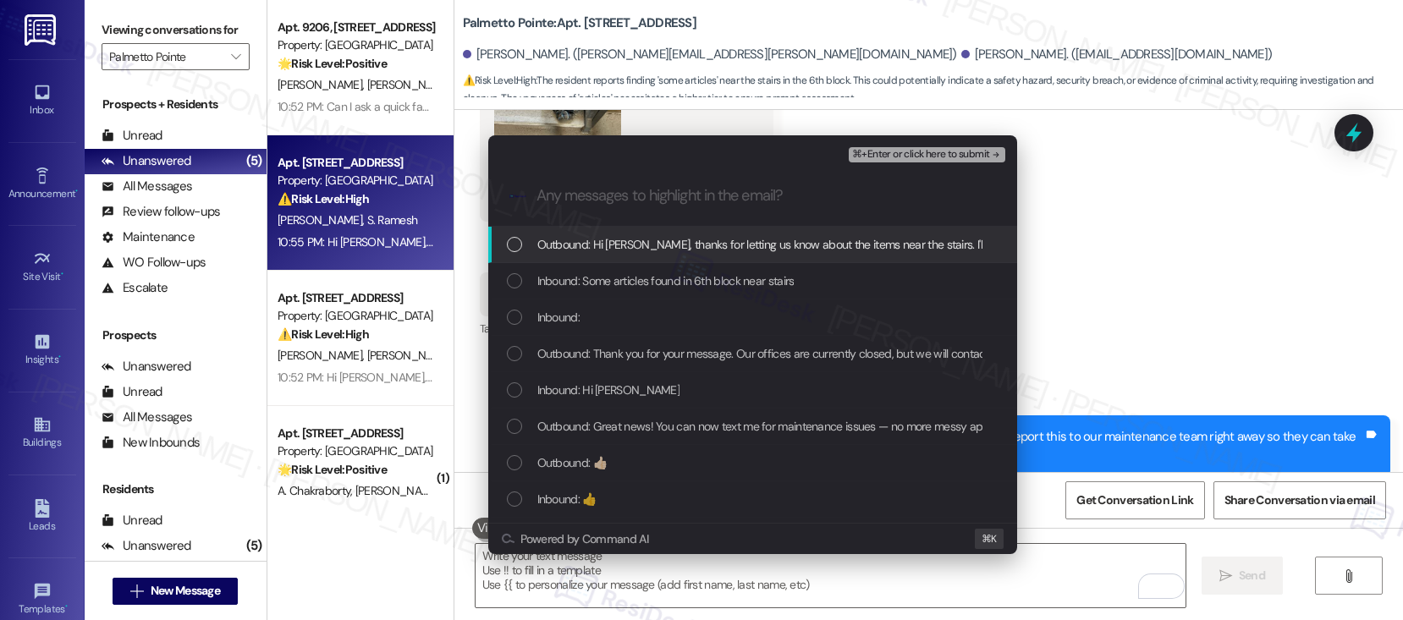
click at [702, 243] on span "Outbound: Hi Setty, thanks for letting us know about the items near the stairs.…" at bounding box center [989, 244] width 904 height 19
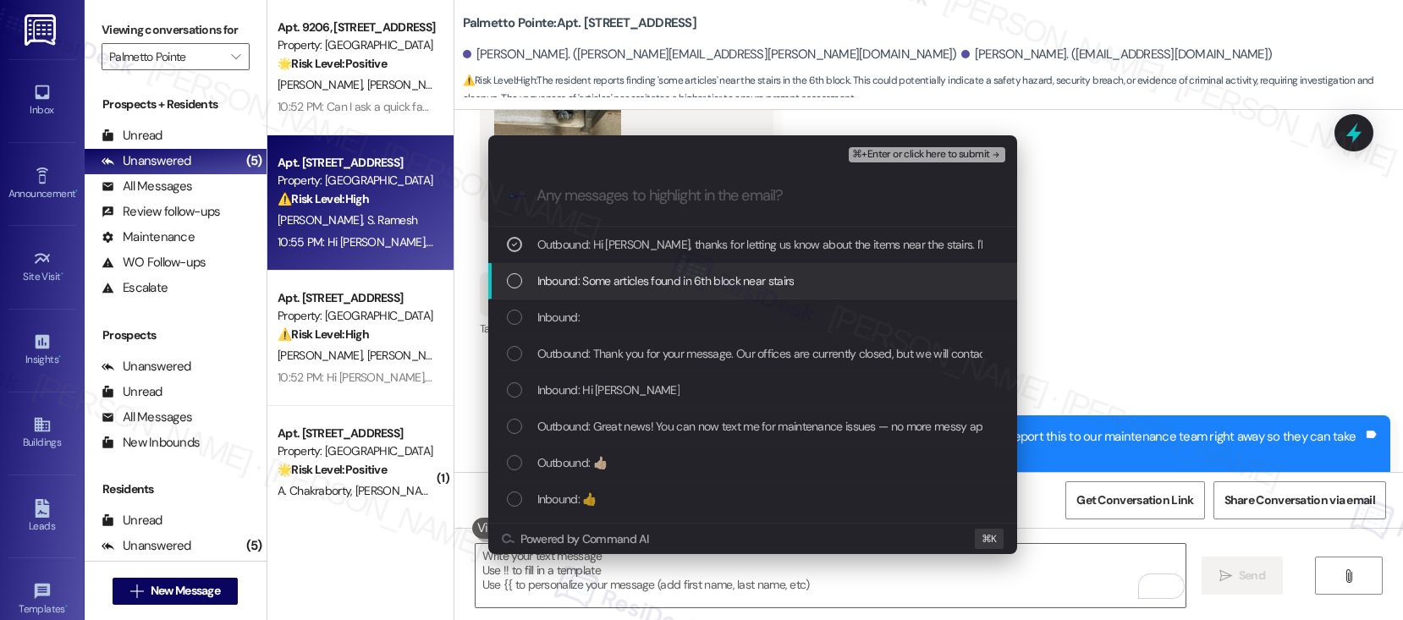
click at [681, 282] on span "Inbound: Some articles found in 6th block near stairs" at bounding box center [665, 281] width 257 height 19
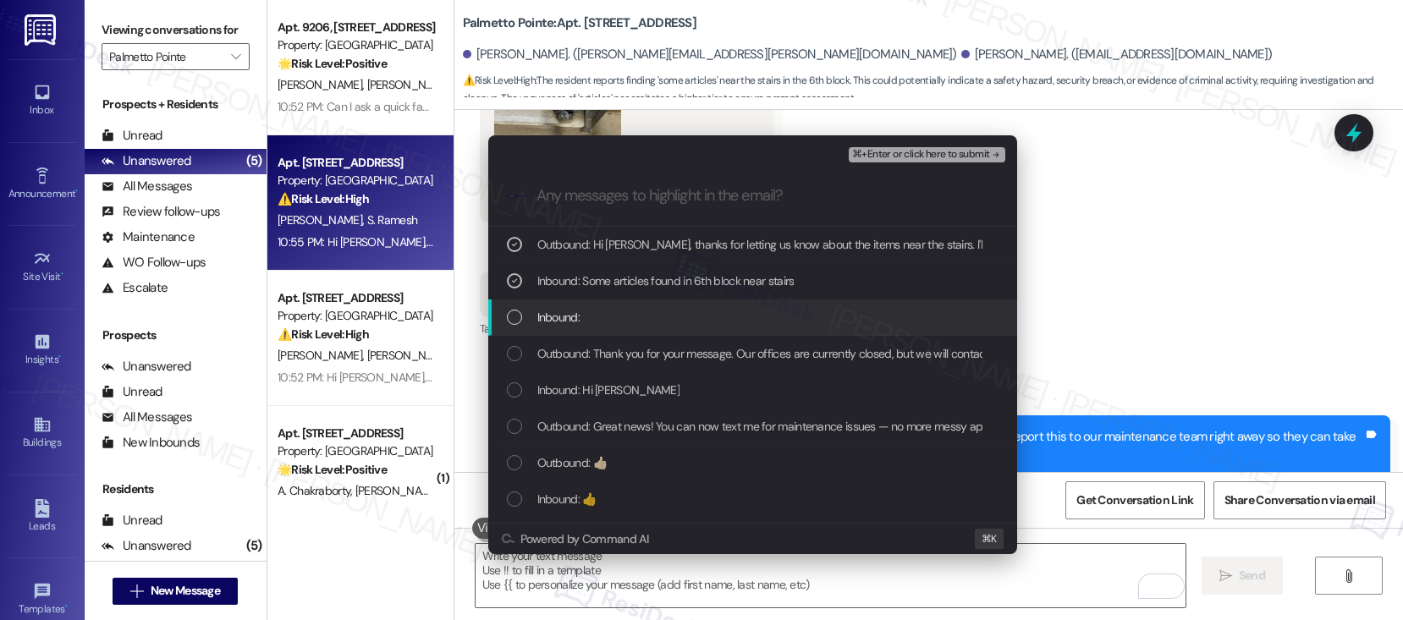
click at [654, 324] on div "Inbound:" at bounding box center [754, 317] width 495 height 19
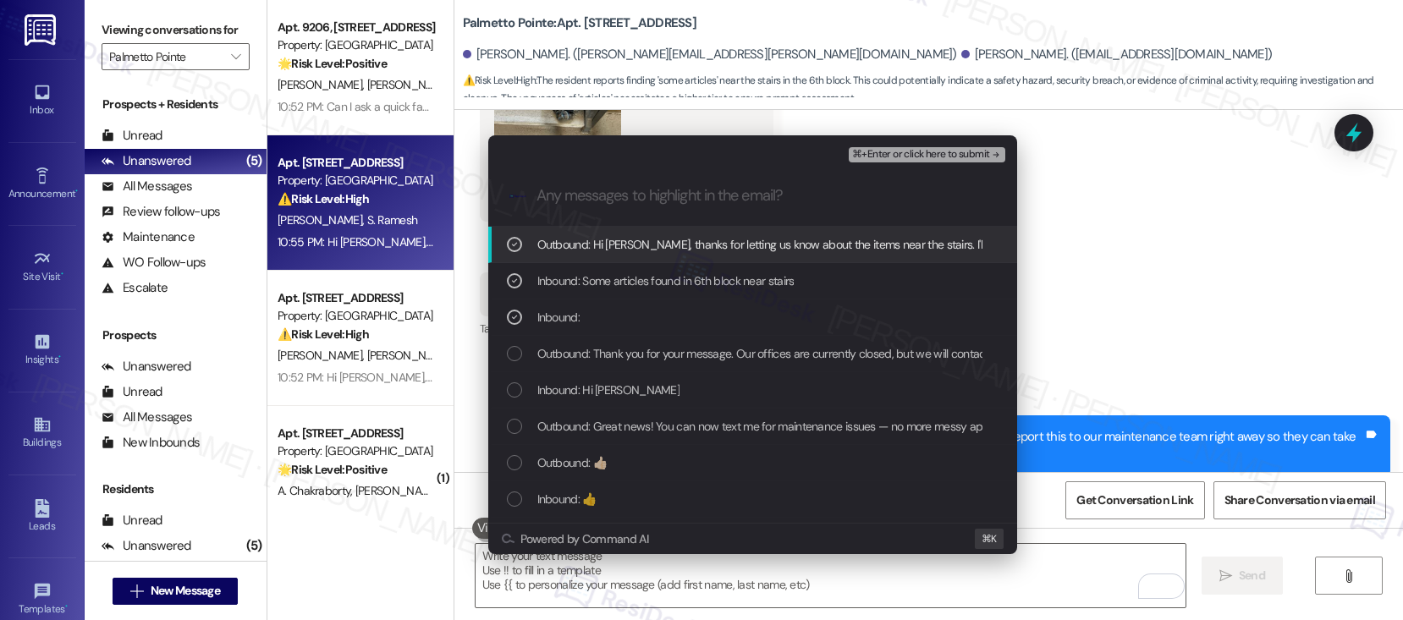
click at [925, 159] on span "⌘+Enter or click here to submit" at bounding box center [920, 155] width 137 height 12
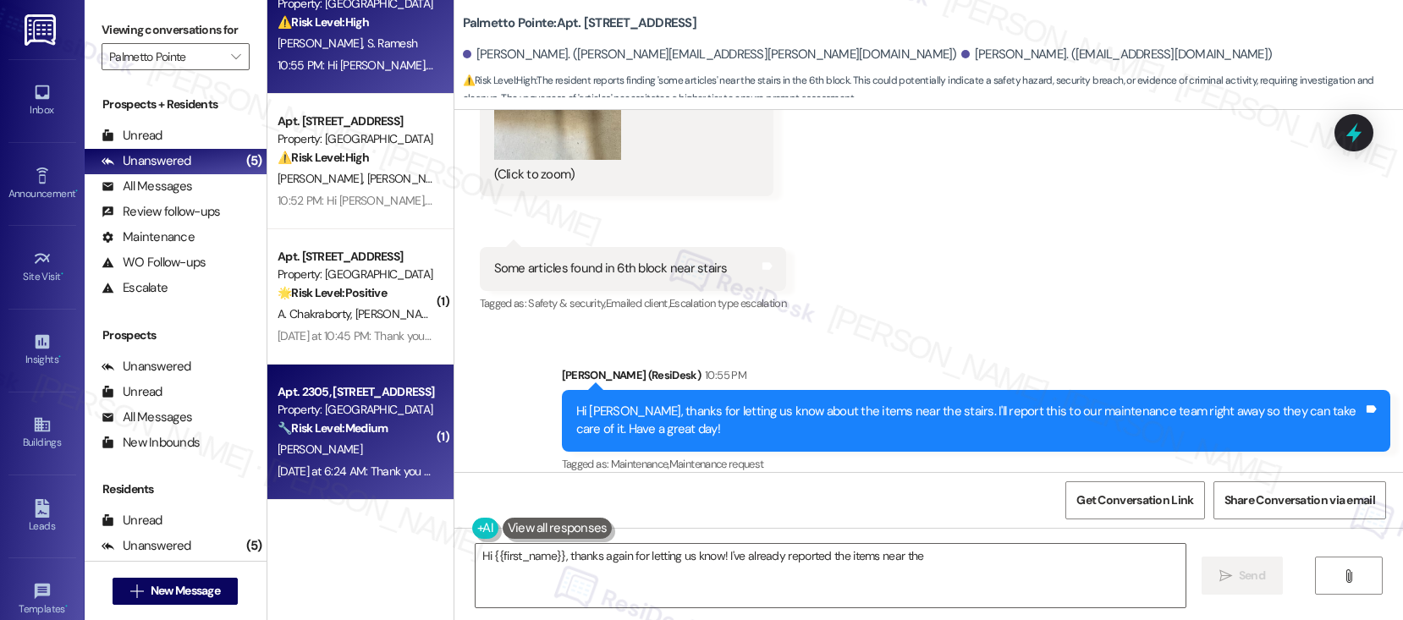
scroll to position [0, 0]
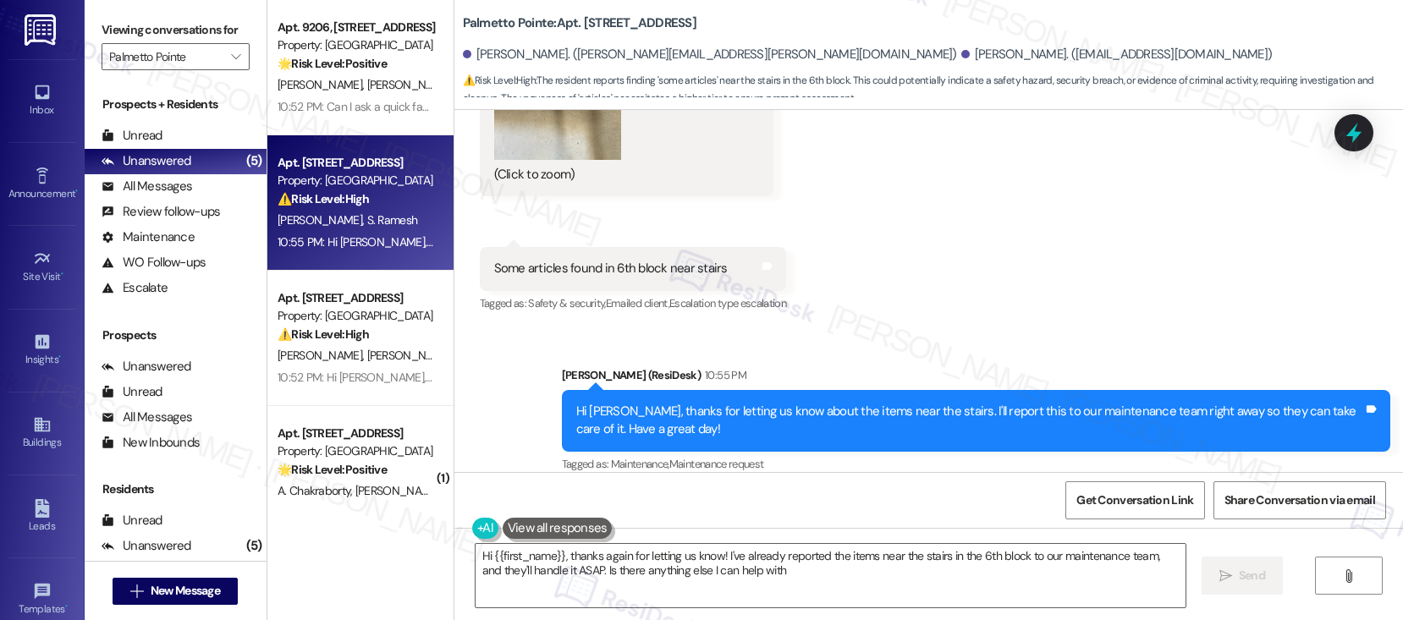
type textarea "Hi {{first_name}}, thanks again for letting us know! I've already reported the …"
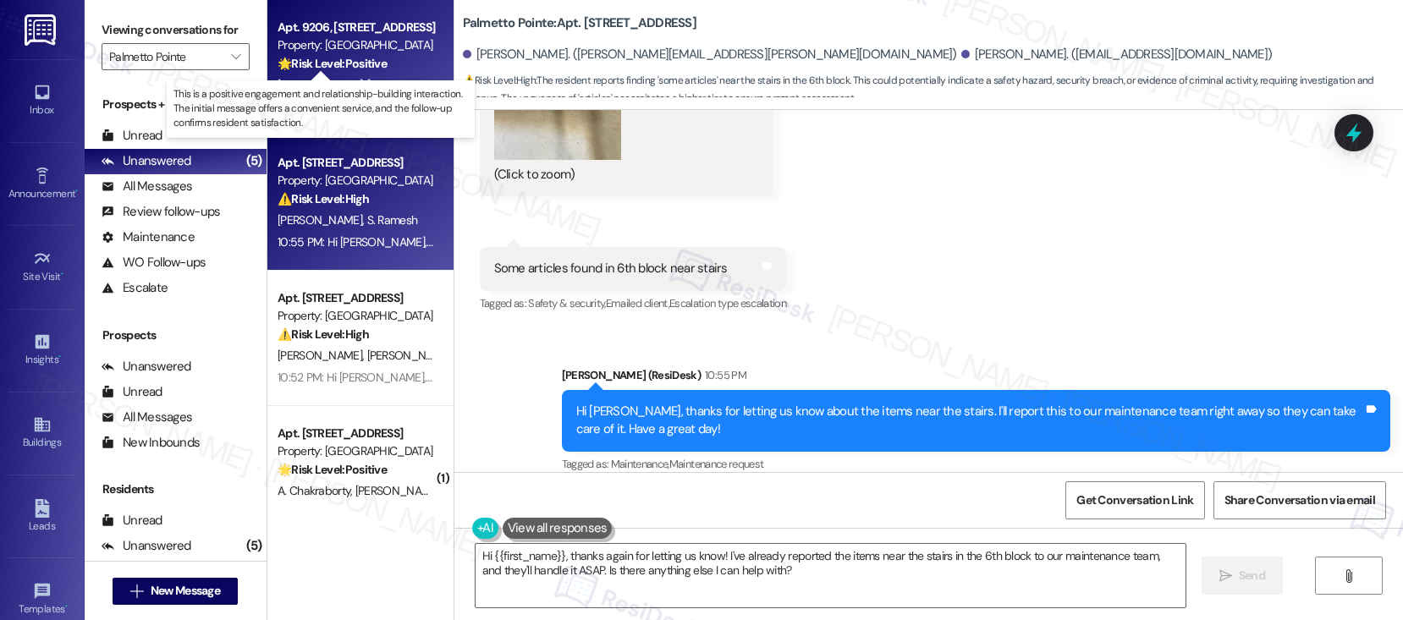
click at [318, 67] on strong "🌟 Risk Level: Positive" at bounding box center [331, 63] width 109 height 15
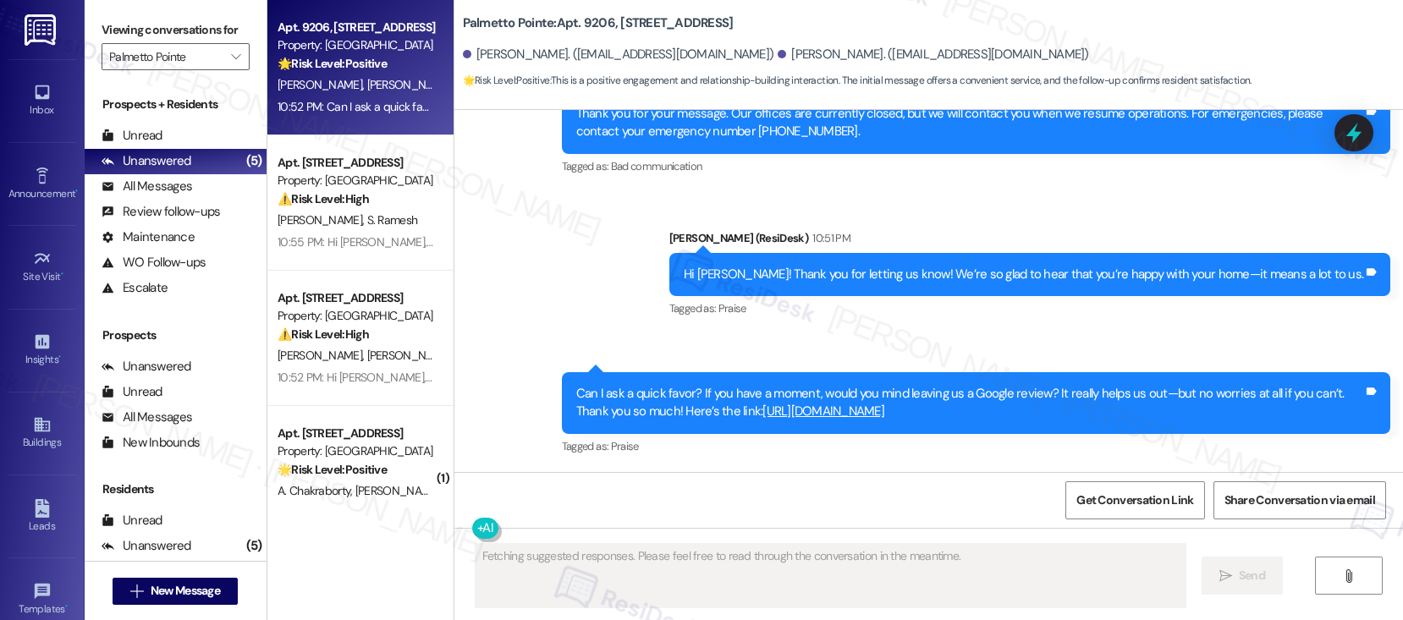
scroll to position [1005, 0]
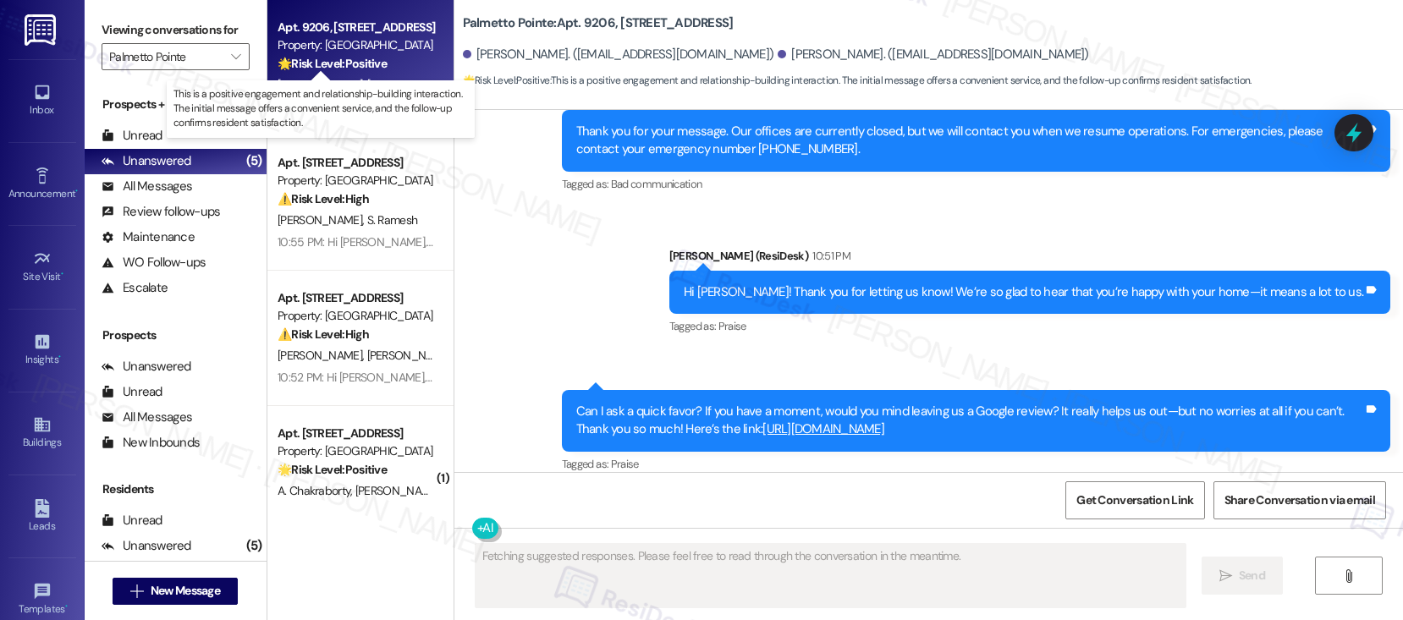
click at [321, 67] on strong "🌟 Risk Level: Positive" at bounding box center [331, 63] width 109 height 15
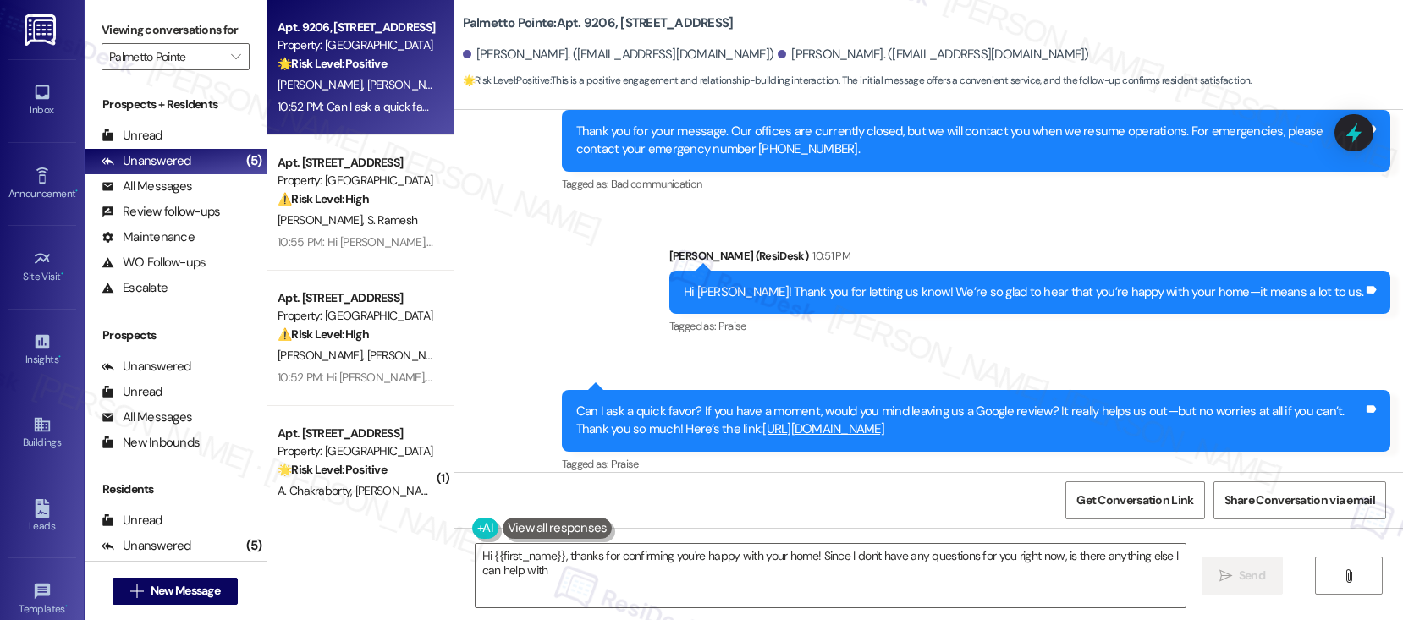
type textarea "Hi {{first_name}}, thanks for confirming you're happy with your home! Since I d…"
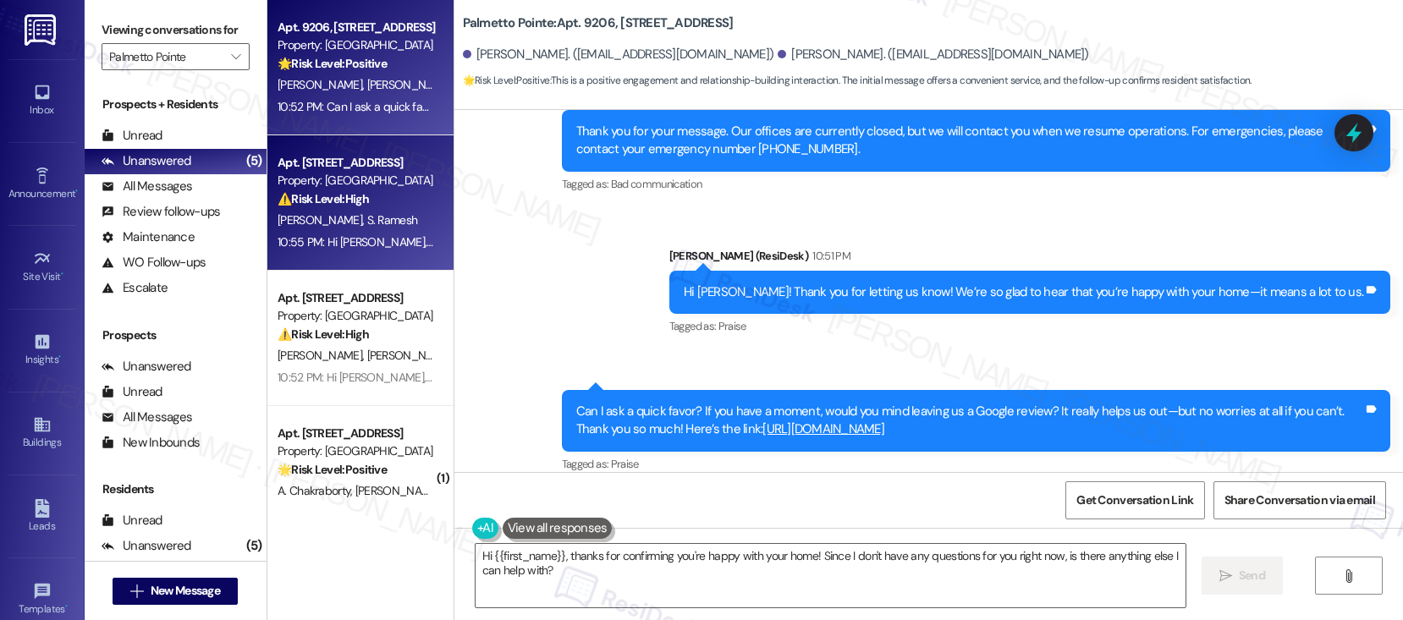
click at [390, 214] on div "S. Sowjanya S. Ramesh" at bounding box center [356, 220] width 160 height 21
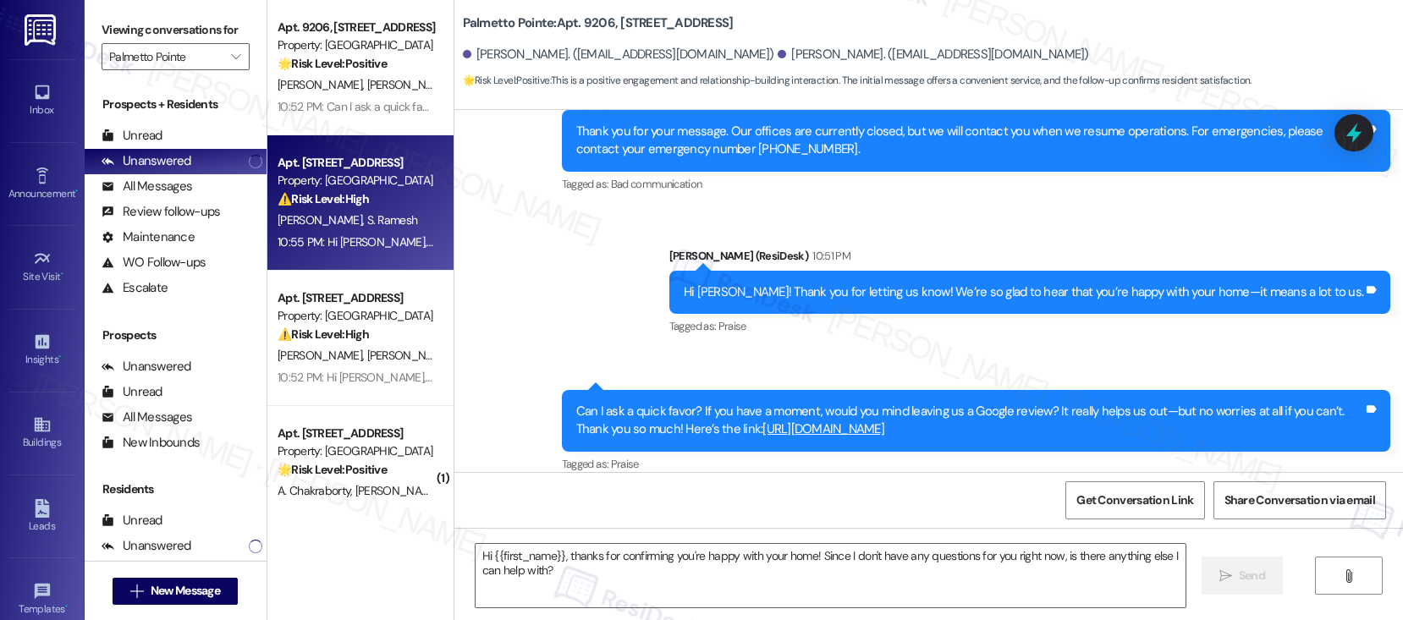
type textarea "Fetching suggested responses. Please feel free to read through the conversation…"
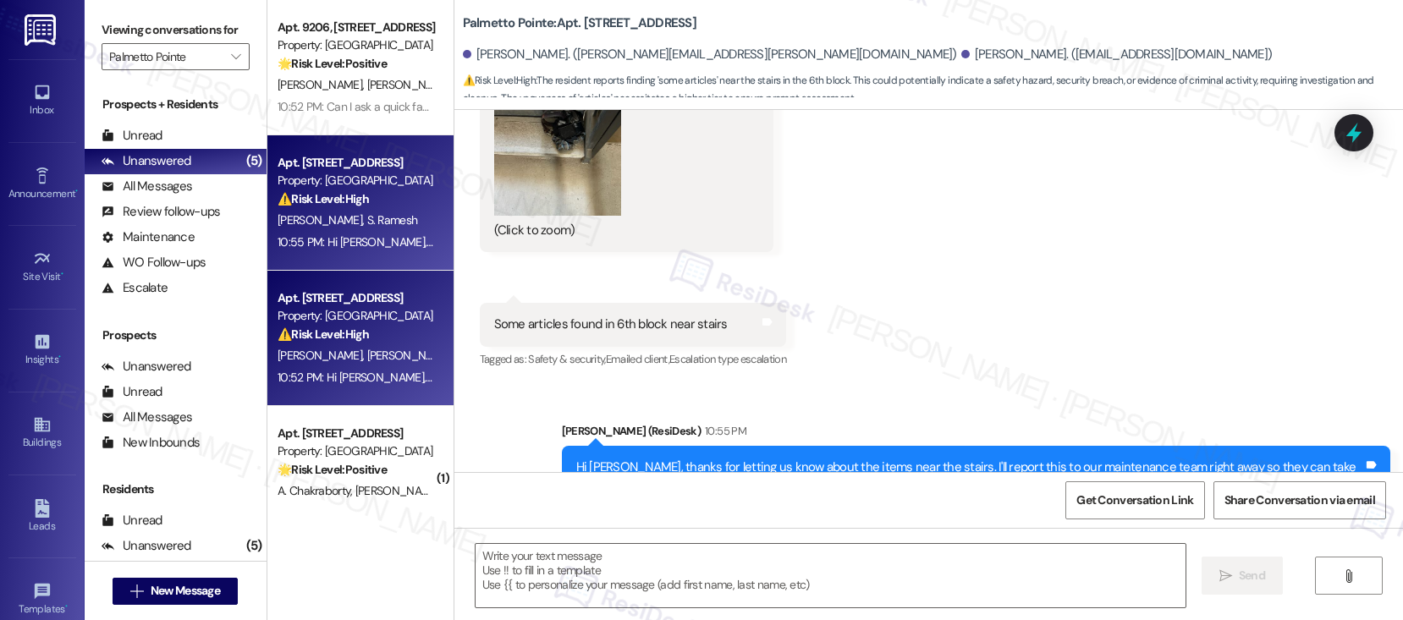
click at [383, 348] on div "R. Aerra L. Narayanan" at bounding box center [356, 355] width 160 height 21
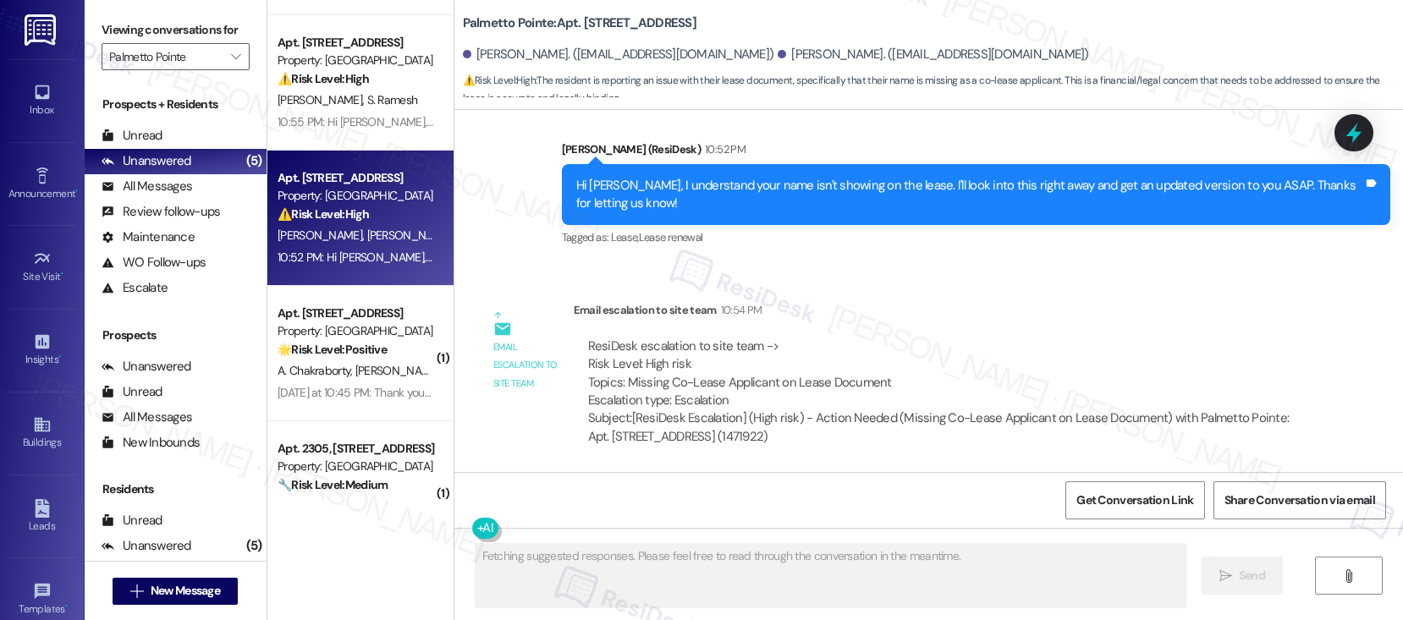
scroll to position [177, 0]
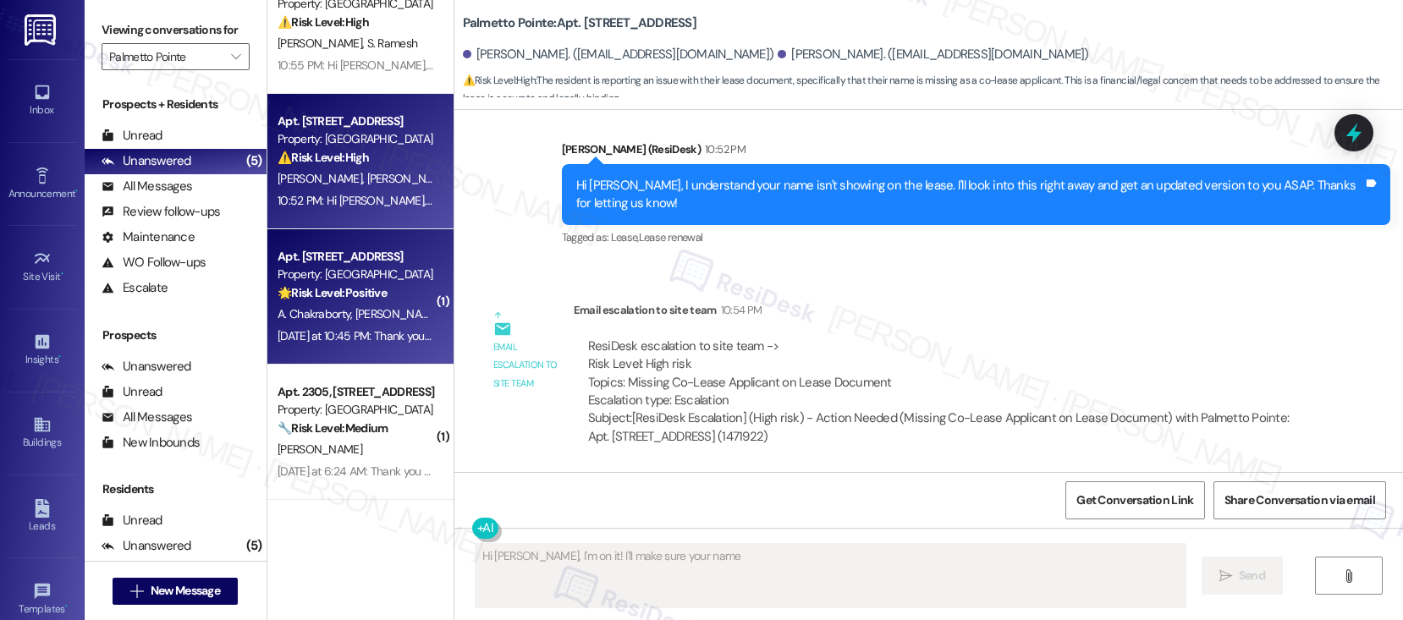
type textarea "Hi Ramya, I'm on it! I'll make sure your name"
click at [354, 317] on span "S. Ramachandran Nair" at bounding box center [440, 313] width 172 height 15
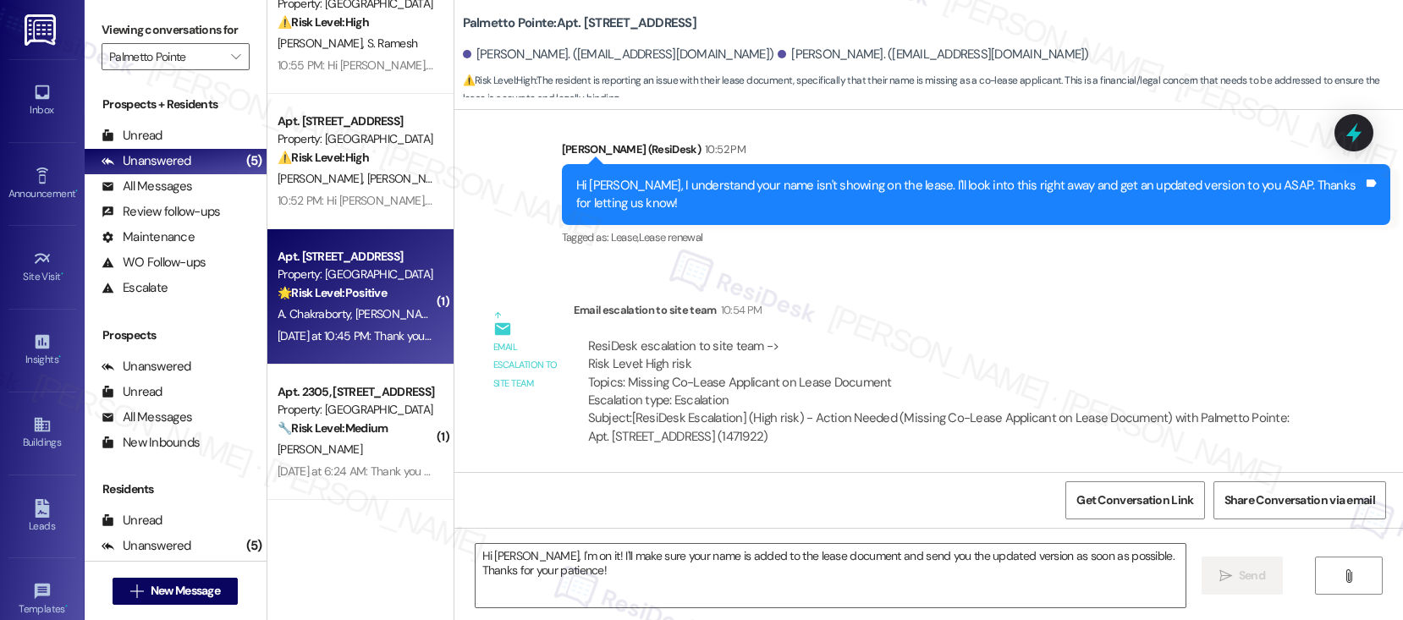
type textarea "Fetching suggested responses. Please feel free to read through the conversation…"
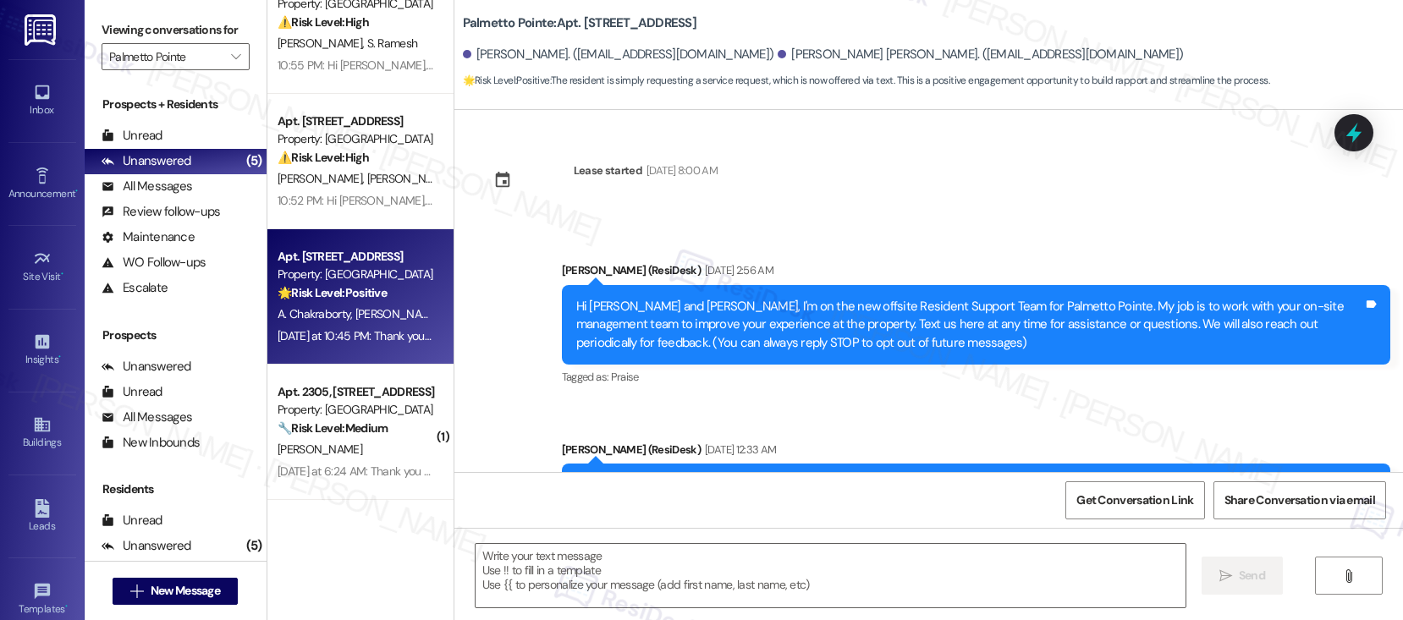
scroll to position [396, 0]
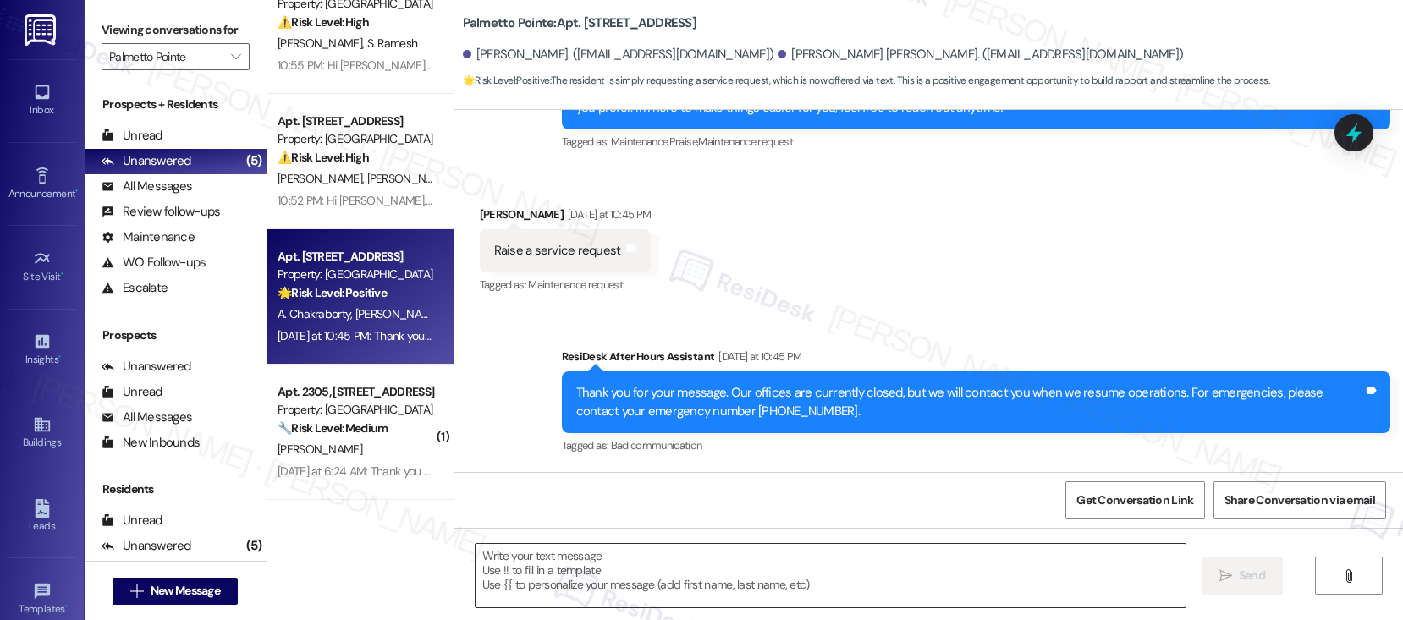
click at [515, 577] on textarea at bounding box center [830, 575] width 710 height 63
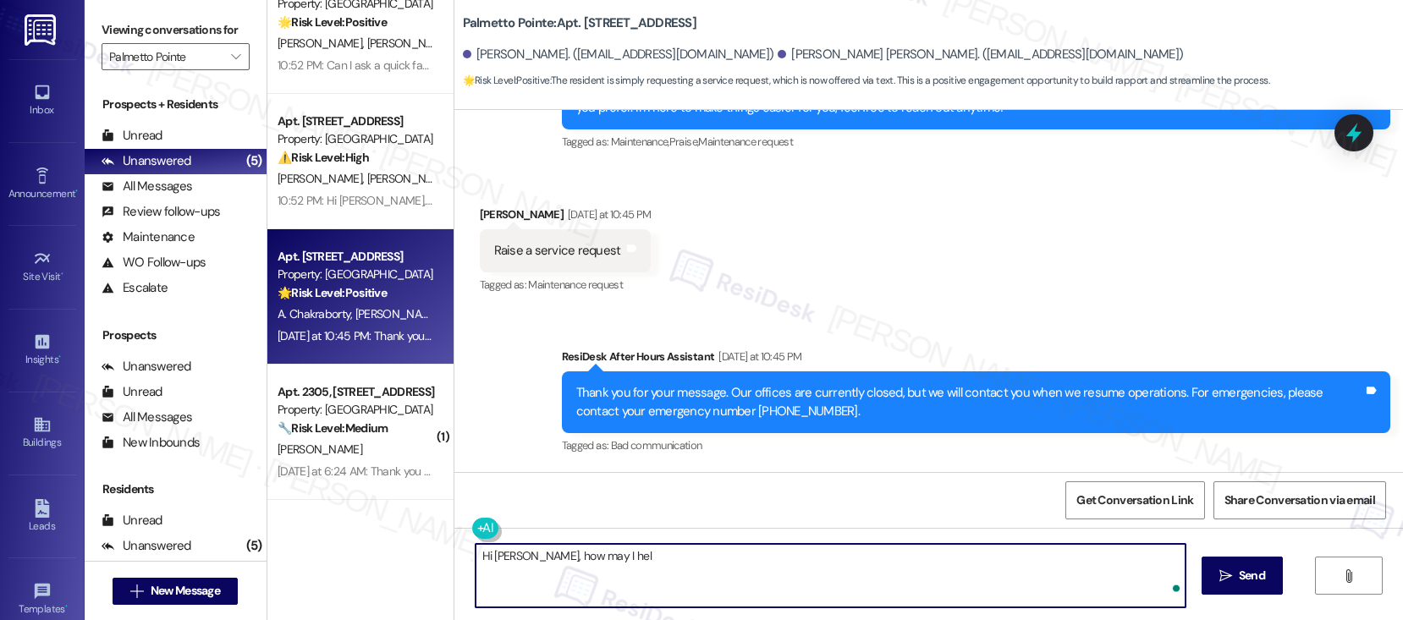
type textarea "Hi Arnab, how may I help"
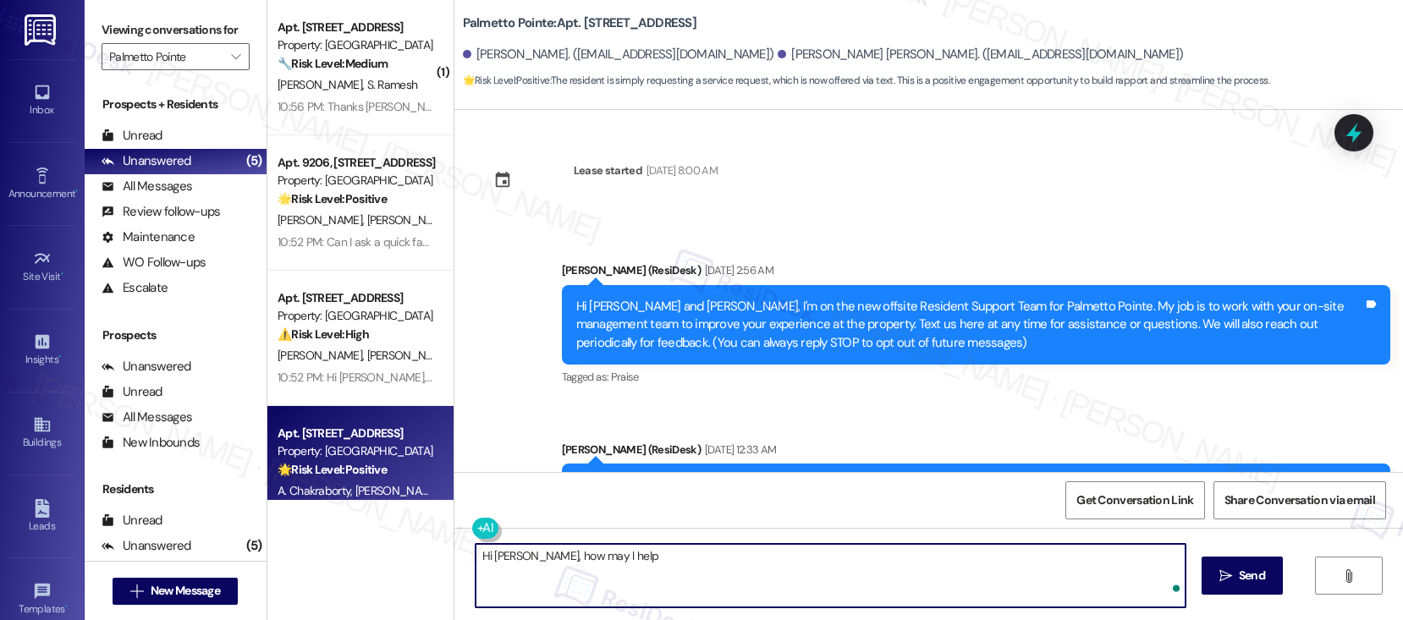
scroll to position [396, 0]
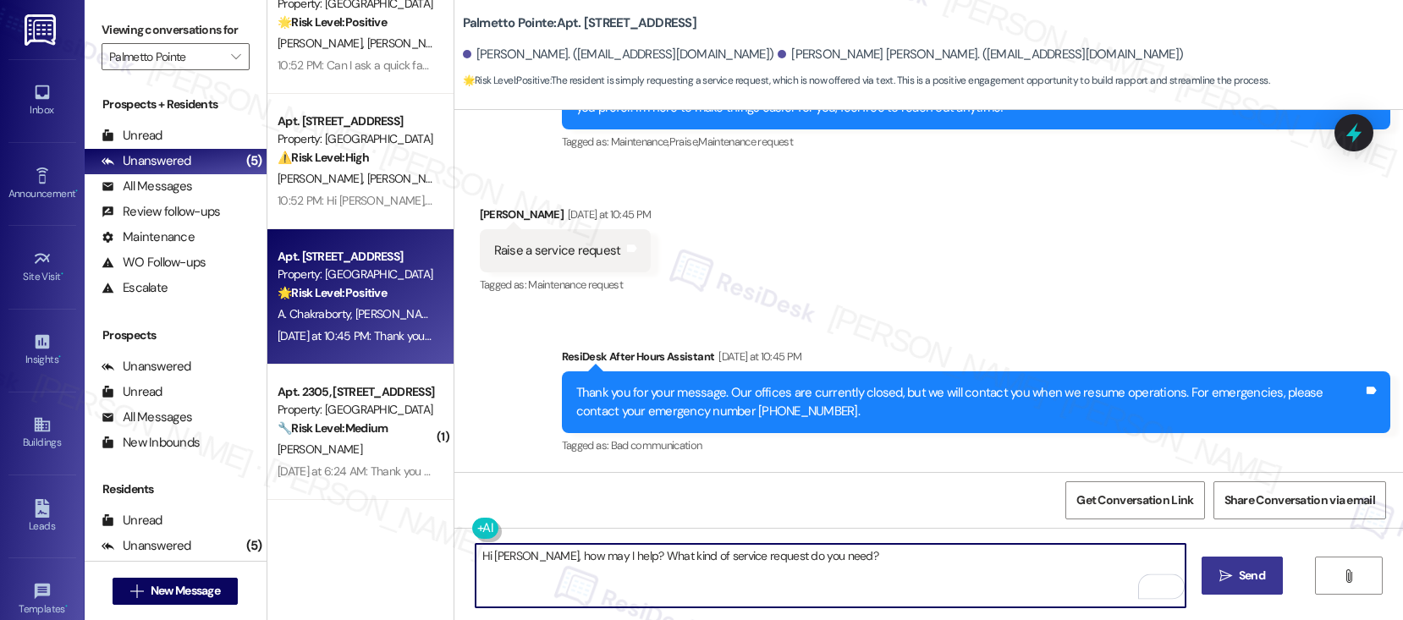
type textarea "Hi Arnab, how may I help? What kind of service request do you need?"
click at [1239, 580] on span "Send" at bounding box center [1252, 576] width 26 height 18
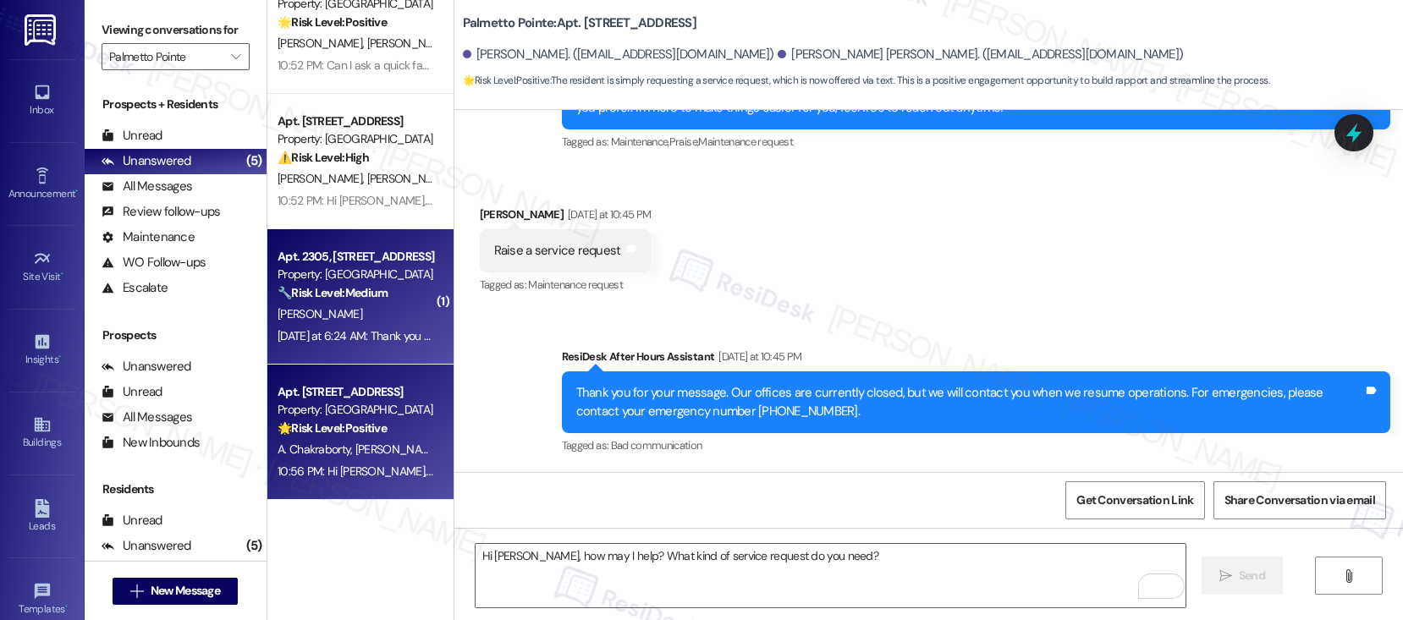
click at [360, 288] on strong "🔧 Risk Level: Medium" at bounding box center [332, 292] width 110 height 15
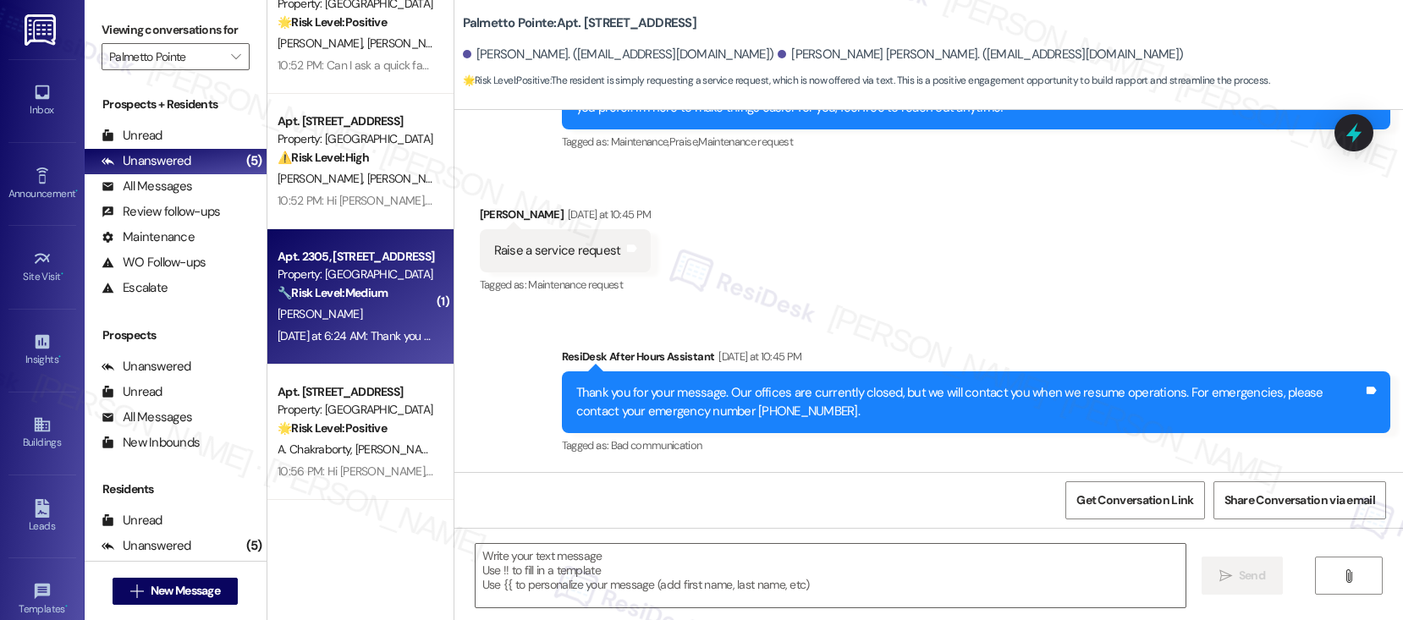
type textarea "Fetching suggested responses. Please feel free to read through the conversation…"
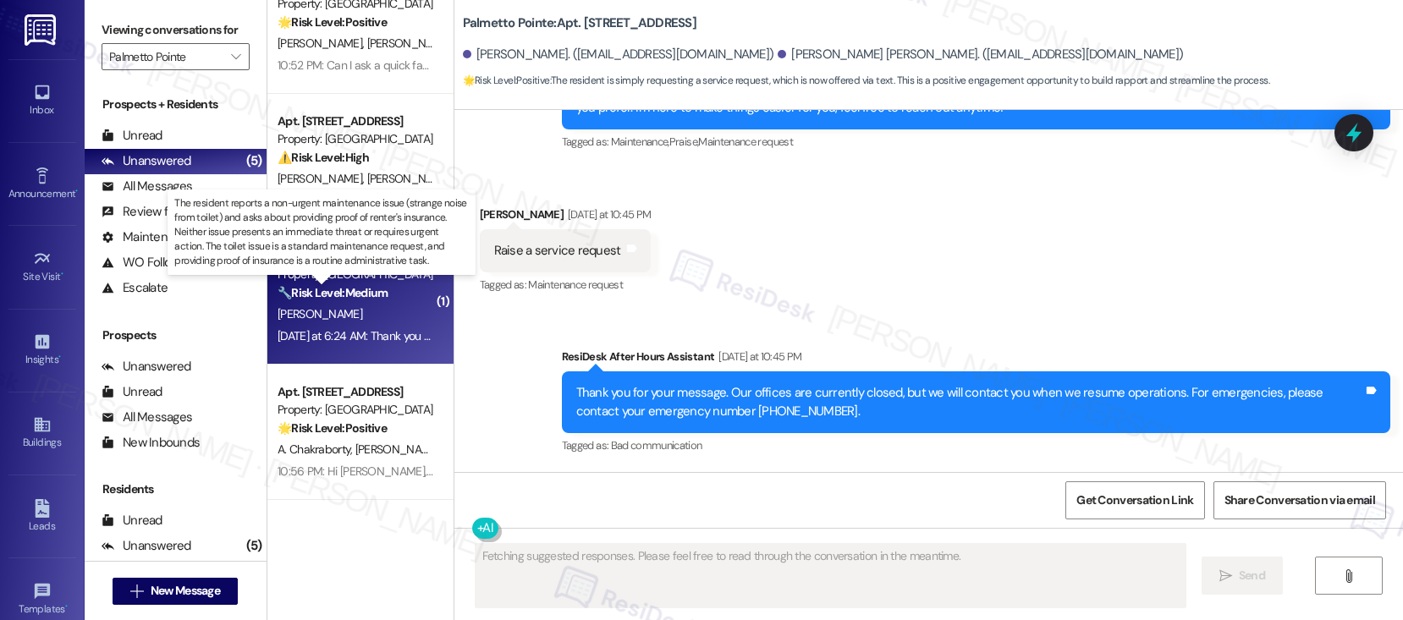
click at [360, 288] on strong "🔧 Risk Level: Medium" at bounding box center [332, 292] width 110 height 15
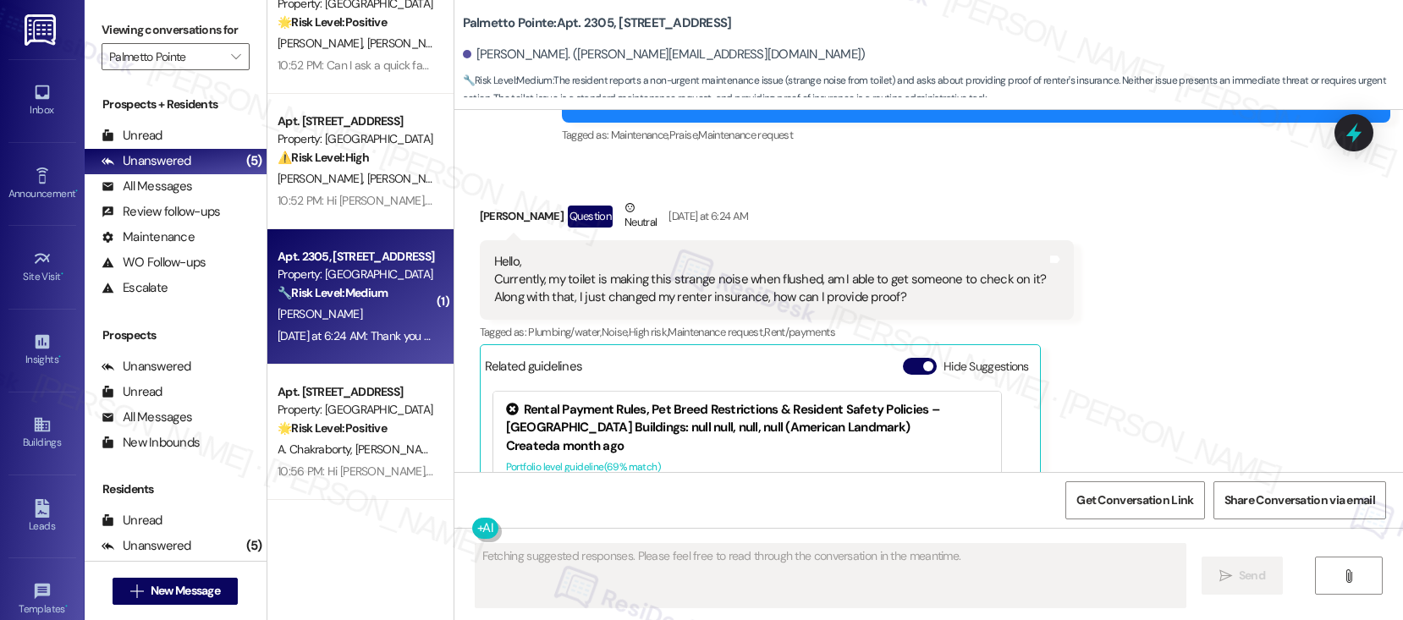
scroll to position [389, 0]
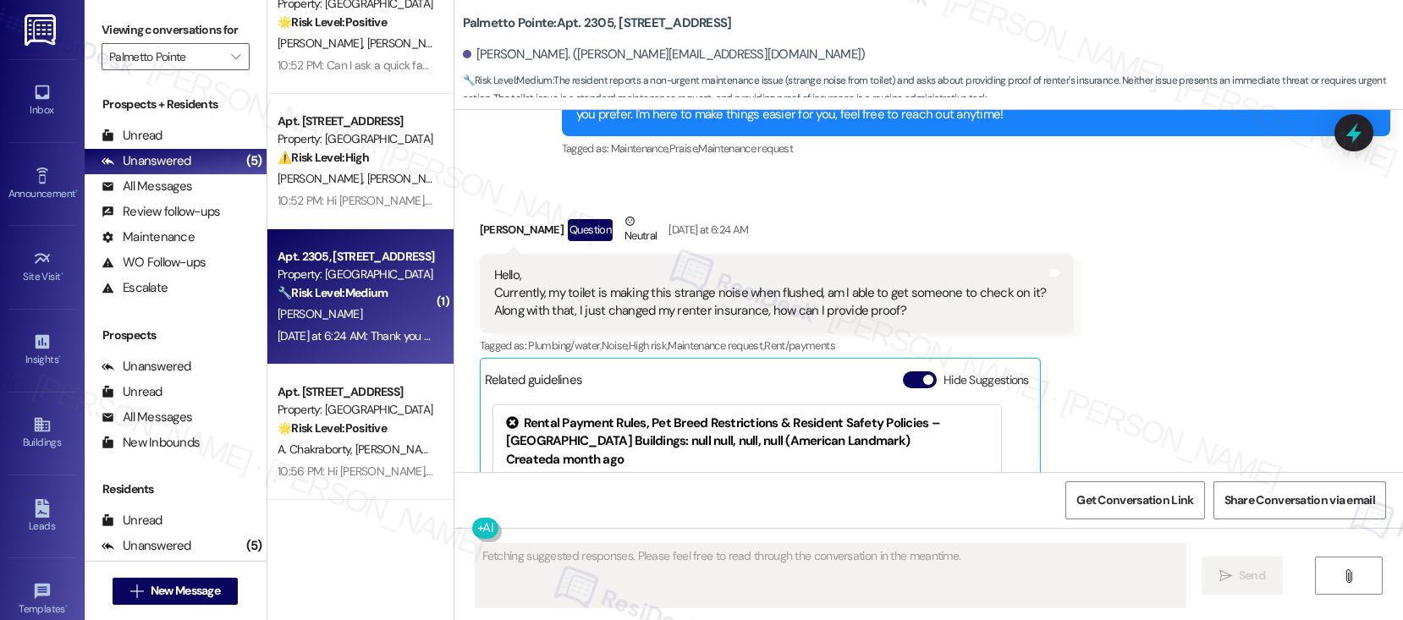
click at [612, 297] on div "Hello, Currently, my toilet is making this strange noise when flushed, am I abl…" at bounding box center [770, 293] width 552 height 54
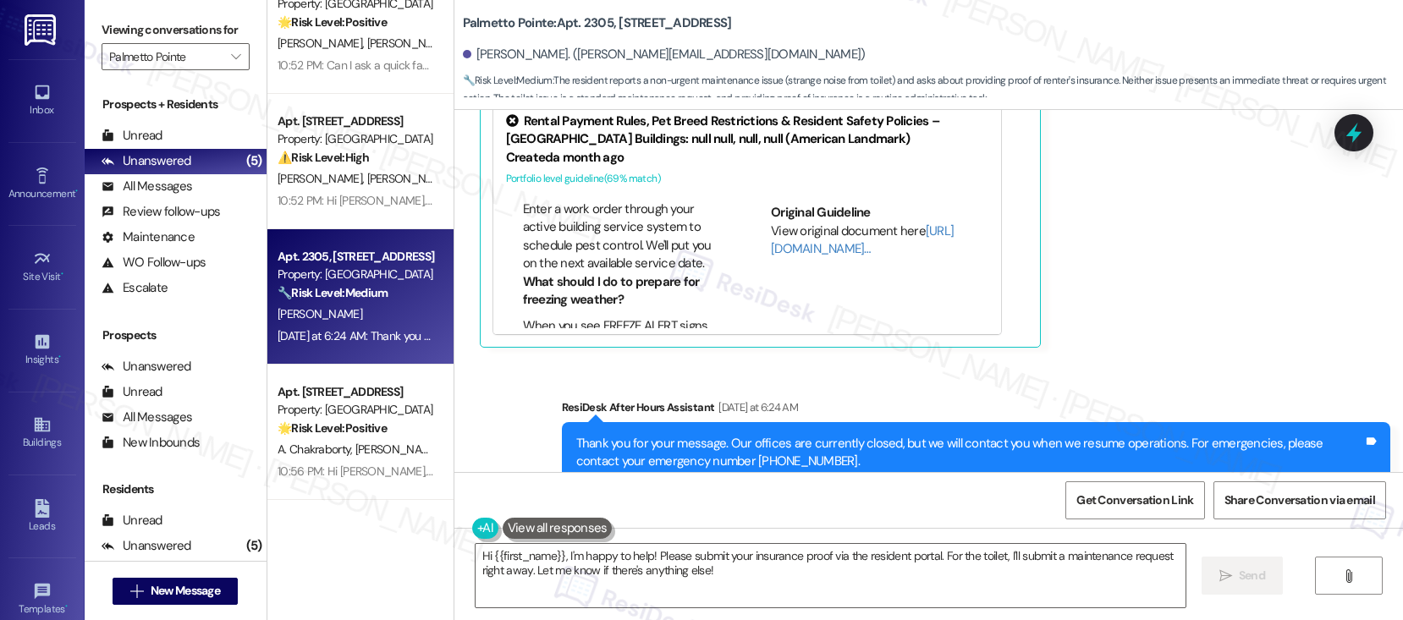
scroll to position [994, 0]
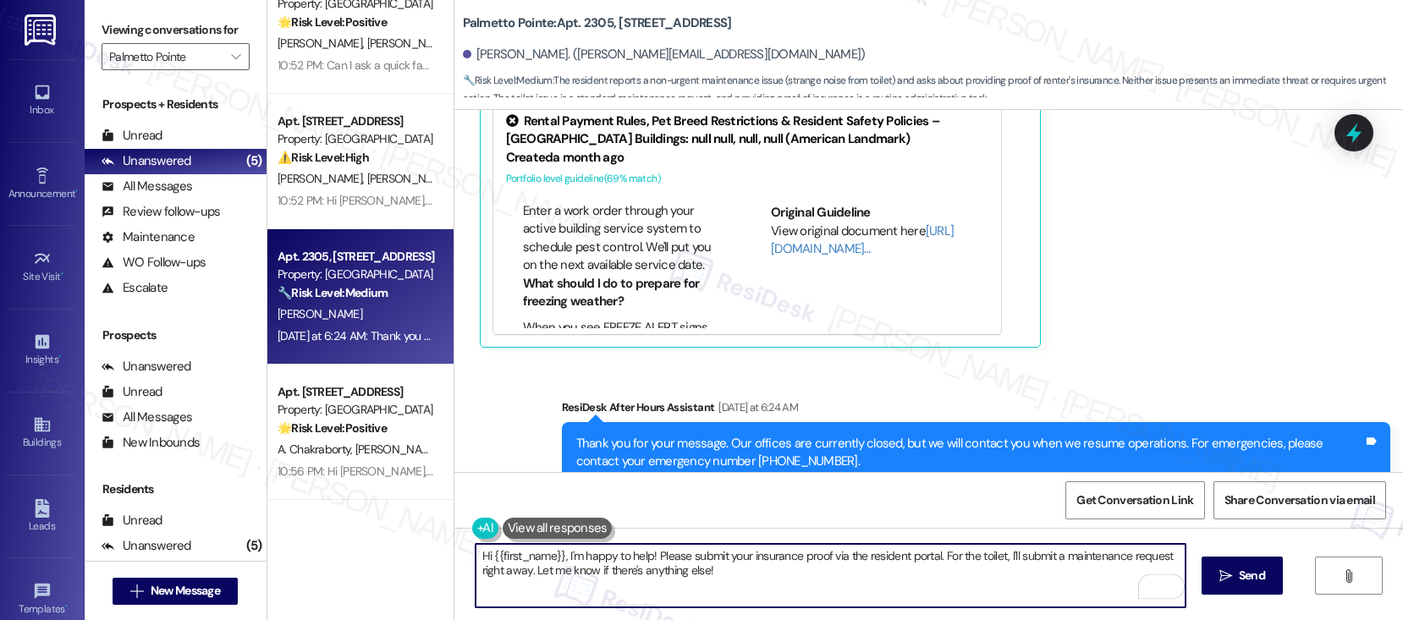
drag, startPoint x: 720, startPoint y: 571, endPoint x: 525, endPoint y: 568, distance: 195.5
click at [525, 568] on textarea "Hi {{first_name}}, I'm happy to help! Please submit your insurance proof via th…" at bounding box center [830, 575] width 710 height 63
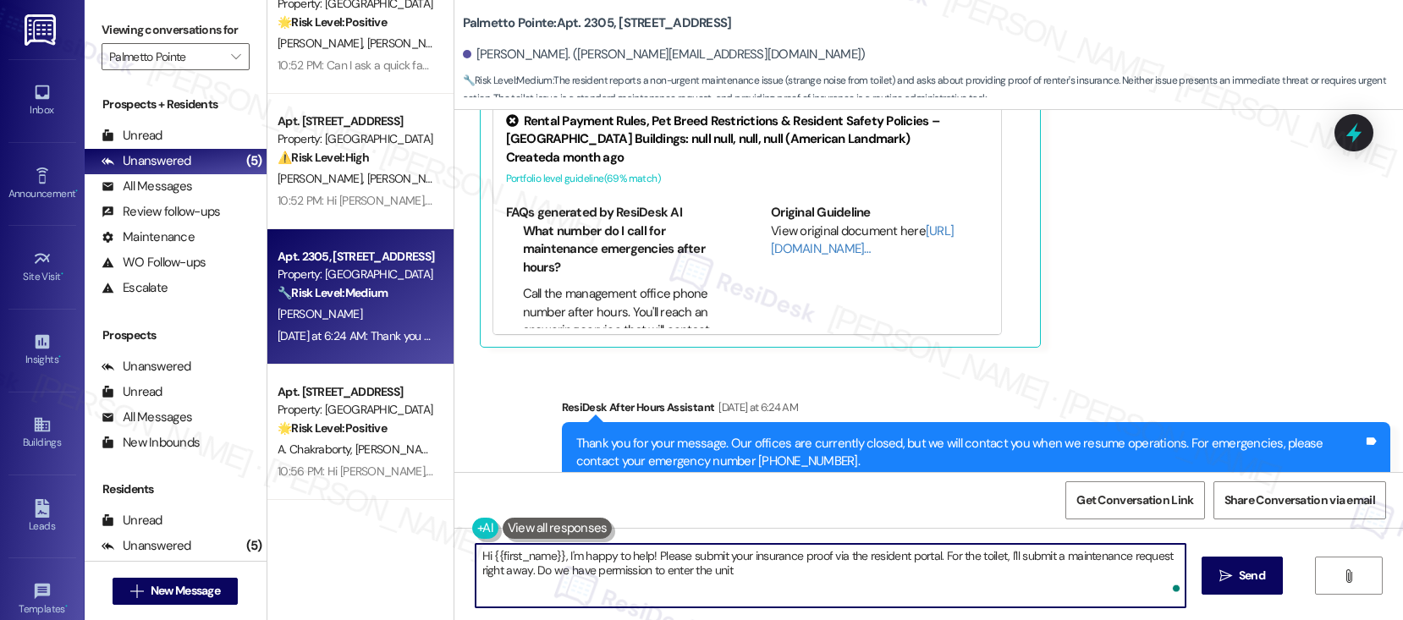
scroll to position [0, 0]
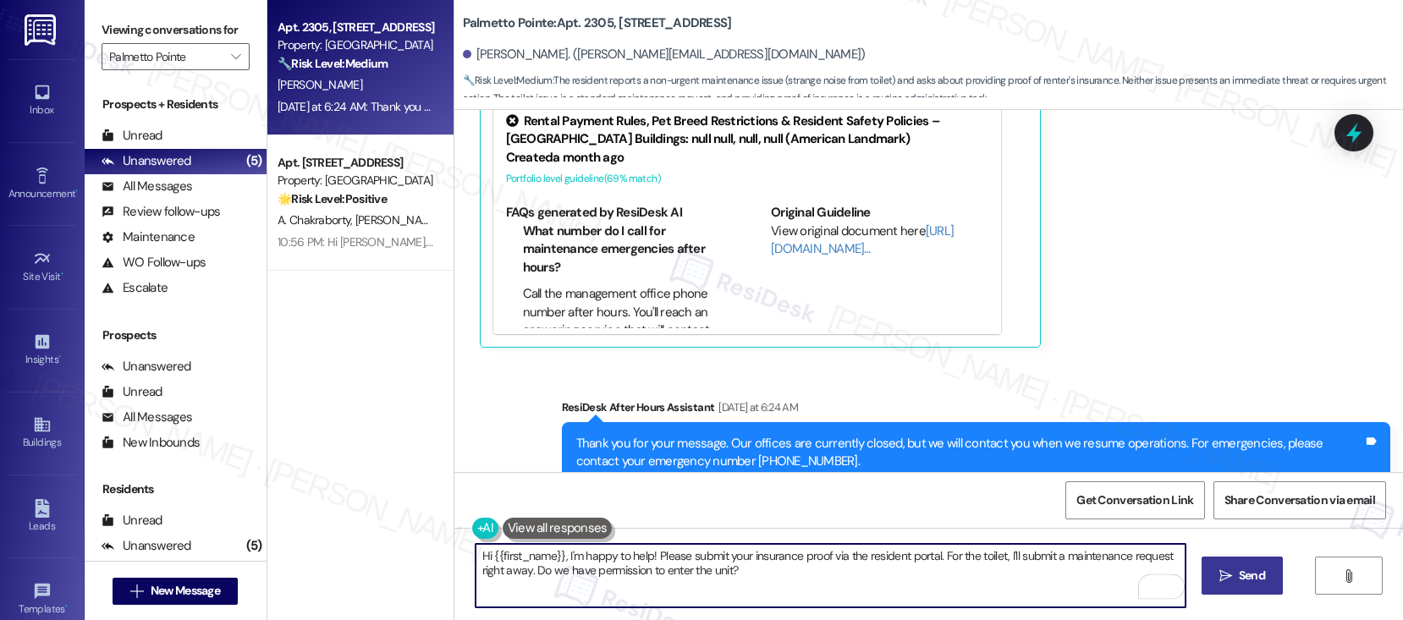
type textarea "Hi {{first_name}}, I'm happy to help! Please submit your insurance proof via th…"
click at [1235, 576] on span "Send" at bounding box center [1251, 576] width 33 height 18
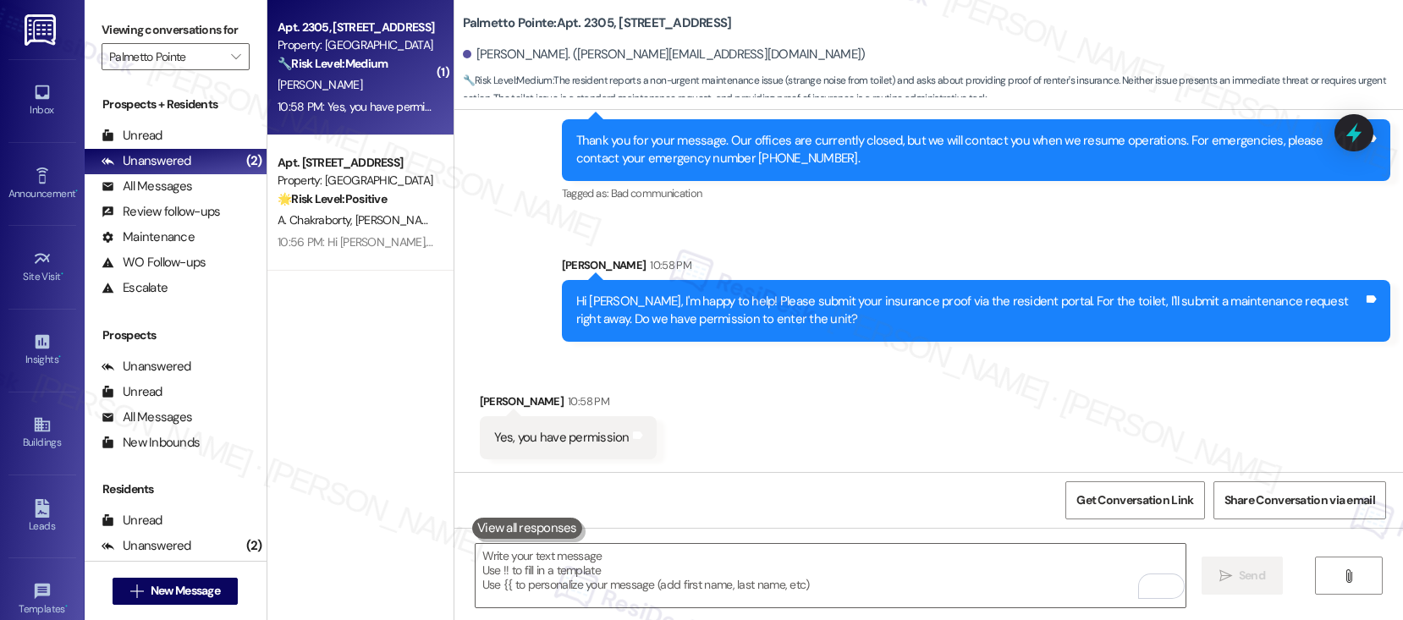
scroll to position [995, 0]
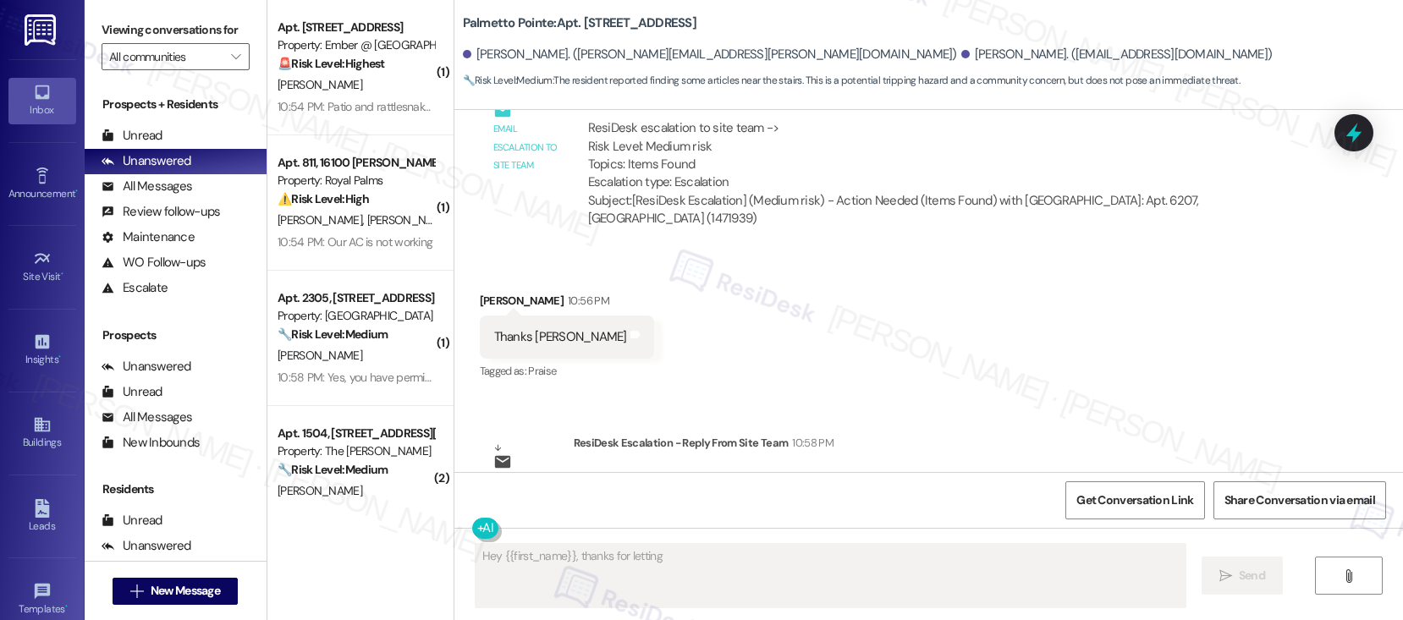
scroll to position [4466, 0]
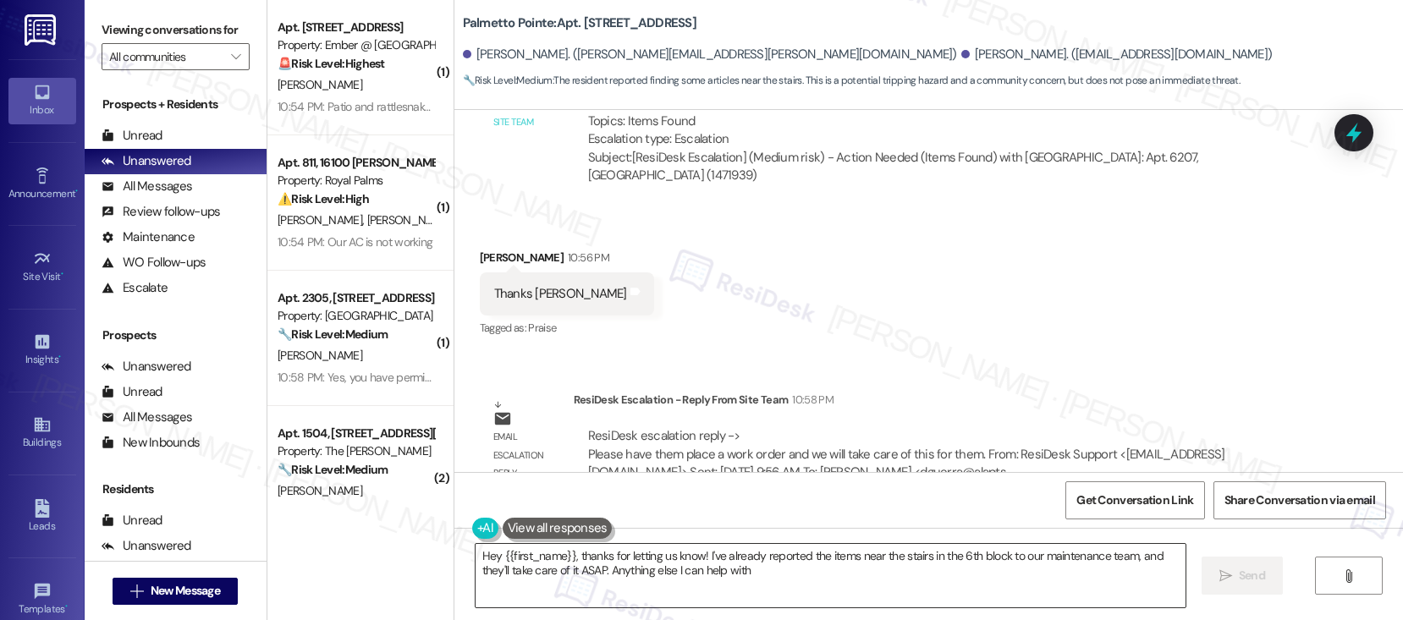
type textarea "Hey {{first_name}}, thanks for letting us know! I've already reported the items…"
click at [568, 561] on textarea "Hey {{first_name}}, thanks for letting us know! I've already reported the items…" at bounding box center [830, 575] width 710 height 63
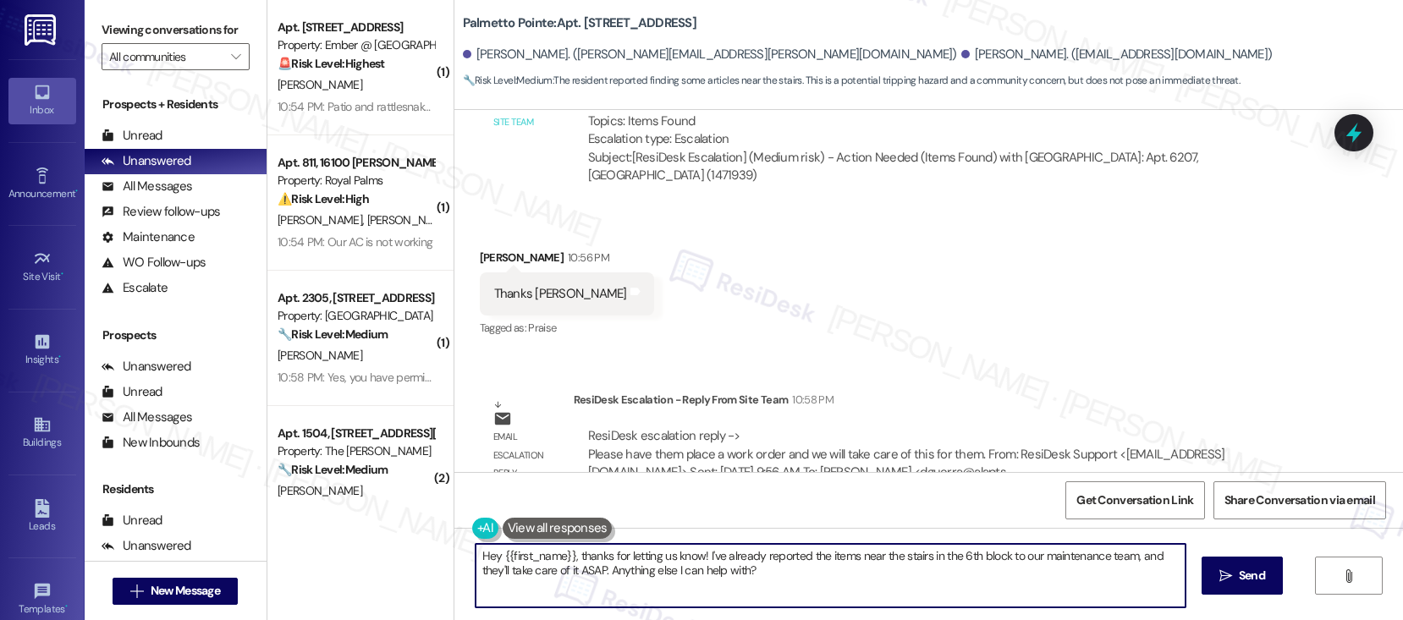
click at [568, 561] on textarea "Hey {{first_name}}, thanks for letting us know! I've already reported the items…" at bounding box center [830, 575] width 710 height 63
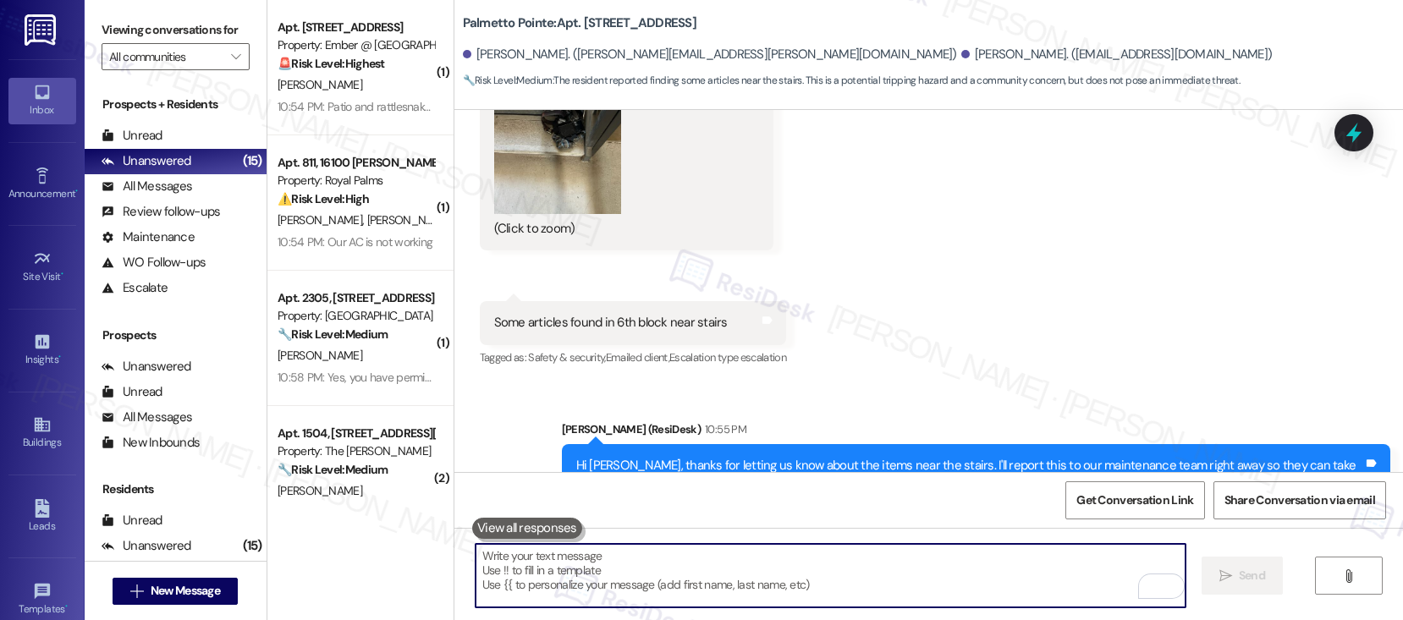
scroll to position [3921, 0]
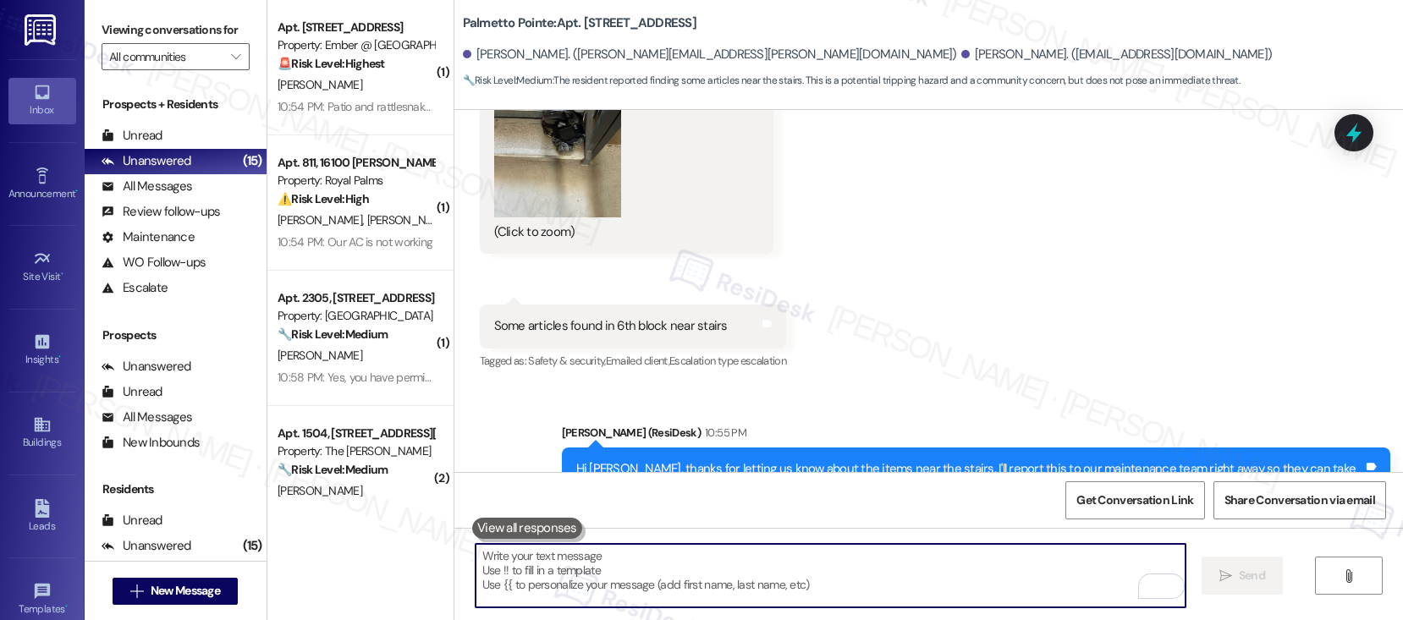
click at [619, 317] on div "Some articles found in 6th block near stairs" at bounding box center [610, 326] width 233 height 18
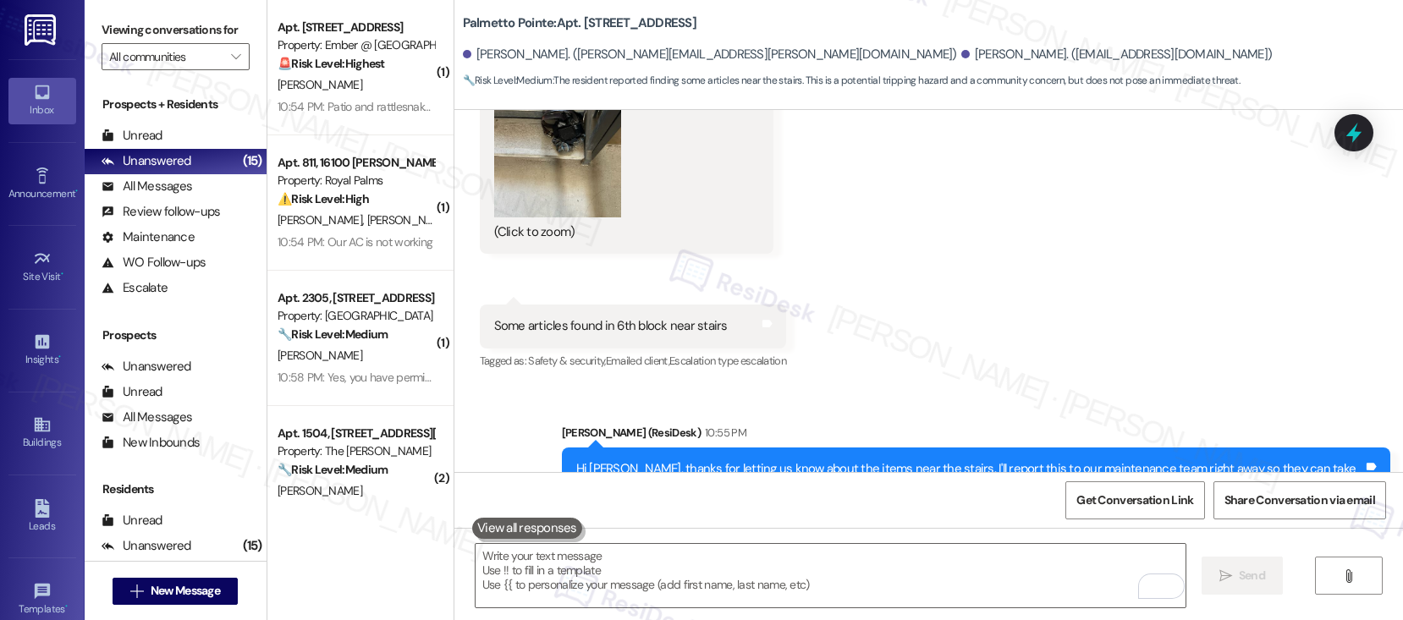
click at [619, 317] on div "Some articles found in 6th block near stairs" at bounding box center [610, 326] width 233 height 18
click at [618, 317] on div "Some articles found in 6th block near stairs" at bounding box center [610, 326] width 233 height 18
copy div "Some articles found in 6th block near stairs Tags and notes"
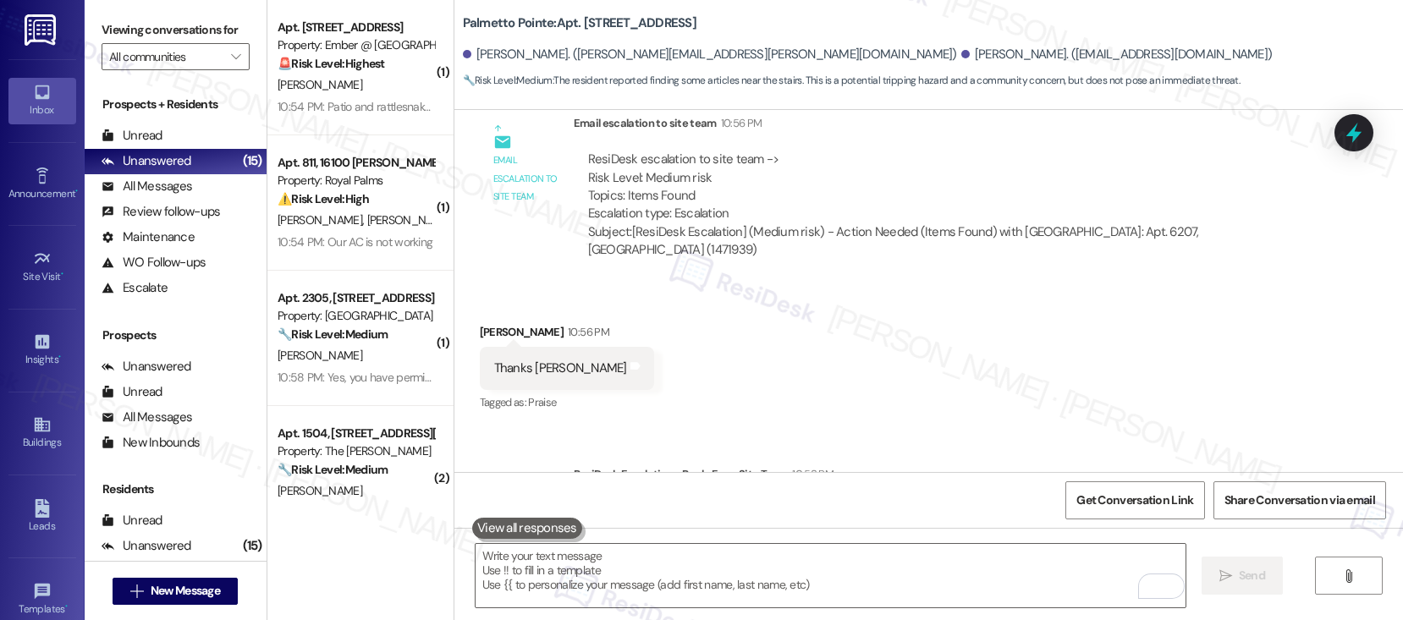
scroll to position [4466, 0]
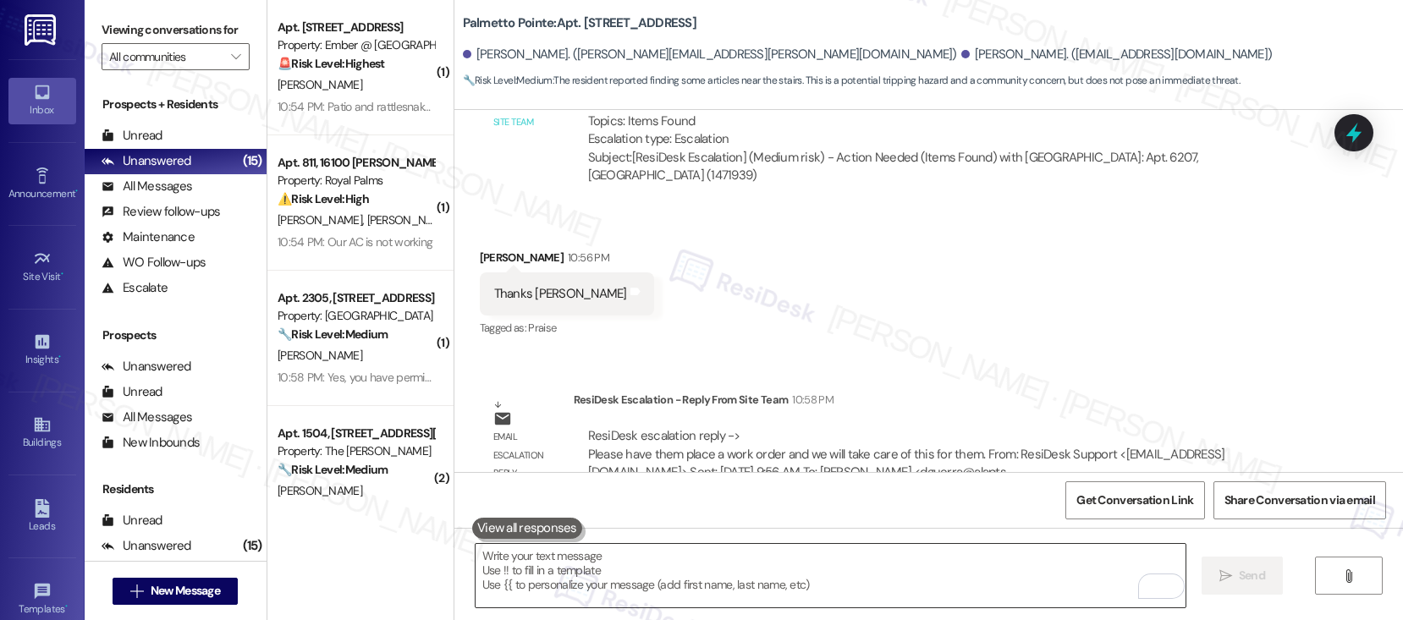
click at [711, 574] on textarea "To enrich screen reader interactions, please activate Accessibility in Grammarl…" at bounding box center [830, 575] width 710 height 63
click at [710, 574] on textarea "To enrich screen reader interactions, please activate Accessibility in Grammarl…" at bounding box center [830, 575] width 710 height 63
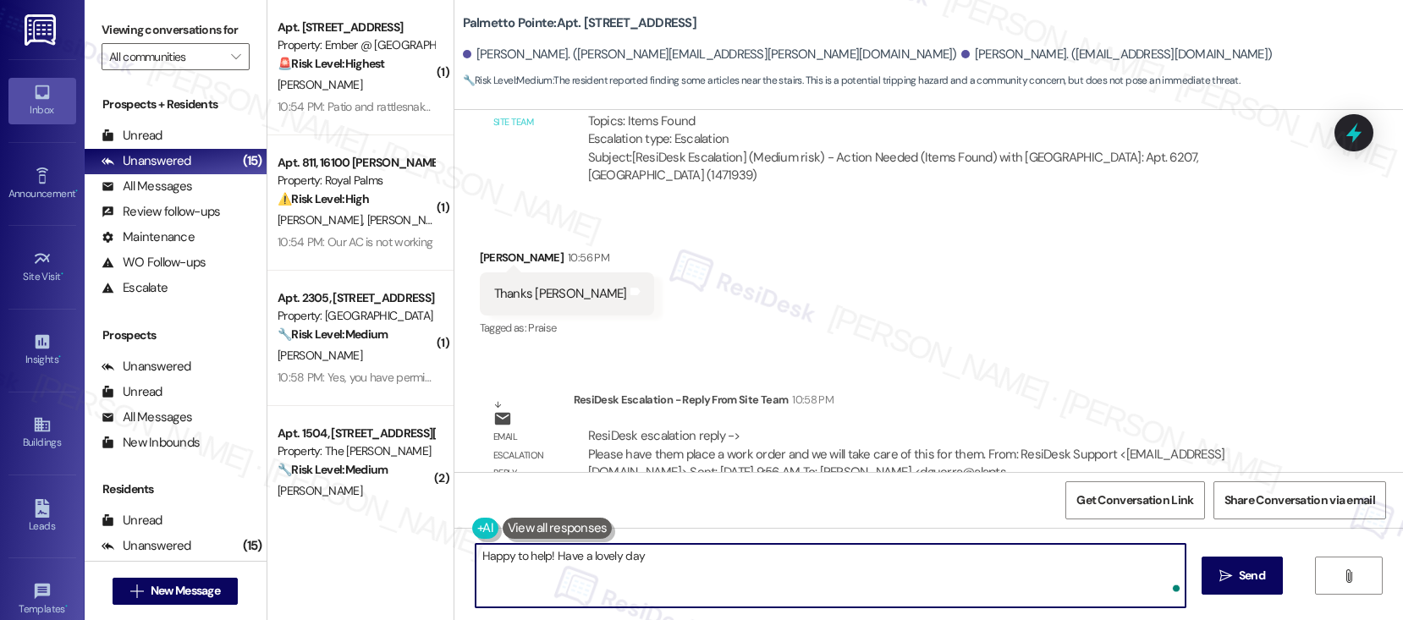
type textarea "Happy to help! Have a lovely day!"
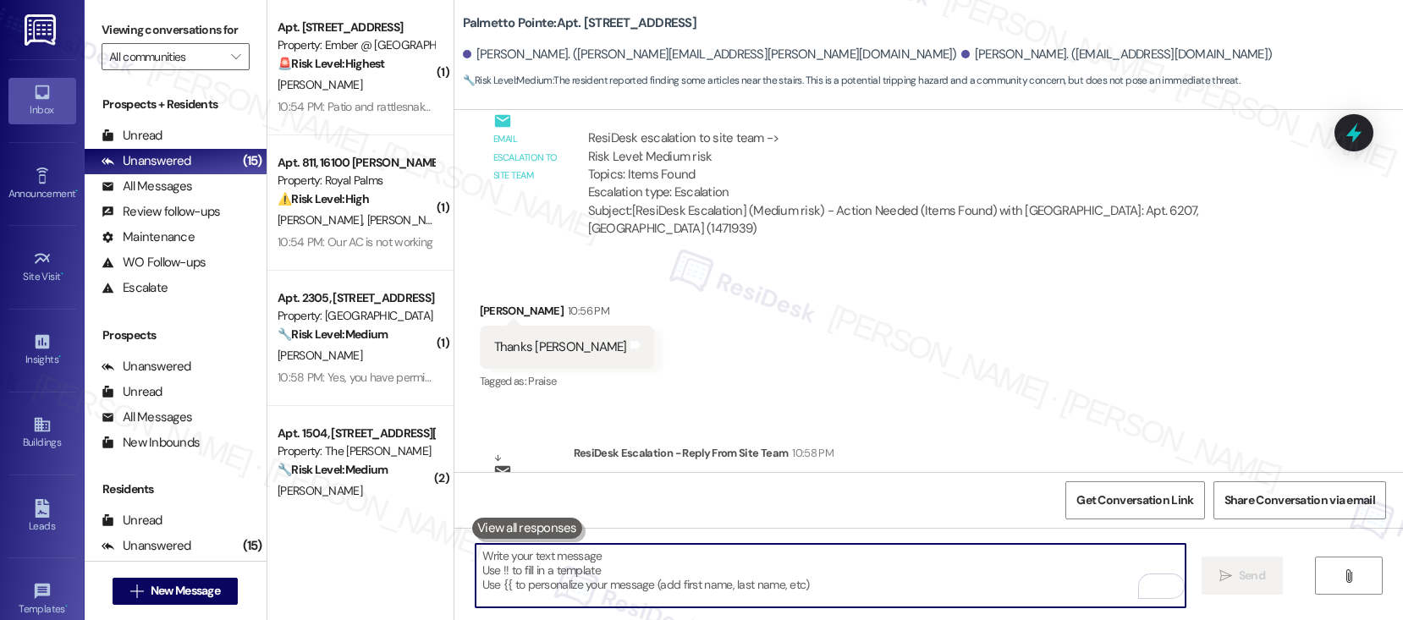
scroll to position [4584, 0]
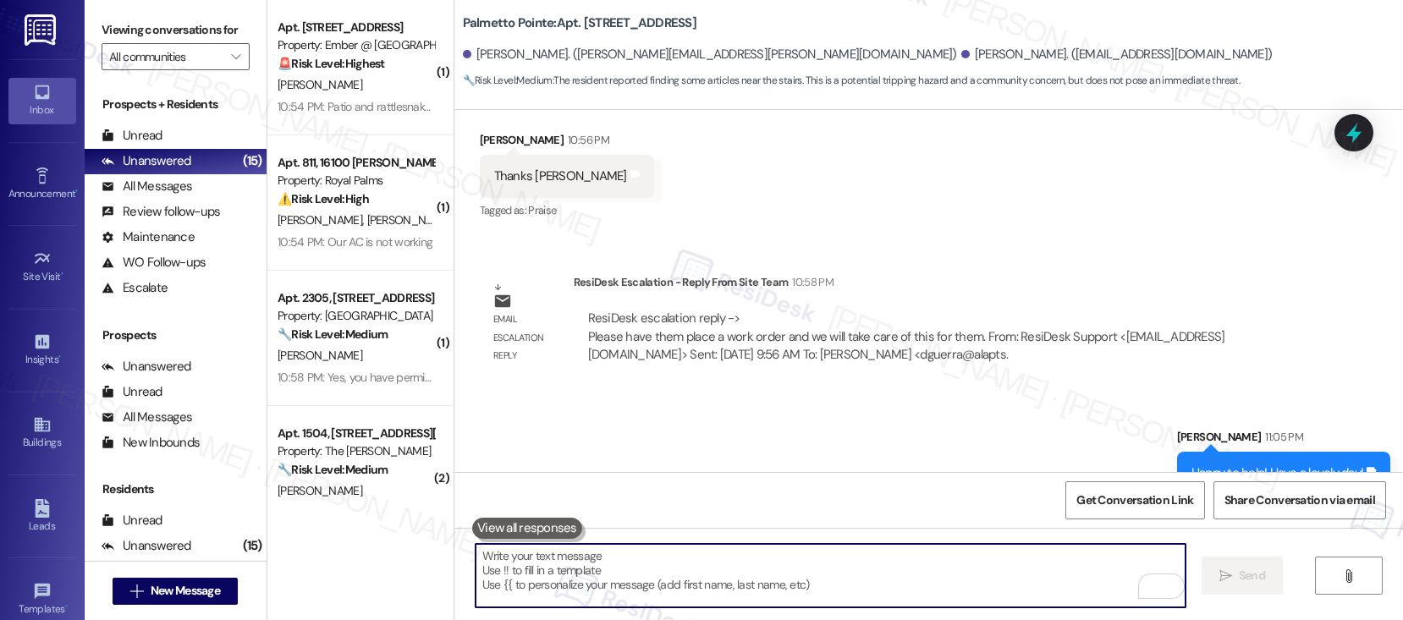
click at [658, 576] on textarea "To enrich screen reader interactions, please activate Accessibility in Grammarl…" at bounding box center [830, 575] width 710 height 63
click at [659, 576] on textarea "To enrich screen reader interactions, please activate Accessibility in Grammarl…" at bounding box center [830, 575] width 710 height 63
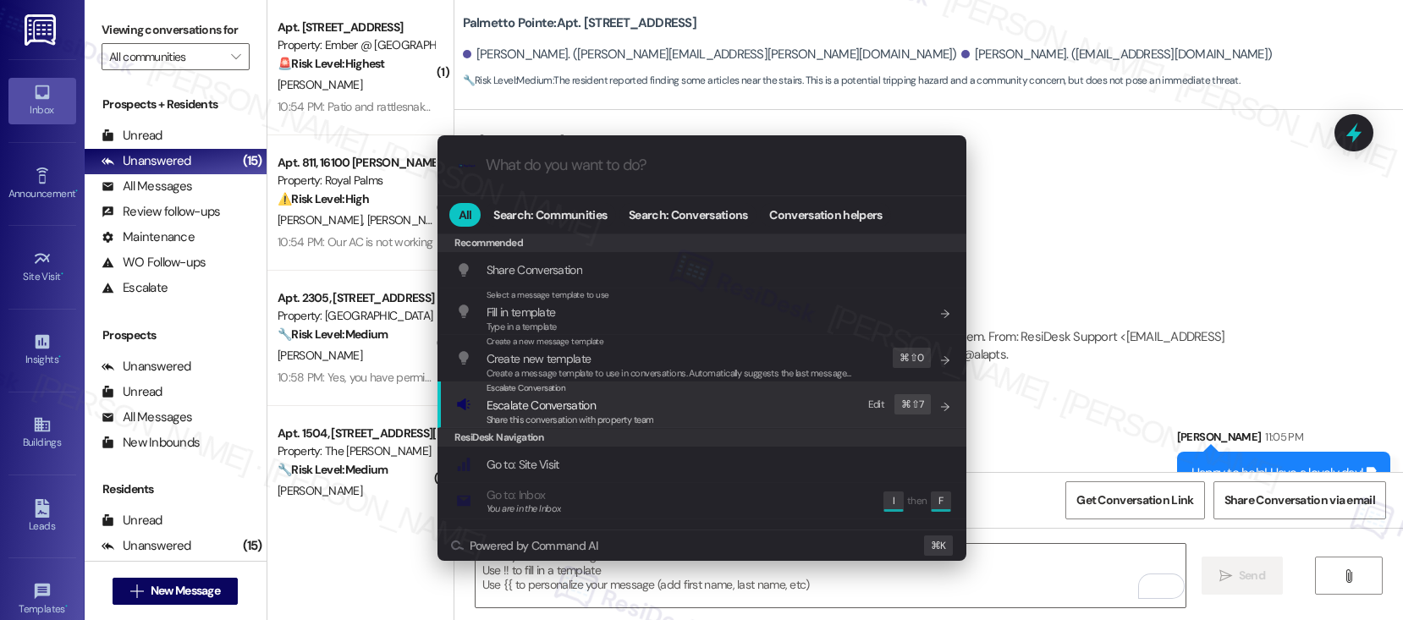
click at [568, 403] on span "Escalate Conversation" at bounding box center [540, 405] width 109 height 15
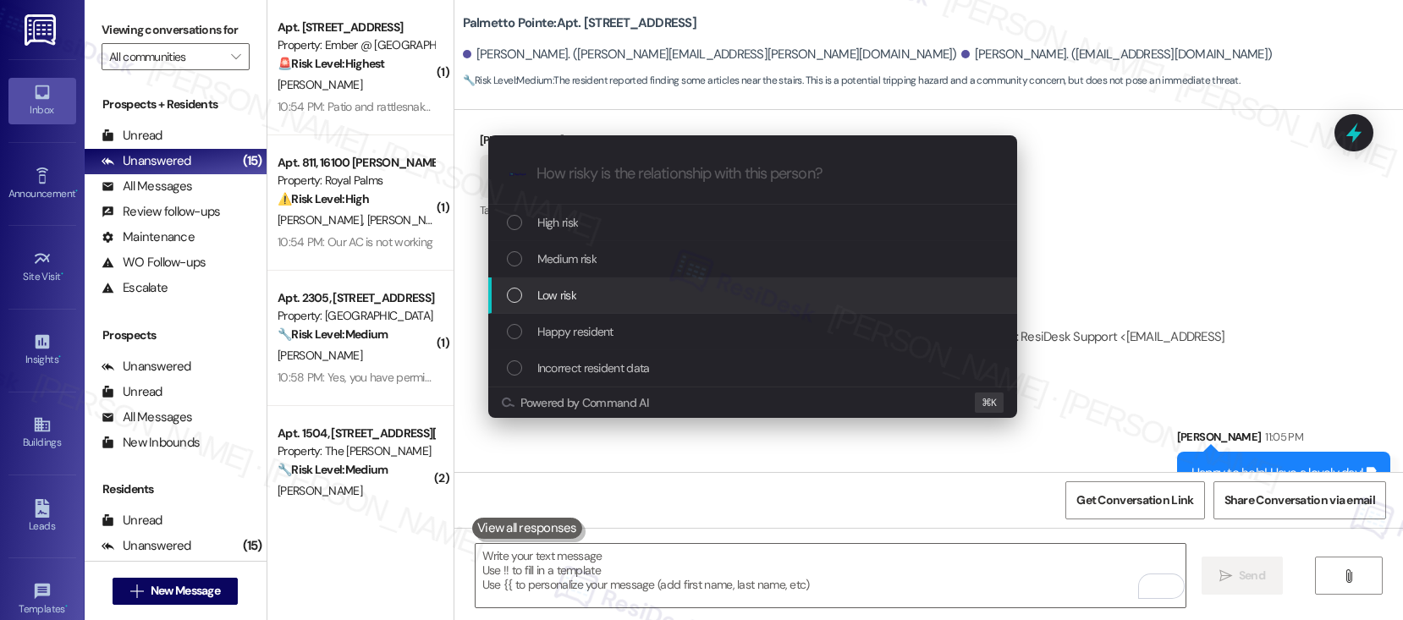
click at [600, 299] on div "Low risk" at bounding box center [754, 295] width 495 height 19
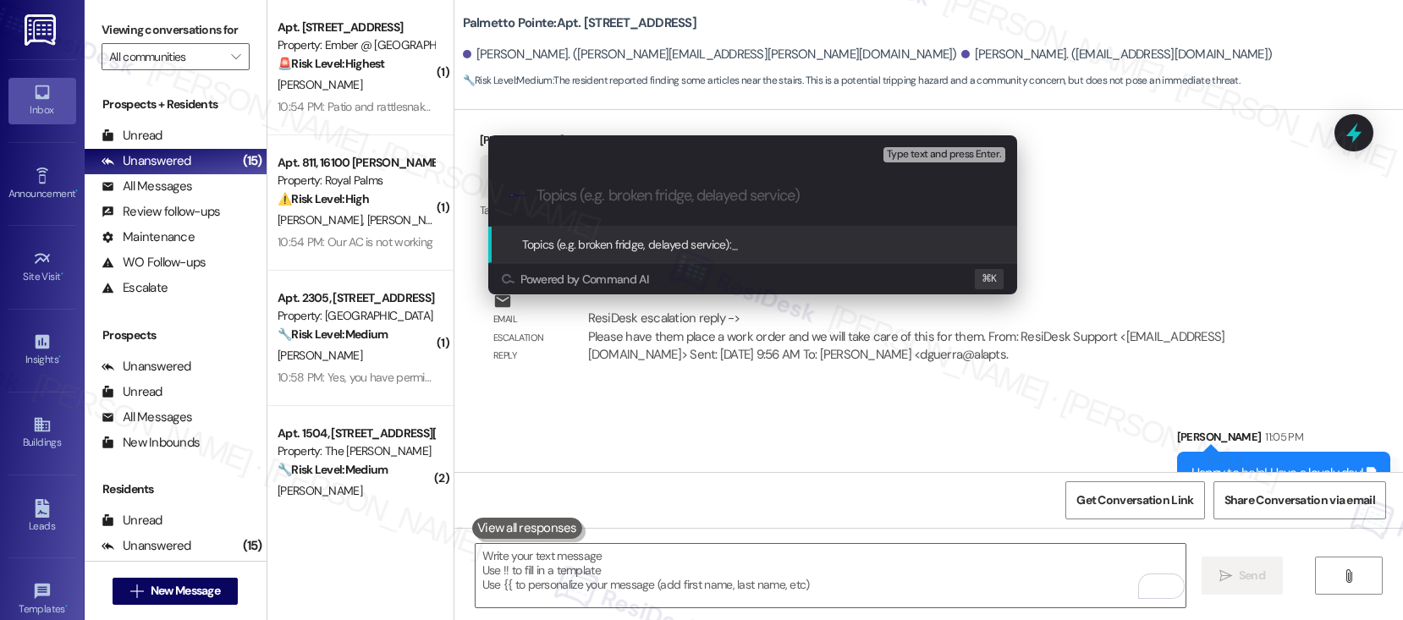
paste input "11415-1"
click at [533, 193] on div ".cls-1{fill:#0a055f;}.cls-2{fill:#0cc4c4;} resideskLogoBlueOrange 11415-1" at bounding box center [752, 196] width 529 height 60
click at [535, 200] on div ".cls-1{fill:#0a055f;}.cls-2{fill:#0cc4c4;} resideskLogoBlueOrange 11415-1" at bounding box center [752, 196] width 529 height 60
paste input "Work order submitted by Residesk | Work order #"
click at [932, 197] on input "Work order submitted by Residesk | Work order #11415-1" at bounding box center [759, 196] width 446 height 18
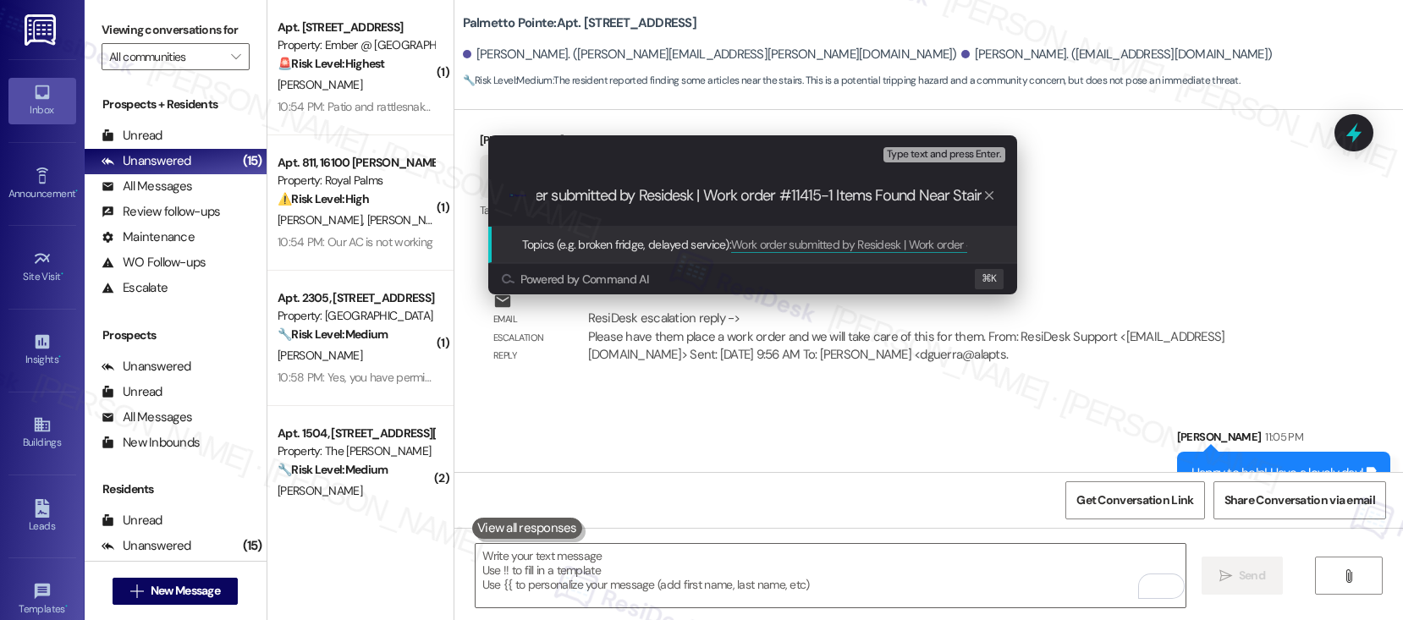
type input "Work order submitted by Residesk | Work order #11415-1 Items Found Near Stairs"
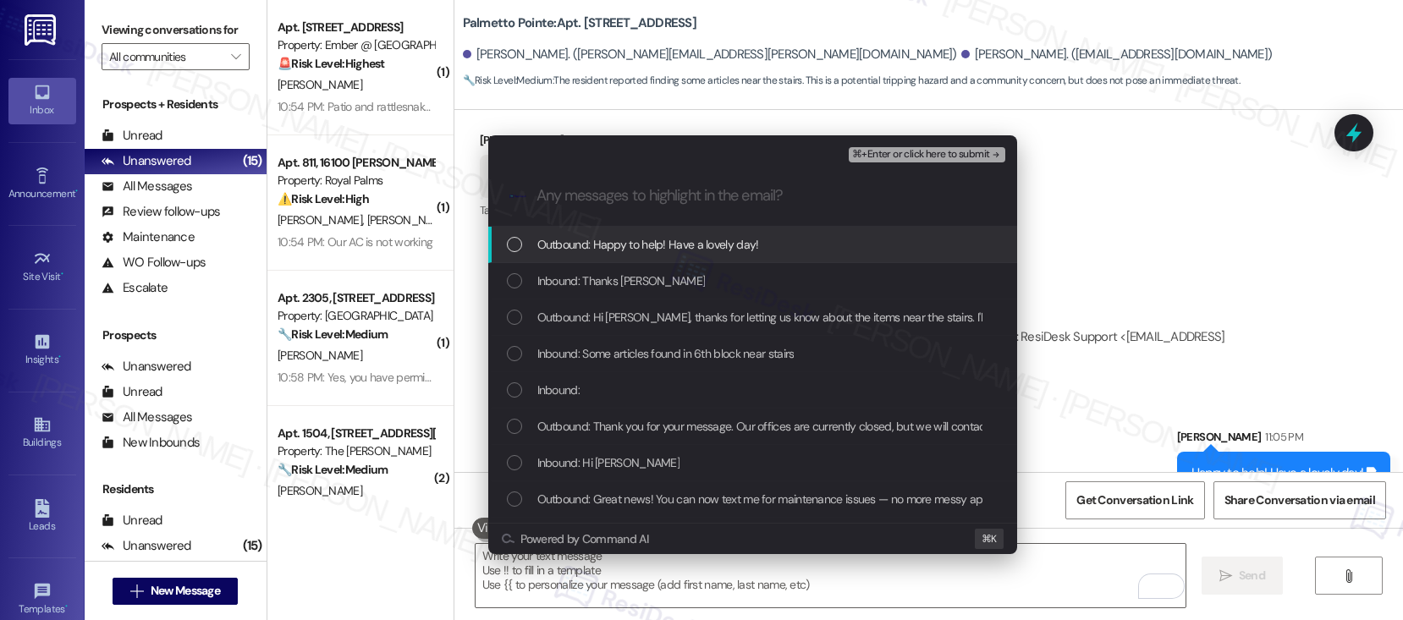
drag, startPoint x: 659, startPoint y: 247, endPoint x: 642, endPoint y: 255, distance: 18.6
click at [659, 247] on span "Outbound: Happy to help! Have a lovely day!" at bounding box center [648, 244] width 222 height 19
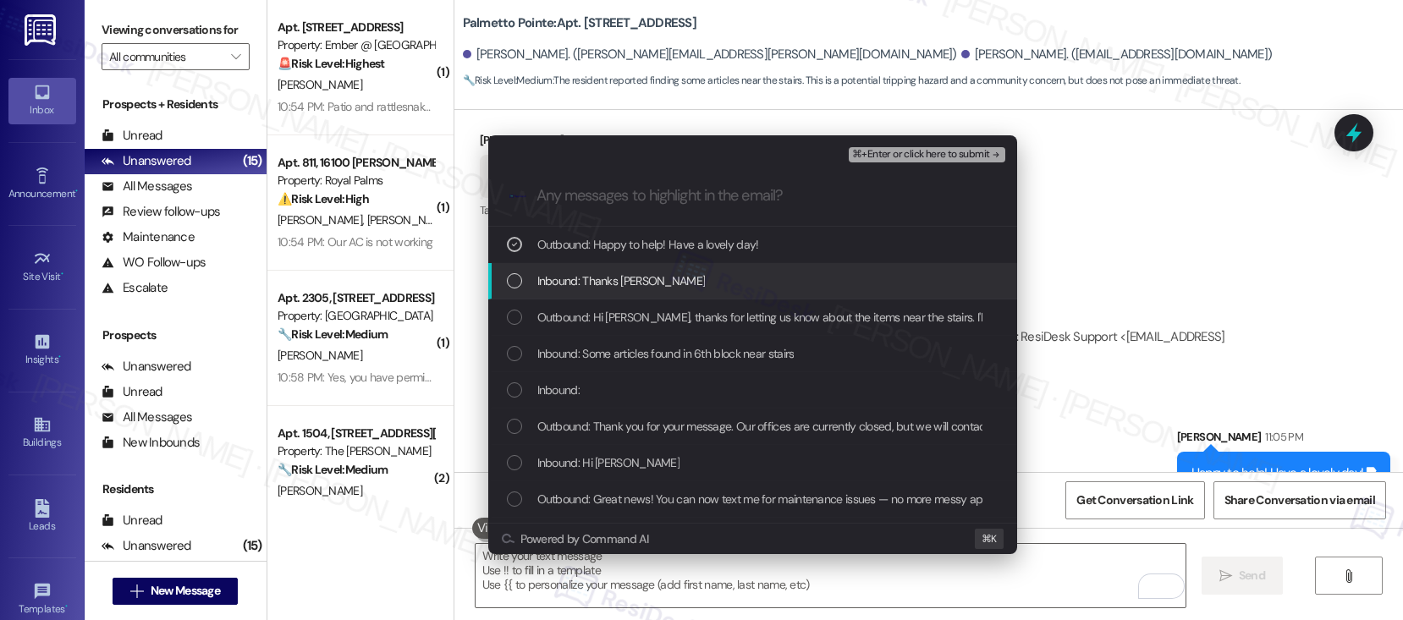
click at [602, 275] on span "Inbound: Thanks Sarah" at bounding box center [621, 281] width 168 height 19
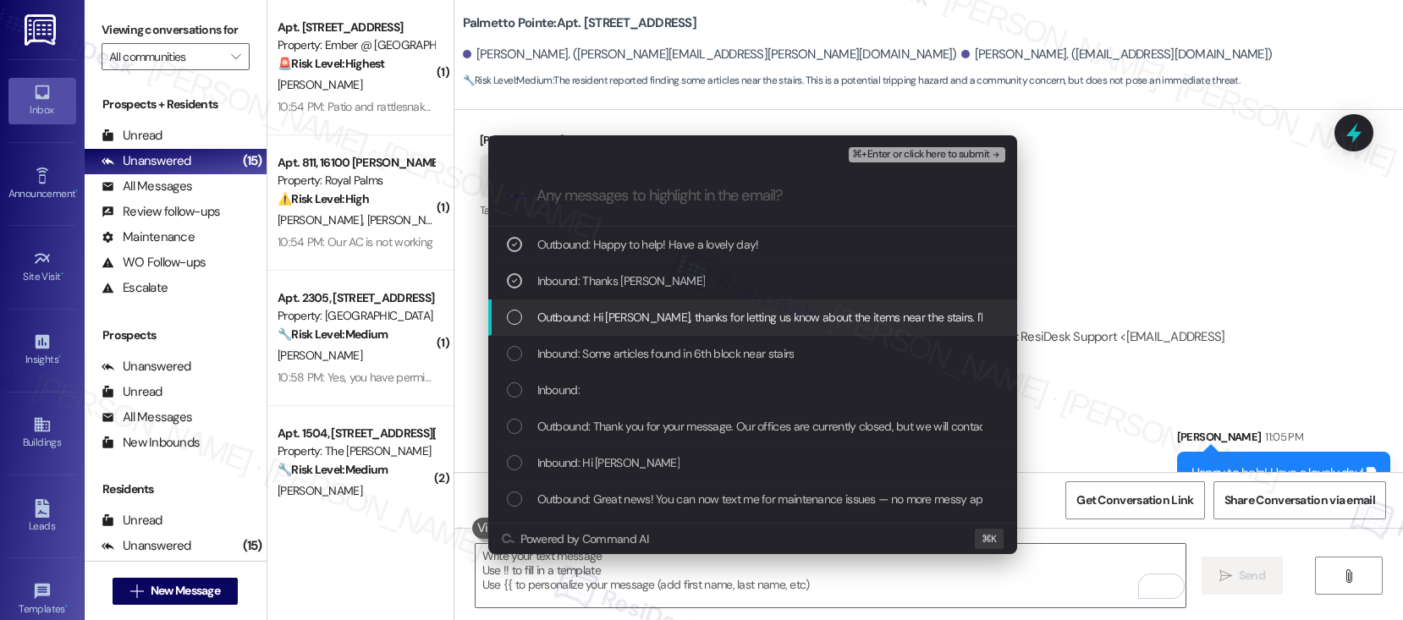
click at [673, 327] on div "Outbound: Hi Setty, thanks for letting us know about the items near the stairs.…" at bounding box center [752, 317] width 529 height 36
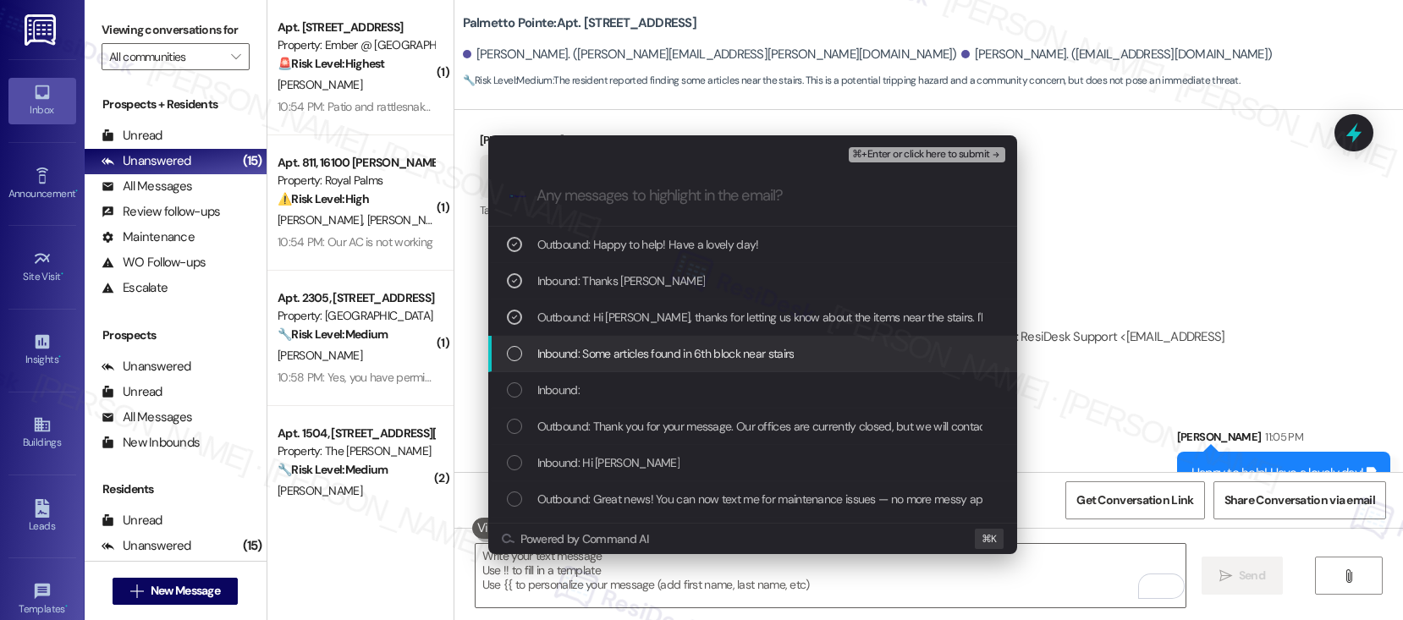
click at [671, 355] on span "Inbound: Some articles found in 6th block near stairs" at bounding box center [665, 353] width 257 height 19
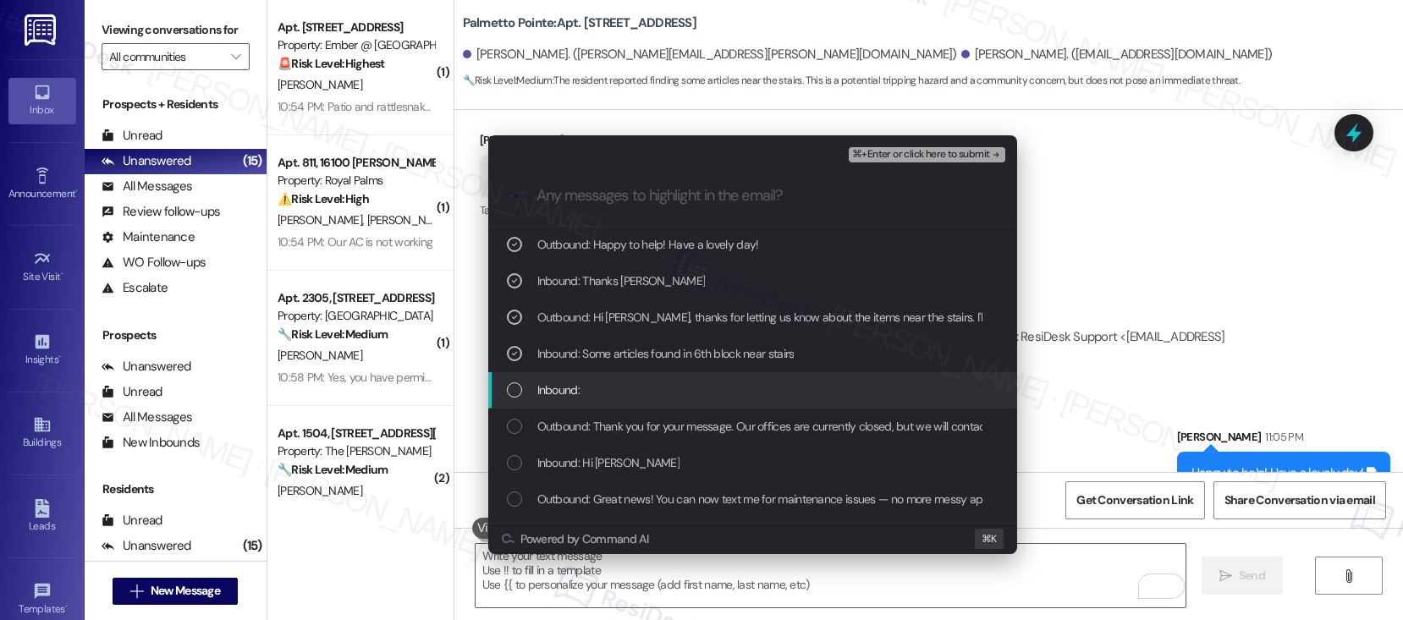
click at [629, 401] on div "Inbound:" at bounding box center [752, 390] width 529 height 36
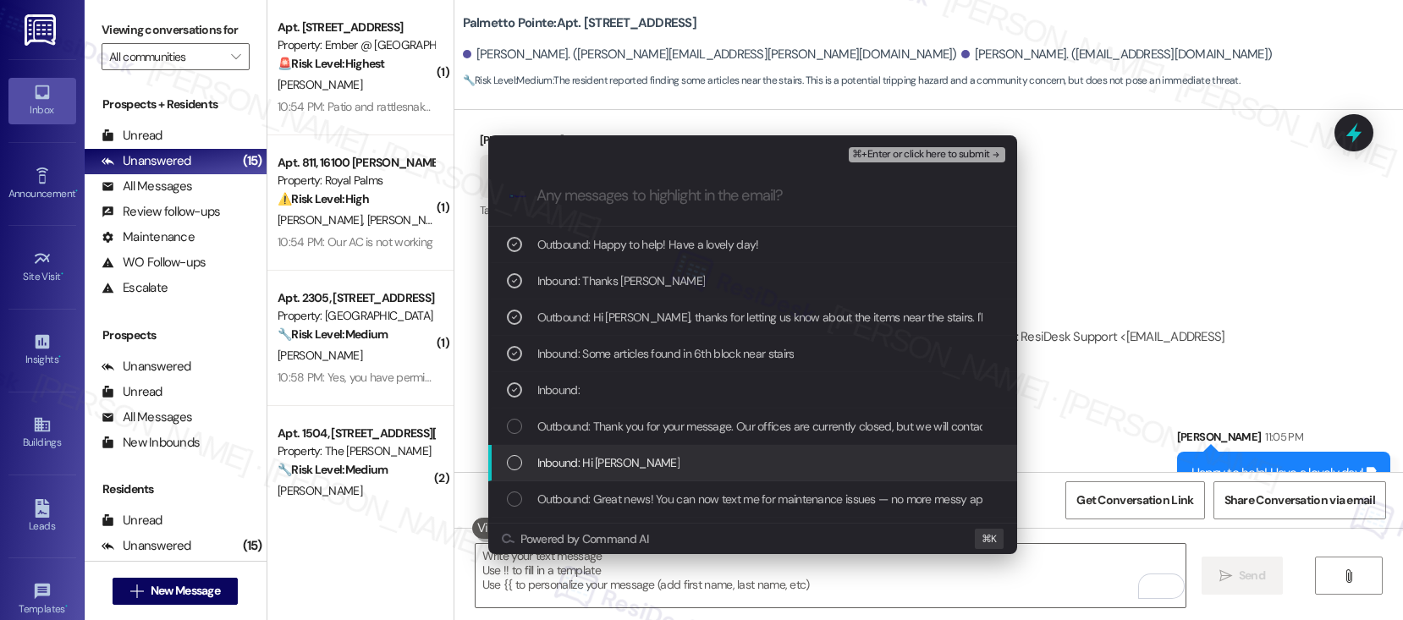
click at [619, 452] on div "Inbound: Hi Sarah" at bounding box center [752, 463] width 529 height 36
click at [919, 155] on span "⌘+Enter or click here to submit" at bounding box center [920, 155] width 137 height 12
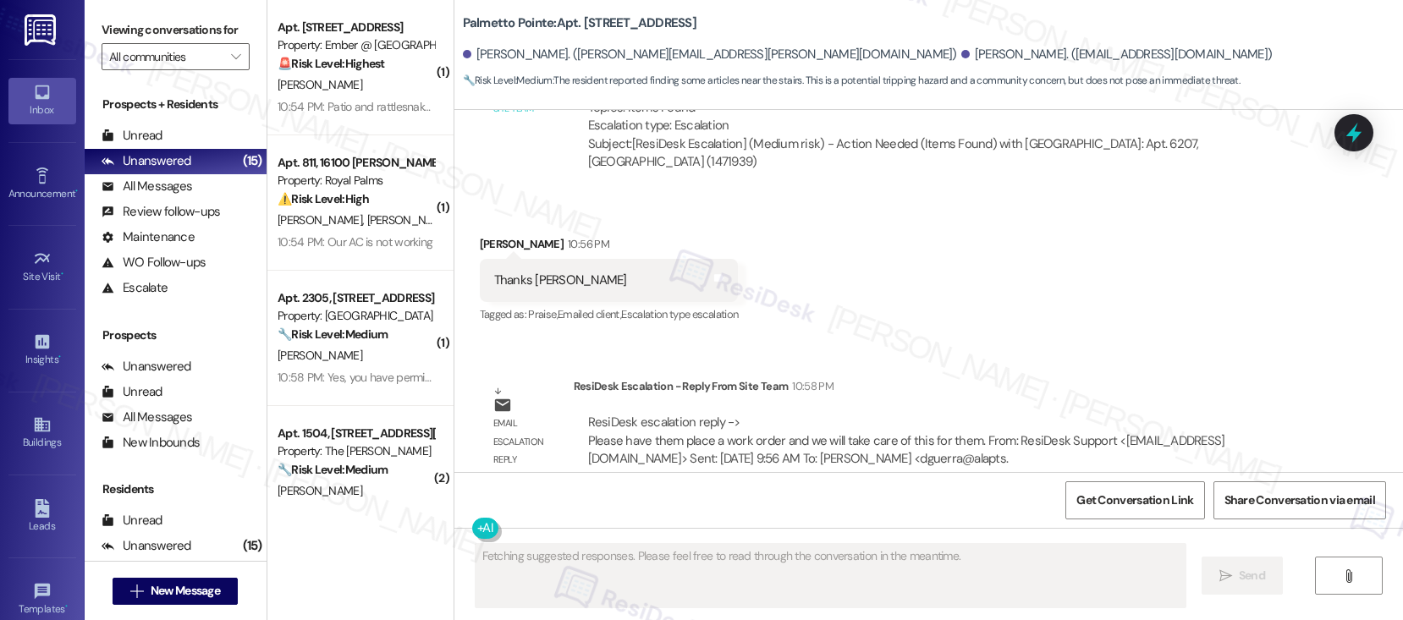
scroll to position [4609, 0]
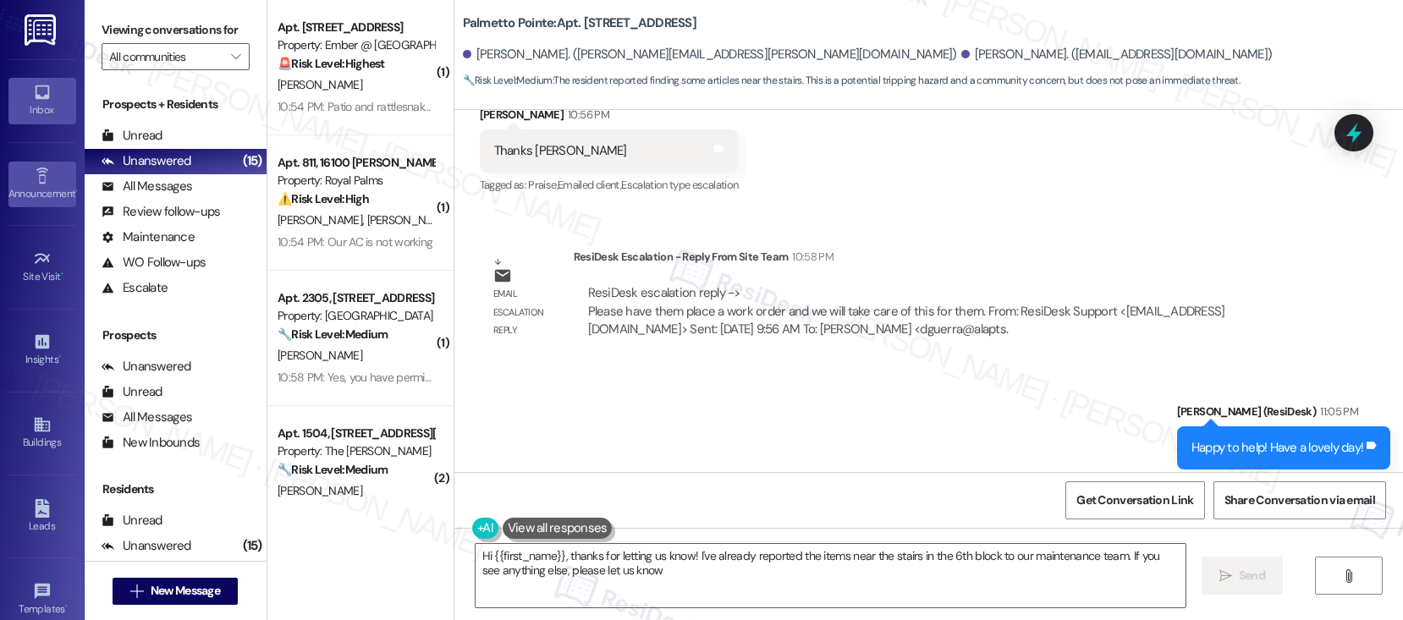
type textarea "Hi {{first_name}}, thanks for letting us know! I've already reported the items …"
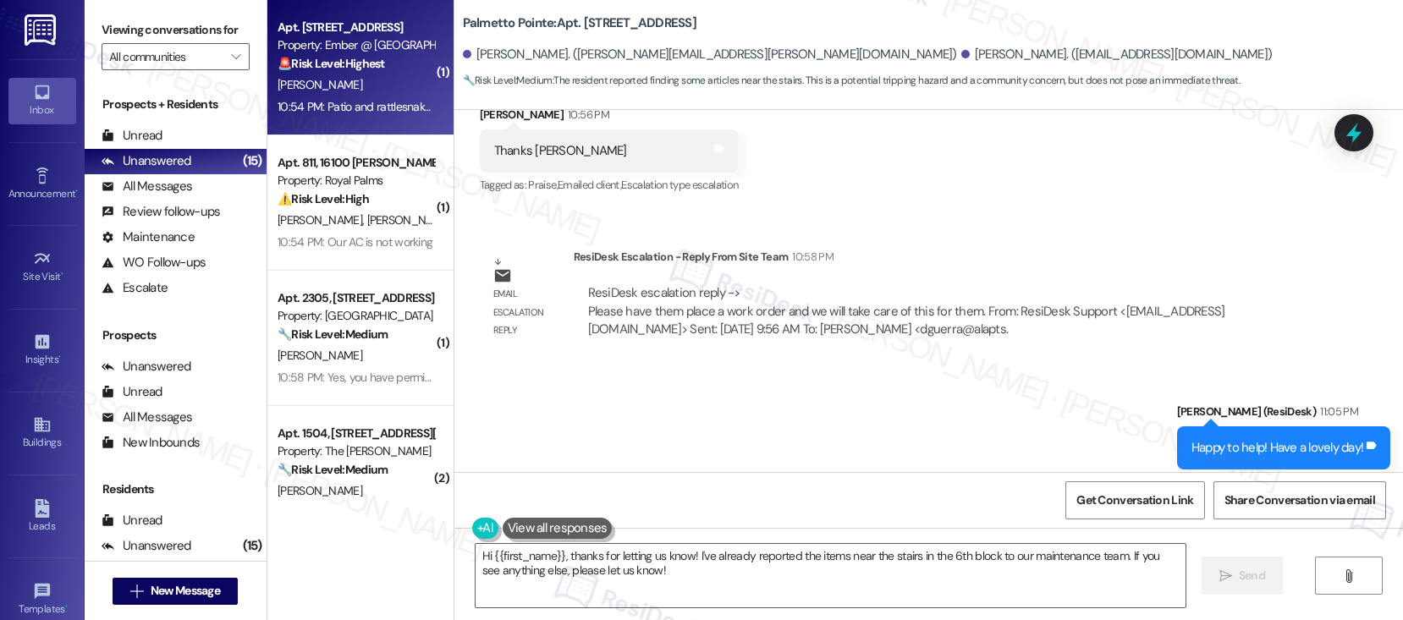
click at [325, 73] on div "Apt. 8112, 11022 Culebra Rd Property: Ember @ Alamo Ranch 🚨 Risk Level: Highest…" at bounding box center [356, 46] width 160 height 58
type textarea "Fetching suggested responses. Please feel free to read through the conversation…"
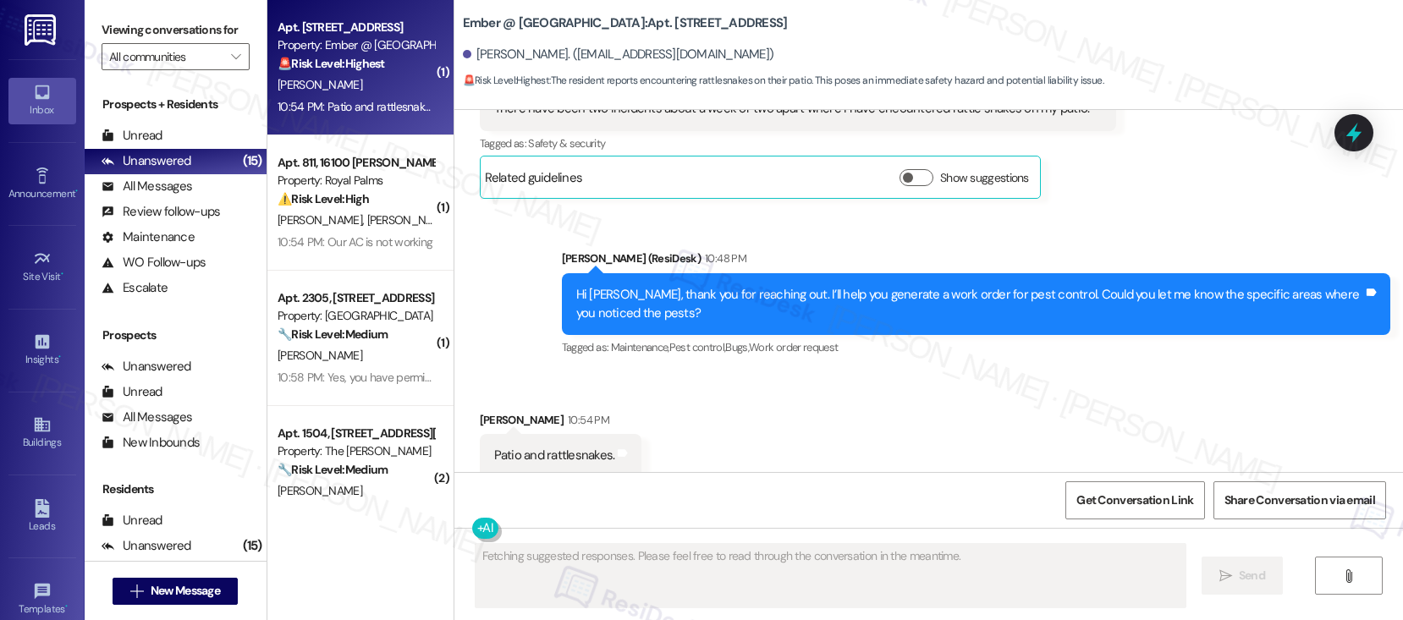
scroll to position [1431, 0]
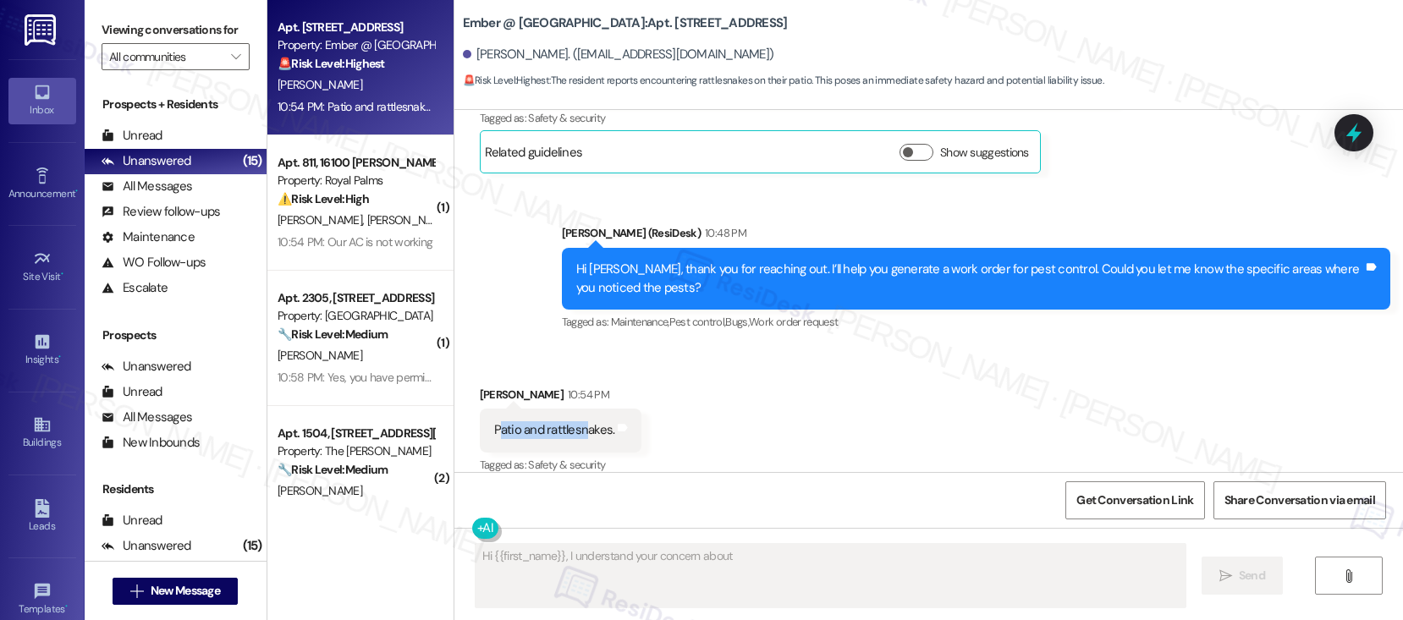
drag, startPoint x: 484, startPoint y: 414, endPoint x: 573, endPoint y: 420, distance: 89.0
click at [573, 421] on div "Patio and rattlesnakes." at bounding box center [554, 430] width 121 height 18
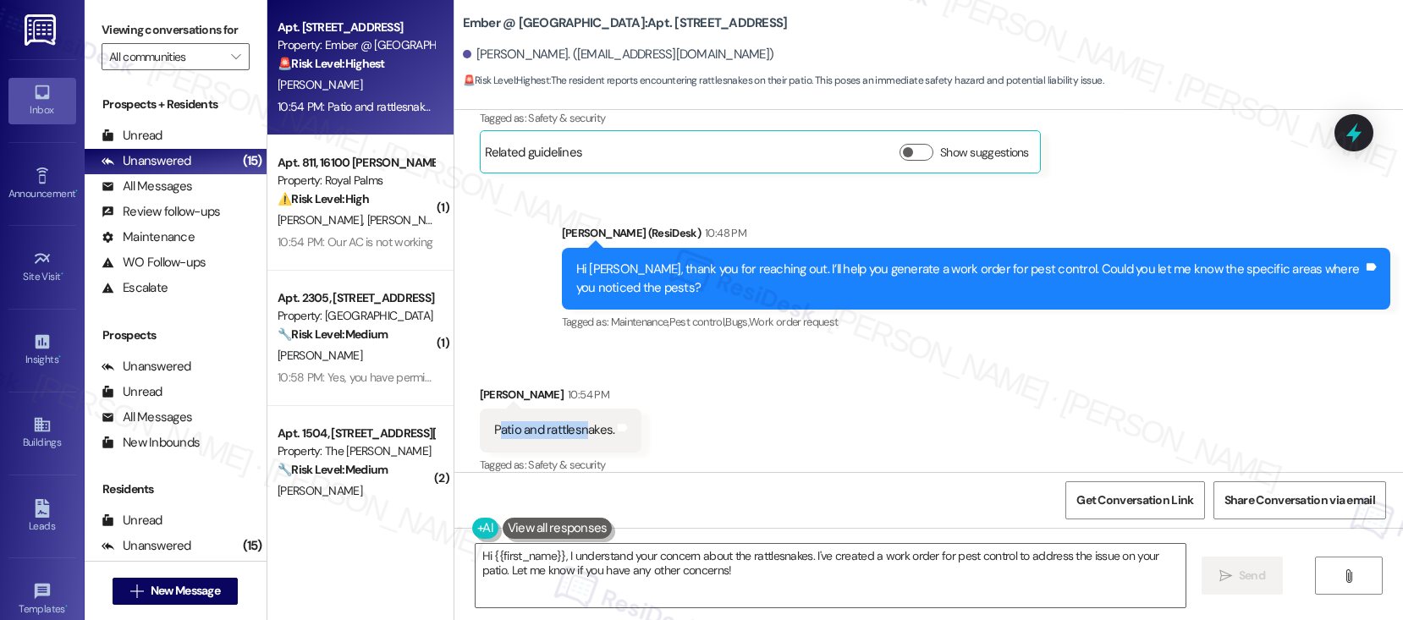
scroll to position [1432, 0]
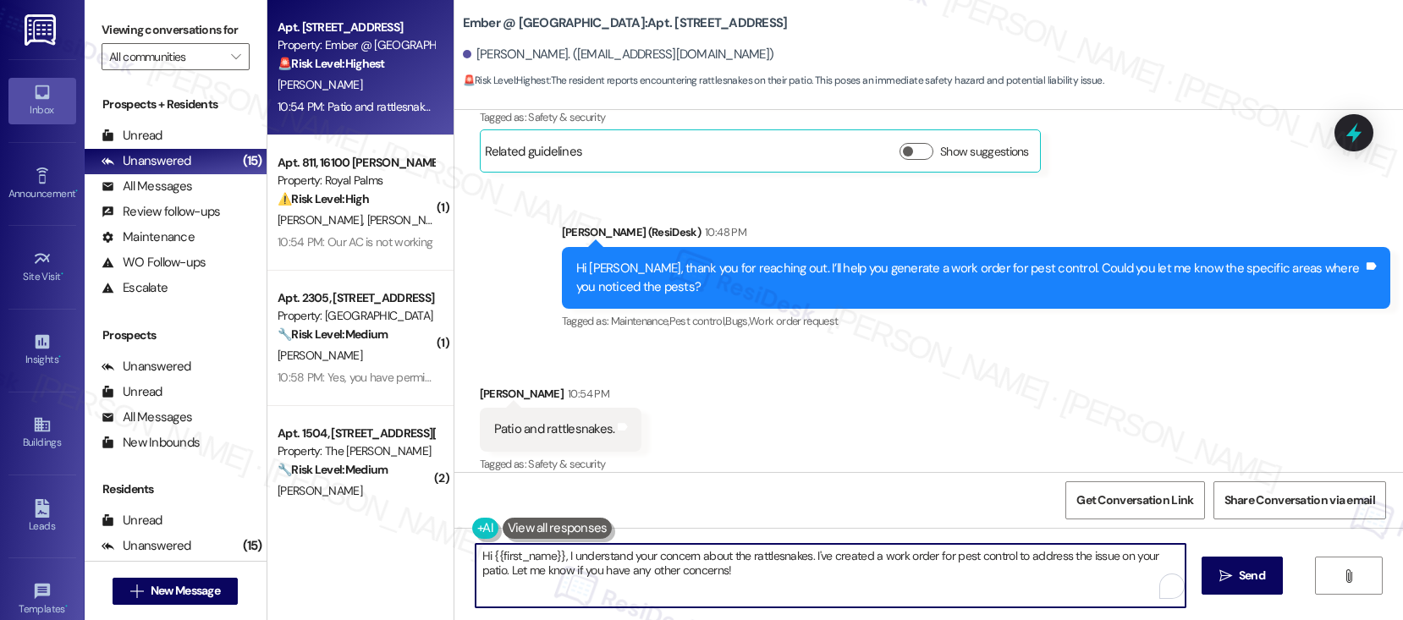
click at [559, 563] on textarea "Hi {{first_name}}, I understand your concern about the rattlesnakes. I've creat…" at bounding box center [830, 575] width 710 height 63
drag, startPoint x: 565, startPoint y: 559, endPoint x: 680, endPoint y: 579, distance: 116.7
click at [564, 560] on textarea "Hi {{first_name}}, I understand your concern about the rattlesnakes. I've creat…" at bounding box center [830, 575] width 710 height 63
drag, startPoint x: 687, startPoint y: 580, endPoint x: 398, endPoint y: 555, distance: 290.4
click at [398, 555] on div "Apt. 8112, 11022 Culebra Rd Property: Ember @ Alamo Ranch 🚨 Risk Level: Highest…" at bounding box center [834, 310] width 1135 height 620
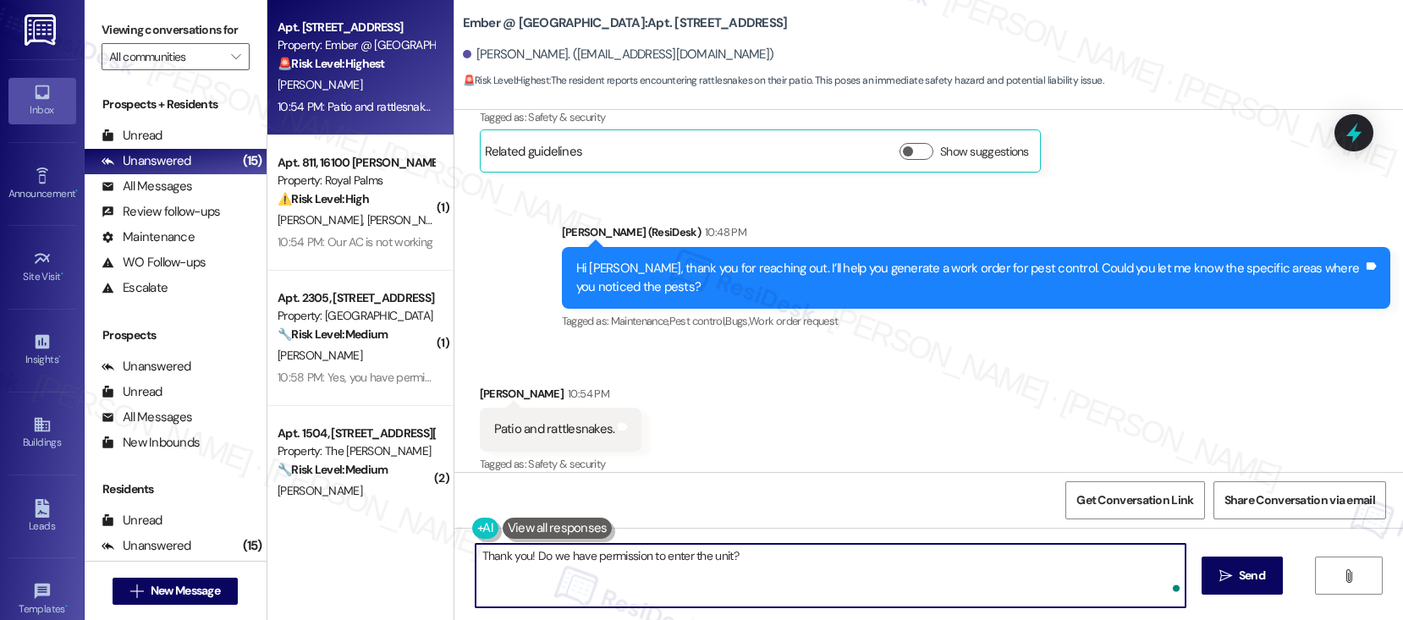
type textarea "Thank you! Do we have permission to enter the unit?"
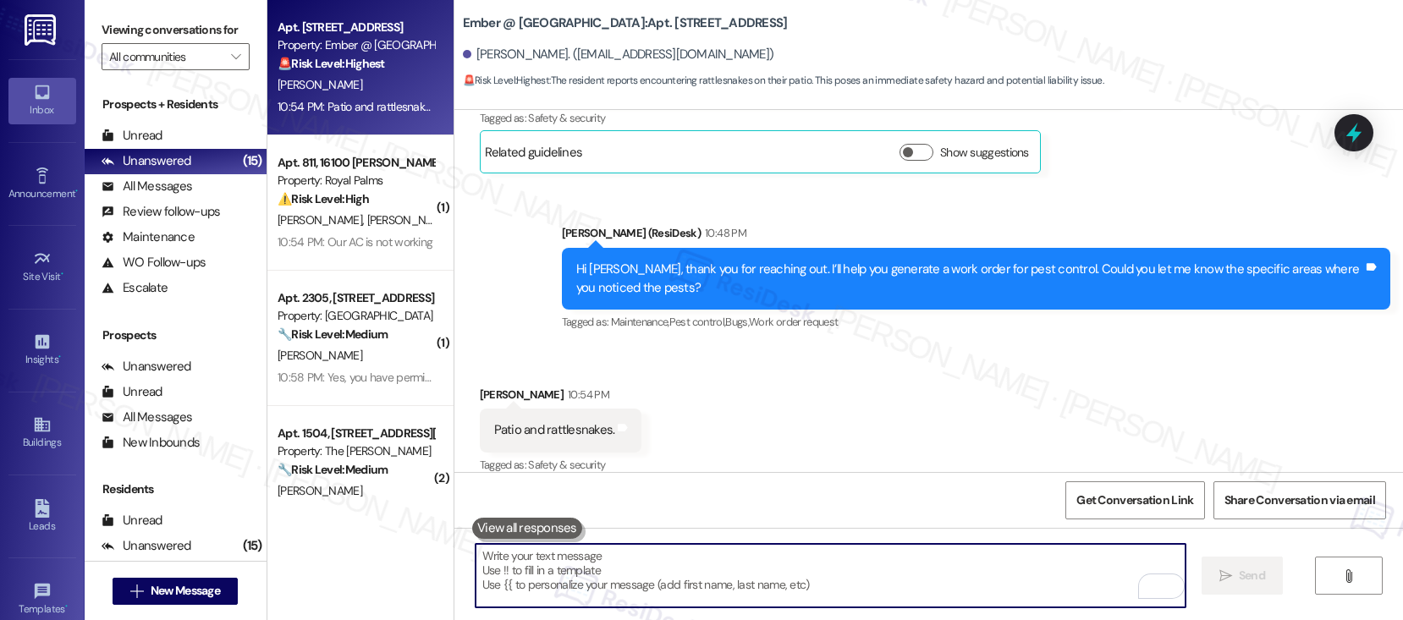
scroll to position [1550, 0]
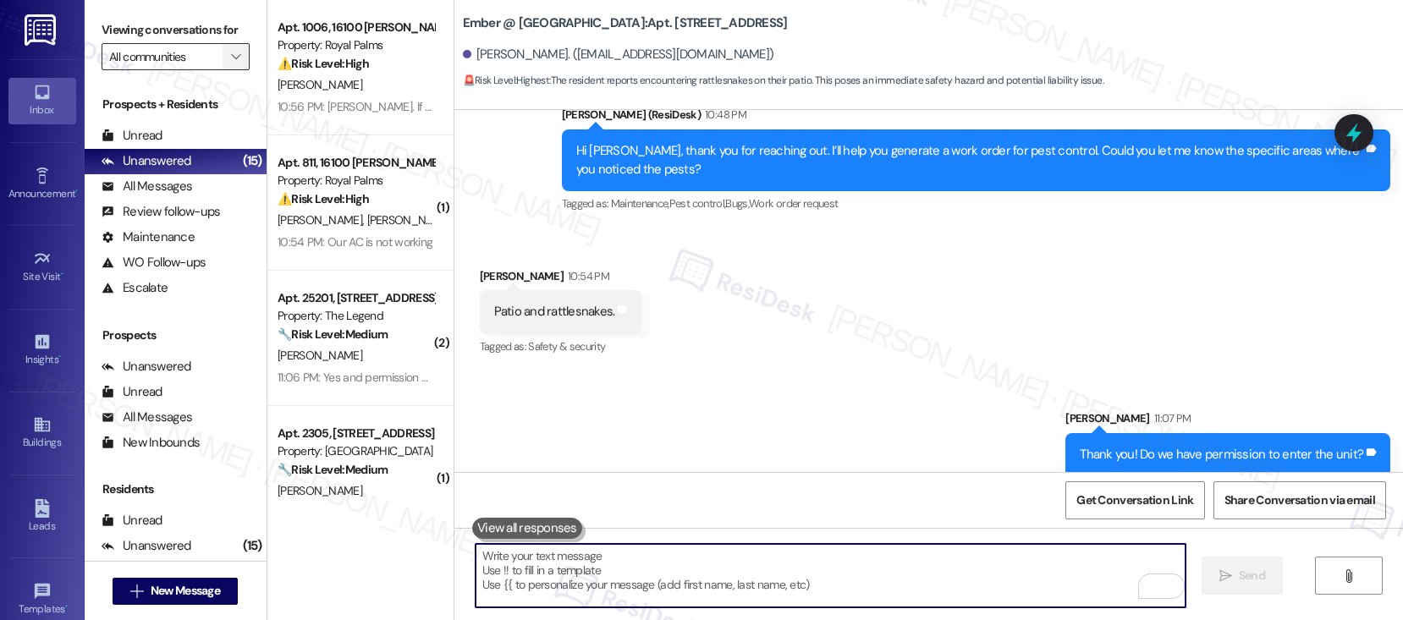
click at [228, 70] on span "" at bounding box center [236, 56] width 16 height 27
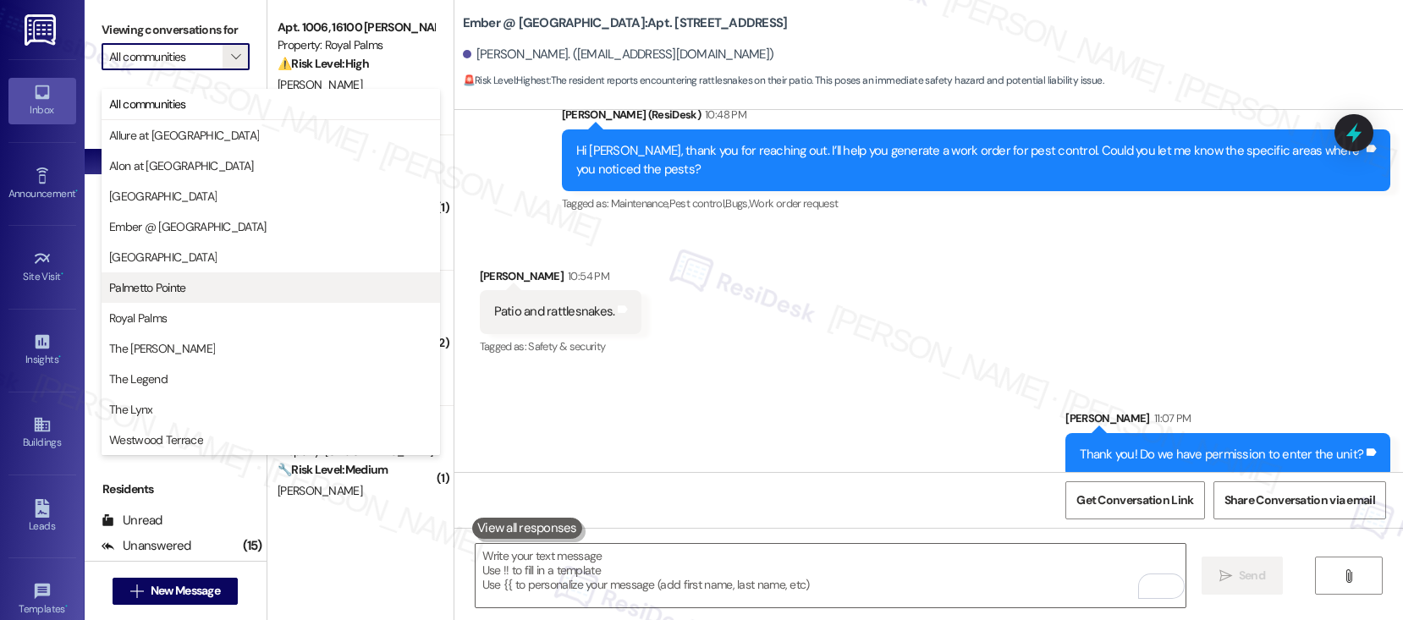
click at [172, 287] on span "Palmetto Pointe" at bounding box center [147, 287] width 77 height 17
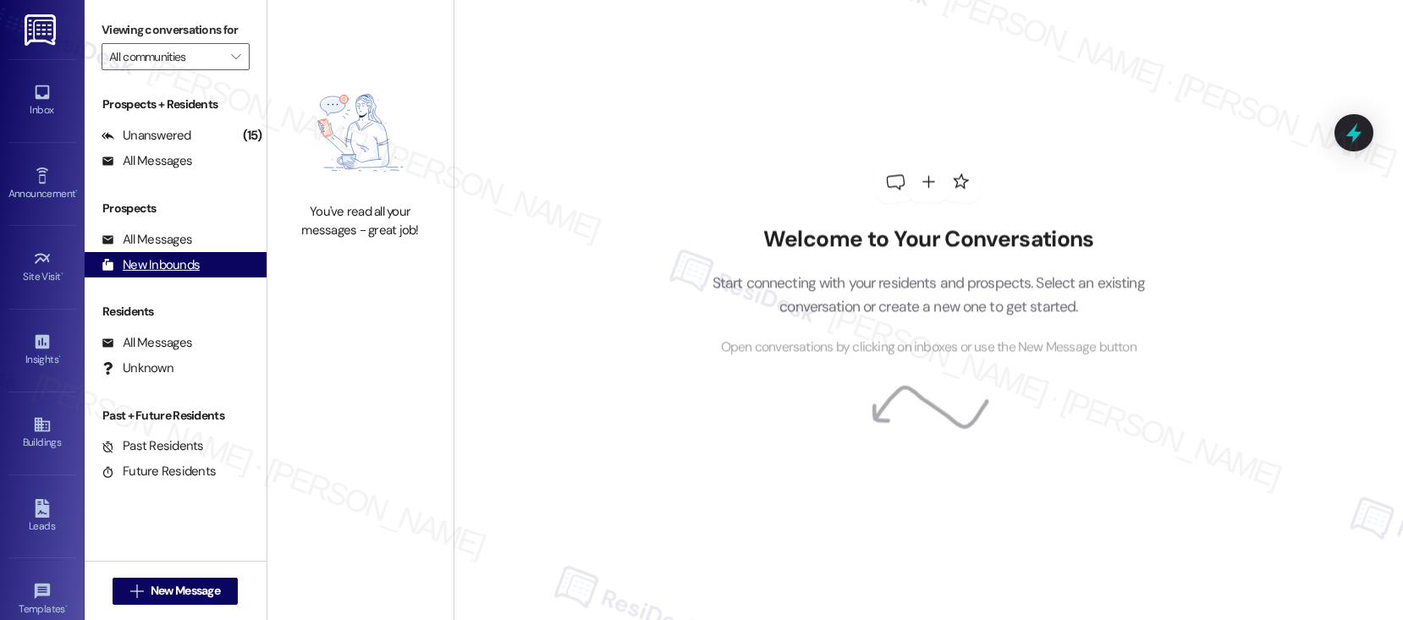
type input "Palmetto Pointe"
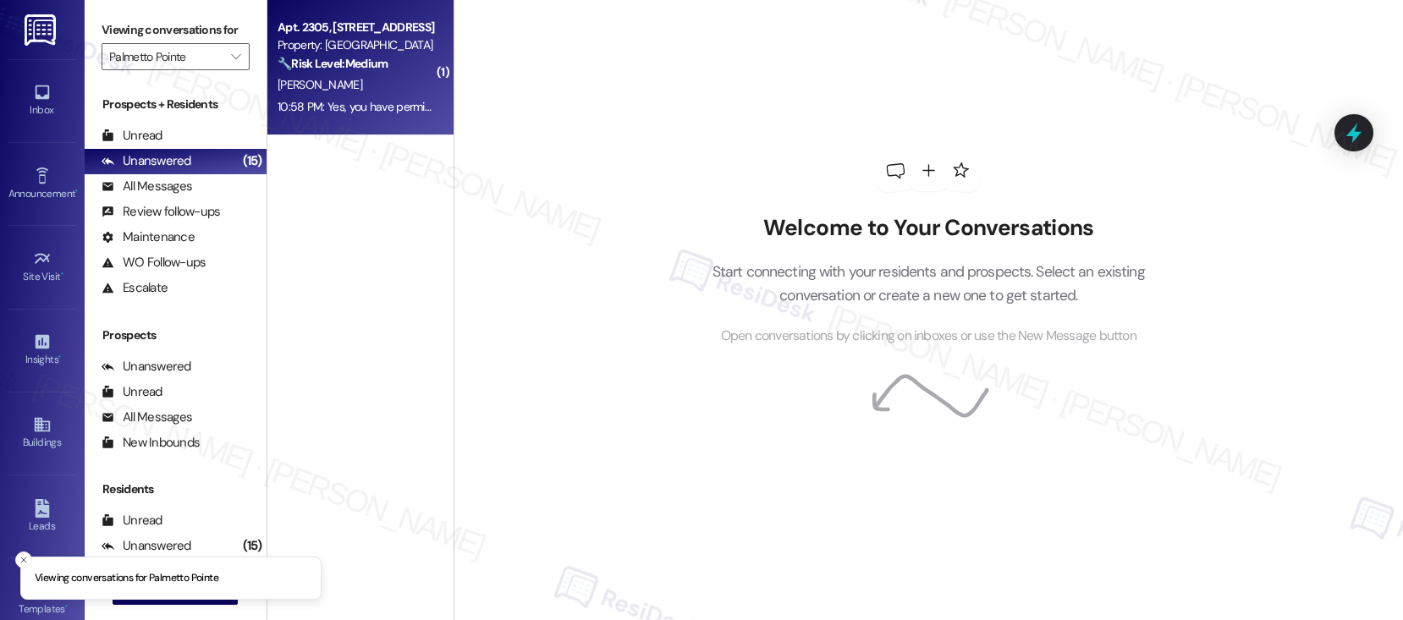
click at [339, 52] on div "Property: Palmetto Pointe" at bounding box center [355, 45] width 157 height 18
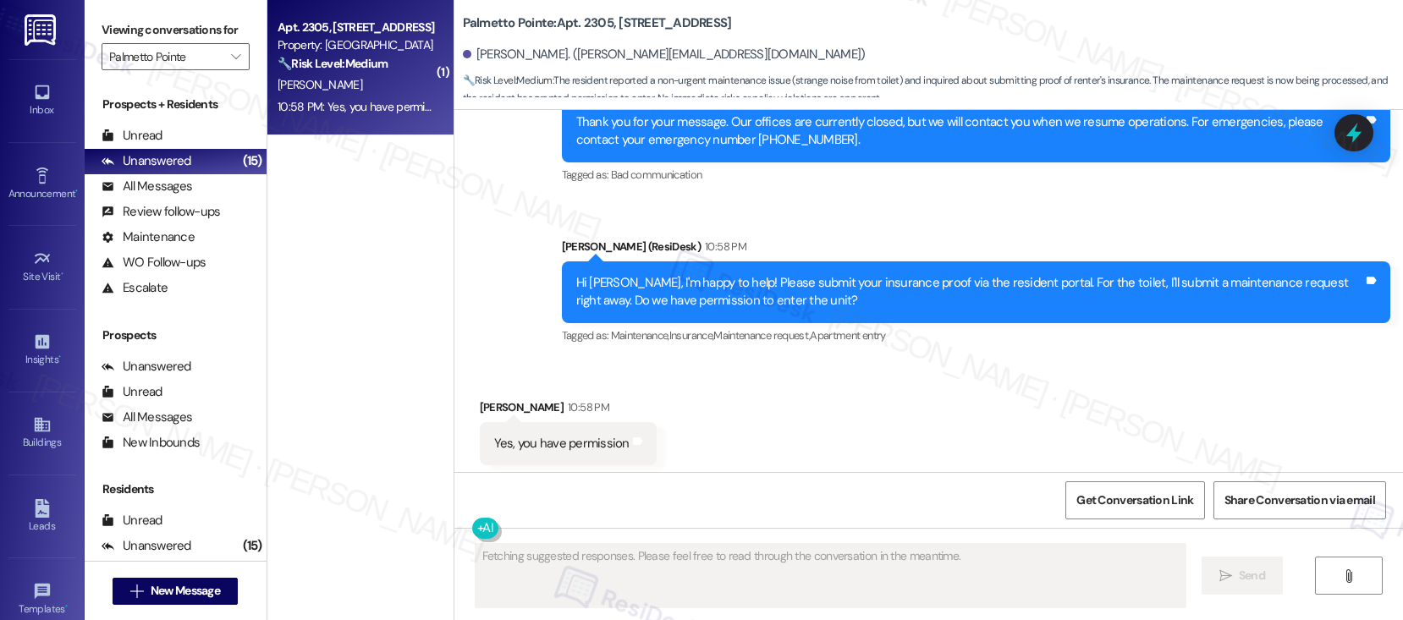
scroll to position [796, 0]
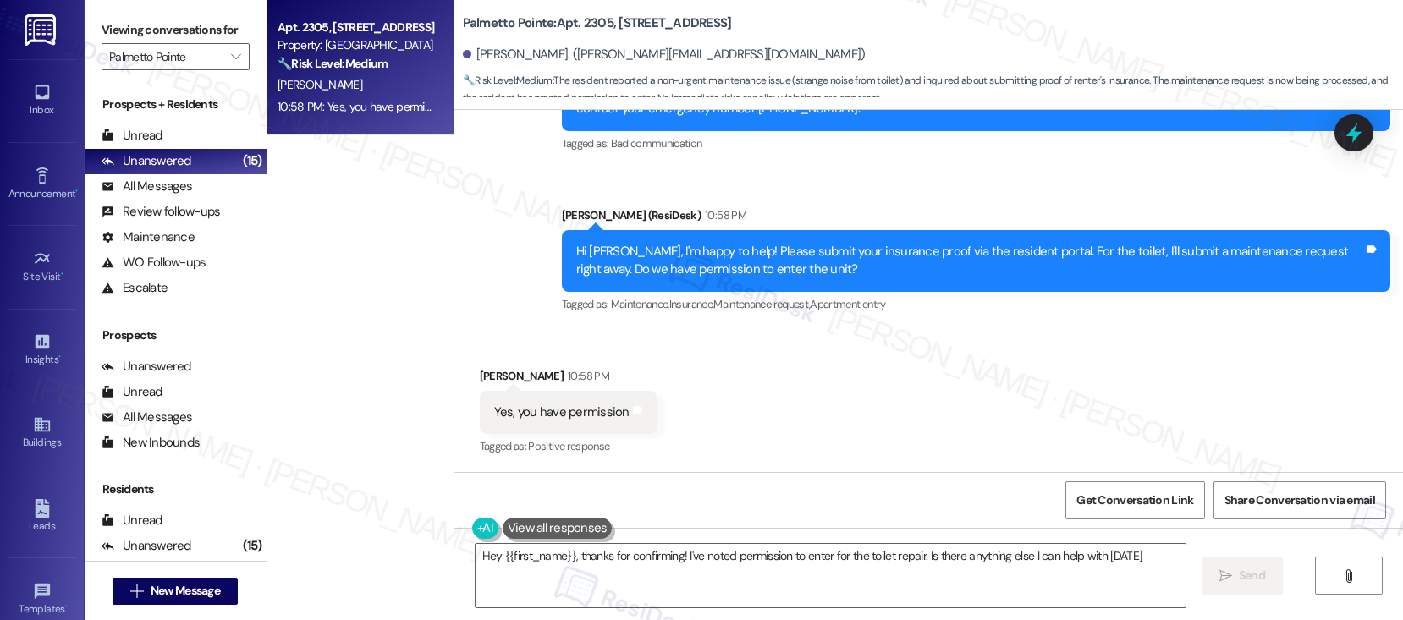
type textarea "Hey {{first_name}}, thanks for confirming! I've noted permission to enter for t…"
click at [640, 560] on textarea "Hey {{first_name}}, thanks for confirming! I've noted permission to enter for t…" at bounding box center [830, 575] width 710 height 63
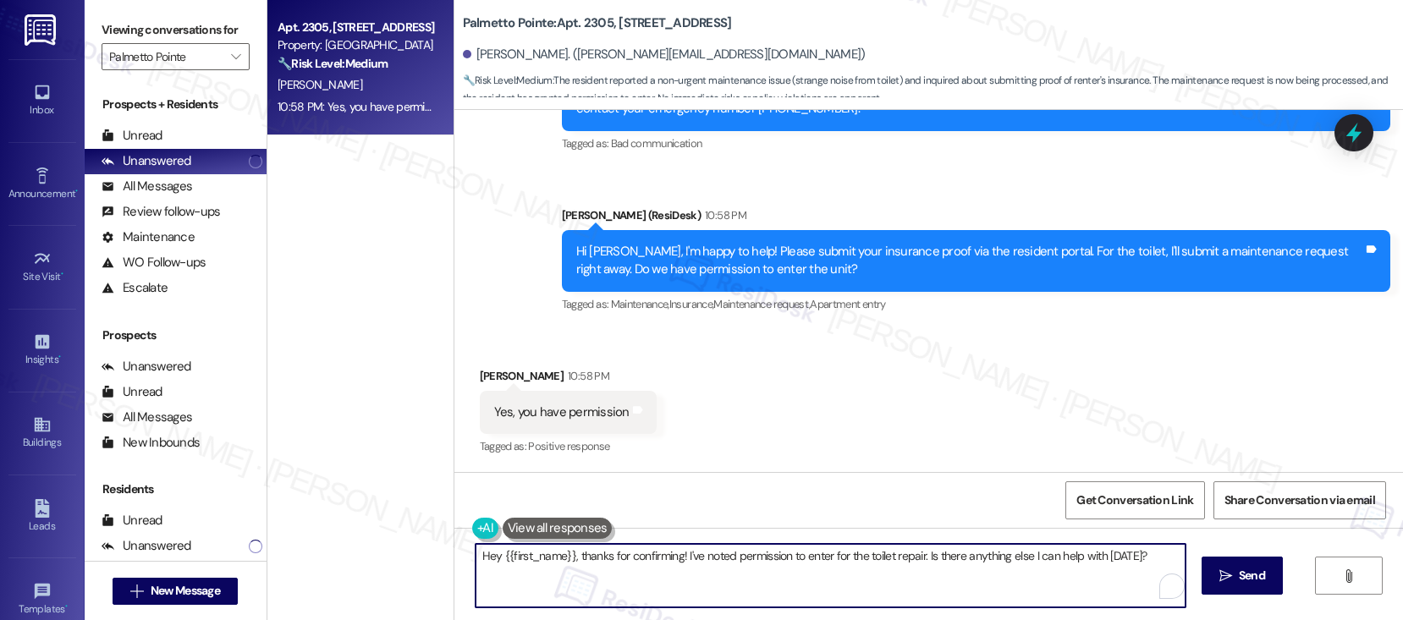
click at [640, 561] on textarea "Hey {{first_name}}, thanks for confirming! I've noted permission to enter for t…" at bounding box center [830, 575] width 710 height 63
drag, startPoint x: 898, startPoint y: 575, endPoint x: 881, endPoint y: 576, distance: 16.9
click at [898, 575] on textarea "Hey {{first_name}}, thanks for confirming! I've noted permission to enter for t…" at bounding box center [830, 575] width 710 height 63
drag, startPoint x: 685, startPoint y: 553, endPoint x: 849, endPoint y: 557, distance: 163.3
click at [849, 557] on textarea "Hey {{first_name}}, thanks for confirming! I've noted permission to enter for t…" at bounding box center [830, 575] width 710 height 63
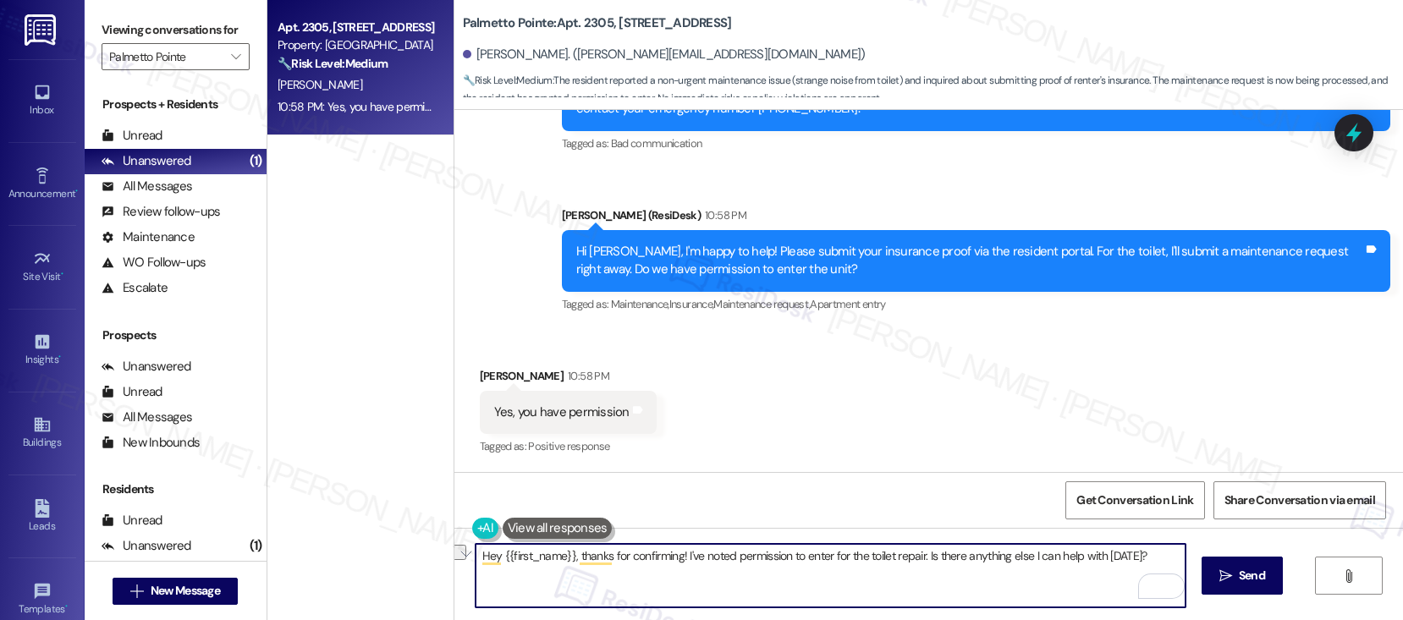
click at [847, 563] on textarea "Hey {{first_name}}, thanks for confirming! I've noted permission to enter for t…" at bounding box center [830, 575] width 710 height 63
click at [1159, 554] on textarea "Hey {{first_name}}, thanks for confirming! I've noted permission to enter for t…" at bounding box center [830, 575] width 710 height 63
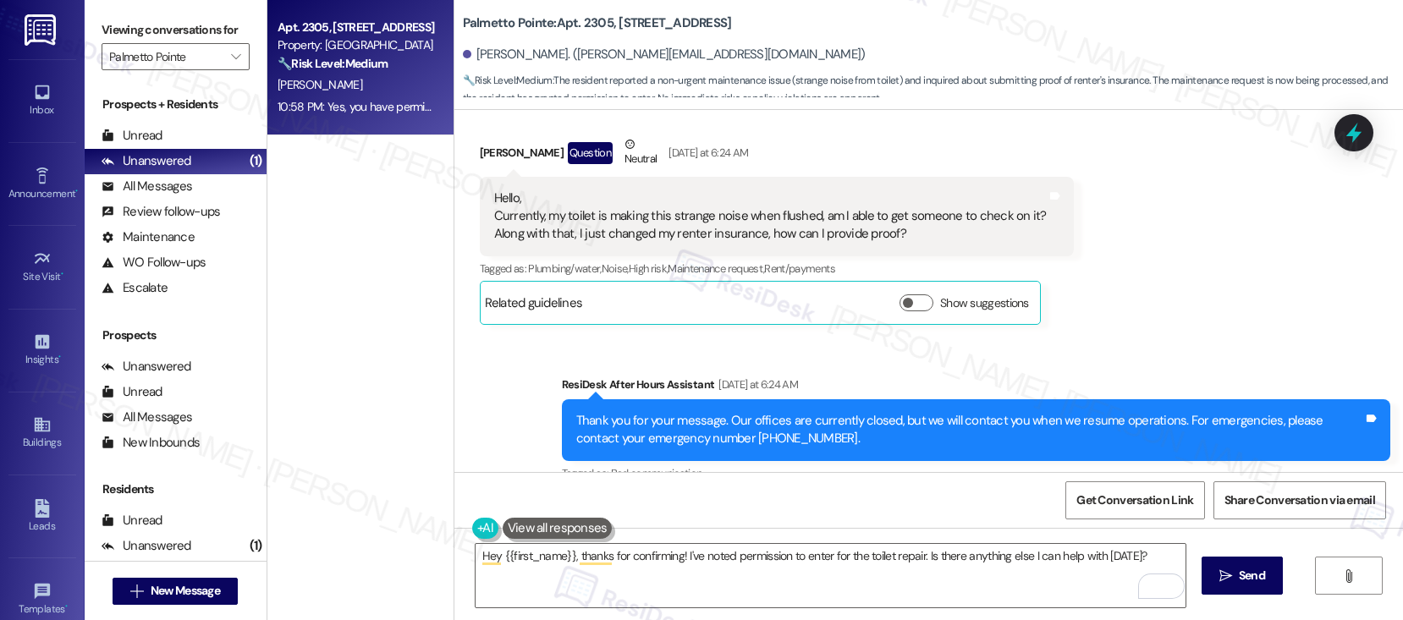
scroll to position [338, 0]
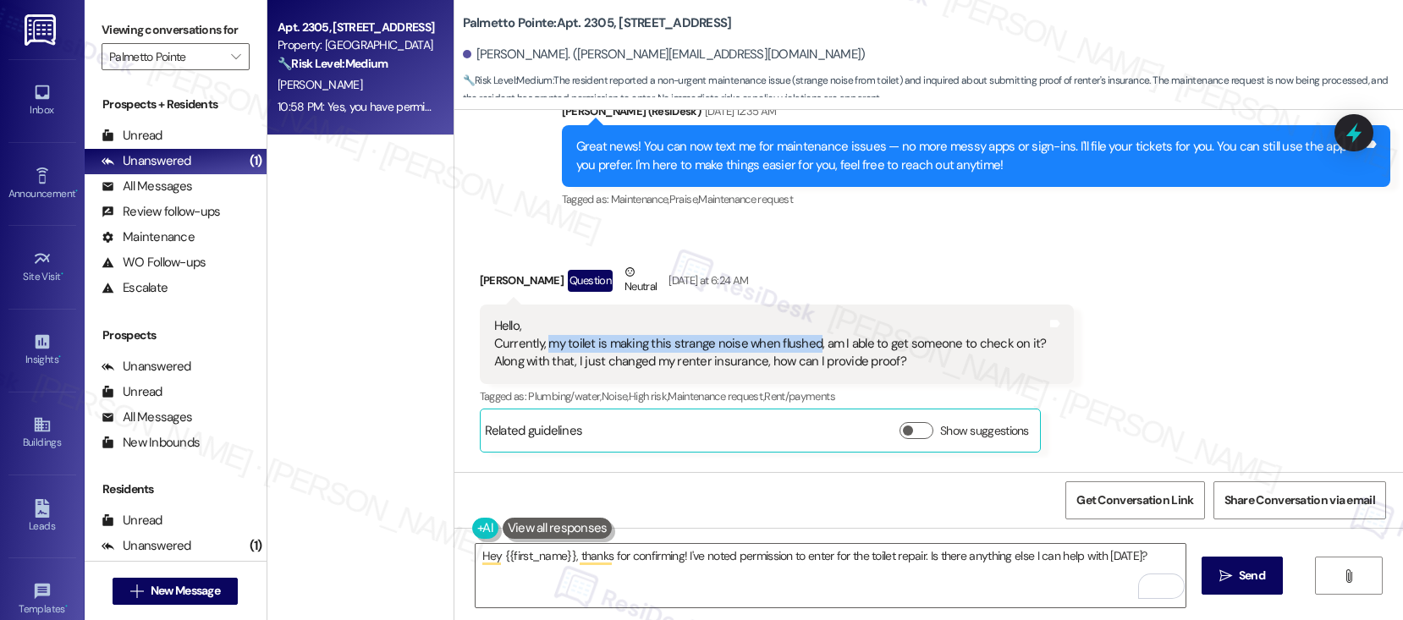
drag, startPoint x: 534, startPoint y: 345, endPoint x: 797, endPoint y: 346, distance: 263.1
click at [797, 346] on div "Hello, Currently, my toilet is making this strange noise when flushed, am I abl…" at bounding box center [770, 344] width 552 height 54
copy div "my toilet is making this strange noise when flushed"
click at [587, 25] on b "Palmetto Pointe: Apt. 2305, 4835 USAA Blvd" at bounding box center [597, 23] width 269 height 18
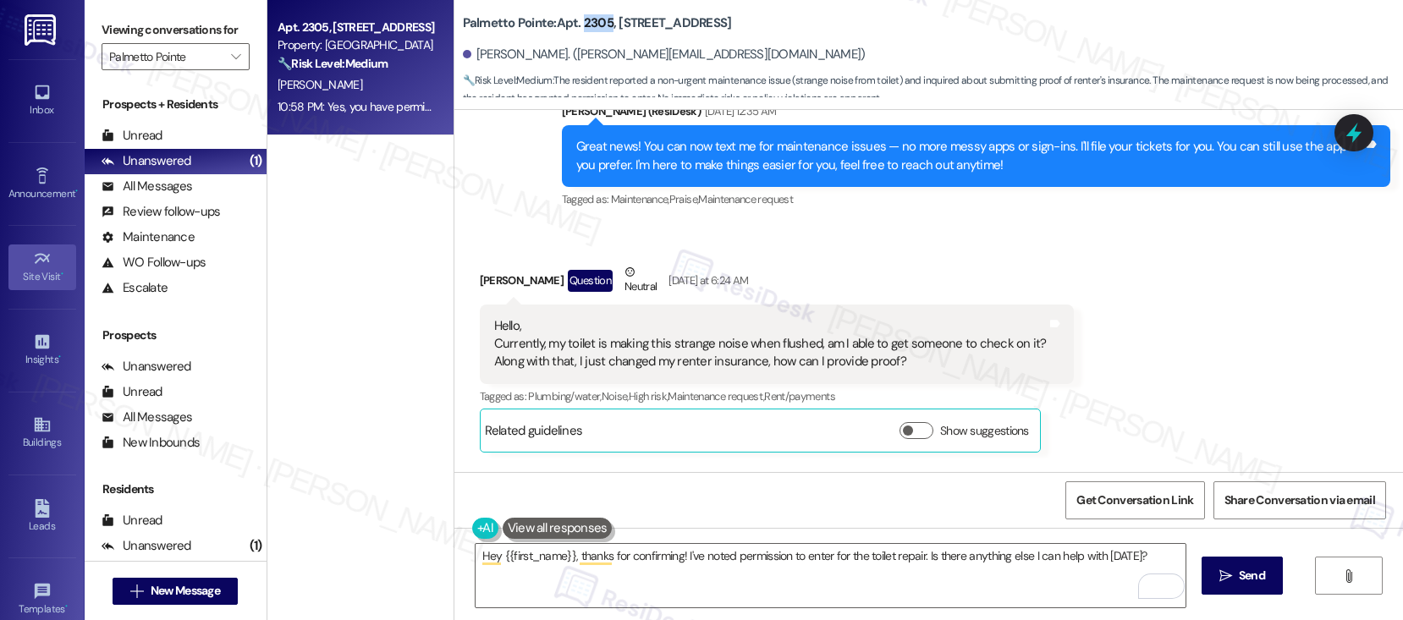
copy b "2305"
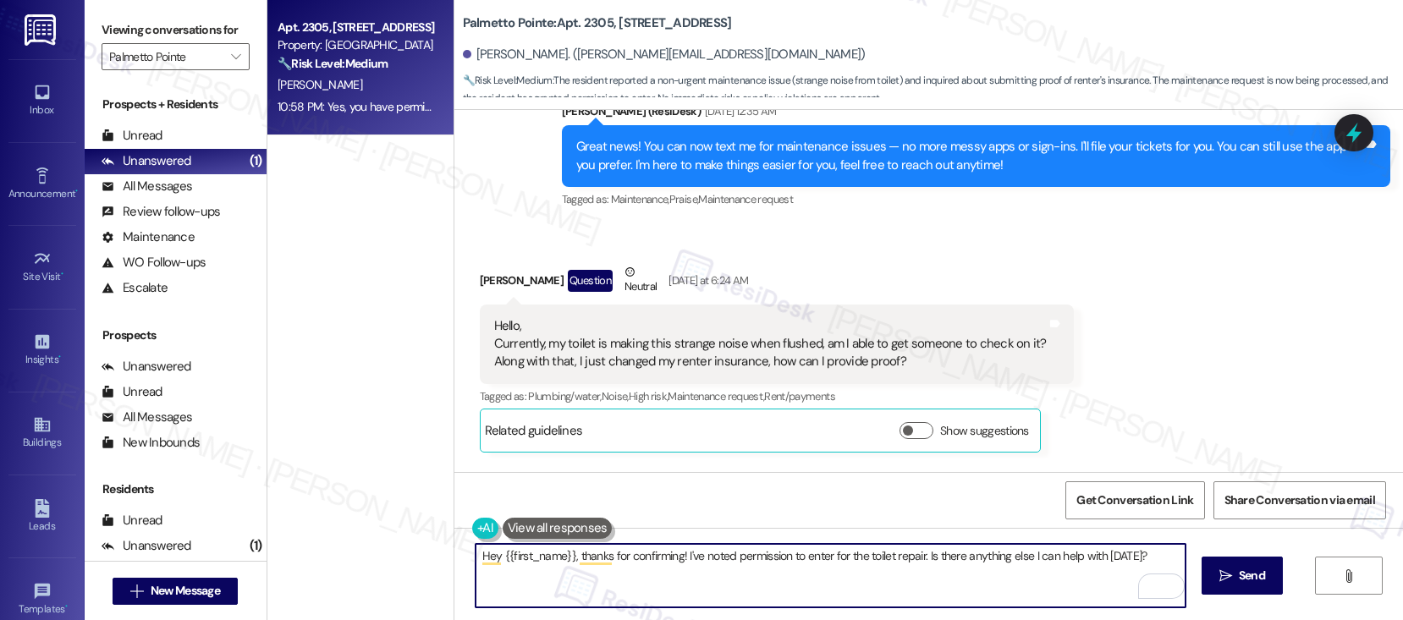
click at [613, 562] on textarea "Hey {{first_name}}, thanks for confirming! I've noted permission to enter for t…" at bounding box center [830, 575] width 710 height 63
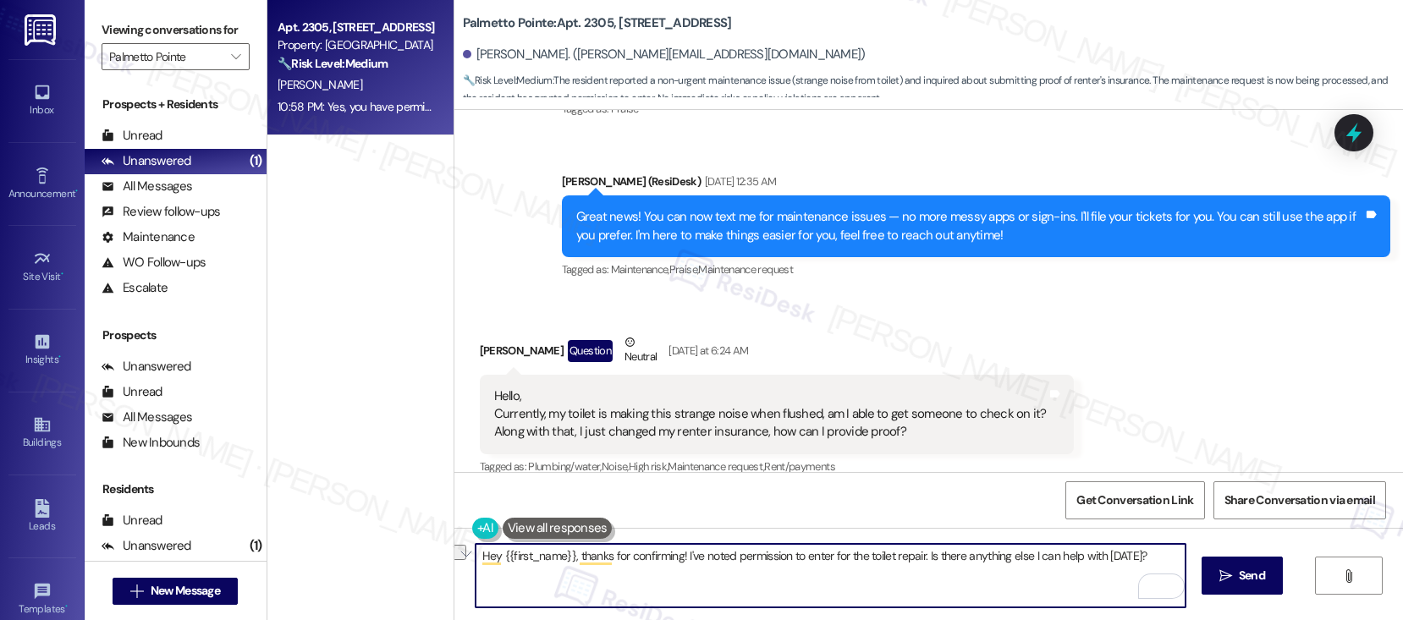
scroll to position [797, 0]
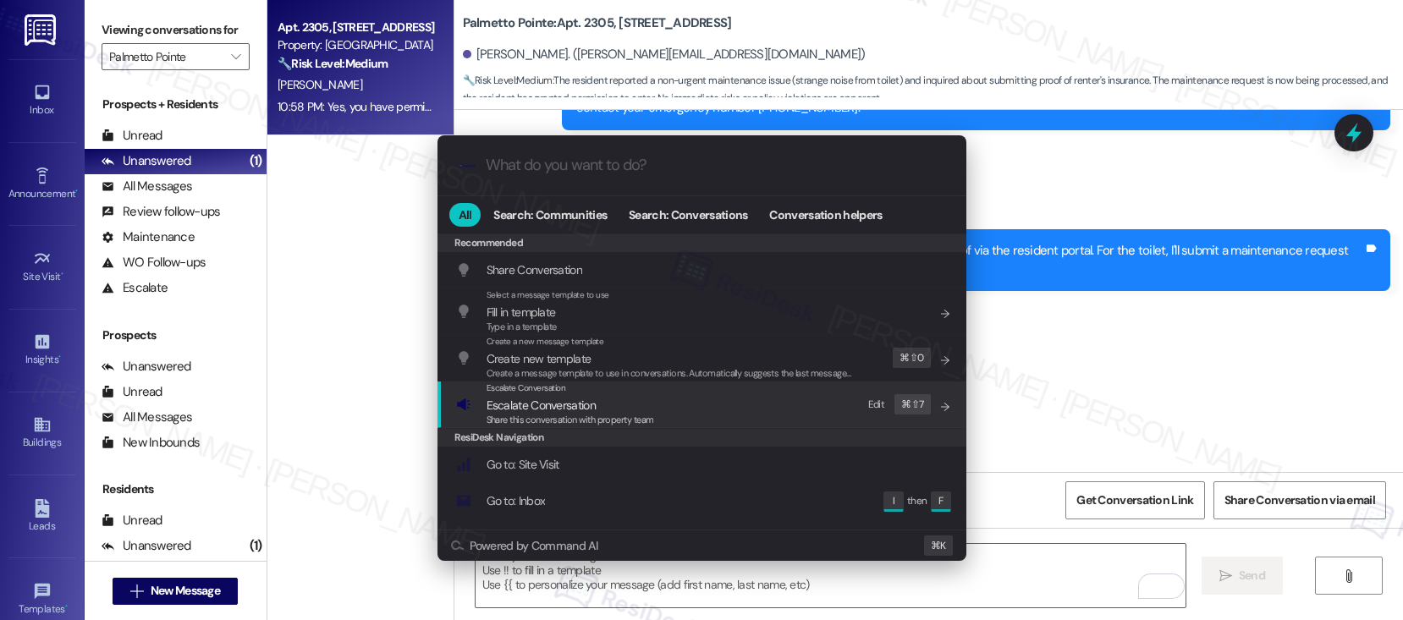
click at [708, 420] on div "Escalate Conversation Escalate Conversation Share this conversation with proper…" at bounding box center [703, 405] width 495 height 46
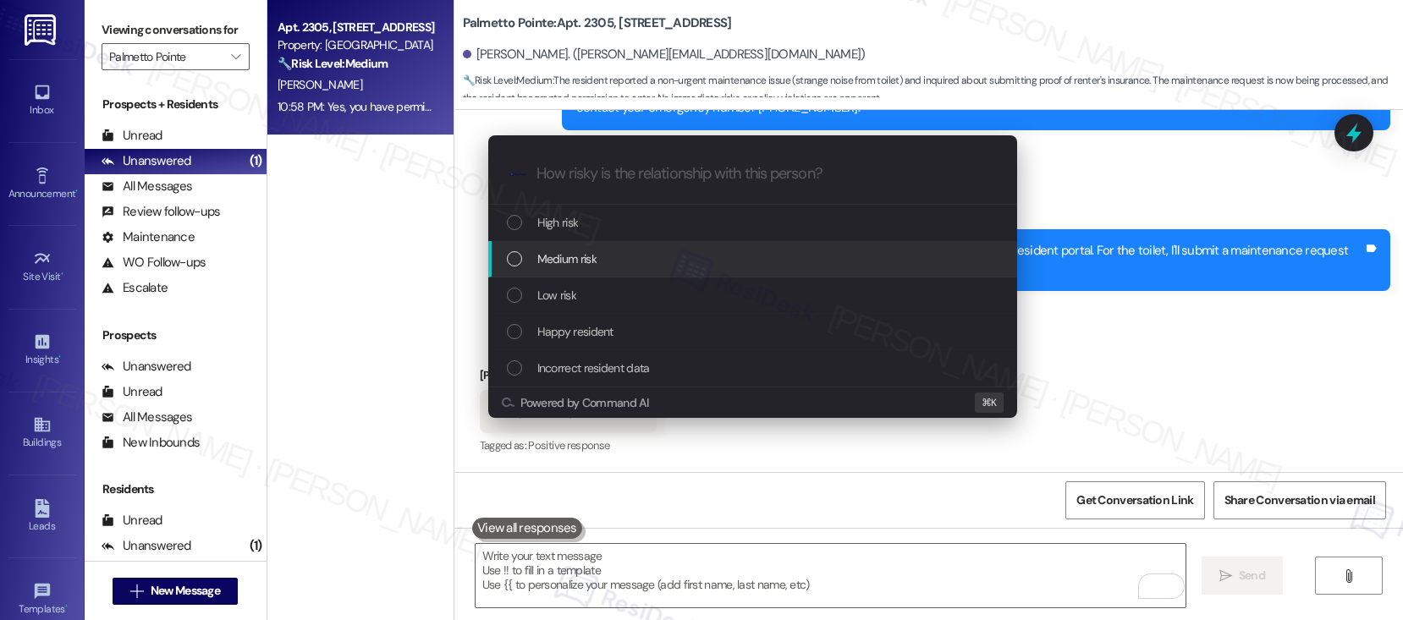
click at [690, 264] on div "Medium risk" at bounding box center [754, 259] width 495 height 19
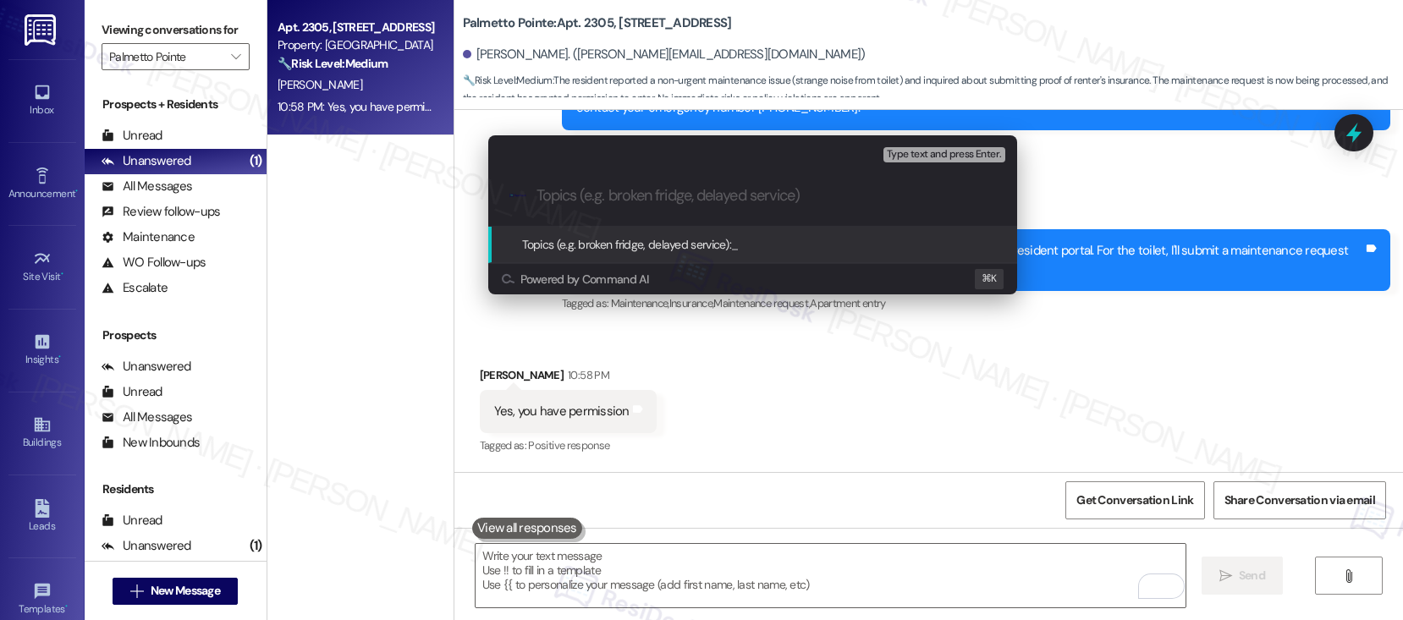
paste input "Work order submitted by Residesk | Work order #"
paste input "11416-1"
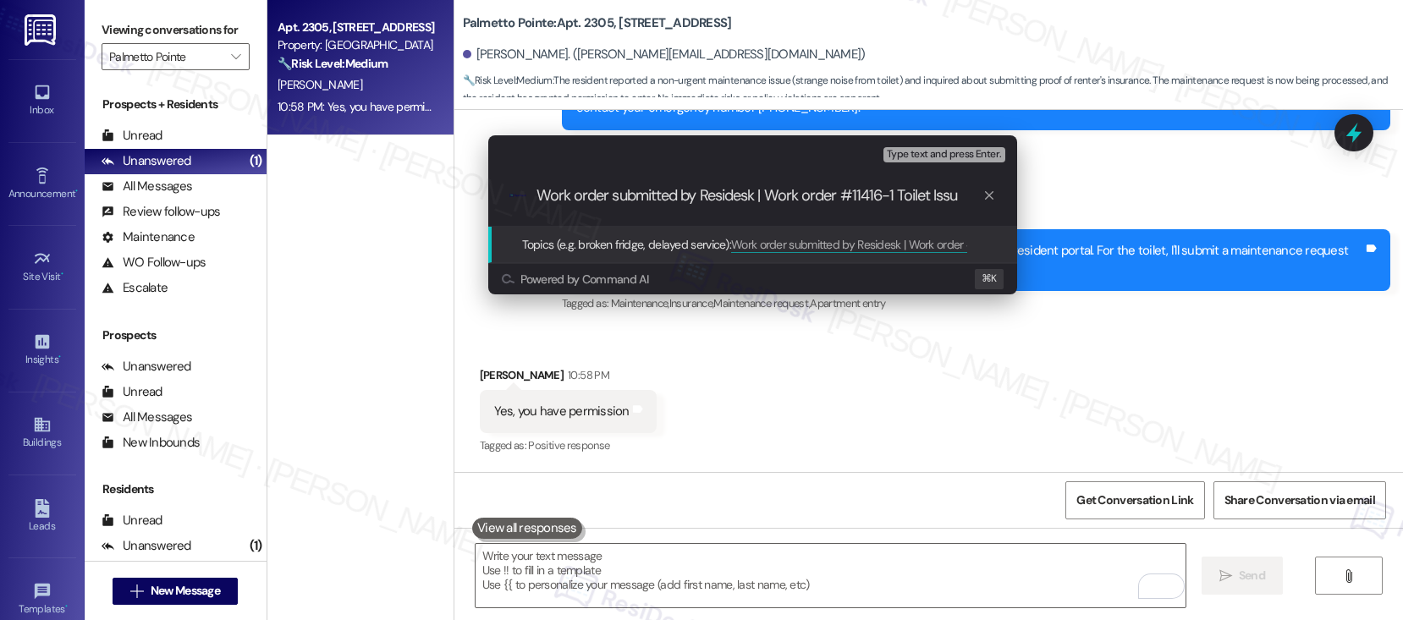
type input "Work order submitted by Residesk | Work order #11416-1 Toilet Issue"
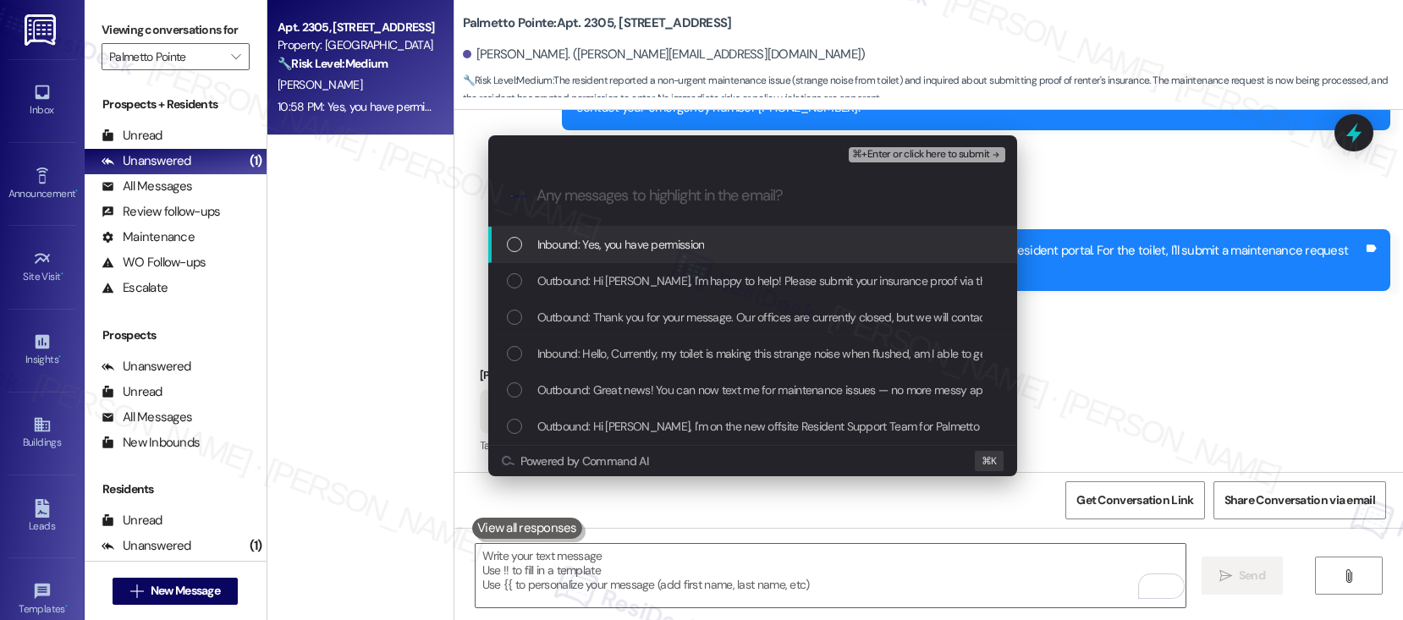
click at [657, 244] on span "Inbound: Yes, you have permission" at bounding box center [621, 244] width 168 height 19
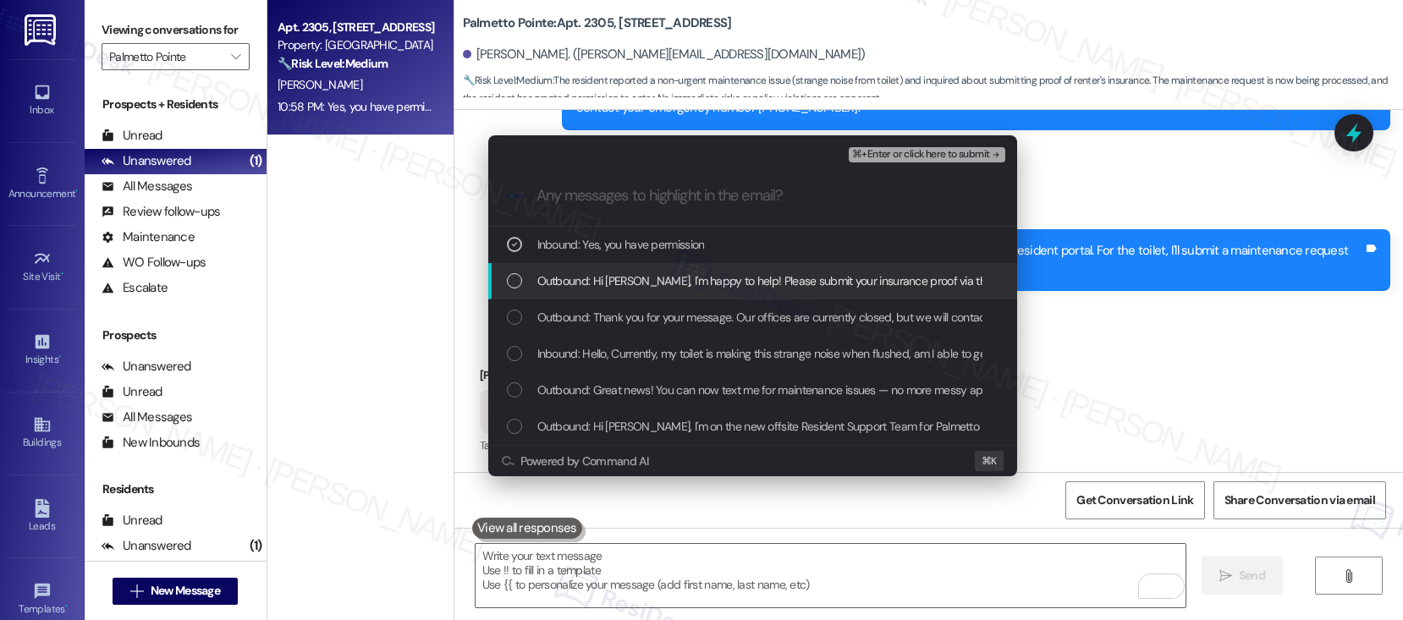
click at [646, 285] on span "Outbound: Hi Elijah, I'm happy to help! Please submit your insurance proof via …" at bounding box center [1046, 281] width 1019 height 19
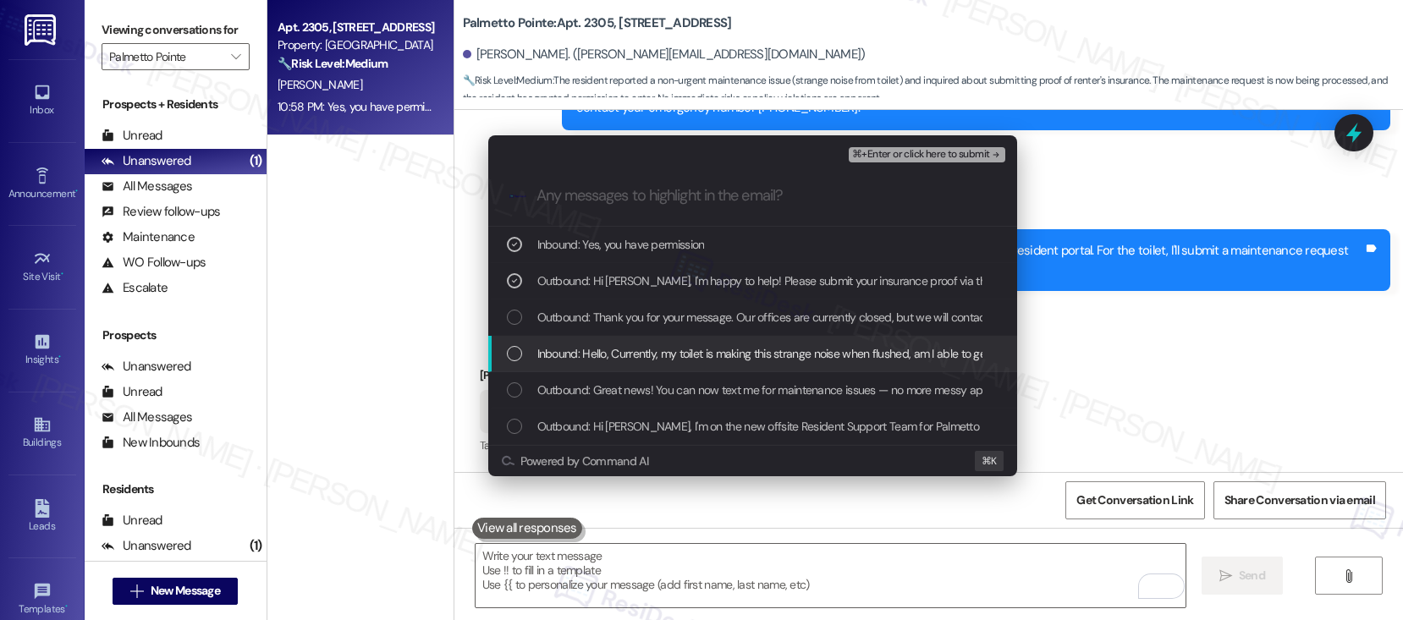
click at [630, 351] on span "Inbound: Hello, Currently, my toilet is making this strange noise when flushed,…" at bounding box center [1013, 353] width 953 height 19
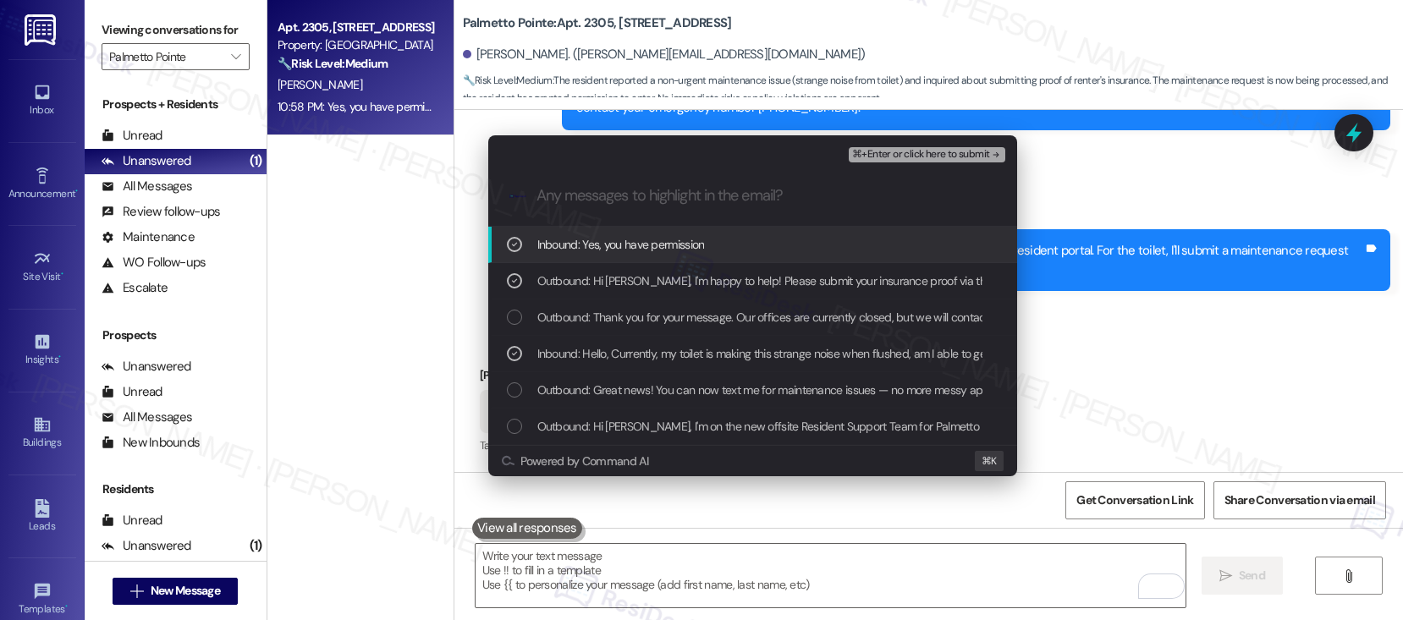
click at [893, 155] on span "⌘+Enter or click here to submit" at bounding box center [920, 155] width 137 height 12
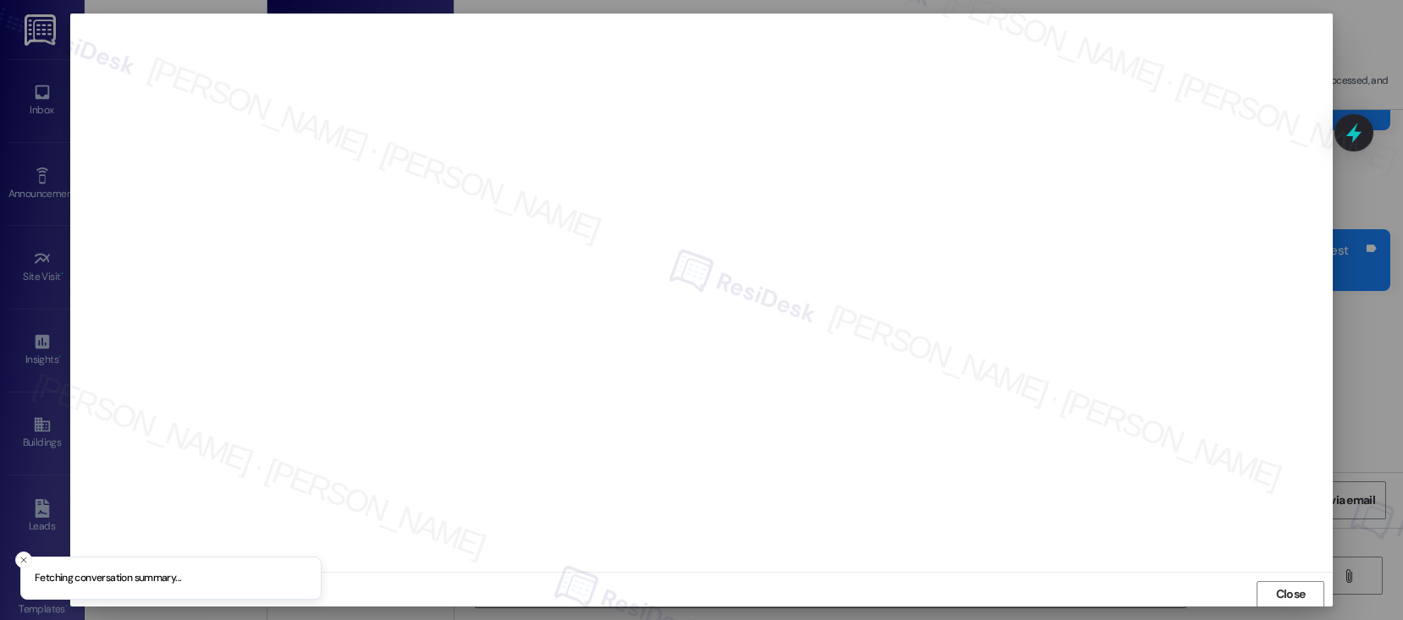
scroll to position [2, 0]
click at [1300, 594] on span "Close" at bounding box center [1291, 593] width 30 height 18
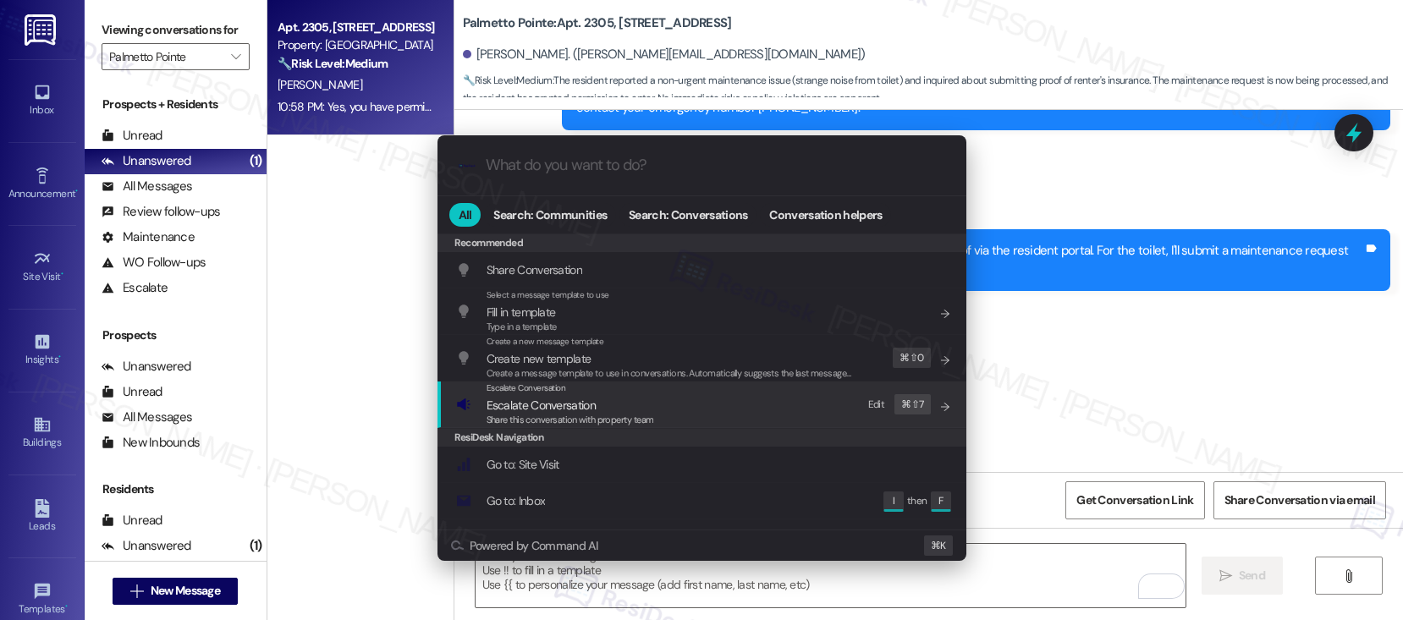
click at [661, 398] on div "Escalate Conversation Escalate Conversation Share this conversation with proper…" at bounding box center [703, 405] width 495 height 46
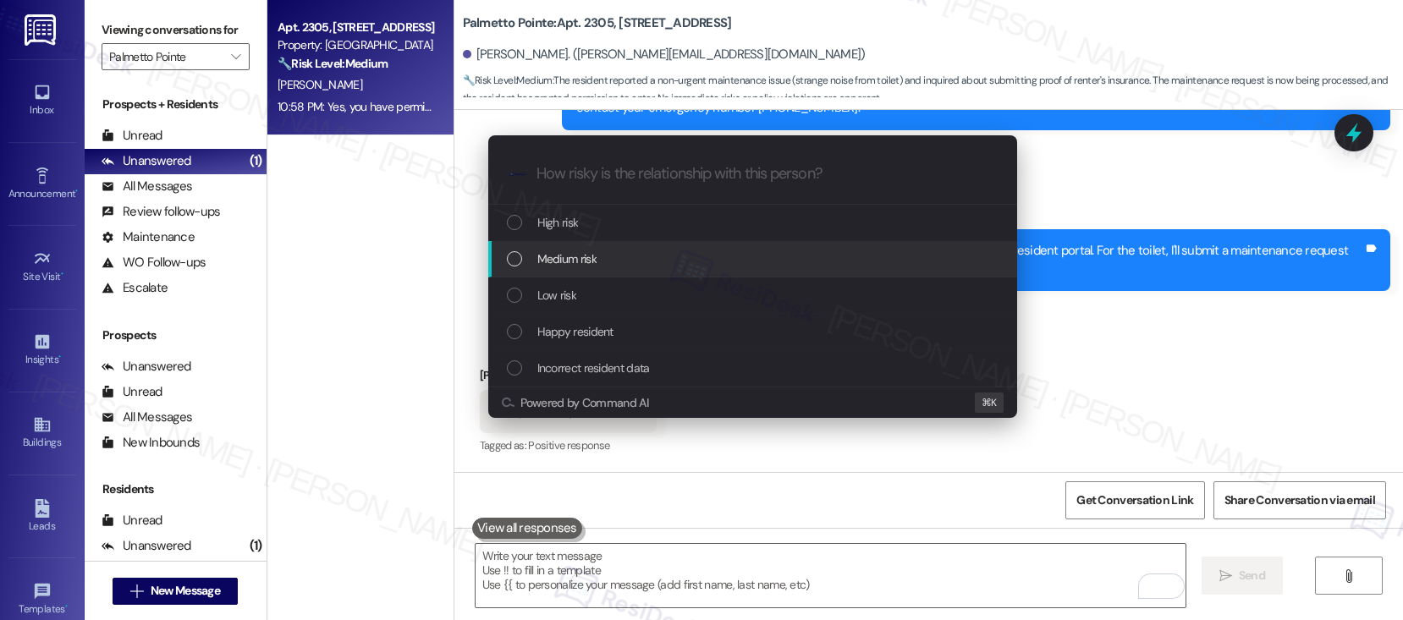
click at [678, 255] on div "Medium risk" at bounding box center [754, 259] width 495 height 19
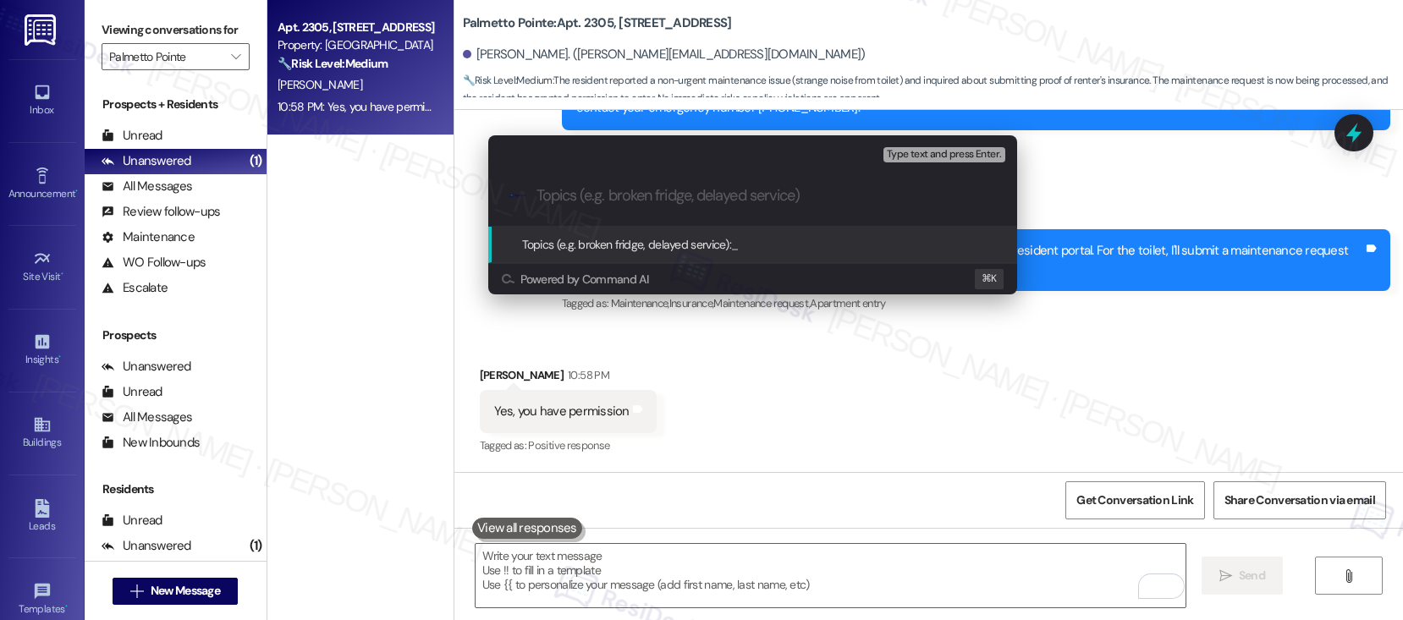
paste input "Work order submitted by Residesk | Work order #11416-1 Toilet Issue"
type input "Work order submitted by Residesk | Work order #11416-1 Toilet Issue"
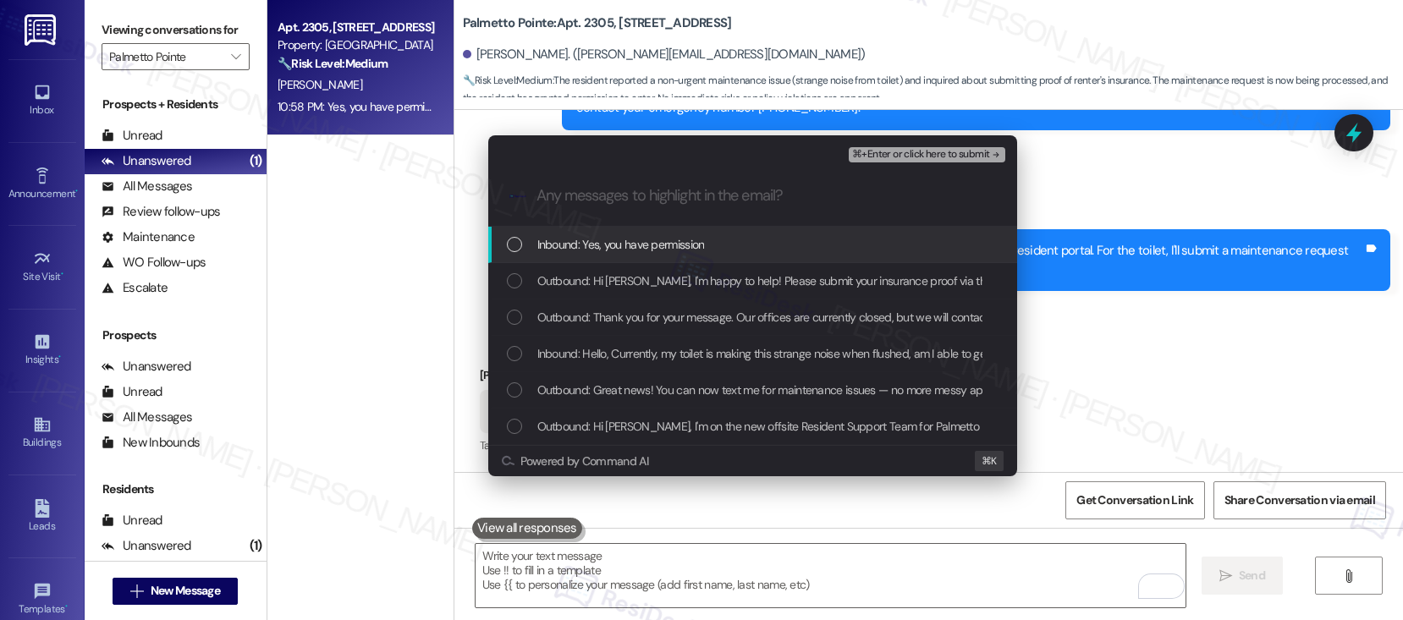
click at [656, 243] on span "Inbound: Yes, you have permission" at bounding box center [621, 244] width 168 height 19
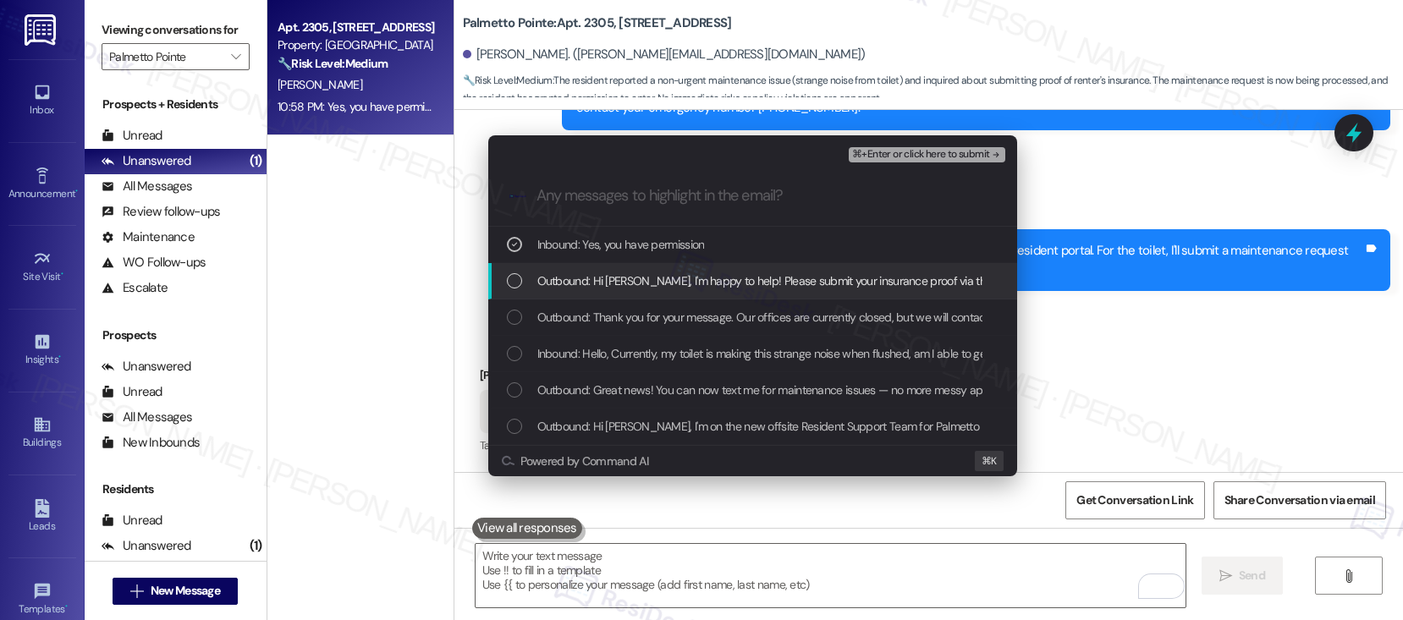
click at [648, 290] on div "Outbound: Hi Elijah, I'm happy to help! Please submit your insurance proof via …" at bounding box center [752, 281] width 529 height 36
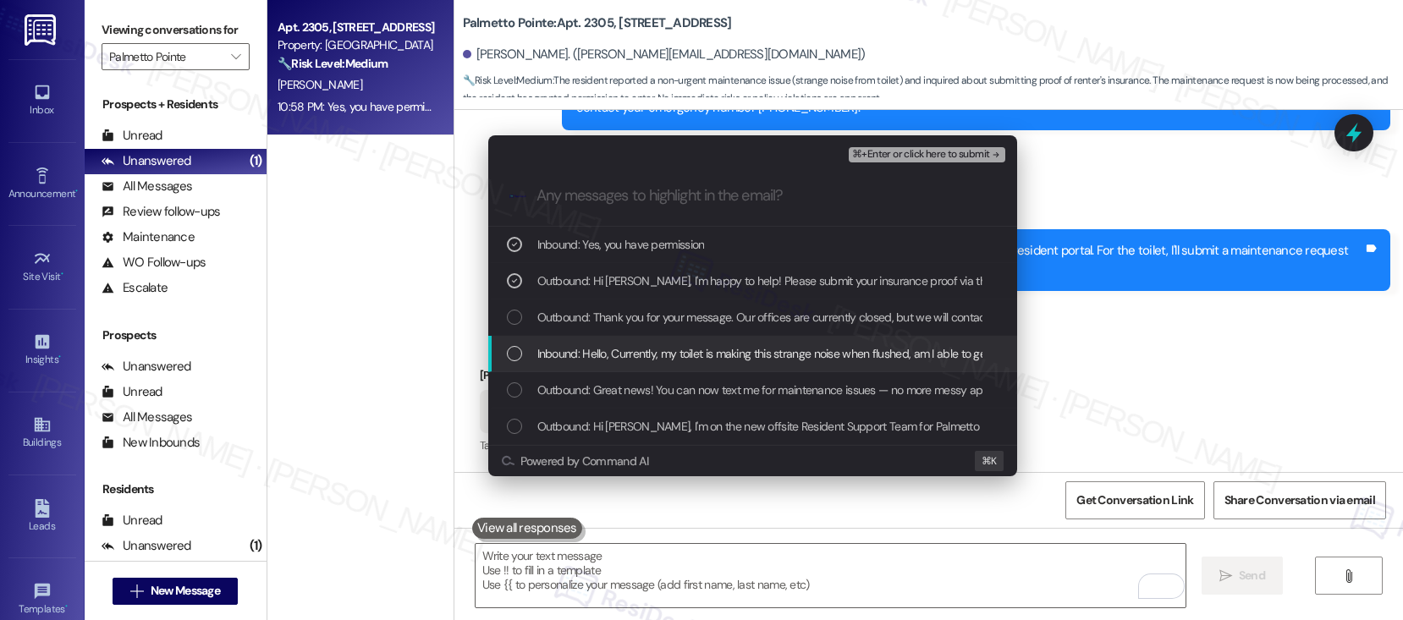
click at [638, 350] on span "Inbound: Hello, Currently, my toilet is making this strange noise when flushed,…" at bounding box center [1013, 353] width 953 height 19
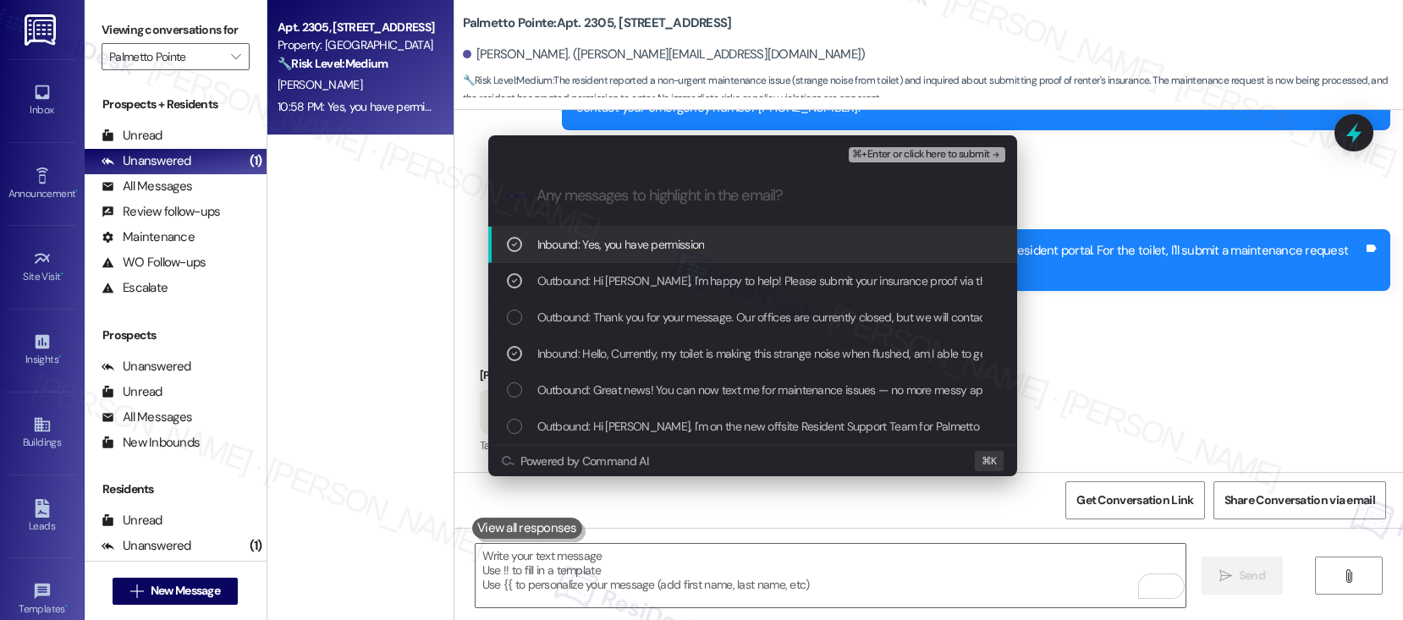
click at [891, 156] on span "⌘+Enter or click here to submit" at bounding box center [920, 155] width 137 height 12
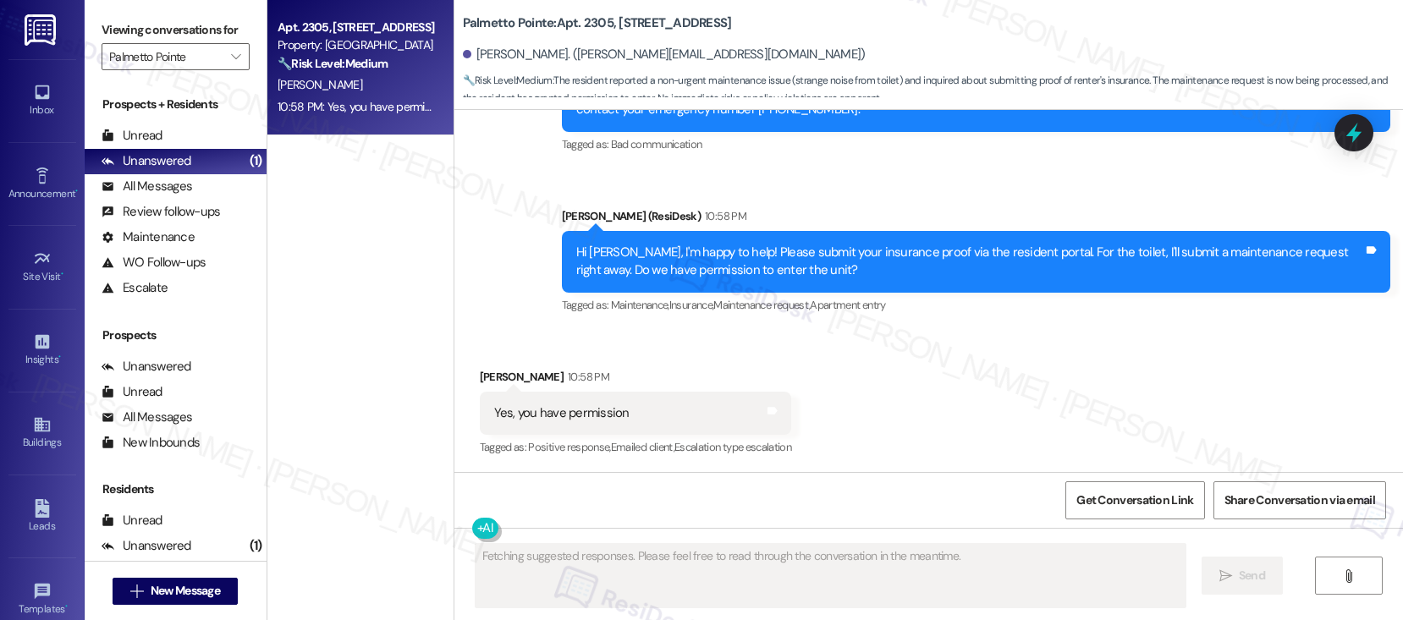
scroll to position [797, 0]
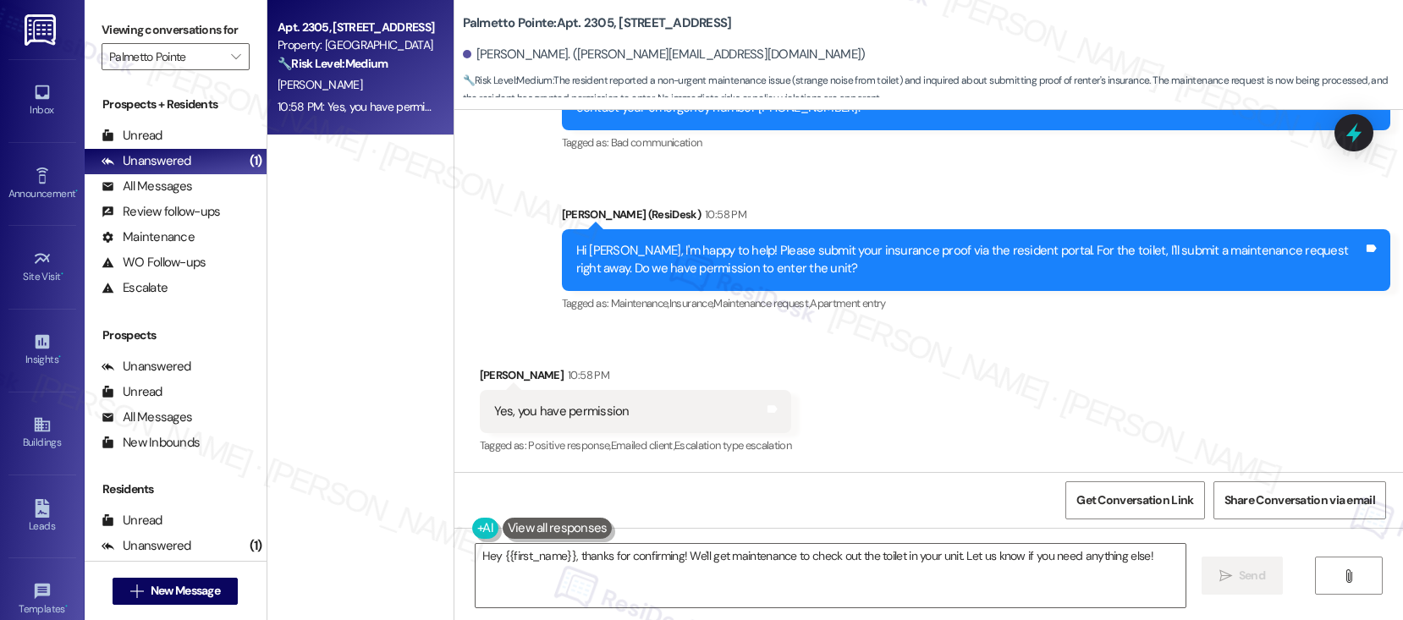
click at [591, 539] on button at bounding box center [558, 528] width 110 height 21
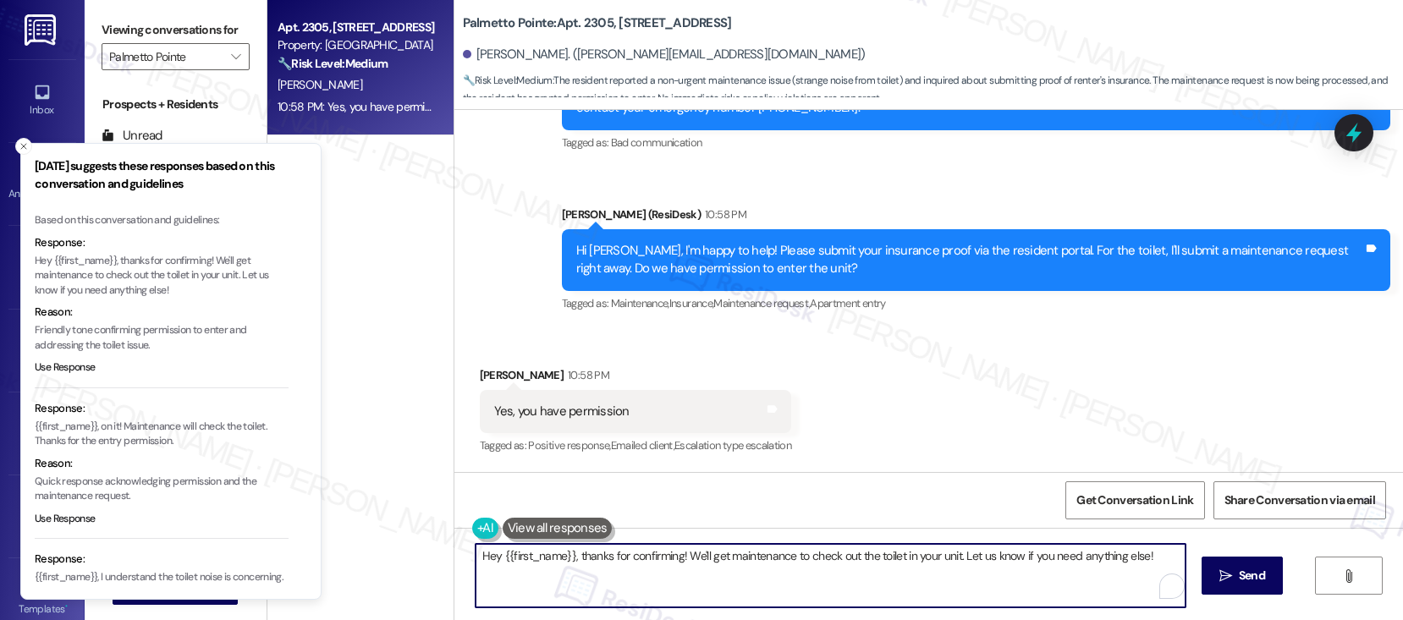
click at [585, 552] on textarea "Hey {{first_name}}, thanks for confirming! We'll get maintenance to check out t…" at bounding box center [830, 575] width 710 height 63
paste textarea "Thank you, {{first_name}}. The request has been submitted. Our maintenance team…"
click at [20, 149] on icon "Close toast" at bounding box center [24, 146] width 10 height 10
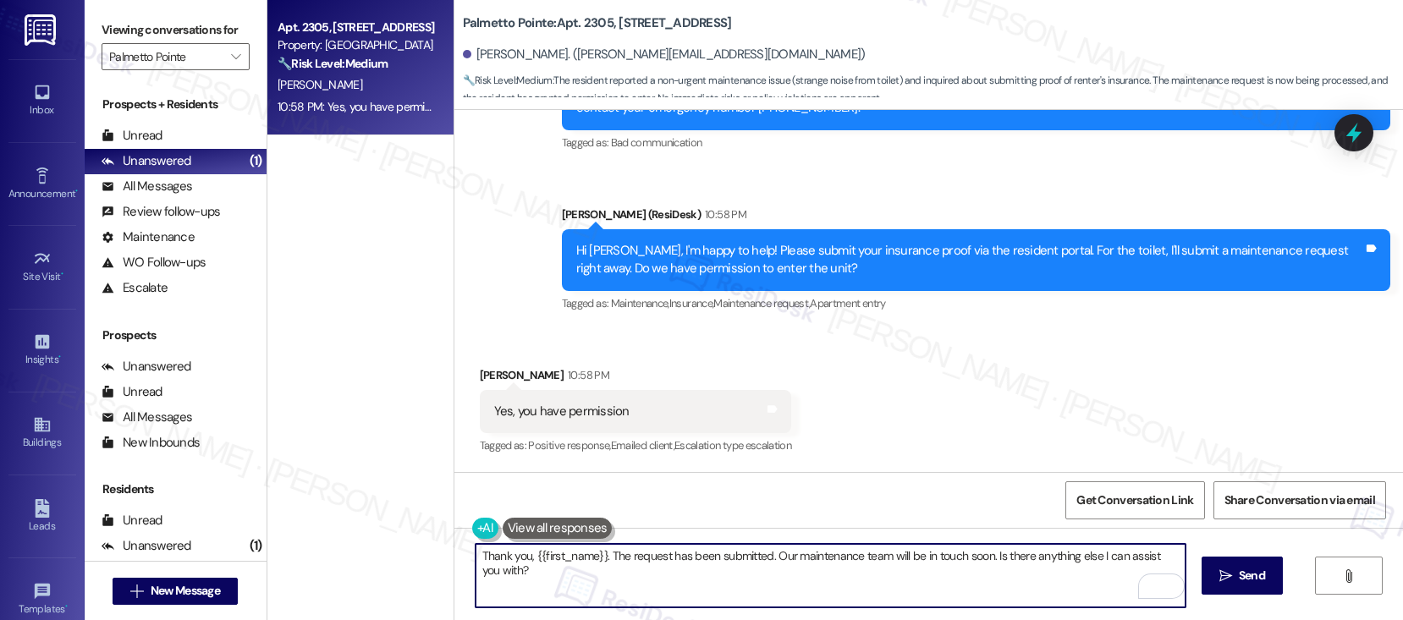
drag, startPoint x: 594, startPoint y: 556, endPoint x: 525, endPoint y: 557, distance: 69.4
click at [525, 557] on textarea "Thank you, {{first_name}}. The request has been submitted. Our maintenance team…" at bounding box center [830, 575] width 710 height 63
type textarea "Thank you. The request has been submitted. Our maintenance team will be in touc…"
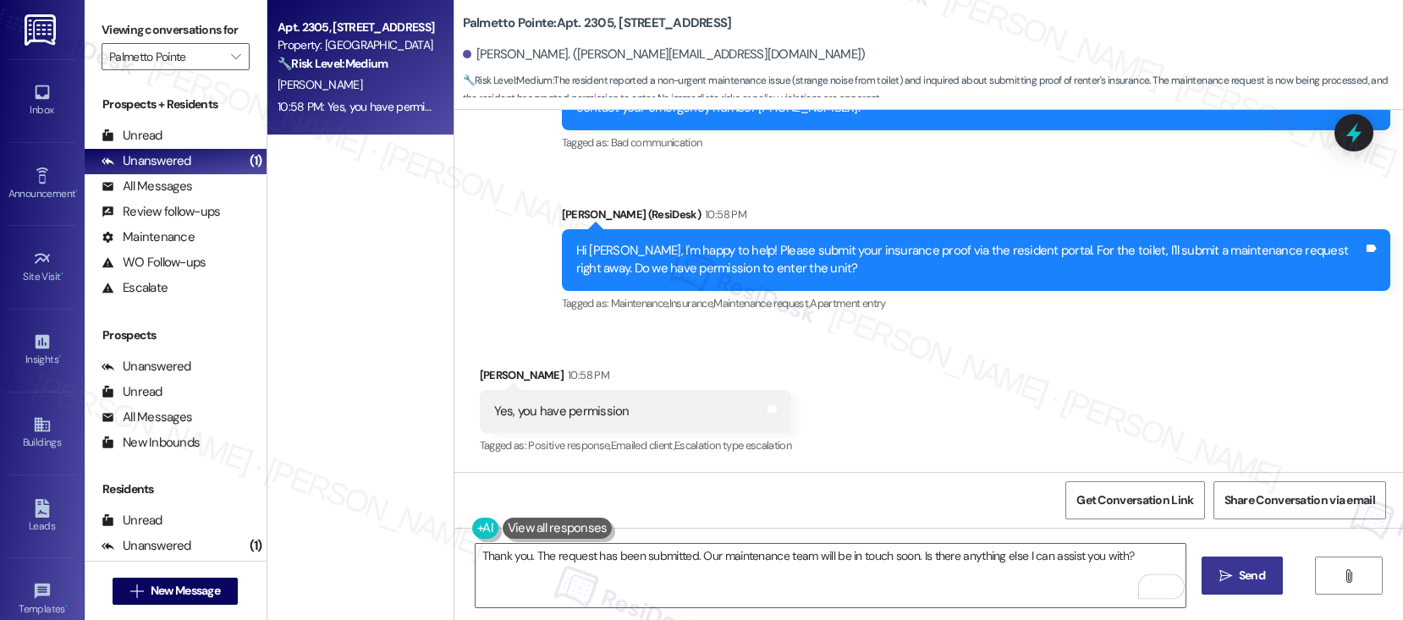
click at [1253, 578] on span "Send" at bounding box center [1252, 576] width 26 height 18
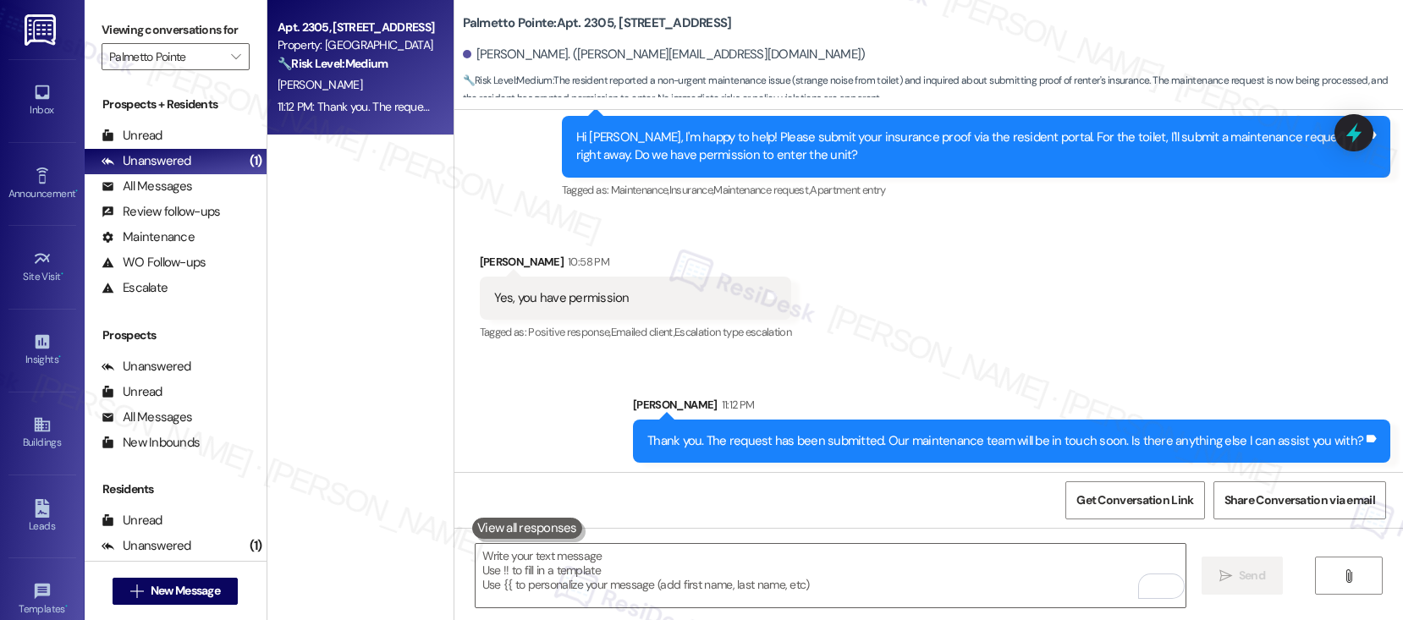
scroll to position [915, 0]
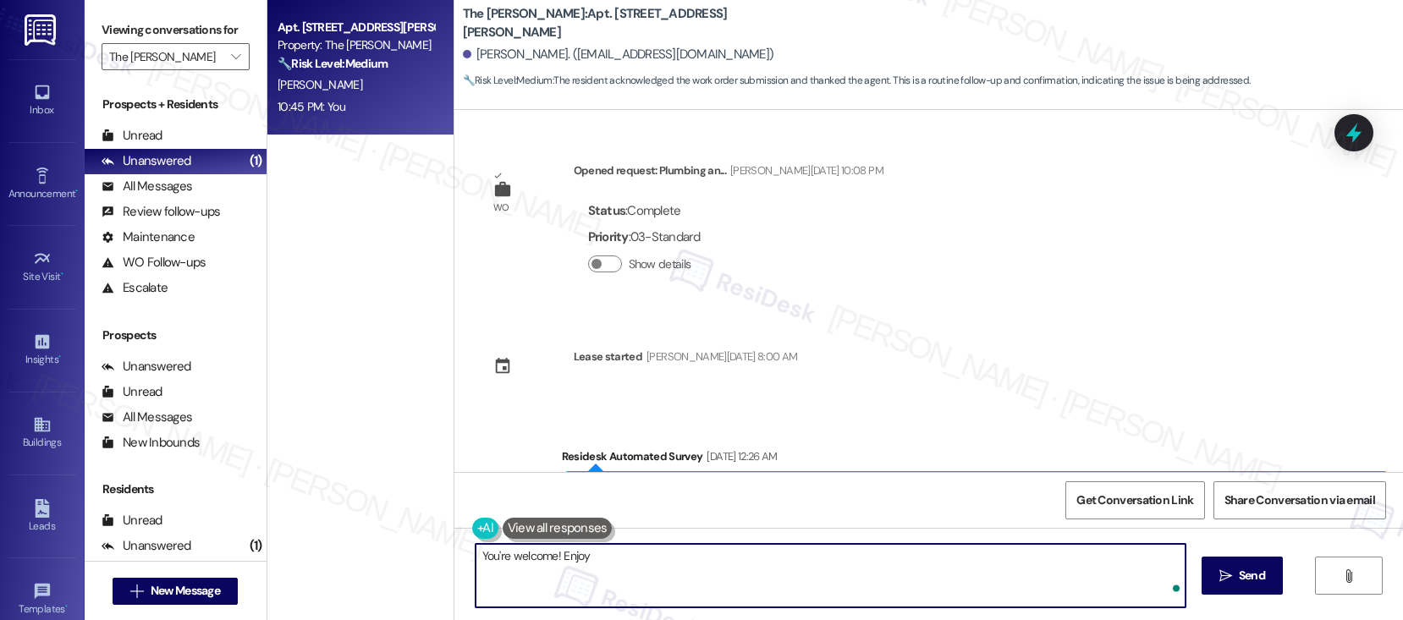
scroll to position [5997, 0]
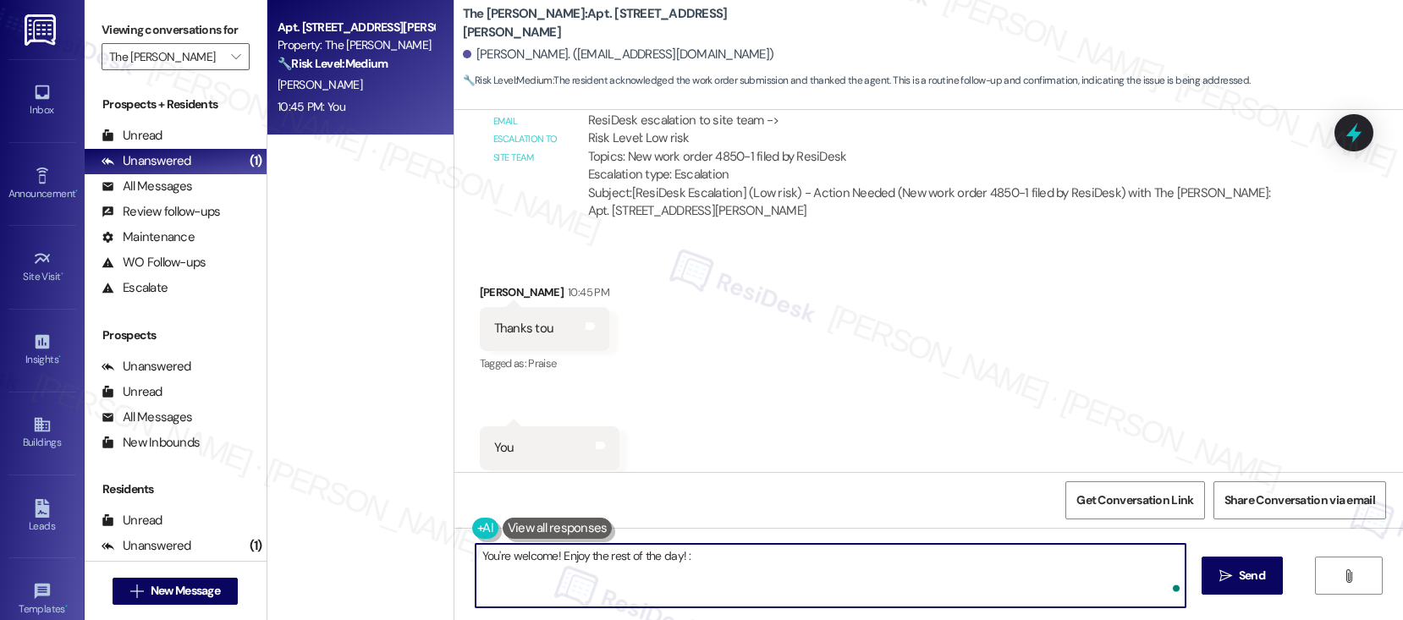
type textarea "You're welcome! Enjoy the rest of the day! :)"
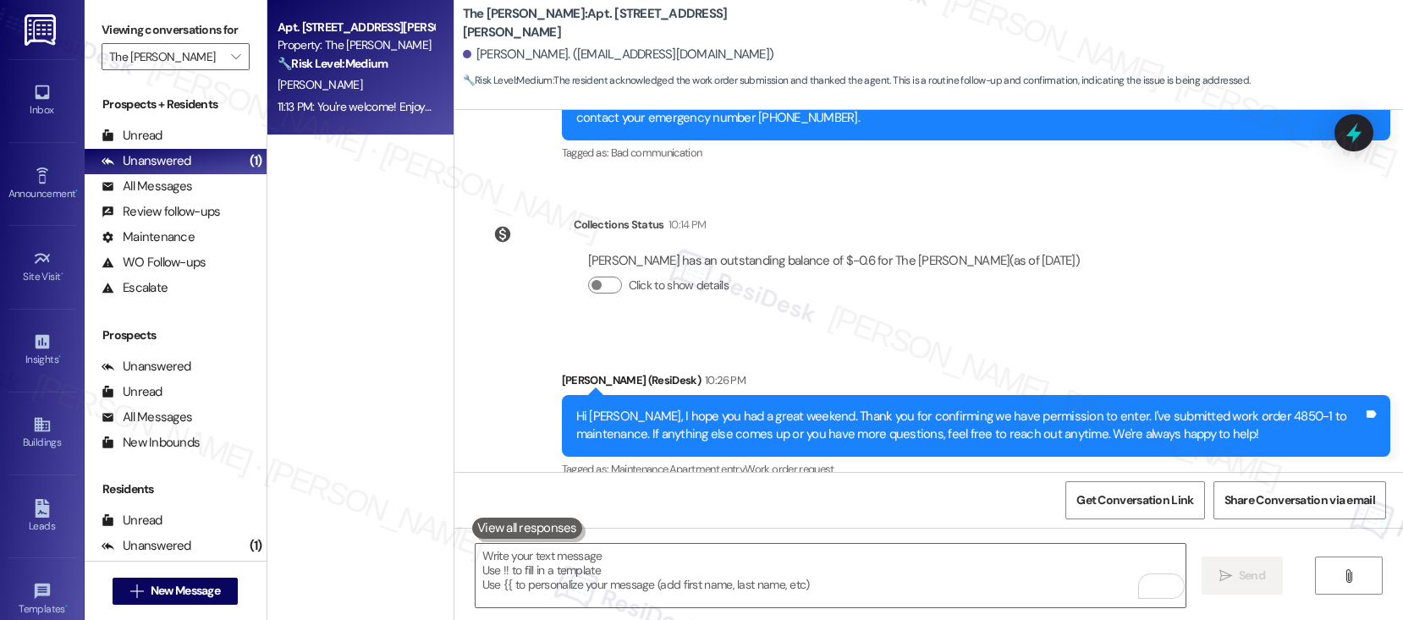
scroll to position [6116, 0]
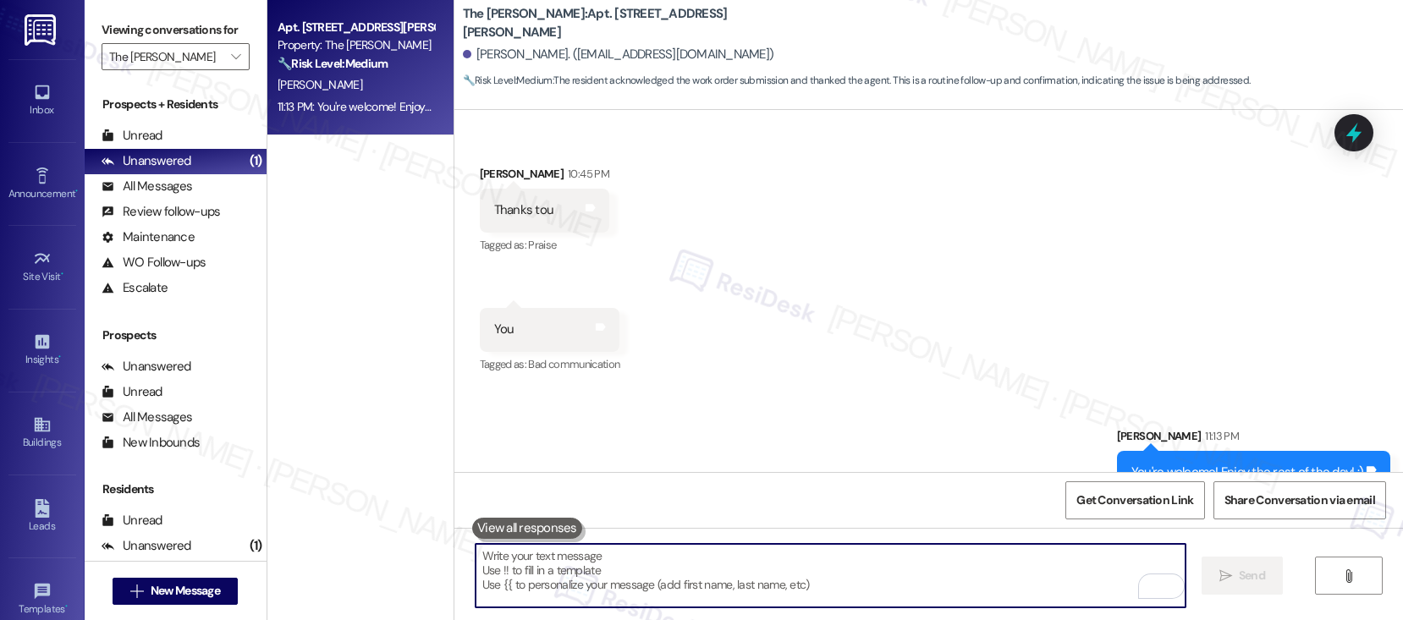
click at [597, 578] on textarea "To enrich screen reader interactions, please activate Accessibility in Grammarl…" at bounding box center [830, 575] width 710 height 63
paste textarea "If I may ask...has {{property}} lived up to your expectations?"
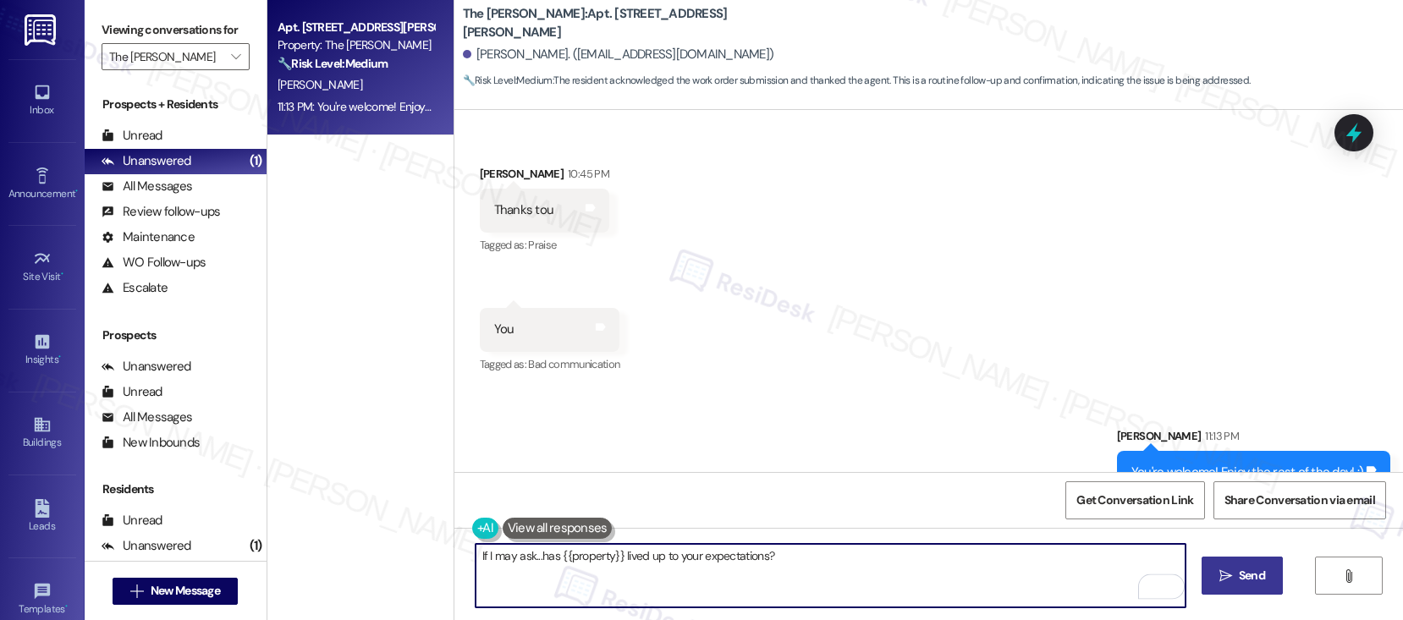
type textarea "If I may ask...has {{property}} lived up to your expectations?"
click at [1244, 567] on span "Send" at bounding box center [1252, 576] width 26 height 18
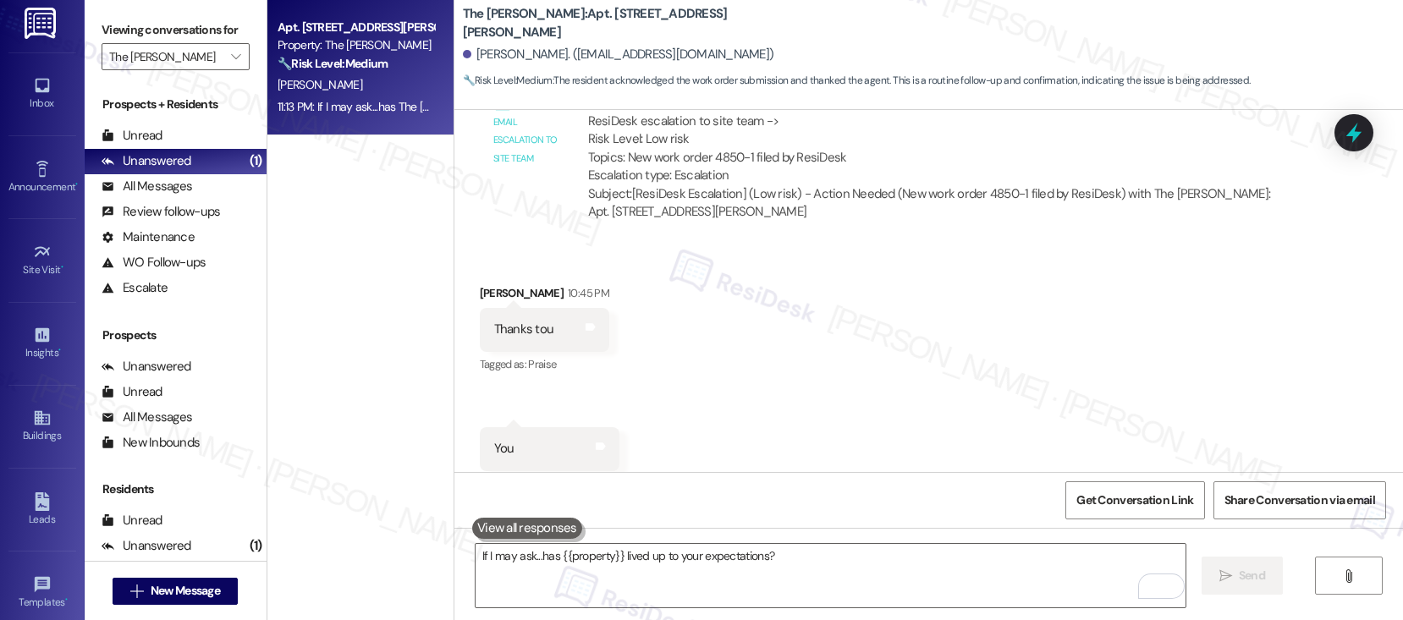
scroll to position [101, 0]
